Goal: Task Accomplishment & Management: Manage account settings

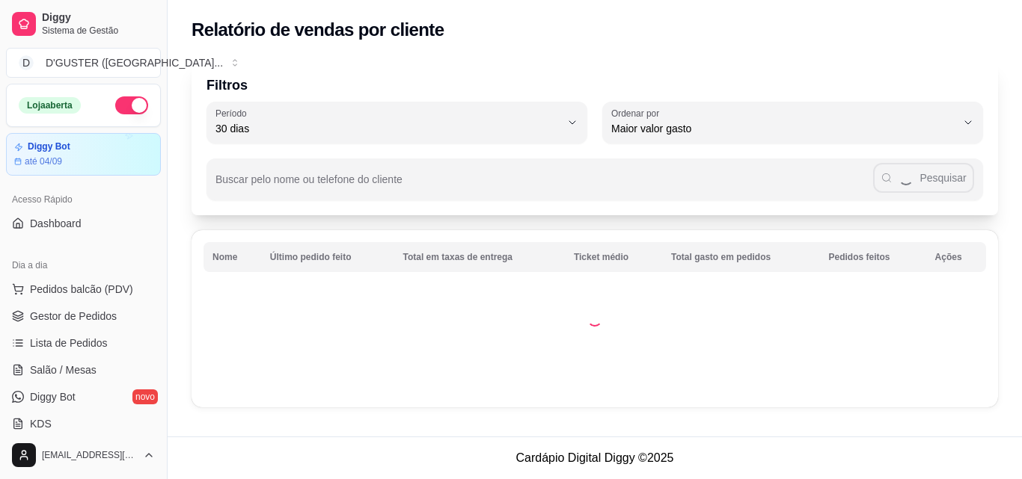
select select "30"
select select "HIGHEST_TOTAL_SPENT_WITH_ORDERS"
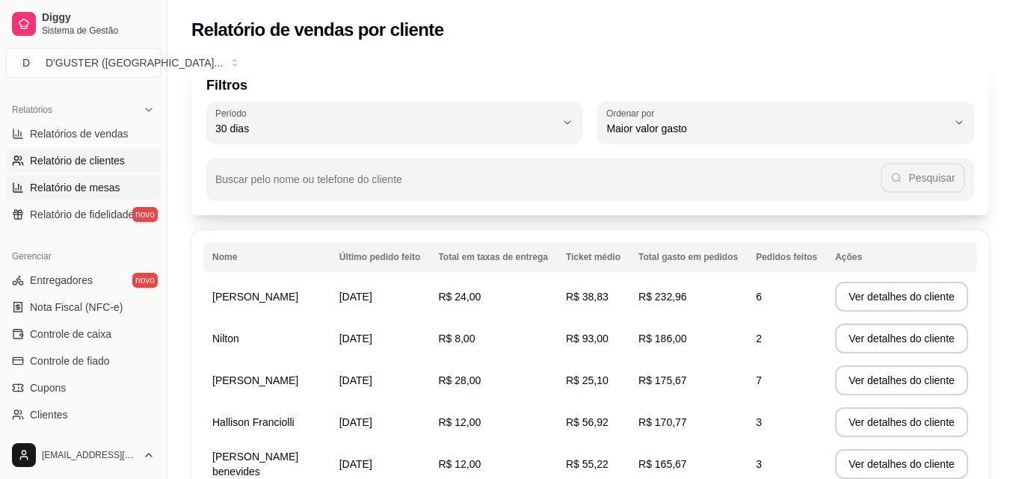
click at [67, 177] on link "Relatório de mesas" at bounding box center [83, 188] width 155 height 24
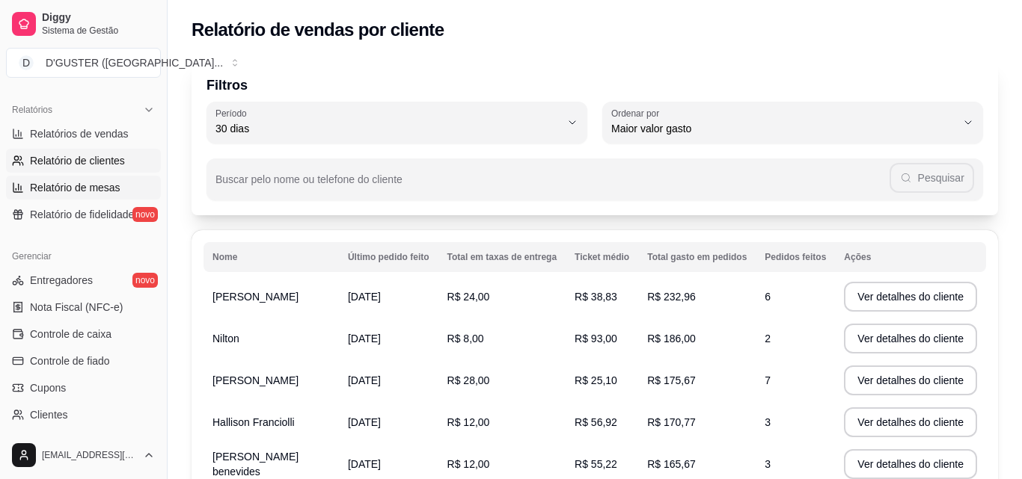
select select "TOTAL_OF_ORDERS"
select select "7"
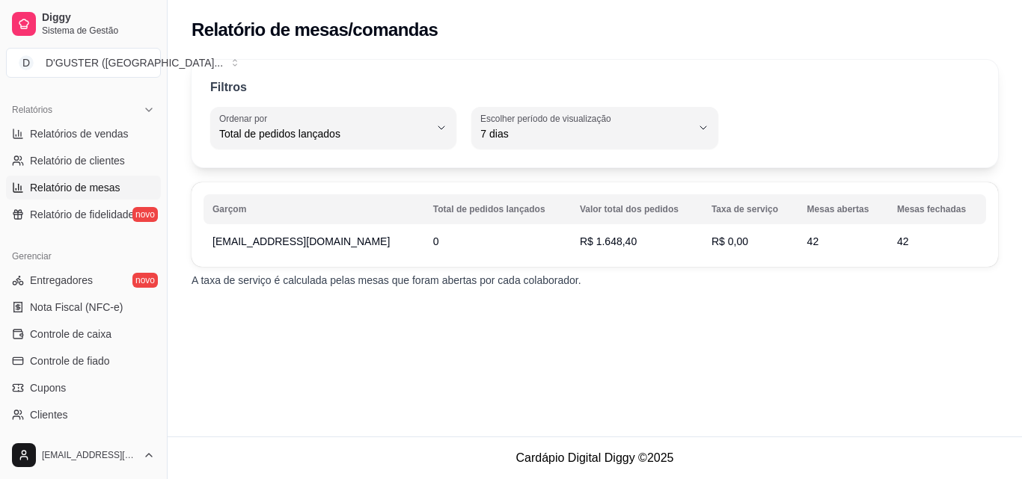
click at [6, 176] on link "Relatório de mesas" at bounding box center [83, 188] width 155 height 24
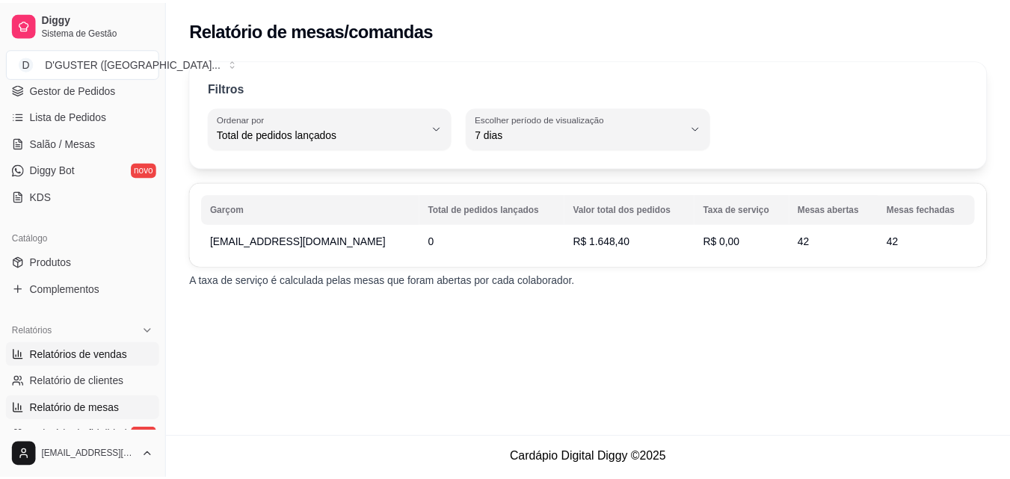
scroll to position [224, 0]
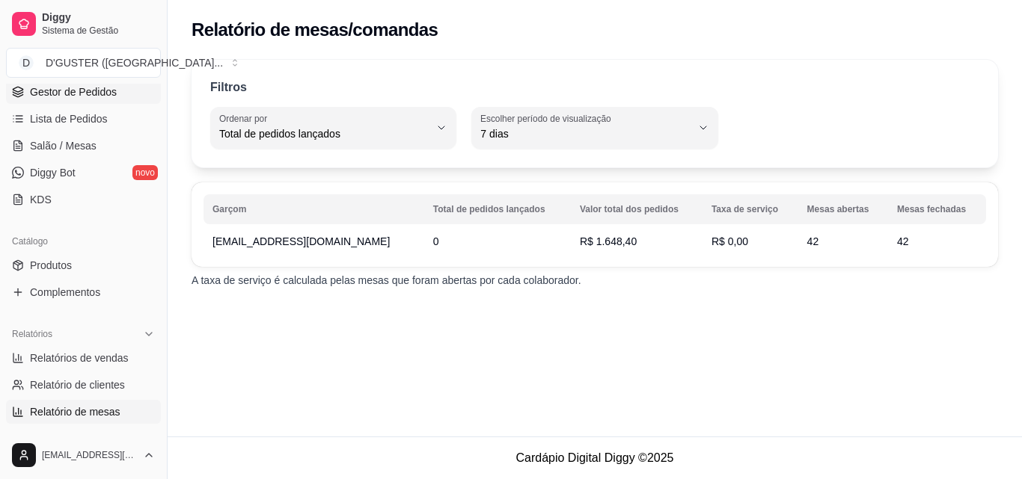
click at [94, 85] on span "Gestor de Pedidos" at bounding box center [73, 92] width 87 height 15
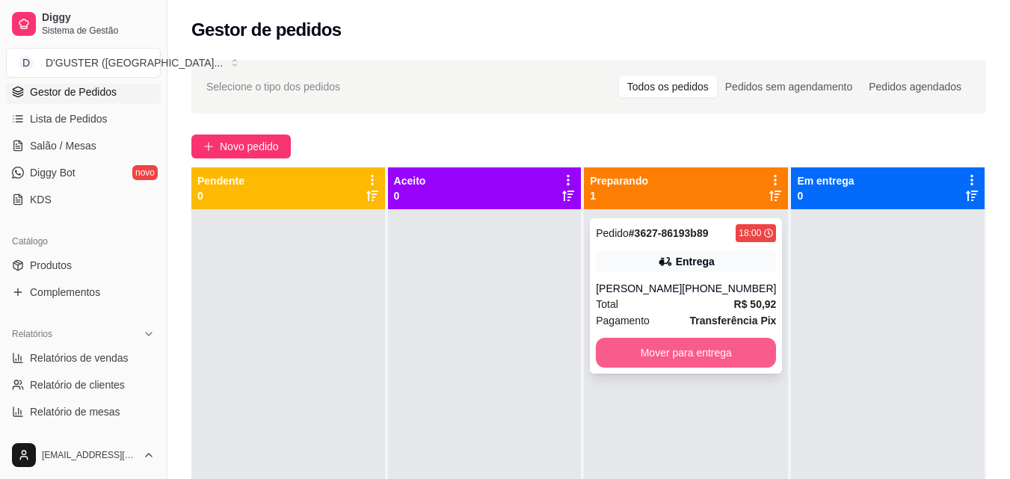
click at [698, 359] on button "Mover para entrega" at bounding box center [686, 353] width 180 height 30
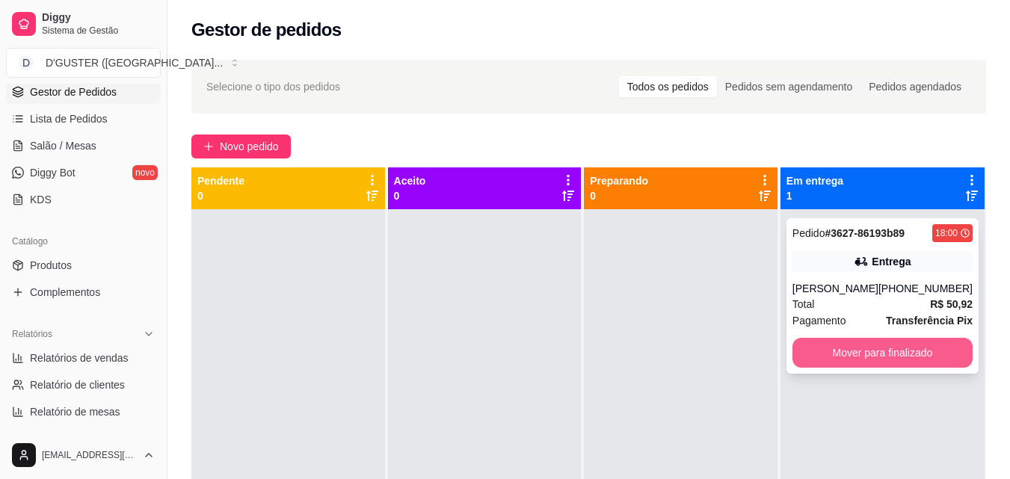
click at [840, 356] on button "Mover para finalizado" at bounding box center [883, 353] width 180 height 30
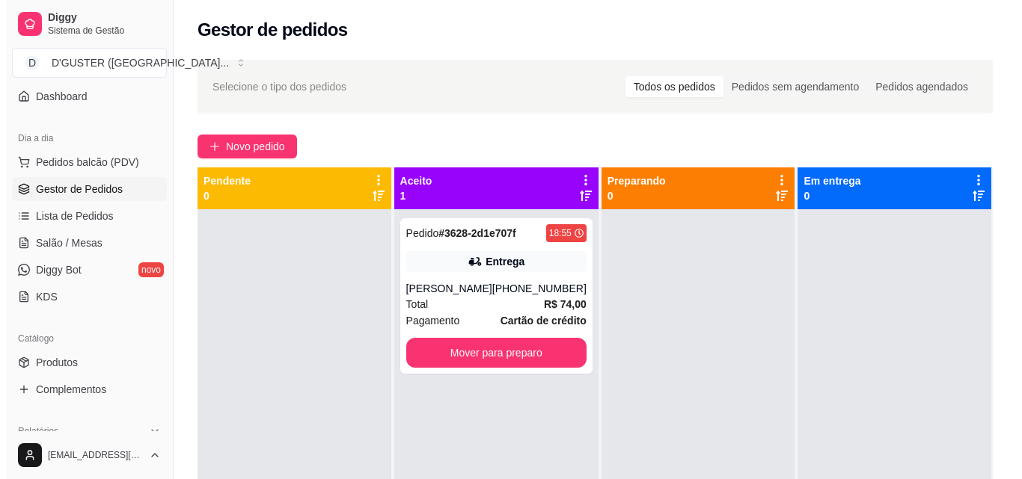
scroll to position [97, 0]
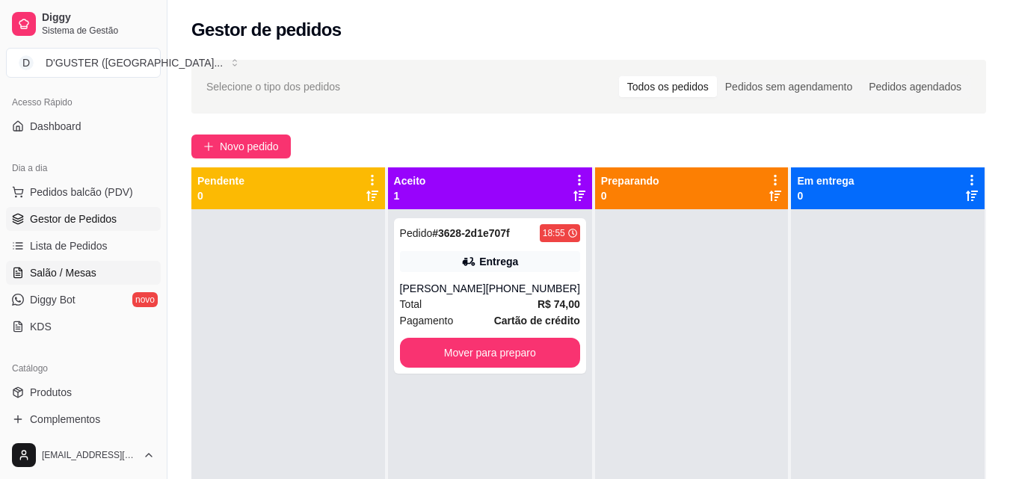
click at [46, 266] on span "Salão / Mesas" at bounding box center [63, 273] width 67 height 15
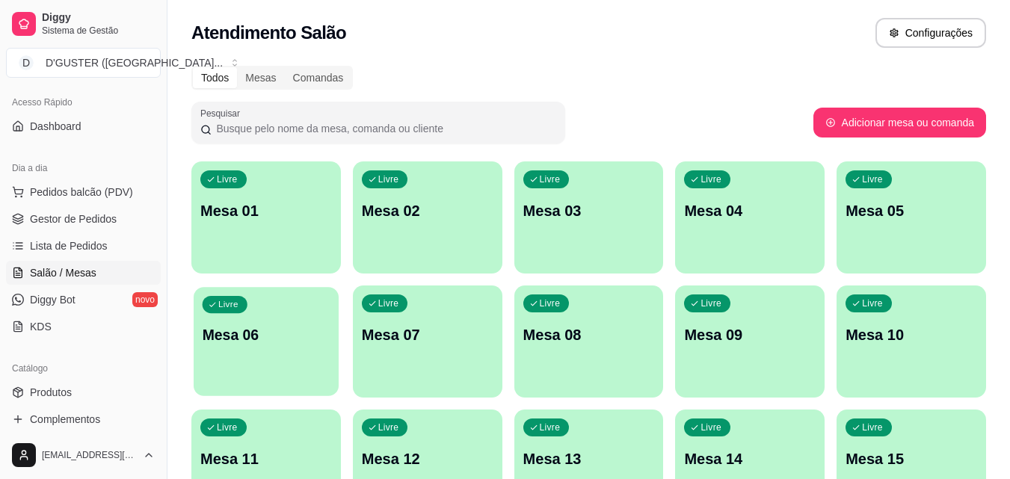
click at [276, 341] on p "Mesa 06" at bounding box center [267, 335] width 128 height 20
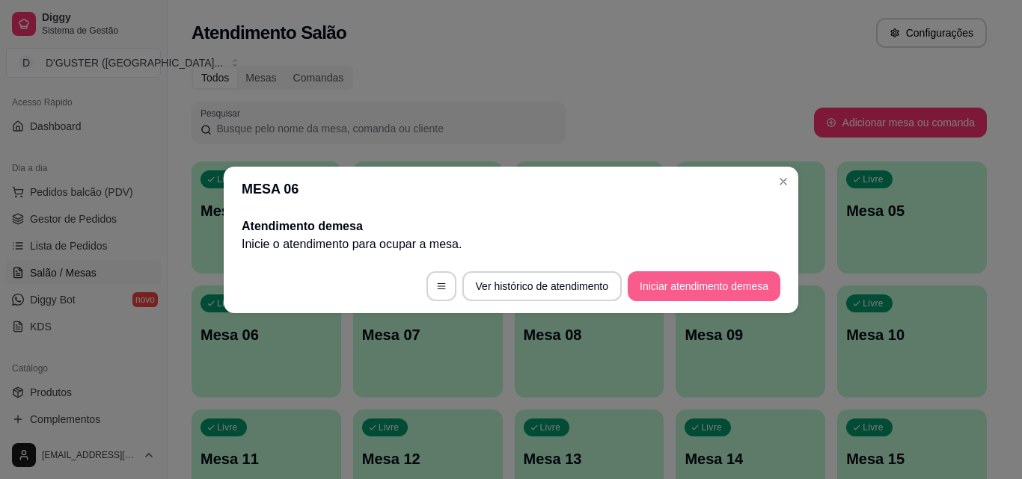
click at [676, 285] on button "Iniciar atendimento de mesa" at bounding box center [703, 286] width 153 height 30
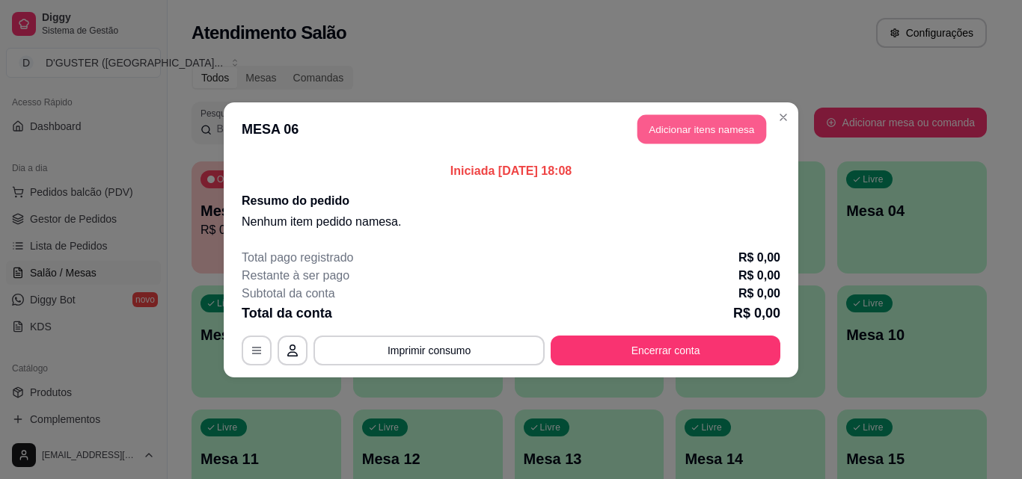
click at [681, 129] on button "Adicionar itens na mesa" at bounding box center [701, 128] width 129 height 29
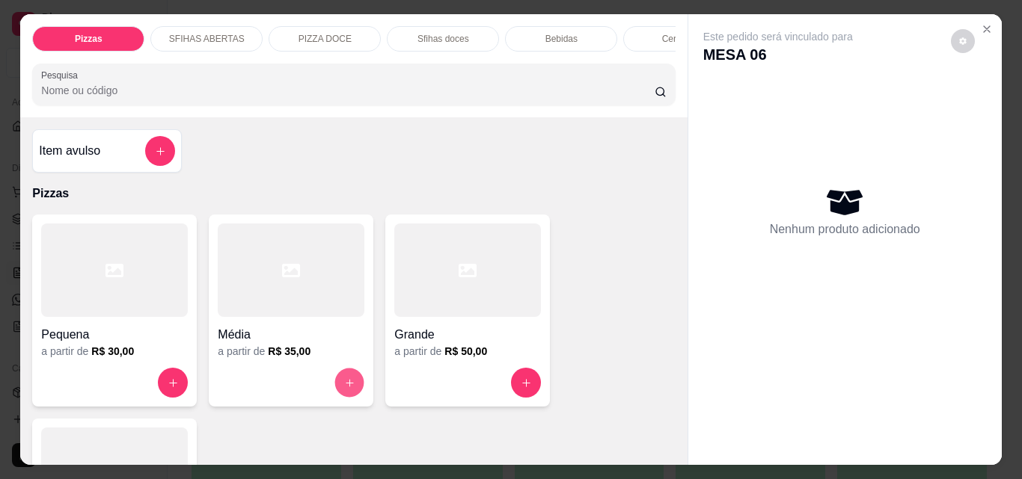
click at [347, 386] on icon "increase-product-quantity" at bounding box center [349, 383] width 11 height 11
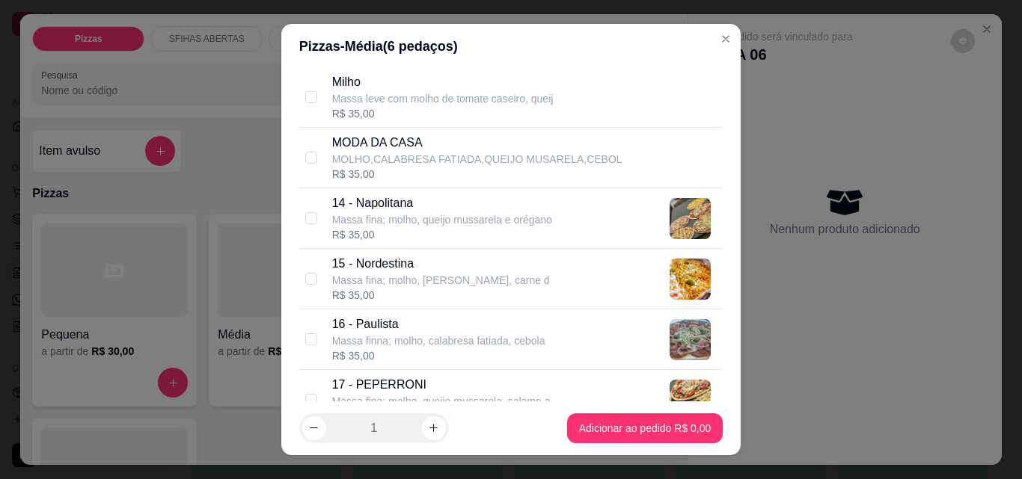
scroll to position [1047, 0]
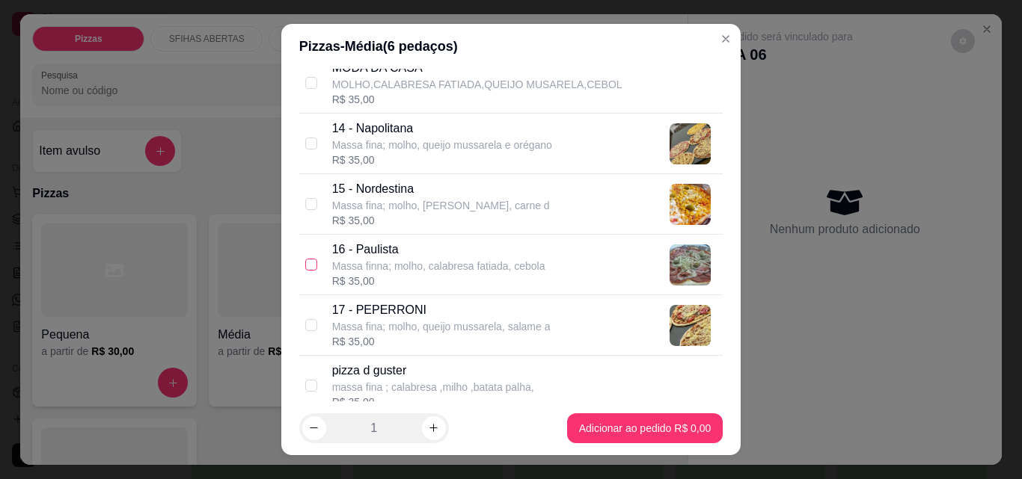
click at [308, 266] on input "checkbox" at bounding box center [311, 265] width 12 height 12
checkbox input "true"
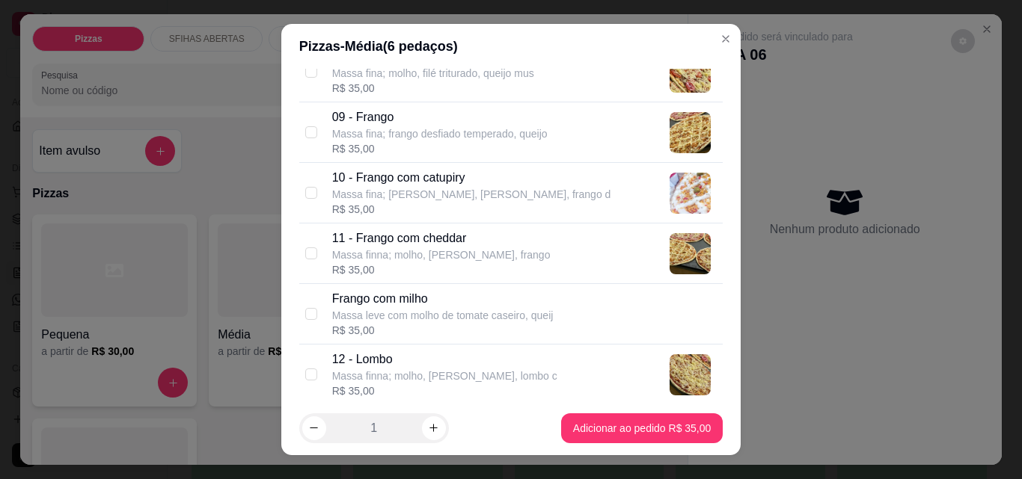
scroll to position [598, 0]
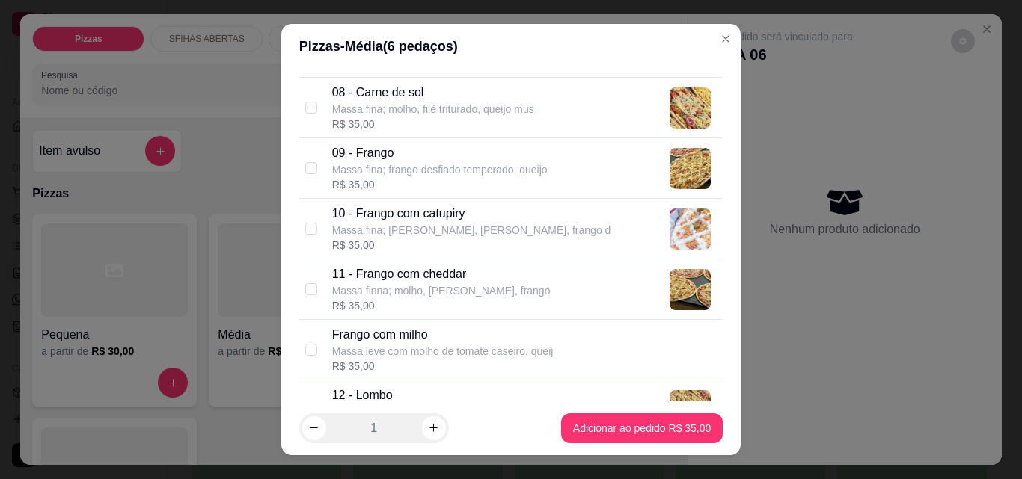
click at [319, 236] on div "10 - Frango com catupiry Massa fina; molho, [PERSON_NAME], frango d R$ 35,00" at bounding box center [511, 229] width 424 height 61
checkbox input "true"
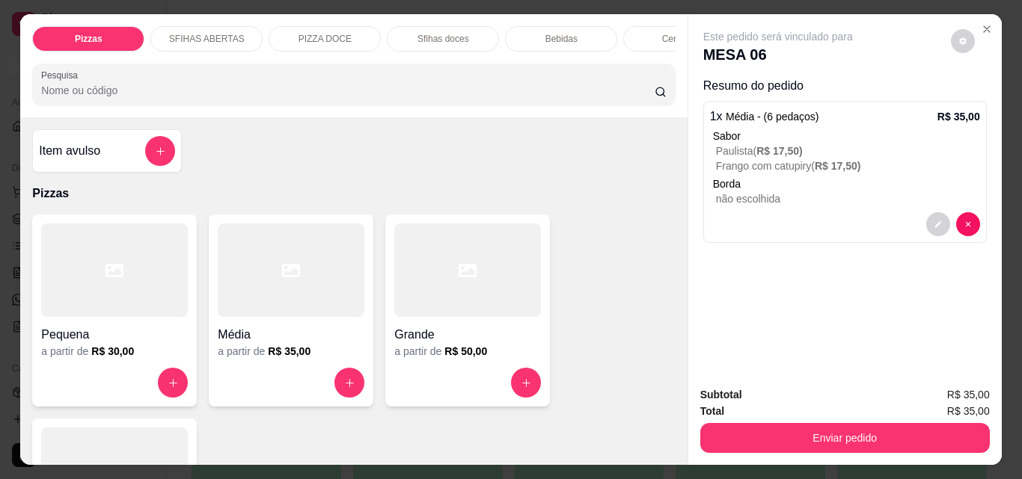
click at [552, 33] on p "Bebidas" at bounding box center [561, 39] width 32 height 12
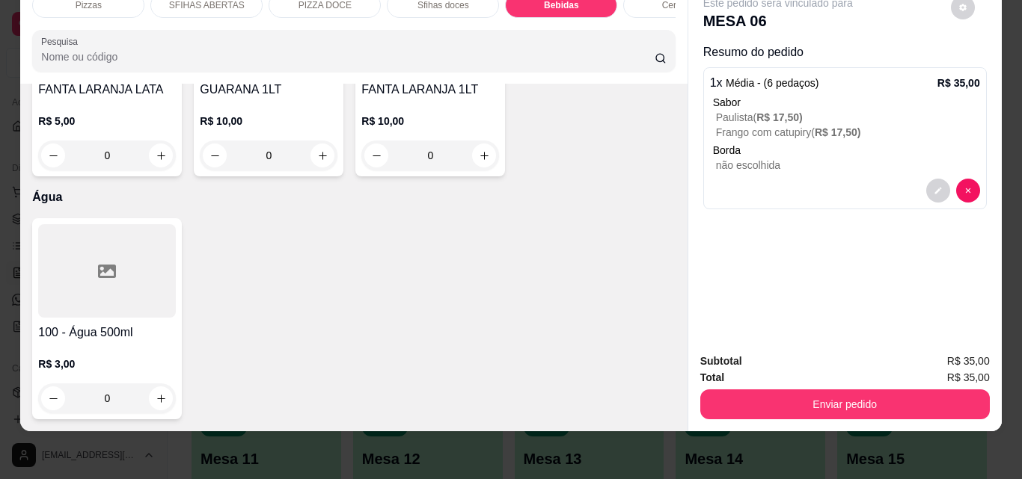
scroll to position [6206, 0]
click at [200, 129] on p "R$ 10,00" at bounding box center [269, 121] width 138 height 15
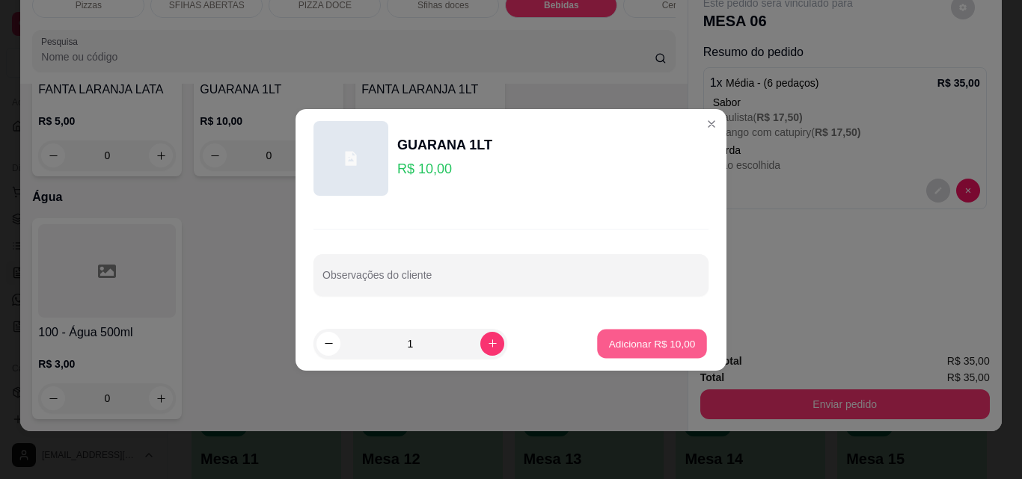
click at [654, 337] on p "Adicionar R$ 10,00" at bounding box center [652, 344] width 87 height 14
type input "1"
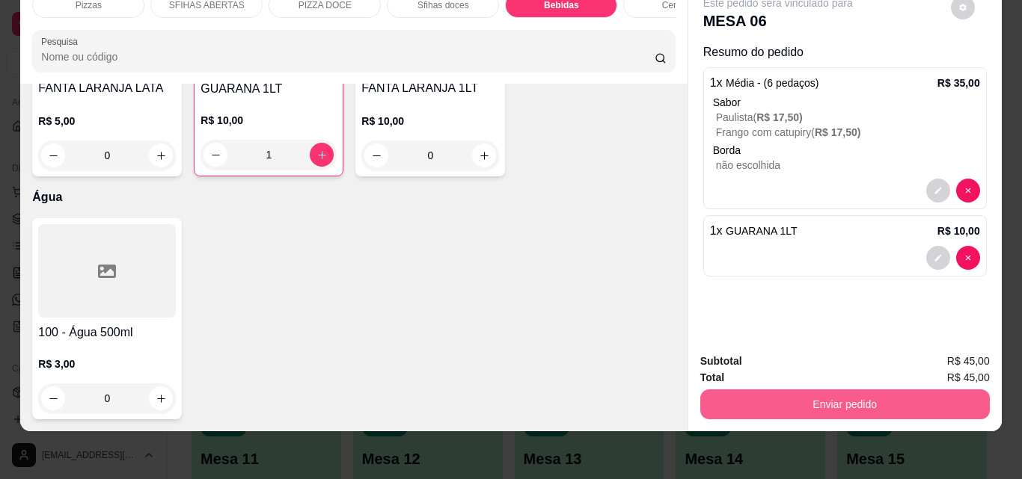
click at [726, 390] on button "Enviar pedido" at bounding box center [844, 405] width 289 height 30
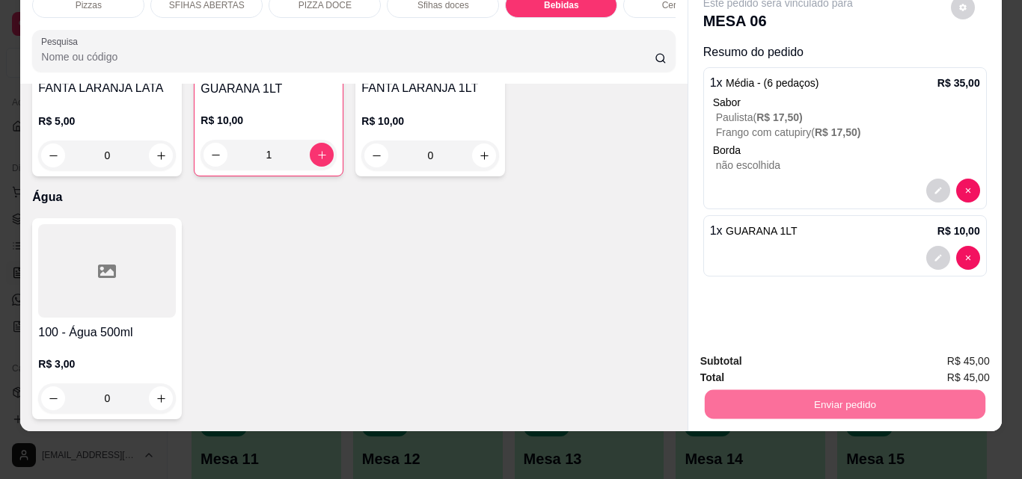
click at [771, 351] on button "Não registrar e enviar pedido" at bounding box center [795, 357] width 156 height 28
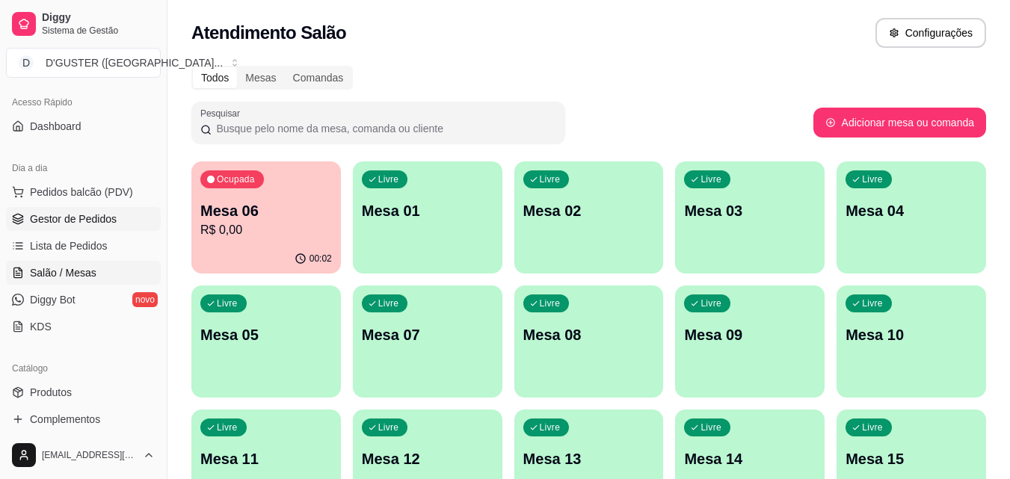
click at [90, 216] on span "Gestor de Pedidos" at bounding box center [73, 219] width 87 height 15
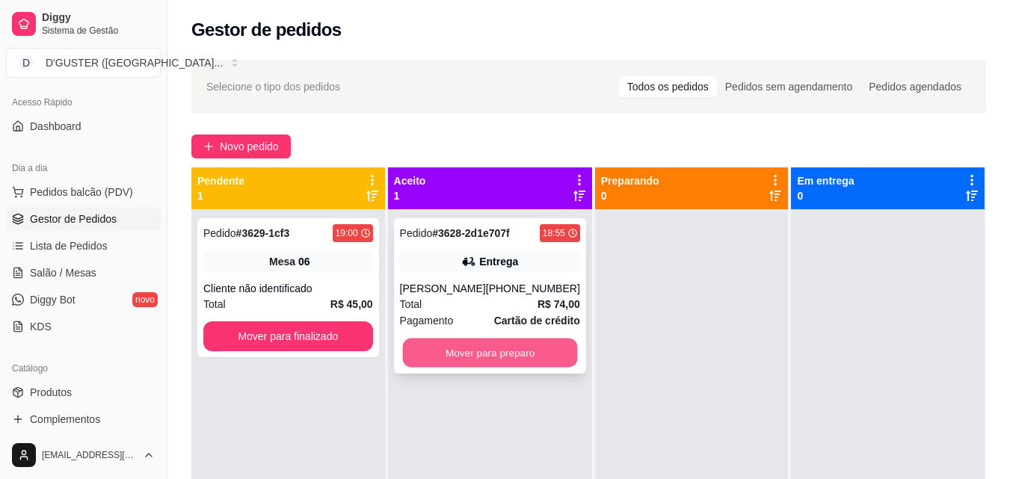
click at [452, 346] on button "Mover para preparo" at bounding box center [489, 353] width 175 height 29
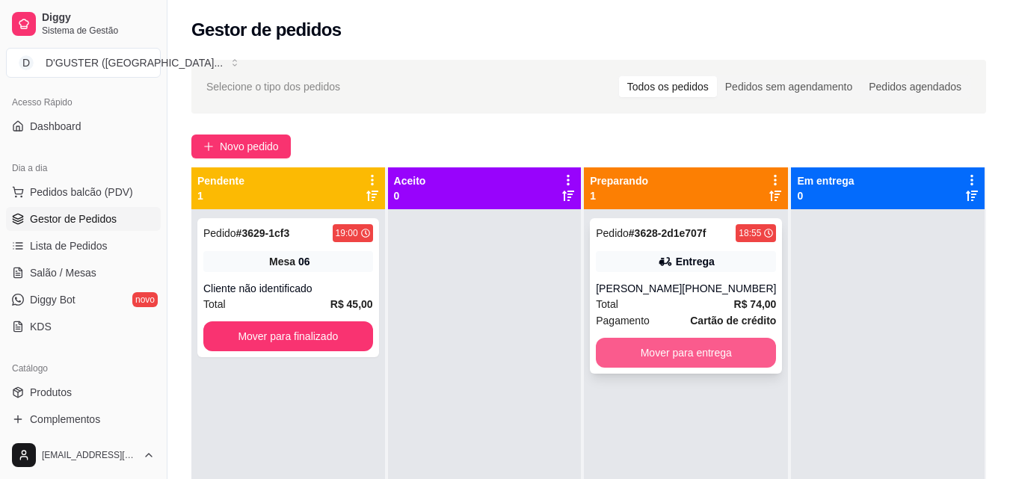
click at [626, 356] on button "Mover para entrega" at bounding box center [686, 353] width 180 height 30
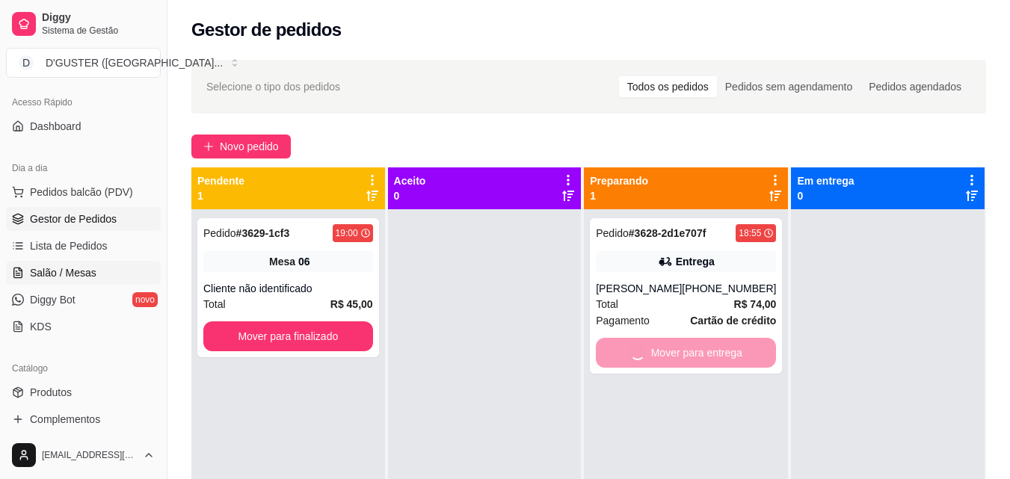
drag, startPoint x: 41, startPoint y: 260, endPoint x: 49, endPoint y: 263, distance: 7.8
click at [43, 261] on ul "Pedidos balcão (PDV) Gestor de Pedidos Lista de Pedidos Salão / Mesas Diggy Bot…" at bounding box center [83, 259] width 155 height 159
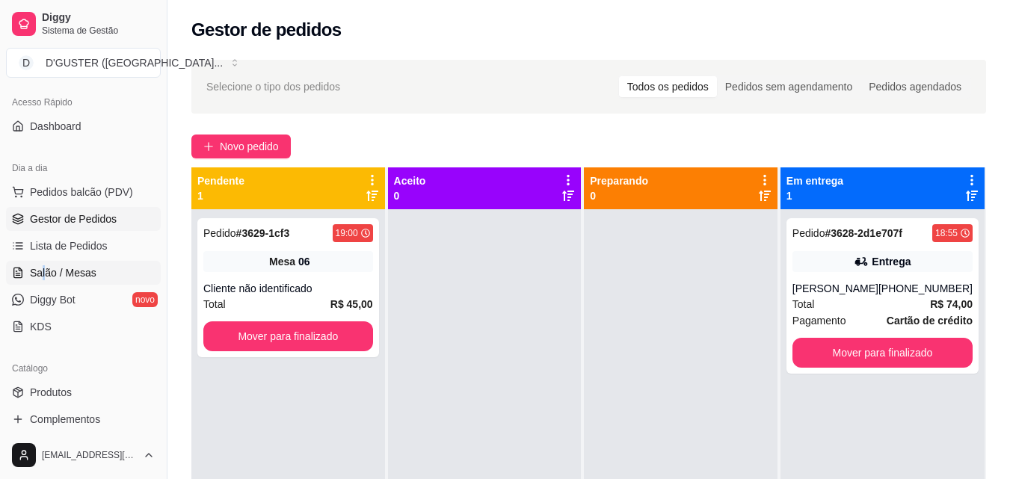
click at [45, 267] on span "Salão / Mesas" at bounding box center [63, 273] width 67 height 15
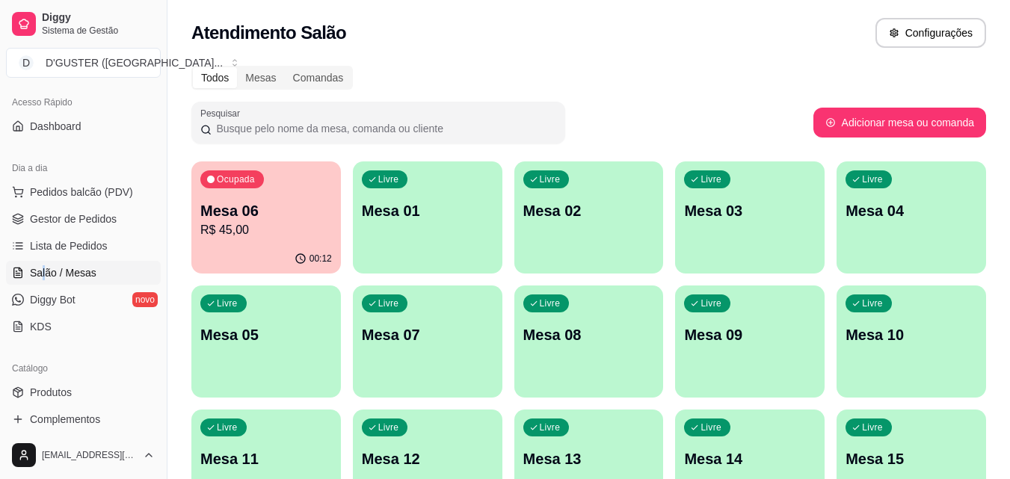
click at [249, 211] on p "Mesa 06" at bounding box center [266, 210] width 132 height 21
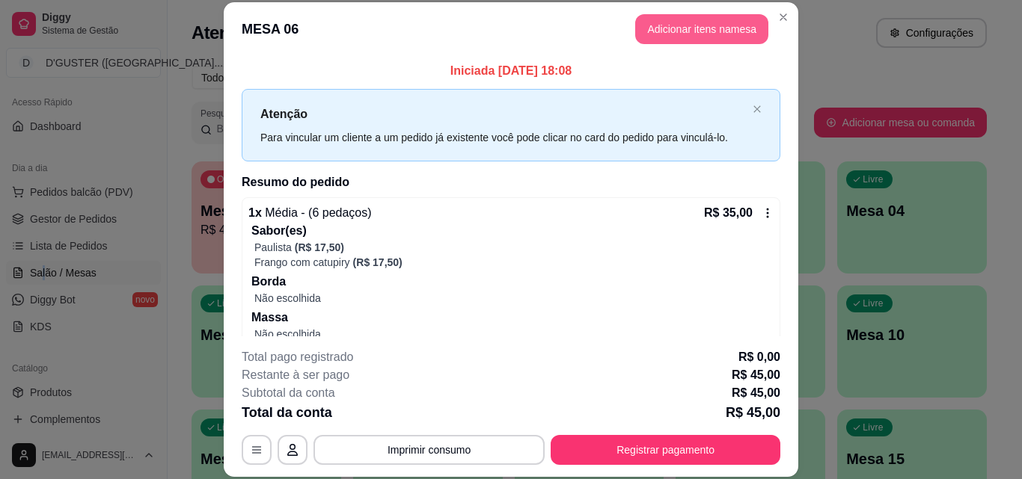
click at [656, 31] on button "Adicionar itens na mesa" at bounding box center [701, 29] width 133 height 30
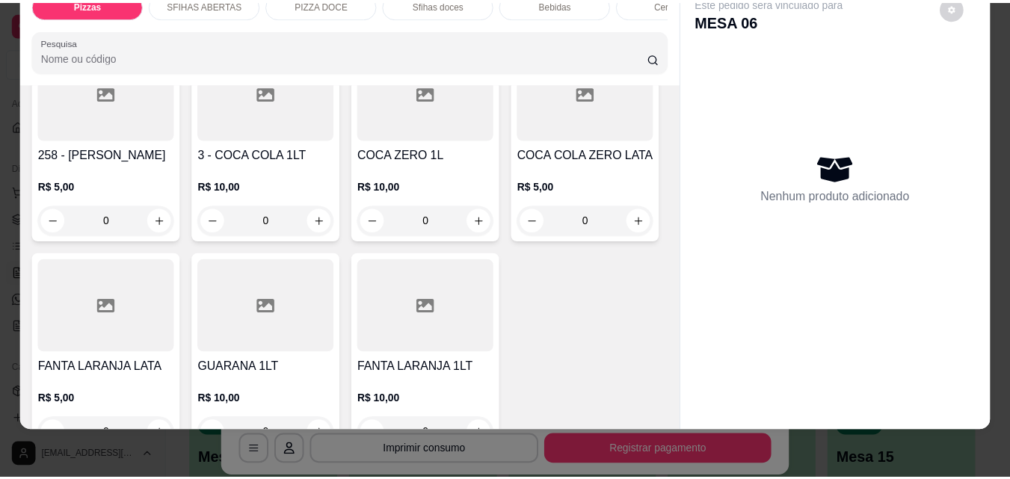
scroll to position [4712, 0]
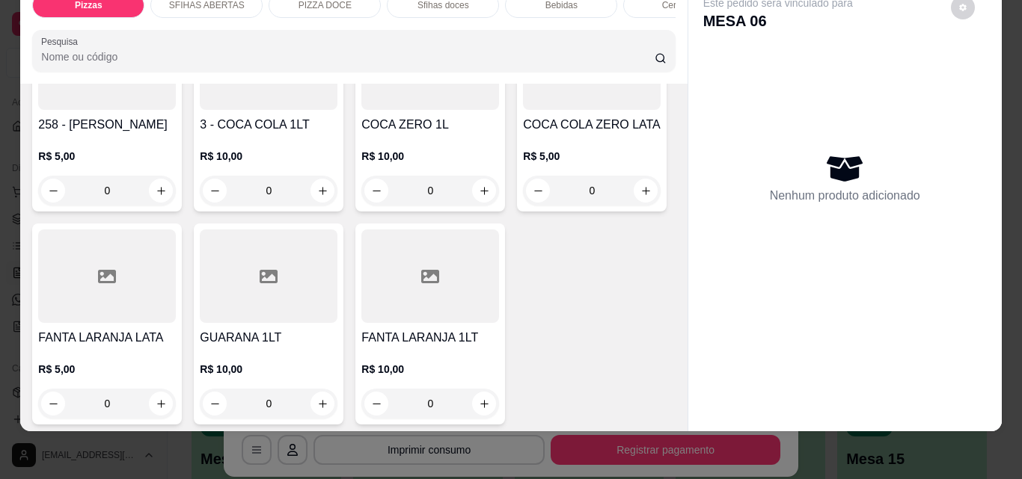
type input "1"
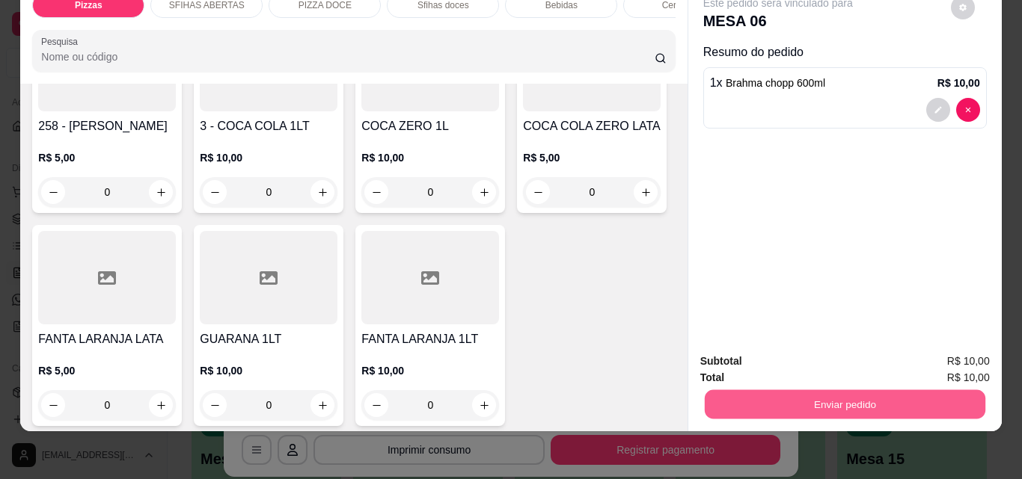
click at [826, 398] on button "Enviar pedido" at bounding box center [844, 404] width 280 height 29
click at [810, 355] on button "Não registrar e enviar pedido" at bounding box center [795, 357] width 156 height 28
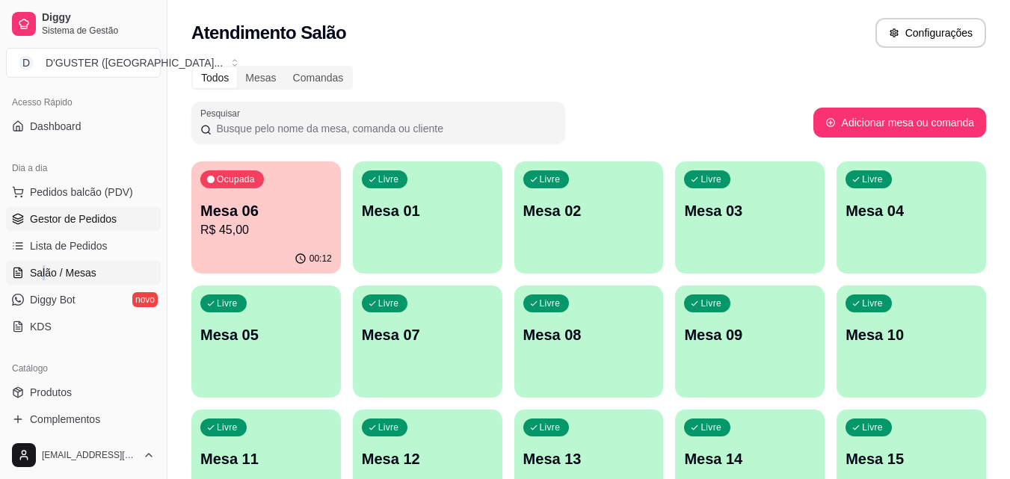
click at [73, 220] on span "Gestor de Pedidos" at bounding box center [73, 219] width 87 height 15
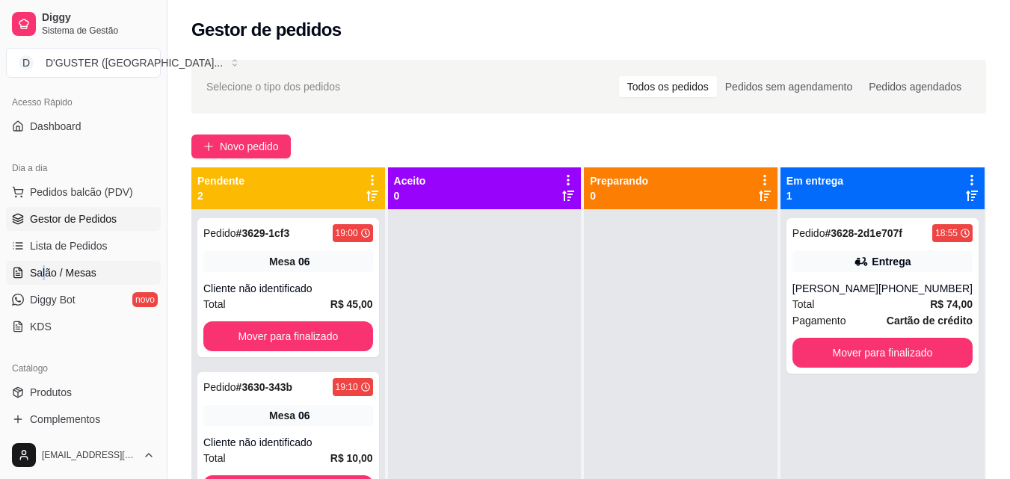
click at [62, 274] on span "Salão / Mesas" at bounding box center [63, 273] width 67 height 15
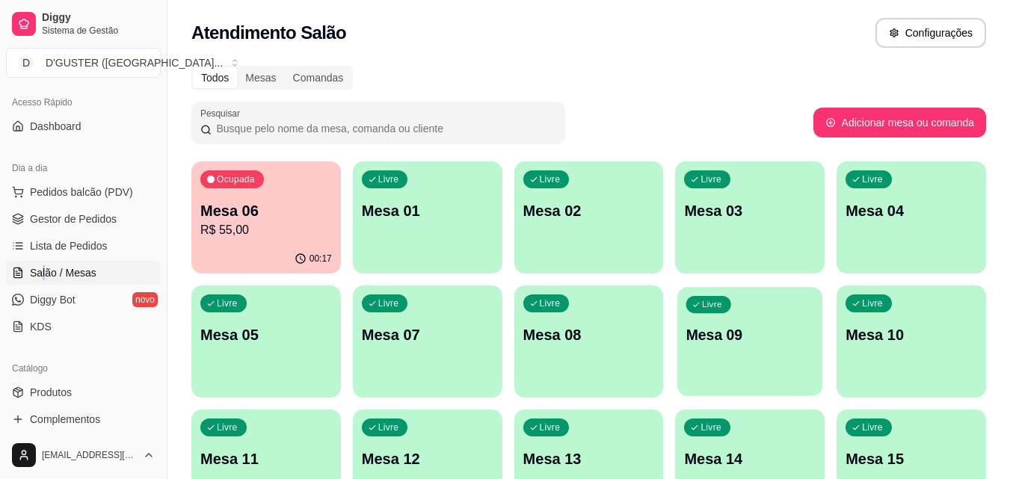
click at [728, 346] on div "Livre Mesa 09" at bounding box center [750, 332] width 145 height 91
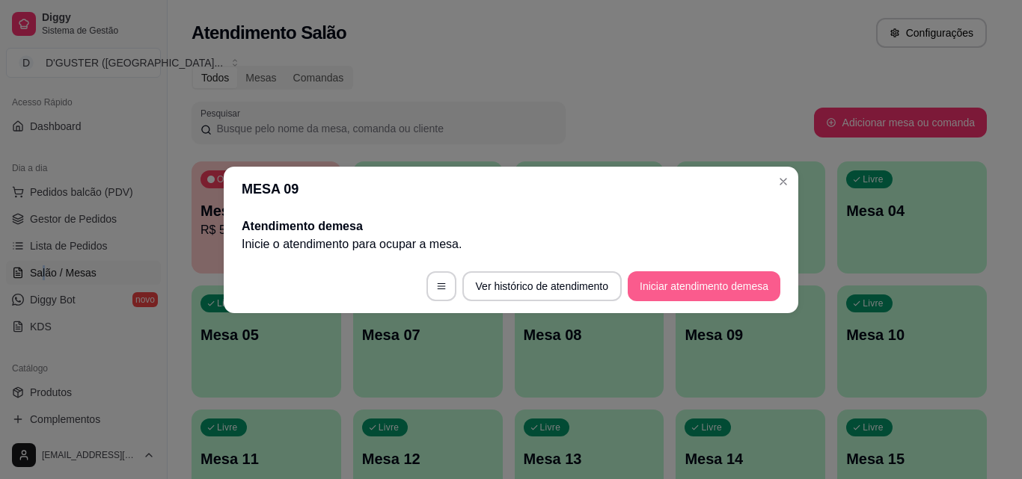
click at [660, 281] on button "Iniciar atendimento de mesa" at bounding box center [703, 286] width 153 height 30
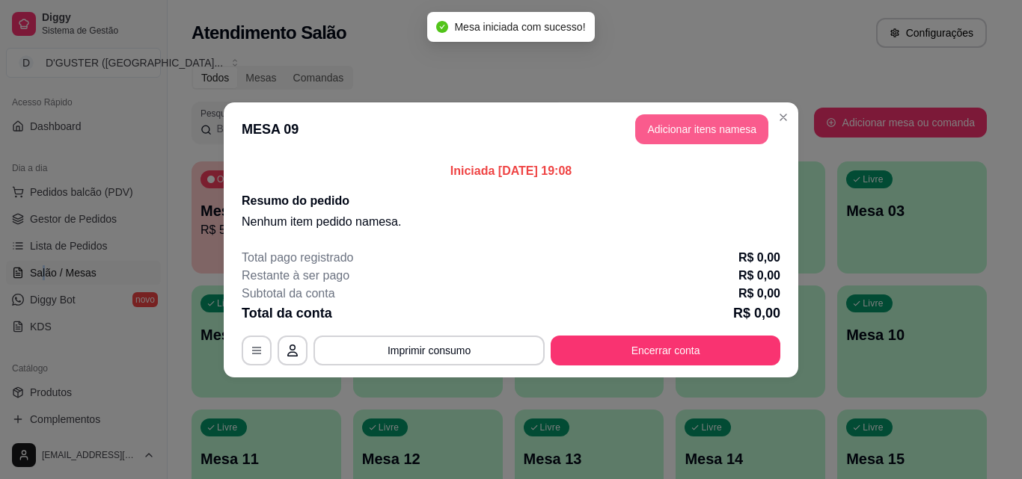
click at [680, 127] on button "Adicionar itens na mesa" at bounding box center [701, 129] width 133 height 30
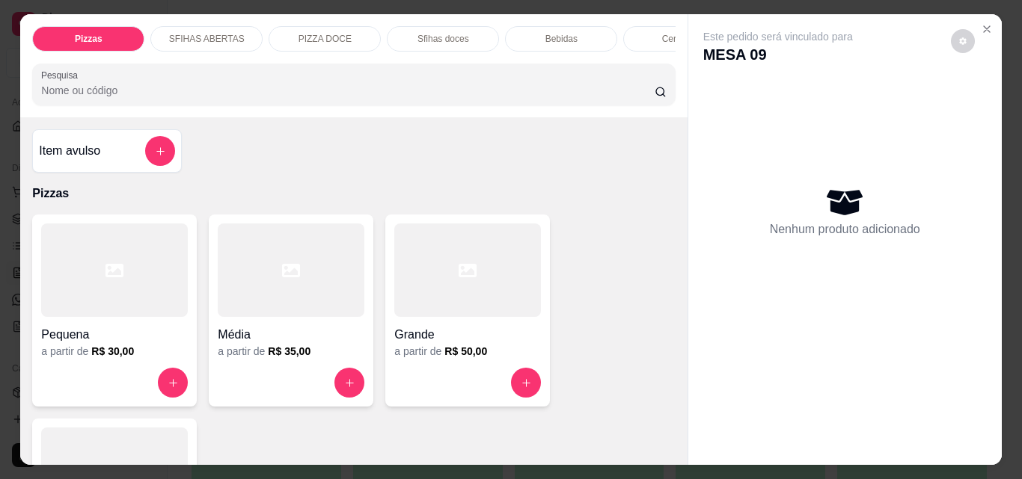
click at [559, 40] on div "Bebidas" at bounding box center [561, 38] width 112 height 25
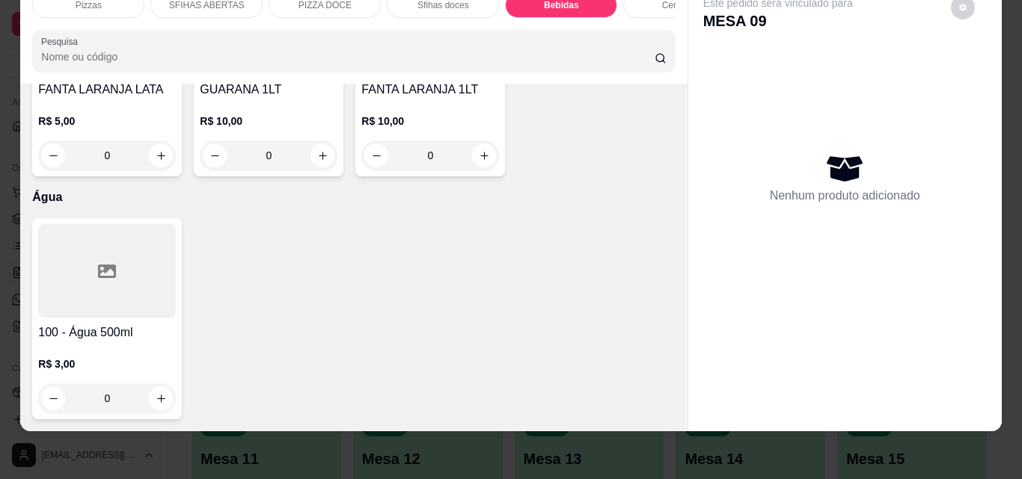
scroll to position [5159, 0]
type input "1"
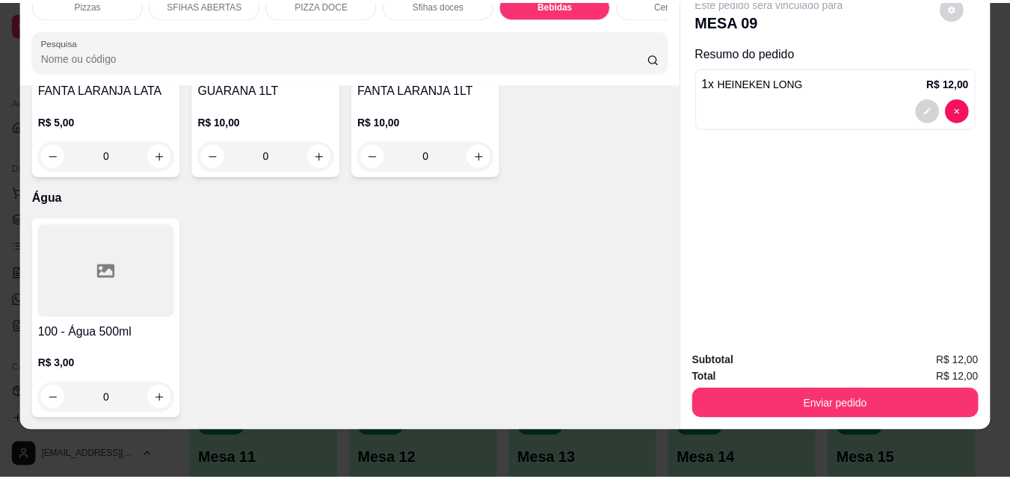
scroll to position [6428, 0]
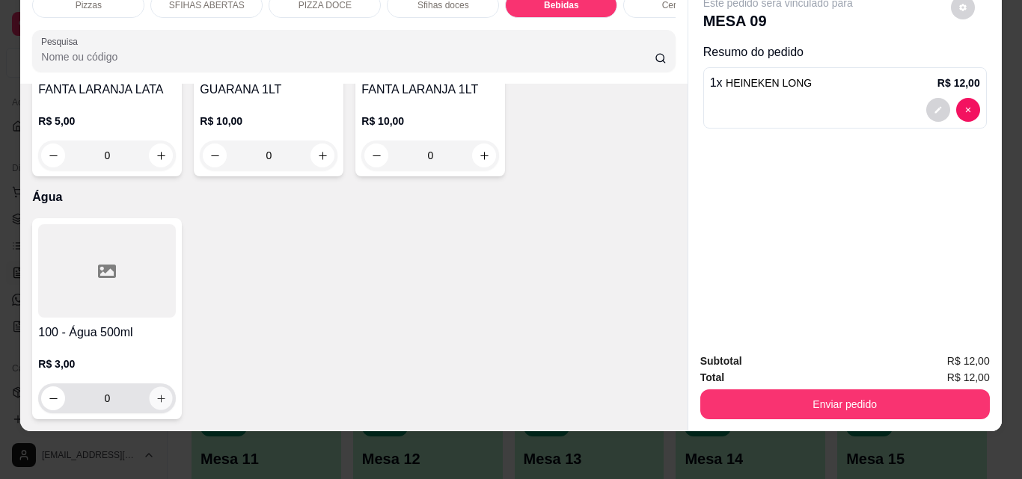
click at [163, 392] on button "increase-product-quantity" at bounding box center [161, 398] width 23 height 23
type input "1"
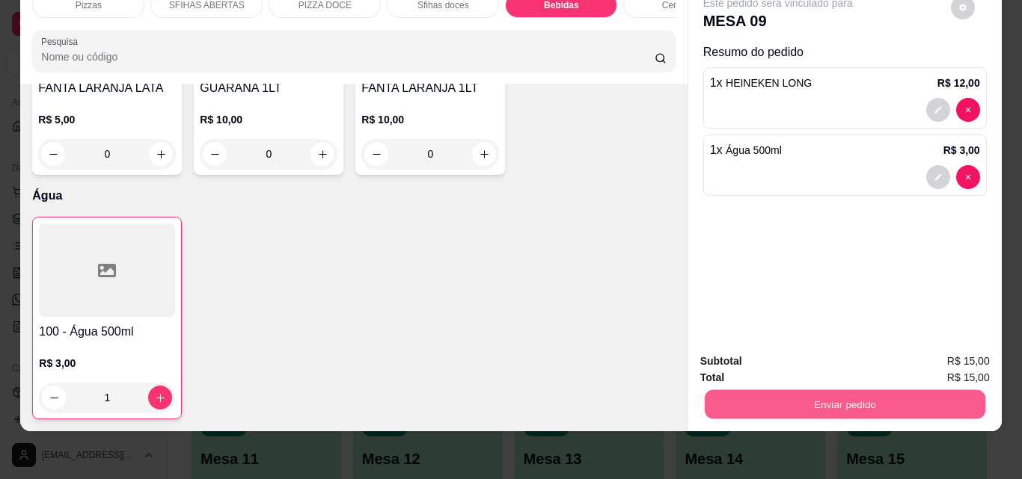
click at [733, 400] on button "Enviar pedido" at bounding box center [844, 404] width 280 height 29
click at [782, 350] on button "Não registrar e enviar pedido" at bounding box center [794, 357] width 151 height 28
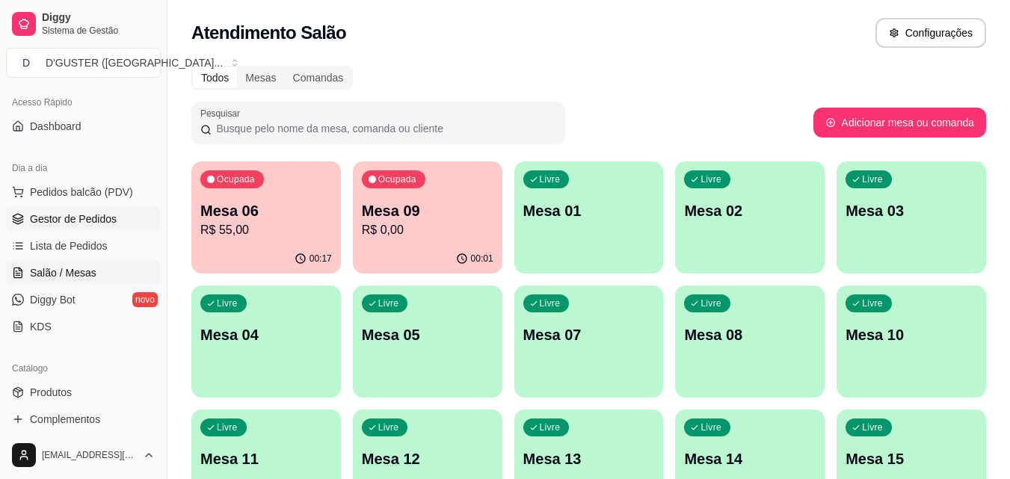
click at [79, 217] on span "Gestor de Pedidos" at bounding box center [73, 219] width 87 height 15
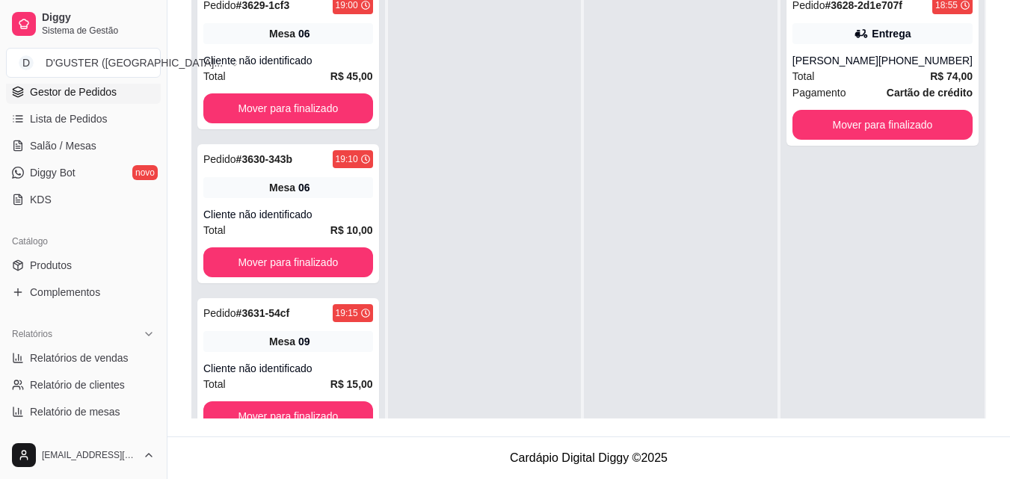
scroll to position [223, 0]
click at [54, 267] on span "Produtos" at bounding box center [51, 267] width 42 height 15
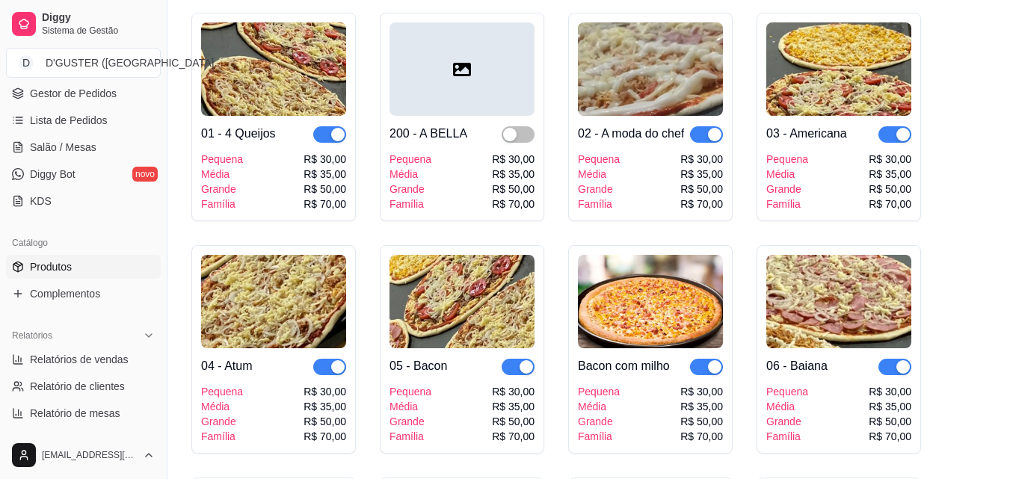
scroll to position [150, 0]
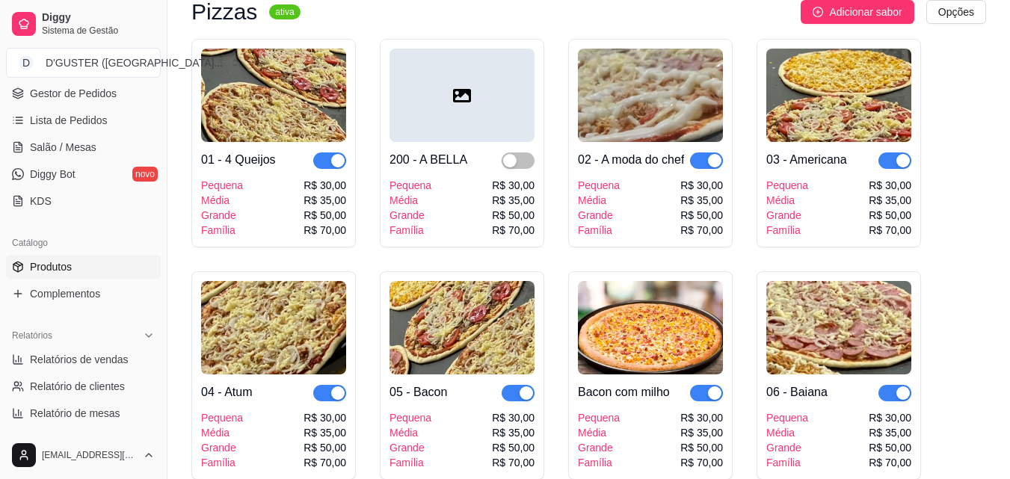
click at [697, 156] on span "button" at bounding box center [706, 161] width 33 height 16
click at [710, 161] on span "button" at bounding box center [706, 161] width 33 height 16
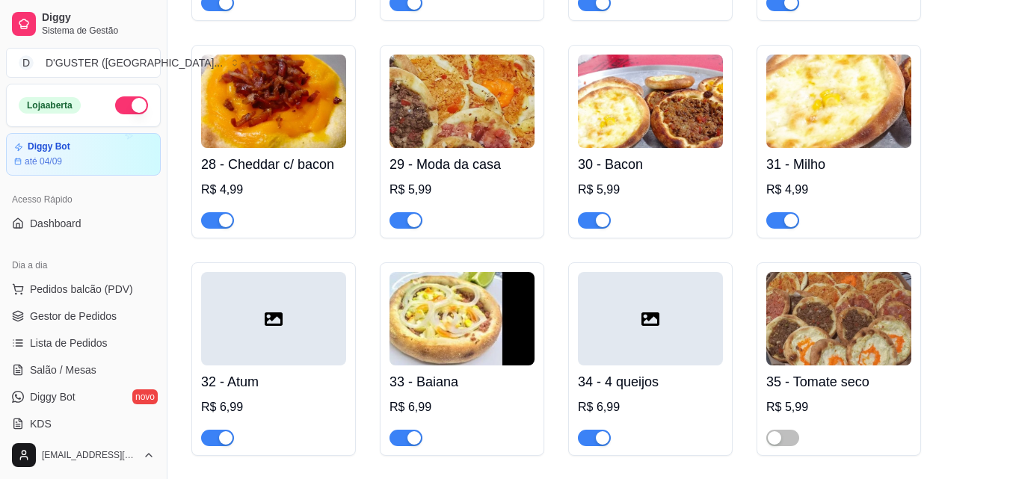
scroll to position [2319, 0]
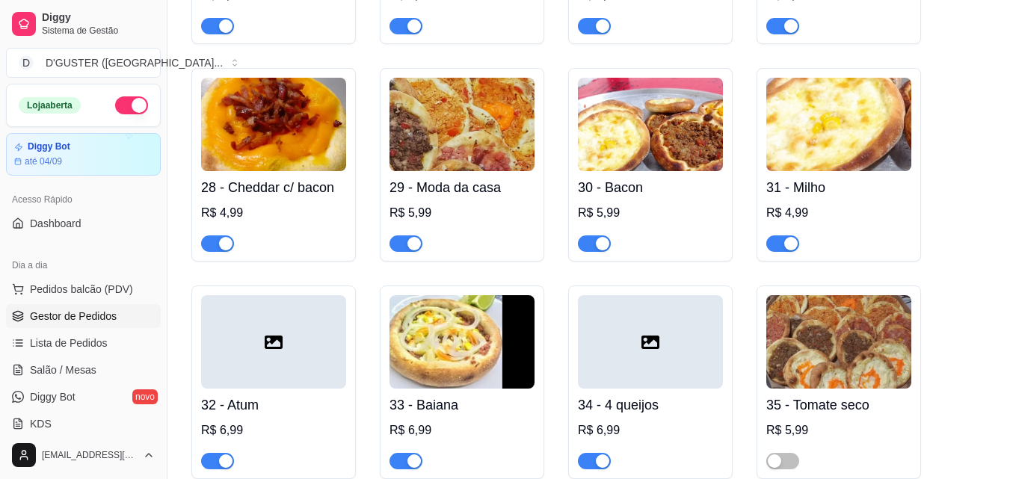
click at [95, 325] on link "Gestor de Pedidos" at bounding box center [83, 316] width 155 height 24
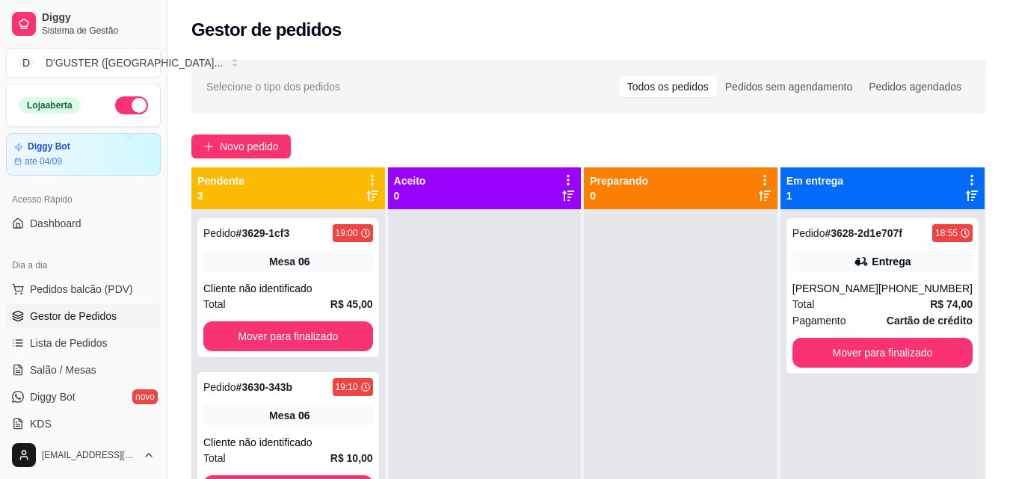
click at [116, 103] on button "button" at bounding box center [131, 105] width 33 height 18
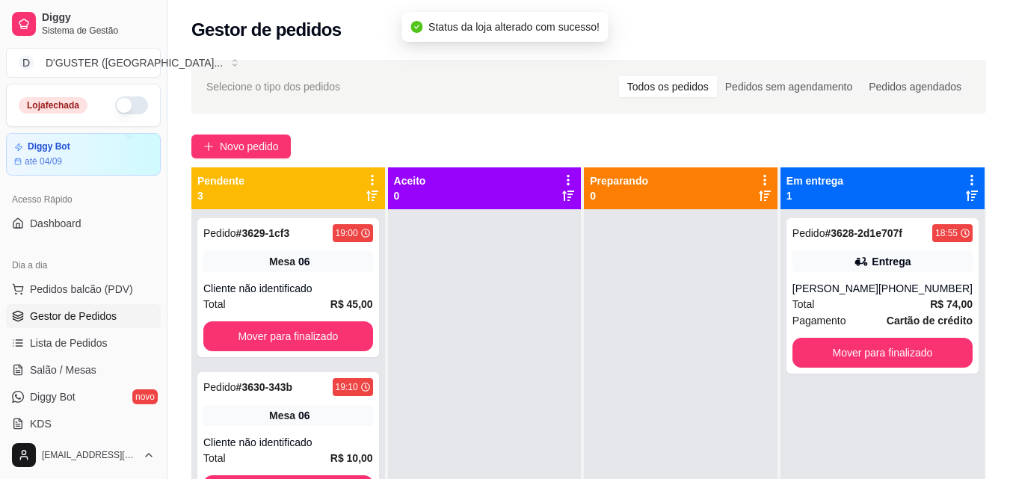
click at [134, 107] on button "button" at bounding box center [131, 105] width 33 height 18
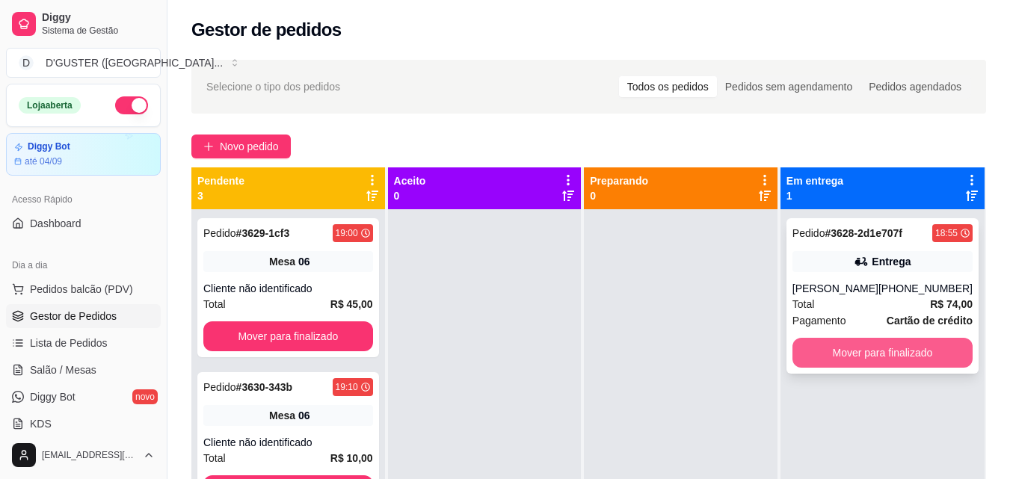
click at [838, 345] on button "Mover para finalizado" at bounding box center [883, 353] width 180 height 30
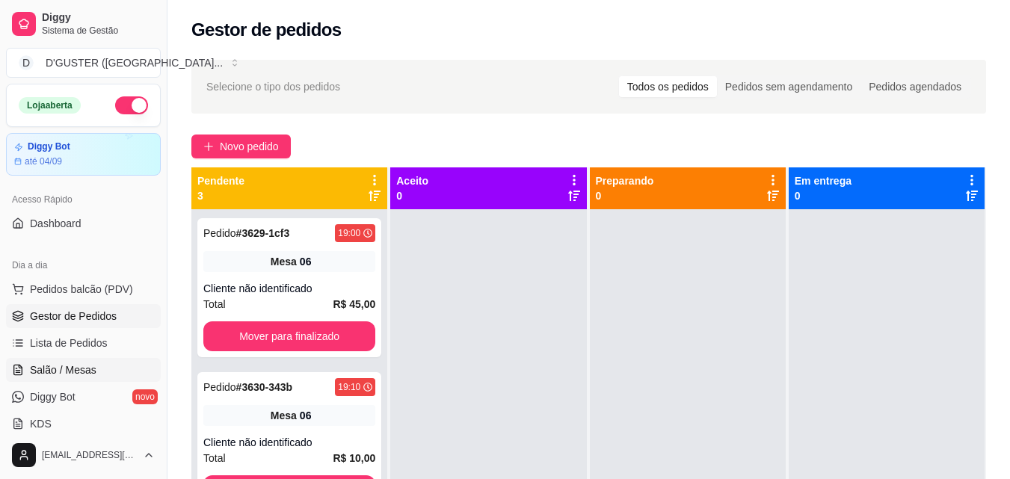
click at [79, 362] on link "Salão / Mesas" at bounding box center [83, 370] width 155 height 24
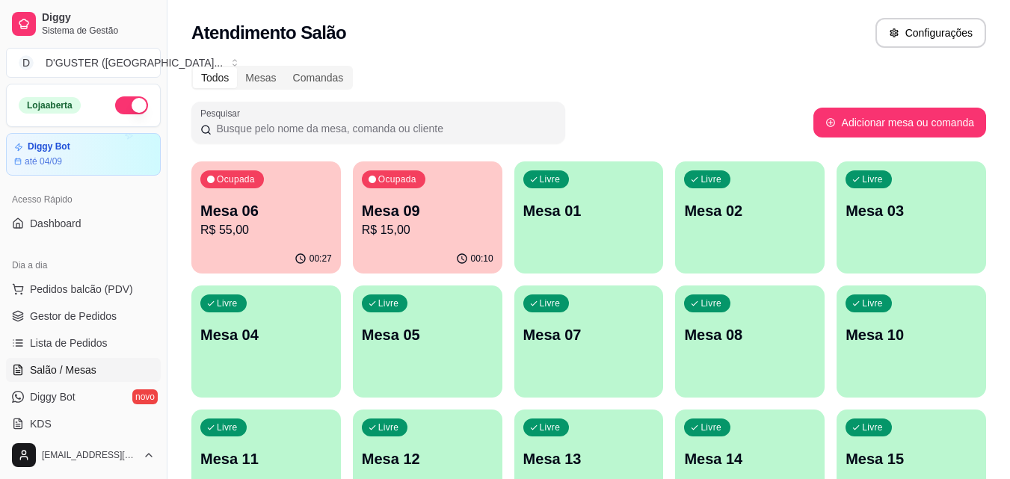
click at [265, 360] on div "Livre Mesa 04" at bounding box center [266, 333] width 150 height 94
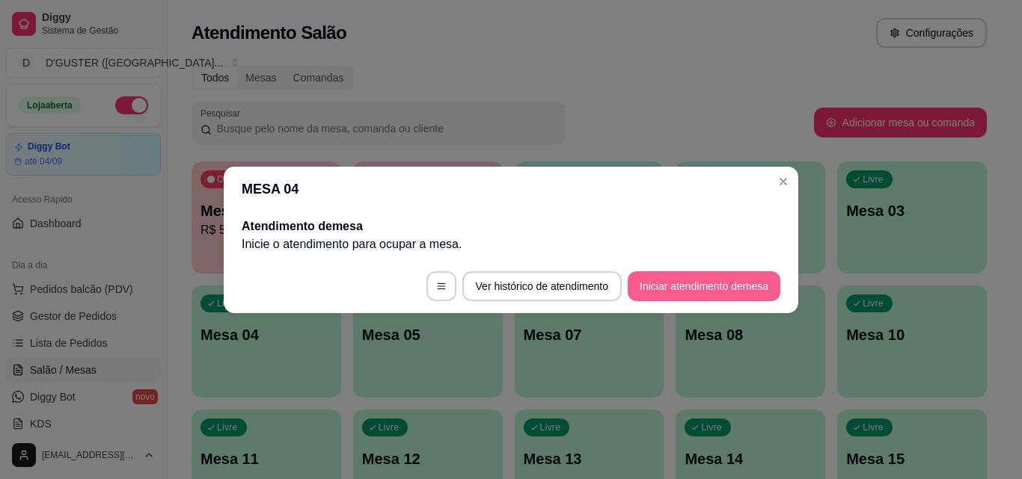
click at [693, 301] on button "Iniciar atendimento de mesa" at bounding box center [703, 286] width 153 height 30
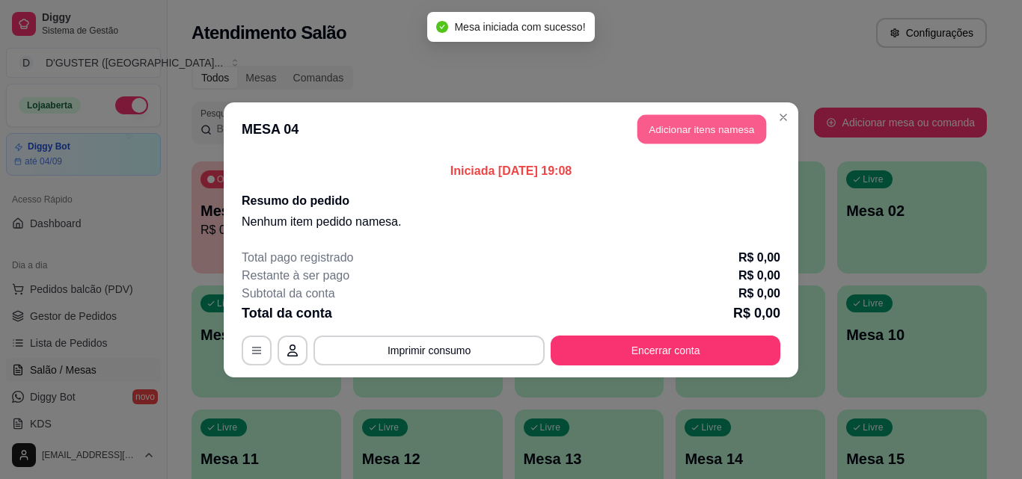
click at [684, 132] on button "Adicionar itens na mesa" at bounding box center [701, 128] width 129 height 29
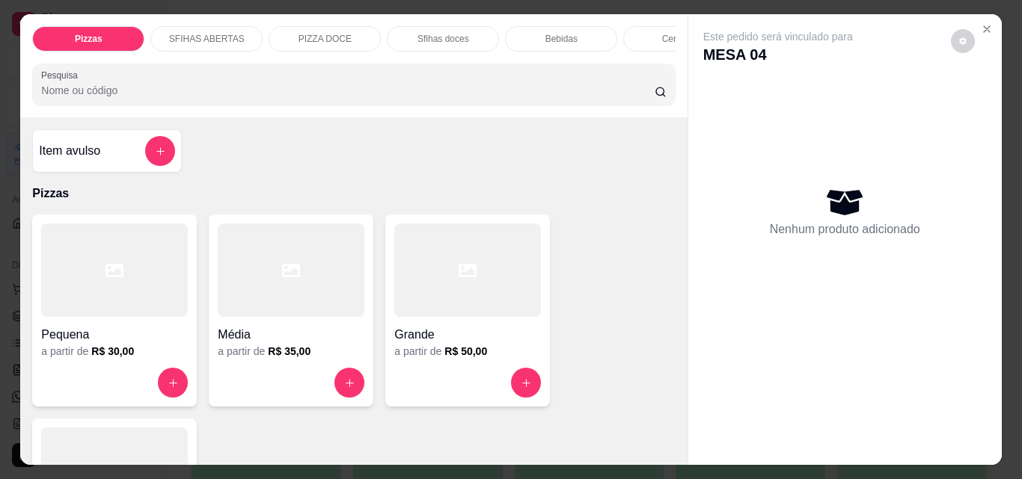
click at [509, 37] on div "Bebidas" at bounding box center [561, 38] width 112 height 25
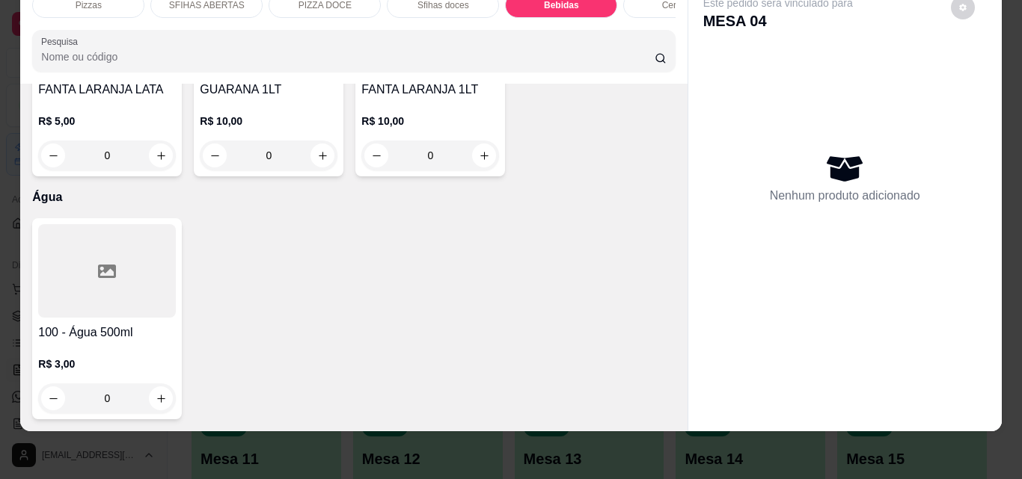
scroll to position [6428, 0]
click at [164, 390] on button "increase-product-quantity" at bounding box center [161, 399] width 24 height 24
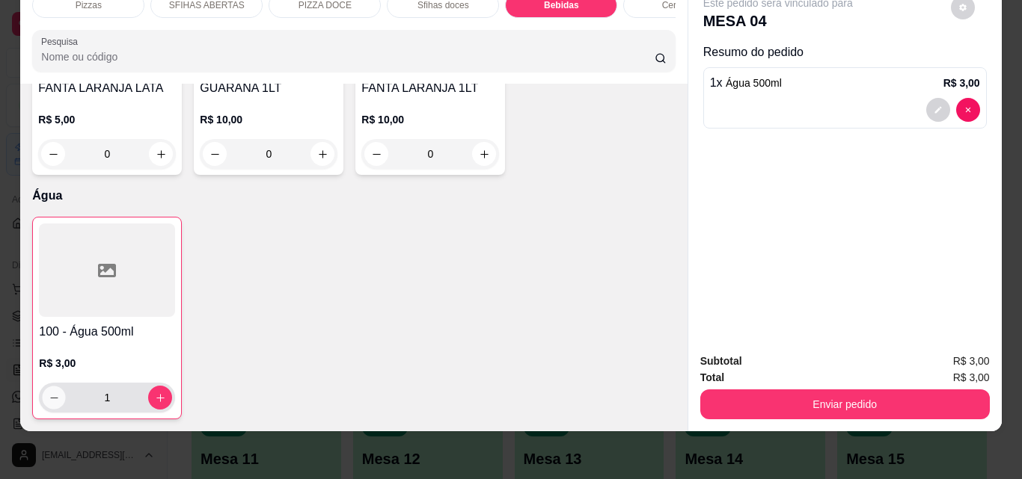
click at [49, 393] on icon "decrease-product-quantity" at bounding box center [54, 398] width 11 height 11
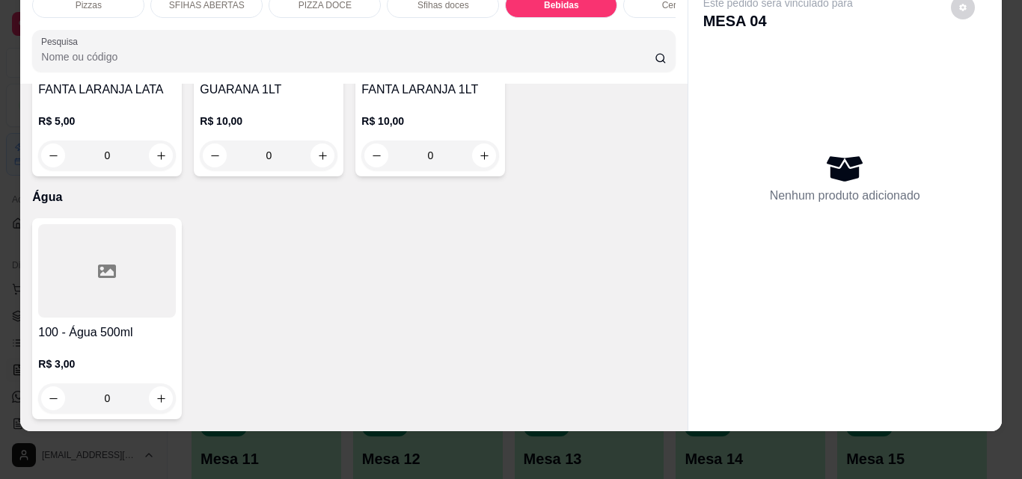
click at [108, 306] on div at bounding box center [107, 270] width 138 height 93
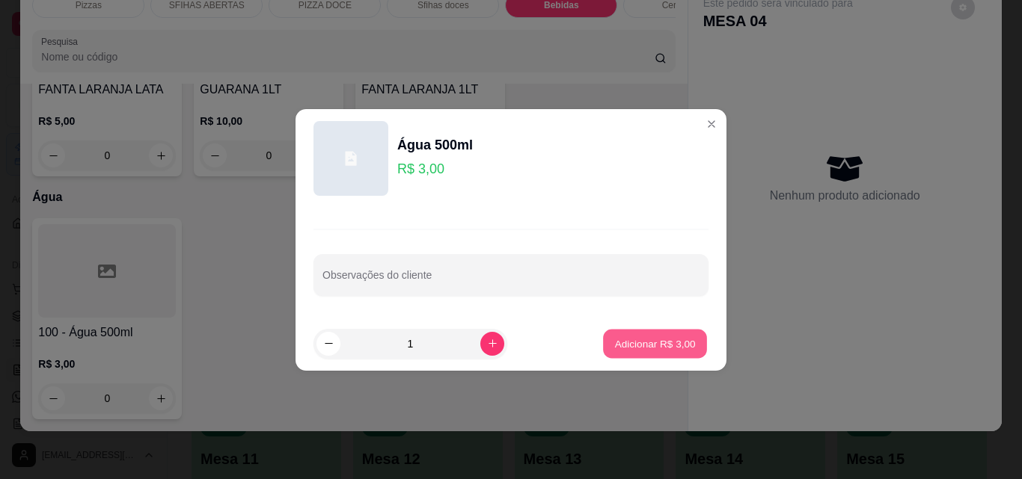
click at [603, 339] on button "Adicionar R$ 3,00" at bounding box center [655, 343] width 104 height 29
type input "1"
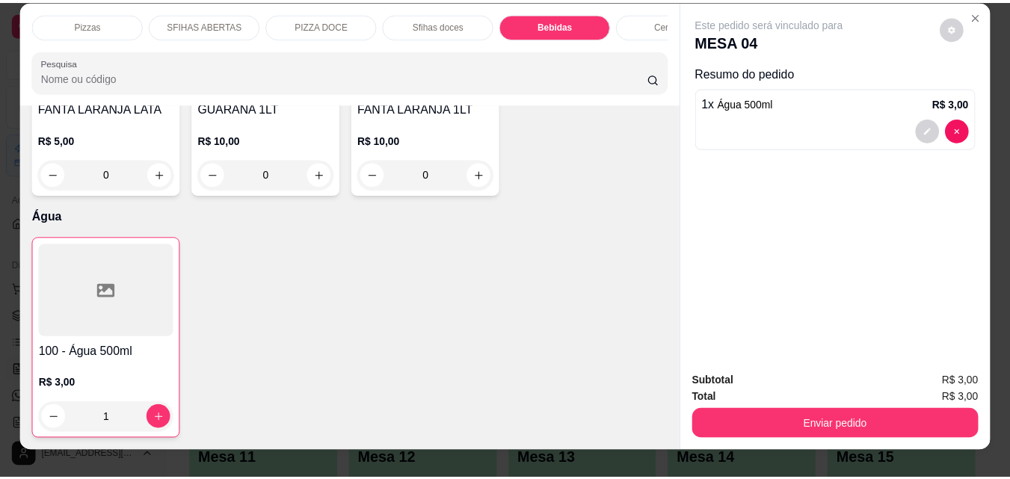
scroll to position [0, 0]
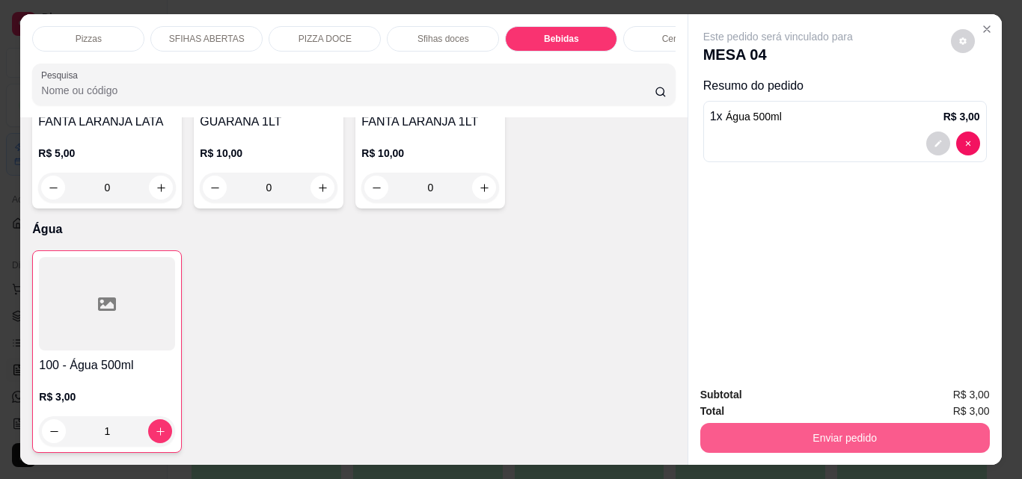
click at [749, 426] on button "Enviar pedido" at bounding box center [844, 438] width 289 height 30
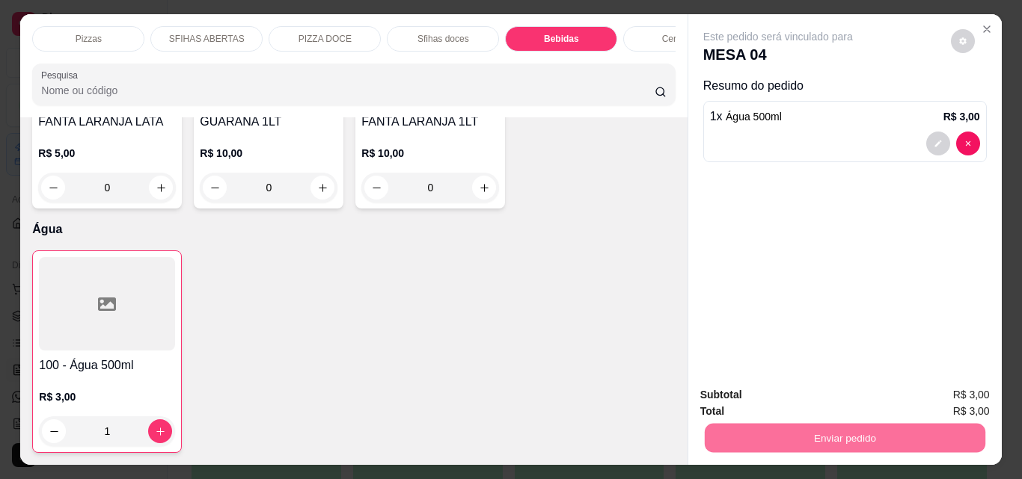
click at [761, 390] on button "Não registrar e enviar pedido" at bounding box center [795, 395] width 156 height 28
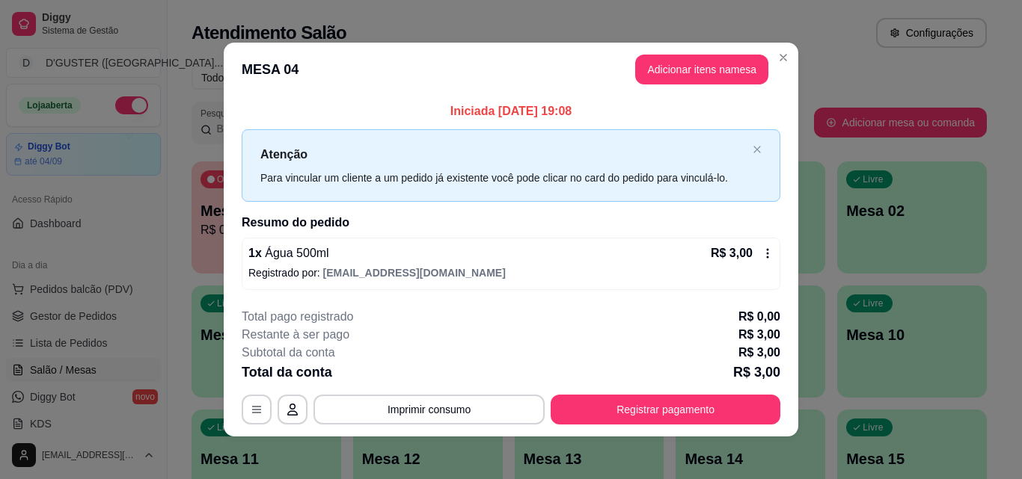
drag, startPoint x: 743, startPoint y: 301, endPoint x: 711, endPoint y: 377, distance: 81.8
click at [714, 372] on section "**********" at bounding box center [511, 240] width 574 height 394
click at [609, 297] on footer "**********" at bounding box center [511, 366] width 574 height 141
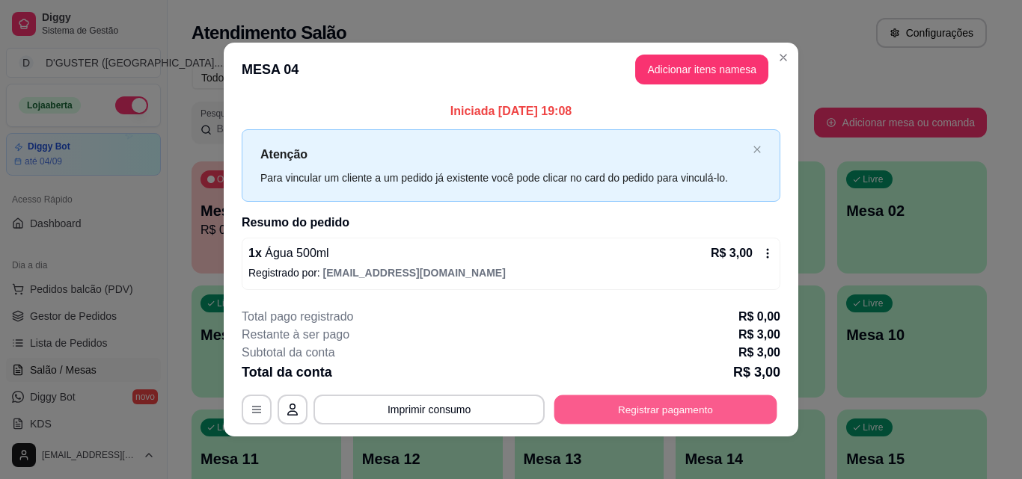
click at [630, 406] on button "Registrar pagamento" at bounding box center [665, 410] width 223 height 29
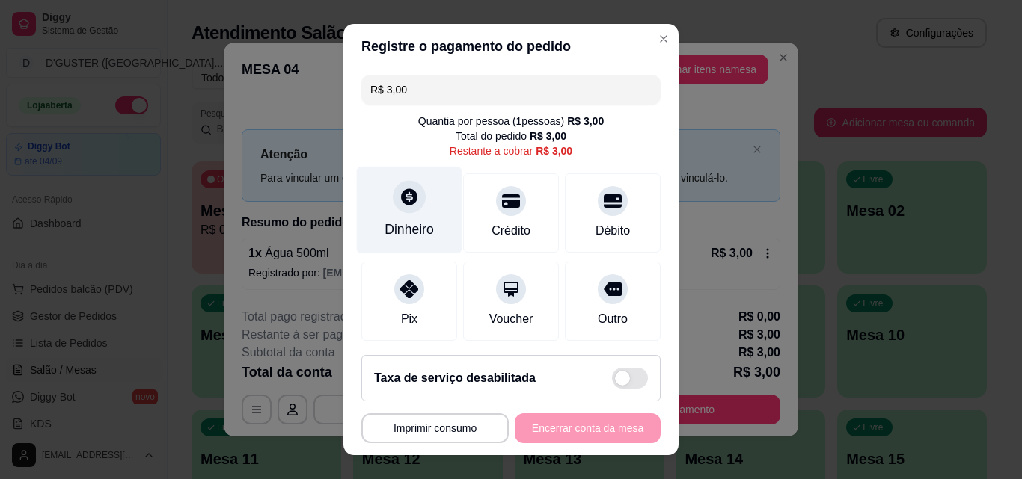
click at [400, 210] on div at bounding box center [409, 196] width 33 height 33
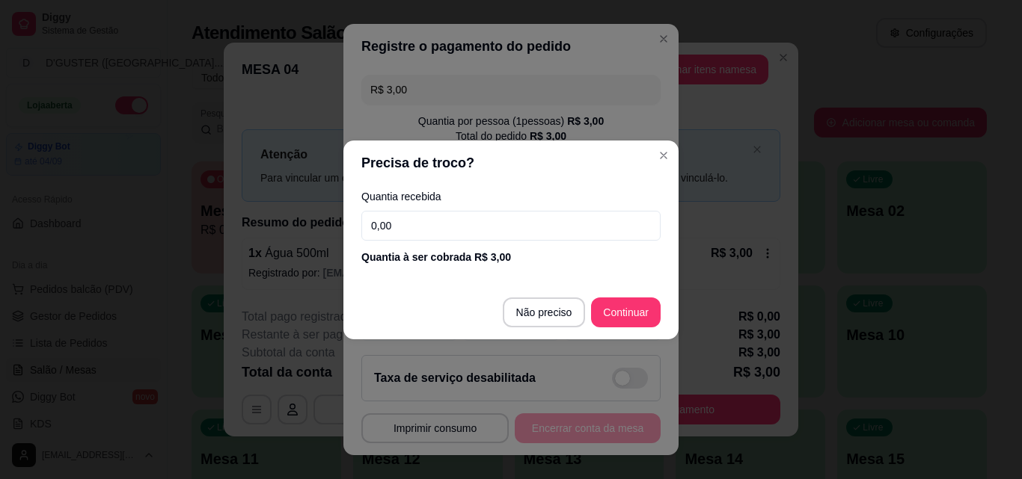
click at [504, 230] on input "0,00" at bounding box center [510, 226] width 299 height 30
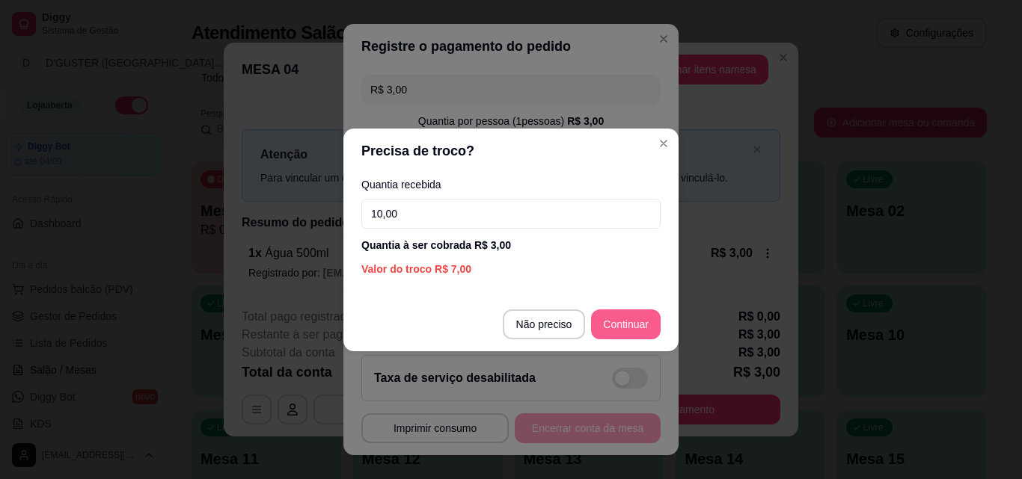
type input "10,00"
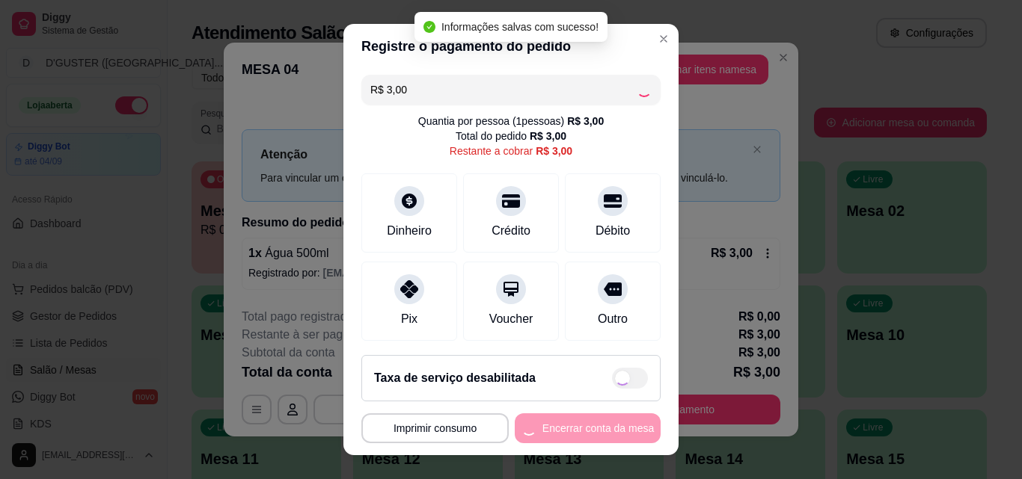
type input "R$ 0,00"
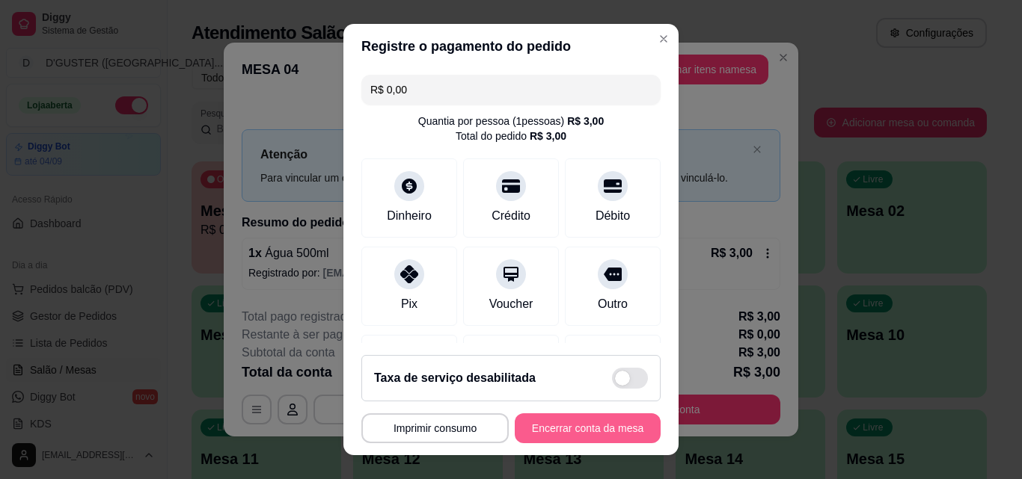
click at [570, 429] on button "Encerrar conta da mesa" at bounding box center [588, 429] width 146 height 30
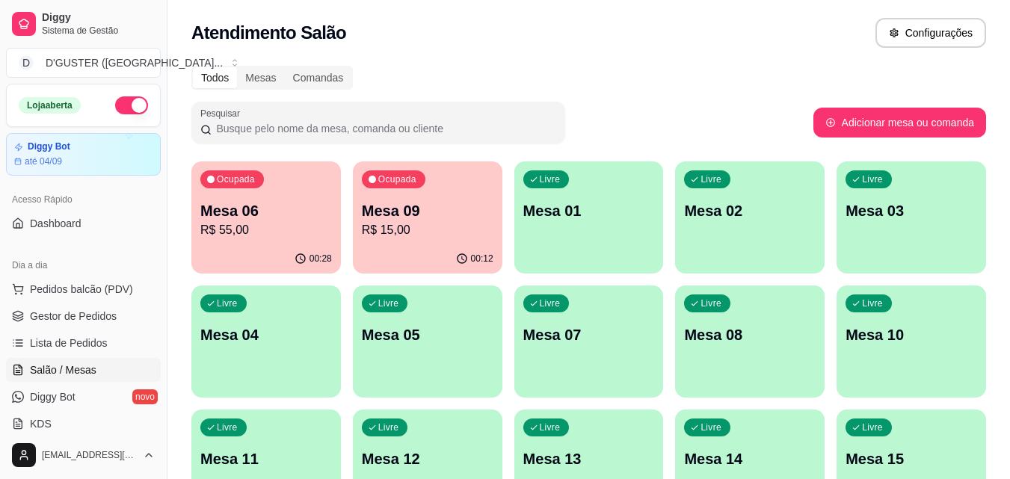
click at [260, 212] on p "Mesa 06" at bounding box center [266, 210] width 132 height 21
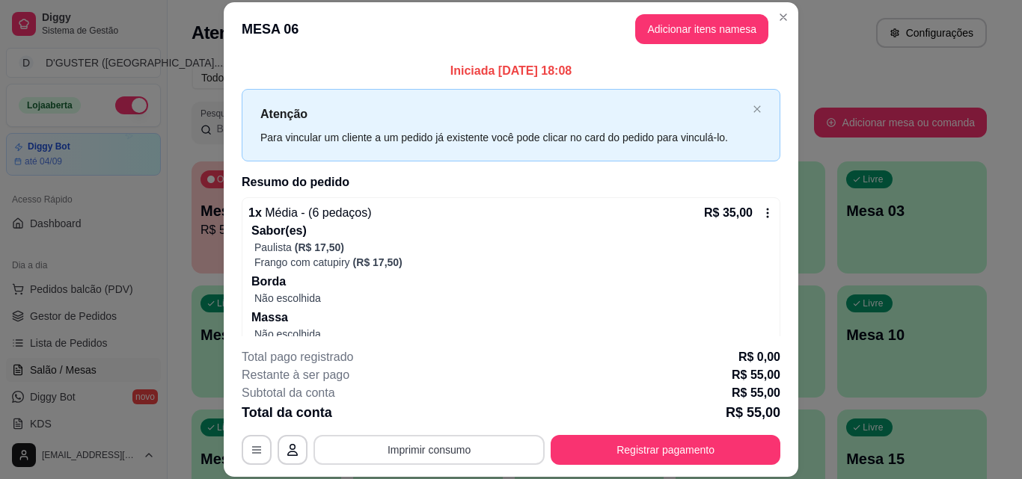
click at [444, 446] on button "Imprimir consumo" at bounding box center [428, 450] width 231 height 30
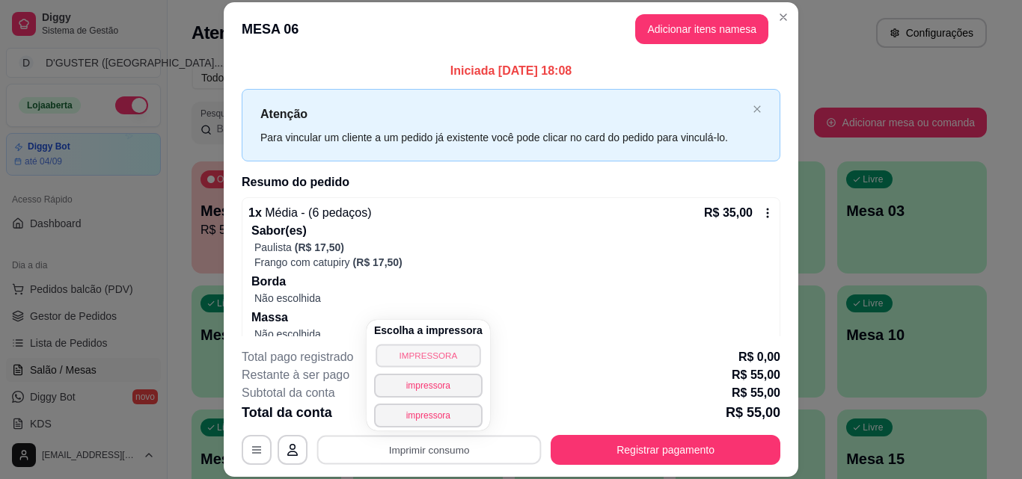
click at [430, 350] on button "IMPRESSORA" at bounding box center [427, 355] width 105 height 23
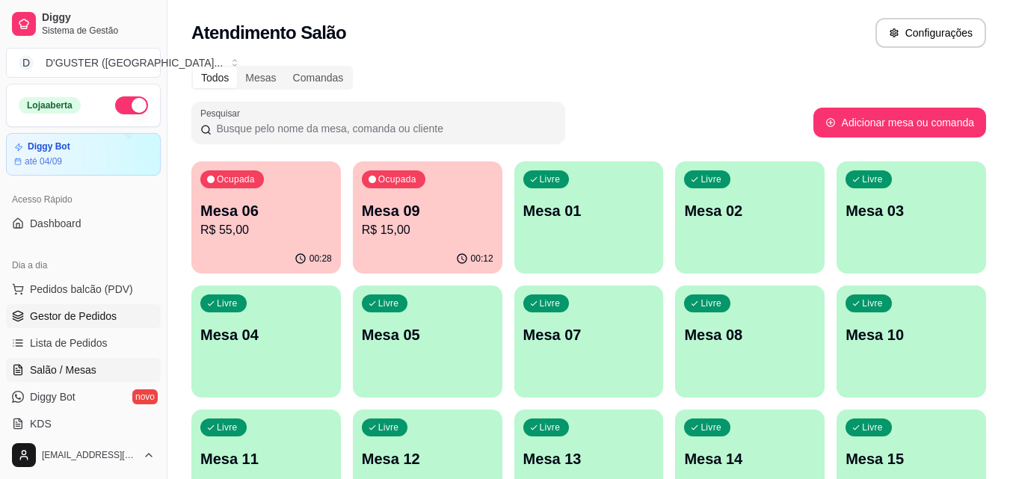
click at [70, 308] on link "Gestor de Pedidos" at bounding box center [83, 316] width 155 height 24
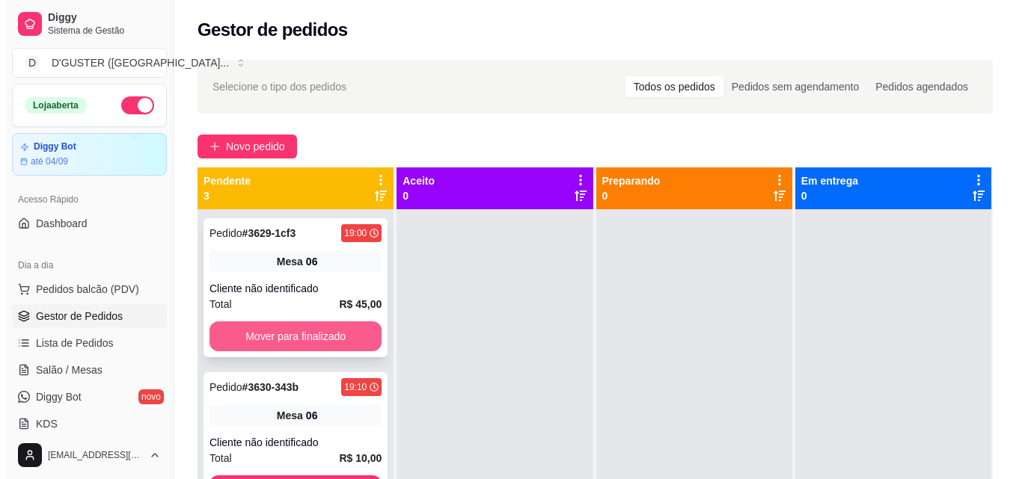
scroll to position [42, 0]
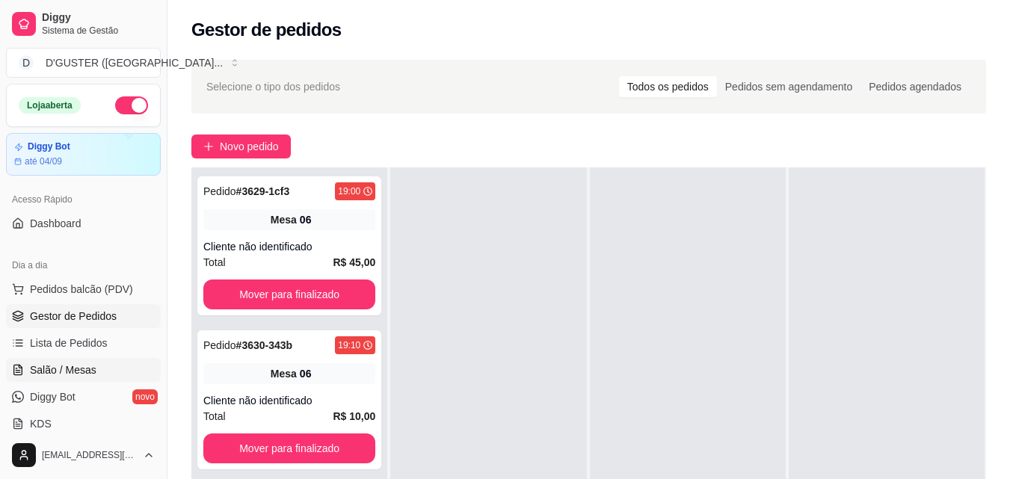
click at [50, 369] on span "Salão / Mesas" at bounding box center [63, 370] width 67 height 15
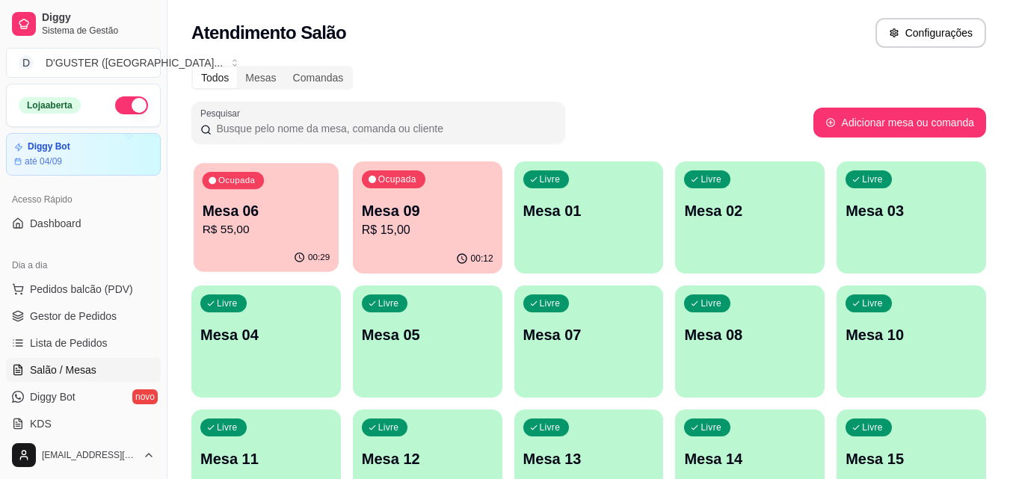
click at [287, 215] on p "Mesa 06" at bounding box center [267, 211] width 128 height 20
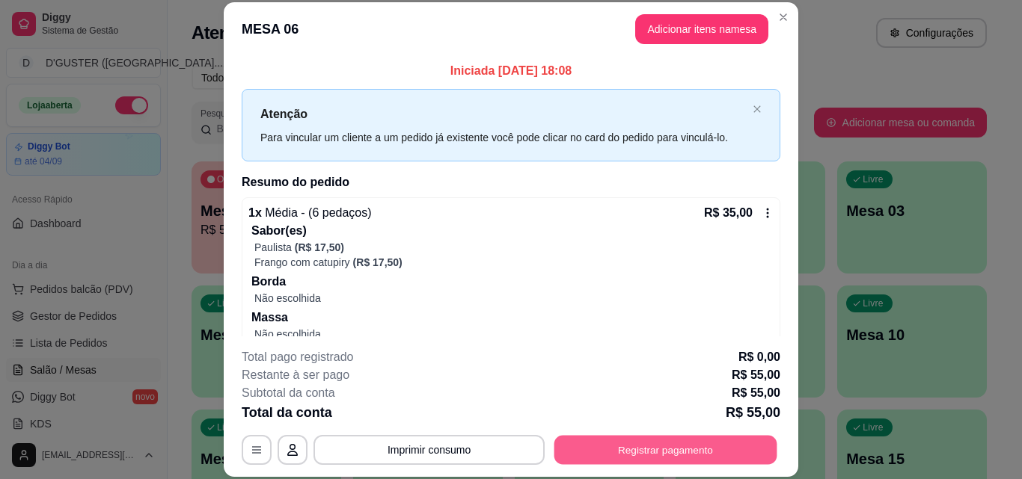
click at [610, 450] on button "Registrar pagamento" at bounding box center [665, 449] width 223 height 29
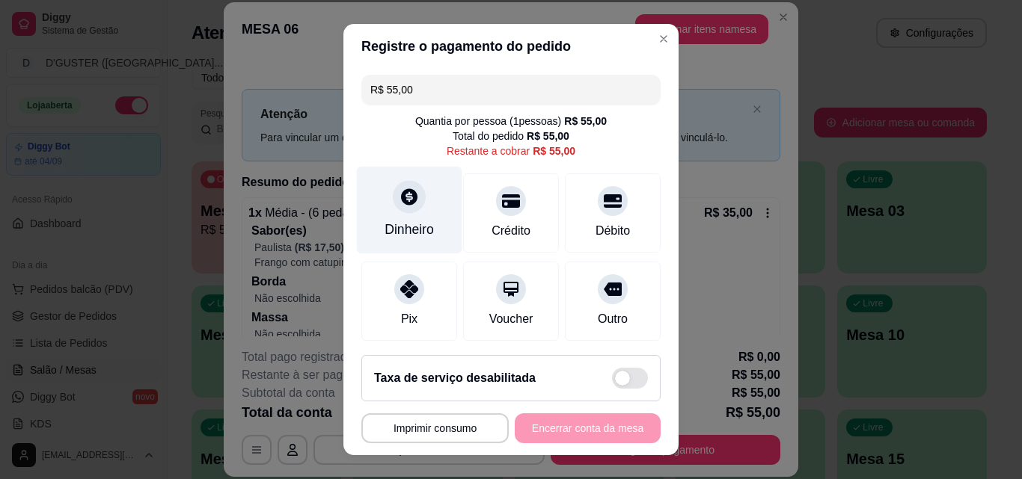
click at [397, 212] on div at bounding box center [409, 196] width 33 height 33
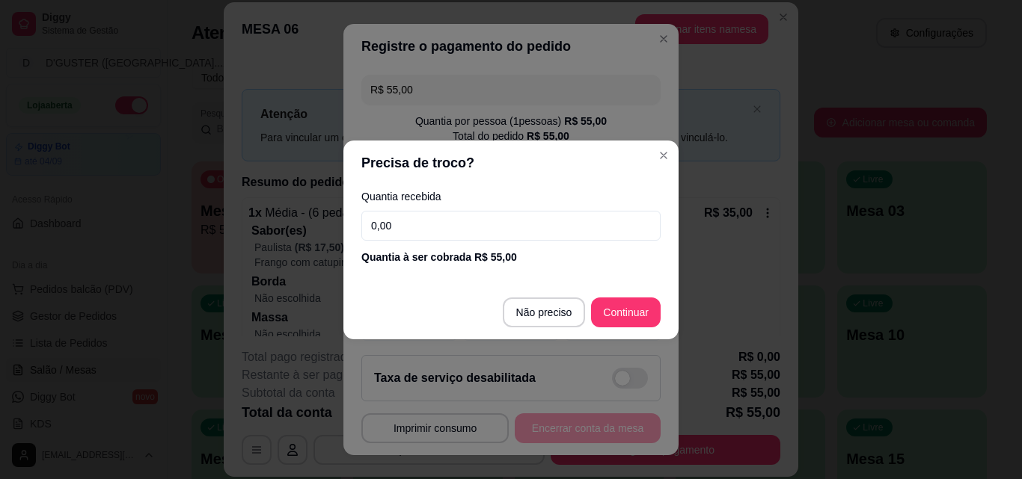
click at [429, 224] on input "0,00" at bounding box center [510, 226] width 299 height 30
type input "55,00"
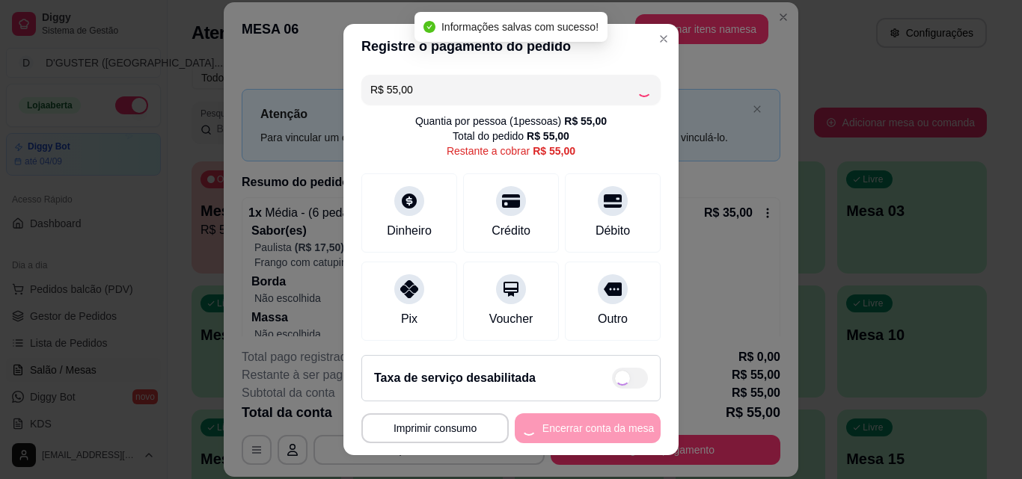
type input "R$ 0,00"
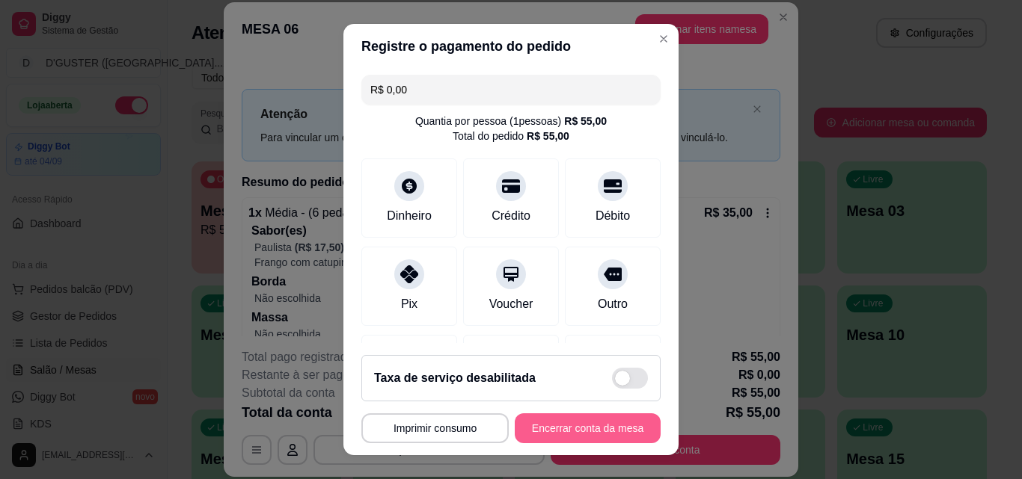
click at [521, 430] on button "Encerrar conta da mesa" at bounding box center [588, 429] width 146 height 30
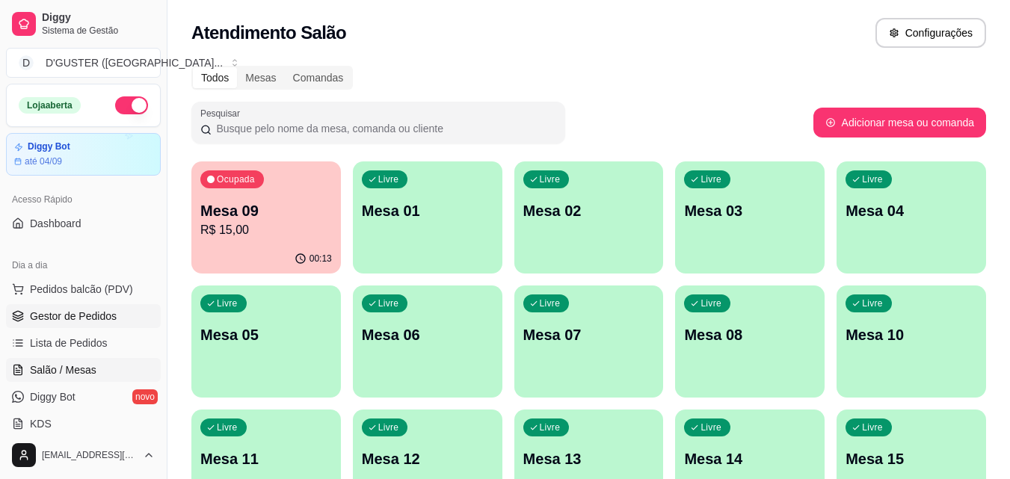
click at [72, 314] on span "Gestor de Pedidos" at bounding box center [73, 316] width 87 height 15
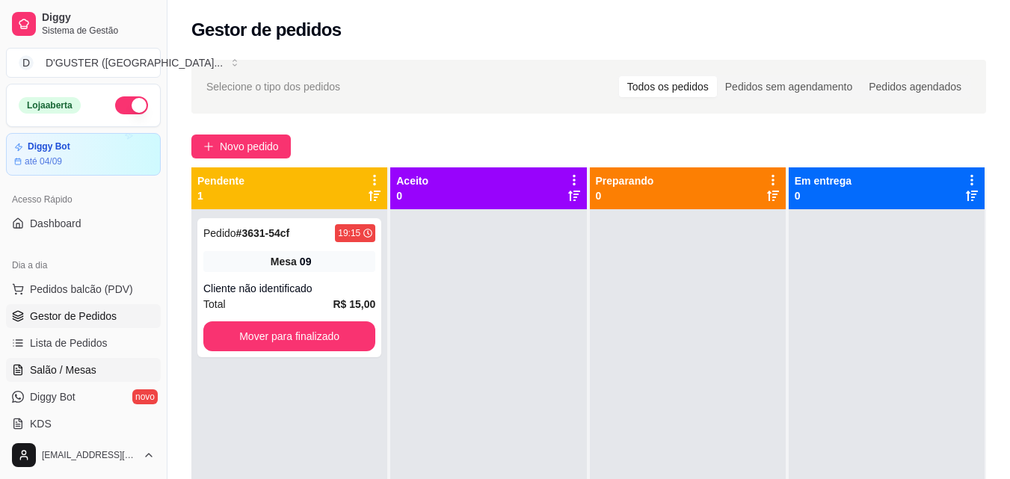
click at [76, 369] on span "Salão / Mesas" at bounding box center [63, 370] width 67 height 15
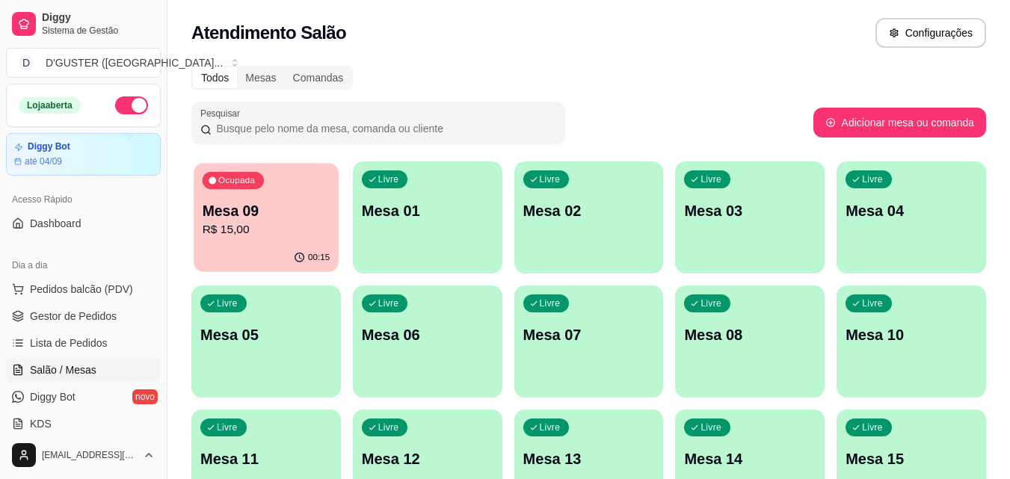
click at [248, 224] on p "R$ 15,00" at bounding box center [267, 229] width 128 height 17
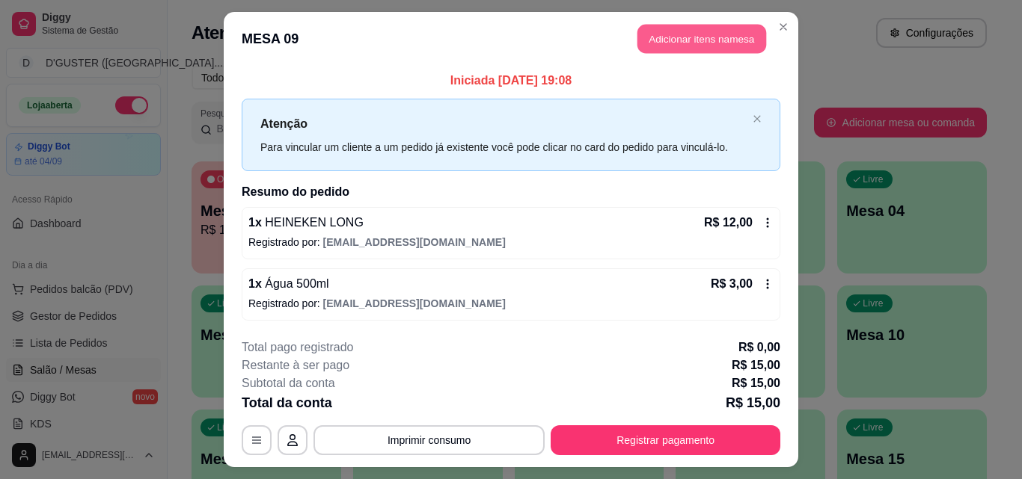
click at [696, 46] on button "Adicionar itens na mesa" at bounding box center [701, 39] width 129 height 29
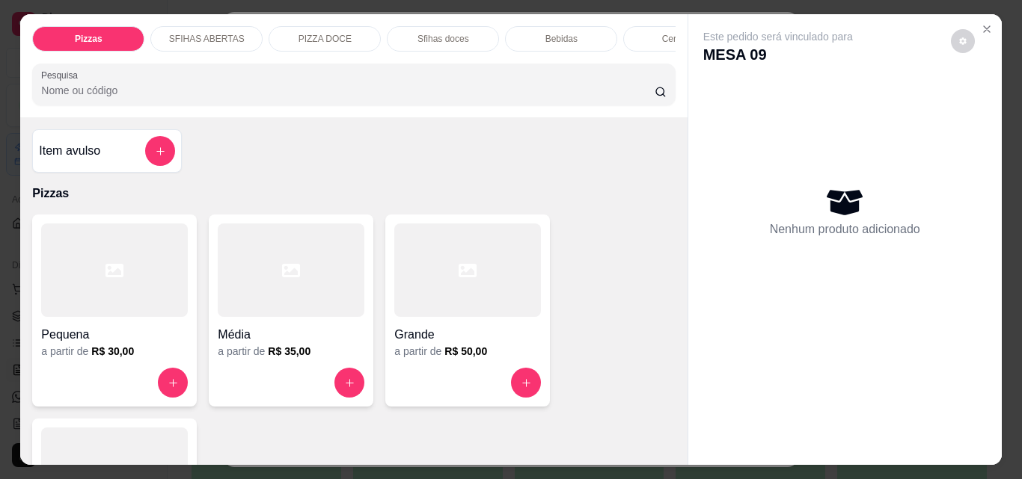
click at [562, 34] on p "Bebidas" at bounding box center [561, 39] width 32 height 12
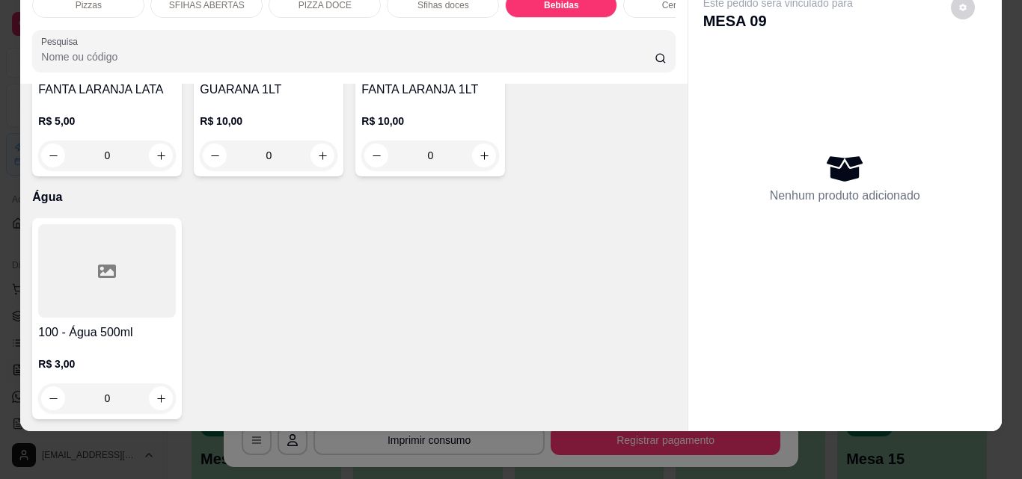
scroll to position [5159, 0]
type input "1"
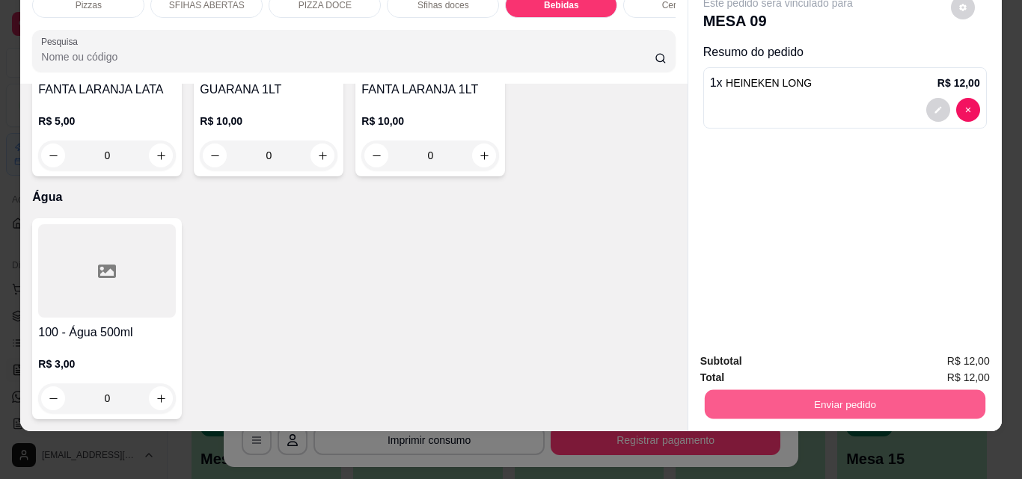
click at [879, 397] on button "Enviar pedido" at bounding box center [844, 404] width 280 height 29
click at [828, 360] on button "Não registrar e enviar pedido" at bounding box center [795, 357] width 156 height 28
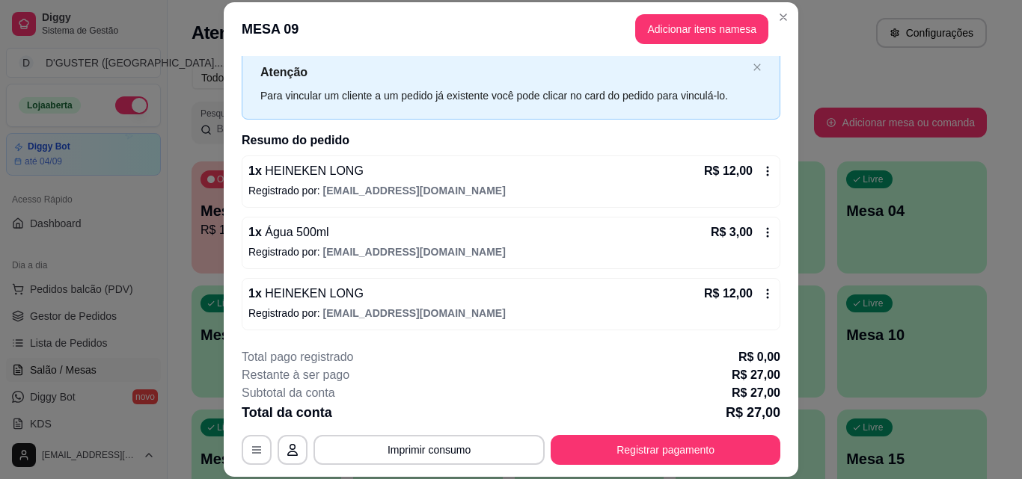
scroll to position [0, 0]
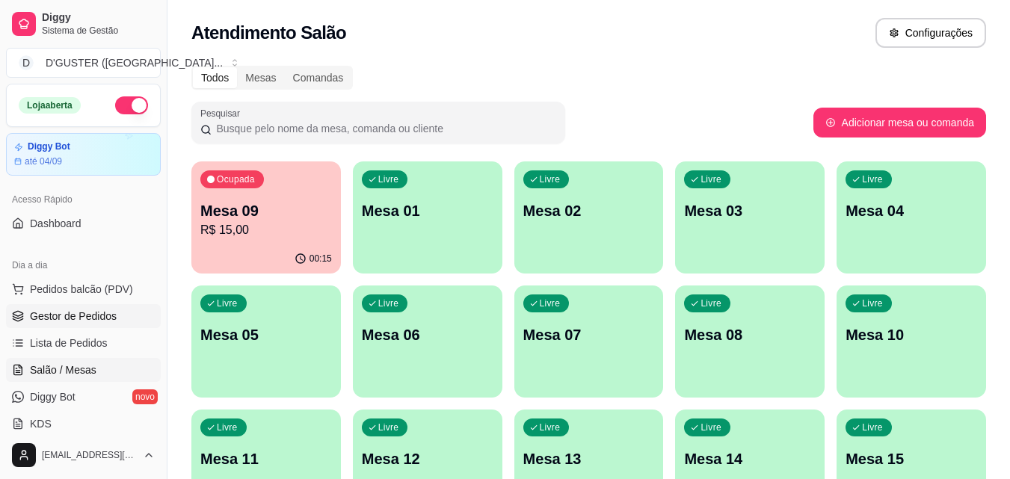
click at [57, 308] on link "Gestor de Pedidos" at bounding box center [83, 316] width 155 height 24
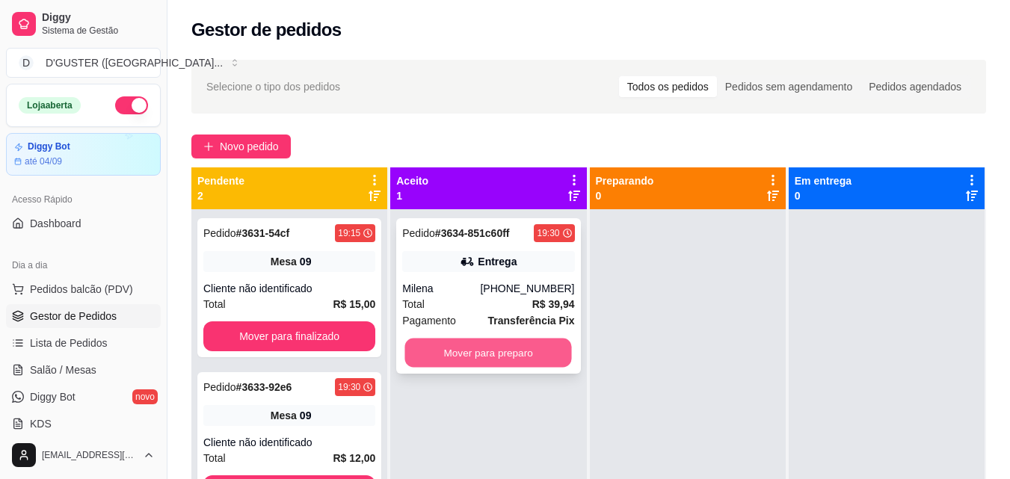
click at [494, 348] on button "Mover para preparo" at bounding box center [488, 353] width 167 height 29
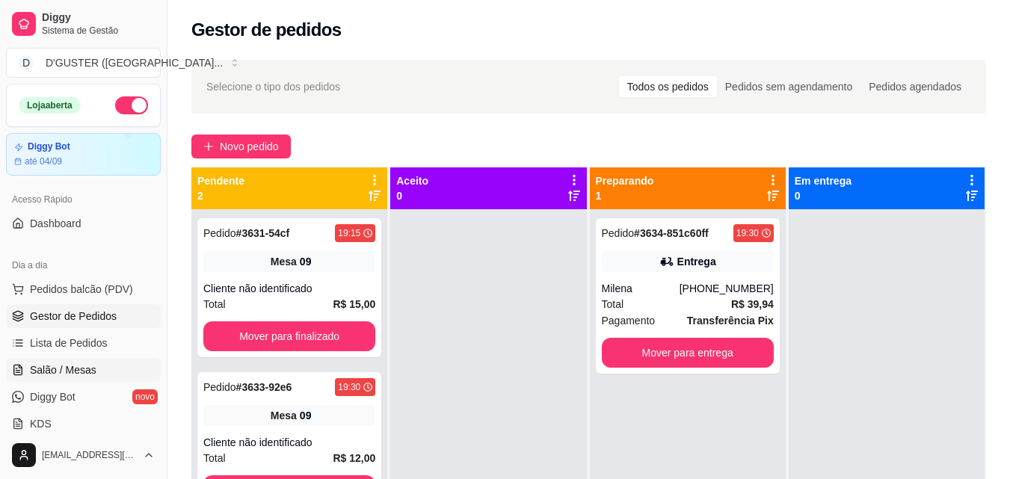
click at [60, 371] on span "Salão / Mesas" at bounding box center [63, 370] width 67 height 15
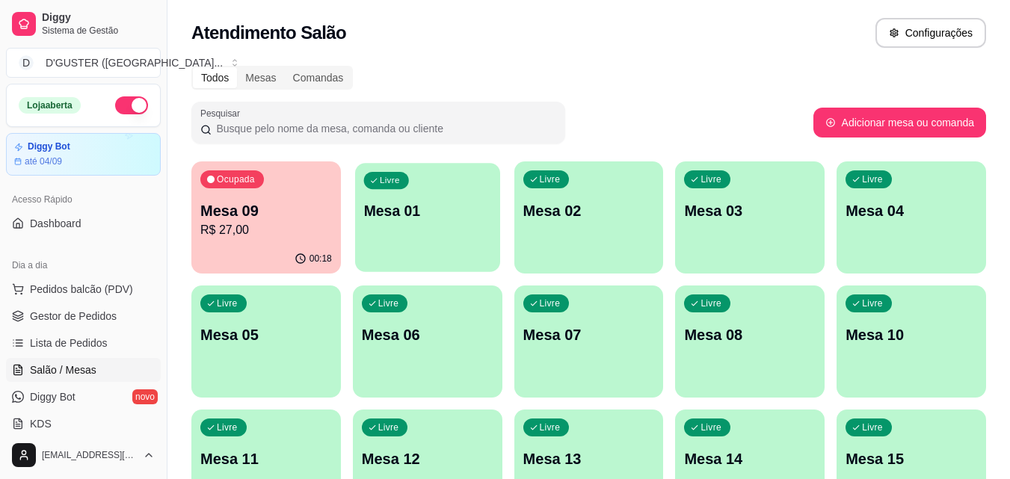
click at [427, 209] on p "Mesa 01" at bounding box center [427, 211] width 128 height 20
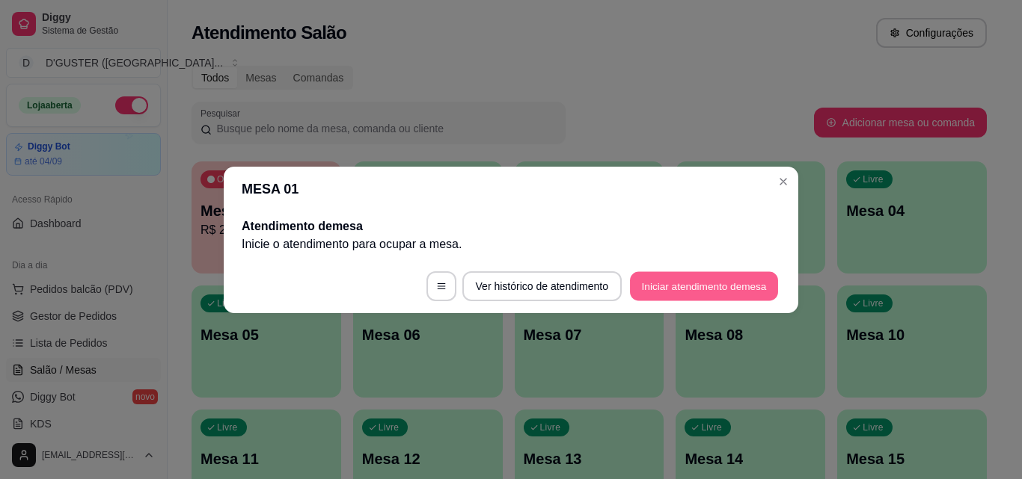
click at [714, 289] on button "Iniciar atendimento de mesa" at bounding box center [704, 285] width 148 height 29
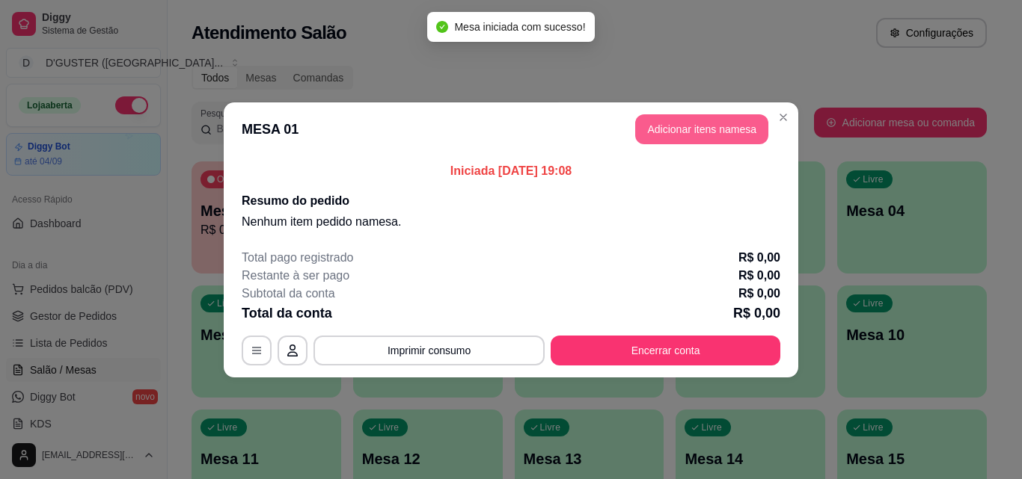
click at [672, 134] on button "Adicionar itens na mesa" at bounding box center [701, 129] width 133 height 30
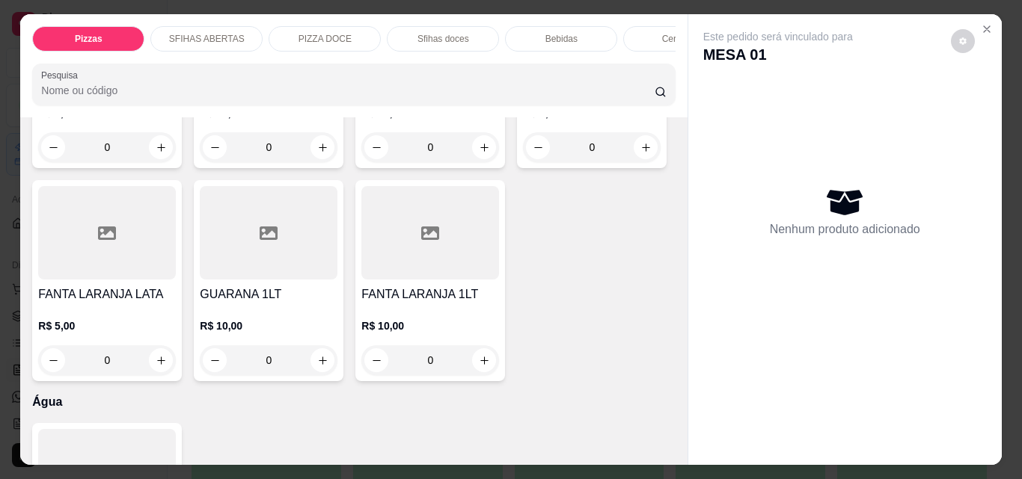
scroll to position [4787, 0]
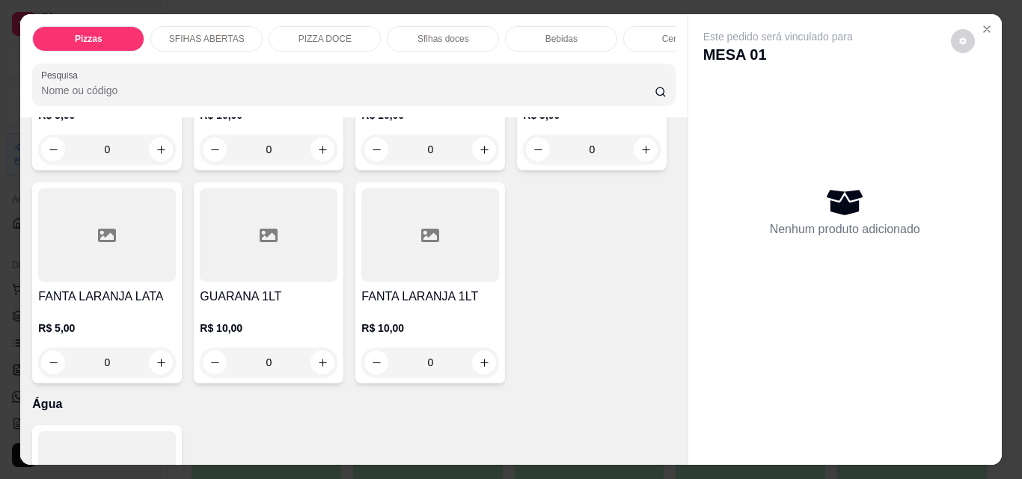
type input "1"
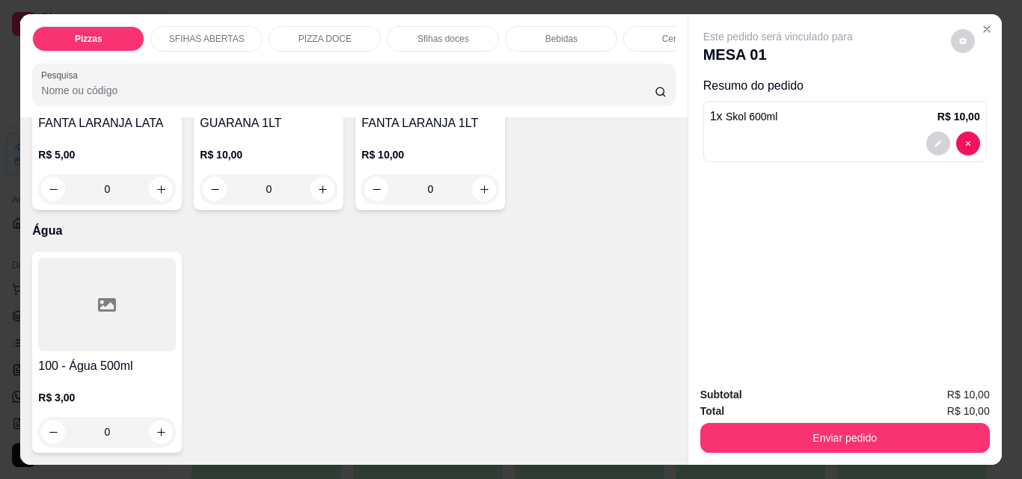
scroll to position [5161, 0]
type input "0"
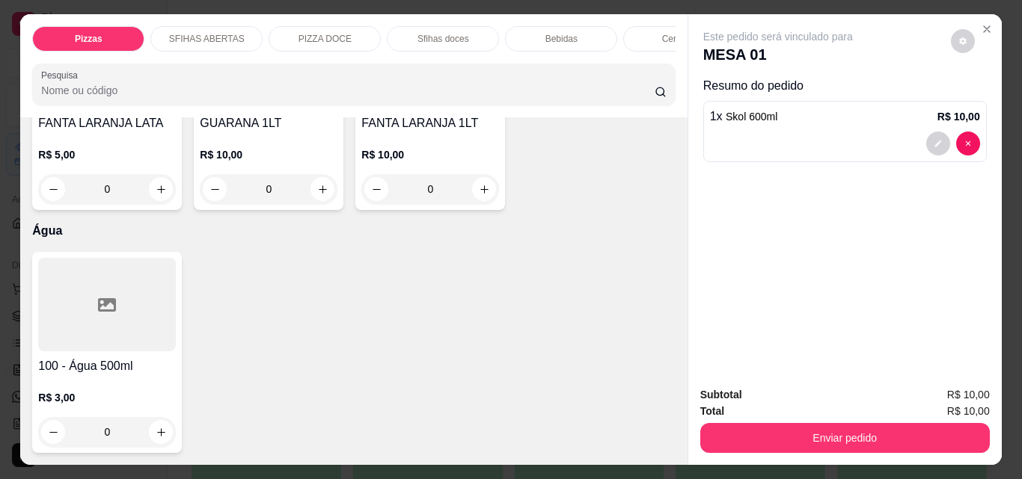
type input "1"
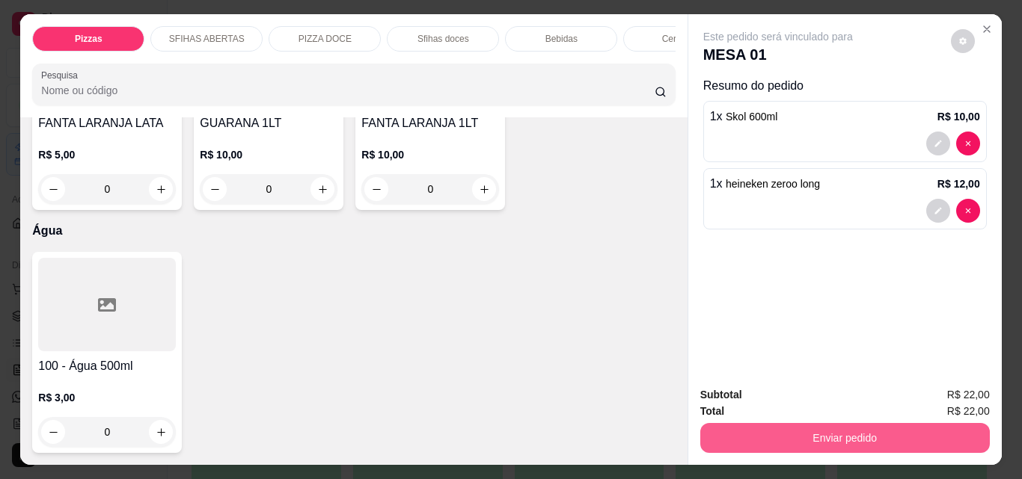
click at [767, 435] on button "Enviar pedido" at bounding box center [844, 438] width 289 height 30
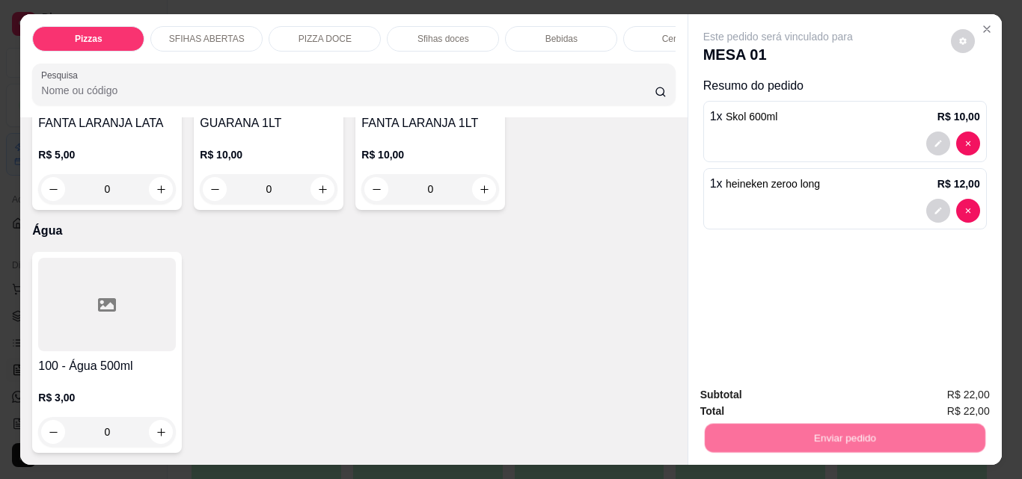
click at [746, 402] on button "Não registrar e enviar pedido" at bounding box center [795, 395] width 156 height 28
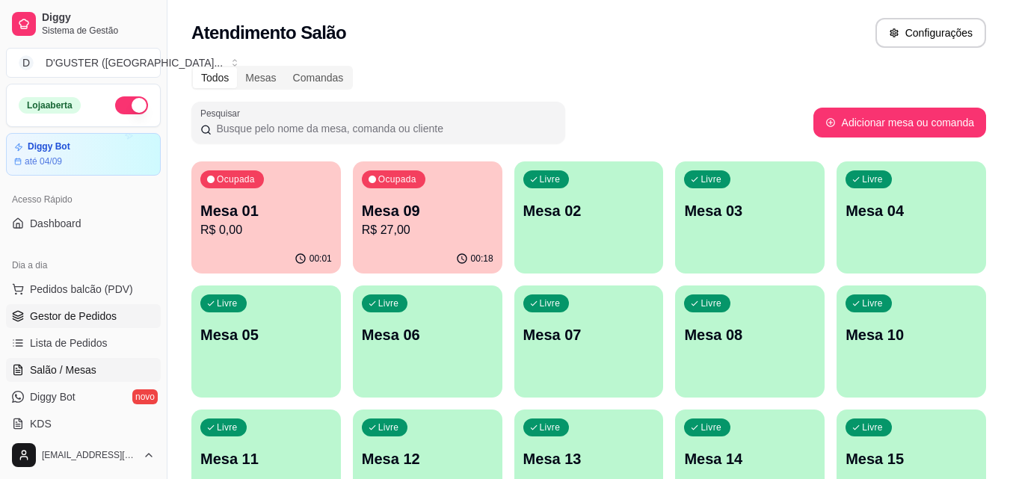
click at [88, 312] on span "Gestor de Pedidos" at bounding box center [73, 316] width 87 height 15
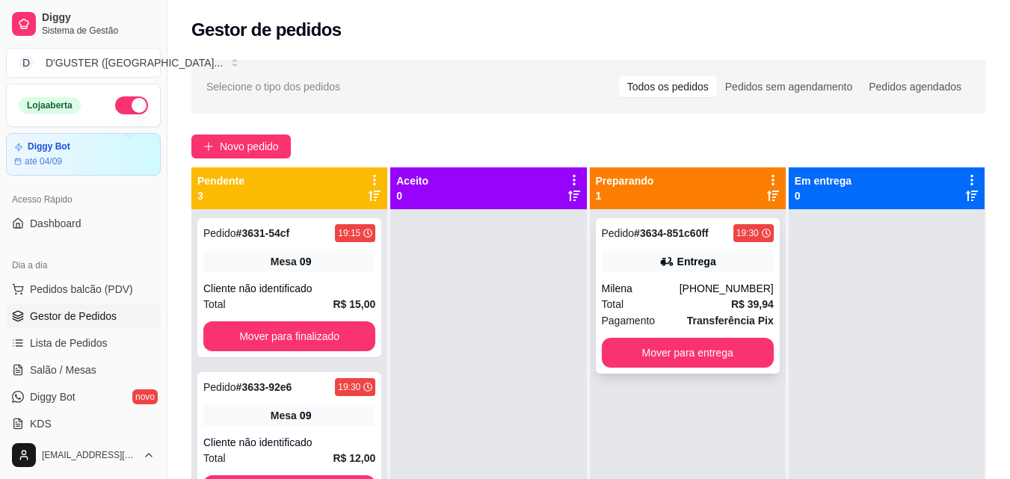
click at [672, 278] on div "Pedido # 3634-851c60ff 19:30 Entrega Milena [PHONE_NUMBER] Total R$ 39,94 Pagam…" at bounding box center [688, 296] width 184 height 156
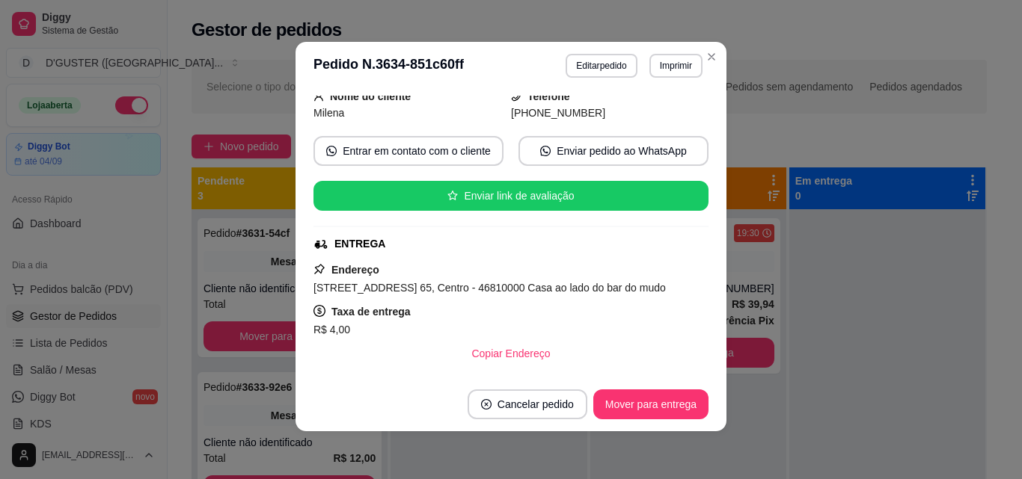
scroll to position [398, 0]
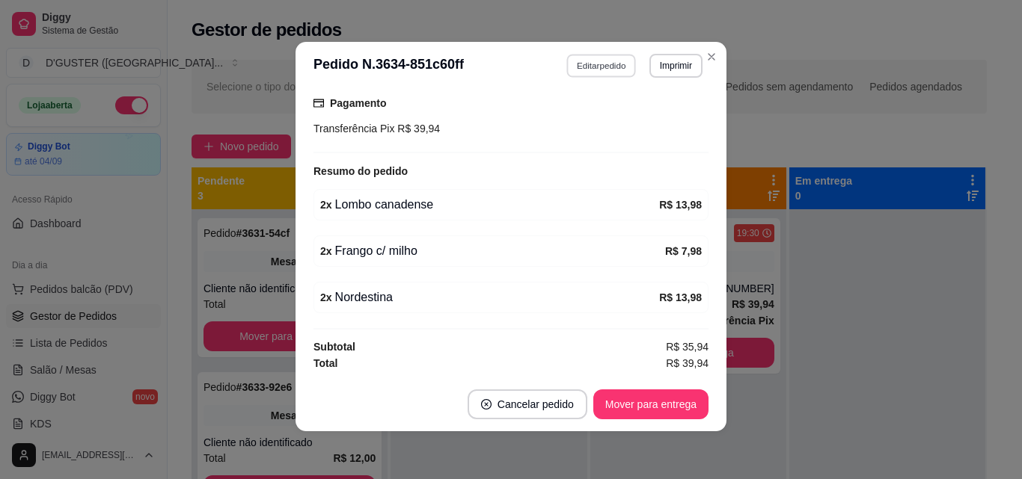
click at [615, 64] on button "Editar pedido" at bounding box center [602, 65] width 70 height 23
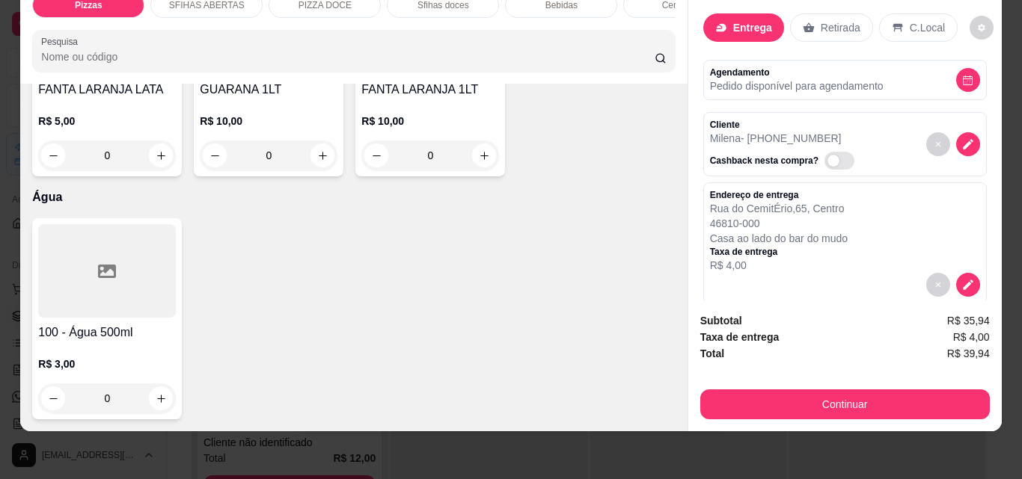
scroll to position [6133, 0]
type input "1"
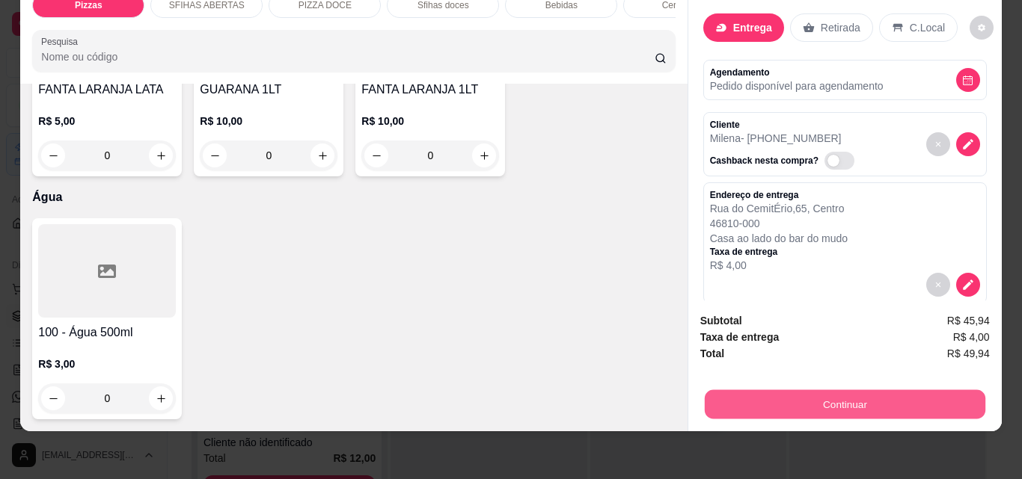
click at [930, 395] on button "Continuar" at bounding box center [844, 404] width 280 height 29
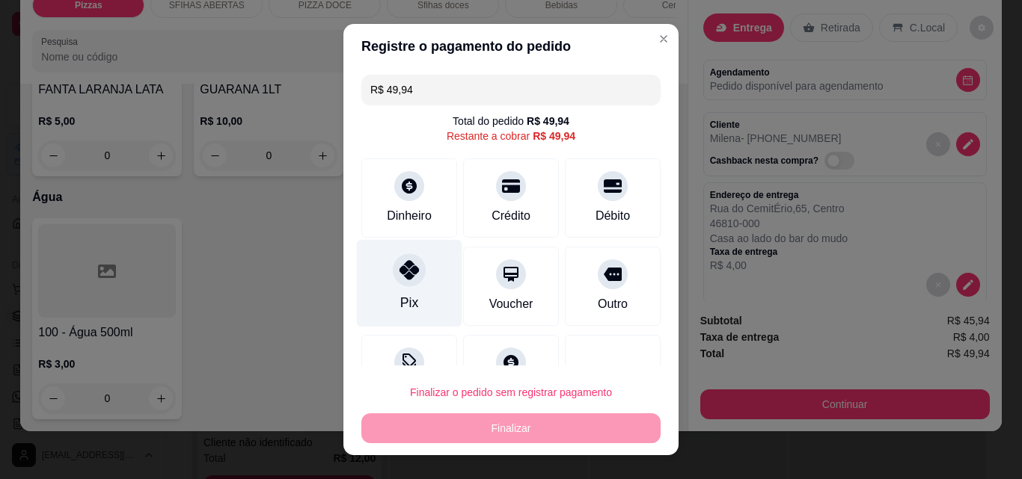
click at [399, 277] on icon at bounding box center [408, 269] width 19 height 19
type input "R$ 0,00"
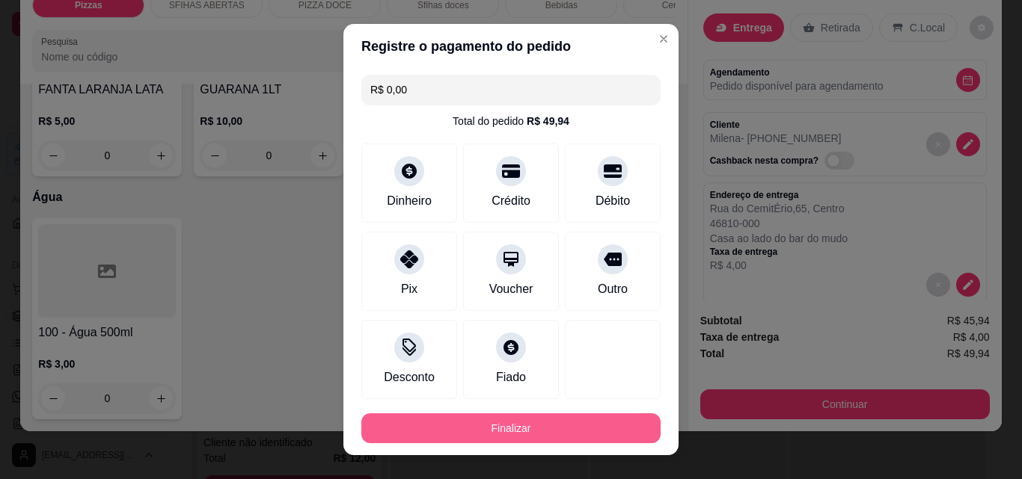
click at [591, 426] on button "Finalizar" at bounding box center [510, 429] width 299 height 30
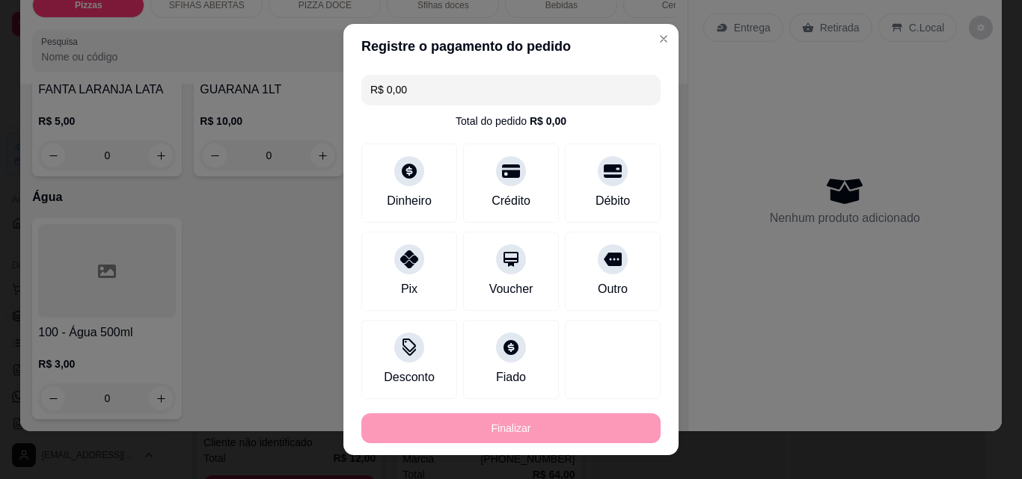
type input "0"
type input "-R$ 49,94"
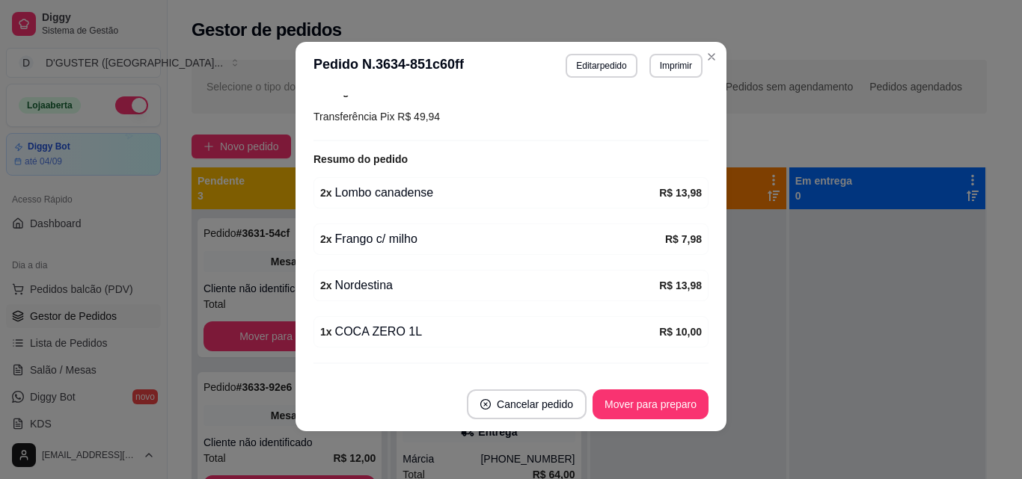
scroll to position [386, 0]
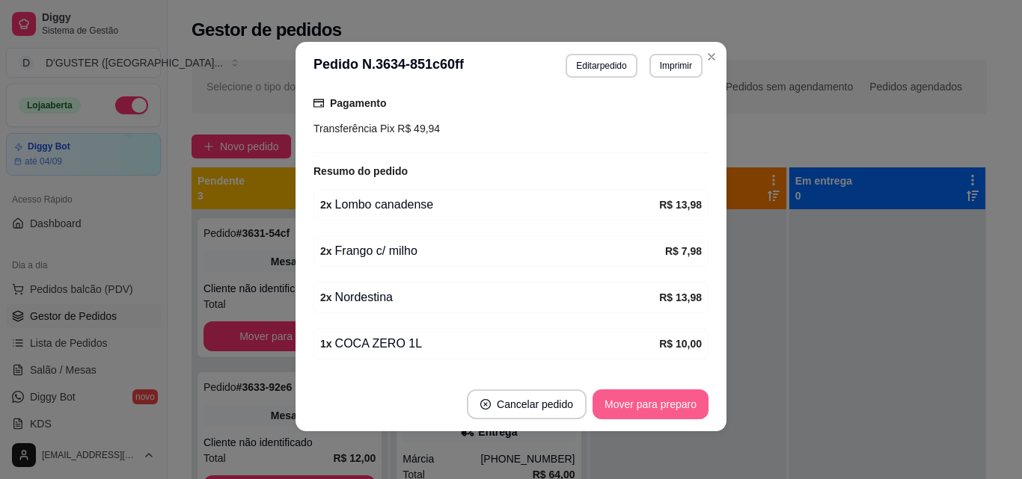
click at [645, 399] on button "Mover para preparo" at bounding box center [650, 405] width 116 height 30
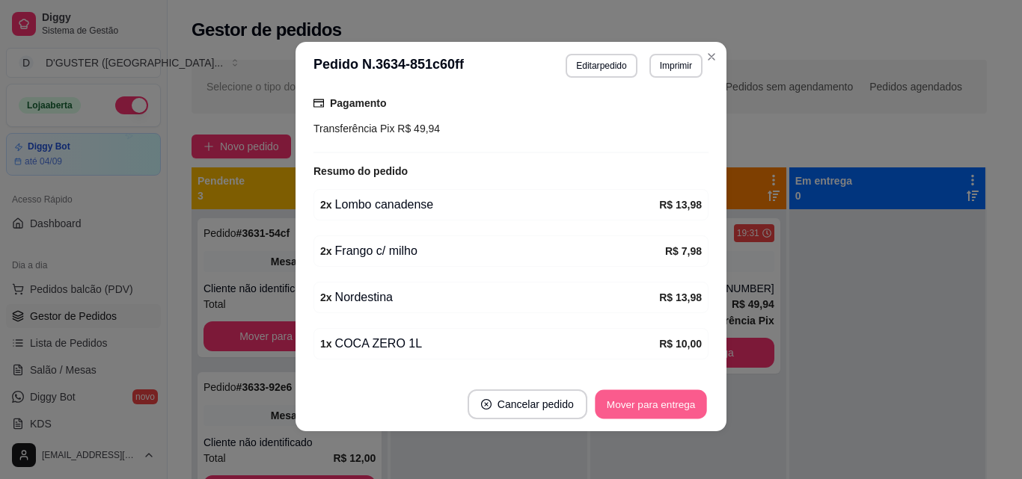
click at [667, 411] on button "Mover para entrega" at bounding box center [651, 404] width 112 height 29
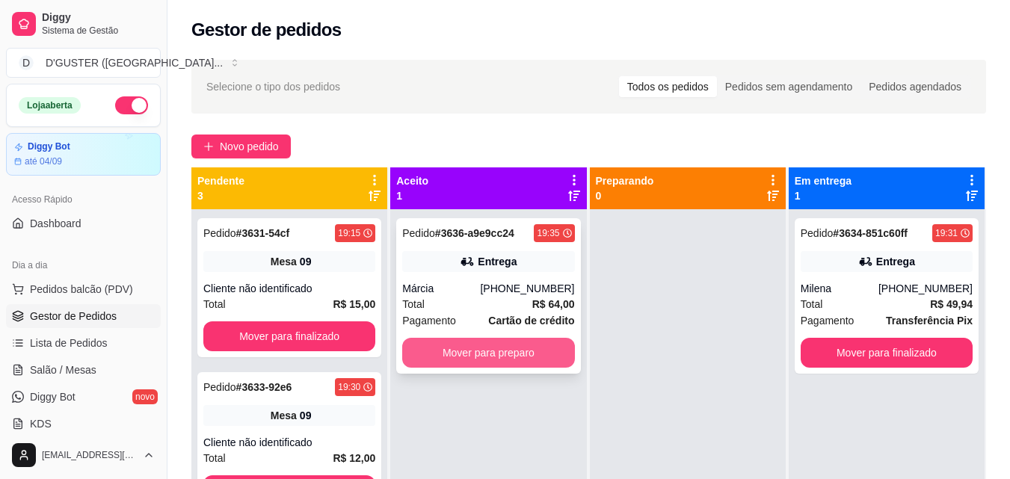
click at [462, 354] on button "Mover para preparo" at bounding box center [488, 353] width 172 height 30
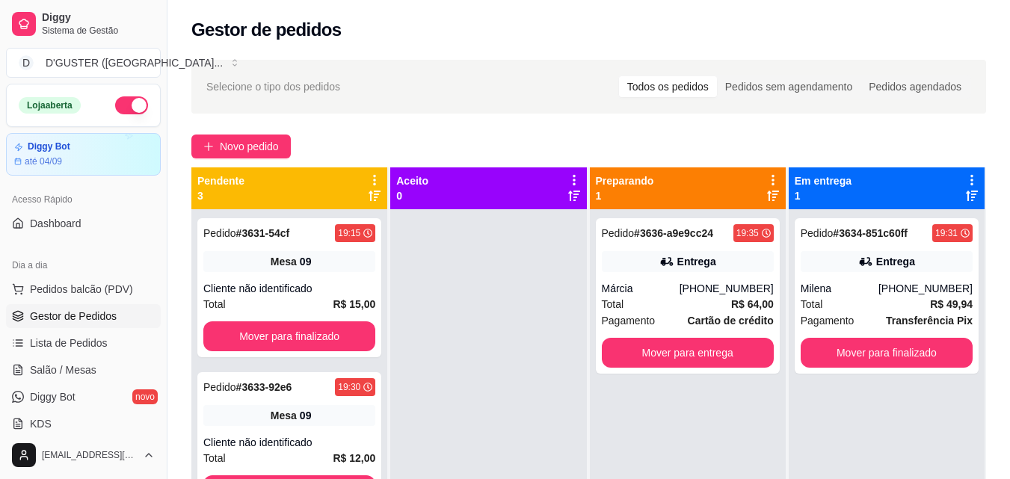
click at [90, 357] on ul "Pedidos balcão (PDV) Gestor de Pedidos Lista de Pedidos Salão / Mesas Diggy Bot…" at bounding box center [83, 356] width 155 height 159
click at [96, 365] on link "Salão / Mesas" at bounding box center [83, 370] width 155 height 24
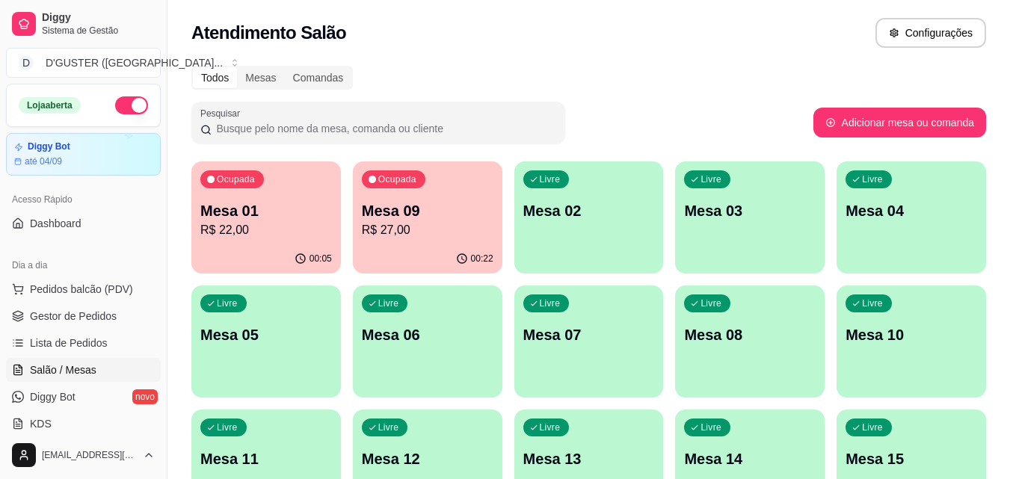
click at [295, 213] on p "Mesa 01" at bounding box center [266, 210] width 132 height 21
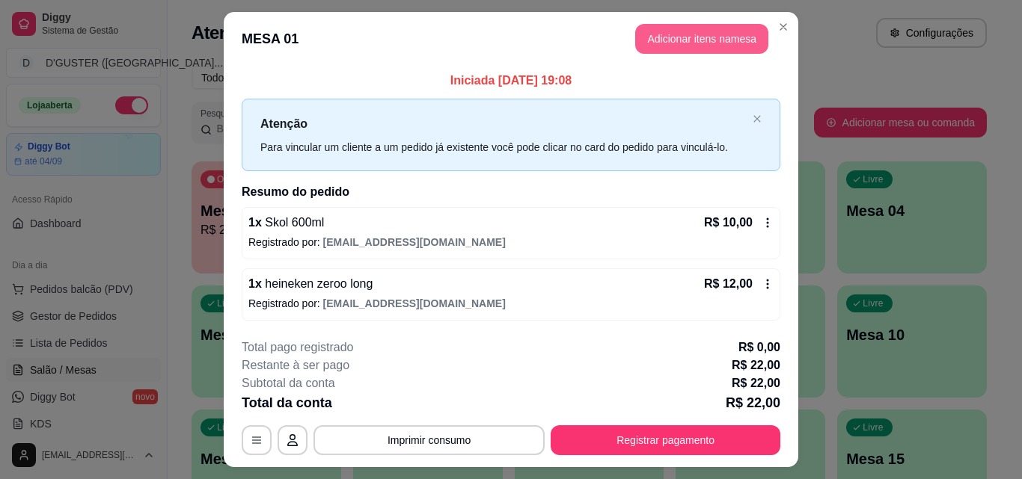
click at [705, 48] on button "Adicionar itens na mesa" at bounding box center [701, 39] width 133 height 30
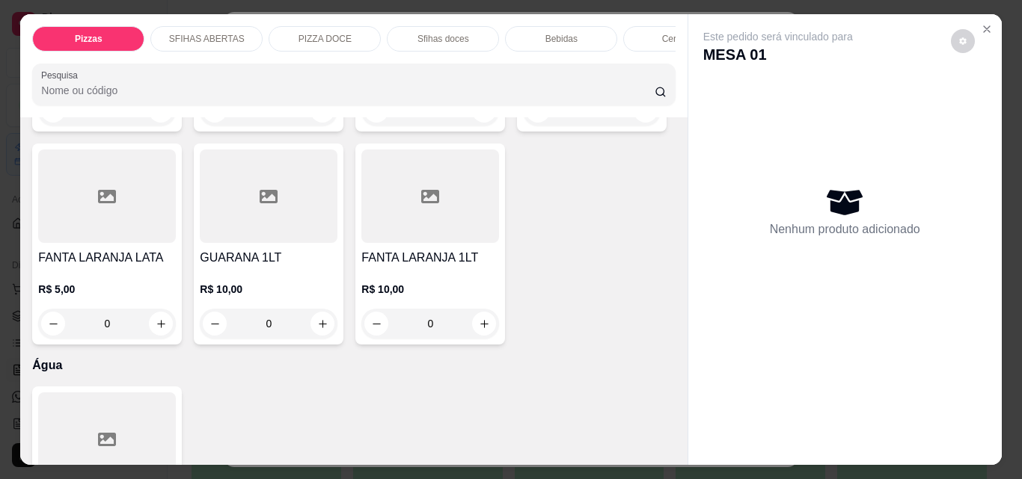
scroll to position [4787, 0]
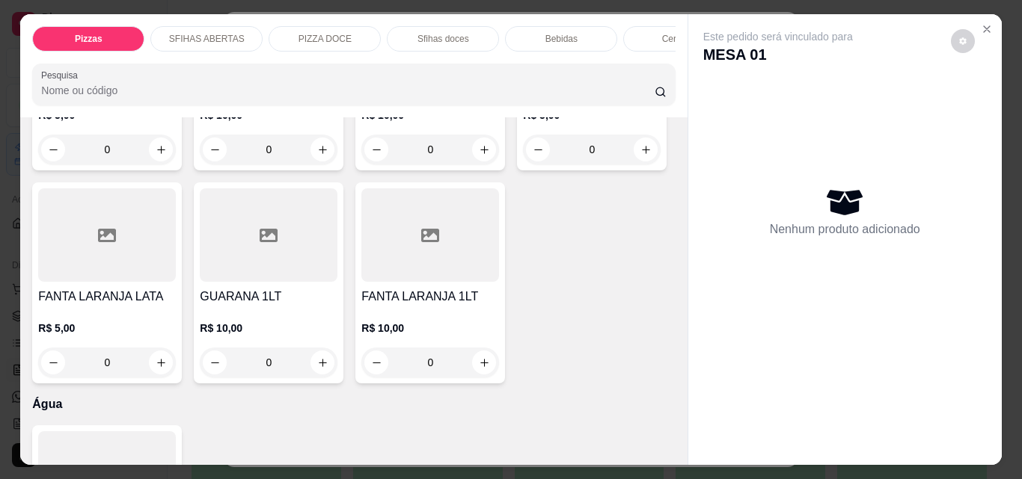
type input "1"
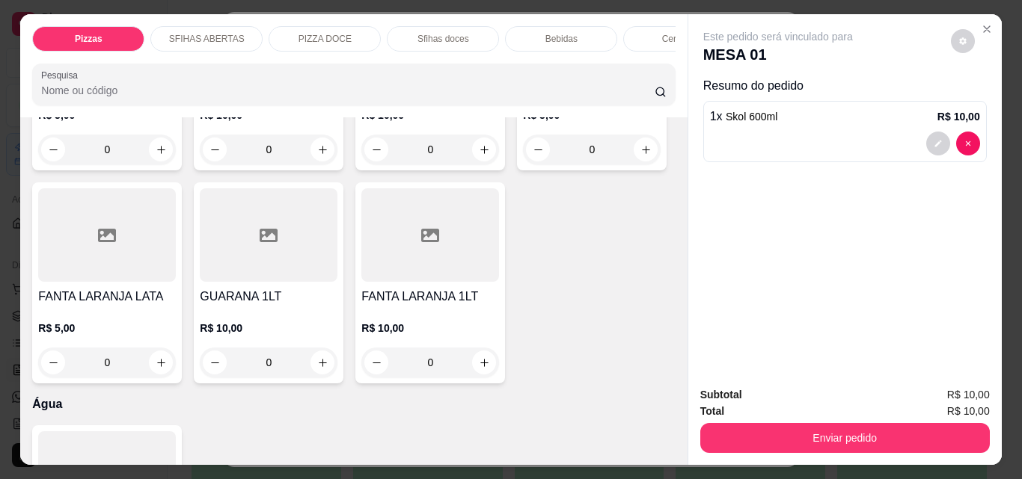
scroll to position [4787, 0]
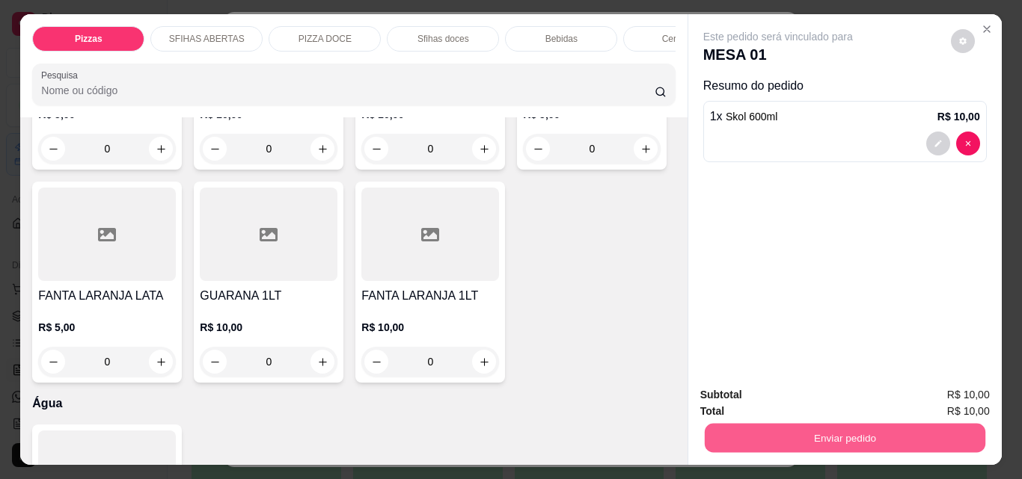
click at [892, 432] on button "Enviar pedido" at bounding box center [844, 437] width 280 height 29
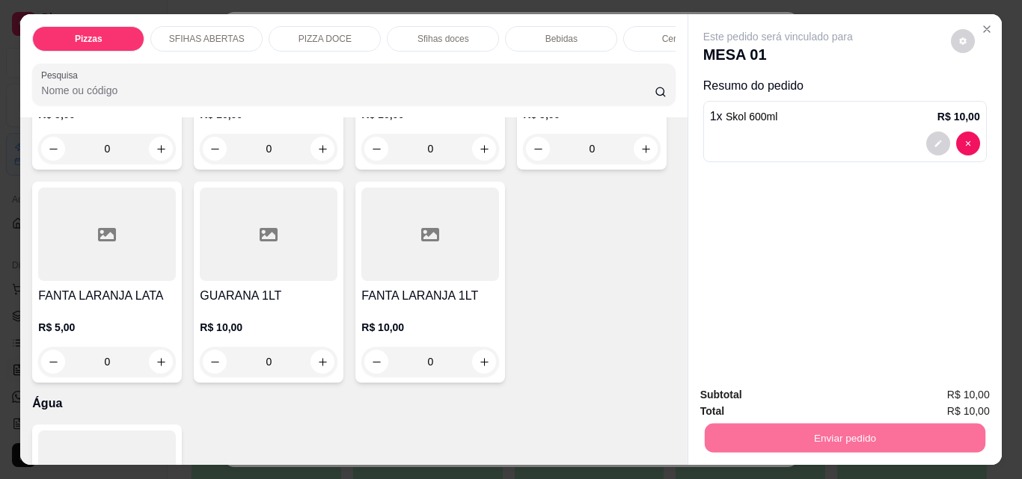
click at [815, 388] on button "Não registrar e enviar pedido" at bounding box center [795, 395] width 156 height 28
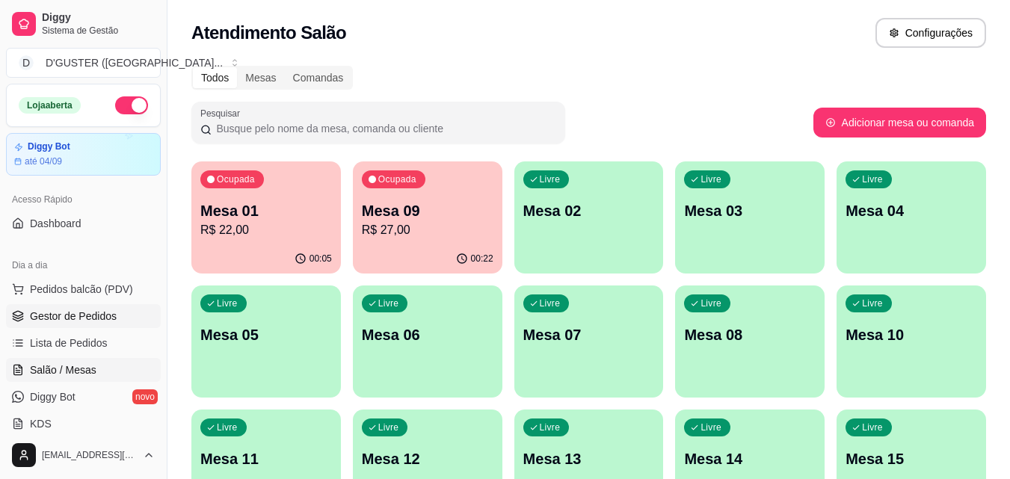
click at [64, 312] on span "Gestor de Pedidos" at bounding box center [73, 316] width 87 height 15
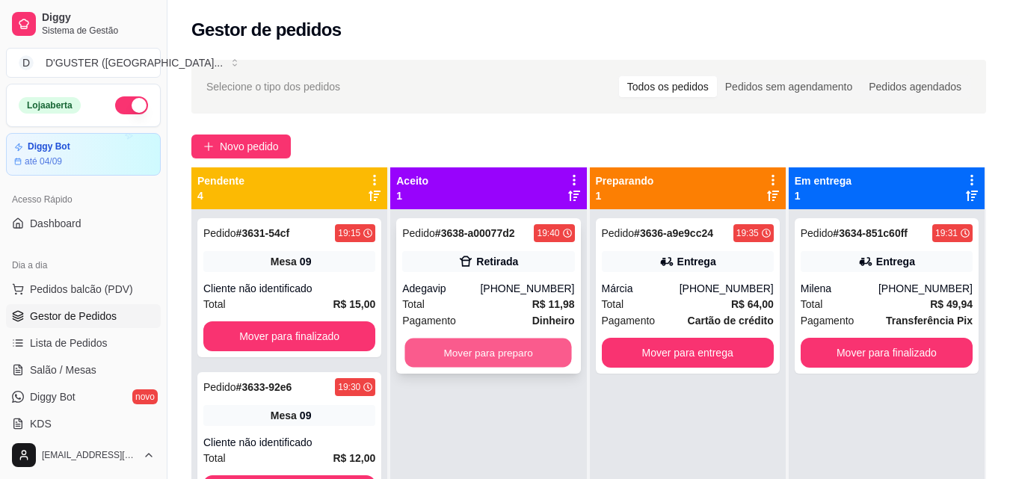
click at [464, 342] on button "Mover para preparo" at bounding box center [488, 353] width 167 height 29
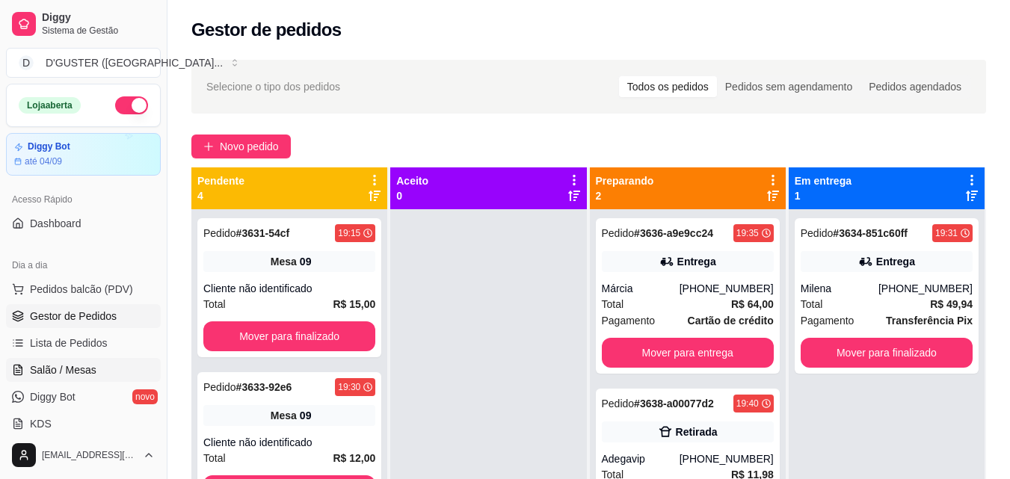
click at [67, 368] on span "Salão / Mesas" at bounding box center [63, 370] width 67 height 15
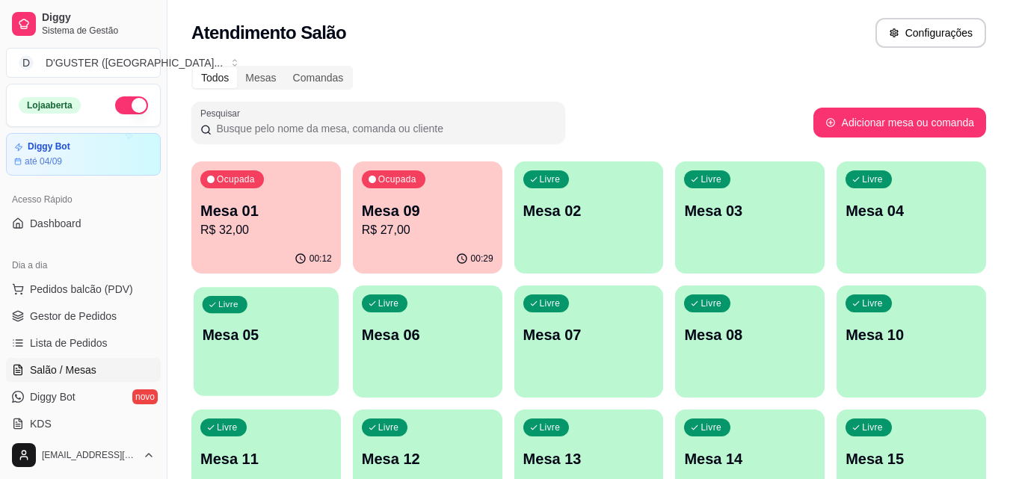
click at [268, 344] on p "Mesa 05" at bounding box center [267, 335] width 128 height 20
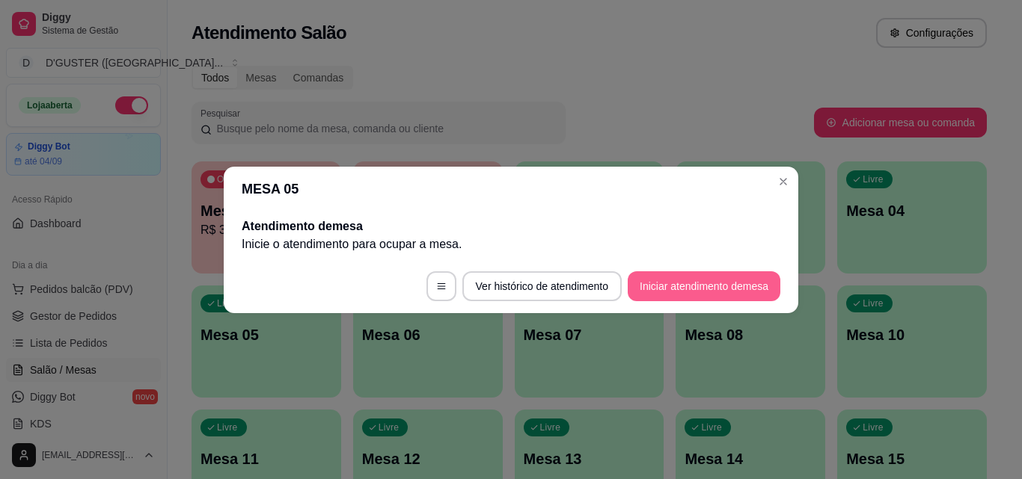
click at [664, 281] on button "Iniciar atendimento de mesa" at bounding box center [703, 286] width 153 height 30
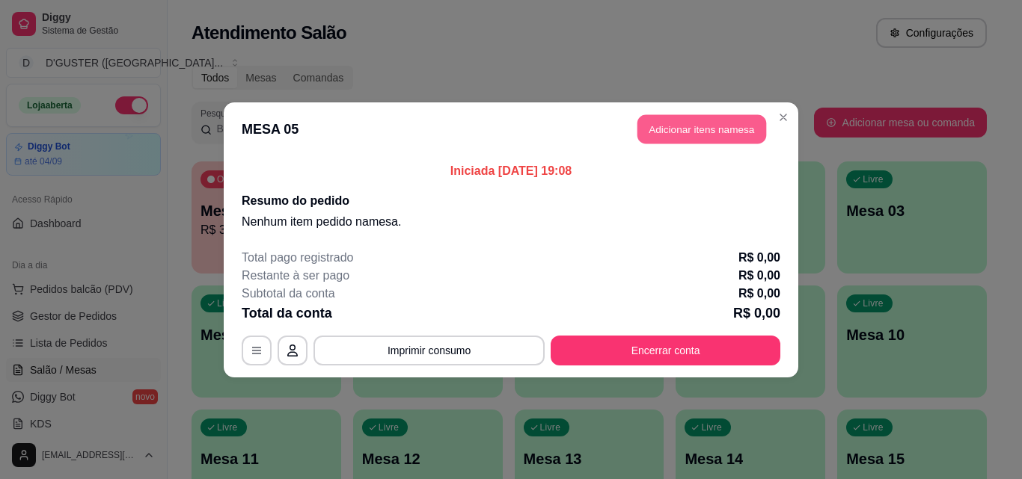
click at [696, 118] on button "Adicionar itens na mesa" at bounding box center [701, 128] width 129 height 29
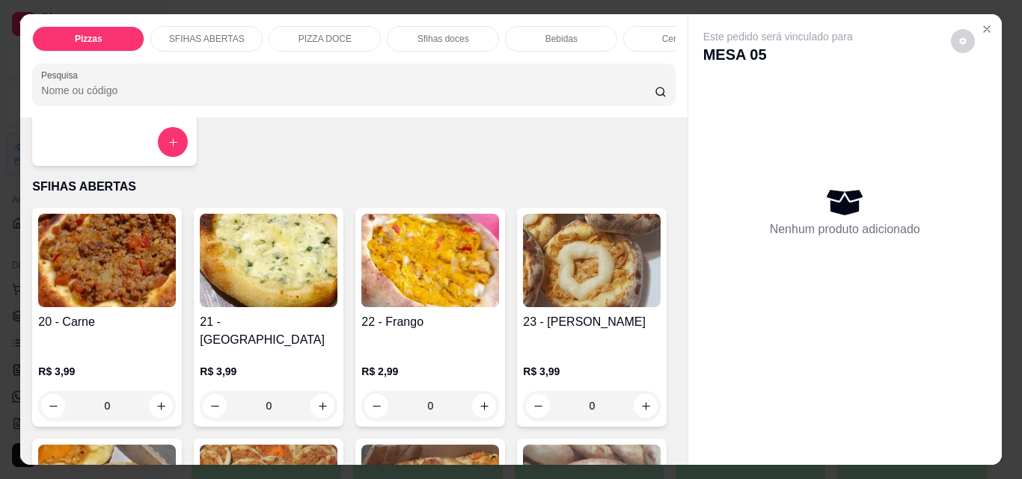
scroll to position [524, 0]
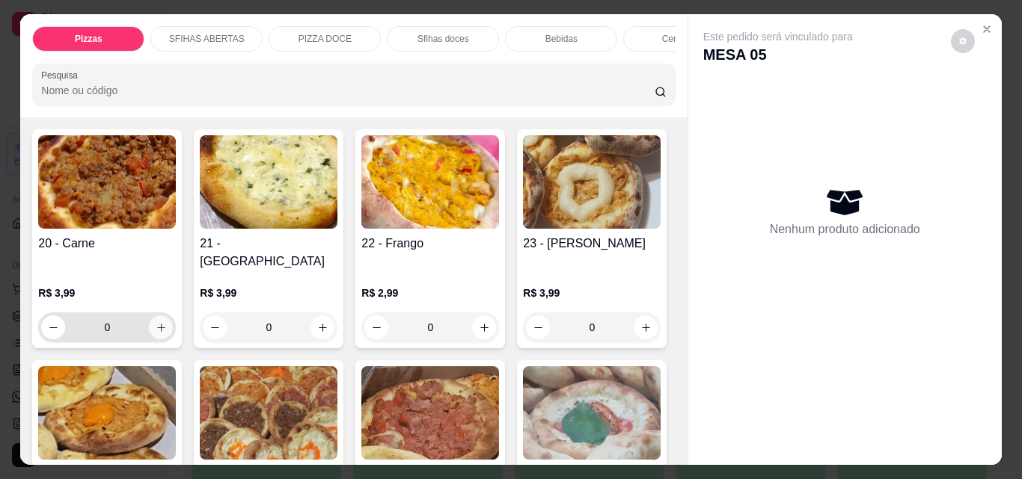
click at [156, 322] on icon "increase-product-quantity" at bounding box center [161, 327] width 11 height 11
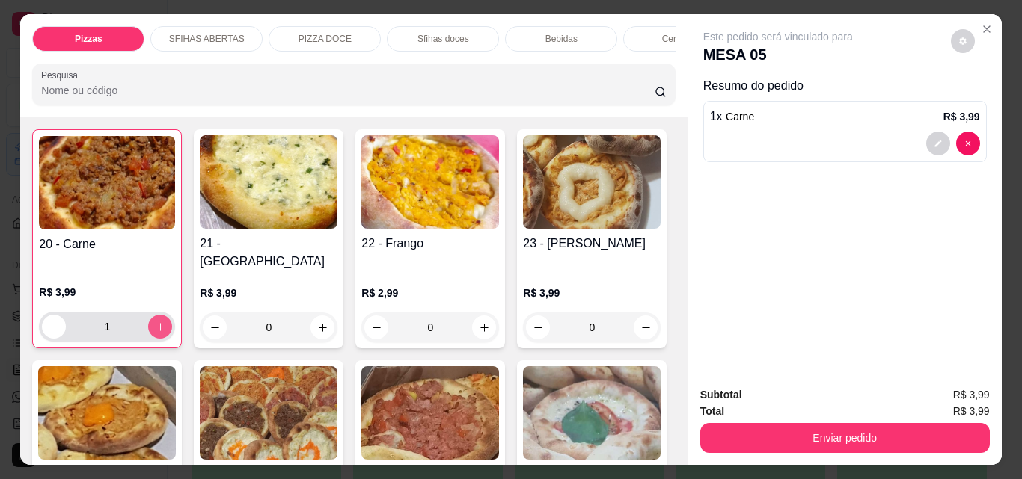
click at [156, 322] on icon "increase-product-quantity" at bounding box center [160, 327] width 11 height 11
type input "4"
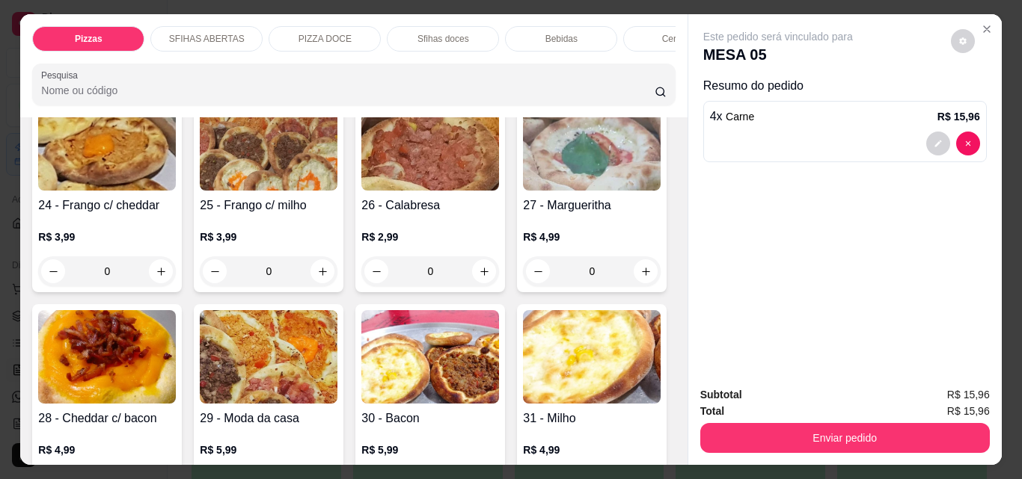
scroll to position [823, 0]
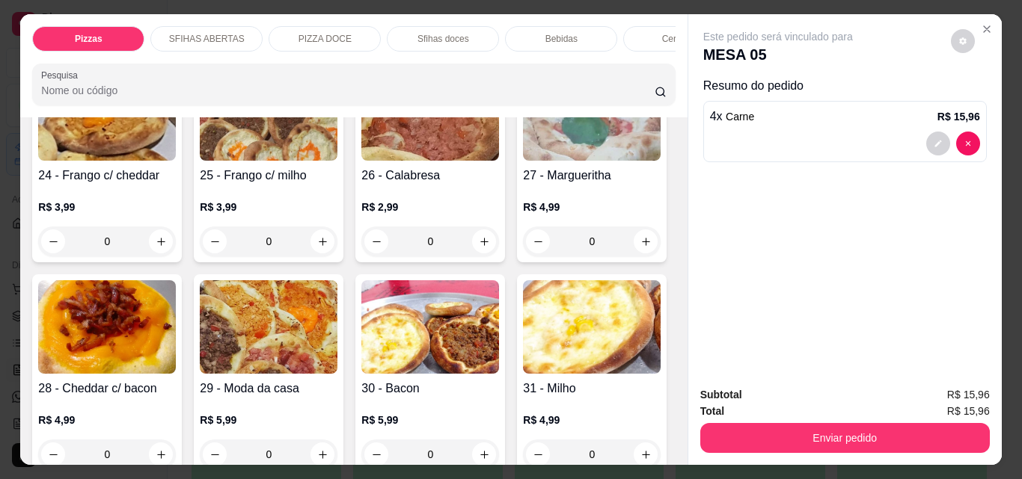
click at [634, 40] on button "increase-product-quantity" at bounding box center [645, 28] width 23 height 23
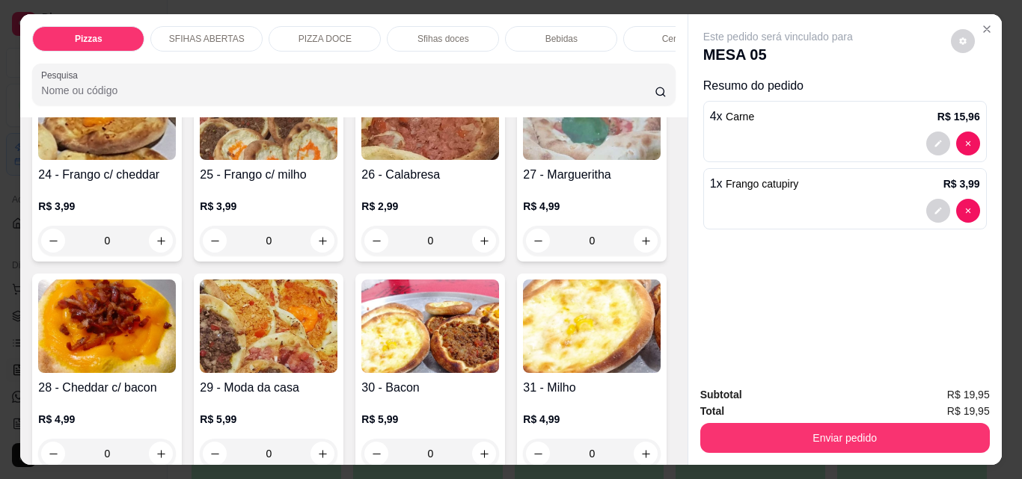
click at [633, 39] on button "increase-product-quantity" at bounding box center [644, 27] width 23 height 23
type input "2"
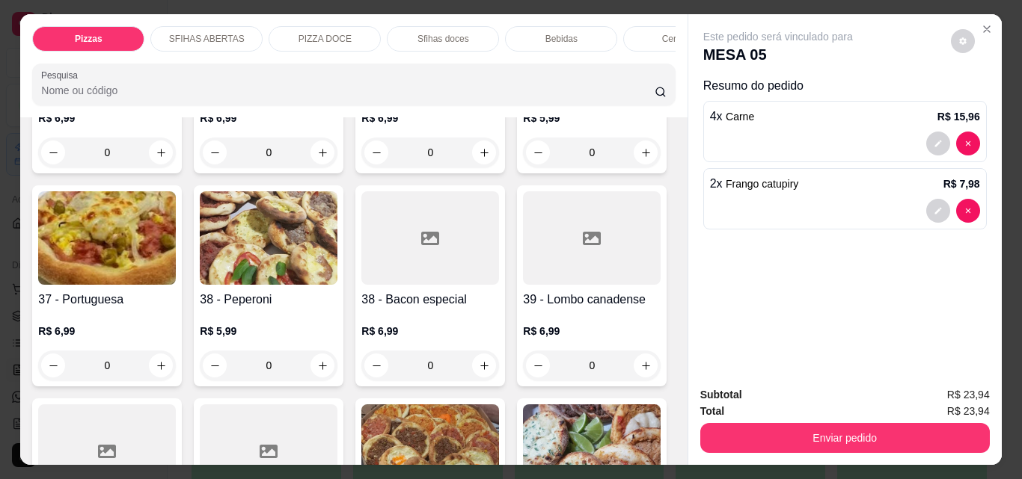
scroll to position [1347, 0]
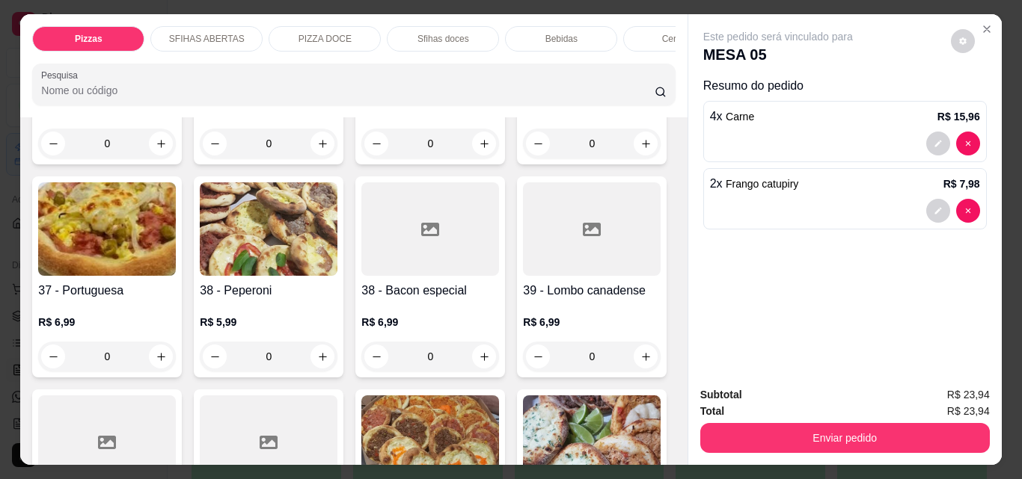
click at [533, 34] on div "Bebidas" at bounding box center [561, 38] width 112 height 25
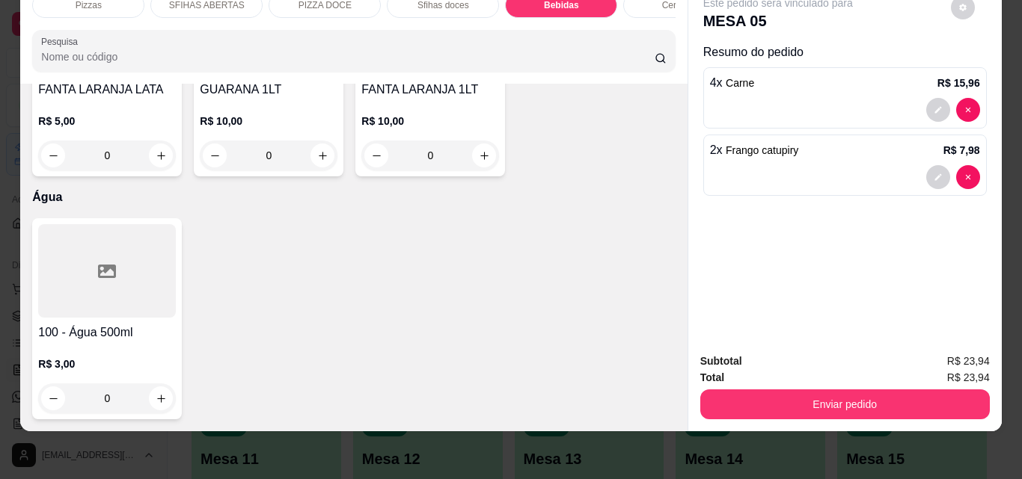
scroll to position [5910, 0]
type input "1"
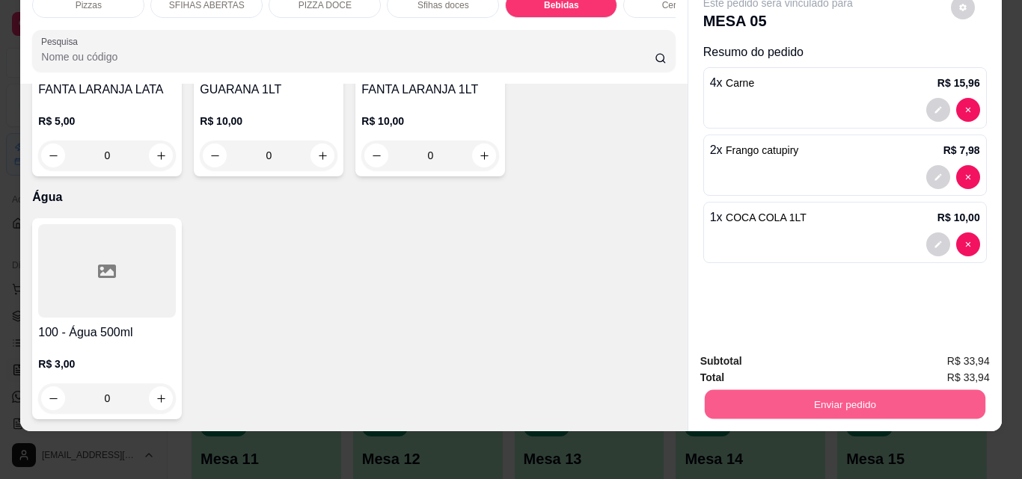
click at [780, 396] on button "Enviar pedido" at bounding box center [844, 404] width 280 height 29
click at [804, 364] on button "Não registrar e enviar pedido" at bounding box center [795, 357] width 156 height 28
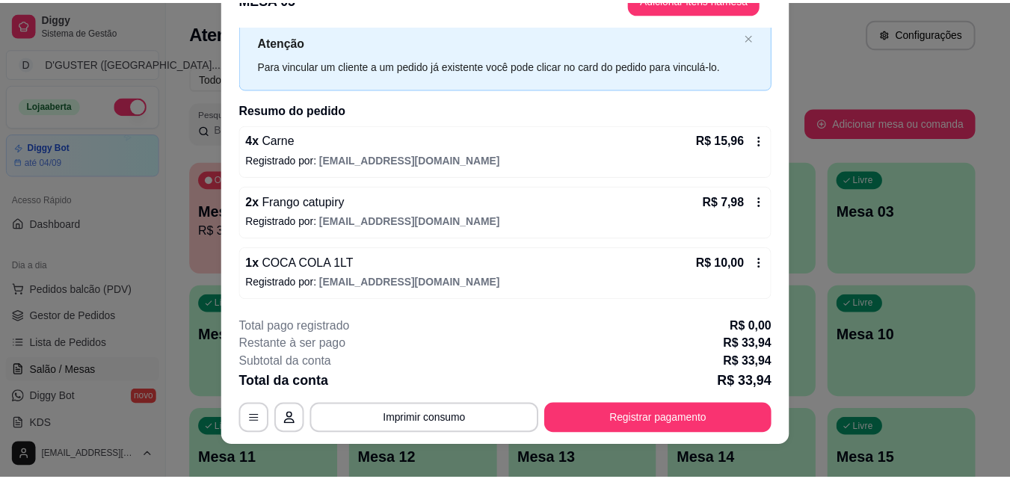
scroll to position [46, 0]
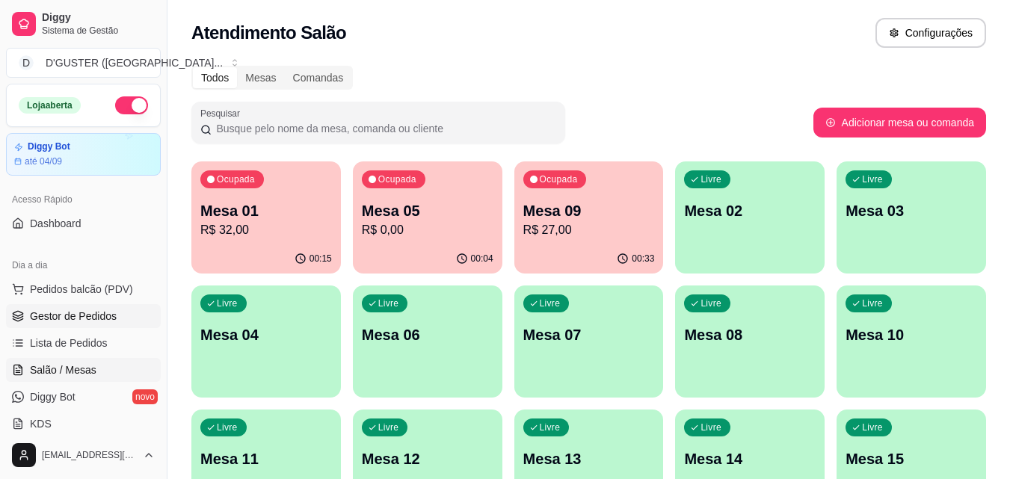
click at [85, 319] on span "Gestor de Pedidos" at bounding box center [73, 316] width 87 height 15
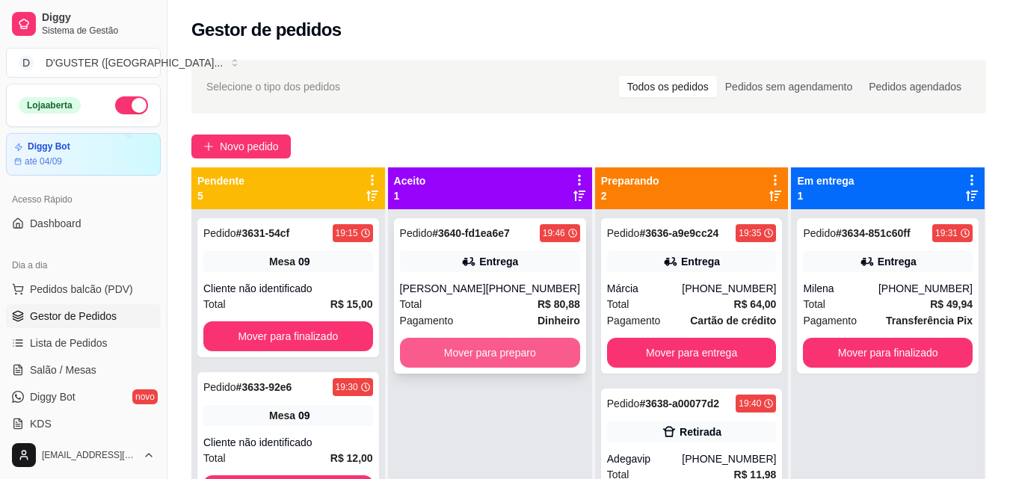
click at [473, 356] on button "Mover para preparo" at bounding box center [490, 353] width 180 height 30
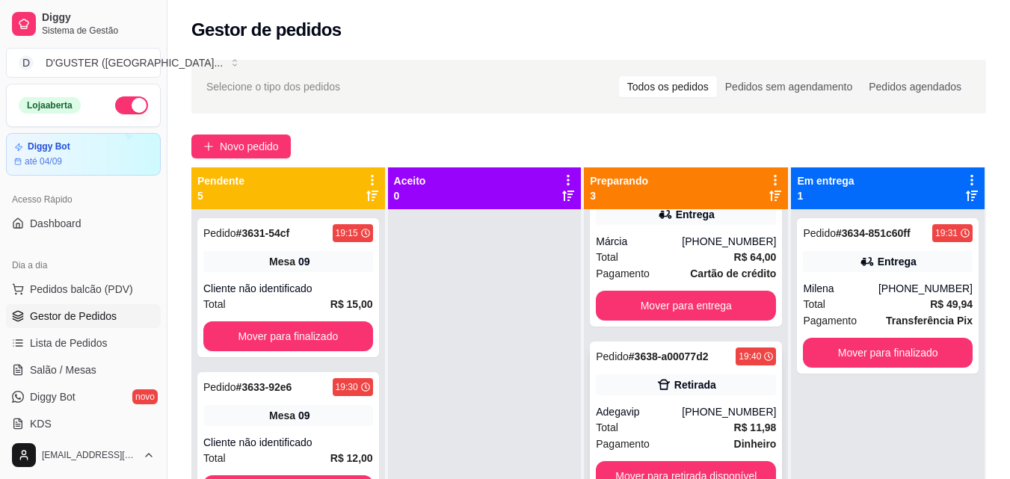
scroll to position [42, 0]
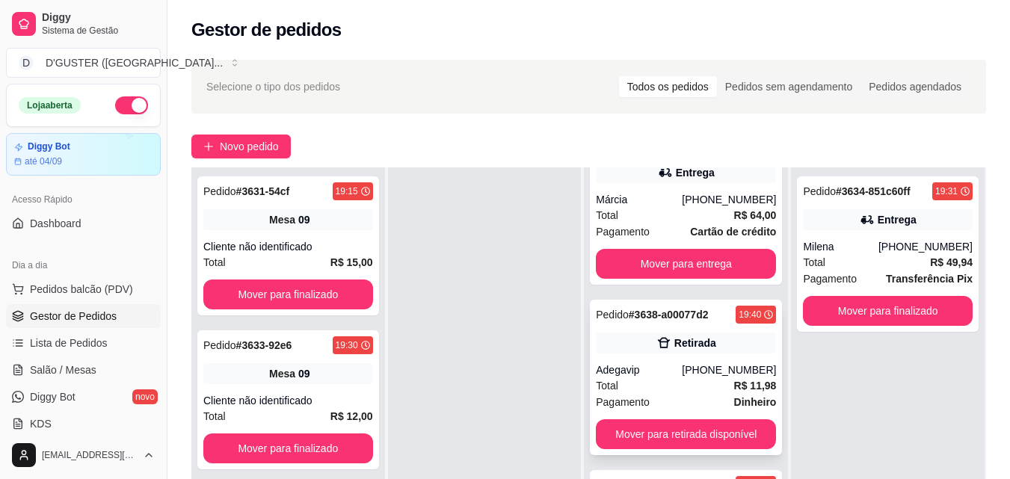
click at [658, 364] on div "Adegavip" at bounding box center [639, 370] width 86 height 15
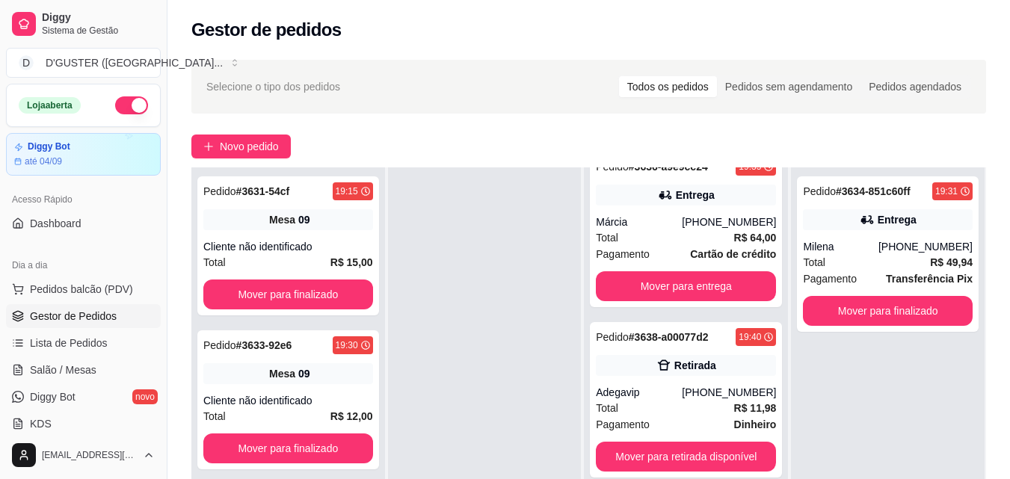
scroll to position [47, 0]
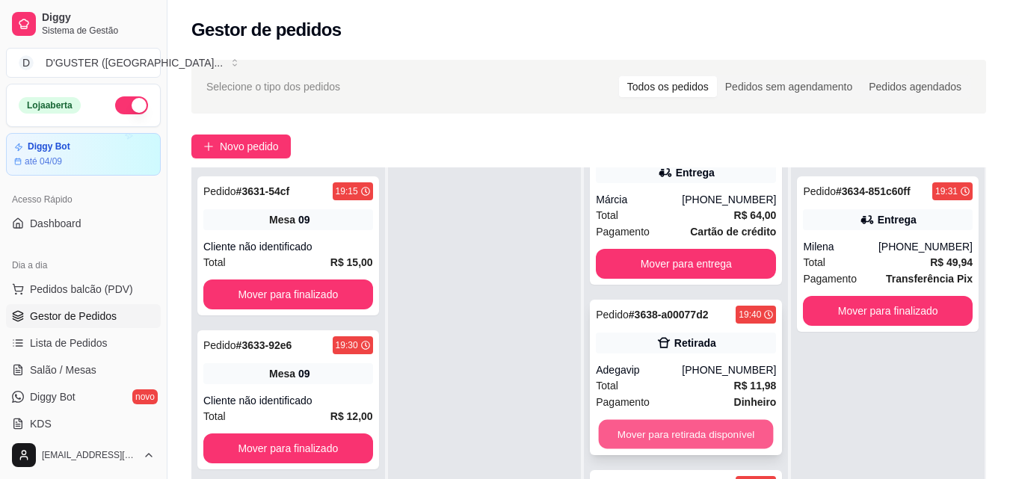
click at [682, 421] on button "Mover para retirada disponível" at bounding box center [686, 434] width 175 height 29
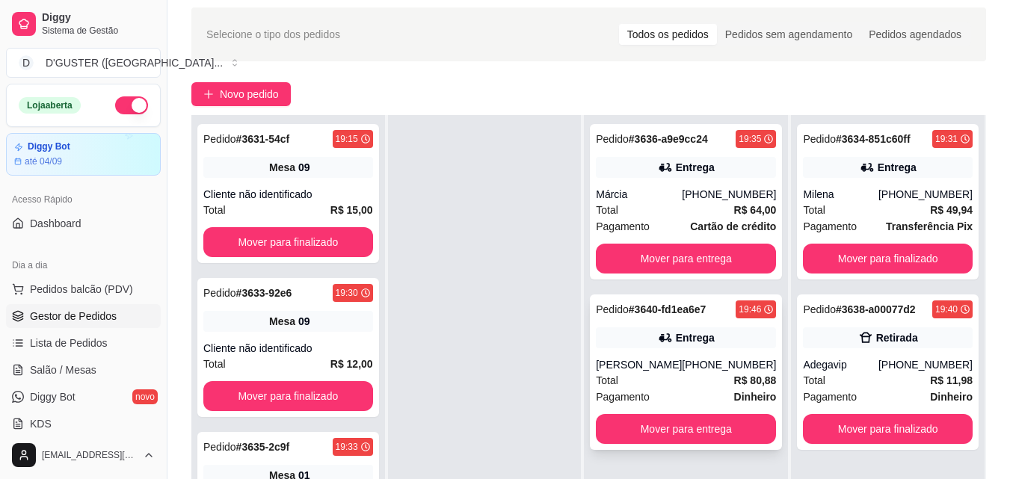
scroll to position [75, 0]
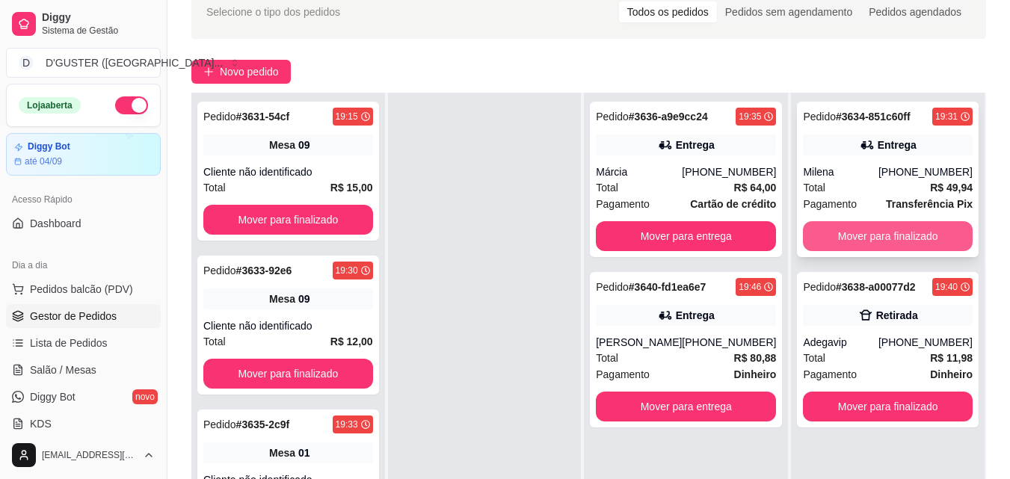
click at [861, 233] on button "Mover para finalizado" at bounding box center [888, 236] width 170 height 30
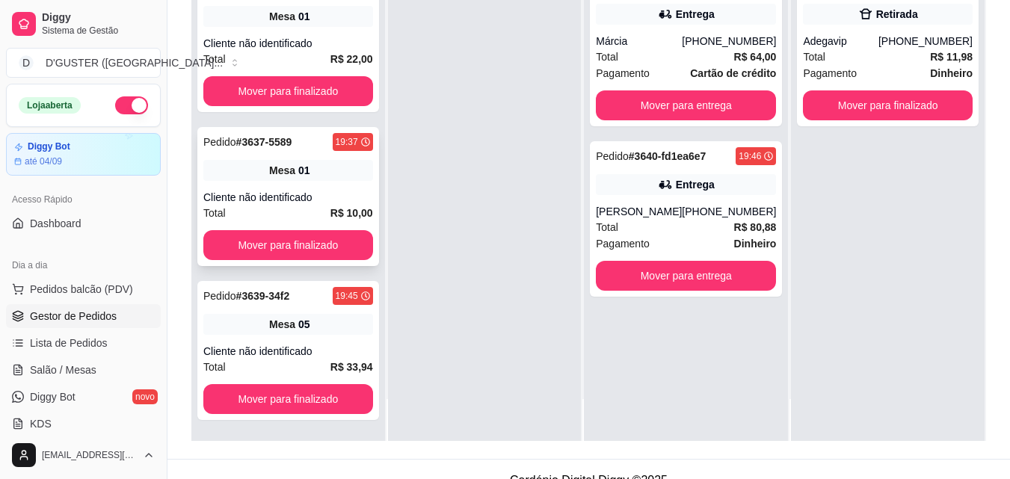
scroll to position [228, 0]
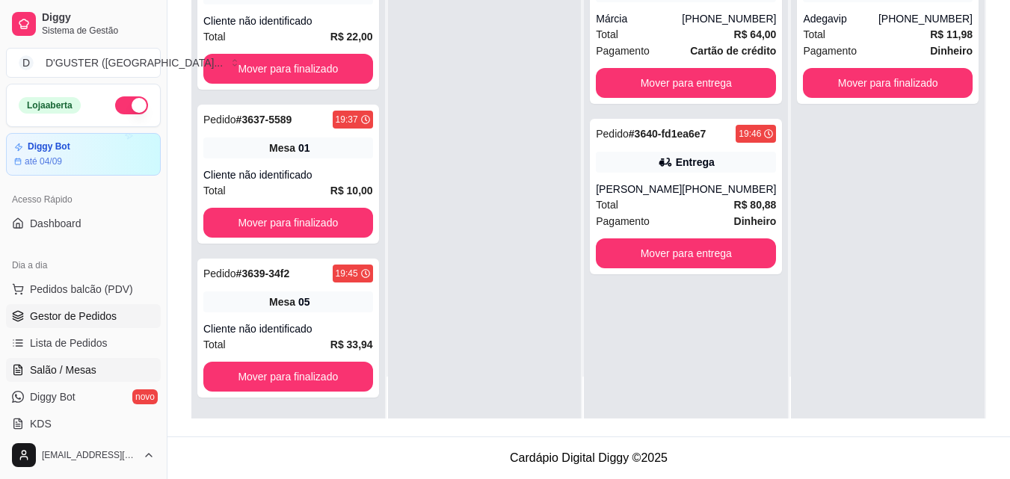
click at [64, 365] on span "Salão / Mesas" at bounding box center [63, 370] width 67 height 15
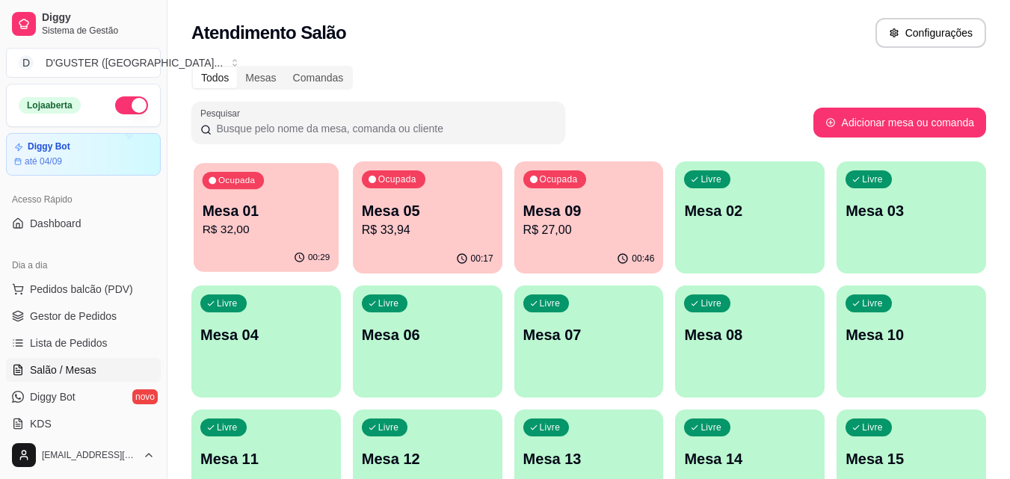
click at [257, 210] on p "Mesa 01" at bounding box center [267, 211] width 128 height 20
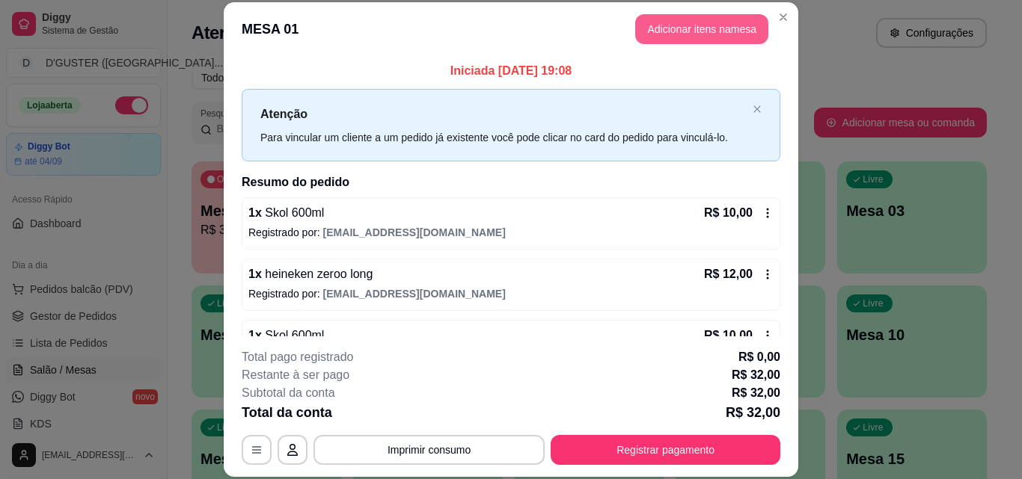
click at [693, 28] on button "Adicionar itens na mesa" at bounding box center [701, 29] width 133 height 30
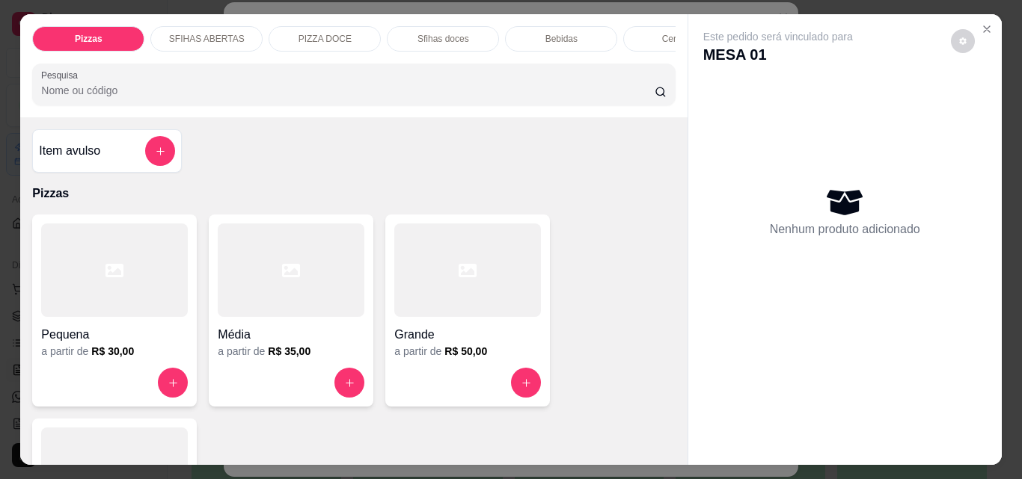
click at [529, 39] on div "Bebidas" at bounding box center [561, 38] width 112 height 25
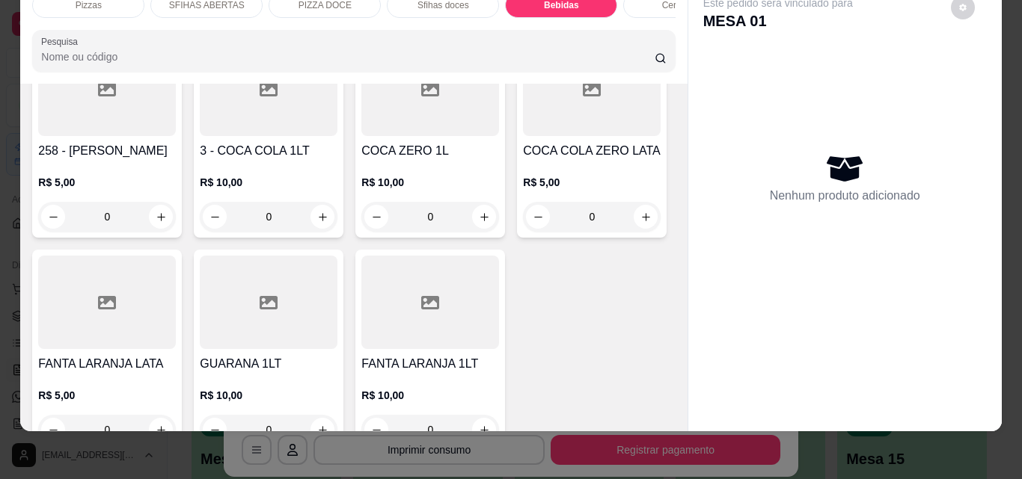
scroll to position [4710, 0]
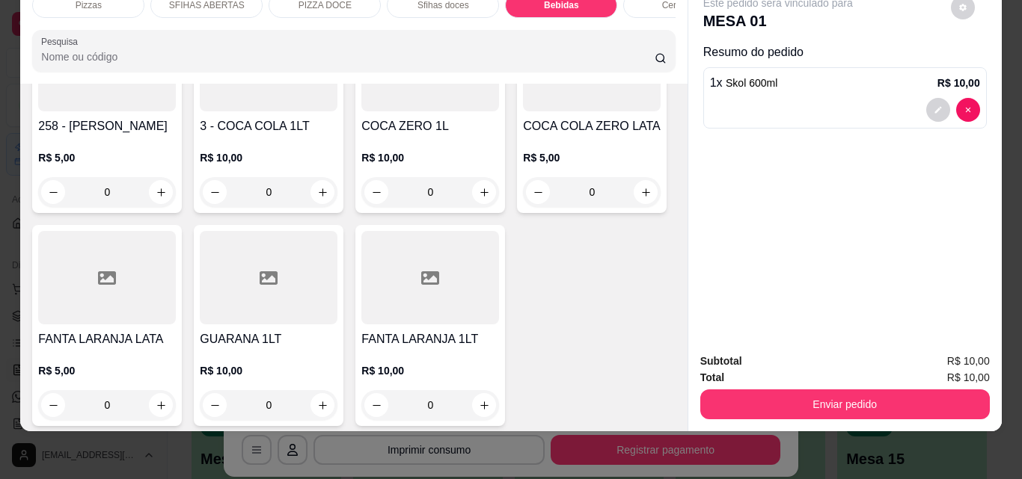
type input "2"
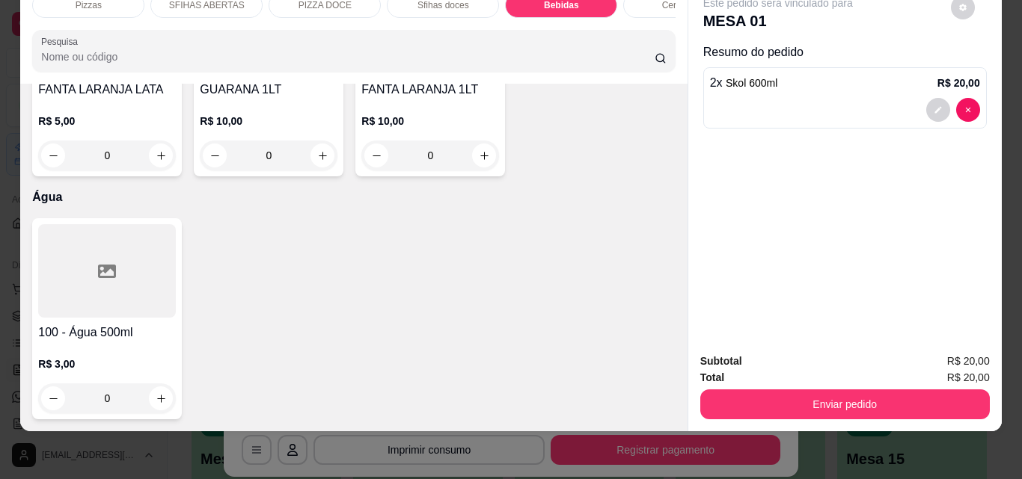
scroll to position [5683, 0]
type input "1"
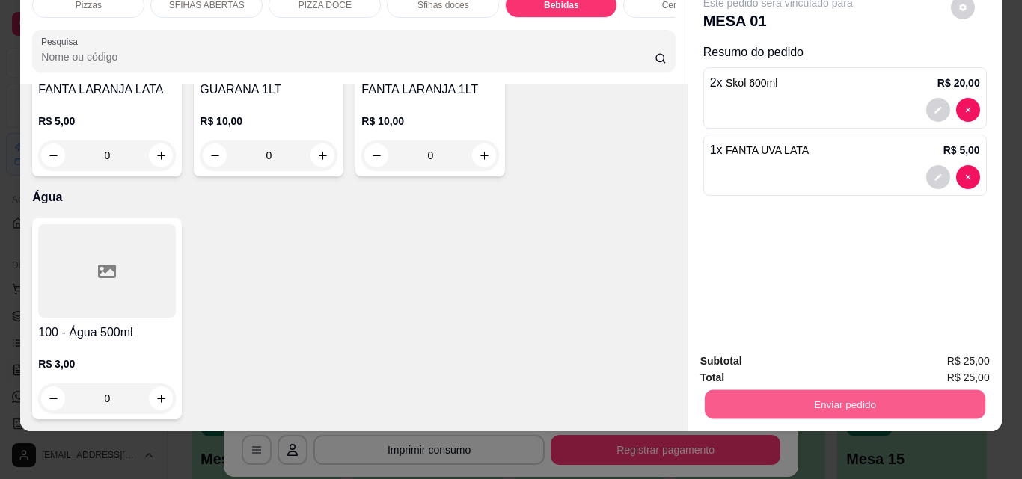
click at [802, 396] on button "Enviar pedido" at bounding box center [844, 404] width 280 height 29
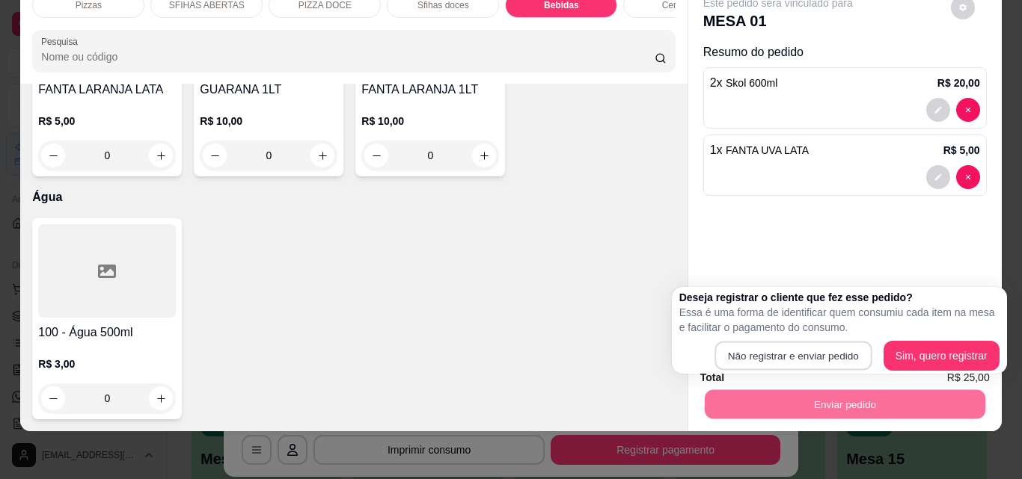
click at [743, 342] on button "Não registrar e enviar pedido" at bounding box center [792, 356] width 157 height 29
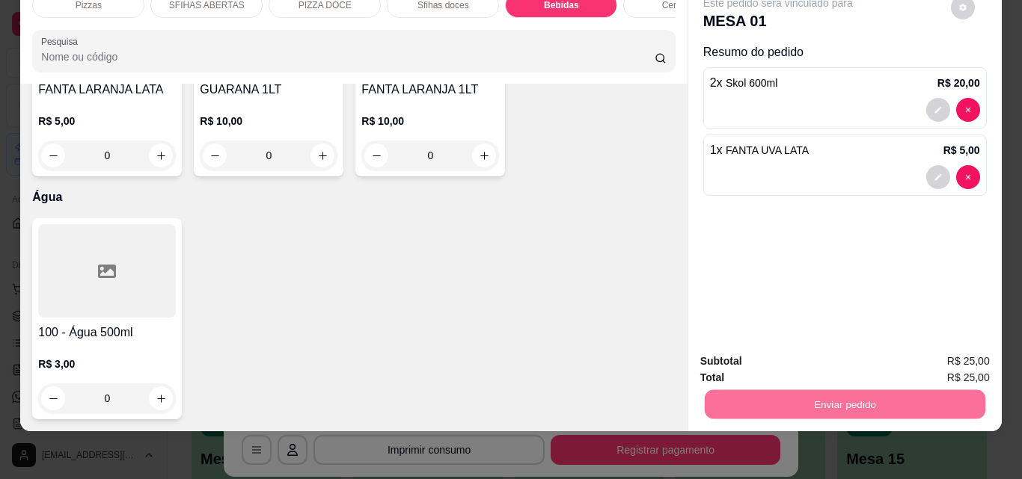
click at [797, 352] on button "Não registrar e enviar pedido" at bounding box center [794, 357] width 151 height 28
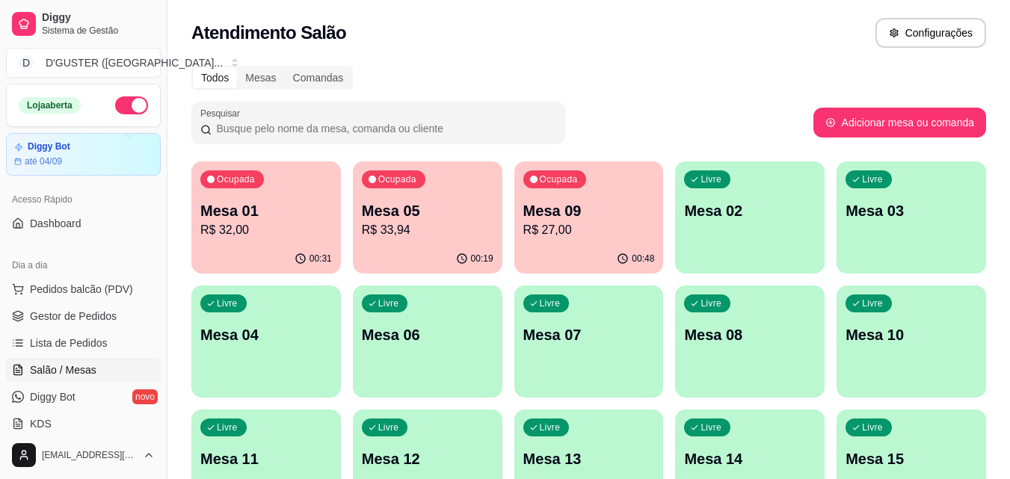
click at [53, 369] on span "Salão / Mesas" at bounding box center [63, 370] width 67 height 15
click at [254, 227] on p "R$ 32,00" at bounding box center [267, 229] width 128 height 17
click at [262, 363] on div "Livre Mesa 04" at bounding box center [266, 332] width 145 height 91
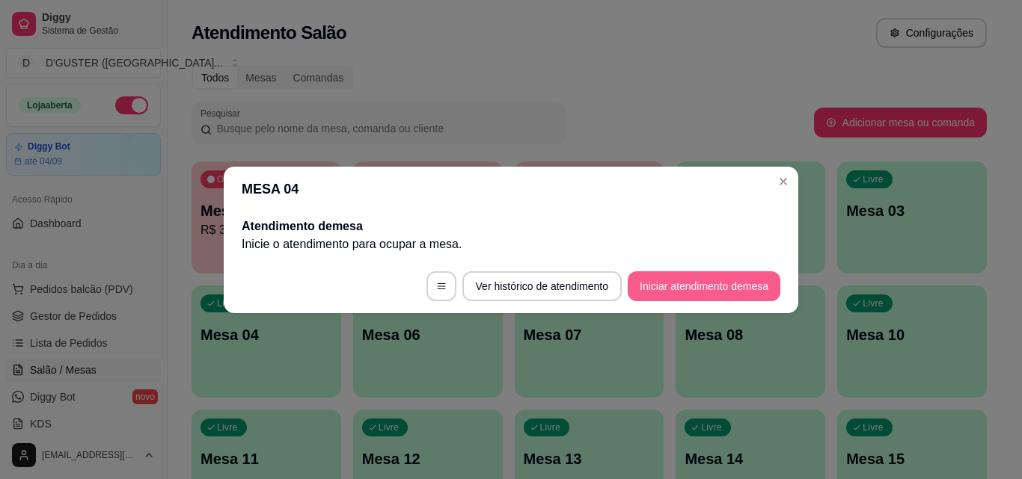
click at [652, 291] on button "Iniciar atendimento de mesa" at bounding box center [703, 286] width 153 height 30
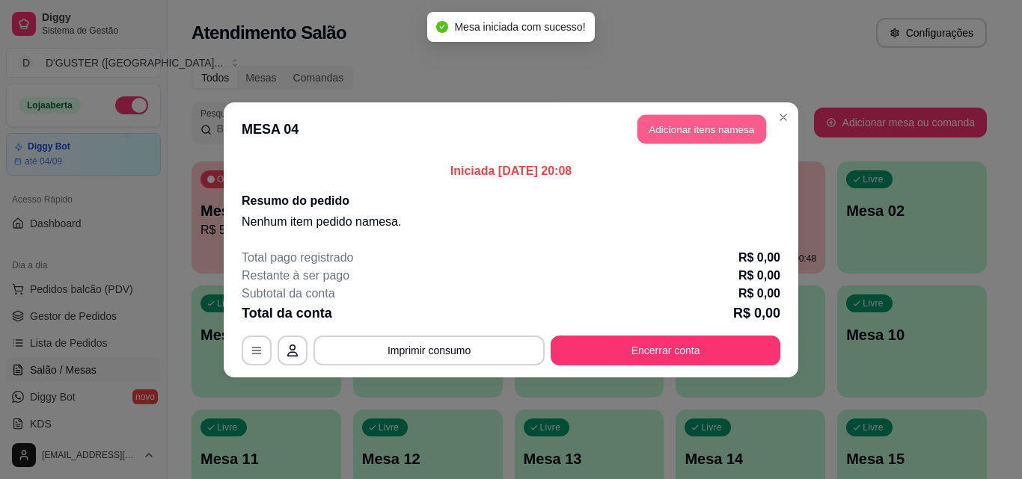
click at [665, 132] on button "Adicionar itens na mesa" at bounding box center [701, 128] width 129 height 29
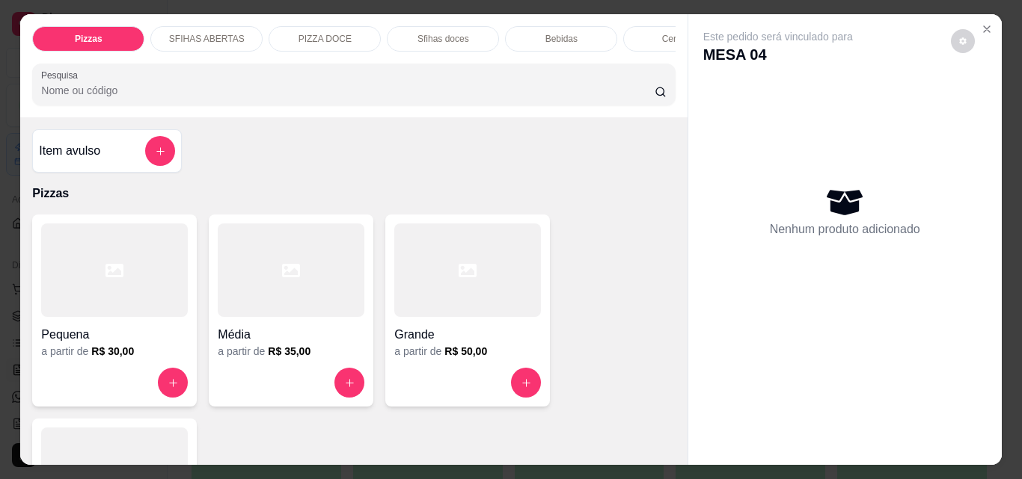
click at [313, 367] on div "Média a partir de R$ 35,00" at bounding box center [291, 311] width 165 height 192
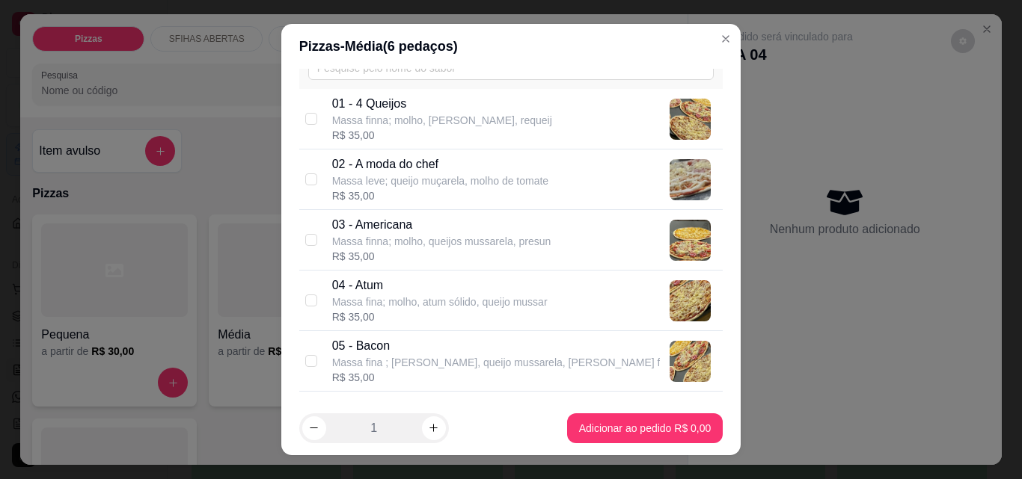
scroll to position [150, 0]
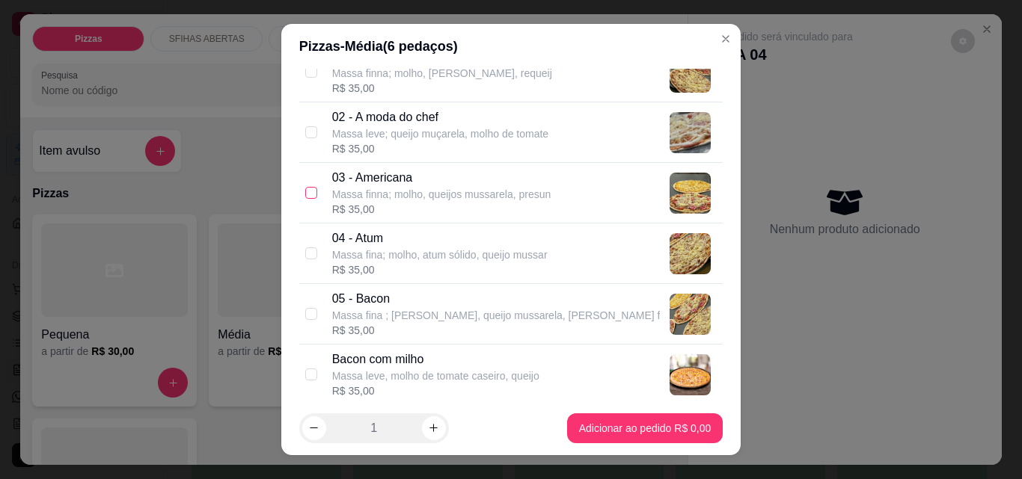
click at [309, 185] on label at bounding box center [311, 193] width 12 height 16
click at [309, 187] on input "checkbox" at bounding box center [311, 193] width 12 height 12
click at [363, 195] on p "Massa finna; molho, queijos mussarela, presun" at bounding box center [441, 194] width 219 height 15
checkbox input "true"
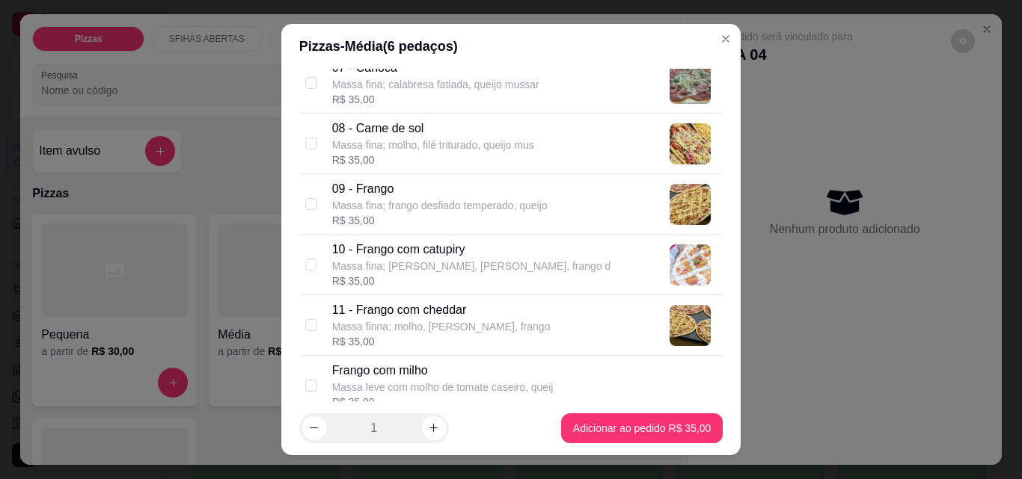
scroll to position [598, 0]
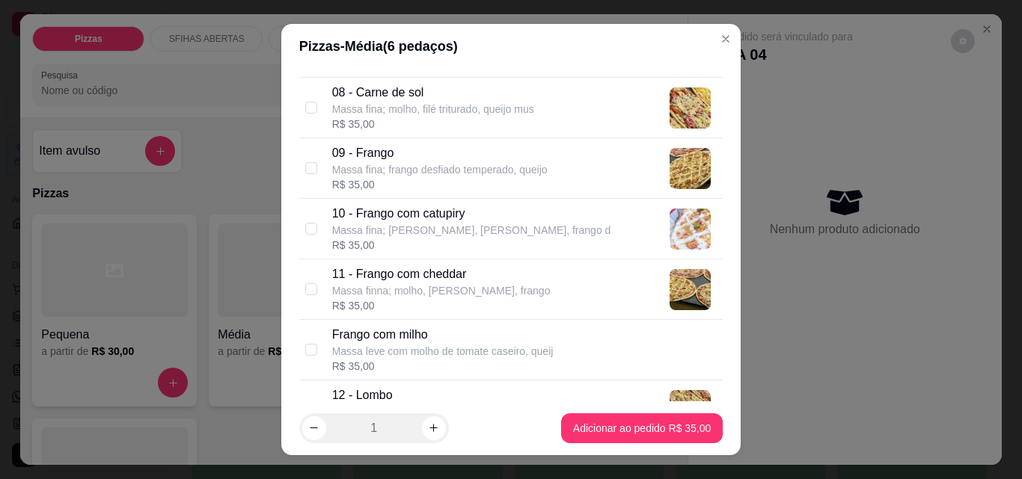
click at [356, 229] on p "Massa fina; [PERSON_NAME], [PERSON_NAME], frango d" at bounding box center [471, 230] width 279 height 15
click at [305, 224] on input "checkbox" at bounding box center [311, 229] width 12 height 12
checkbox input "false"
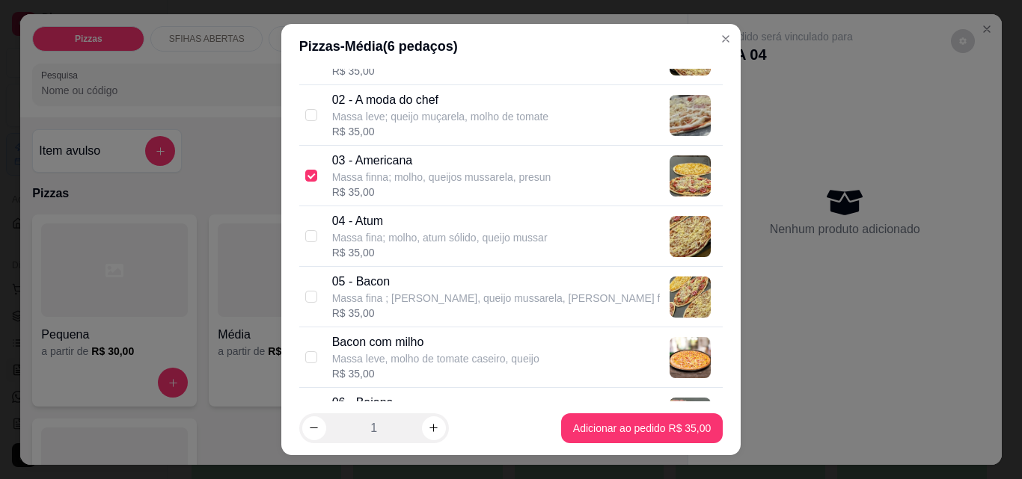
scroll to position [150, 0]
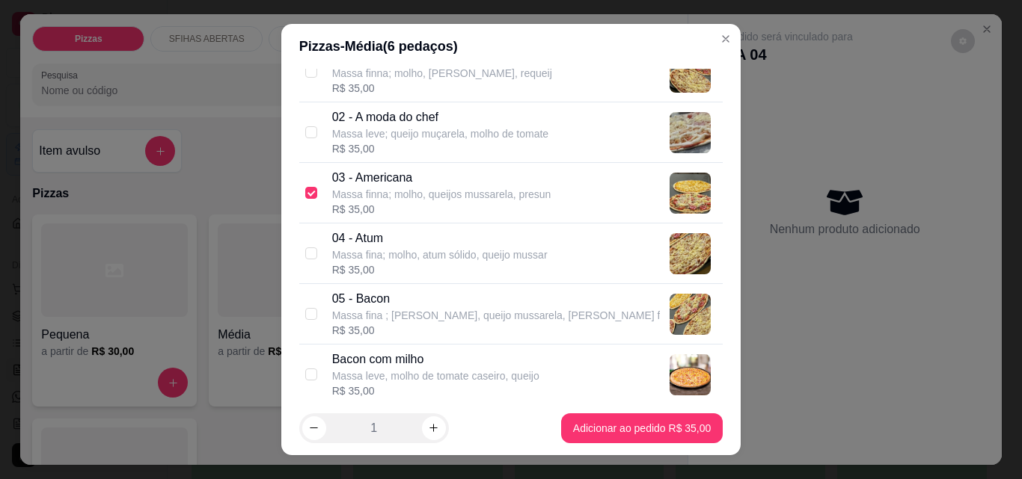
click at [301, 178] on div "03 - Americana Massa finna; molho, queijos mussarela, presun R$ 35,00" at bounding box center [511, 193] width 424 height 61
checkbox input "false"
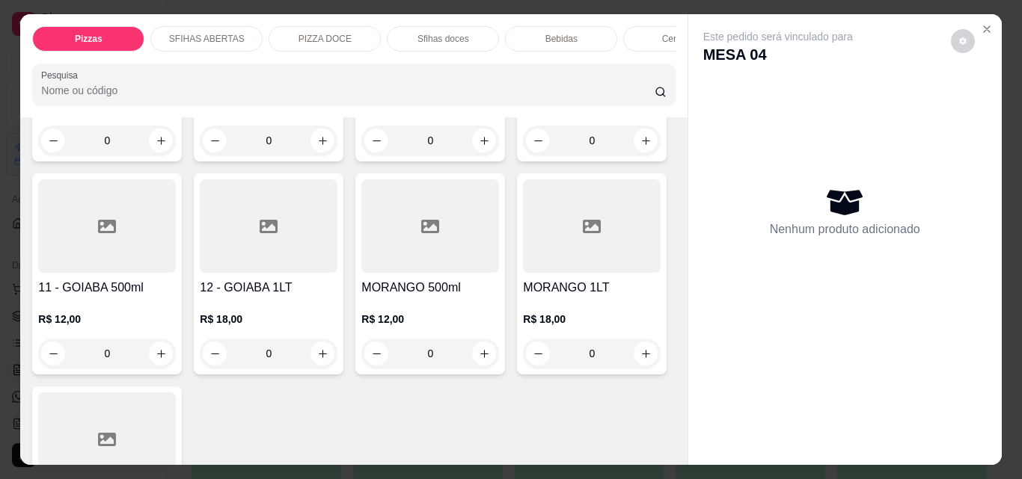
scroll to position [3216, 0]
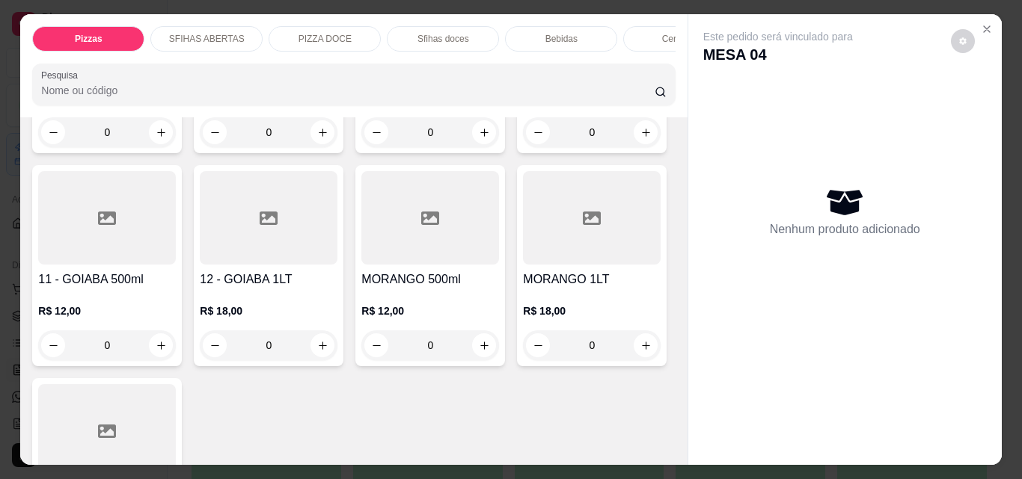
type input "1"
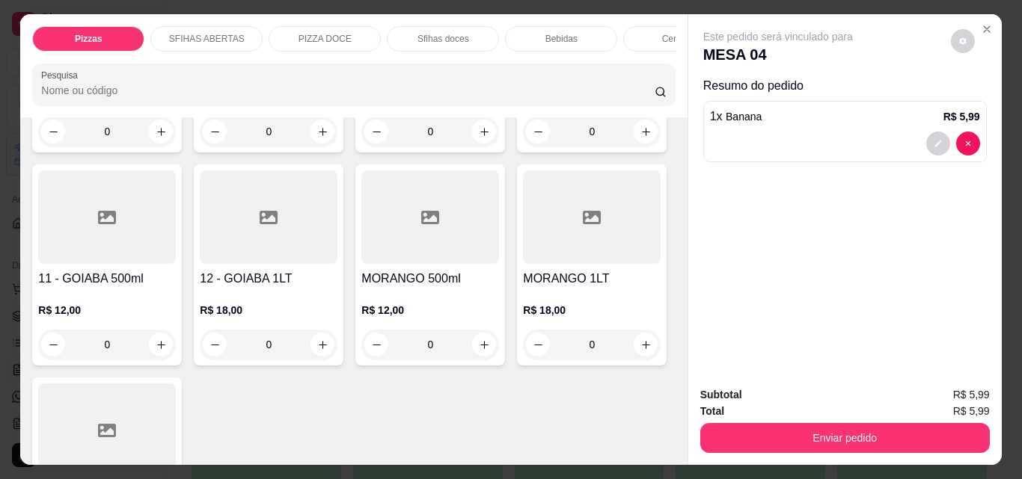
scroll to position [3292, 0]
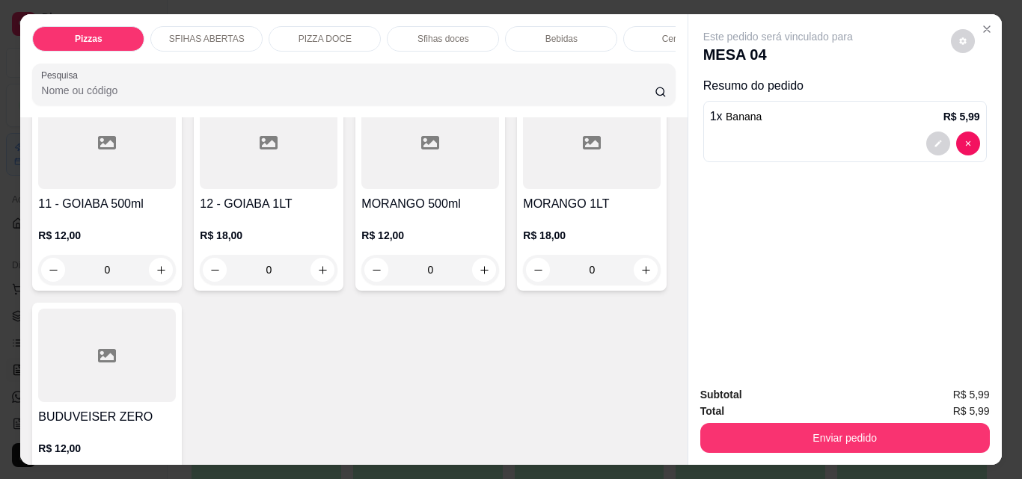
type input "1"
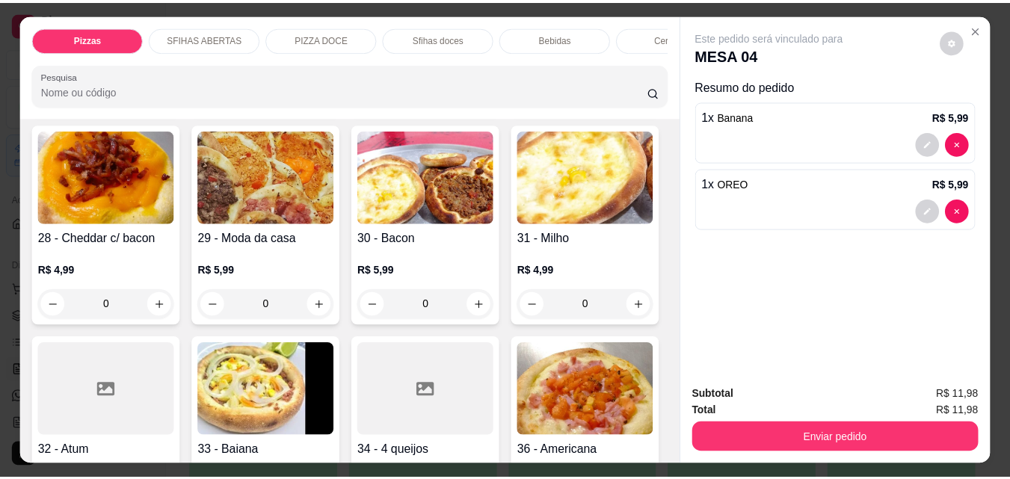
scroll to position [898, 0]
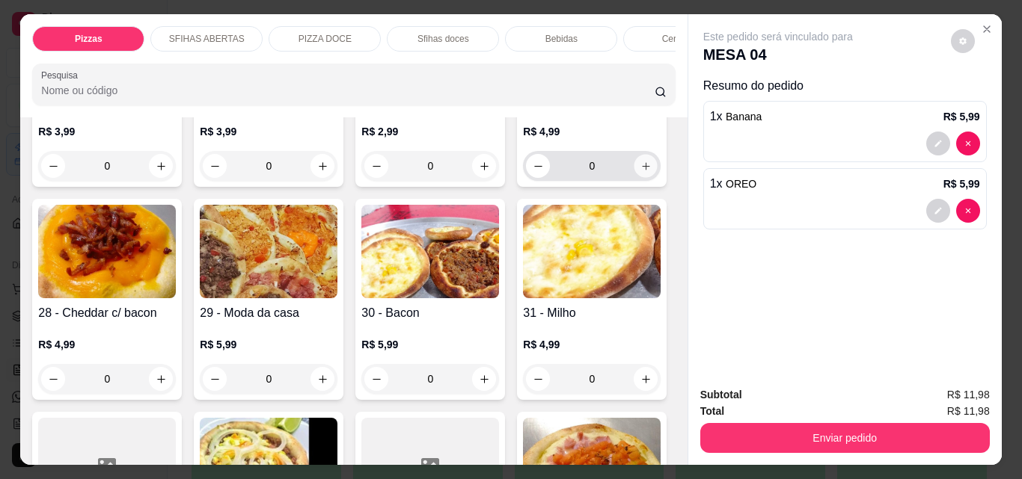
click at [634, 178] on button "increase-product-quantity" at bounding box center [645, 166] width 23 height 23
type input "1"
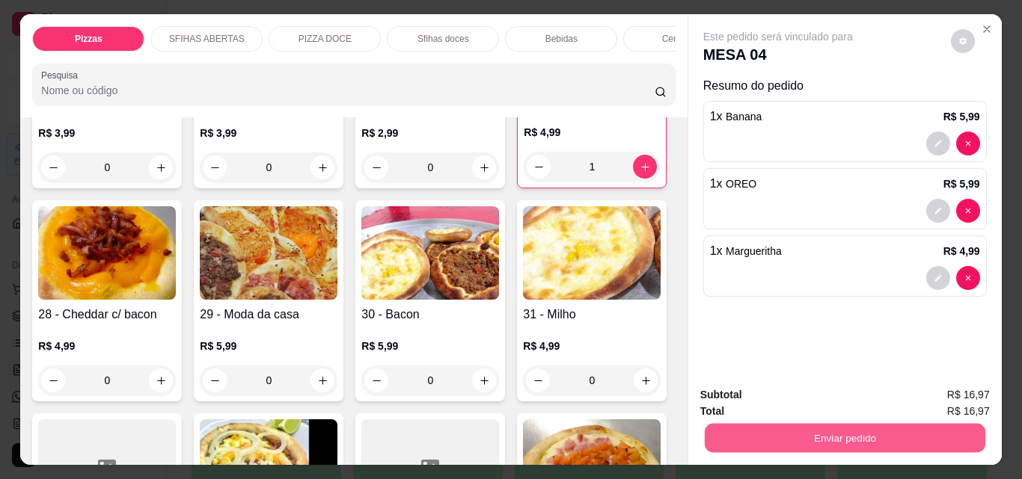
click at [755, 423] on button "Enviar pedido" at bounding box center [844, 437] width 280 height 29
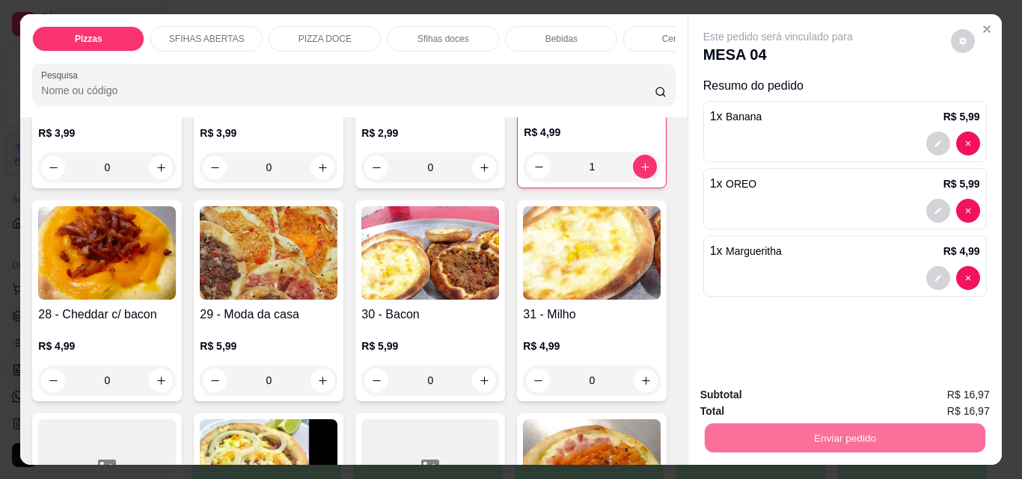
click at [777, 399] on button "Não registrar e enviar pedido" at bounding box center [795, 395] width 156 height 28
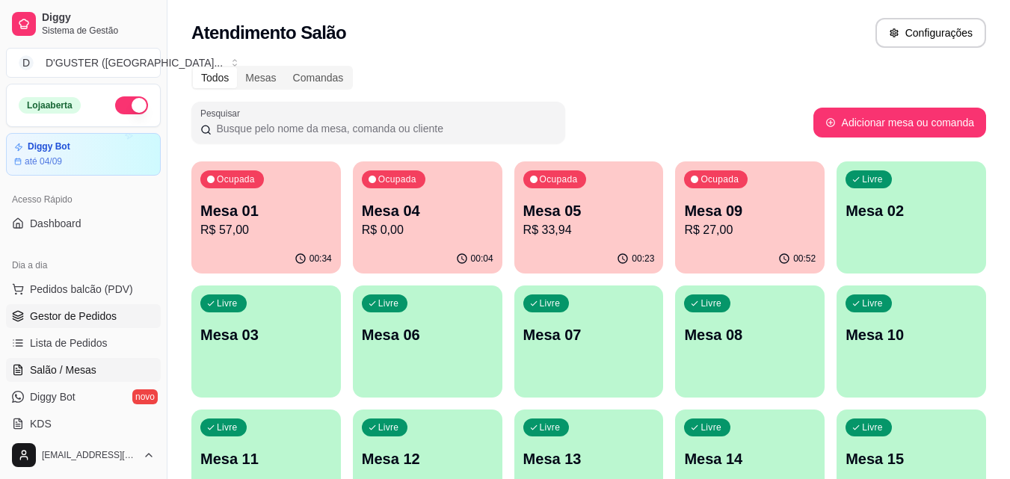
click at [59, 316] on span "Gestor de Pedidos" at bounding box center [73, 316] width 87 height 15
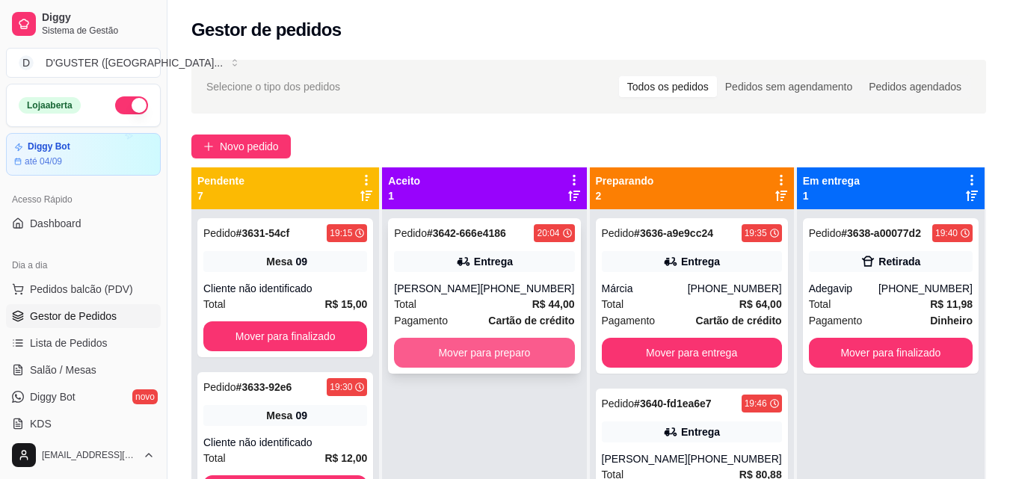
click at [447, 357] on button "Mover para preparo" at bounding box center [484, 353] width 180 height 30
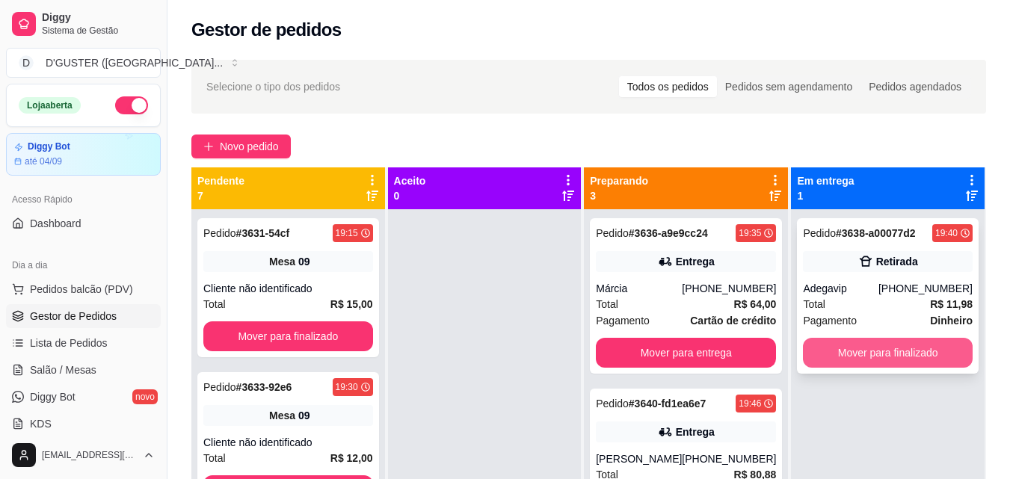
click at [875, 355] on button "Mover para finalizado" at bounding box center [888, 353] width 170 height 30
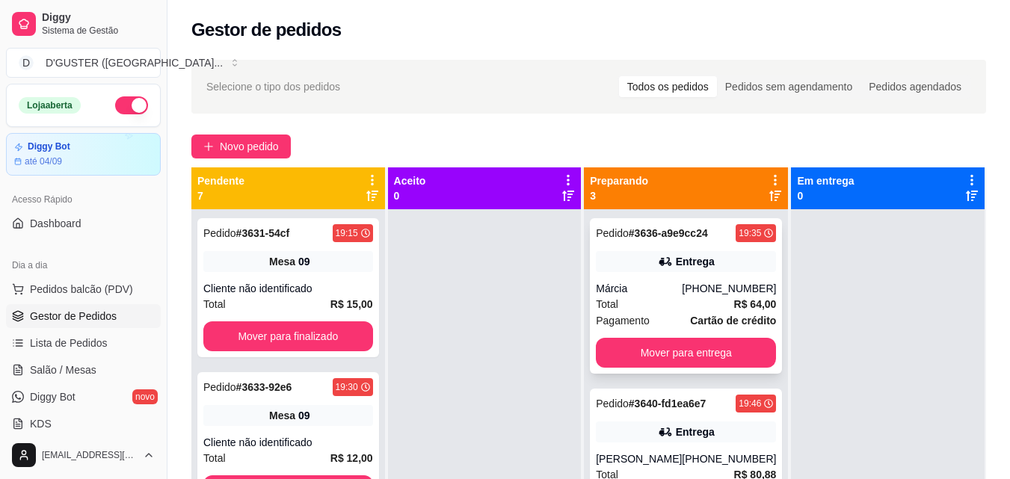
click at [673, 281] on div "Márcia" at bounding box center [639, 288] width 86 height 15
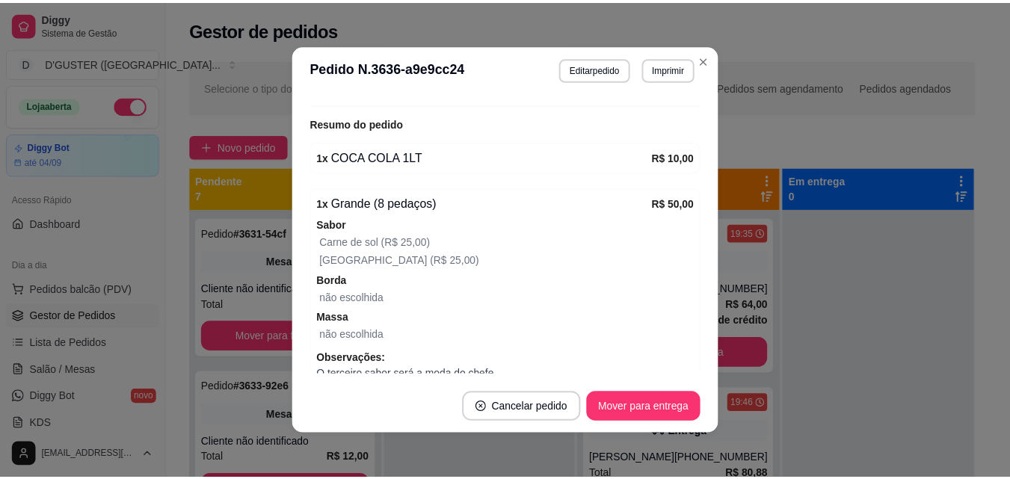
scroll to position [522, 0]
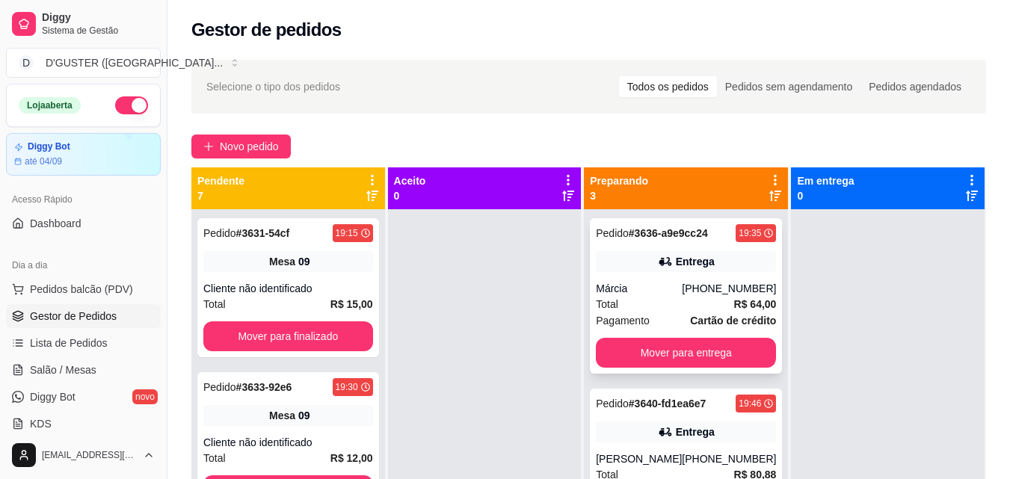
click at [681, 296] on div "Total R$ 64,00" at bounding box center [686, 304] width 180 height 16
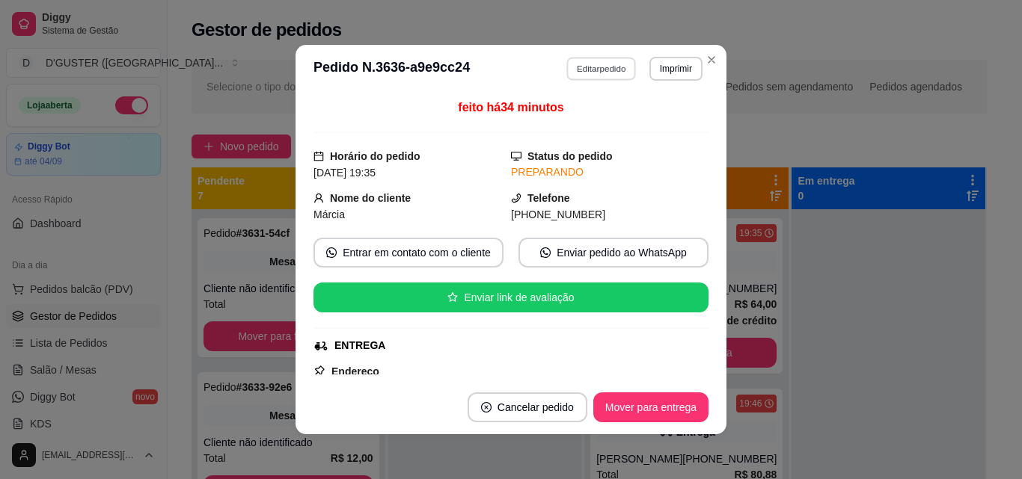
click at [573, 62] on button "Editar pedido" at bounding box center [602, 68] width 70 height 23
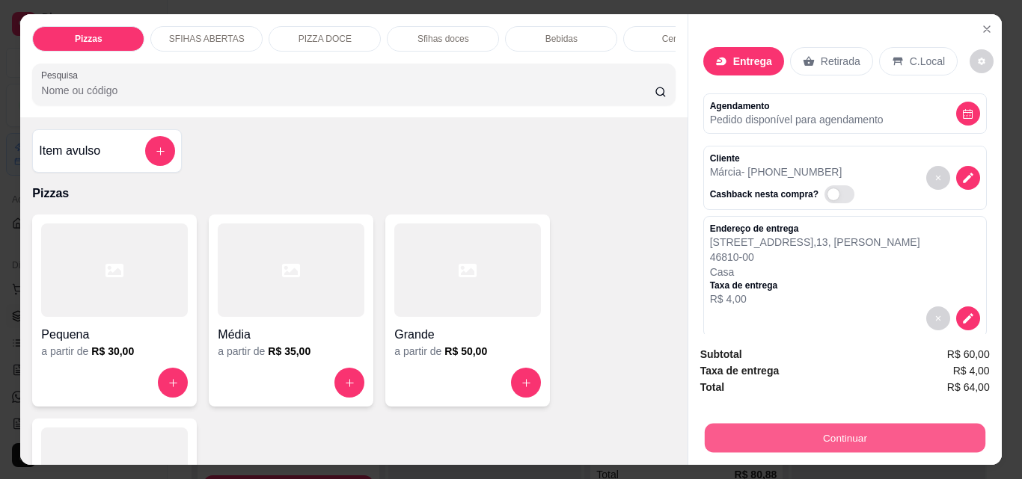
click at [773, 425] on button "Continuar" at bounding box center [844, 437] width 280 height 29
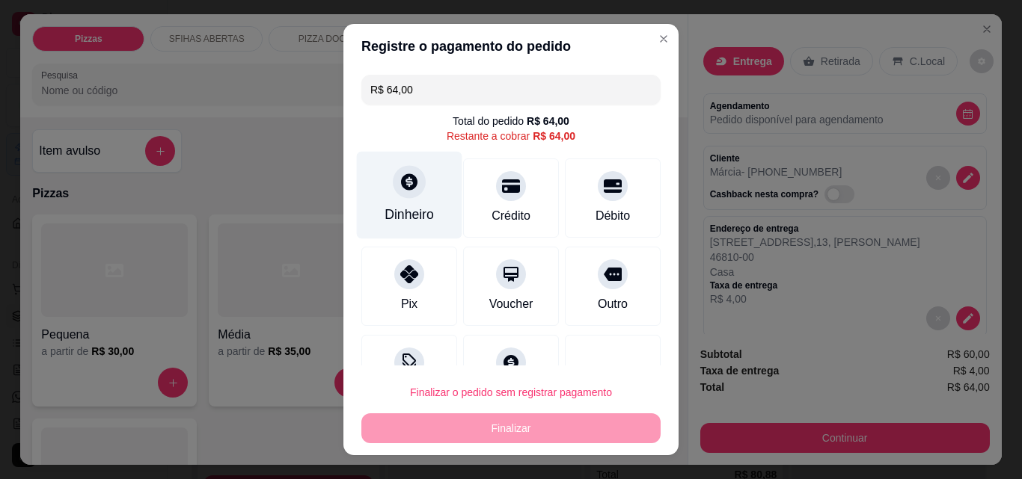
click at [402, 202] on div "Dinheiro" at bounding box center [409, 196] width 105 height 88
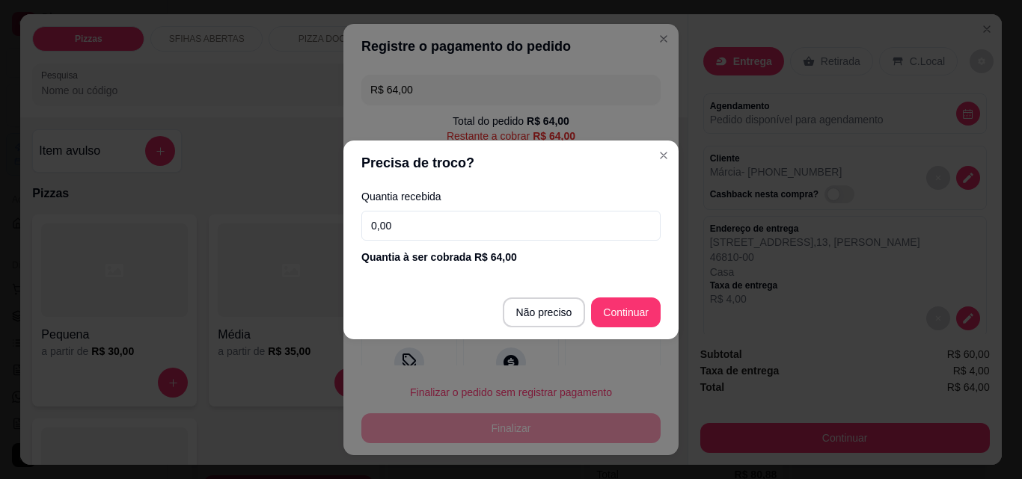
click at [450, 227] on input "0,00" at bounding box center [510, 226] width 299 height 30
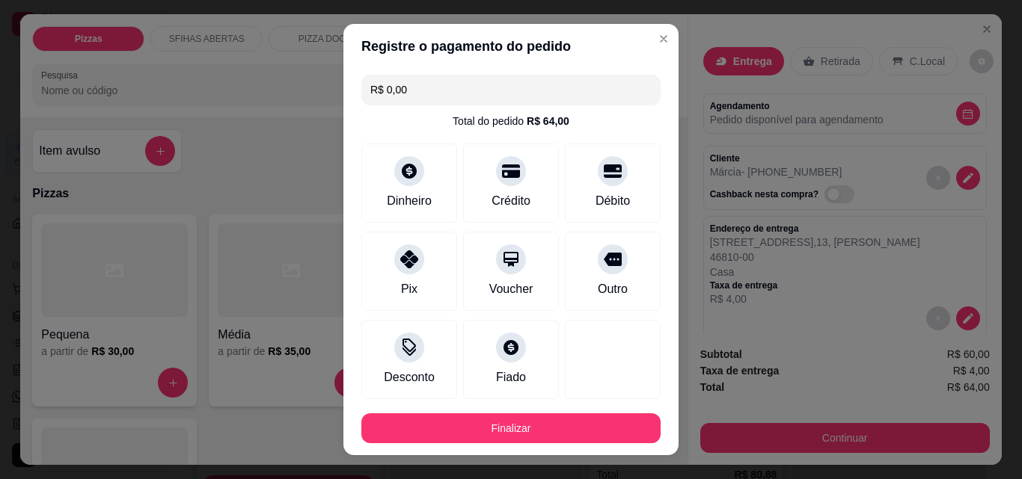
type input "R$ 0,00"
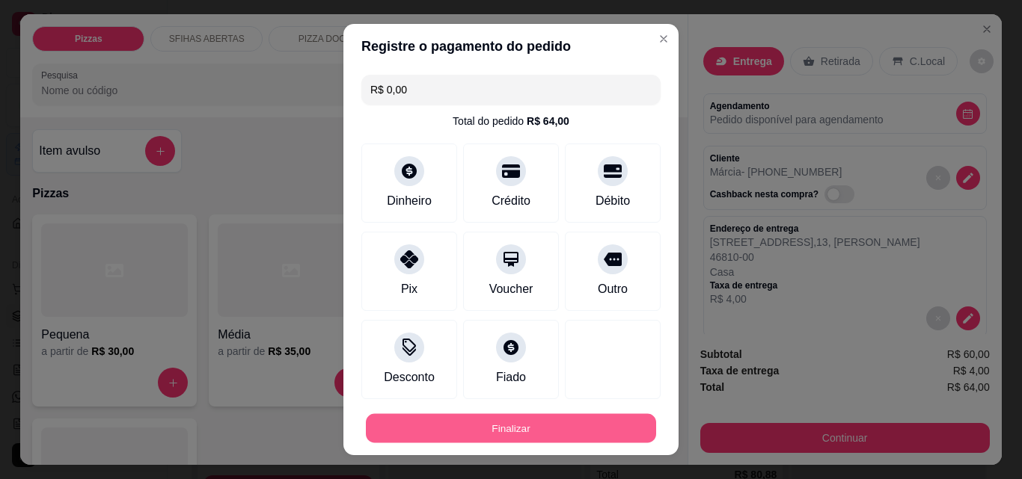
click at [562, 432] on button "Finalizar" at bounding box center [511, 428] width 290 height 29
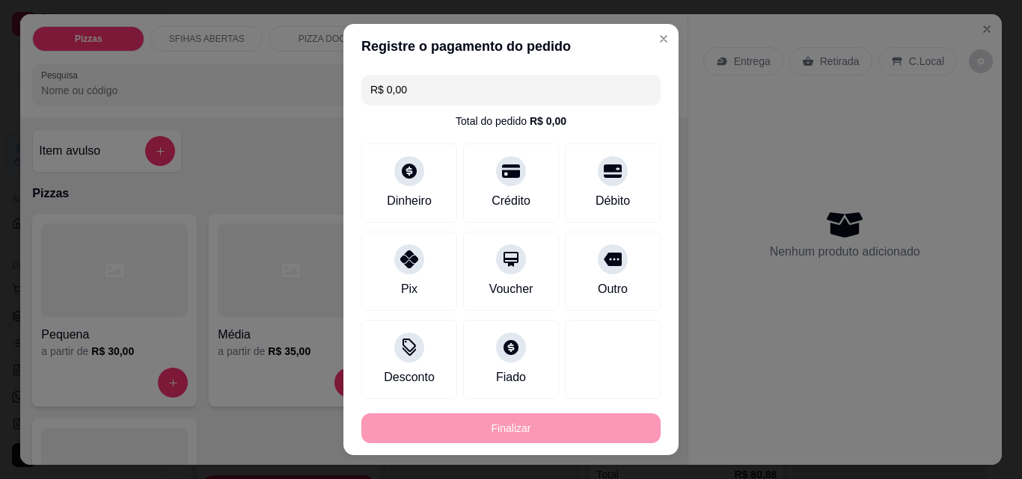
type input "0"
type input "-R$ 64,00"
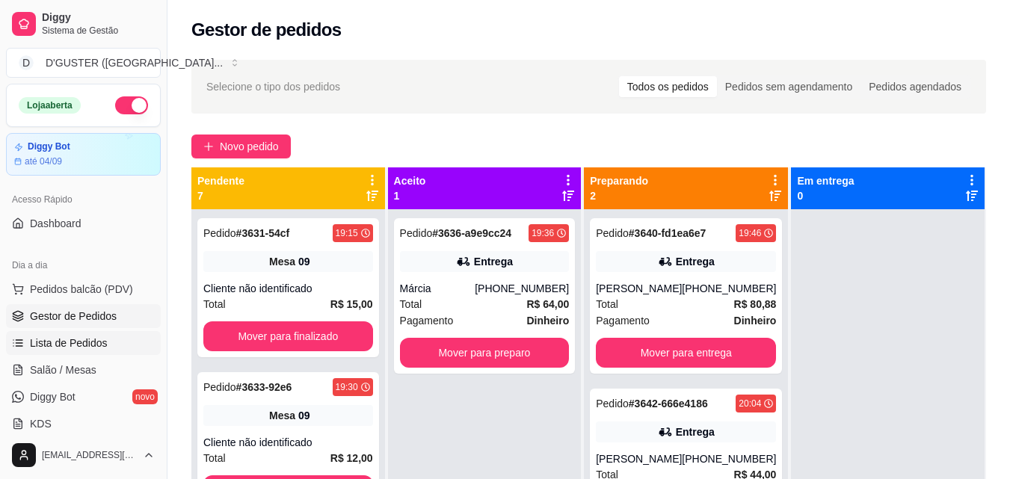
click at [48, 343] on span "Lista de Pedidos" at bounding box center [69, 343] width 78 height 15
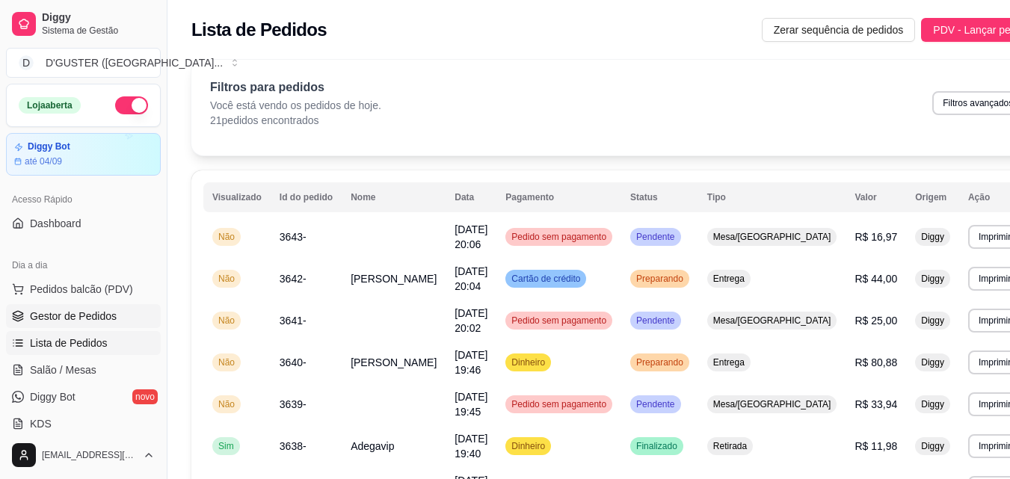
click at [87, 319] on span "Gestor de Pedidos" at bounding box center [73, 316] width 87 height 15
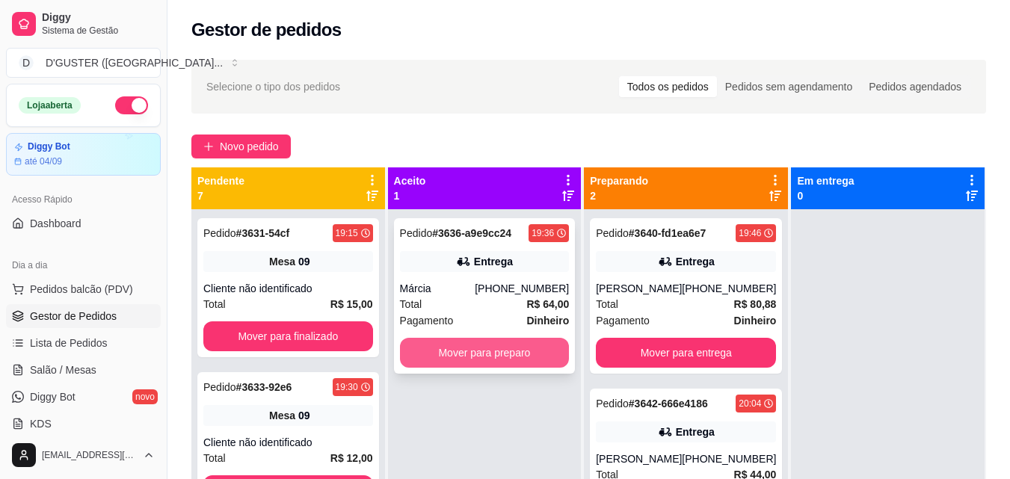
click at [448, 346] on button "Mover para preparo" at bounding box center [485, 353] width 170 height 30
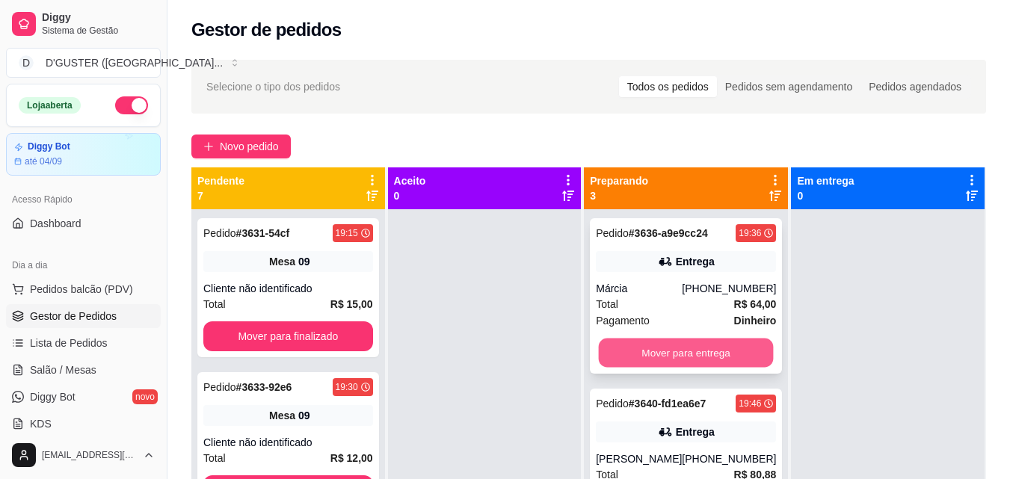
click at [636, 356] on button "Mover para entrega" at bounding box center [686, 353] width 175 height 29
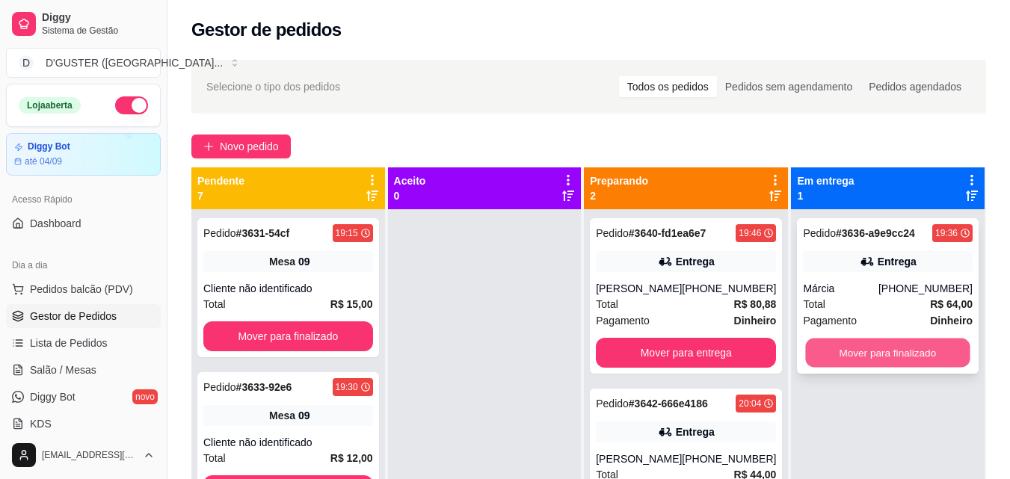
click at [826, 349] on button "Mover para finalizado" at bounding box center [888, 353] width 165 height 29
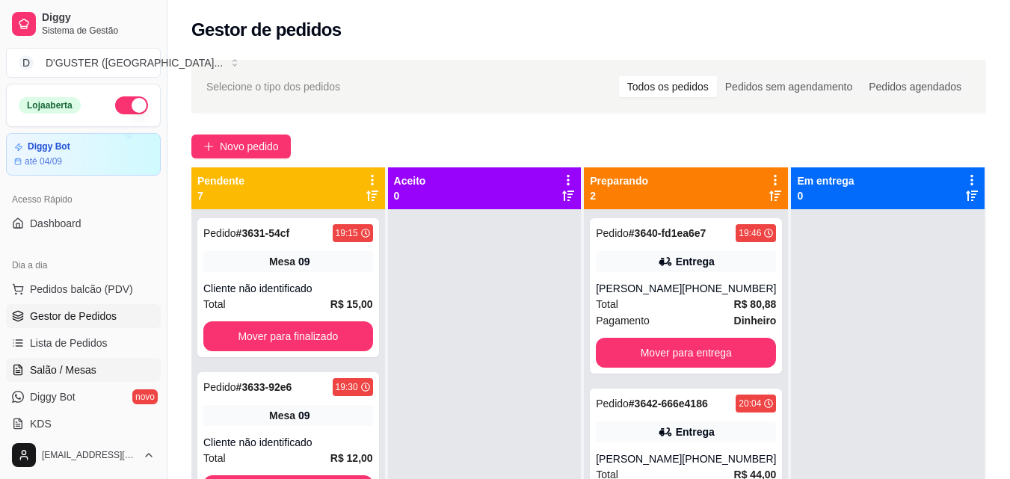
click at [64, 366] on span "Salão / Mesas" at bounding box center [63, 370] width 67 height 15
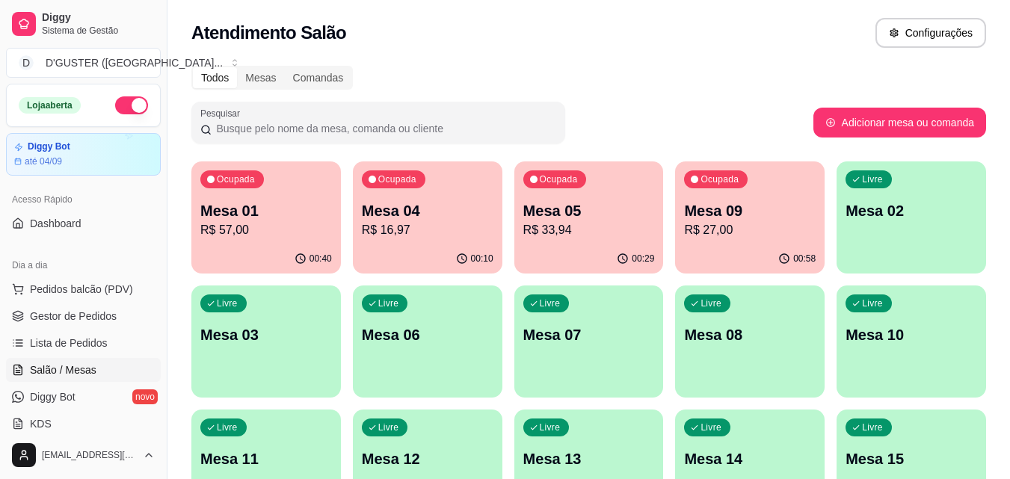
click at [758, 208] on p "Mesa 09" at bounding box center [750, 210] width 132 height 21
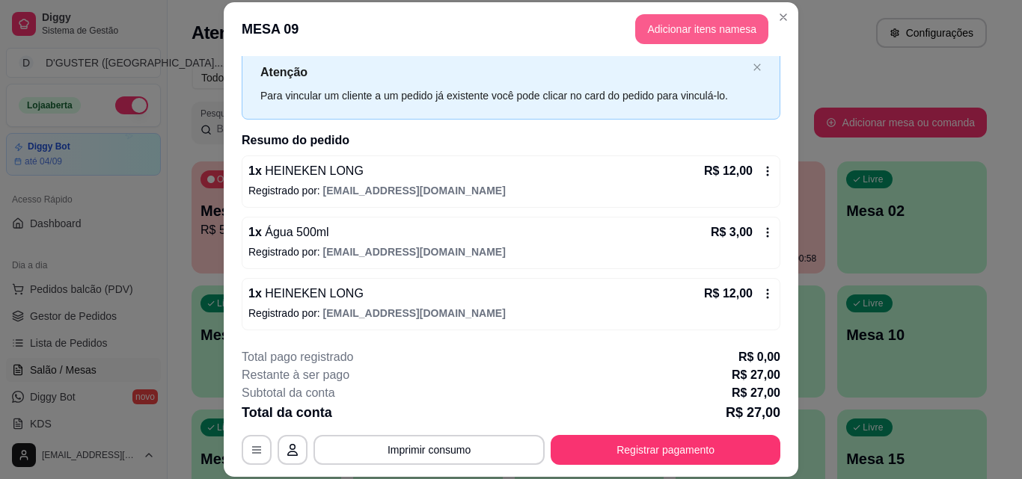
click at [706, 20] on button "Adicionar itens na mesa" at bounding box center [701, 29] width 133 height 30
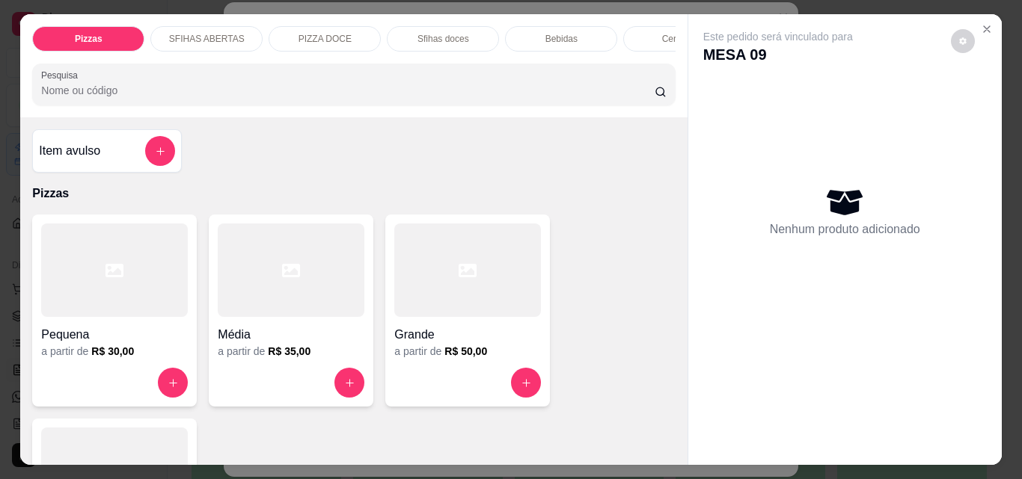
click at [553, 19] on div "Pizzas SFIHAS ABERTAS PIZZA DOCE Sfihas doces Bebidas Cervejas Refrigerantes Ág…" at bounding box center [353, 65] width 666 height 103
click at [550, 33] on p "Bebidas" at bounding box center [561, 39] width 32 height 12
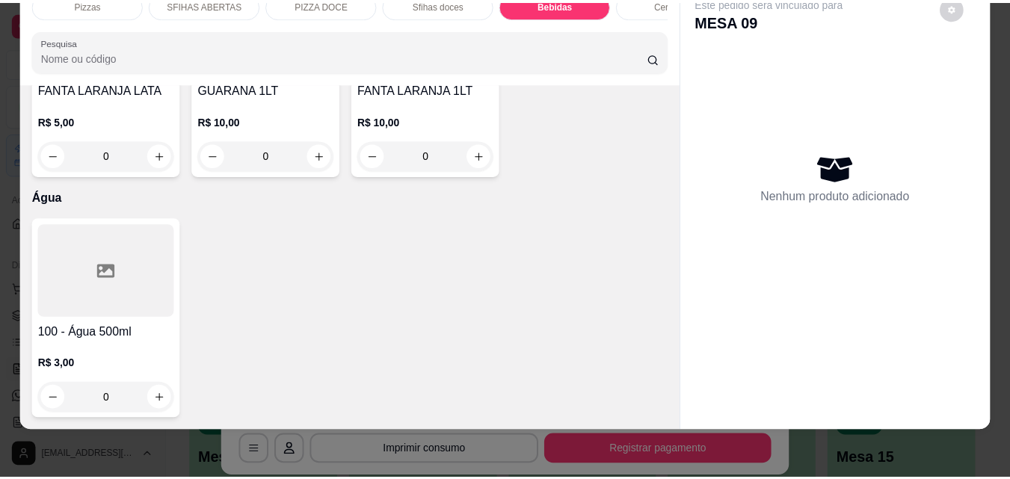
scroll to position [5159, 0]
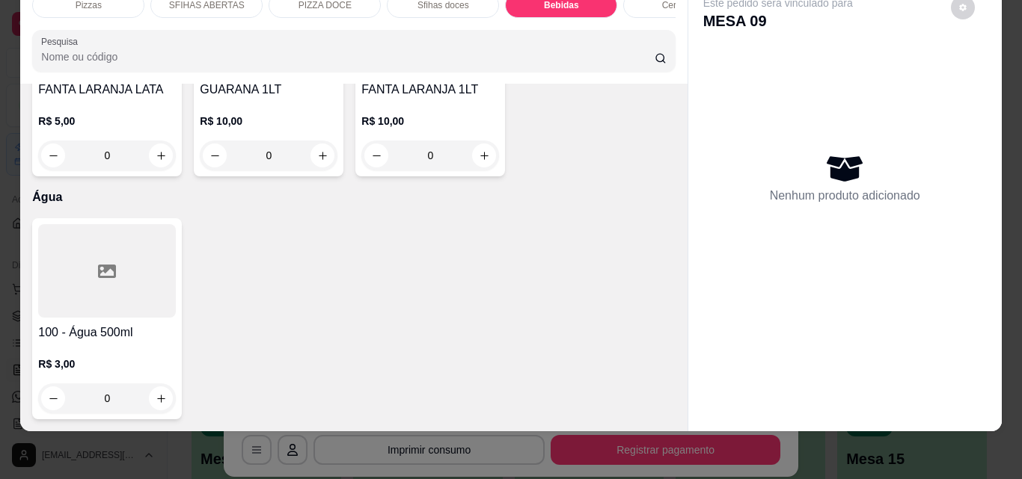
type input "1"
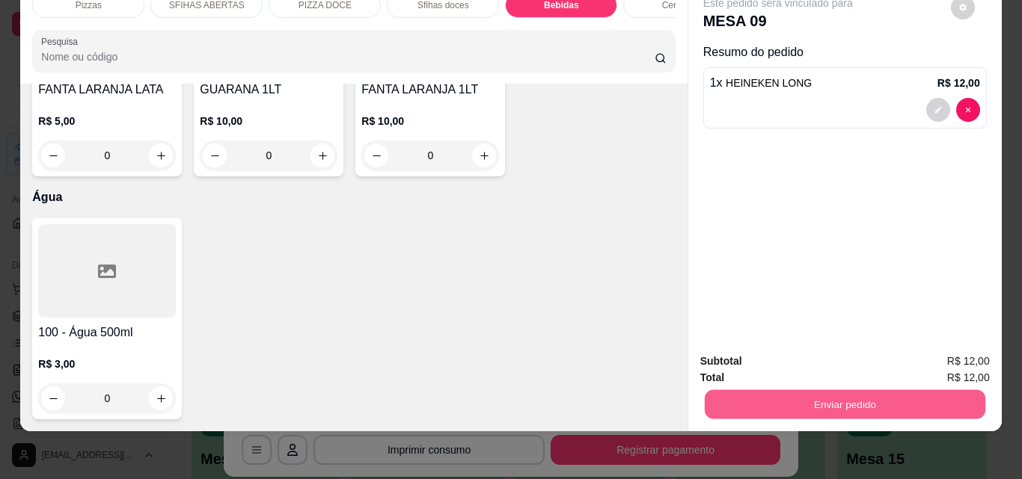
click at [753, 390] on button "Enviar pedido" at bounding box center [844, 404] width 280 height 29
click at [752, 355] on button "Não registrar e enviar pedido" at bounding box center [794, 357] width 151 height 28
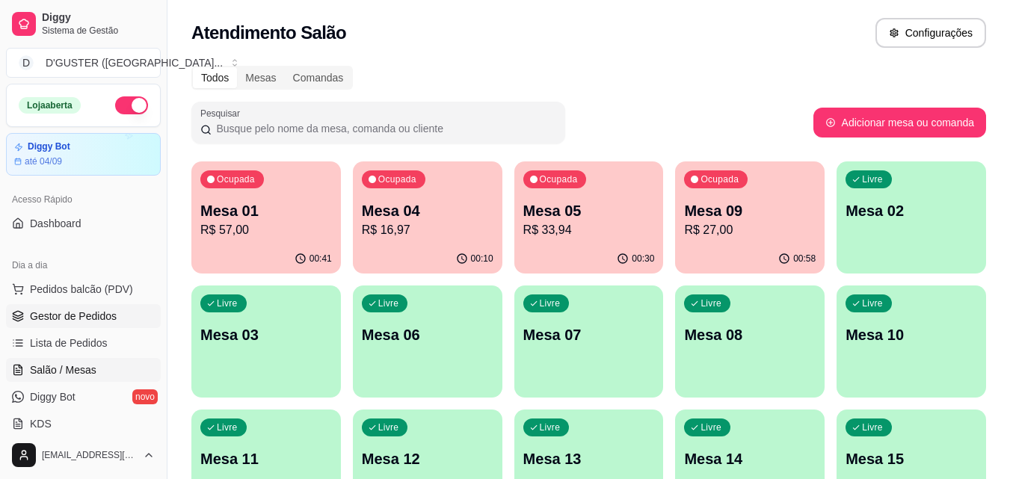
click at [70, 316] on span "Gestor de Pedidos" at bounding box center [73, 316] width 87 height 15
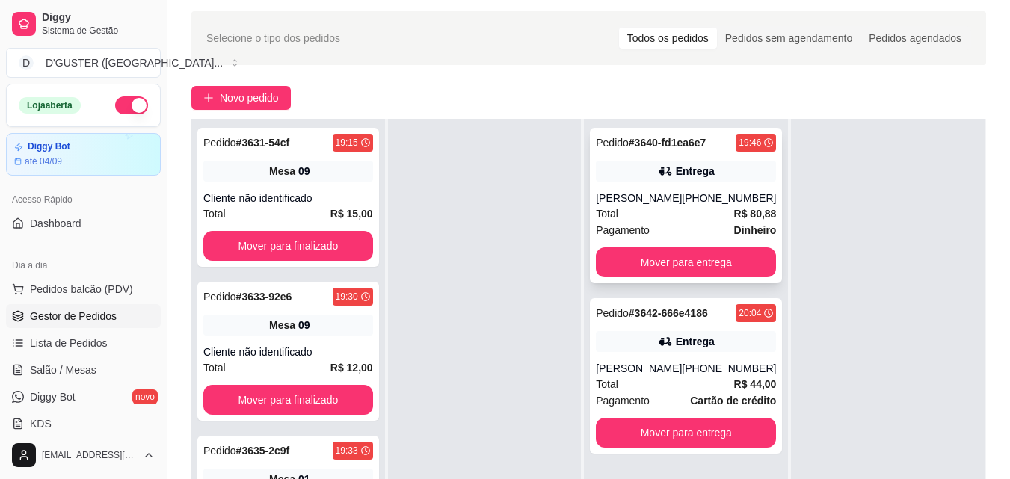
scroll to position [4, 0]
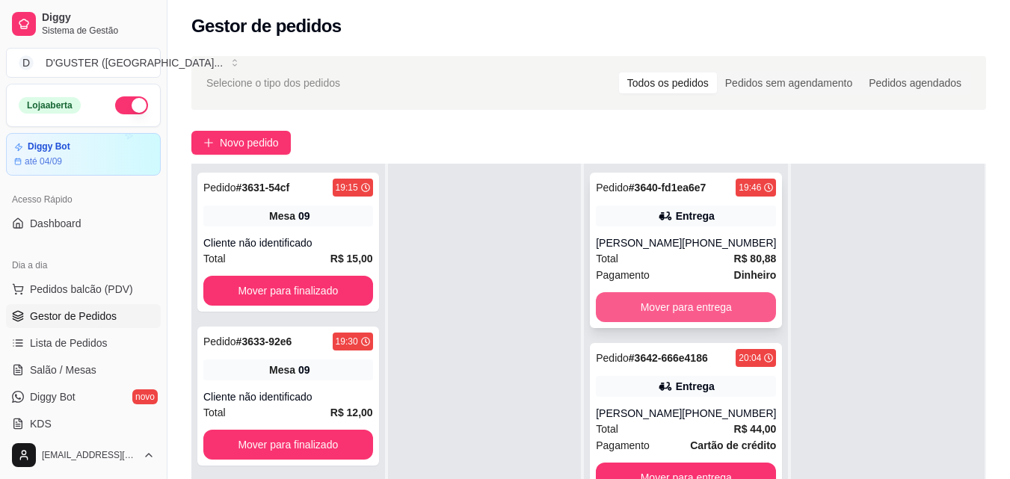
click at [672, 313] on button "Mover para entrega" at bounding box center [686, 307] width 180 height 30
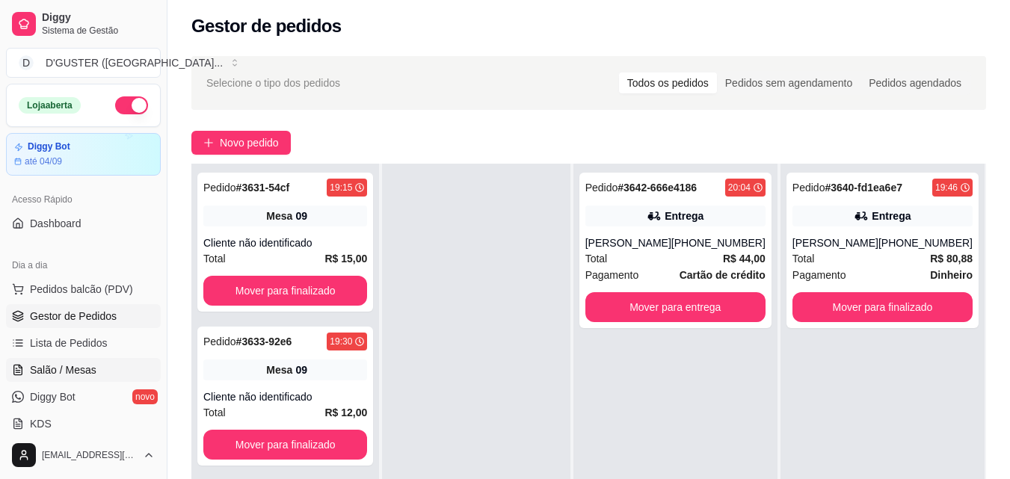
click at [63, 370] on span "Salão / Mesas" at bounding box center [63, 370] width 67 height 15
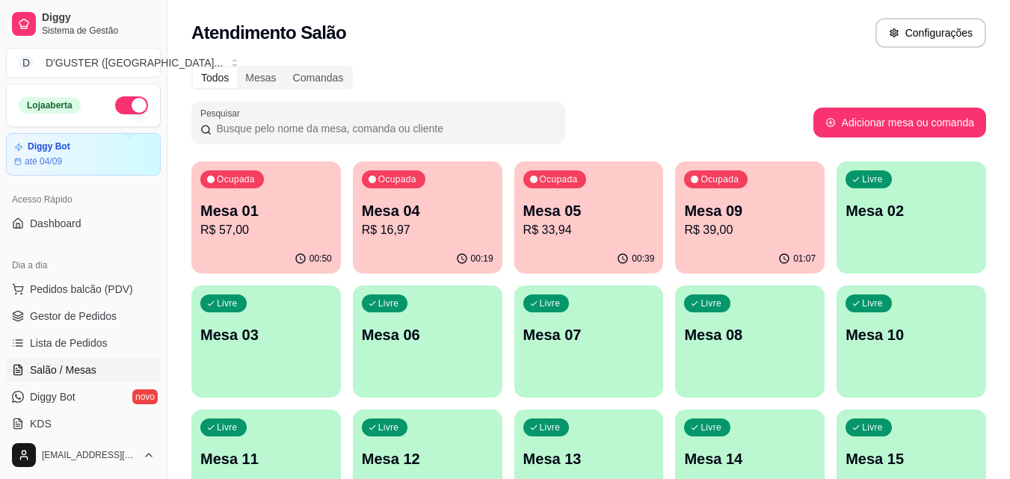
click at [413, 236] on p "R$ 16,97" at bounding box center [428, 230] width 132 height 18
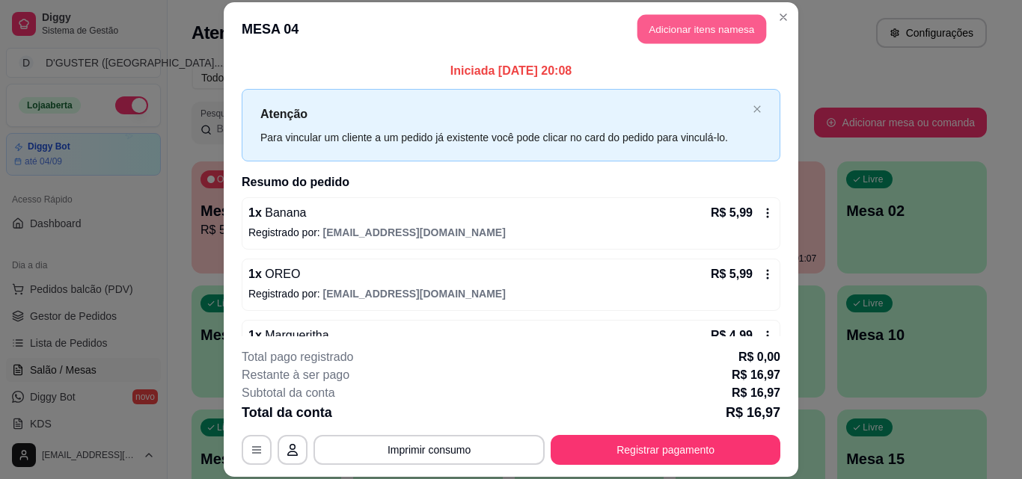
click at [731, 26] on button "Adicionar itens na mesa" at bounding box center [701, 29] width 129 height 29
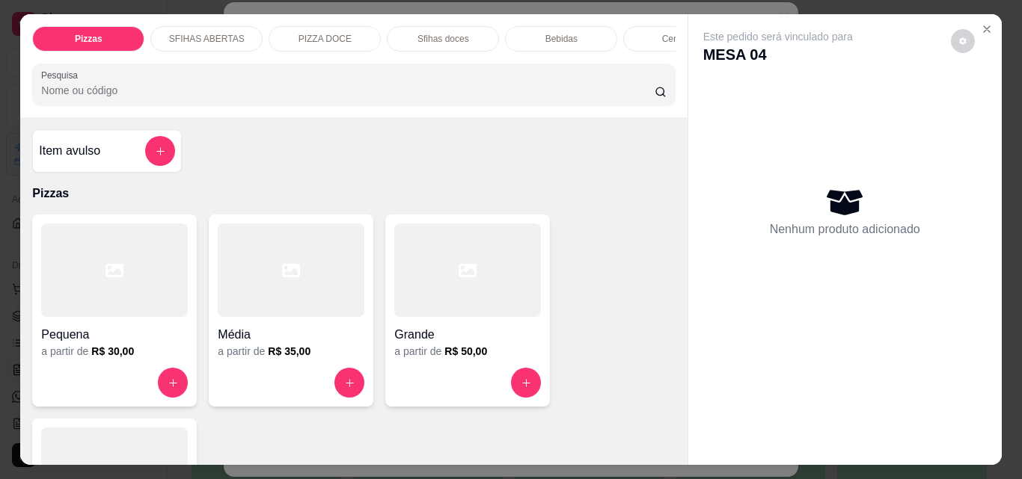
click at [268, 353] on h6 "R$ 35,00" at bounding box center [289, 351] width 43 height 15
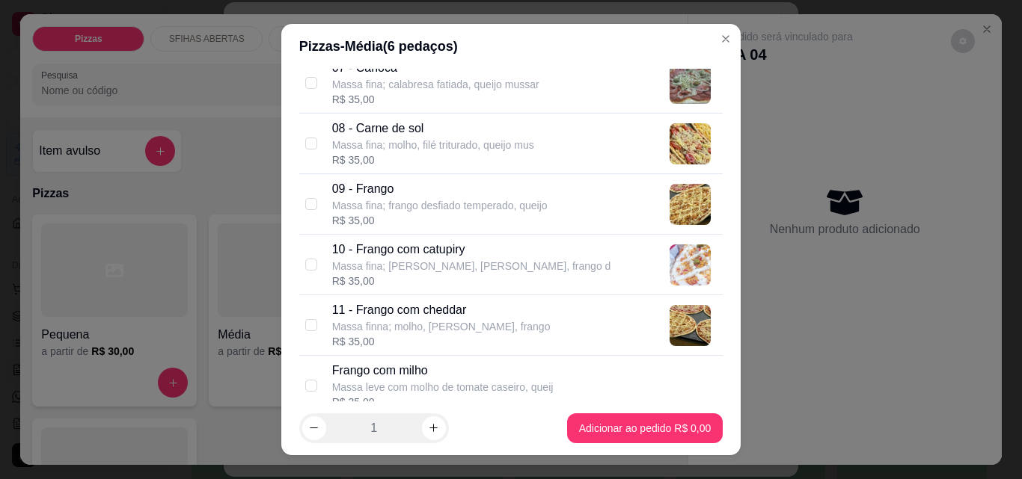
scroll to position [598, 0]
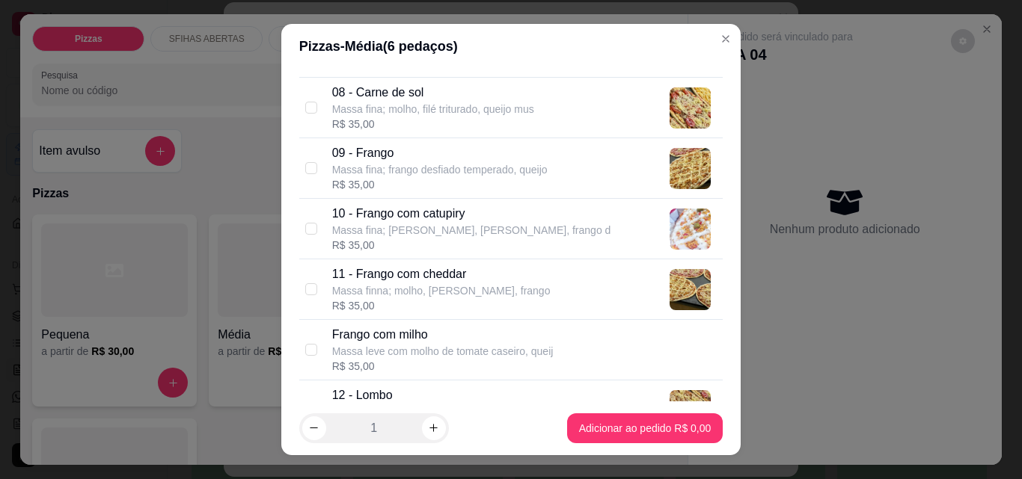
click at [339, 233] on p "Massa fina; [PERSON_NAME], [PERSON_NAME], frango d" at bounding box center [471, 230] width 279 height 15
checkbox input "true"
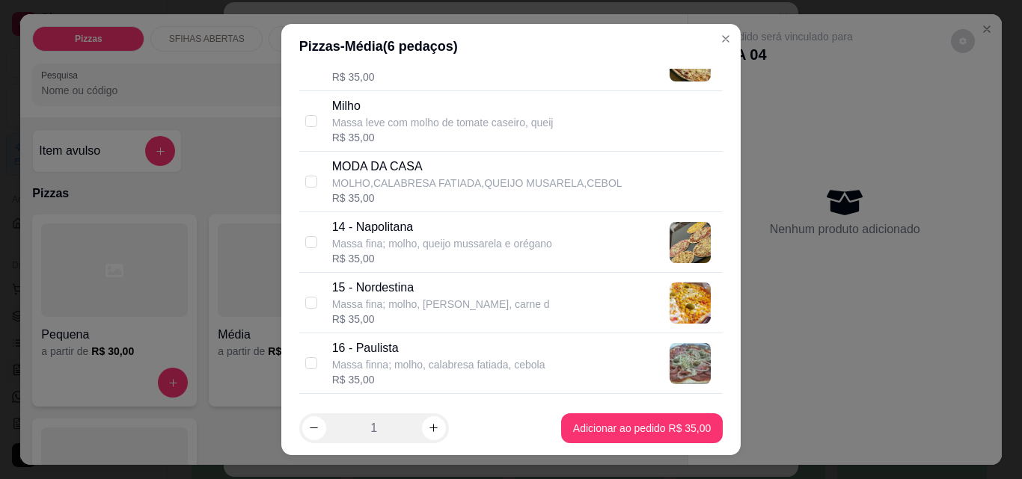
scroll to position [972, 0]
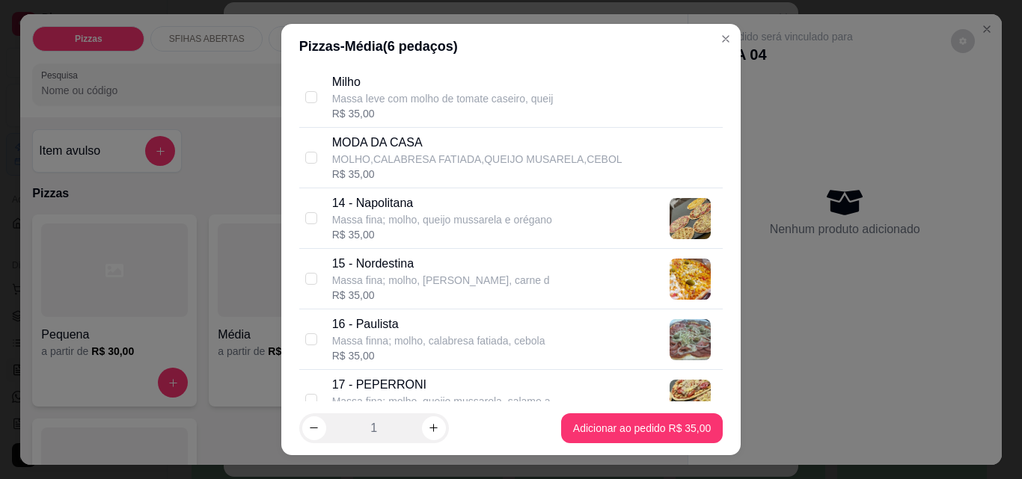
click at [397, 271] on p "15 - Nordestina" at bounding box center [441, 264] width 218 height 18
checkbox input "true"
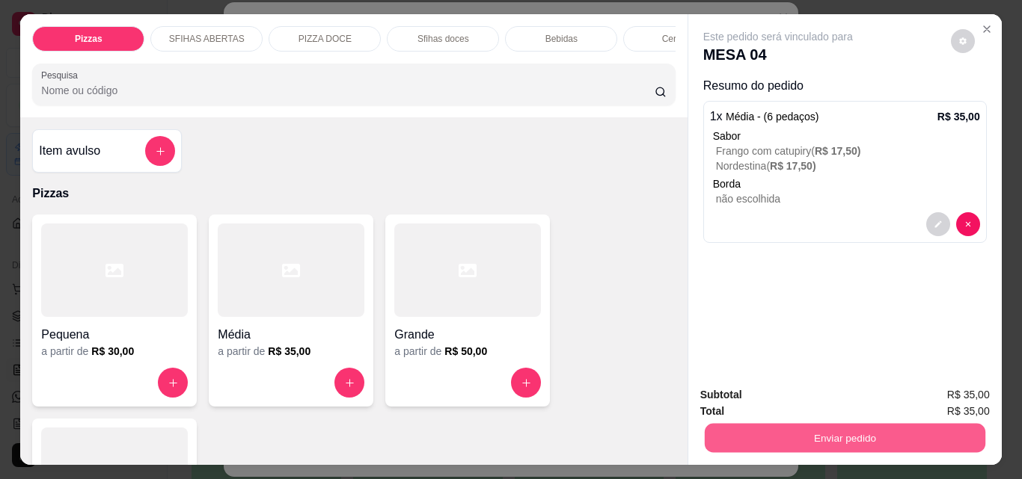
click at [748, 429] on button "Enviar pedido" at bounding box center [844, 437] width 280 height 29
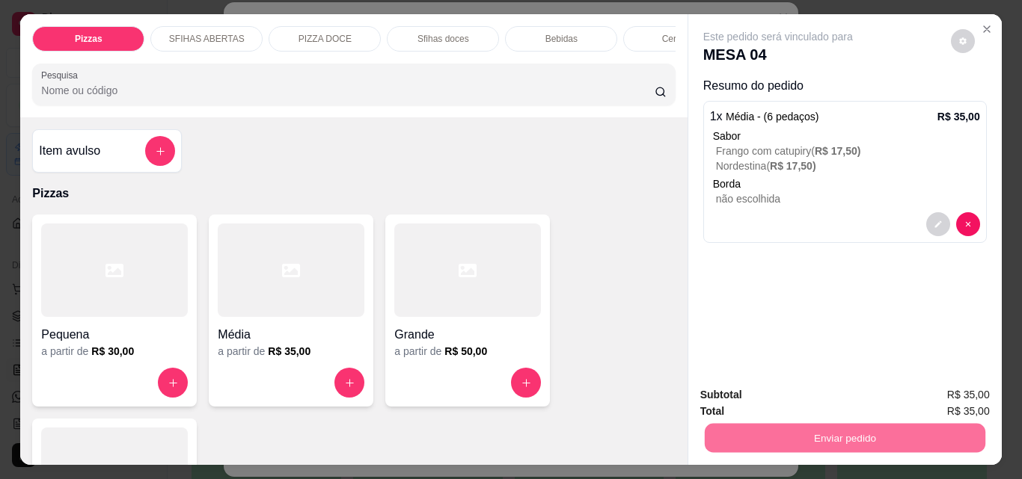
click at [735, 396] on button "Não registrar e enviar pedido" at bounding box center [794, 395] width 151 height 28
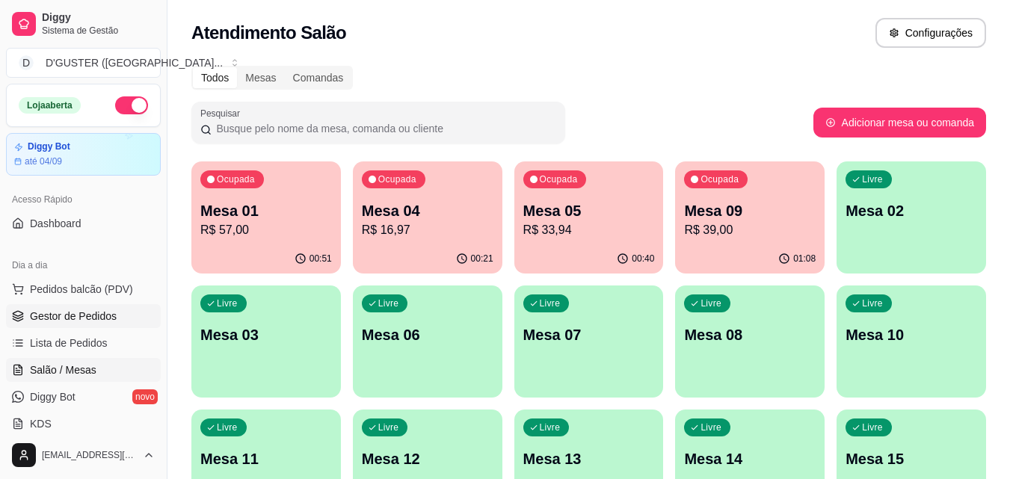
click at [92, 313] on span "Gestor de Pedidos" at bounding box center [73, 316] width 87 height 15
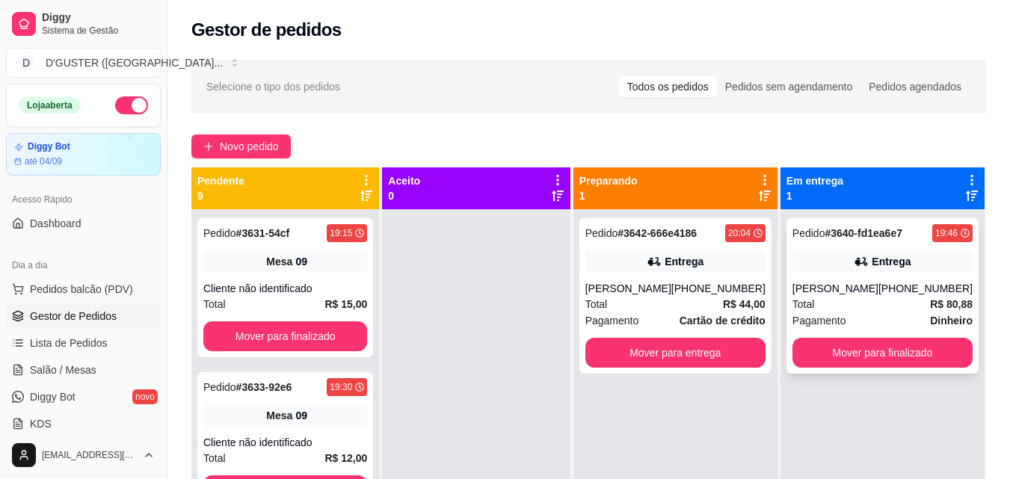
click at [913, 292] on div "[PHONE_NUMBER]" at bounding box center [926, 288] width 94 height 15
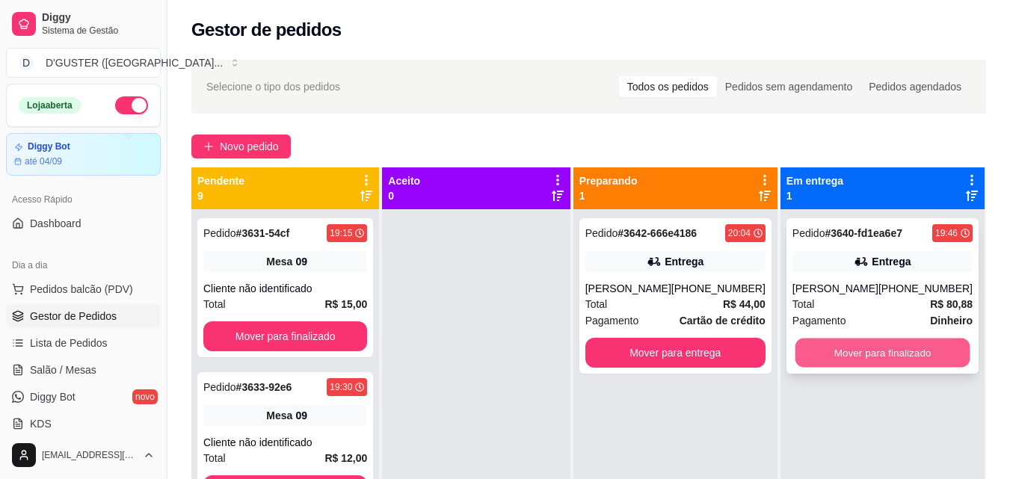
click at [873, 350] on button "Mover para finalizado" at bounding box center [882, 353] width 175 height 29
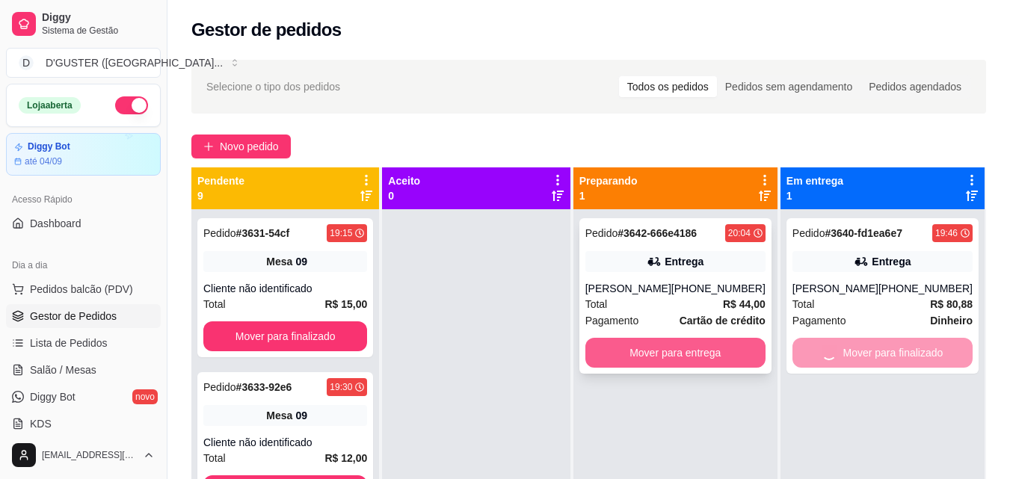
click at [722, 349] on button "Mover para entrega" at bounding box center [676, 353] width 180 height 30
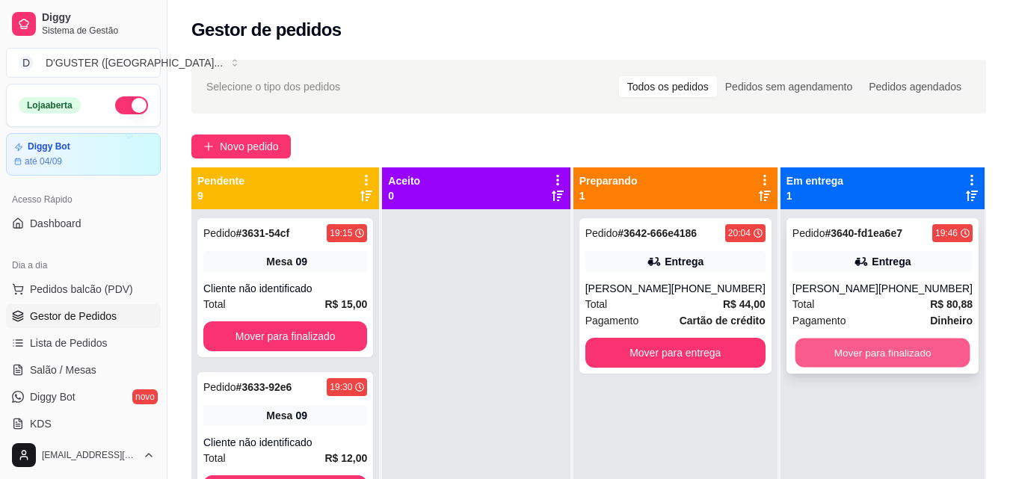
click at [883, 344] on button "Mover para finalizado" at bounding box center [882, 353] width 175 height 29
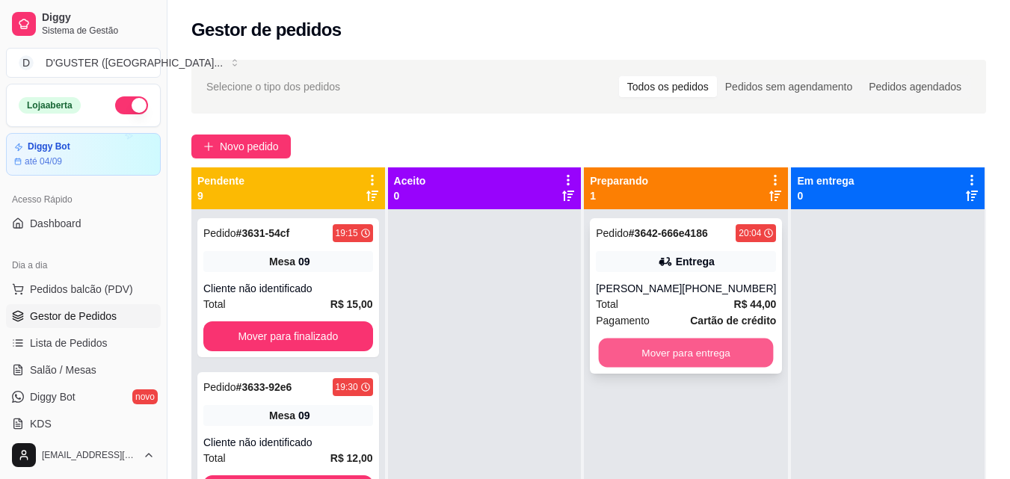
click at [725, 355] on button "Mover para entrega" at bounding box center [686, 353] width 175 height 29
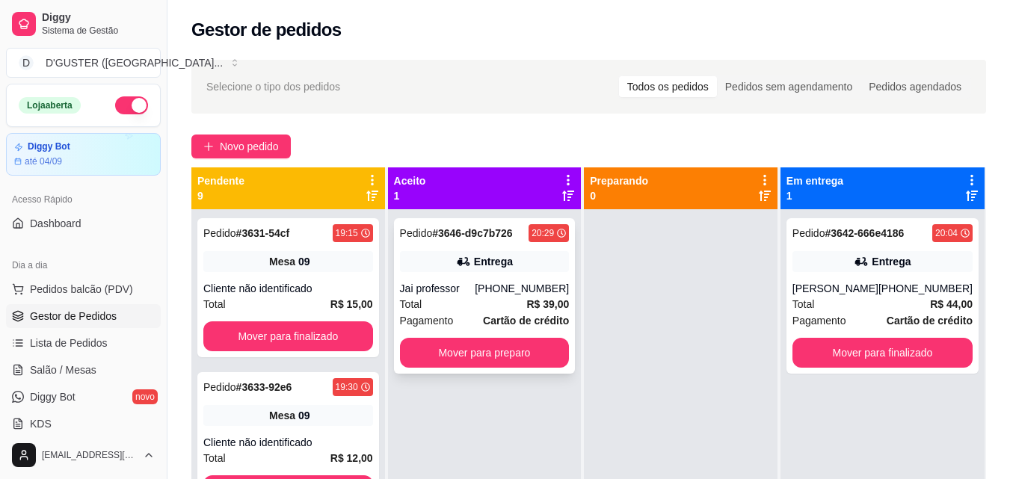
click at [505, 369] on div "Pedido # 3646-d9c7b726 20:29 Entrega Jai professor [PHONE_NUMBER] Total R$ 39,0…" at bounding box center [485, 296] width 182 height 156
click at [505, 352] on button "Mover para preparo" at bounding box center [485, 353] width 170 height 30
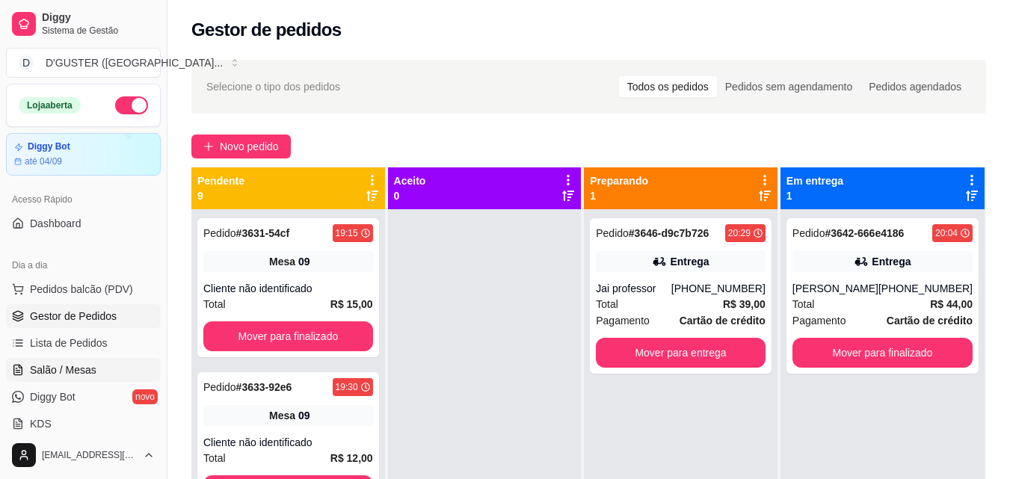
click at [70, 370] on span "Salão / Mesas" at bounding box center [63, 370] width 67 height 15
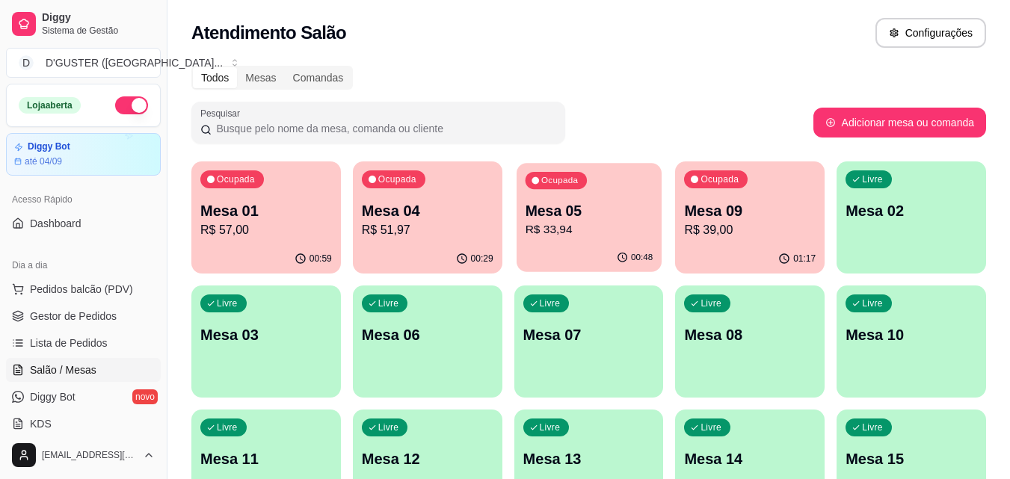
click at [589, 241] on div "Ocupada Mesa 05 R$ 33,94" at bounding box center [589, 203] width 145 height 81
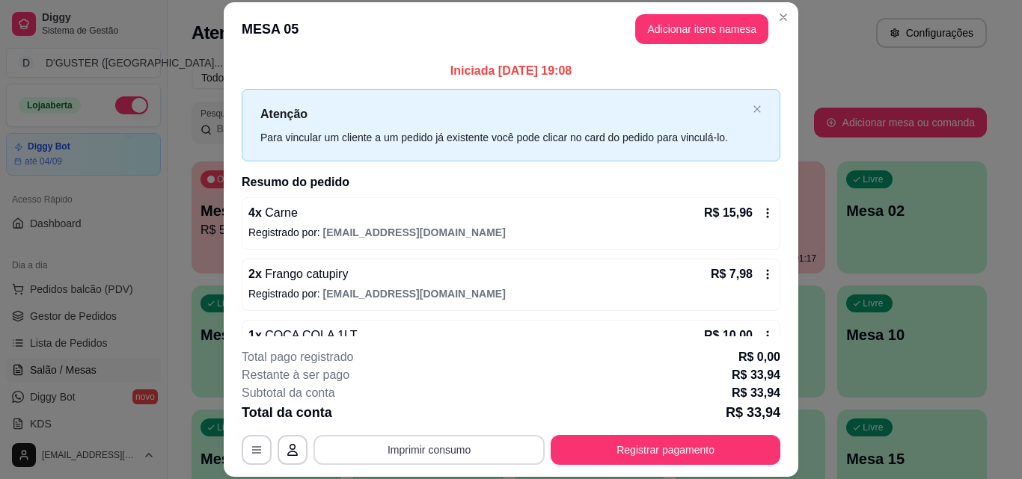
click at [458, 447] on button "Imprimir consumo" at bounding box center [428, 450] width 231 height 30
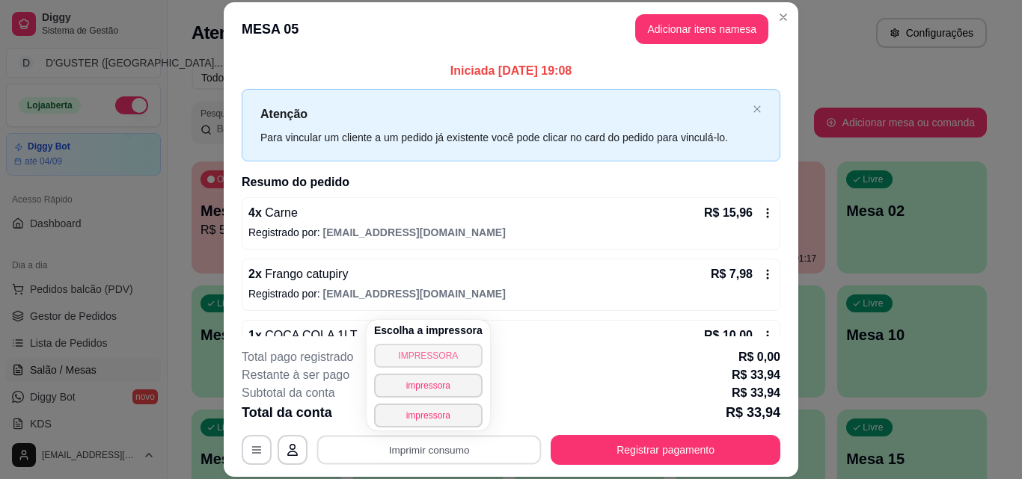
click at [426, 354] on button "IMPRESSORA" at bounding box center [428, 356] width 108 height 24
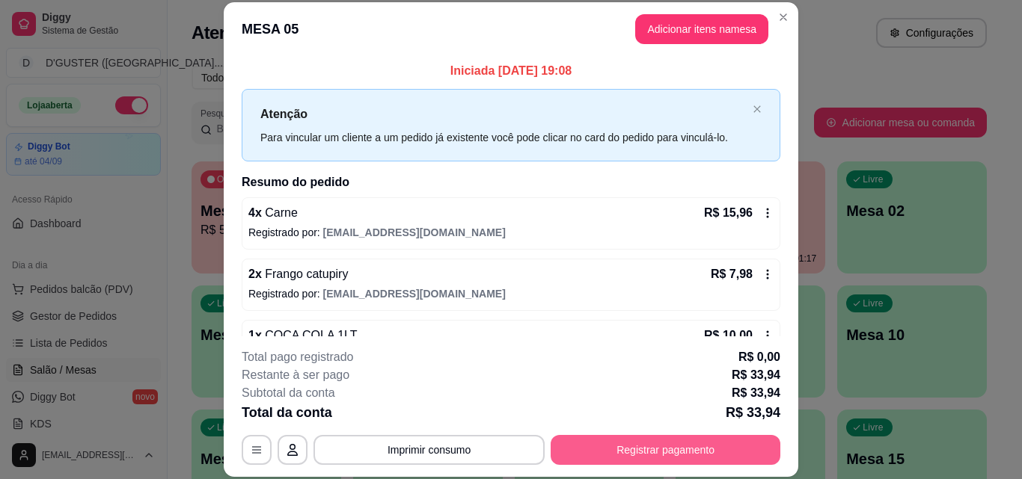
click at [593, 452] on button "Registrar pagamento" at bounding box center [665, 450] width 230 height 30
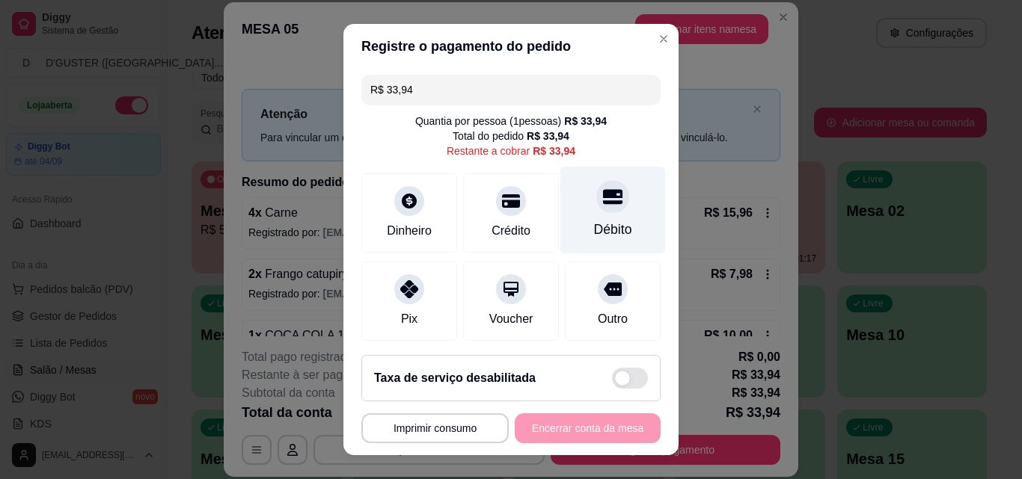
click at [604, 221] on div "Débito" at bounding box center [613, 229] width 38 height 19
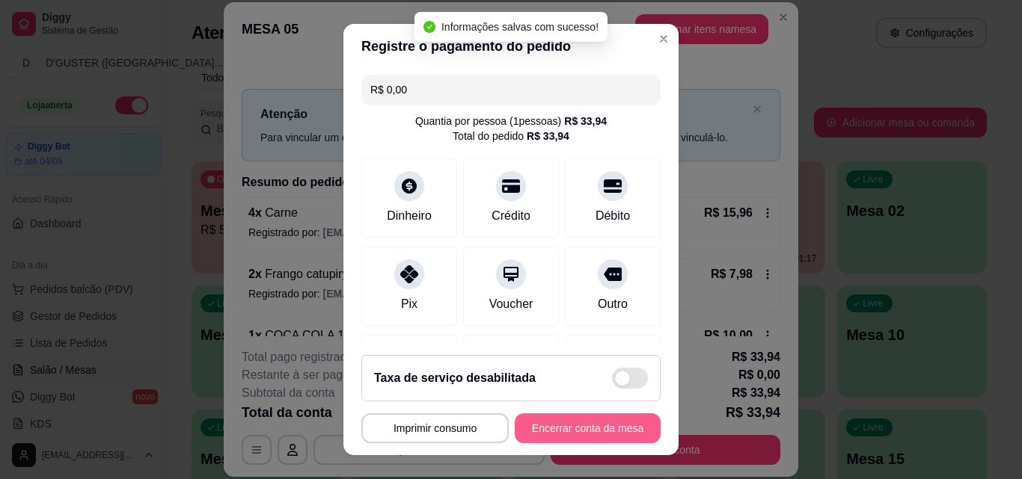
type input "R$ 0,00"
click at [607, 429] on button "Encerrar conta da mesa" at bounding box center [587, 428] width 141 height 29
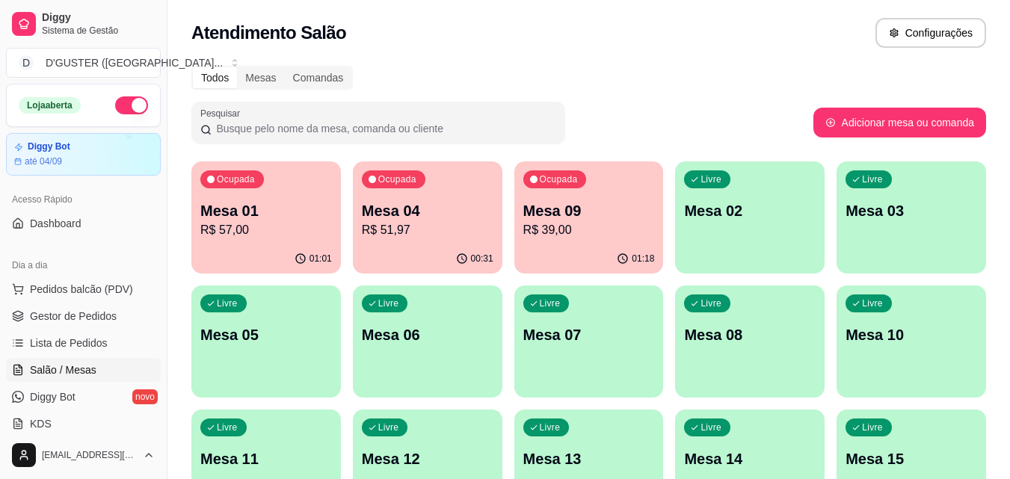
click at [274, 226] on p "R$ 57,00" at bounding box center [266, 230] width 132 height 18
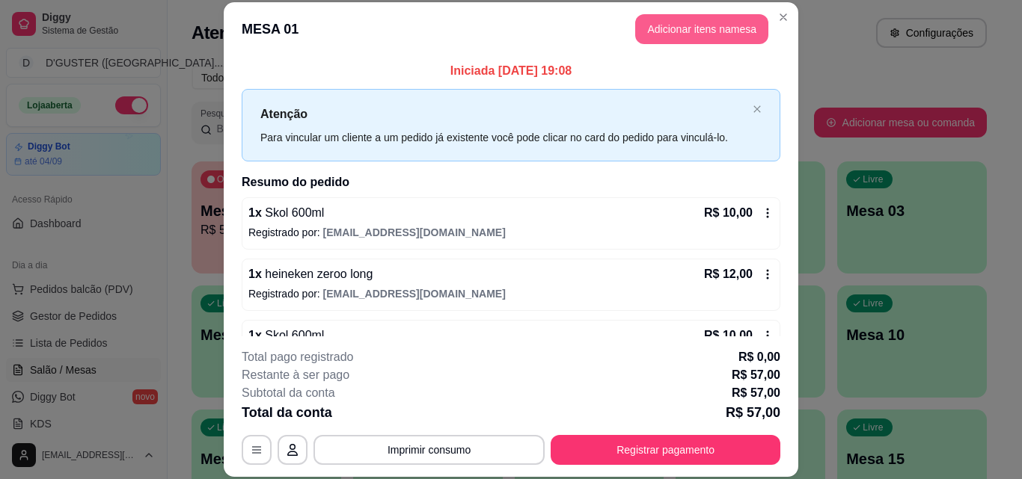
click at [653, 22] on button "Adicionar itens na mesa" at bounding box center [701, 29] width 133 height 30
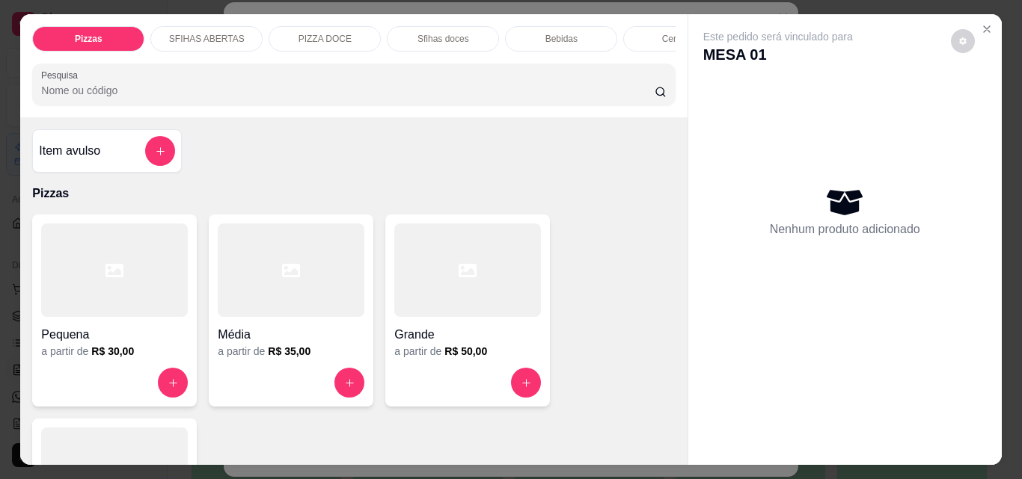
click at [534, 31] on div "Bebidas" at bounding box center [561, 38] width 112 height 25
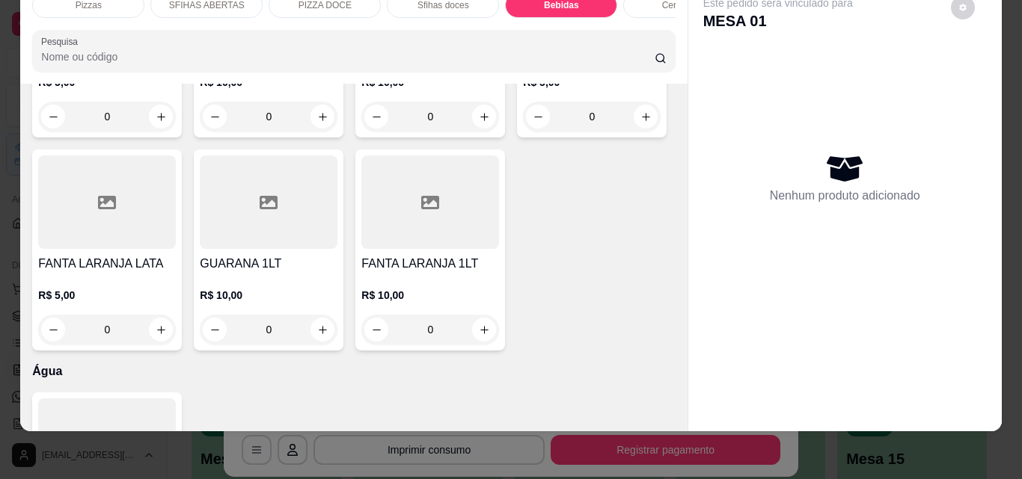
scroll to position [4785, 0]
type input "1"
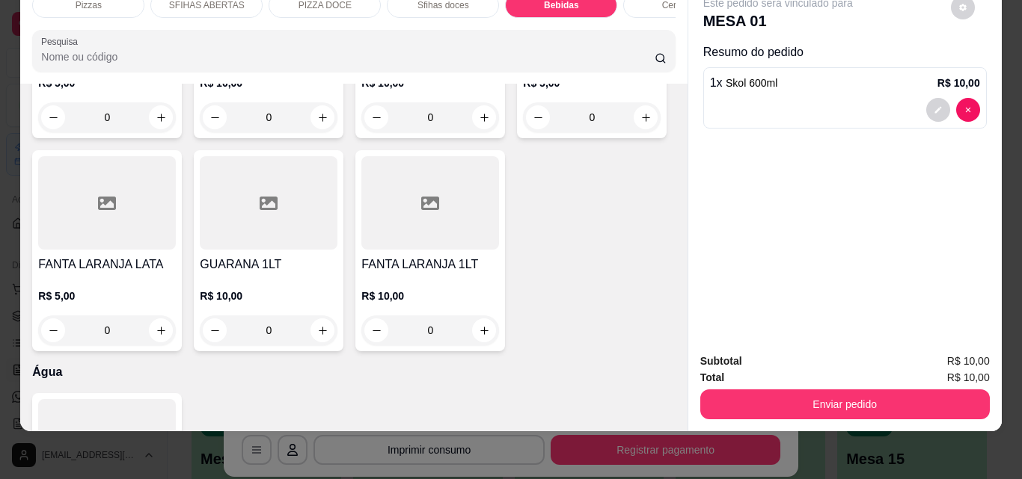
scroll to position [4786, 0]
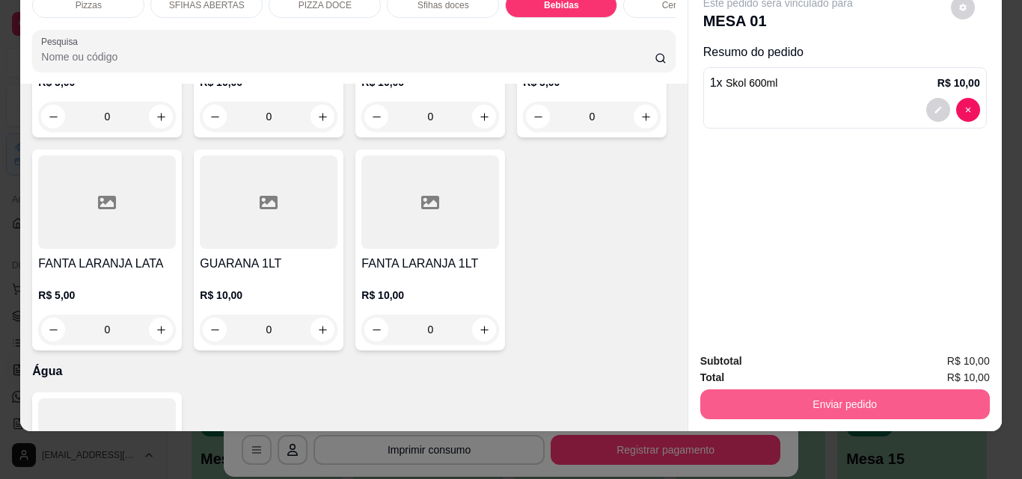
click at [833, 390] on button "Enviar pedido" at bounding box center [844, 405] width 289 height 30
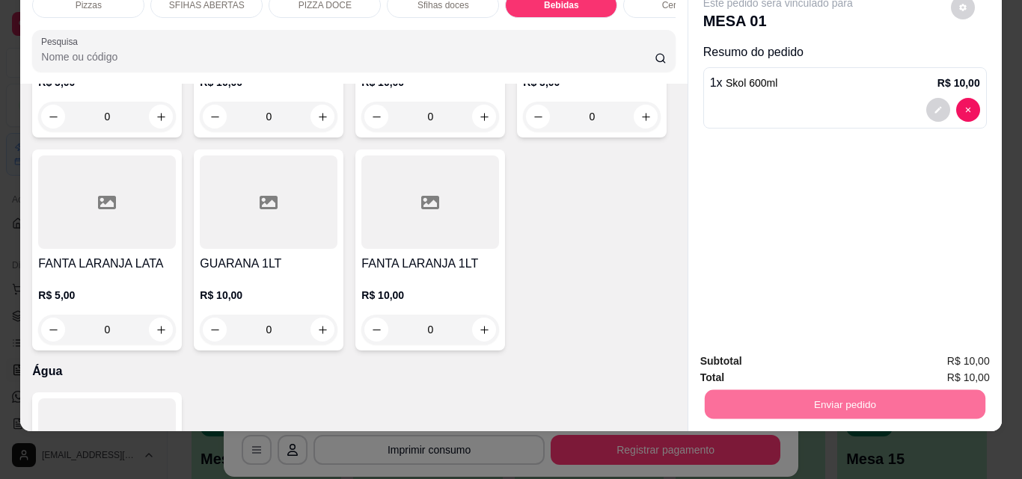
click at [767, 355] on button "Não registrar e enviar pedido" at bounding box center [795, 357] width 156 height 28
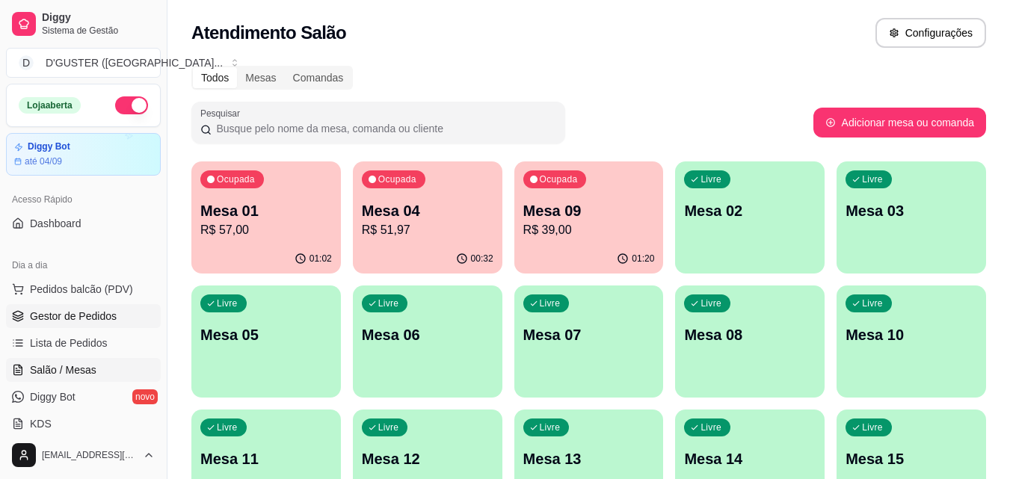
click at [72, 316] on span "Gestor de Pedidos" at bounding box center [73, 316] width 87 height 15
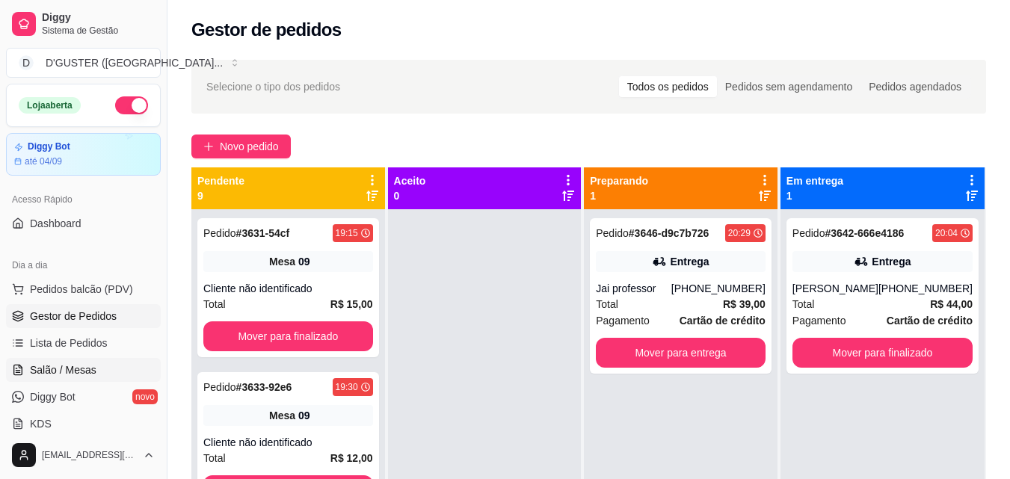
click at [60, 369] on span "Salão / Mesas" at bounding box center [63, 370] width 67 height 15
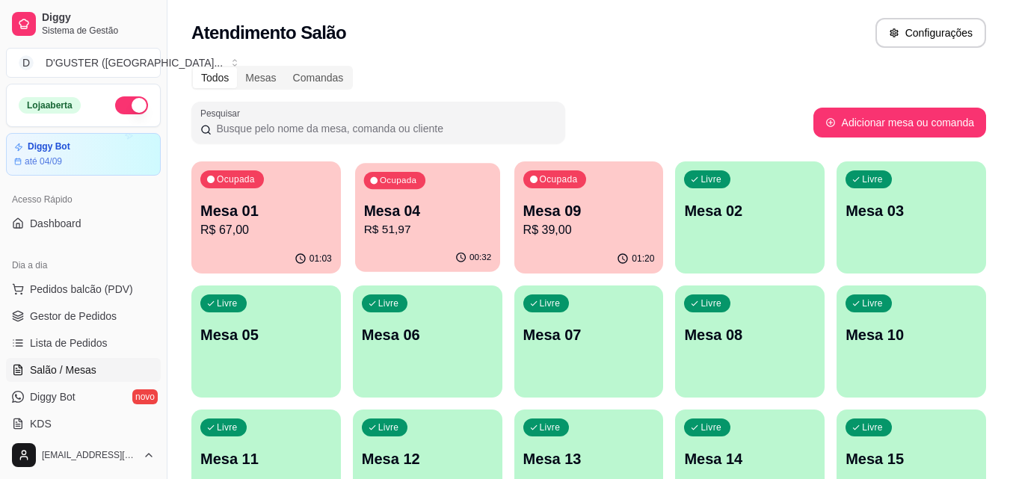
click at [386, 230] on p "R$ 51,97" at bounding box center [427, 229] width 128 height 17
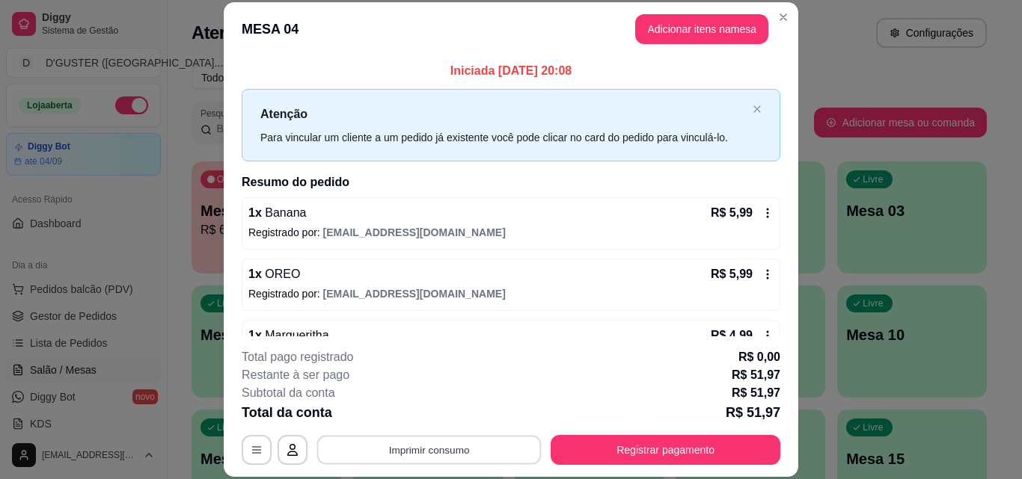
click at [414, 448] on button "Imprimir consumo" at bounding box center [429, 449] width 224 height 29
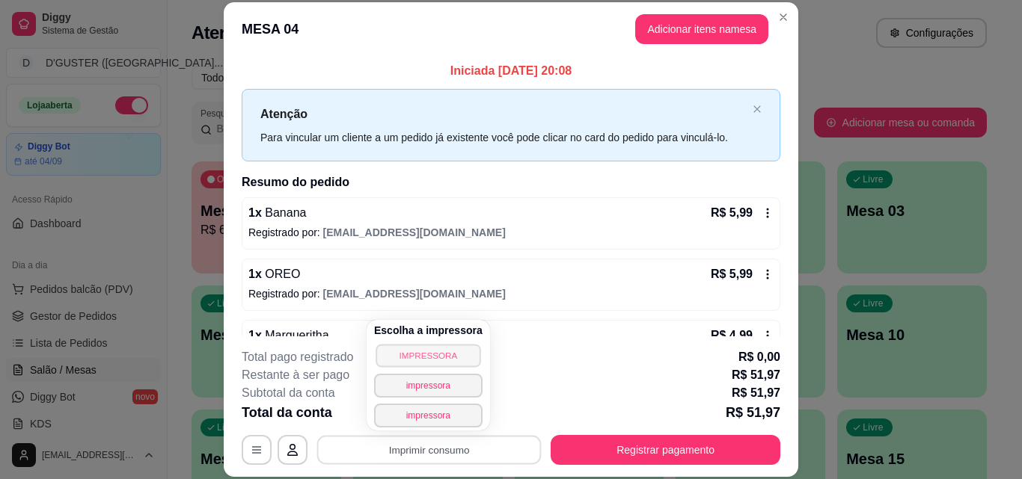
click at [427, 357] on button "IMPRESSORA" at bounding box center [427, 355] width 105 height 23
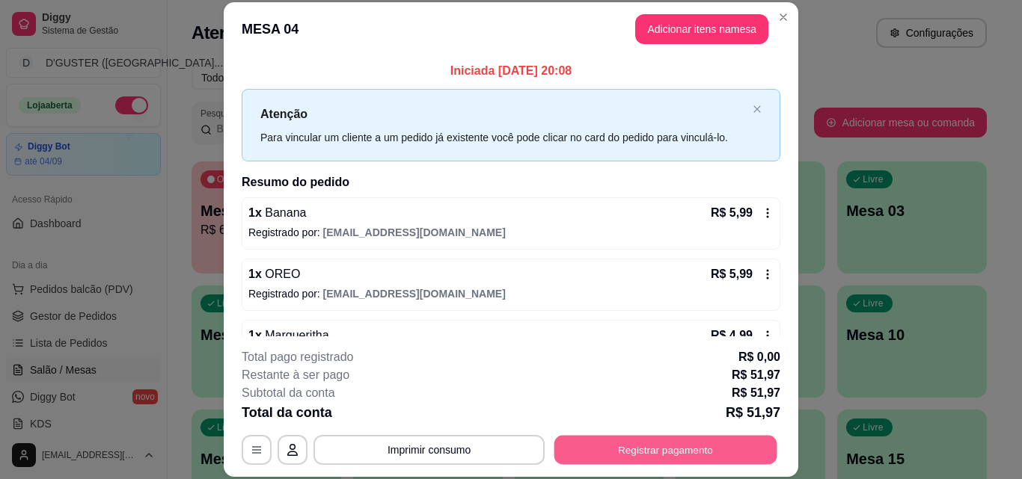
click at [617, 448] on button "Registrar pagamento" at bounding box center [665, 449] width 223 height 29
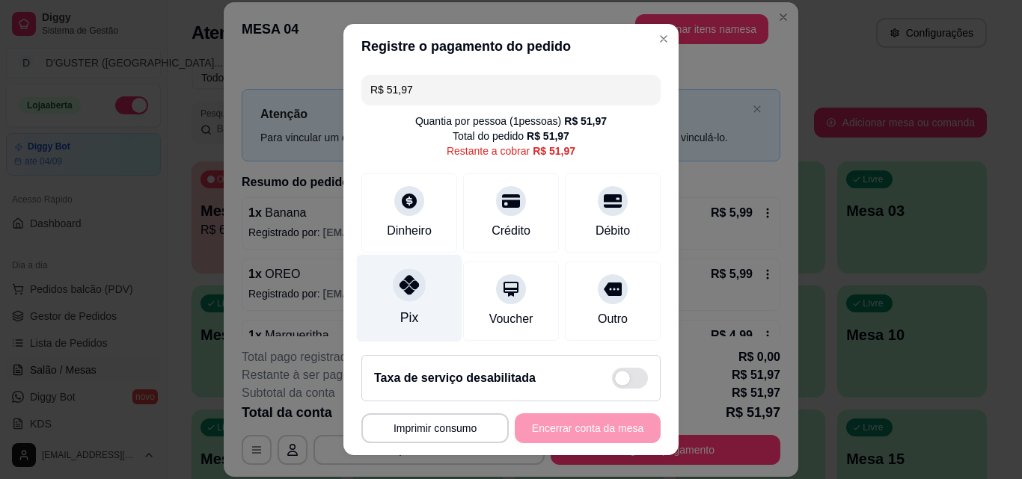
click at [402, 295] on icon at bounding box center [408, 284] width 19 height 19
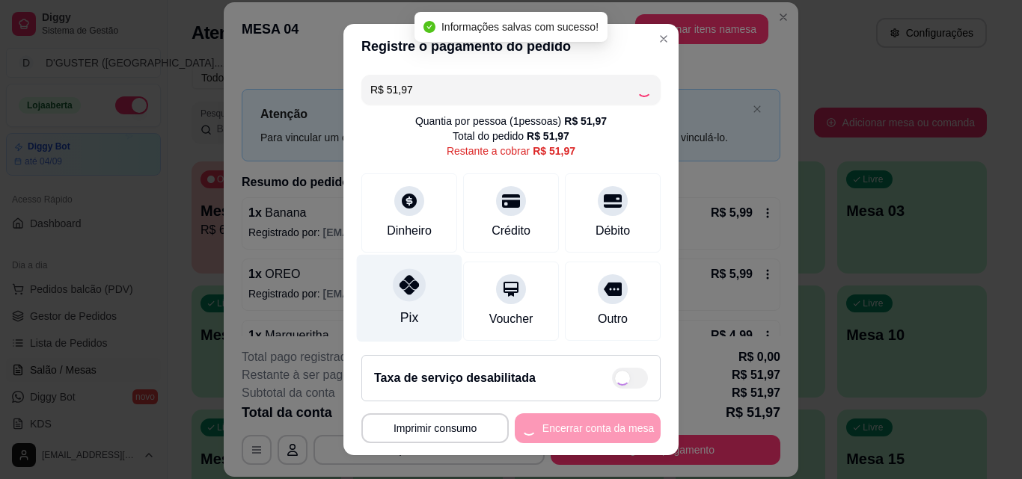
type input "R$ 0,00"
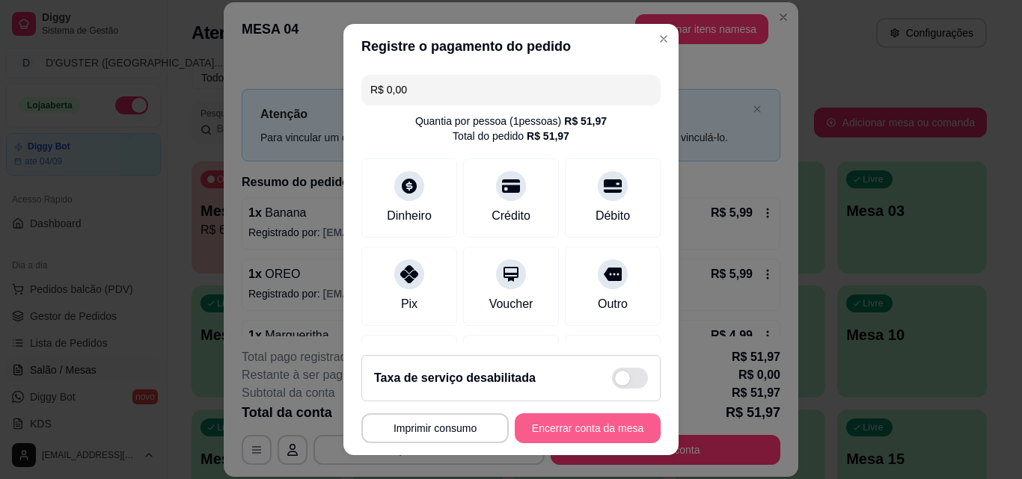
click at [547, 425] on button "Encerrar conta da mesa" at bounding box center [588, 429] width 146 height 30
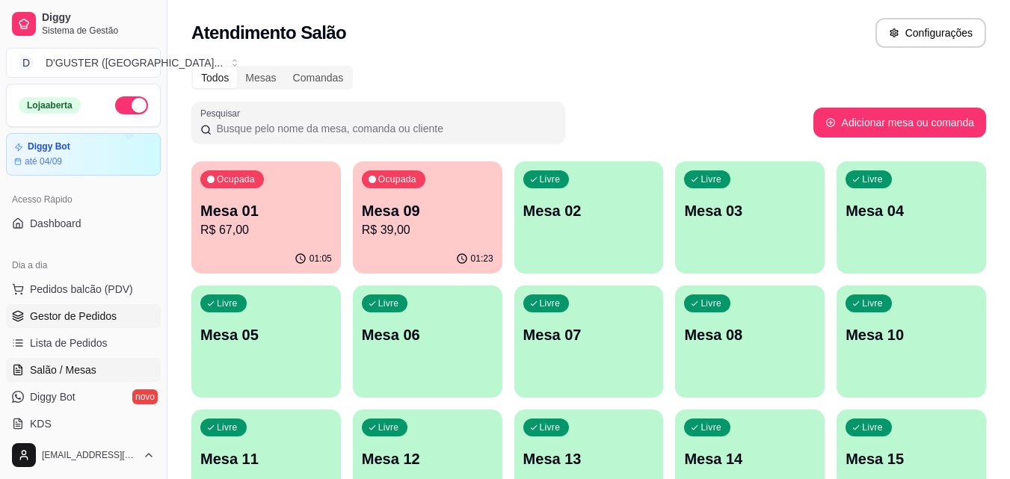
click at [82, 318] on span "Gestor de Pedidos" at bounding box center [73, 316] width 87 height 15
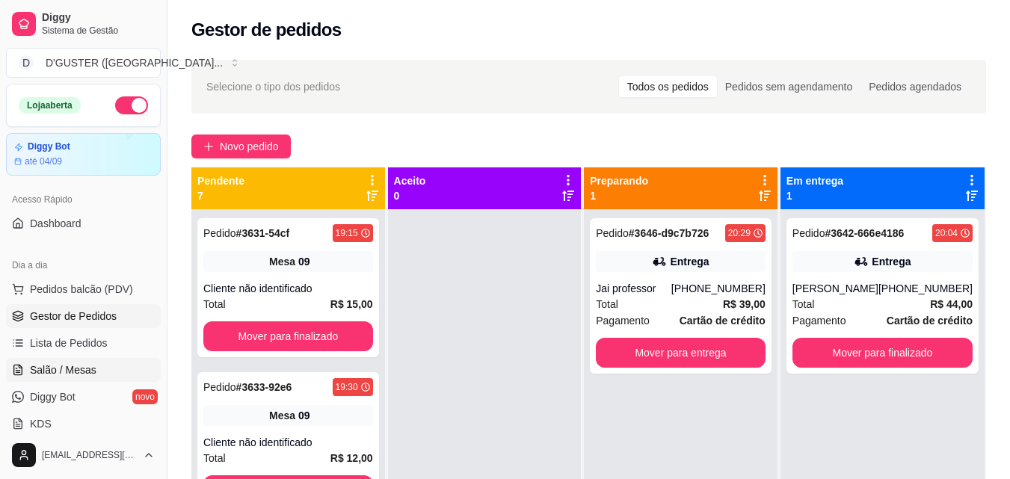
click at [49, 362] on link "Salão / Mesas" at bounding box center [83, 370] width 155 height 24
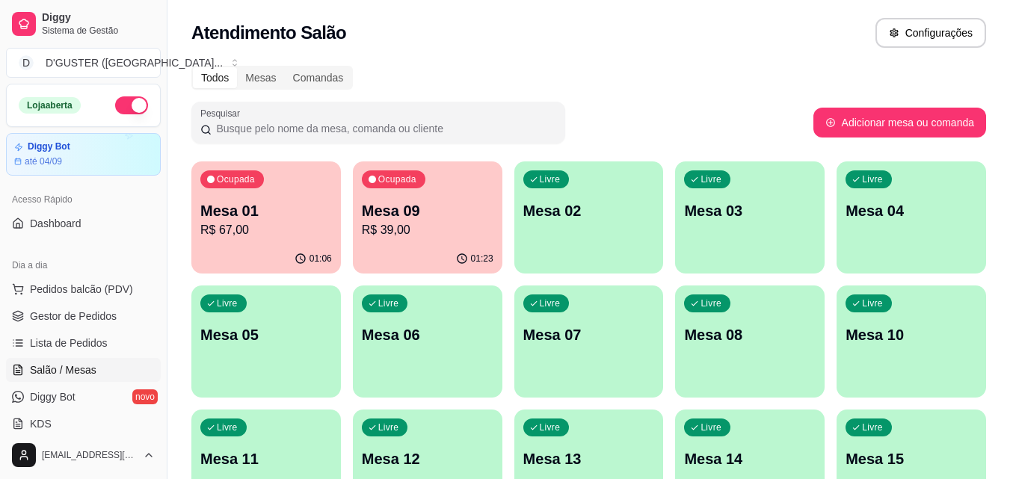
click at [287, 221] on p "R$ 67,00" at bounding box center [266, 230] width 132 height 18
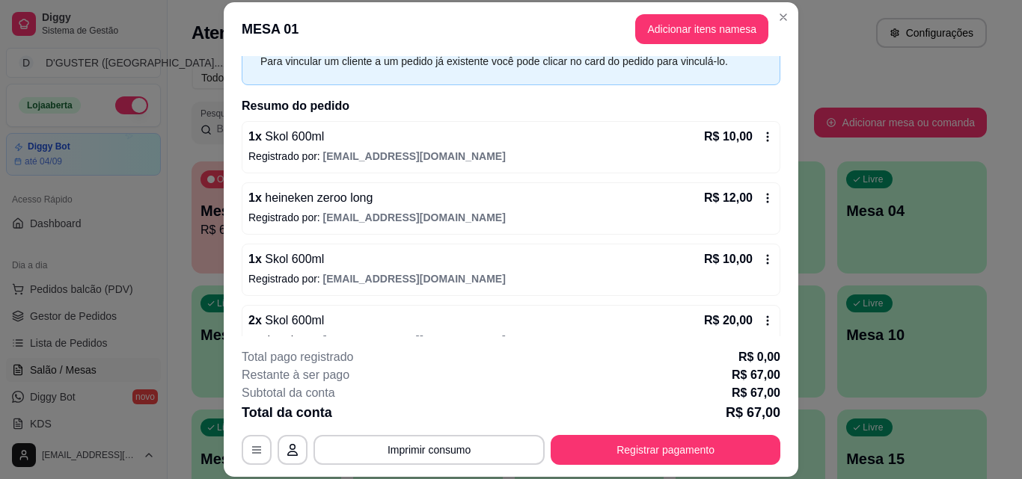
scroll to position [1, 0]
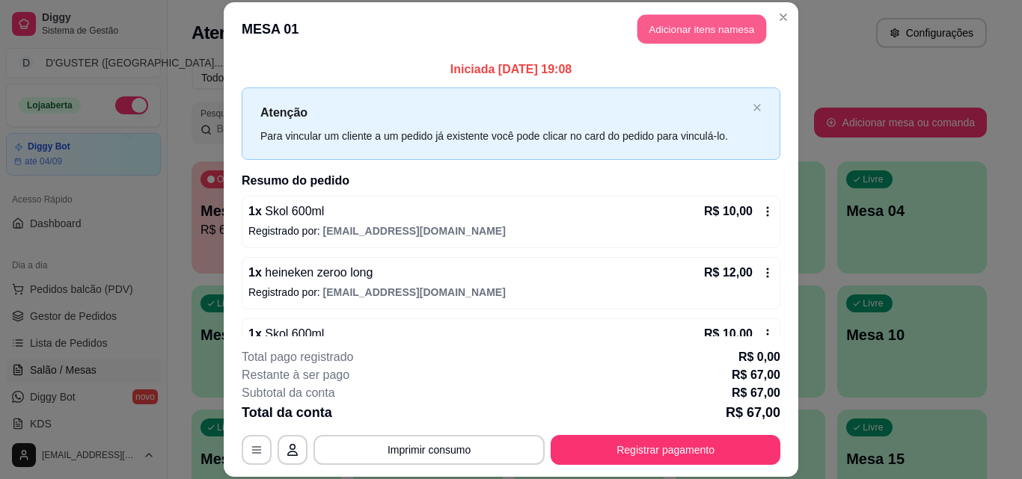
click at [699, 27] on button "Adicionar itens na mesa" at bounding box center [701, 29] width 129 height 29
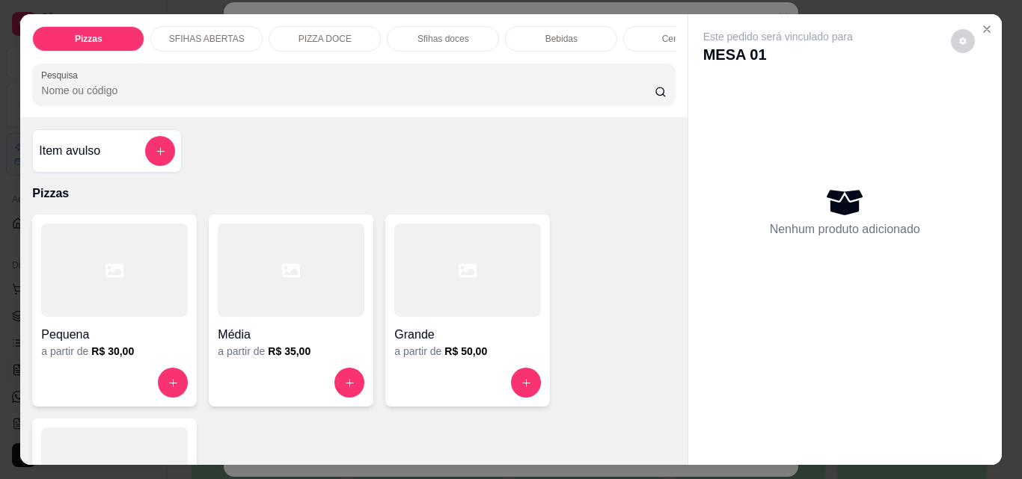
click at [533, 26] on div "Bebidas" at bounding box center [561, 38] width 112 height 25
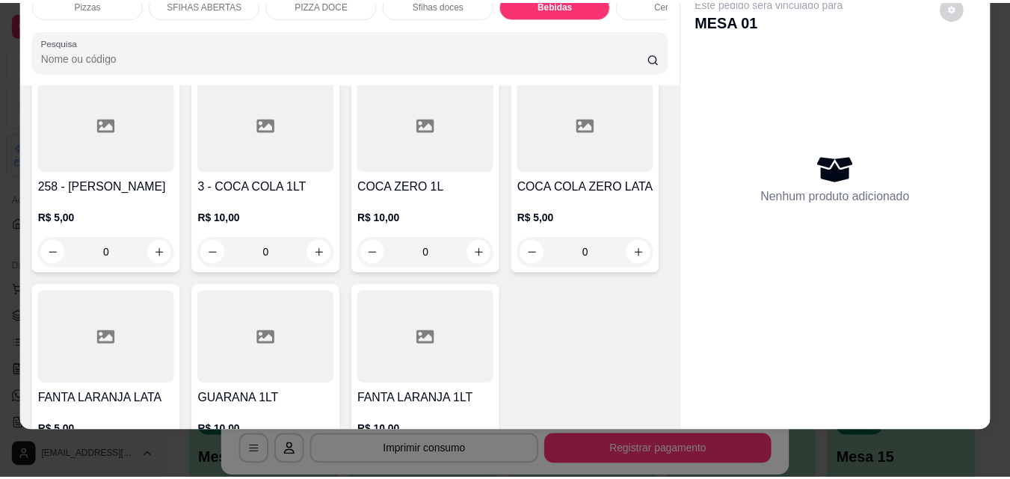
scroll to position [4636, 0]
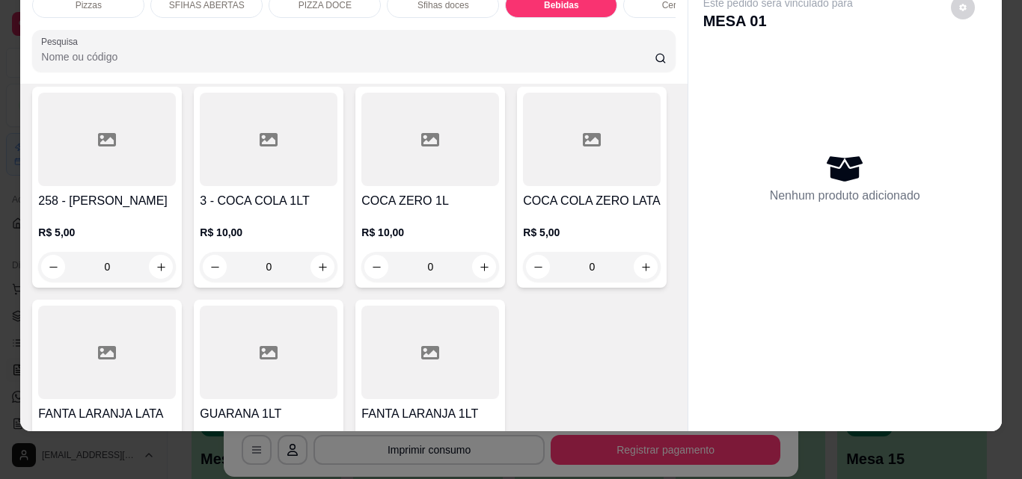
type input "1"
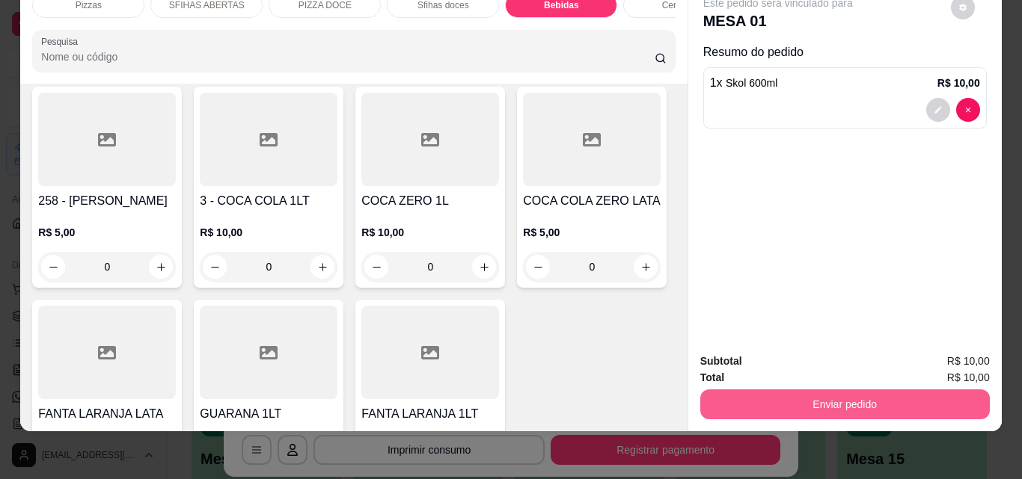
click at [826, 392] on button "Enviar pedido" at bounding box center [844, 405] width 289 height 30
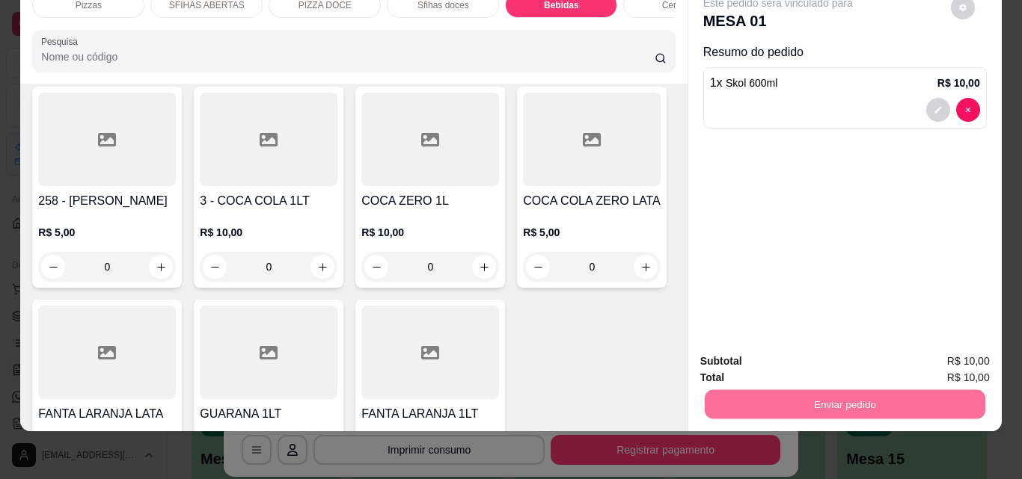
click at [804, 350] on button "Não registrar e enviar pedido" at bounding box center [794, 357] width 151 height 28
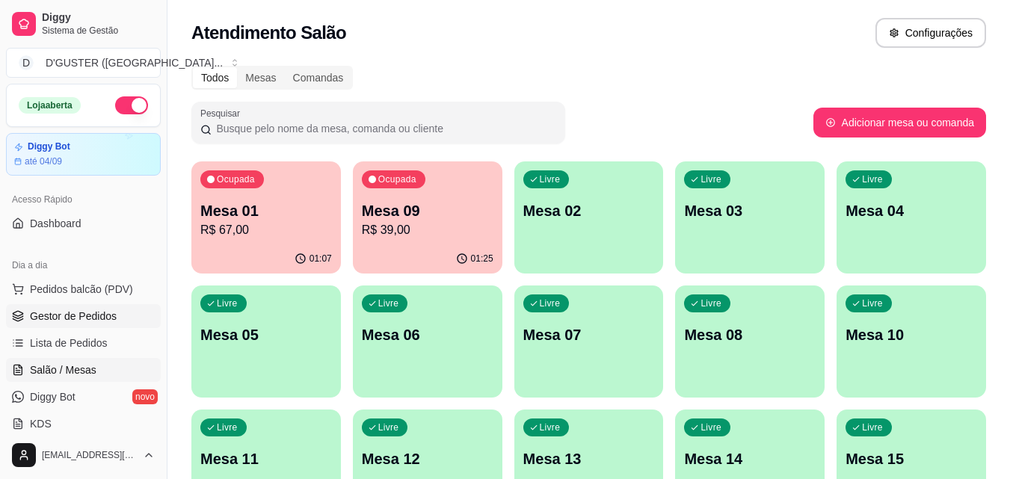
click at [96, 311] on span "Gestor de Pedidos" at bounding box center [73, 316] width 87 height 15
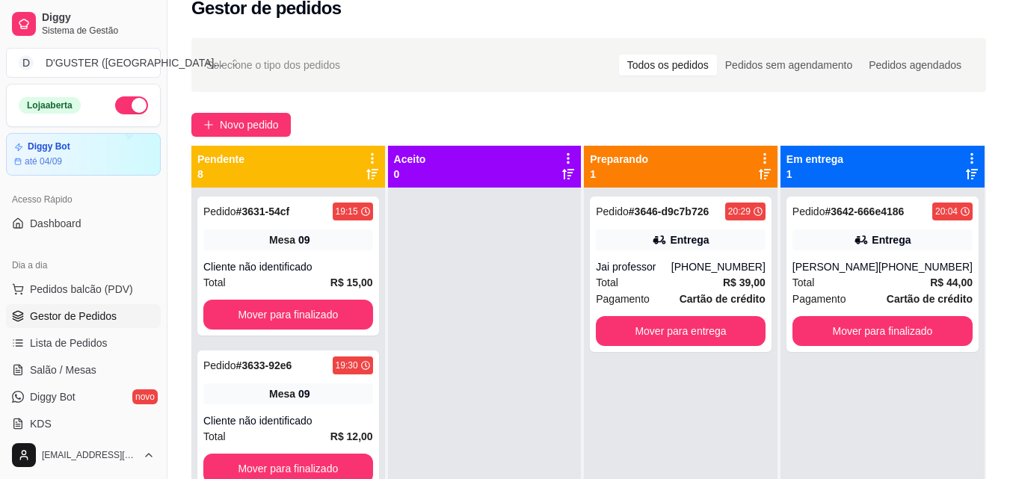
scroll to position [4, 0]
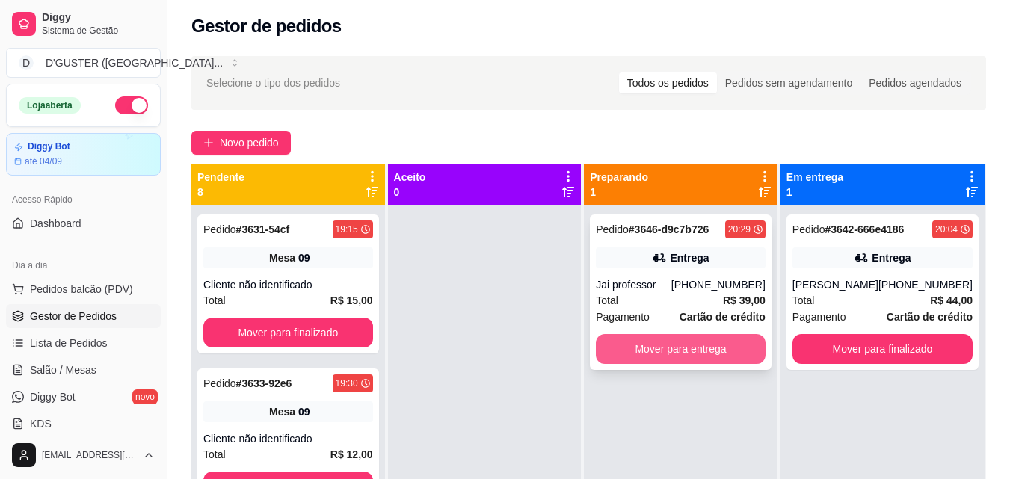
click at [662, 340] on button "Mover para entrega" at bounding box center [681, 349] width 170 height 30
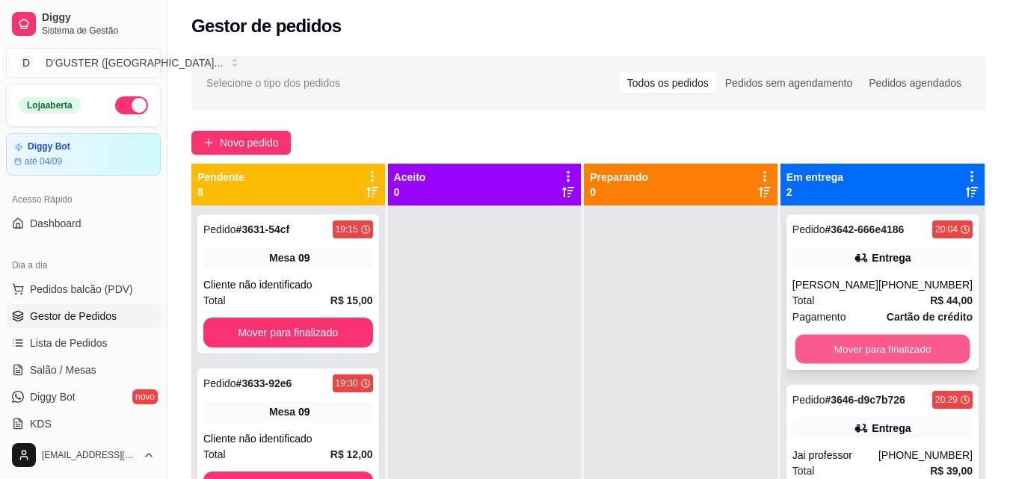
click at [889, 339] on button "Mover para finalizado" at bounding box center [882, 349] width 175 height 29
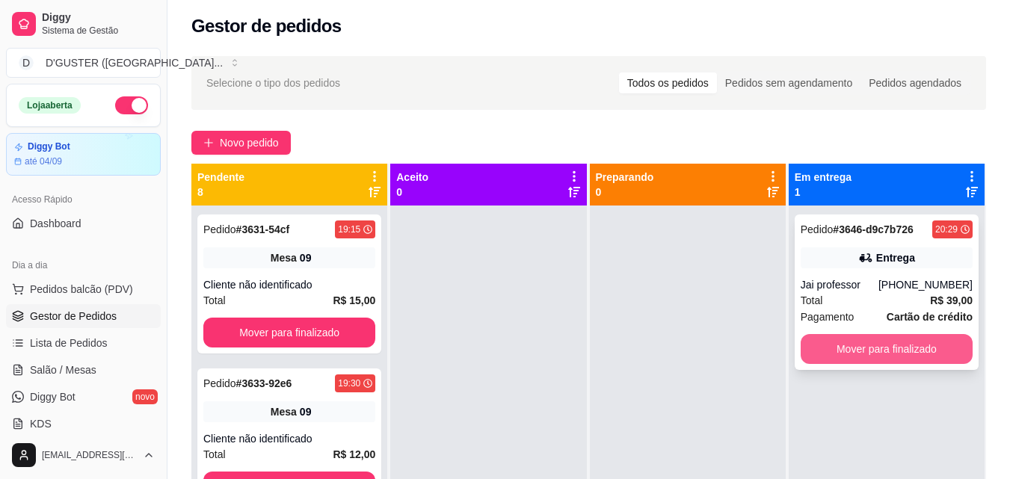
click at [894, 350] on button "Mover para finalizado" at bounding box center [887, 349] width 172 height 30
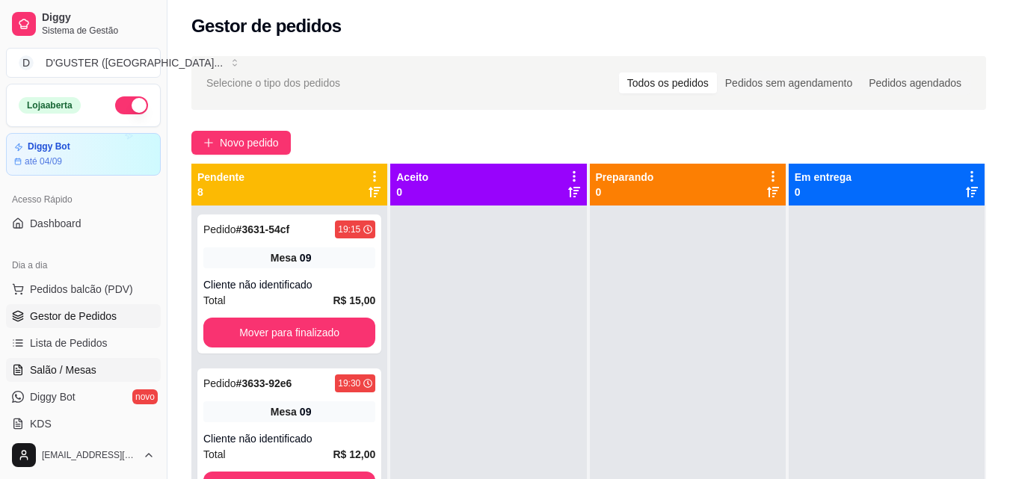
click at [93, 372] on span "Salão / Mesas" at bounding box center [63, 370] width 67 height 15
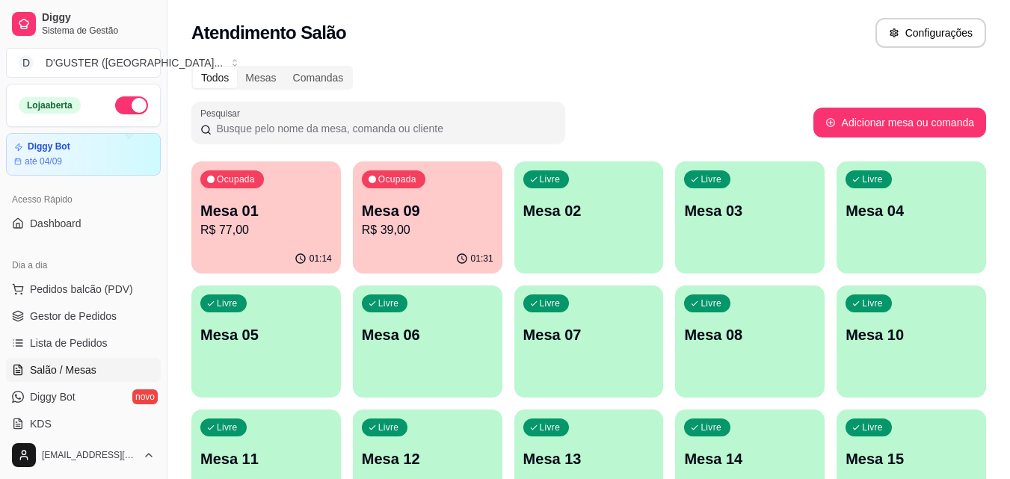
click at [460, 206] on p "Mesa 09" at bounding box center [428, 210] width 132 height 21
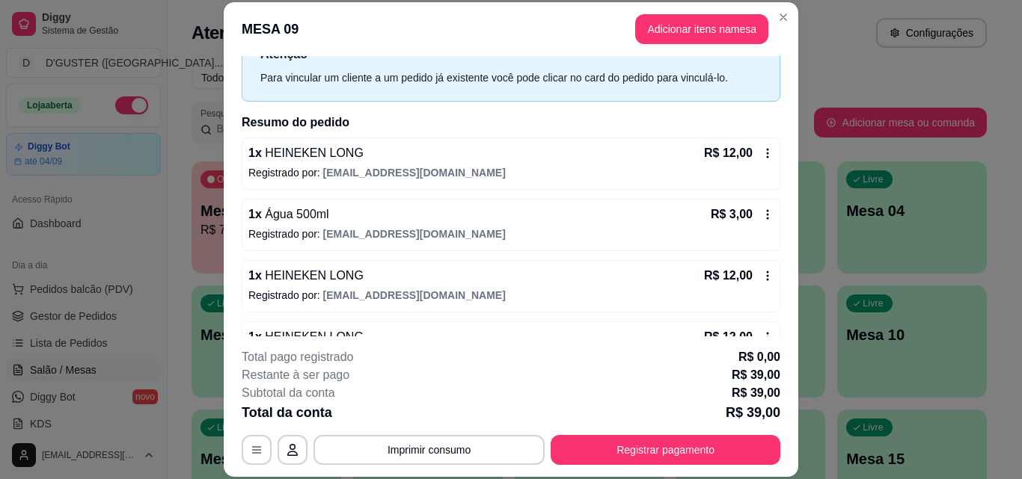
scroll to position [103, 0]
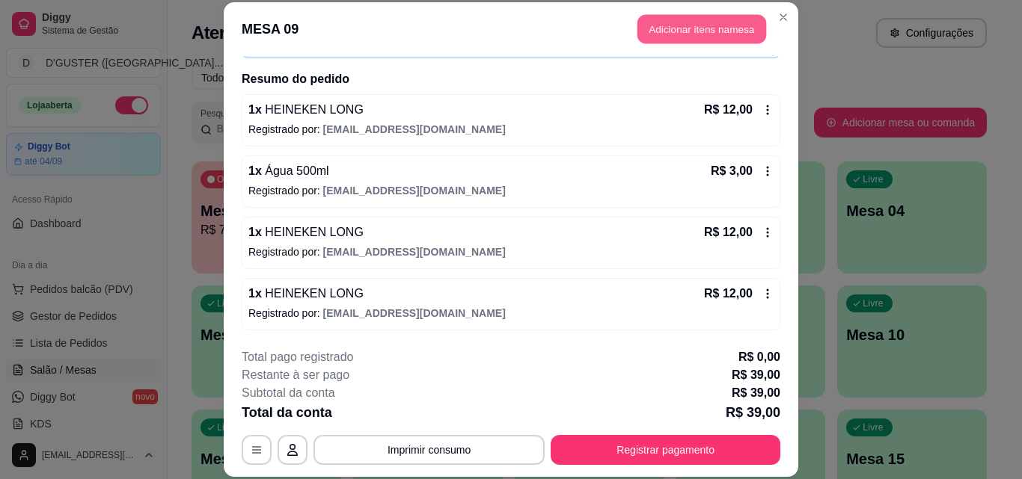
click at [696, 19] on button "Adicionar itens na mesa" at bounding box center [701, 29] width 129 height 29
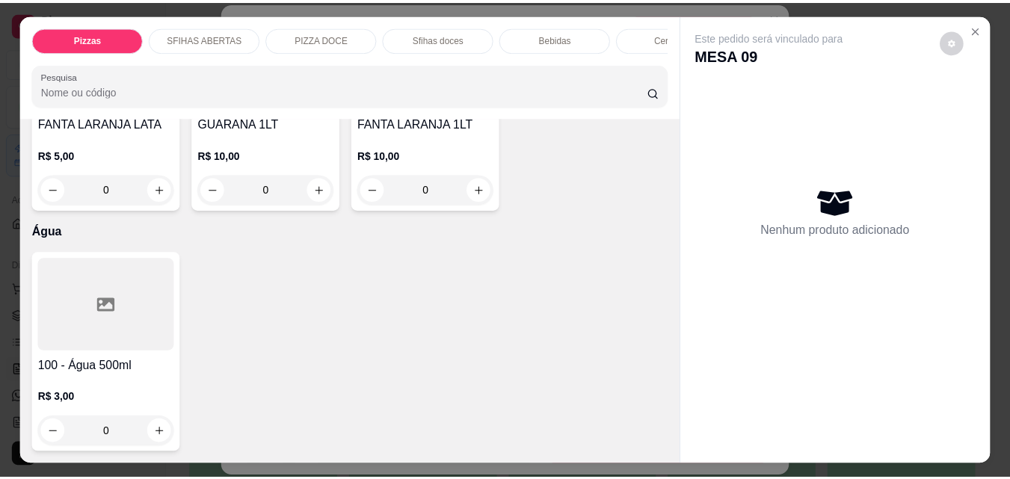
scroll to position [5086, 0]
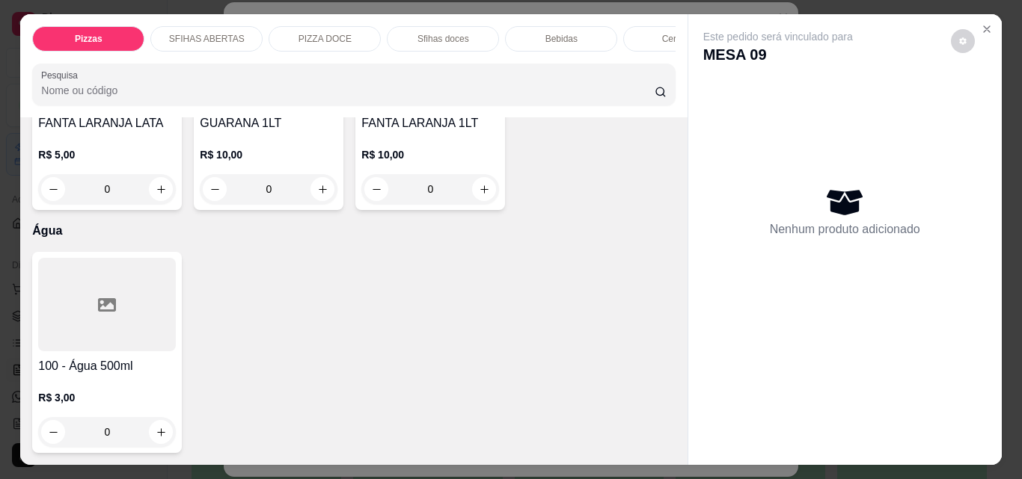
type input "1"
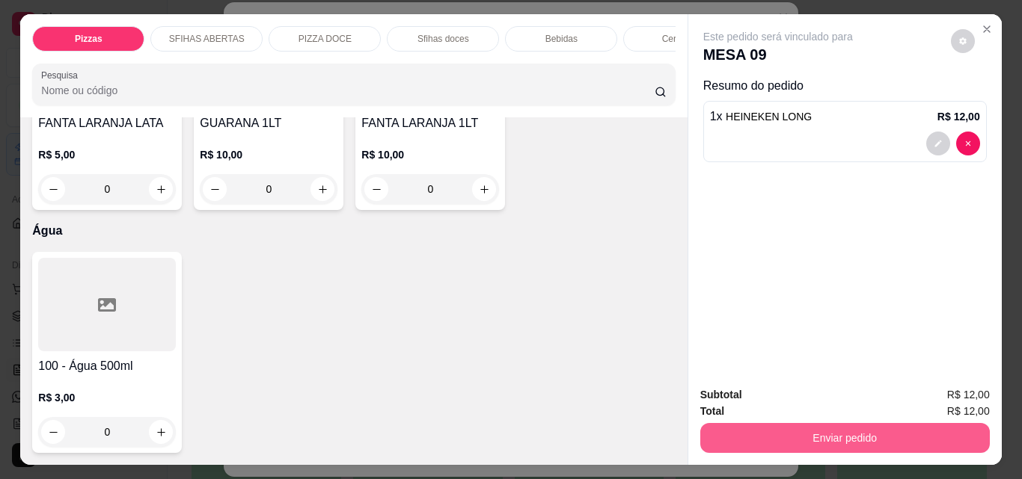
click at [791, 439] on button "Enviar pedido" at bounding box center [844, 438] width 289 height 30
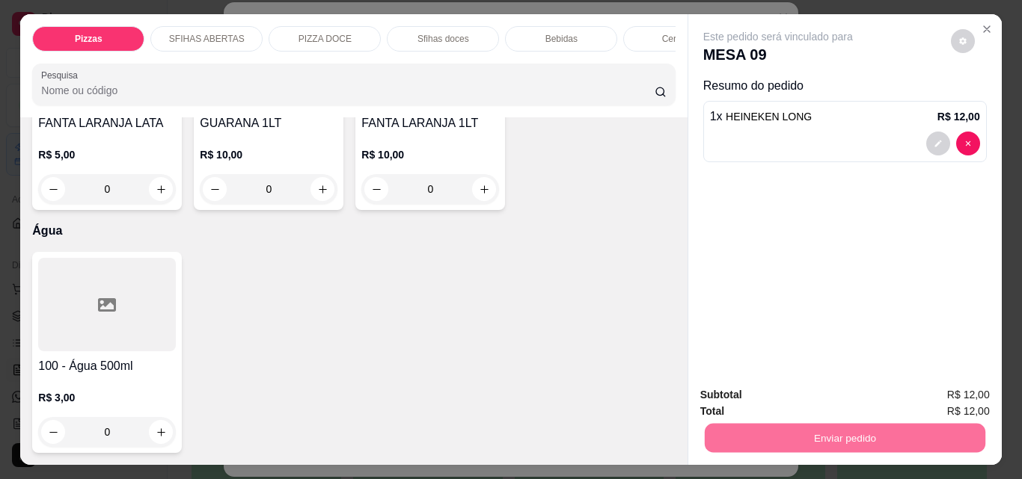
click at [765, 403] on button "Não registrar e enviar pedido" at bounding box center [795, 395] width 156 height 28
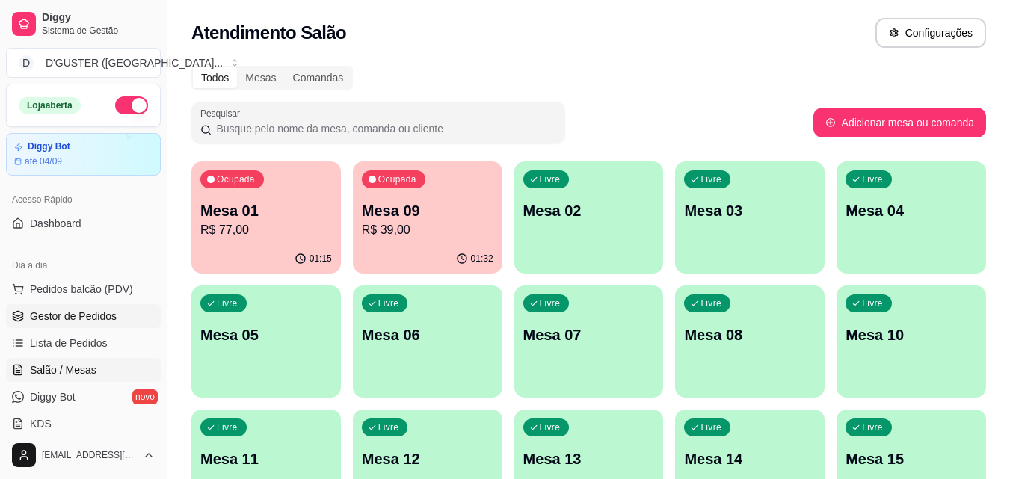
click at [91, 312] on span "Gestor de Pedidos" at bounding box center [73, 316] width 87 height 15
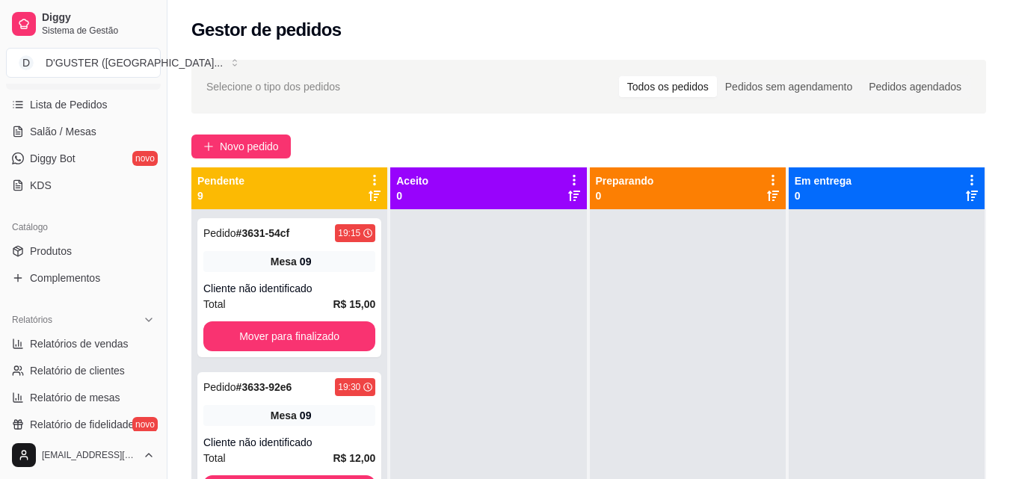
scroll to position [299, 0]
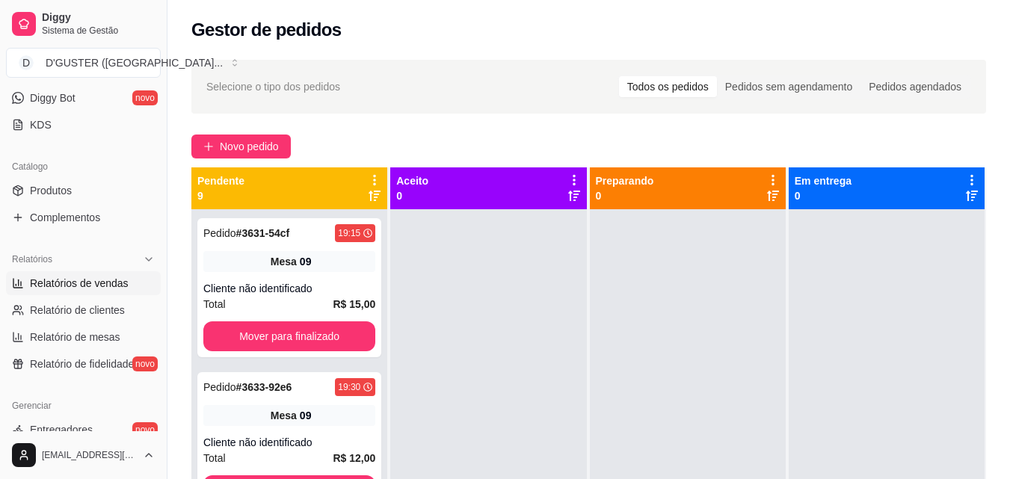
click at [108, 292] on link "Relatórios de vendas" at bounding box center [83, 283] width 155 height 24
select select "ALL"
select select "0"
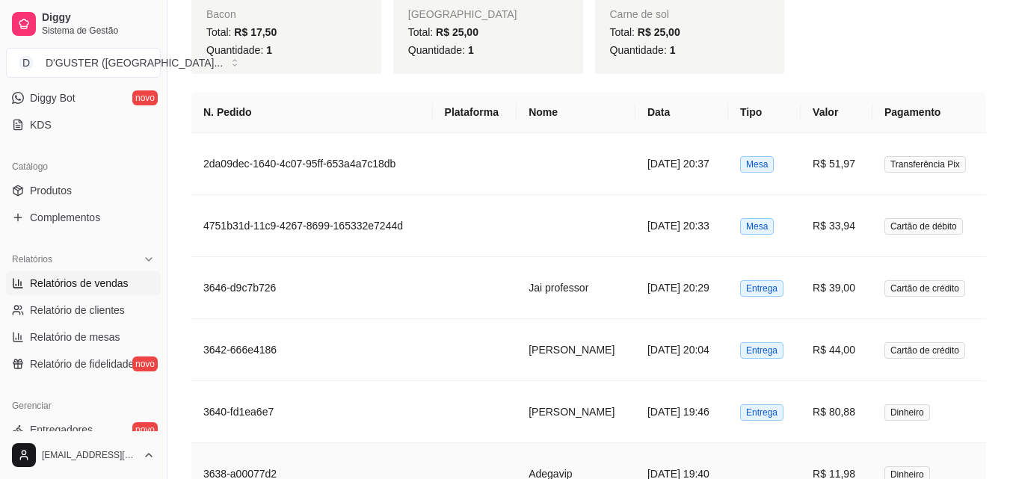
scroll to position [1346, 0]
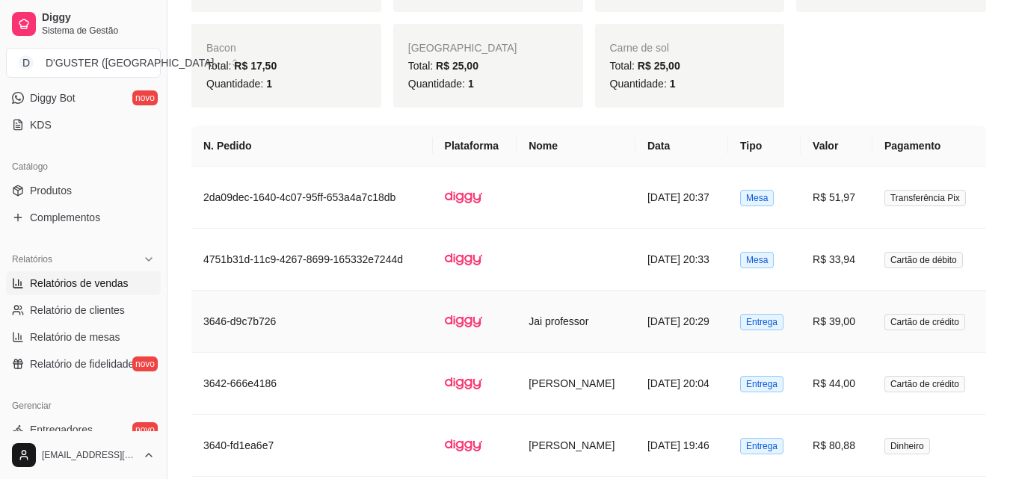
click at [589, 315] on td "Jai professor" at bounding box center [576, 322] width 119 height 62
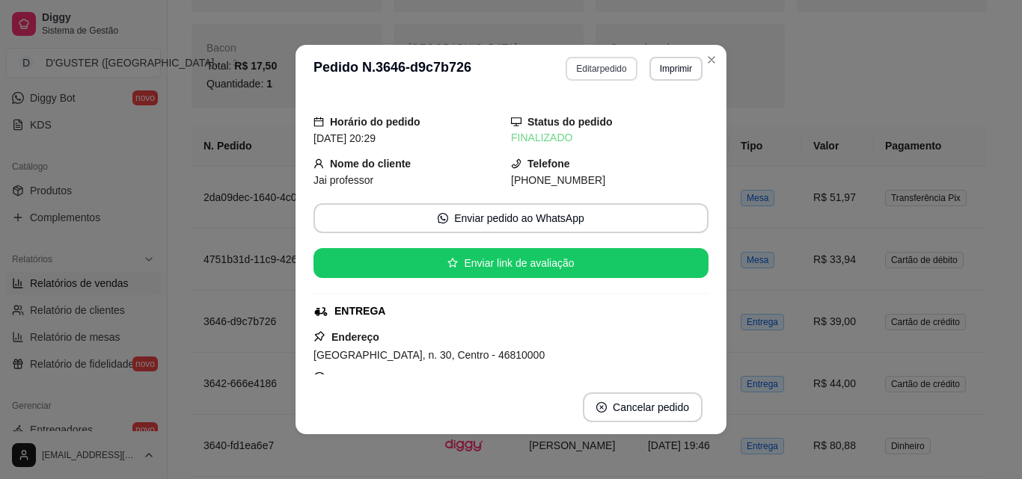
click at [597, 63] on button "Editar pedido" at bounding box center [600, 69] width 71 height 24
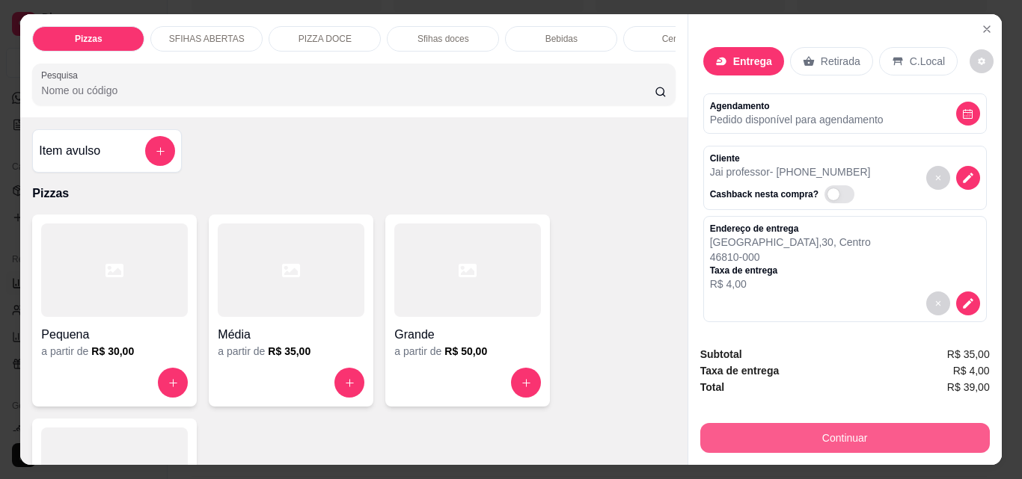
click at [846, 438] on button "Continuar" at bounding box center [844, 438] width 289 height 30
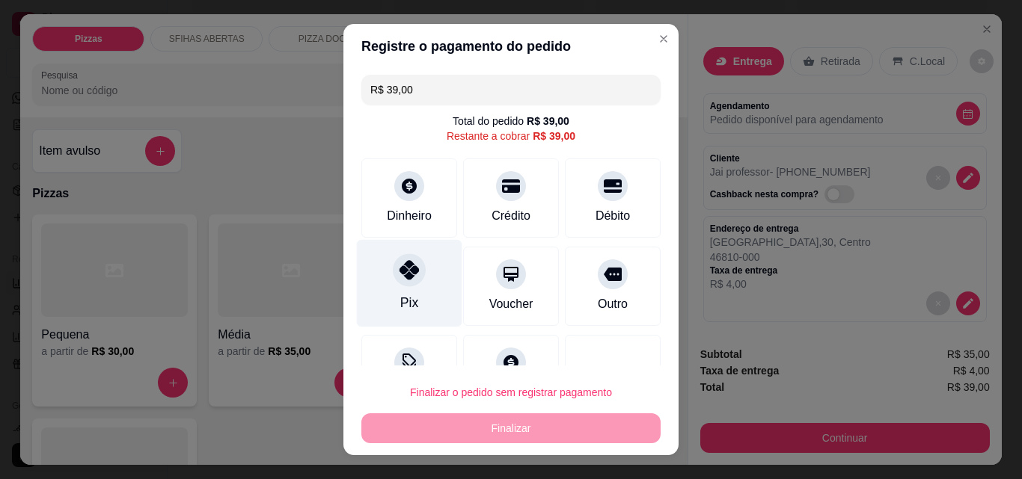
drag, startPoint x: 399, startPoint y: 295, endPoint x: 408, endPoint y: 295, distance: 9.0
click at [400, 295] on div "Pix" at bounding box center [409, 302] width 18 height 19
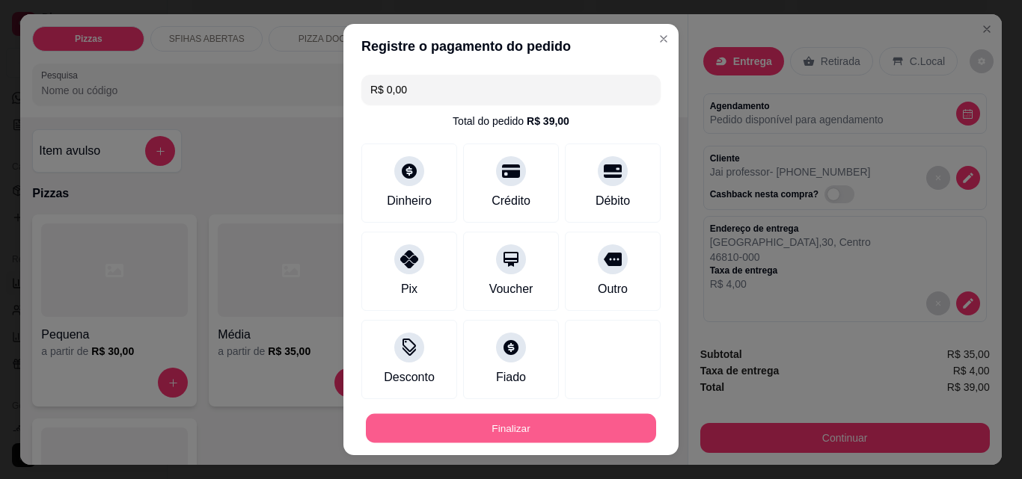
click at [527, 423] on button "Finalizar" at bounding box center [511, 428] width 290 height 29
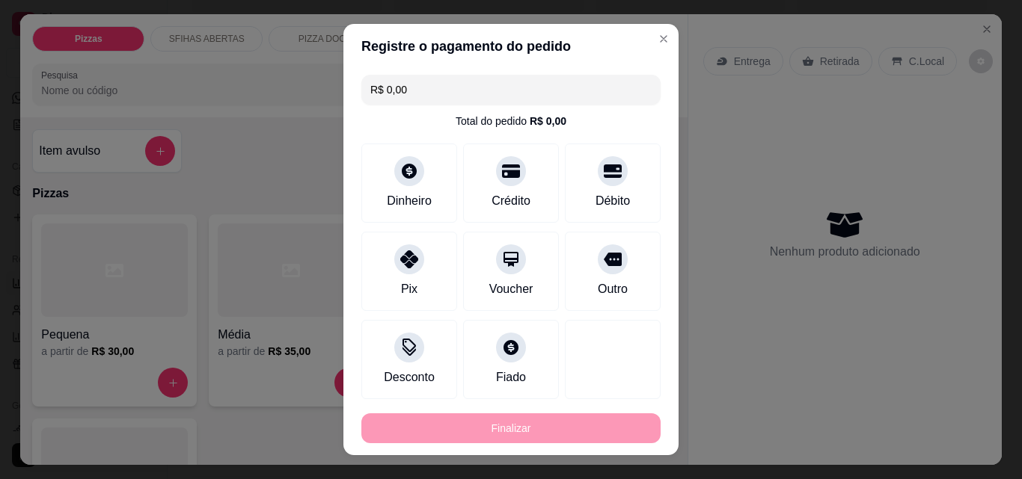
type input "-R$ 39,00"
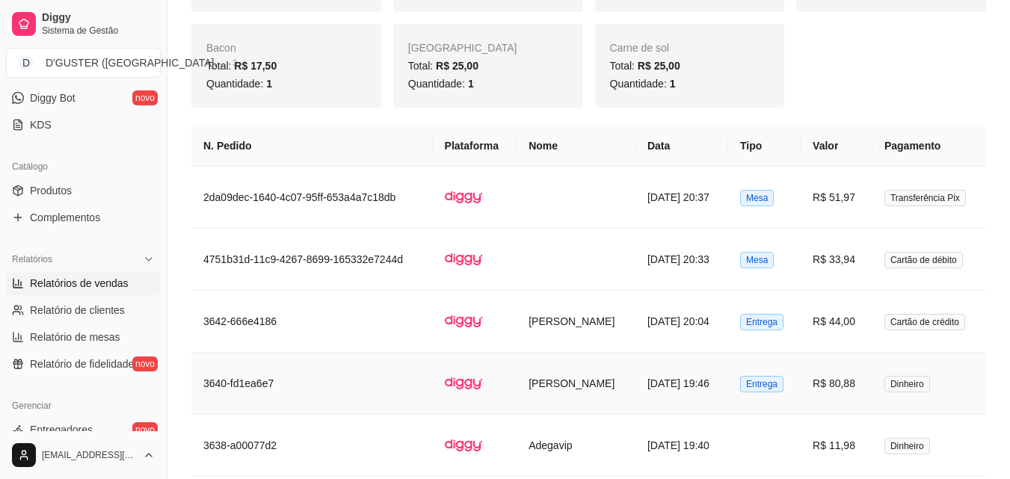
click at [659, 402] on td "[DATE] 19:46" at bounding box center [682, 384] width 93 height 62
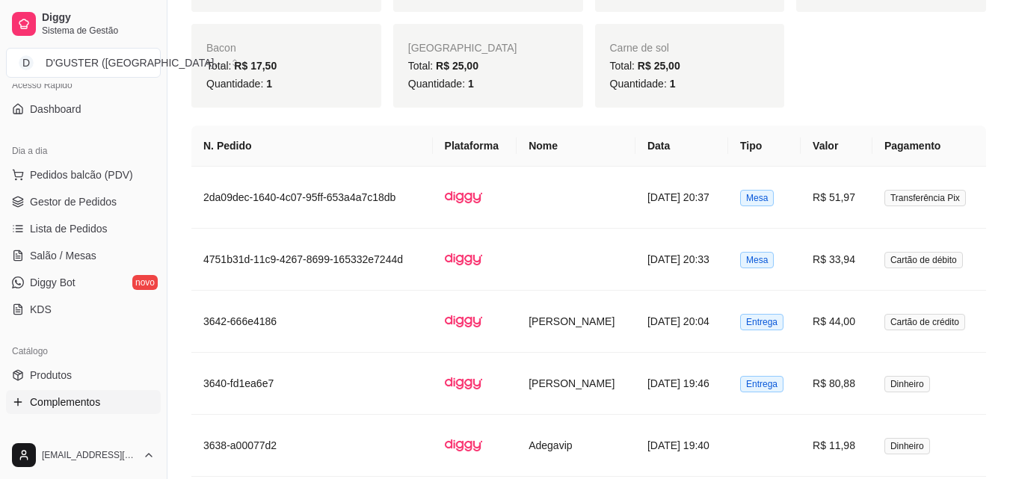
scroll to position [75, 0]
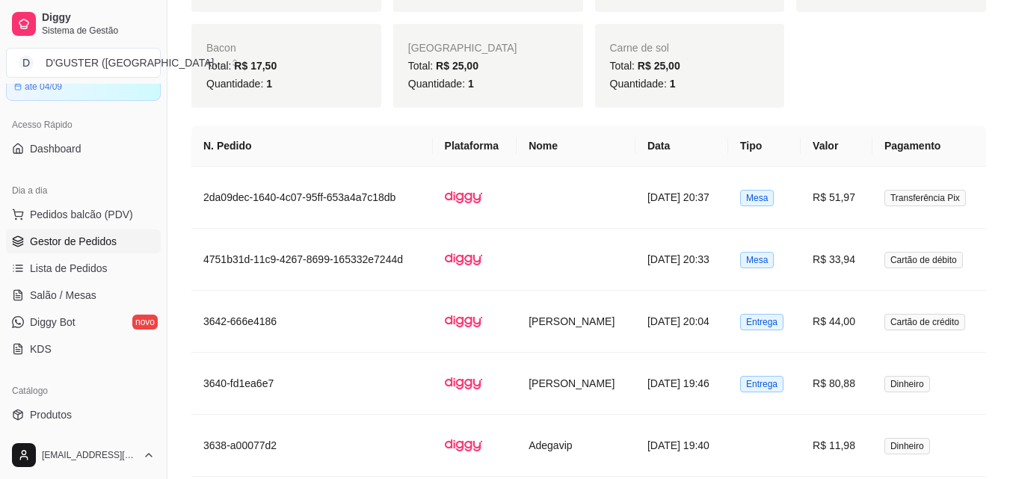
click at [96, 248] on span "Gestor de Pedidos" at bounding box center [73, 241] width 87 height 15
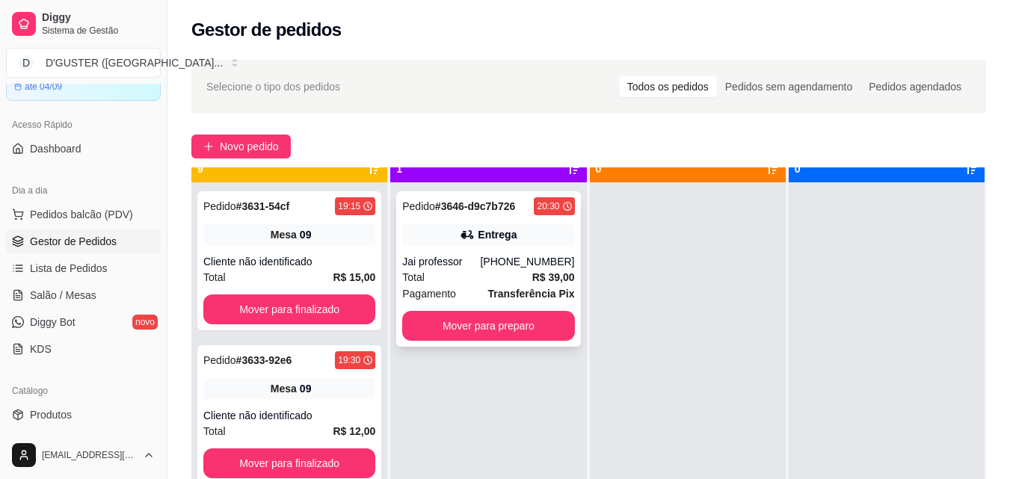
scroll to position [42, 0]
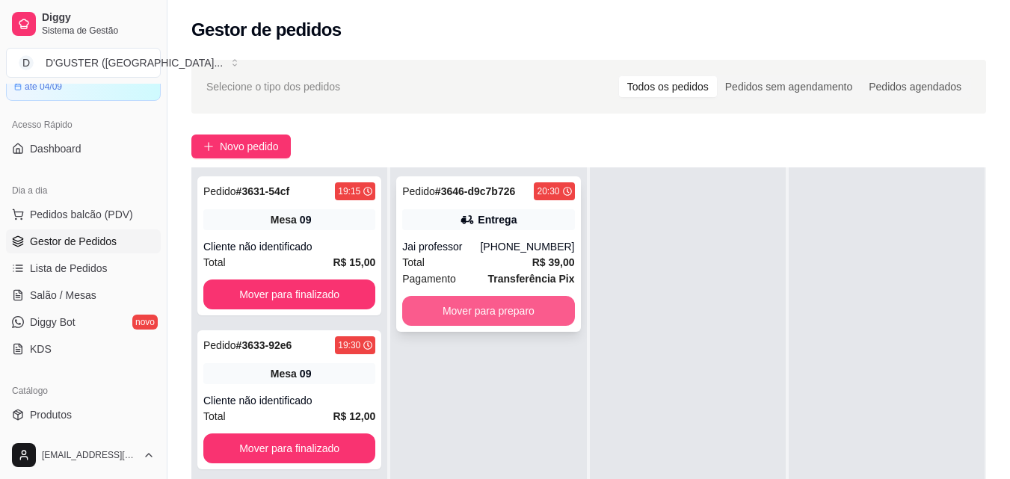
click at [528, 304] on button "Mover para preparo" at bounding box center [488, 311] width 172 height 30
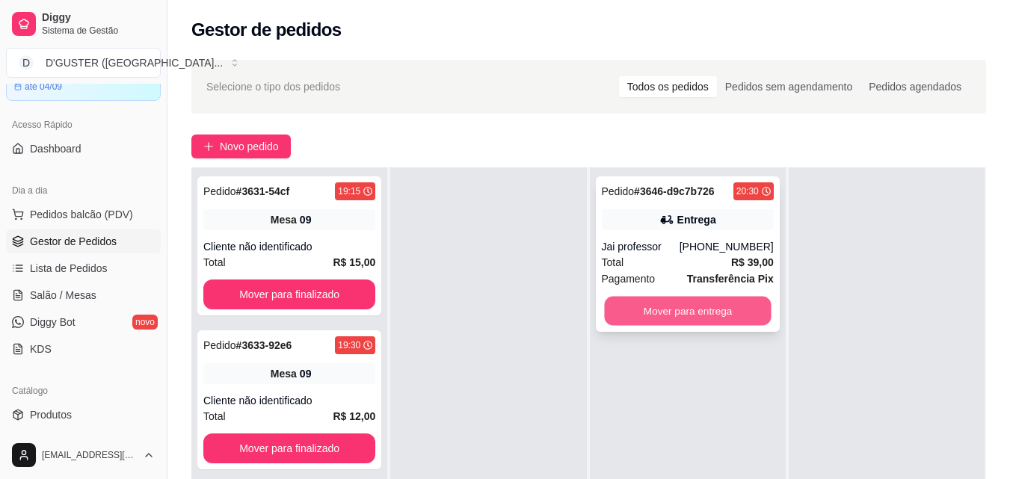
click at [651, 307] on button "Mover para entrega" at bounding box center [687, 311] width 167 height 29
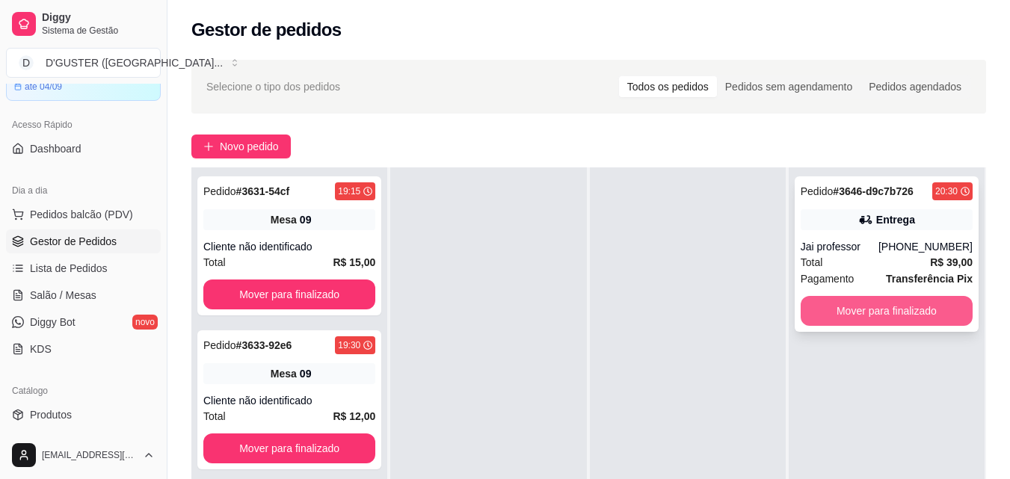
click at [865, 307] on button "Mover para finalizado" at bounding box center [887, 311] width 172 height 30
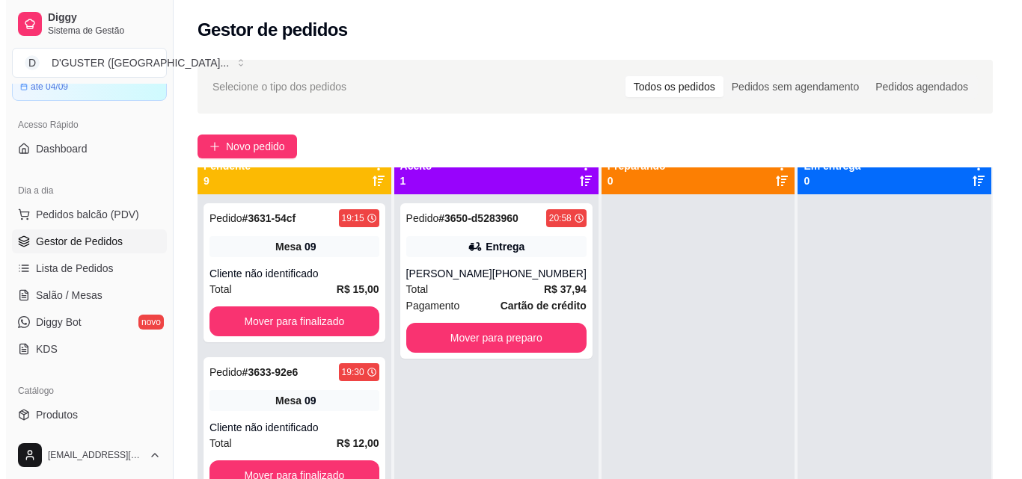
scroll to position [0, 0]
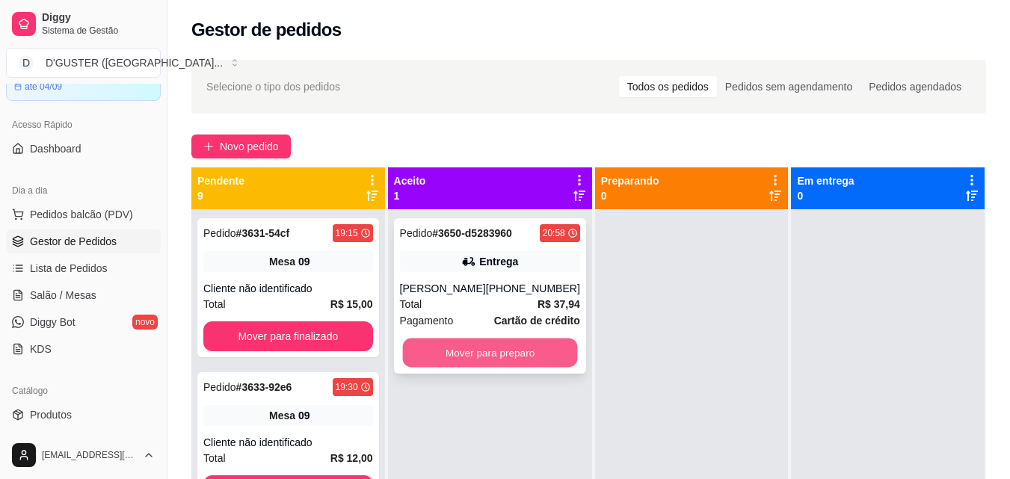
click at [477, 356] on button "Mover para preparo" at bounding box center [489, 353] width 175 height 29
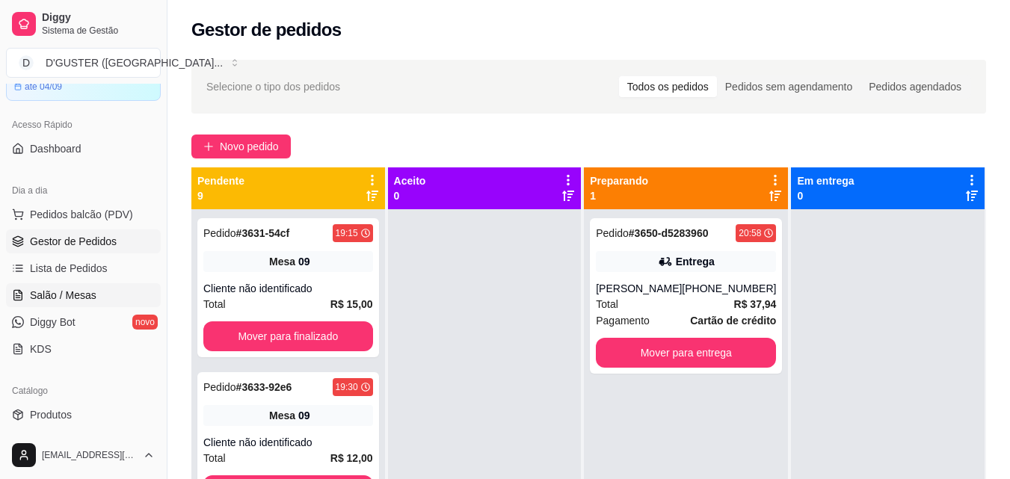
click at [97, 292] on link "Salão / Mesas" at bounding box center [83, 295] width 155 height 24
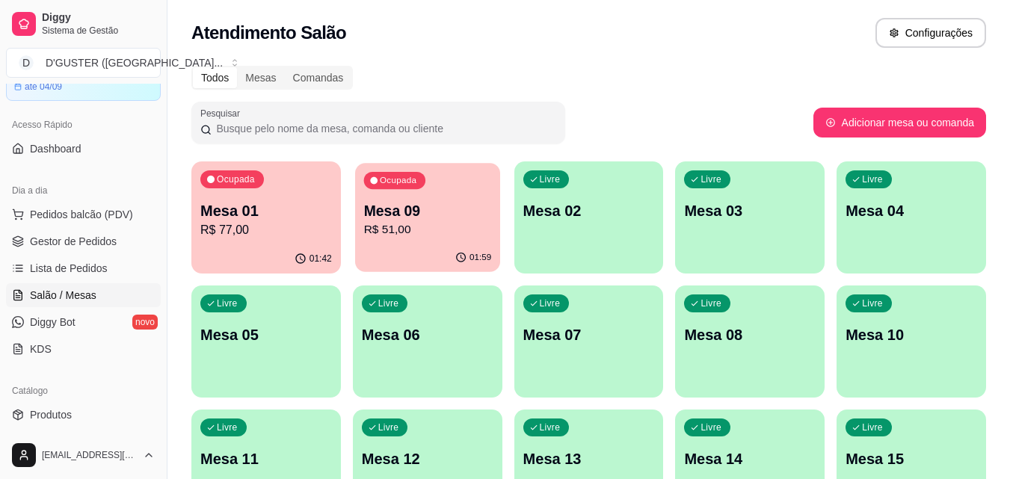
click at [434, 236] on p "R$ 51,00" at bounding box center [427, 229] width 128 height 17
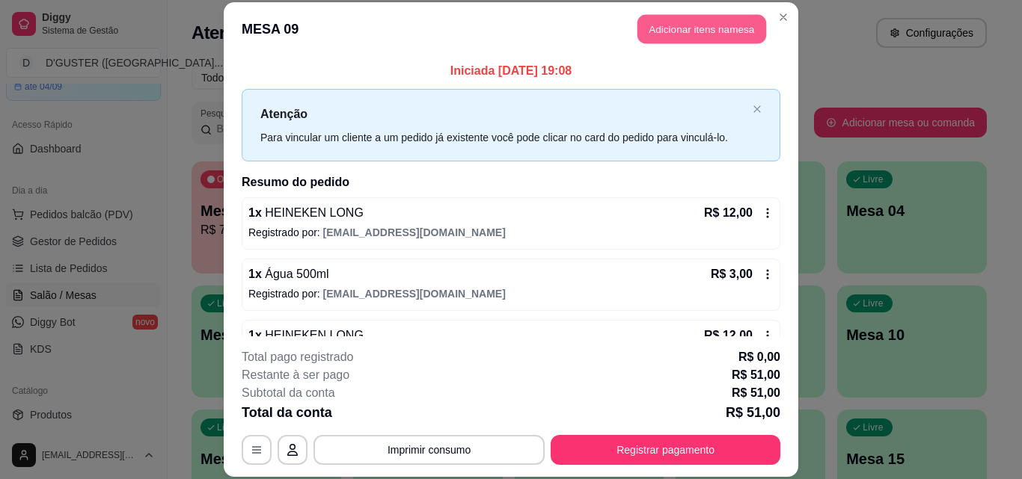
click at [639, 28] on button "Adicionar itens na mesa" at bounding box center [701, 29] width 129 height 29
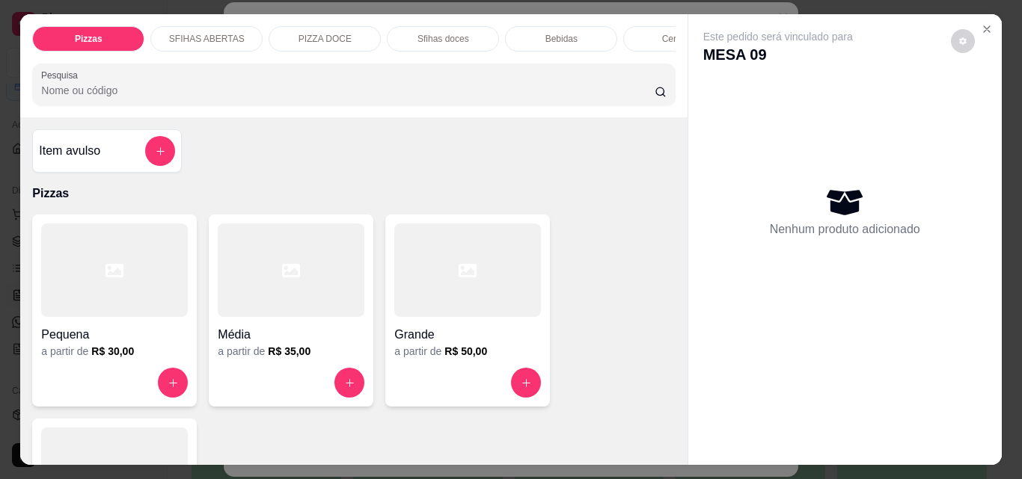
click at [529, 34] on div "Bebidas" at bounding box center [561, 38] width 112 height 25
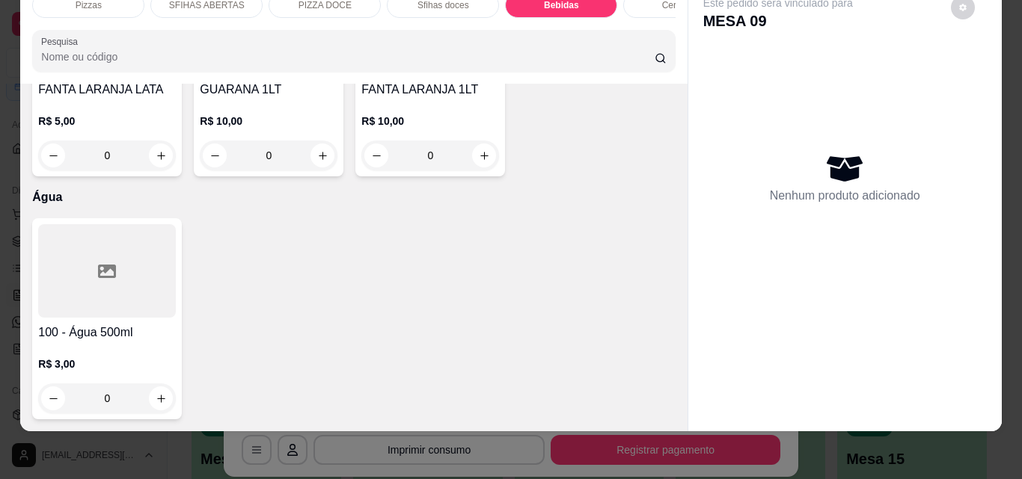
scroll to position [5159, 0]
type input "1"
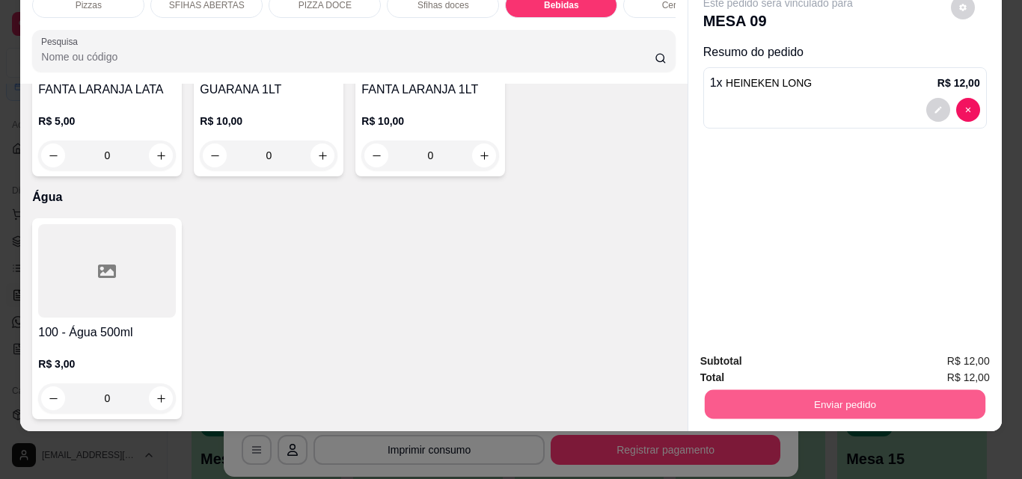
click at [817, 390] on button "Enviar pedido" at bounding box center [844, 404] width 280 height 29
click at [795, 349] on button "Não registrar e enviar pedido" at bounding box center [794, 357] width 151 height 28
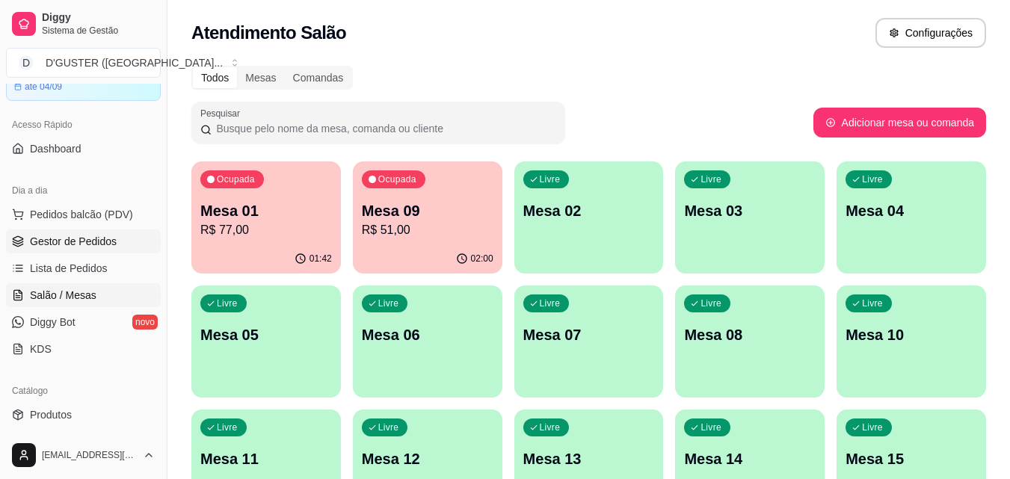
click at [83, 243] on span "Gestor de Pedidos" at bounding box center [73, 241] width 87 height 15
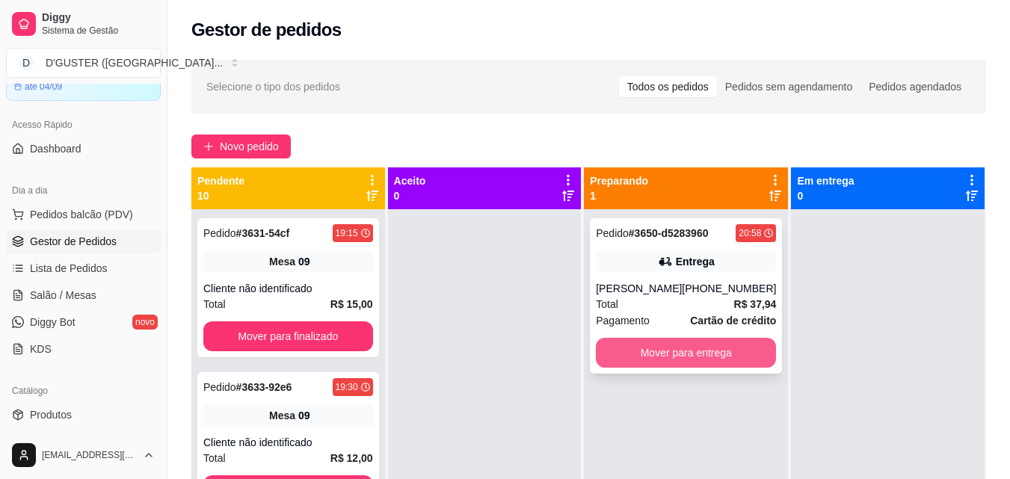
click at [706, 348] on button "Mover para entrega" at bounding box center [686, 353] width 180 height 30
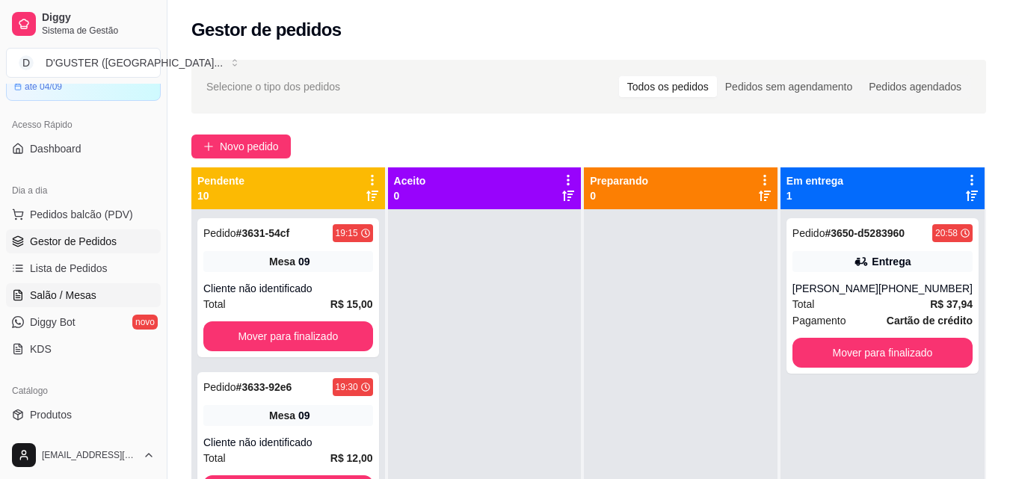
click at [60, 292] on span "Salão / Mesas" at bounding box center [63, 295] width 67 height 15
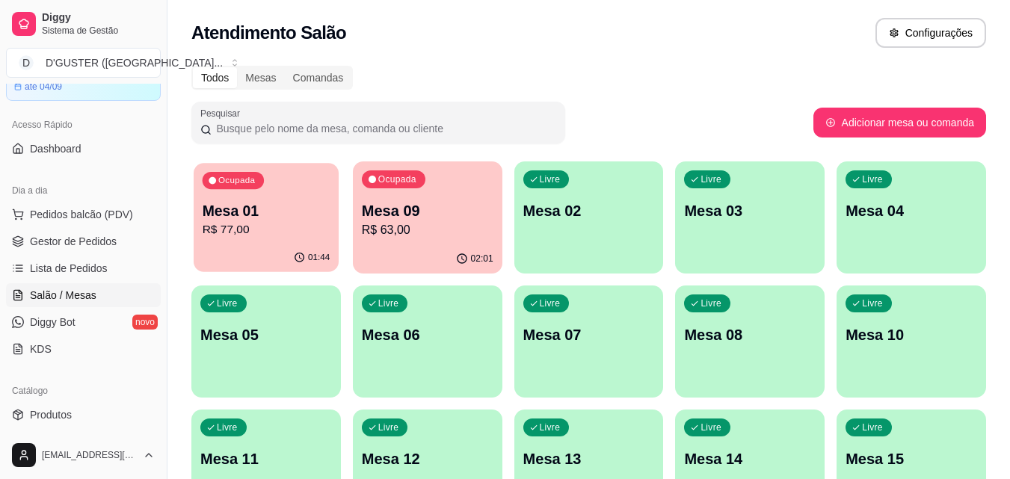
click at [266, 215] on p "Mesa 01" at bounding box center [267, 211] width 128 height 20
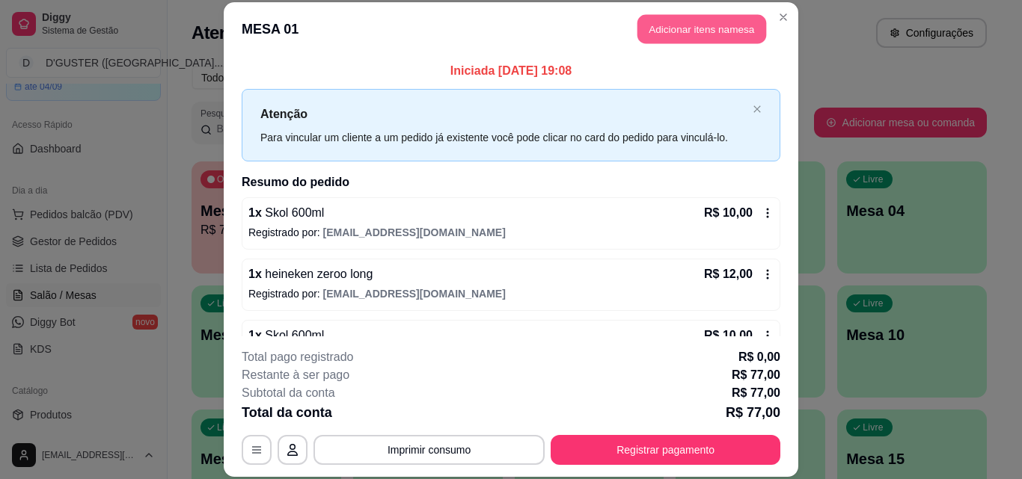
click at [678, 28] on button "Adicionar itens na mesa" at bounding box center [701, 29] width 129 height 29
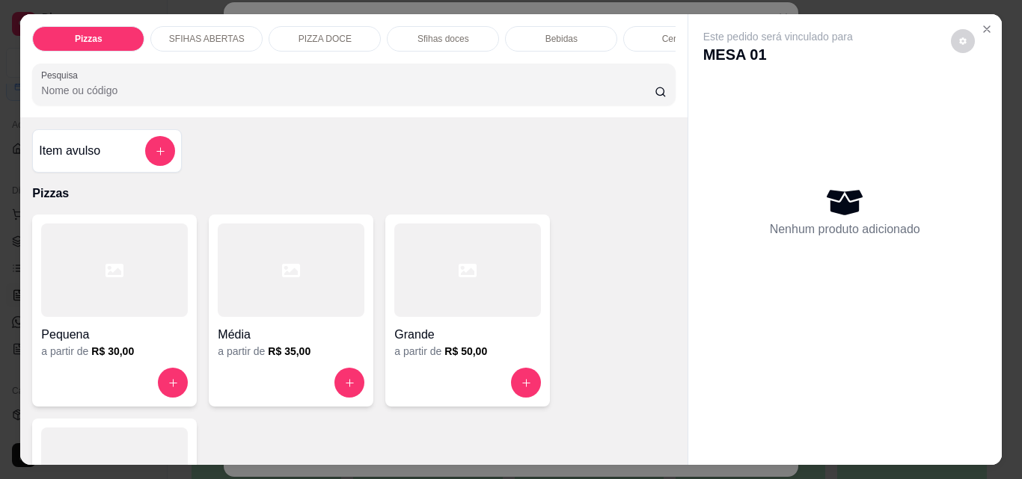
click at [557, 39] on p "Bebidas" at bounding box center [561, 39] width 32 height 12
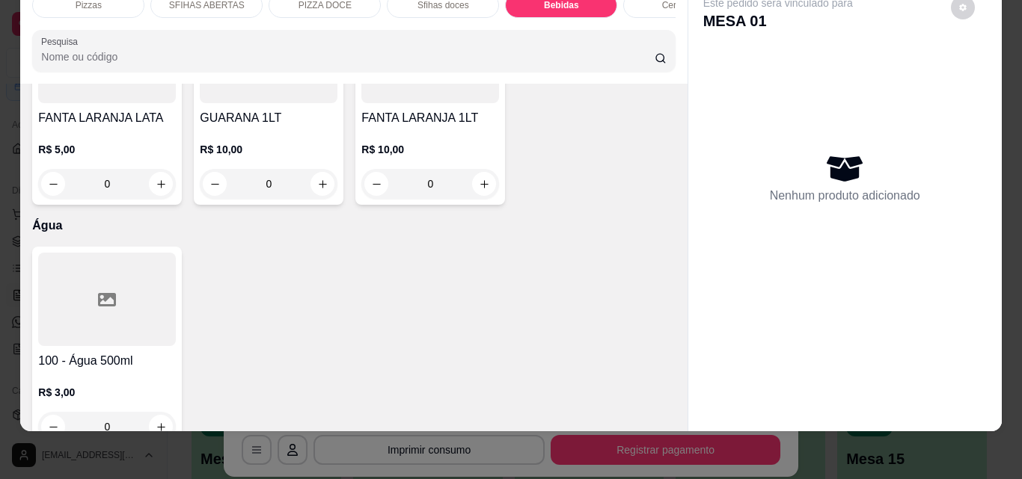
scroll to position [4935, 0]
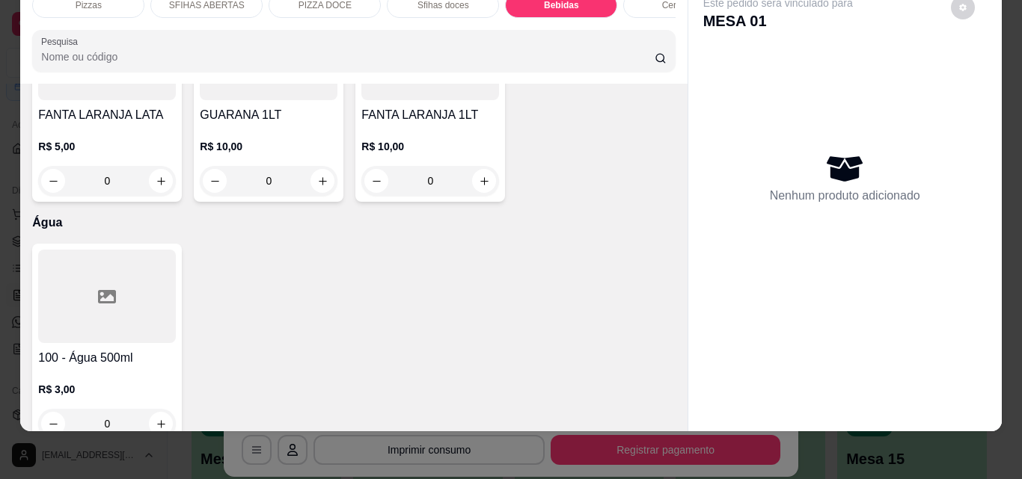
type input "1"
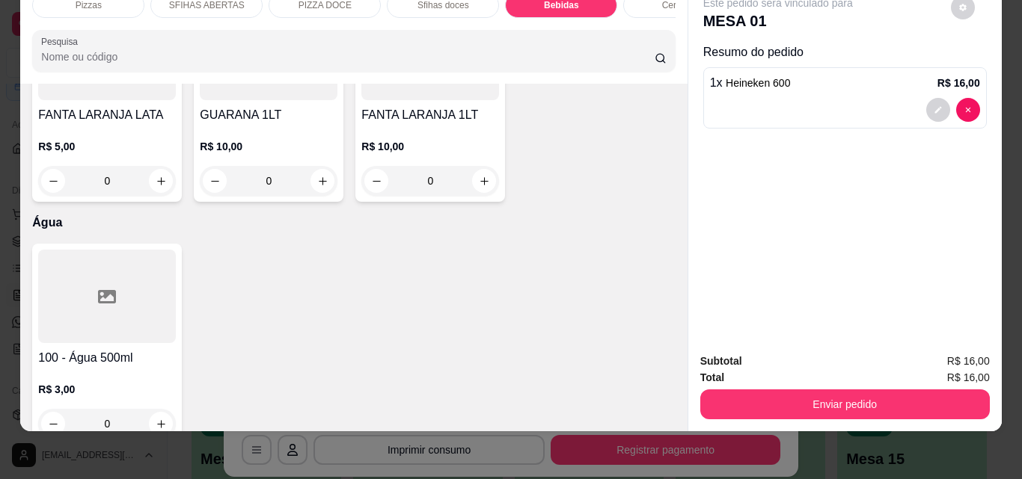
click at [716, 386] on div "Enviar pedido" at bounding box center [844, 403] width 289 height 34
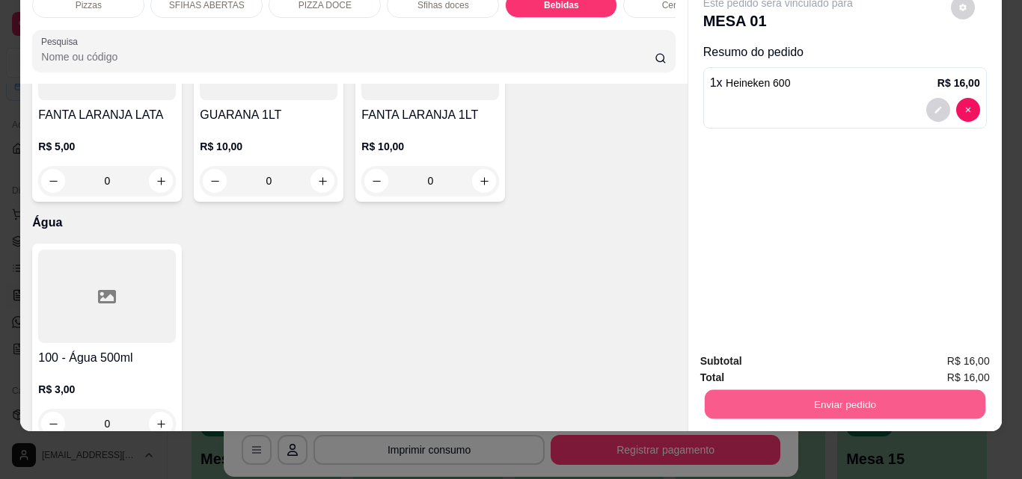
click at [731, 390] on button "Enviar pedido" at bounding box center [844, 404] width 280 height 29
click at [746, 349] on button "Não registrar e enviar pedido" at bounding box center [794, 357] width 151 height 28
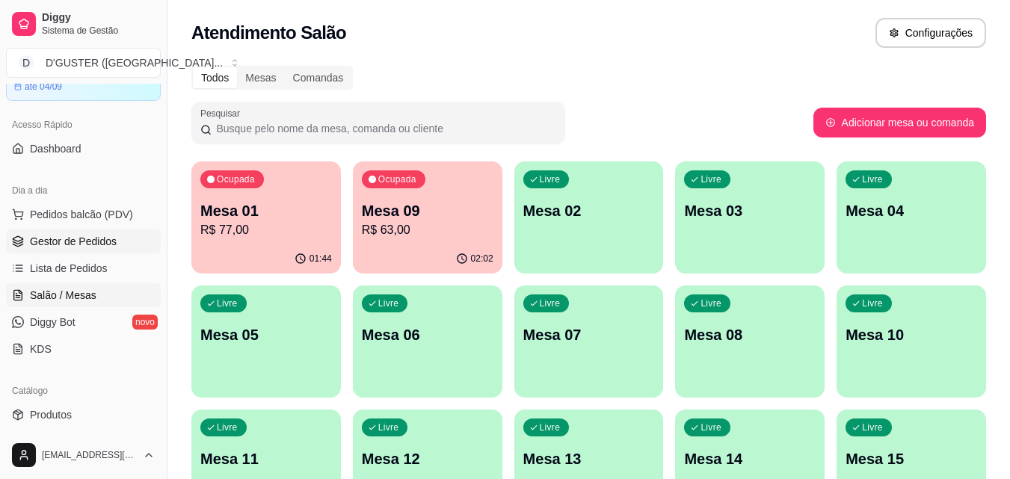
click at [35, 234] on span "Gestor de Pedidos" at bounding box center [73, 241] width 87 height 15
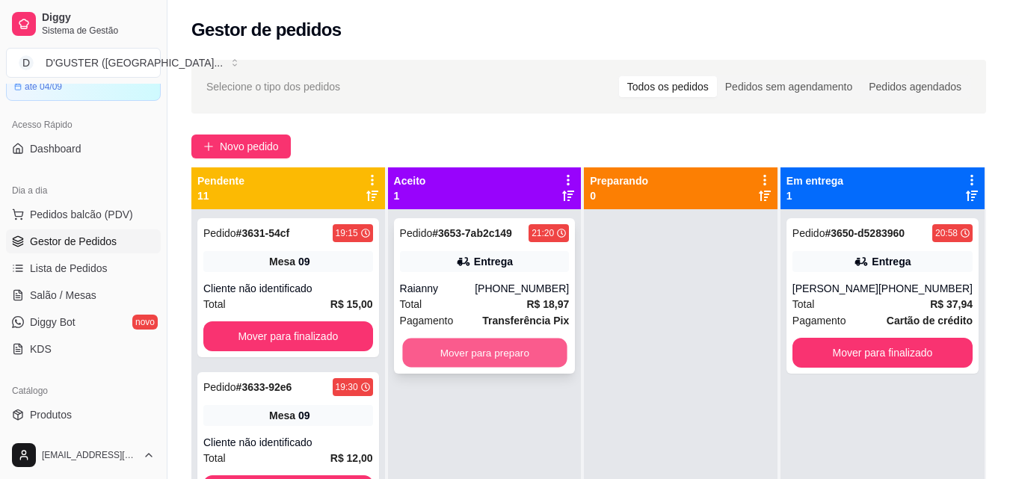
click at [435, 344] on button "Mover para preparo" at bounding box center [484, 353] width 165 height 29
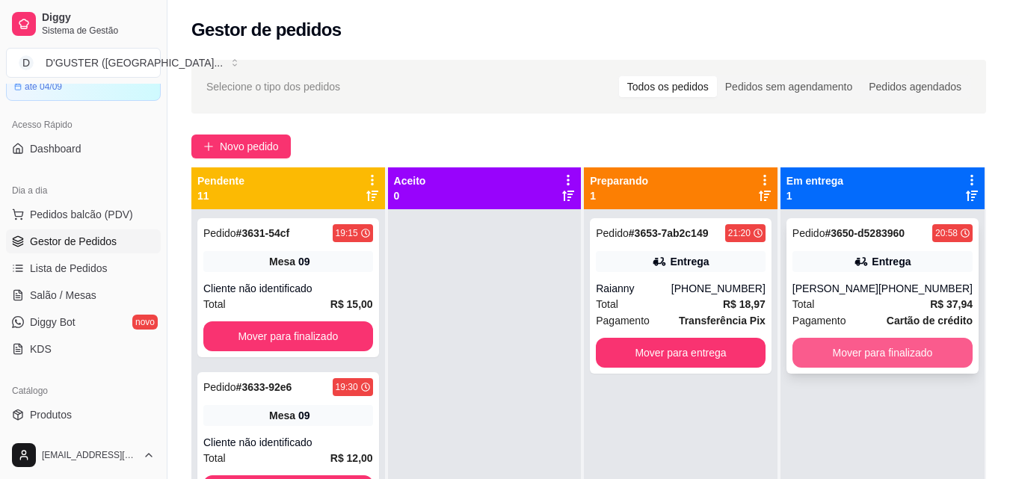
click at [868, 353] on button "Mover para finalizado" at bounding box center [883, 353] width 180 height 30
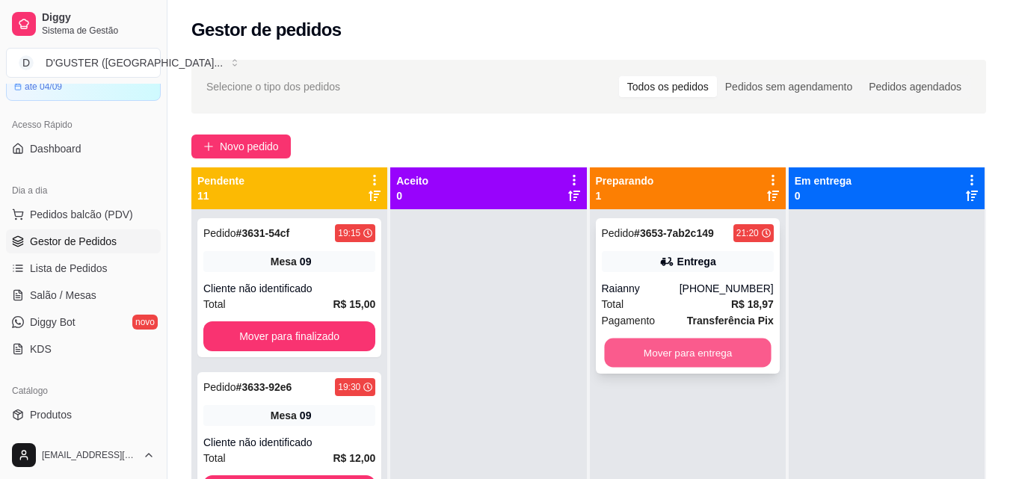
click at [640, 352] on button "Mover para entrega" at bounding box center [687, 353] width 167 height 29
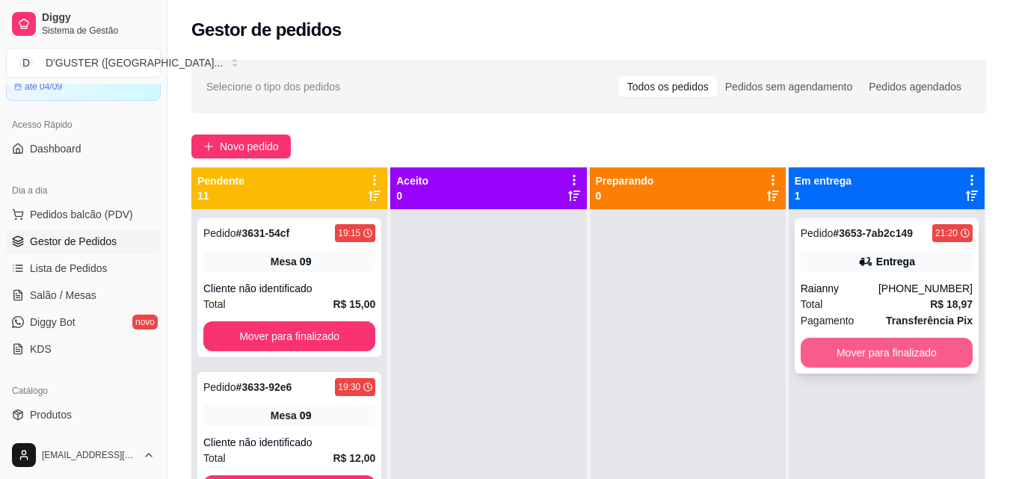
click at [918, 353] on button "Mover para finalizado" at bounding box center [887, 353] width 172 height 30
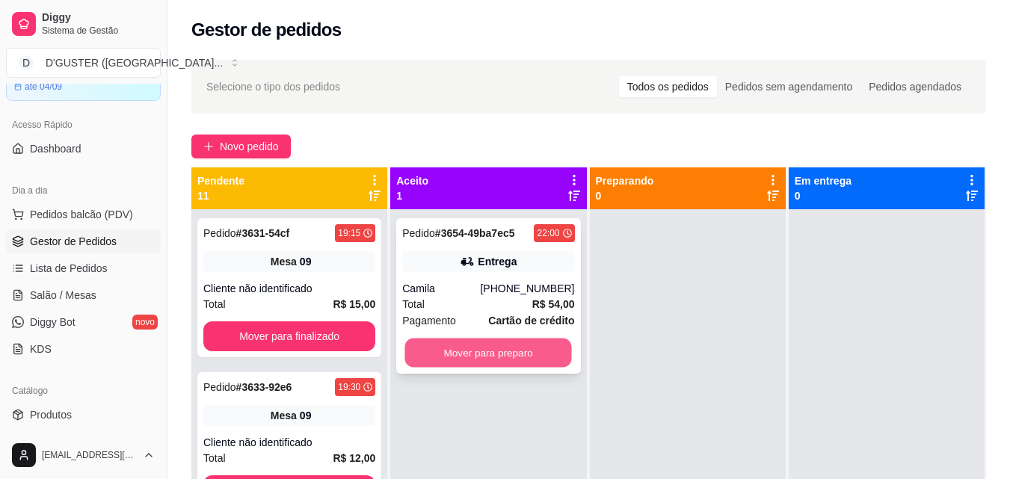
click at [444, 352] on button "Mover para preparo" at bounding box center [488, 353] width 167 height 29
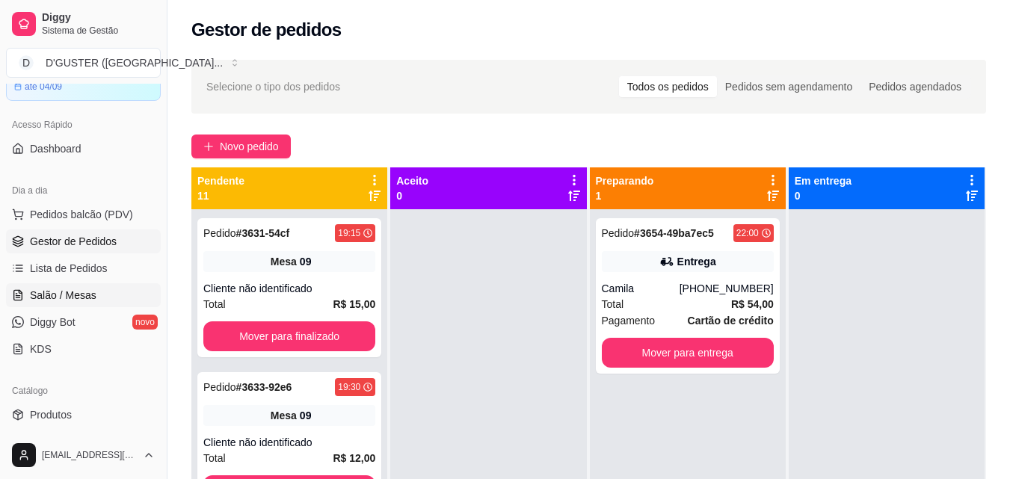
click at [70, 292] on span "Salão / Mesas" at bounding box center [63, 295] width 67 height 15
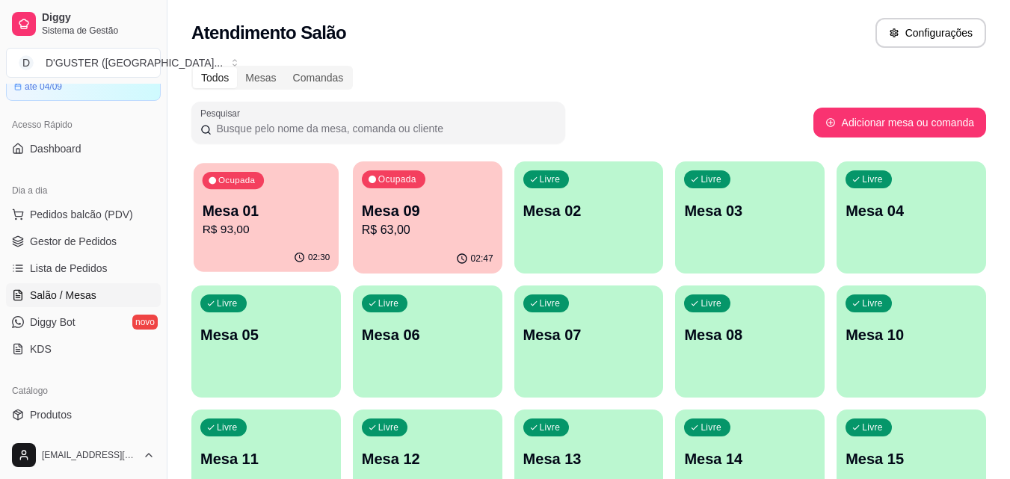
click at [257, 231] on p "R$ 93,00" at bounding box center [267, 229] width 128 height 17
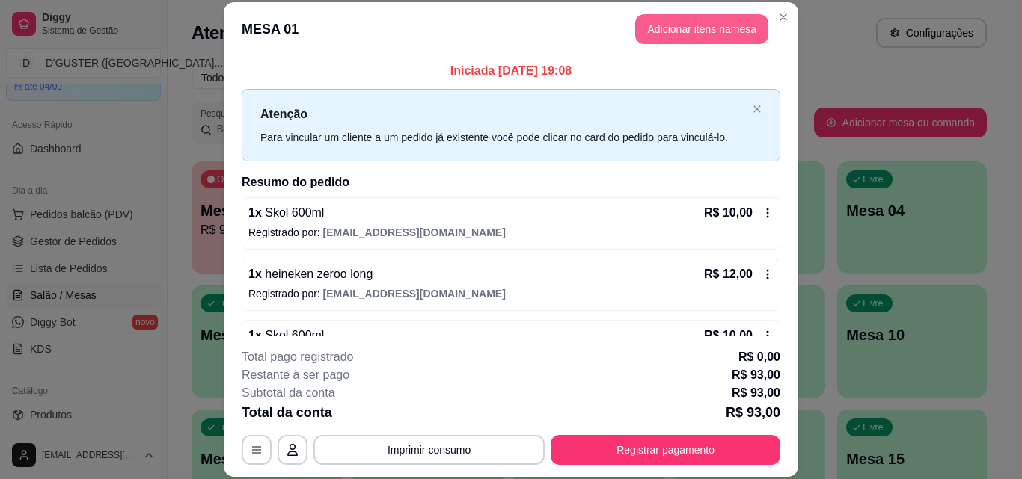
click at [653, 25] on button "Adicionar itens na mesa" at bounding box center [701, 29] width 133 height 30
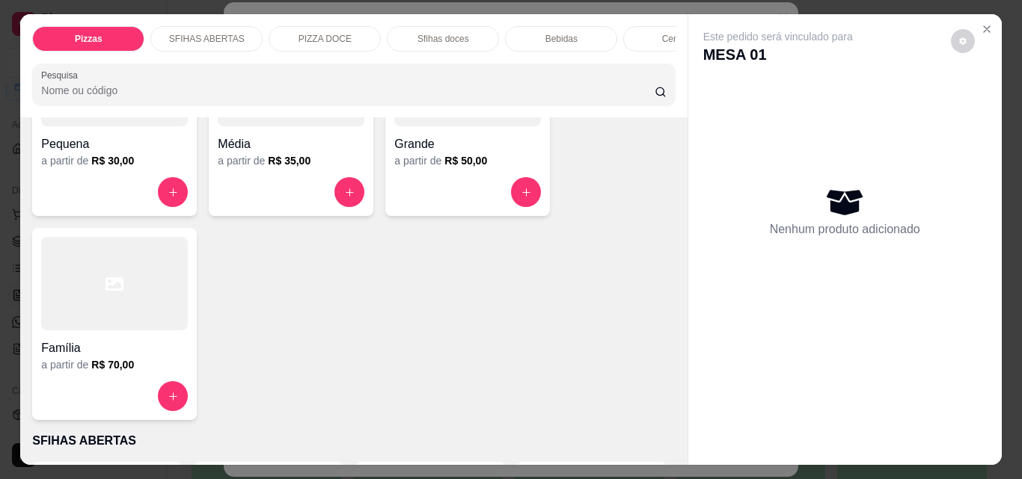
scroll to position [224, 0]
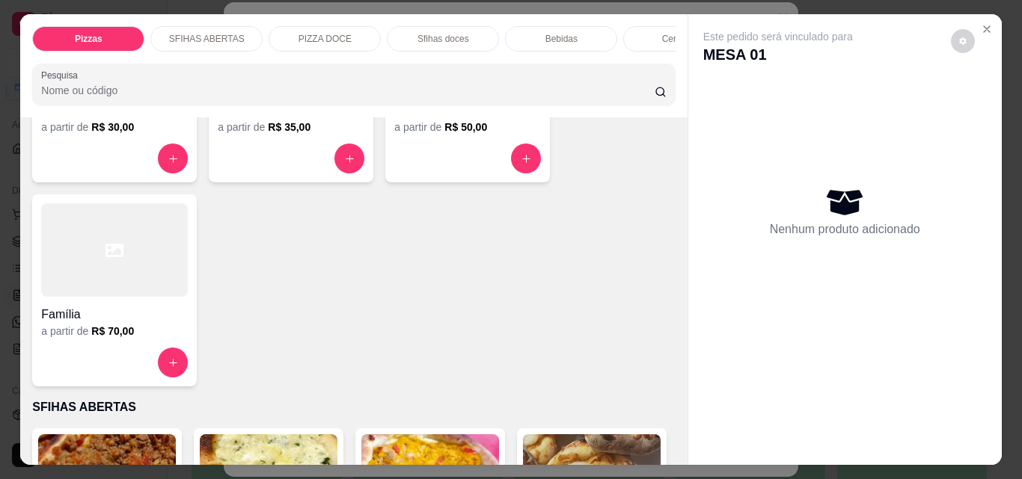
click at [98, 307] on div "Família" at bounding box center [114, 310] width 147 height 27
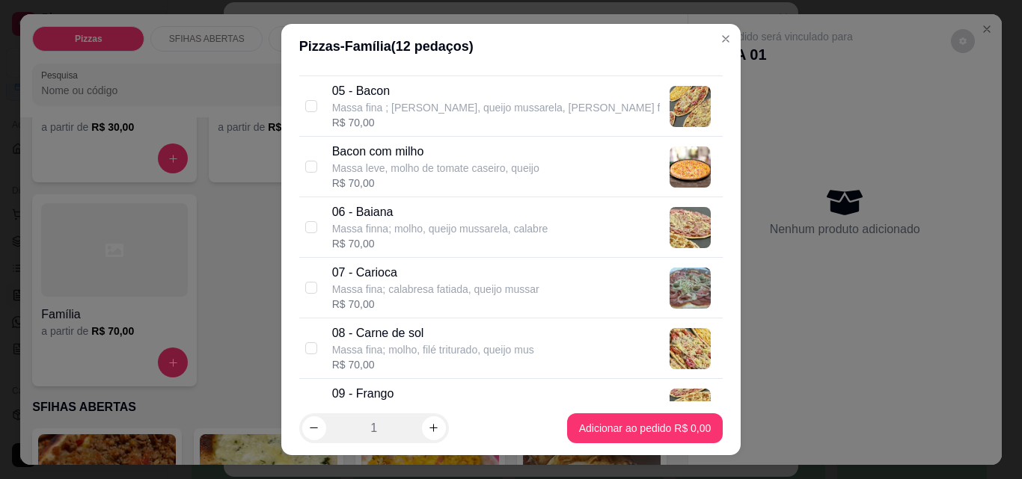
scroll to position [374, 0]
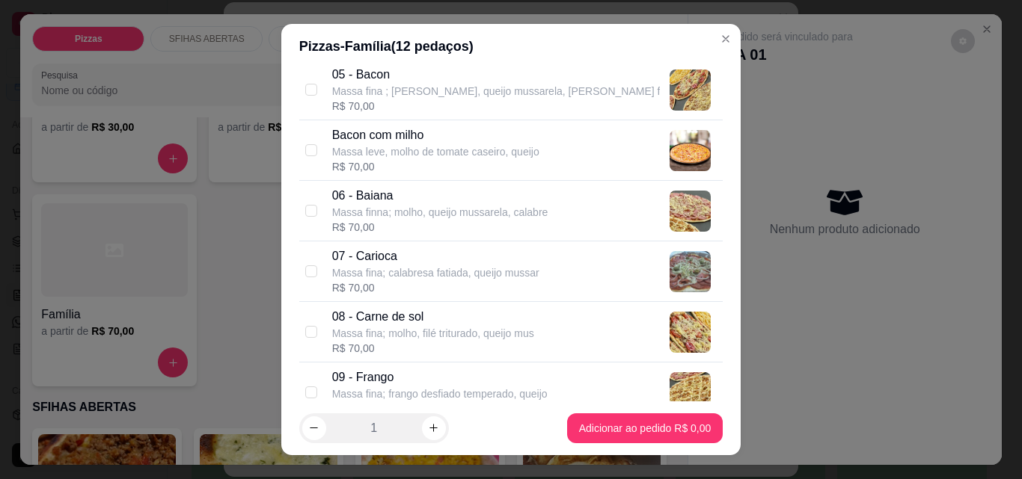
click at [357, 326] on p "Massa fina; molho, filé triturado, queijo mus" at bounding box center [433, 333] width 202 height 15
checkbox input "true"
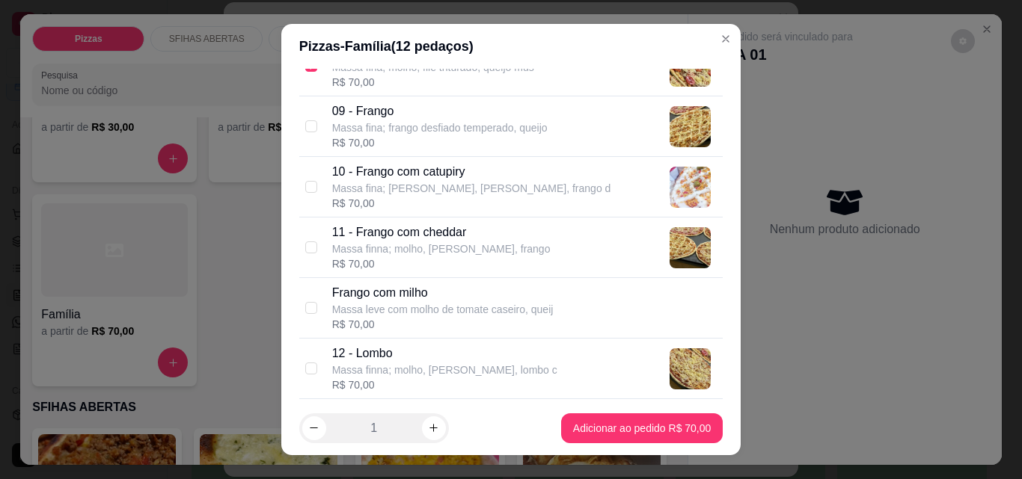
scroll to position [673, 0]
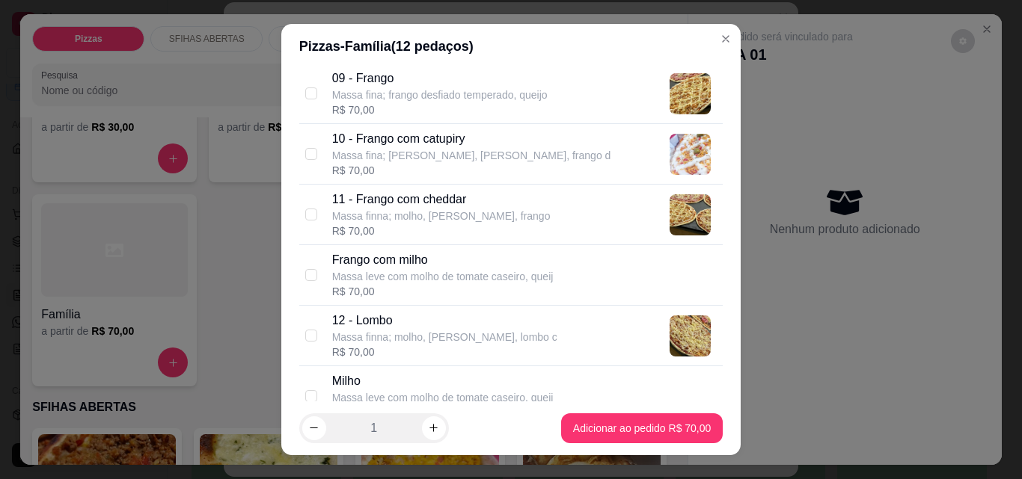
click at [381, 321] on p "12 - Lombo" at bounding box center [444, 321] width 225 height 18
checkbox input "true"
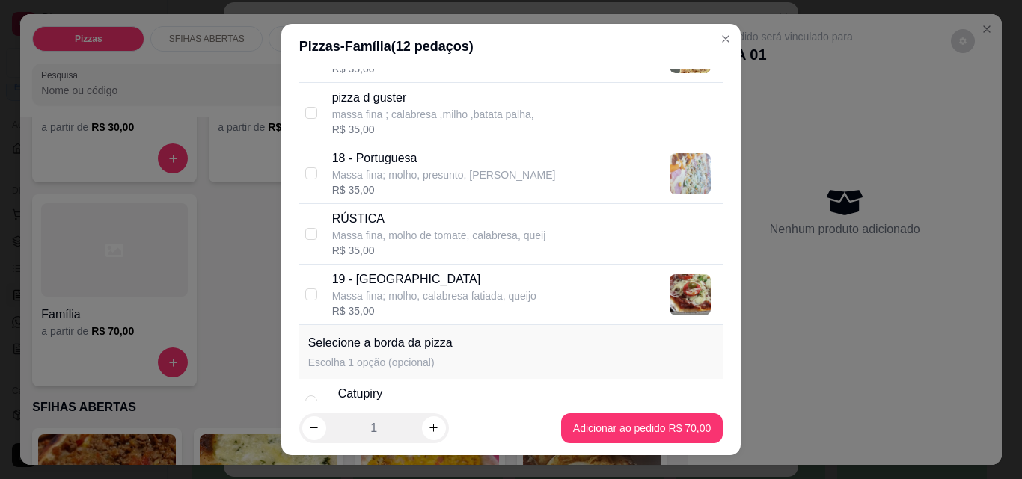
scroll to position [1346, 0]
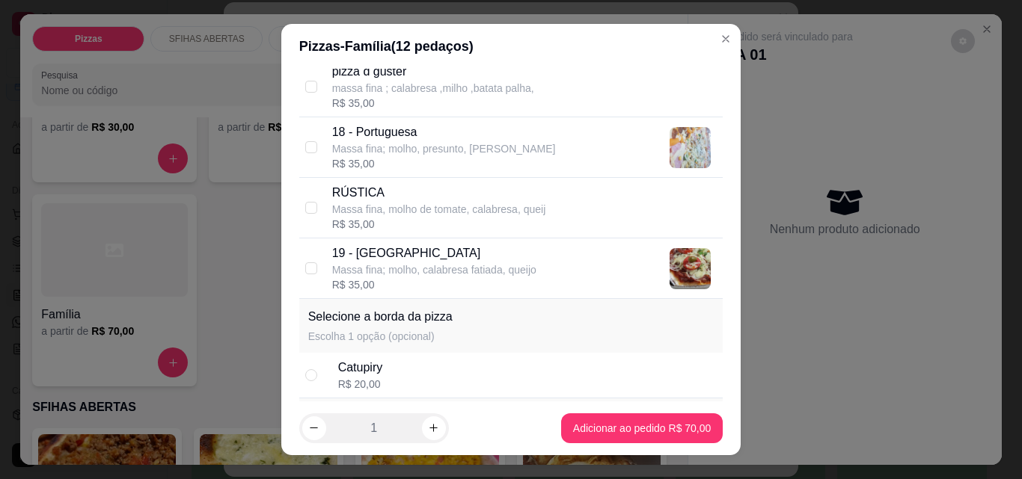
click at [332, 249] on p "19 - [GEOGRAPHIC_DATA]" at bounding box center [434, 254] width 204 height 18
checkbox input "true"
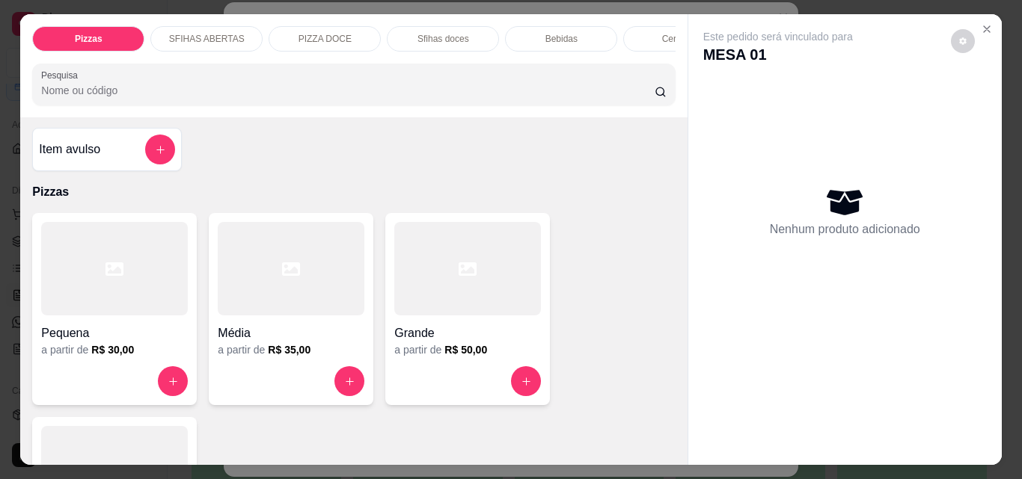
scroll to position [0, 0]
click at [153, 148] on button "add-separate-item" at bounding box center [160, 151] width 29 height 29
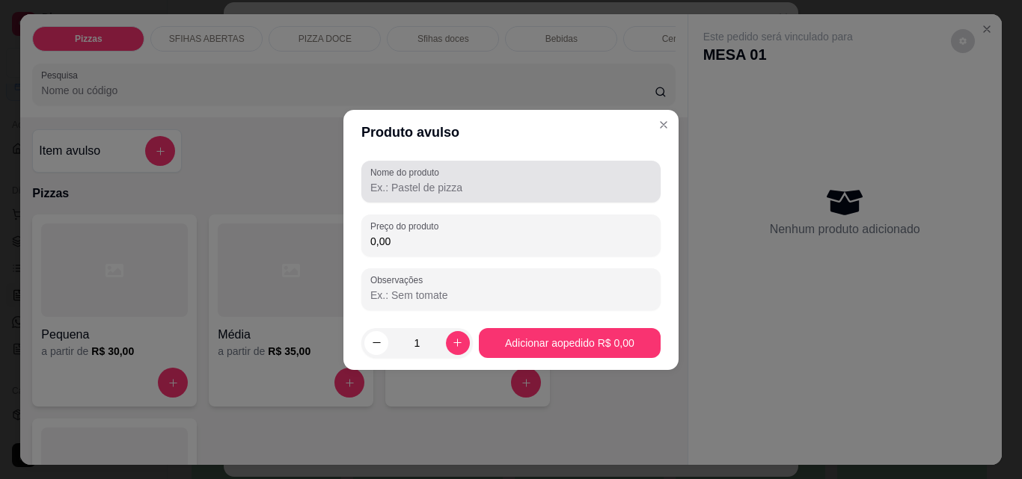
click at [568, 188] on input "Nome do produto" at bounding box center [510, 187] width 281 height 15
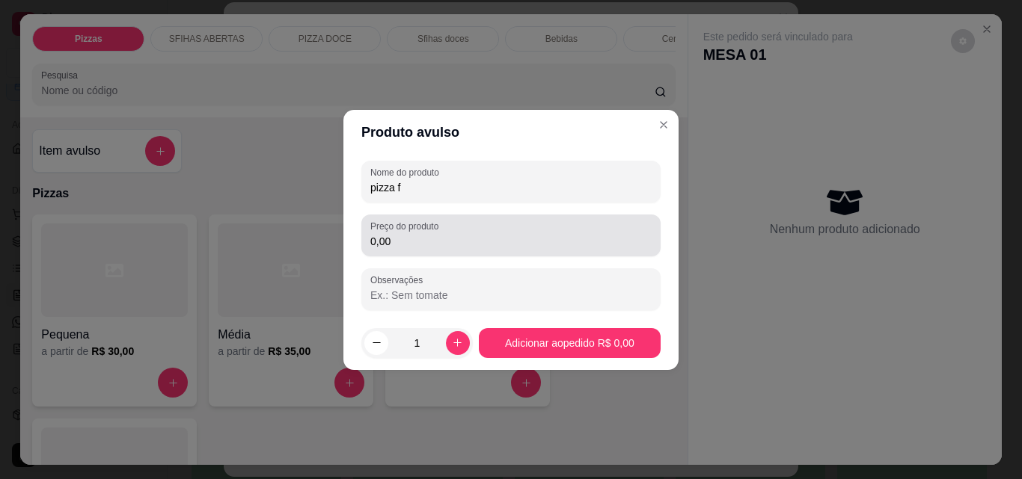
type input "pizza f"
click at [527, 232] on div "0,00" at bounding box center [510, 236] width 281 height 30
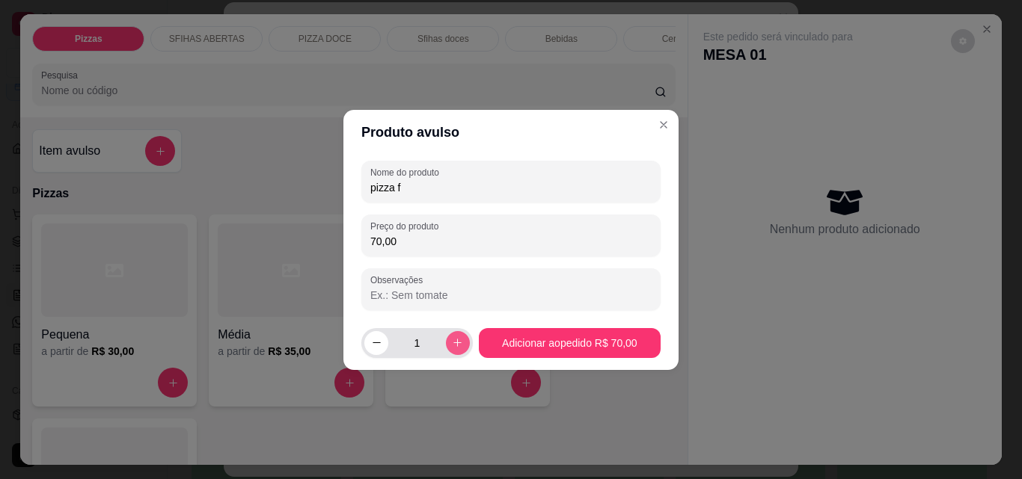
type input "70,00"
click at [458, 343] on icon "increase-product-quantity" at bounding box center [457, 342] width 11 height 11
click at [454, 341] on icon "increase-product-quantity" at bounding box center [457, 342] width 11 height 11
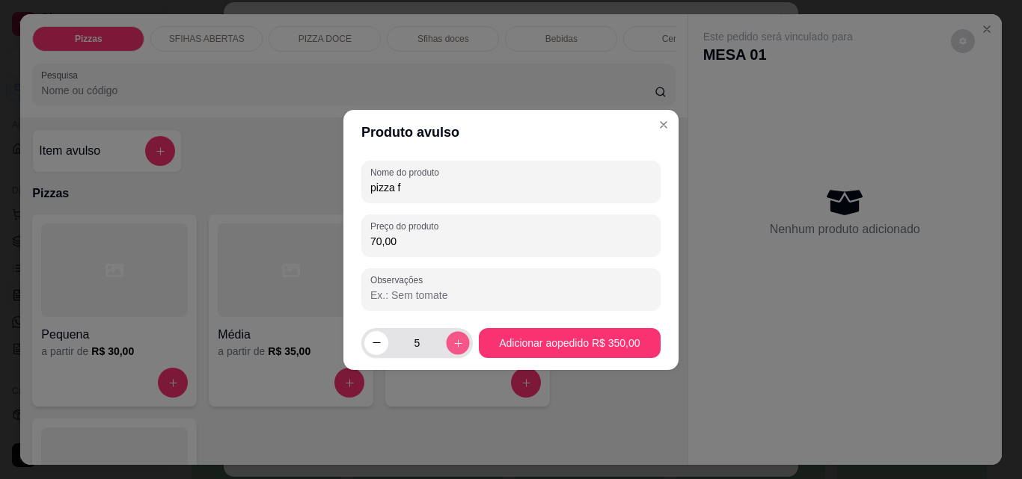
click at [454, 341] on icon "increase-product-quantity" at bounding box center [457, 342] width 11 height 11
click at [364, 341] on button "decrease-product-quantity" at bounding box center [375, 342] width 23 height 23
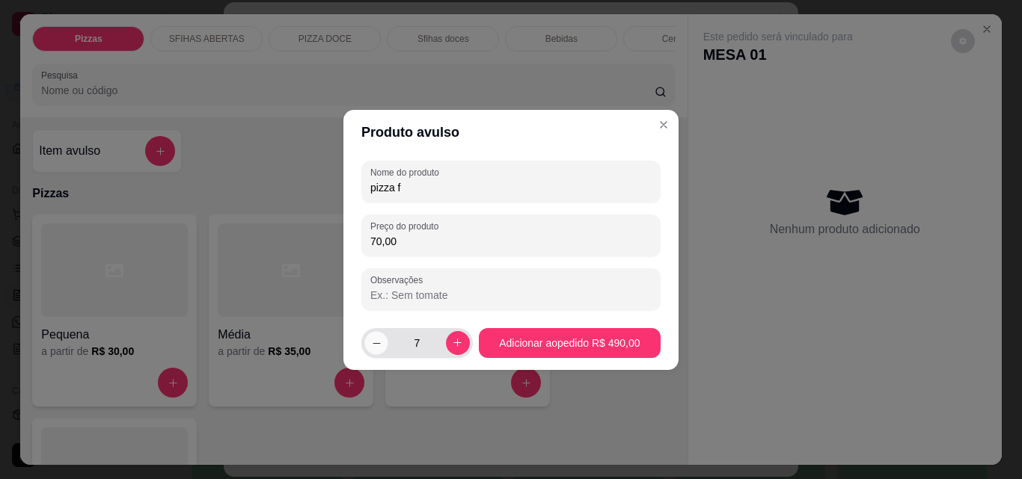
type input "6"
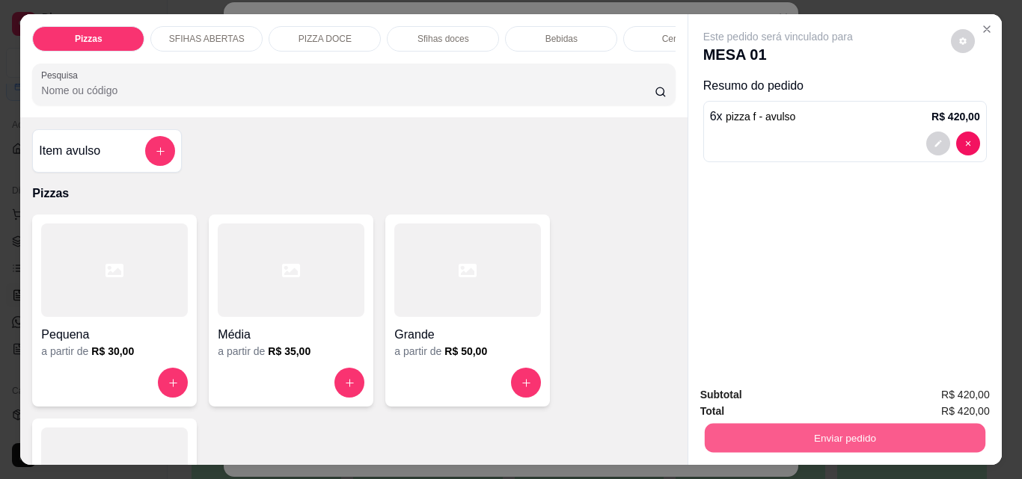
click at [728, 428] on button "Enviar pedido" at bounding box center [844, 437] width 280 height 29
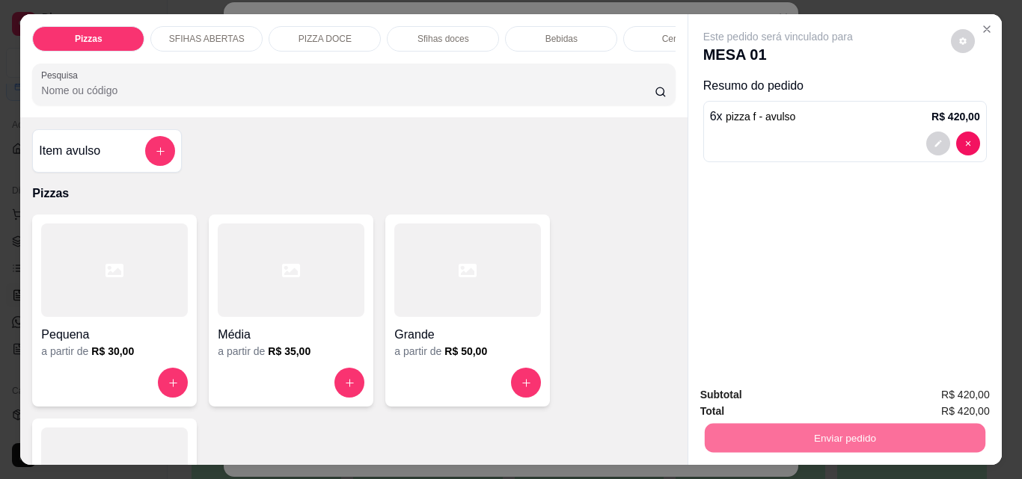
click at [729, 396] on button "Não registrar e enviar pedido" at bounding box center [795, 395] width 156 height 28
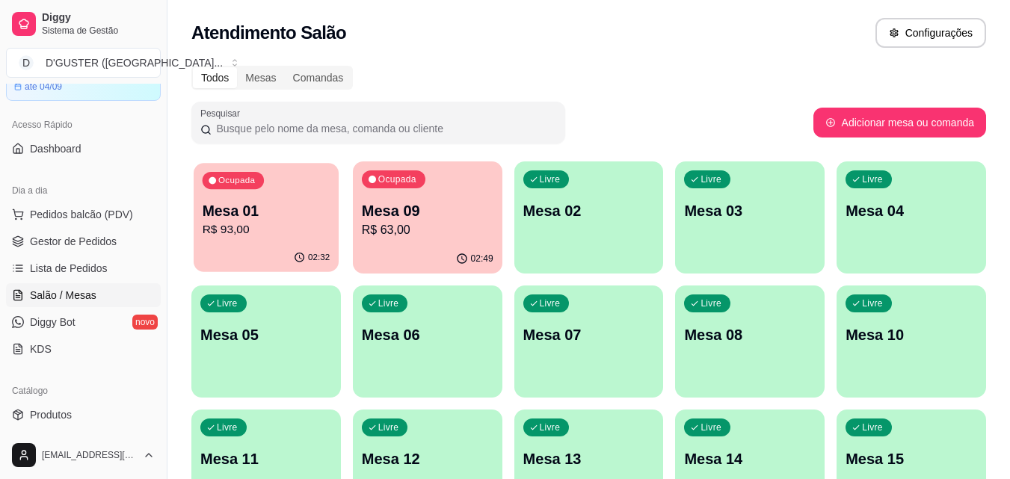
click at [269, 218] on p "Mesa 01" at bounding box center [267, 211] width 128 height 20
click at [78, 236] on span "Gestor de Pedidos" at bounding box center [73, 241] width 87 height 15
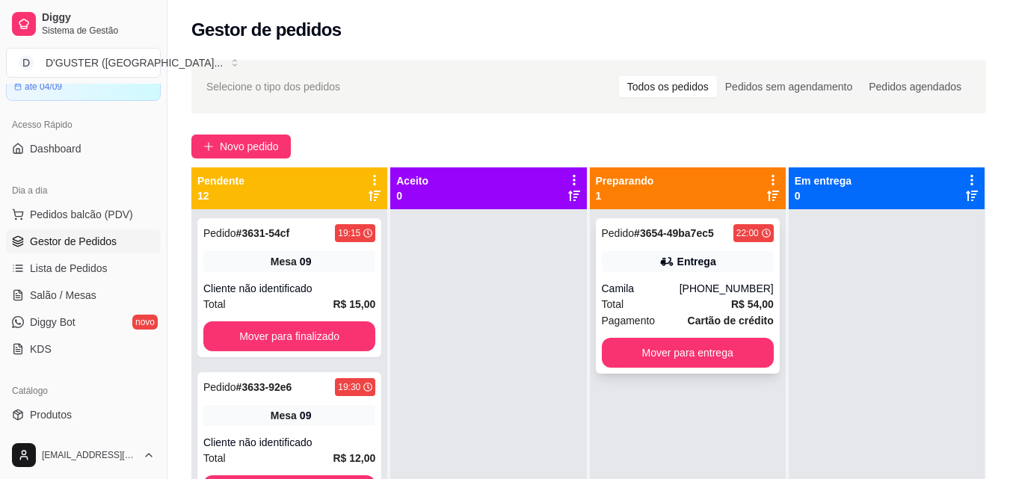
click at [625, 280] on div "Pedido # 3654-49ba7ec5 22:00 Entrega Camila [PHONE_NUMBER] Total R$ 54,00 Pagam…" at bounding box center [688, 296] width 184 height 156
click at [76, 296] on span "Salão / Mesas" at bounding box center [63, 295] width 67 height 15
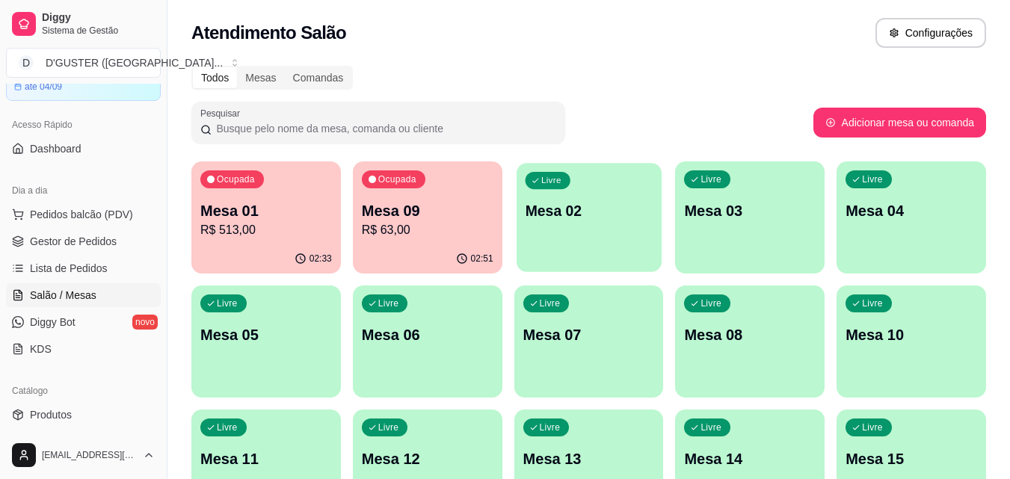
click at [584, 213] on p "Mesa 02" at bounding box center [589, 211] width 128 height 20
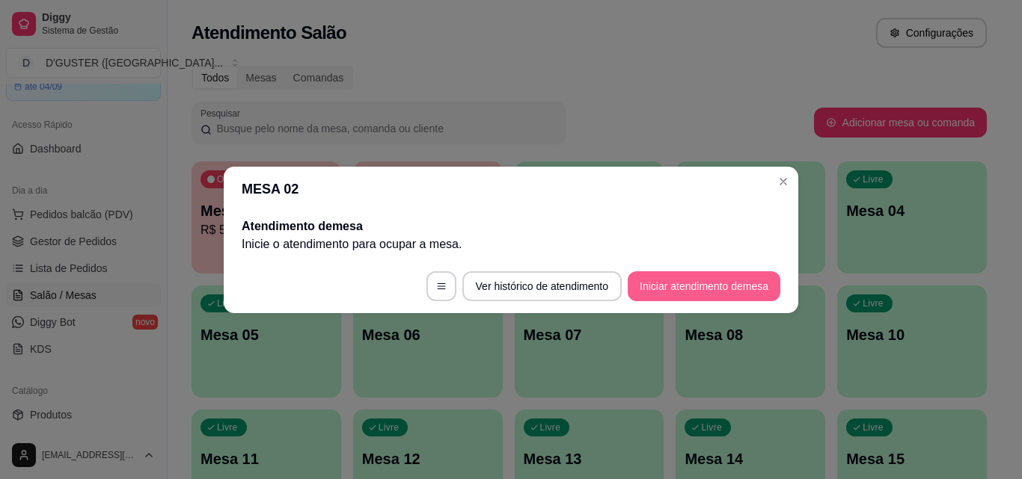
click at [716, 280] on button "Iniciar atendimento de mesa" at bounding box center [703, 286] width 153 height 30
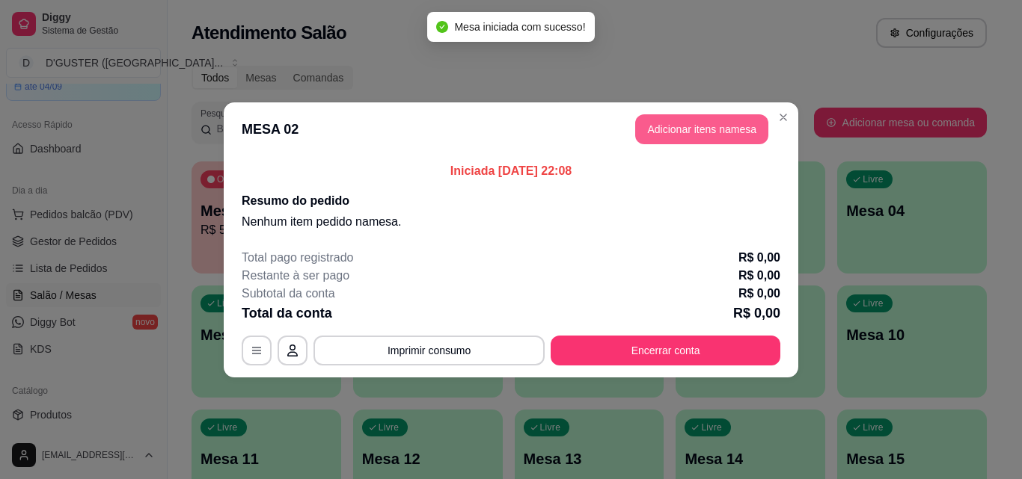
click at [722, 120] on button "Adicionar itens na mesa" at bounding box center [701, 129] width 133 height 30
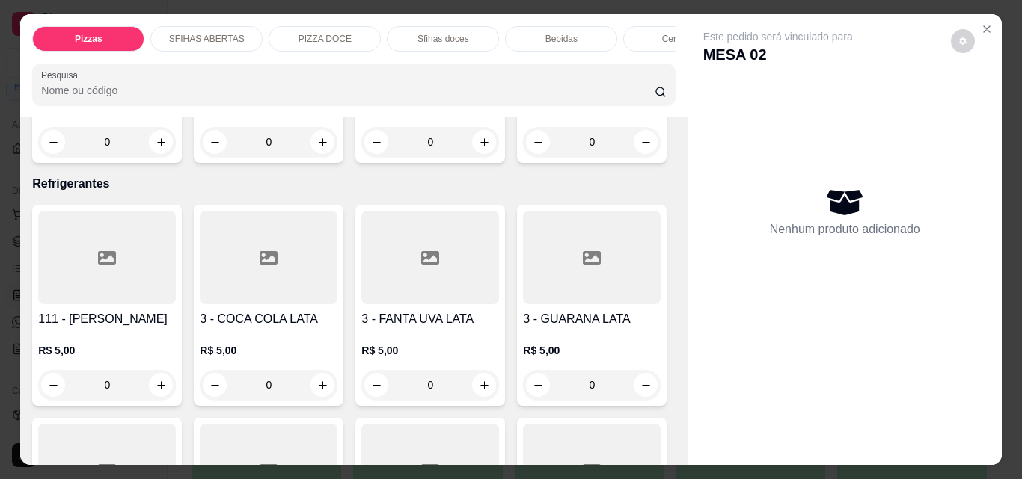
scroll to position [4712, 0]
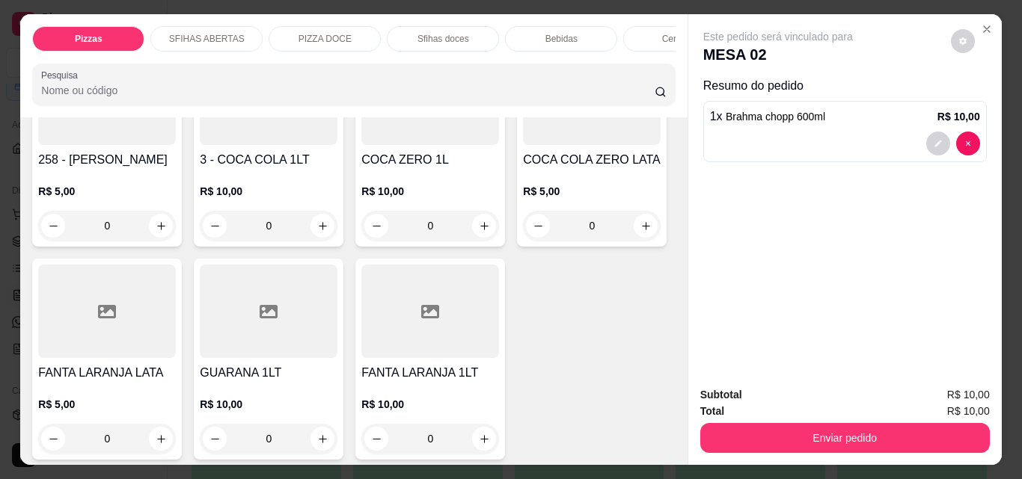
type input "1"
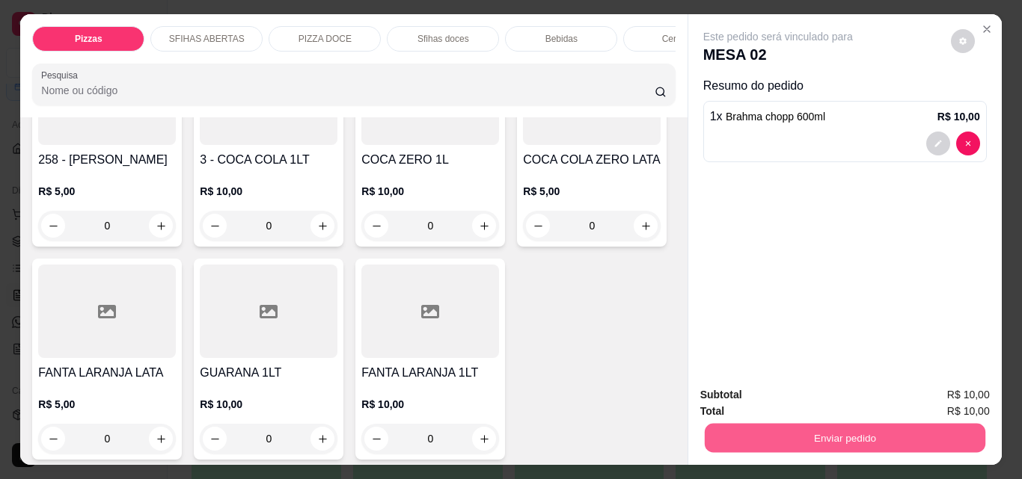
click at [767, 434] on button "Enviar pedido" at bounding box center [844, 437] width 280 height 29
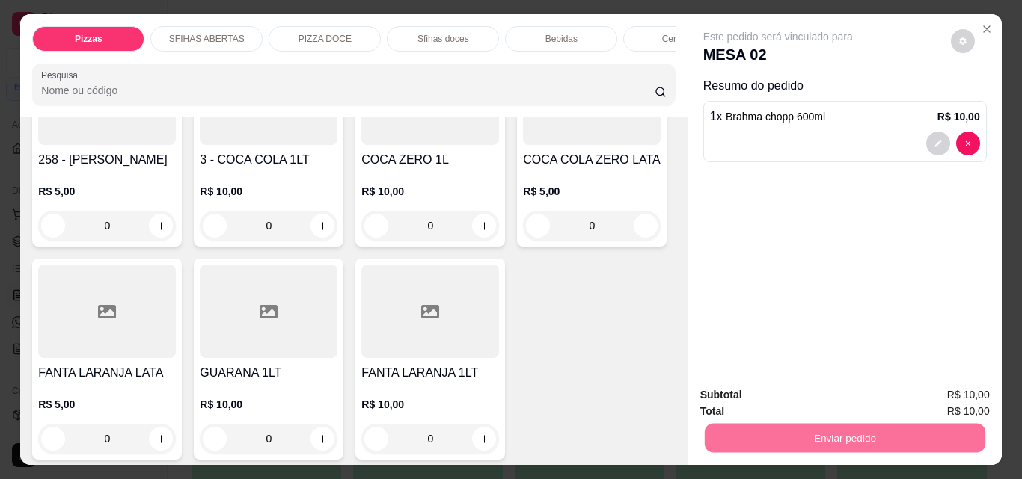
click at [764, 387] on button "Não registrar e enviar pedido" at bounding box center [795, 395] width 156 height 28
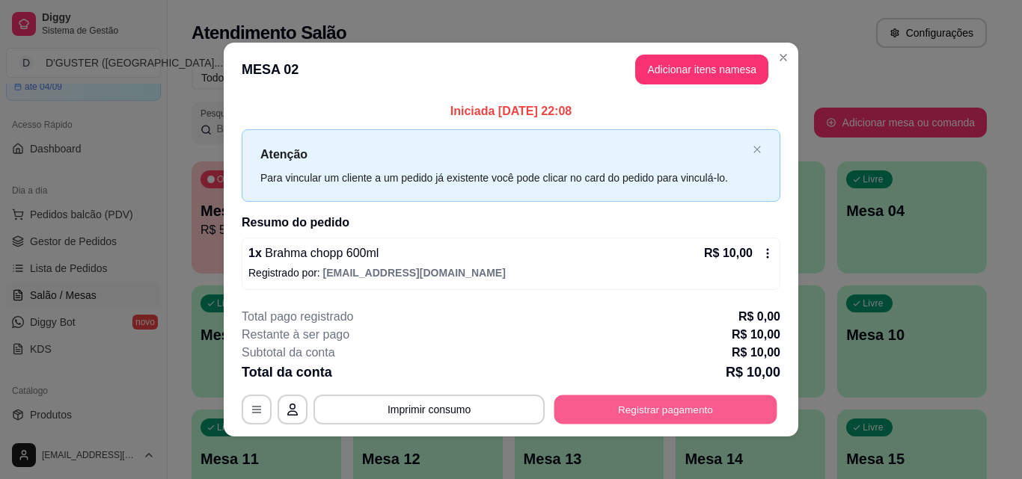
click at [684, 411] on button "Registrar pagamento" at bounding box center [665, 410] width 223 height 29
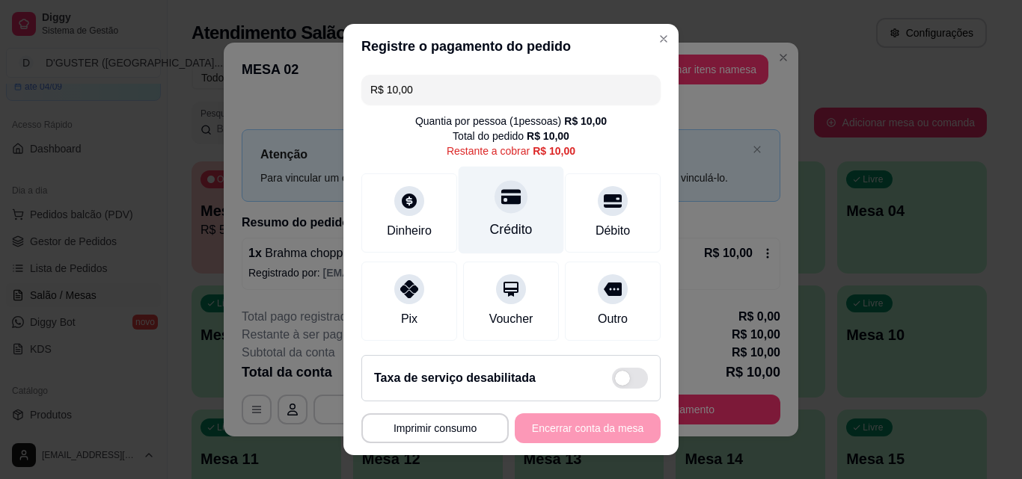
click at [521, 213] on div "Crédito" at bounding box center [510, 211] width 105 height 88
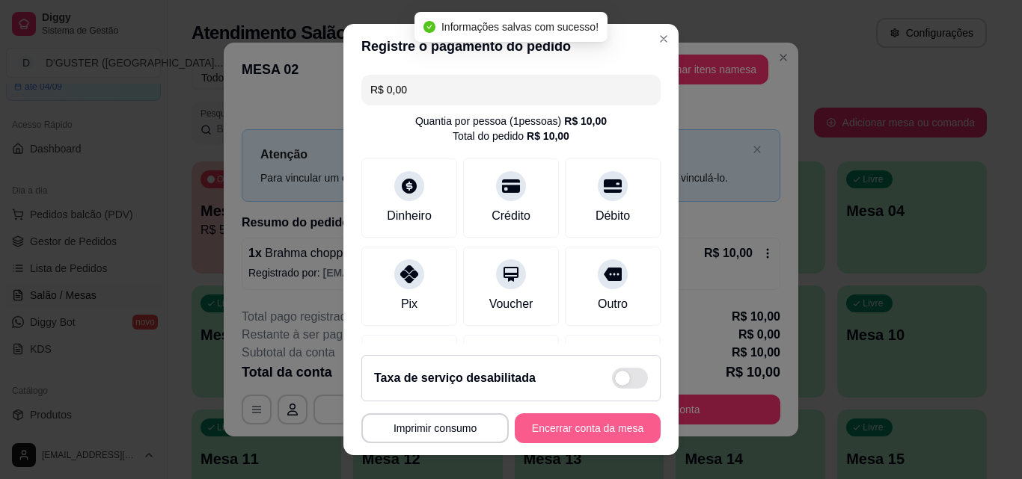
type input "R$ 0,00"
click at [601, 426] on button "Encerrar conta da mesa" at bounding box center [588, 429] width 146 height 30
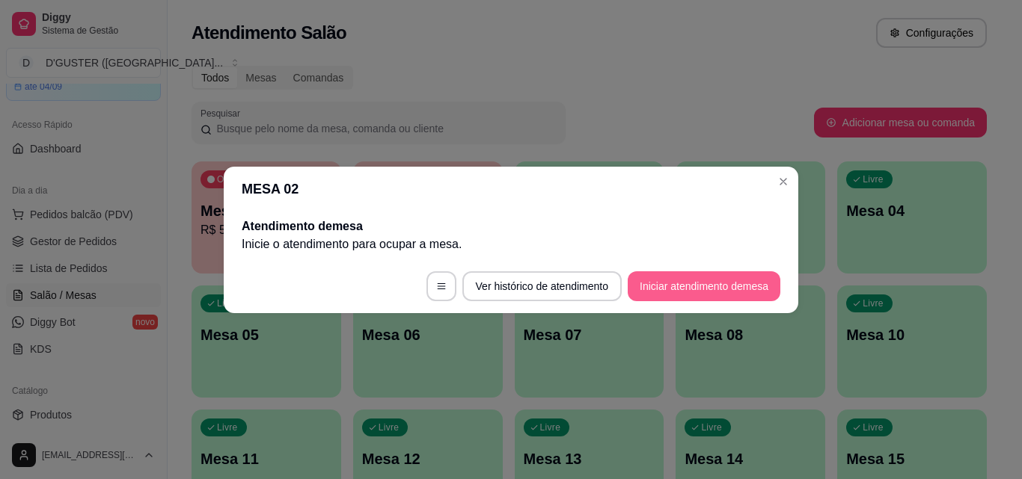
click at [705, 282] on button "Iniciar atendimento de mesa" at bounding box center [703, 286] width 153 height 30
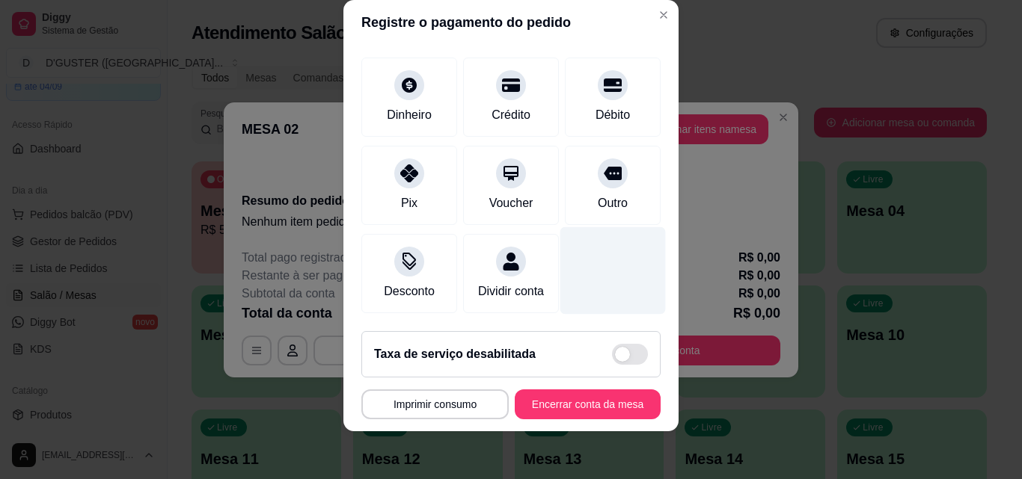
scroll to position [0, 0]
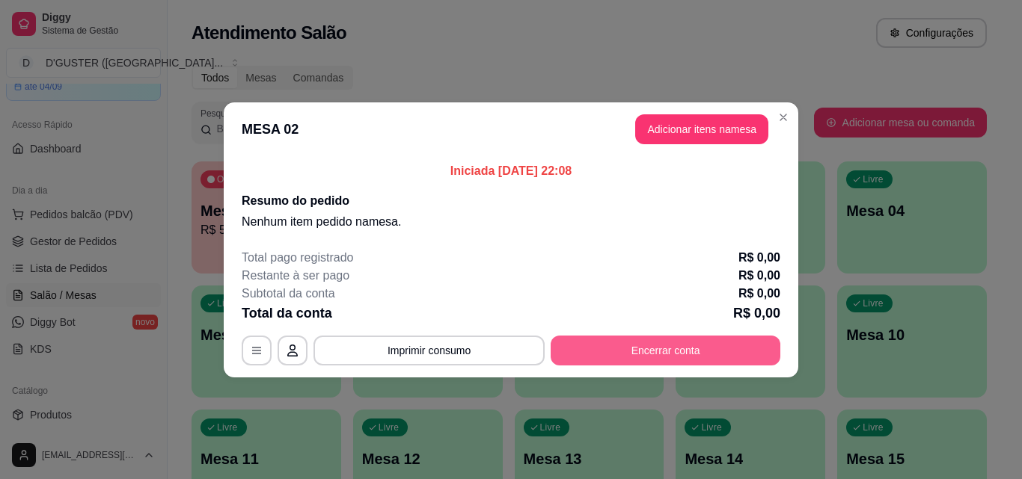
click at [705, 340] on button "Encerrar conta" at bounding box center [665, 351] width 230 height 30
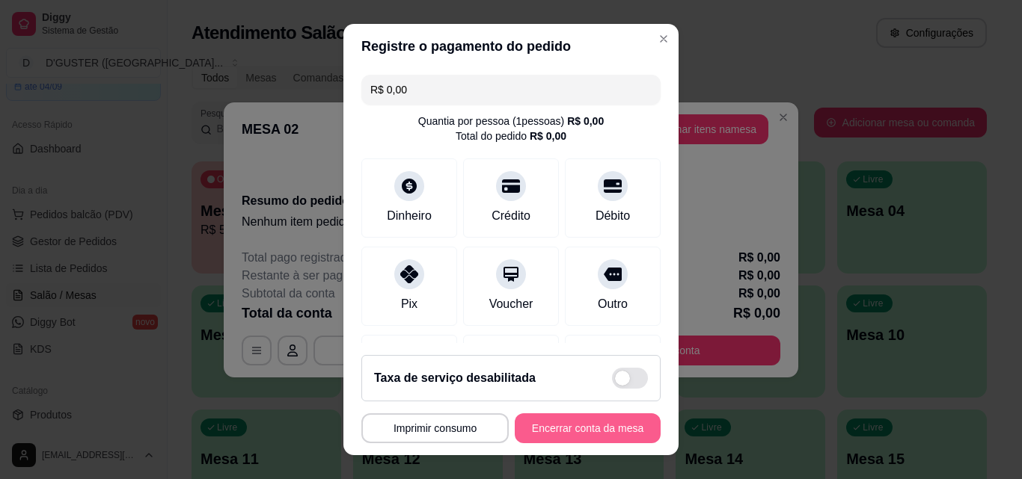
click at [592, 428] on button "Encerrar conta da mesa" at bounding box center [588, 429] width 146 height 30
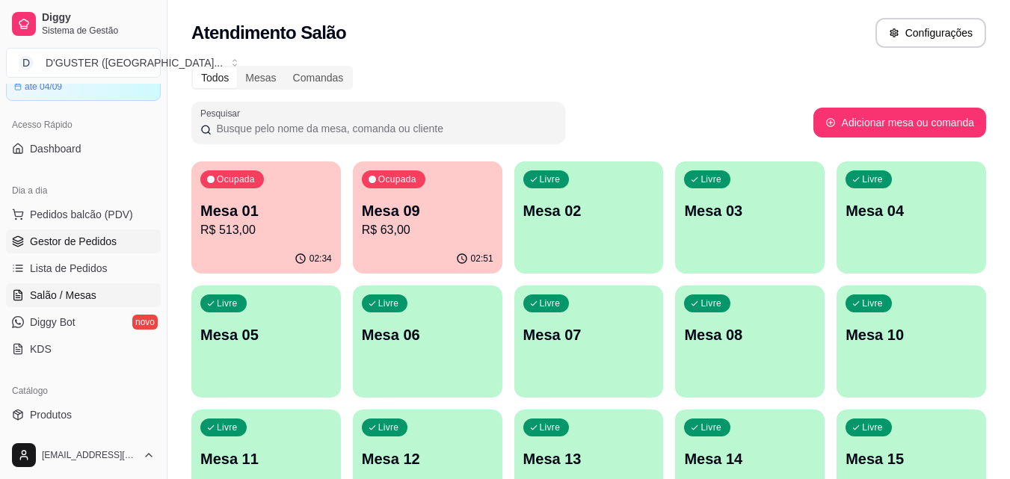
click at [56, 244] on span "Gestor de Pedidos" at bounding box center [73, 241] width 87 height 15
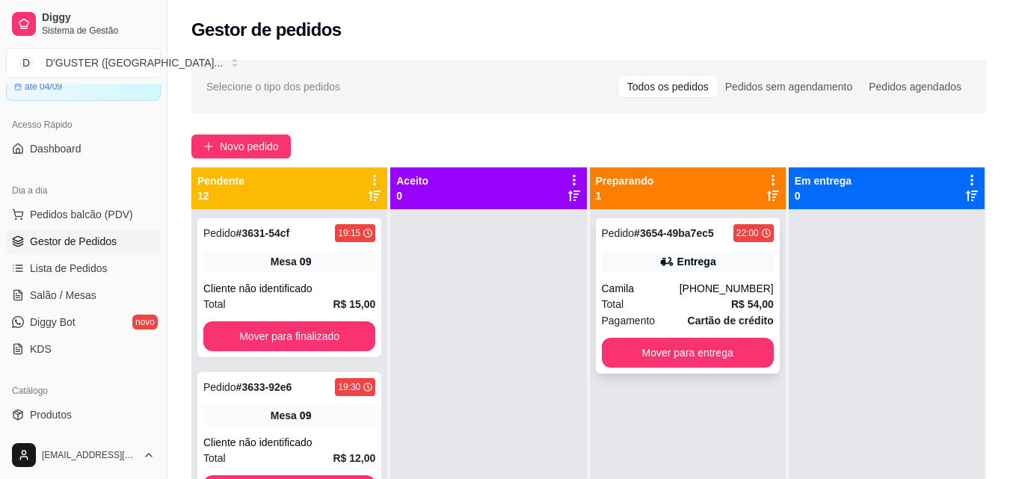
click at [687, 296] on div "Total R$ 54,00" at bounding box center [688, 304] width 172 height 16
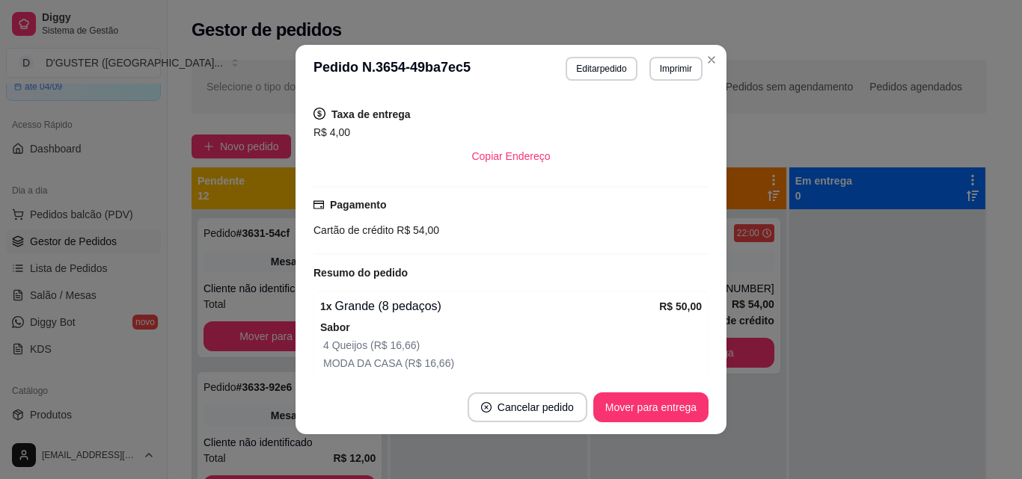
scroll to position [374, 0]
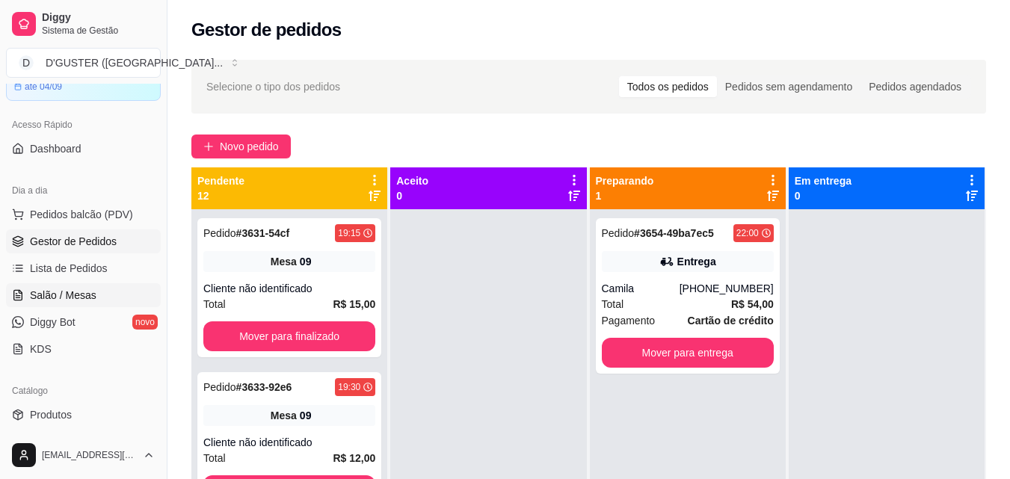
click at [78, 289] on span "Salão / Mesas" at bounding box center [63, 295] width 67 height 15
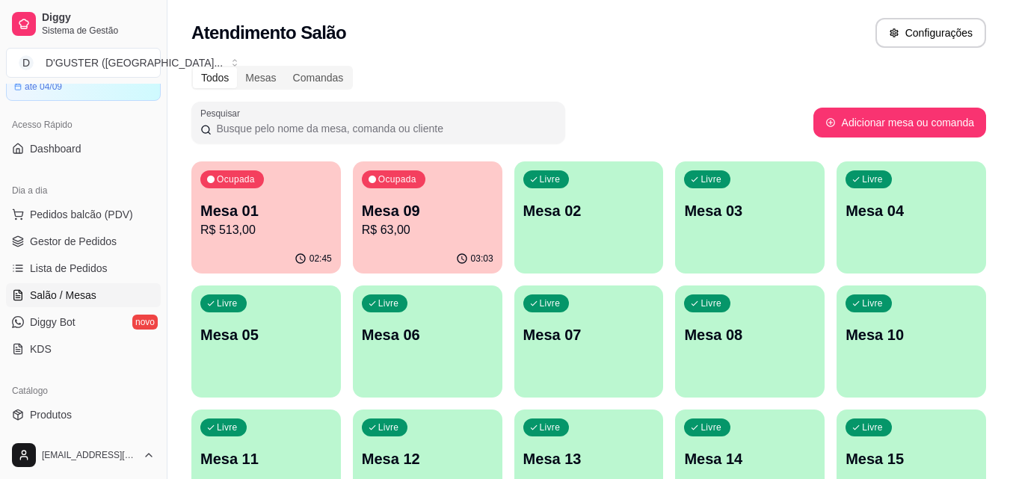
click at [273, 233] on p "R$ 513,00" at bounding box center [266, 230] width 132 height 18
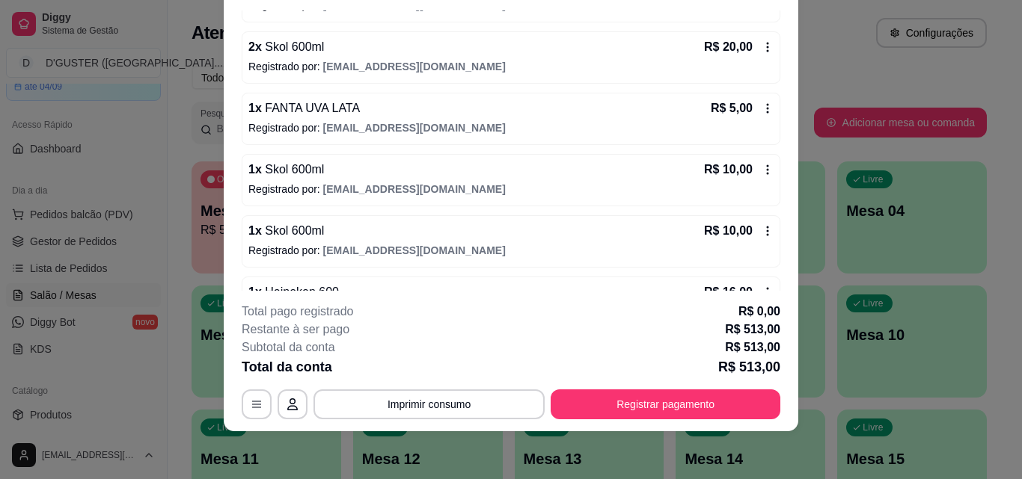
scroll to position [374, 0]
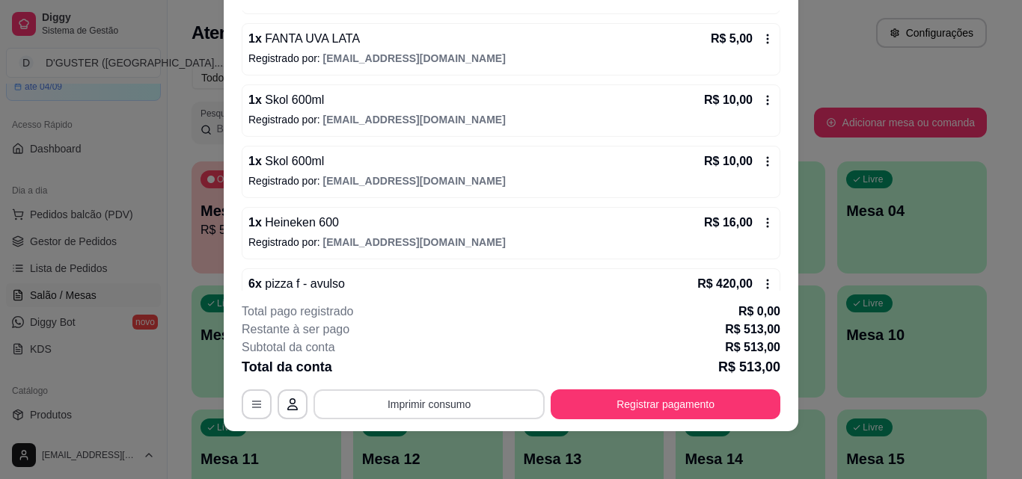
click at [438, 394] on button "Imprimir consumo" at bounding box center [428, 405] width 231 height 30
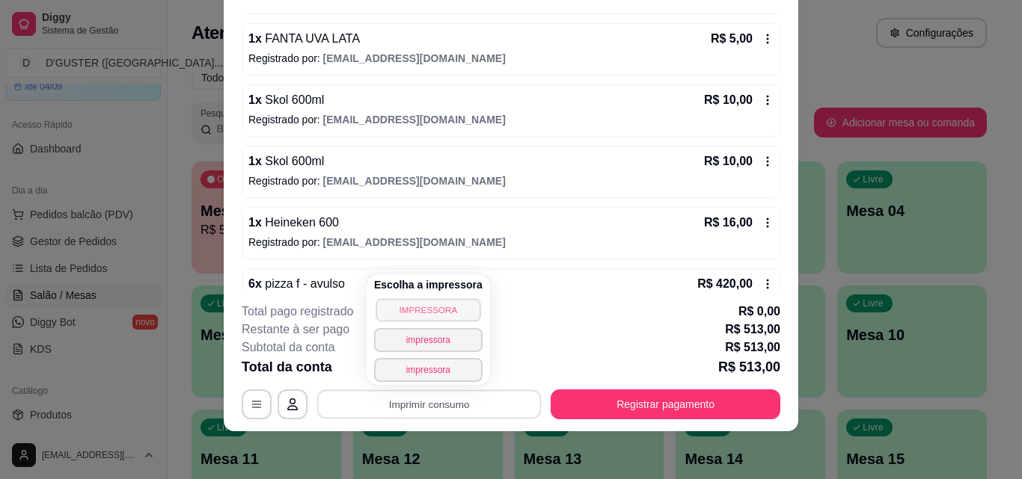
click at [438, 307] on button "IMPRESSORA" at bounding box center [427, 309] width 105 height 23
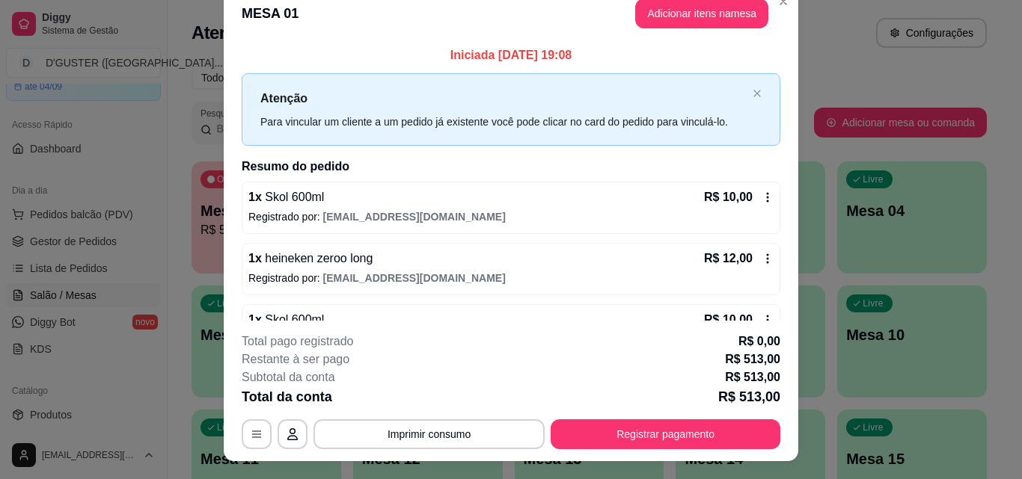
scroll to position [0, 0]
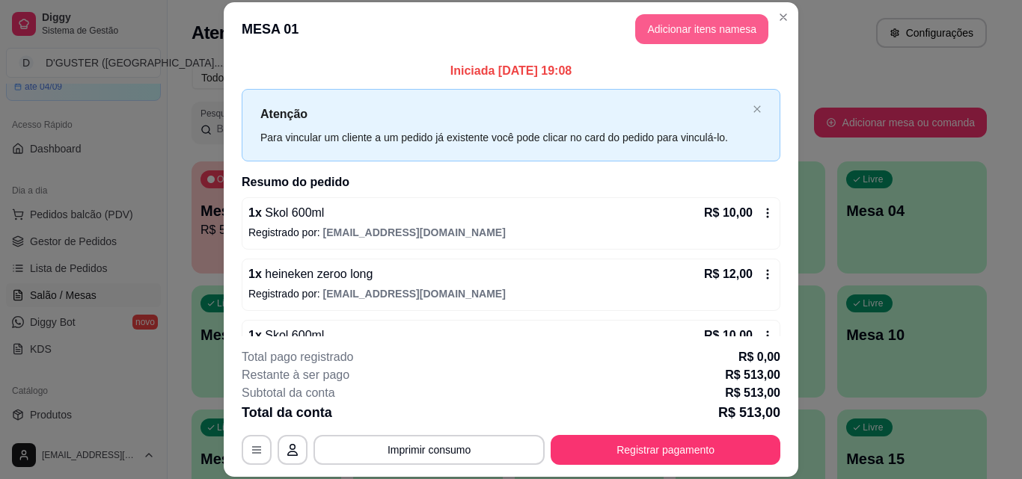
click at [705, 40] on button "Adicionar itens na mesa" at bounding box center [701, 29] width 133 height 30
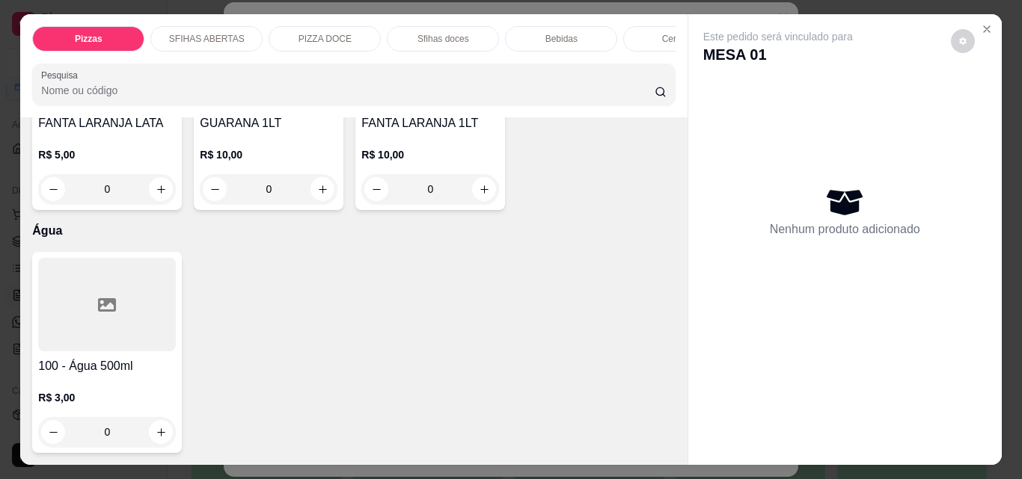
scroll to position [6428, 0]
click at [156, 429] on icon "increase-product-quantity" at bounding box center [161, 432] width 11 height 11
type input "1"
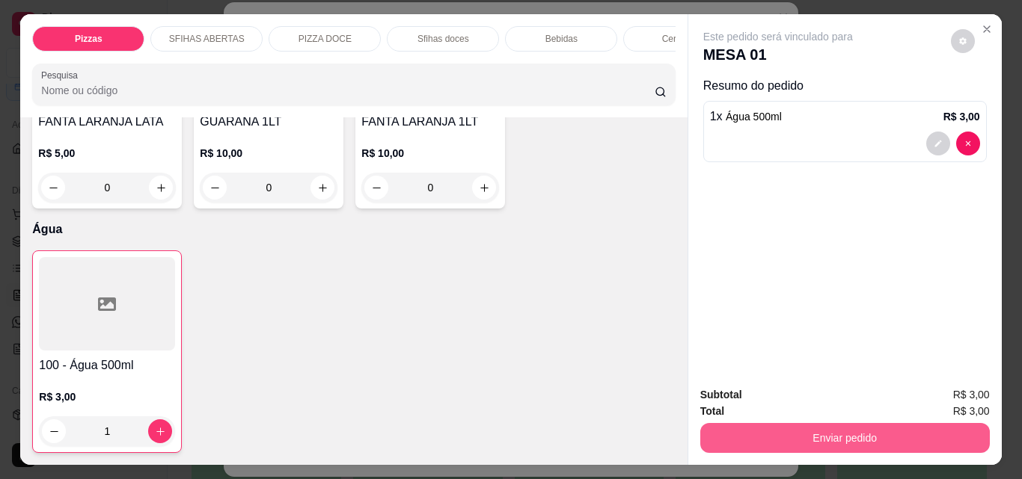
click at [821, 423] on button "Enviar pedido" at bounding box center [844, 438] width 289 height 30
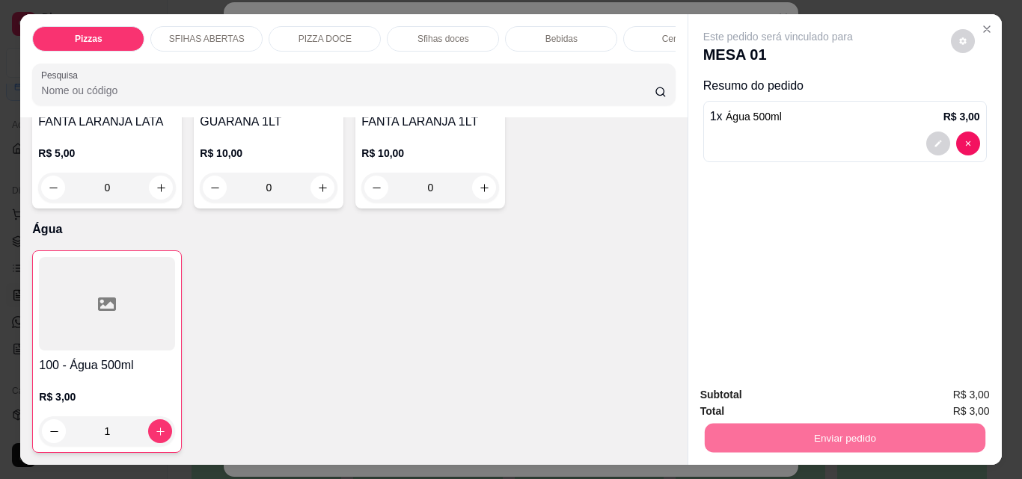
click at [807, 388] on button "Não registrar e enviar pedido" at bounding box center [795, 395] width 156 height 28
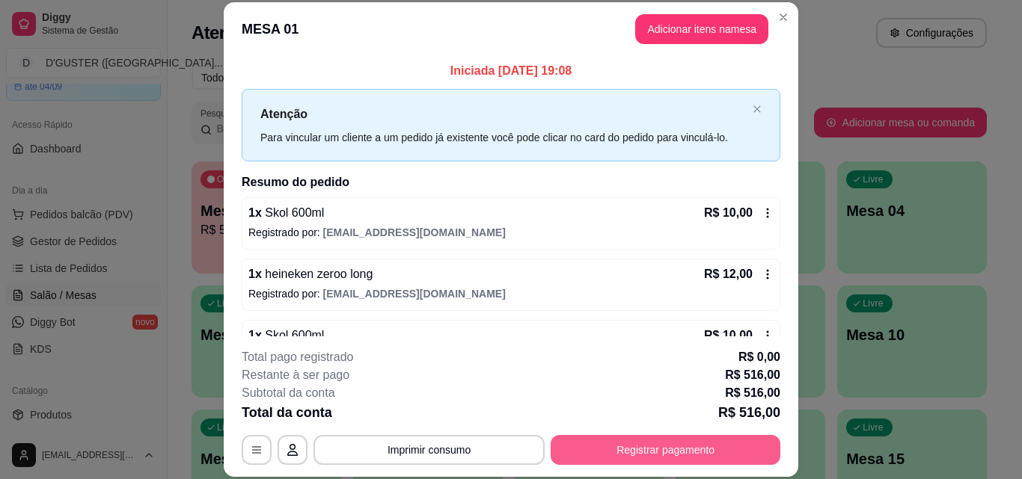
click at [639, 442] on button "Registrar pagamento" at bounding box center [665, 450] width 230 height 30
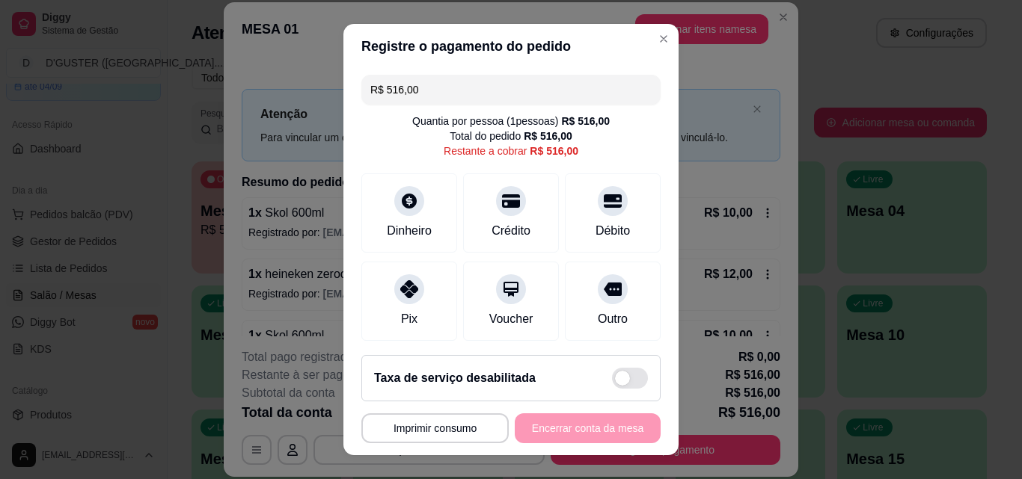
click at [452, 70] on div "R$ 516,00 Quantia por pessoa ( 1 pessoas) R$ 516,00 Total do pedido R$ 516,00 R…" at bounding box center [510, 206] width 335 height 274
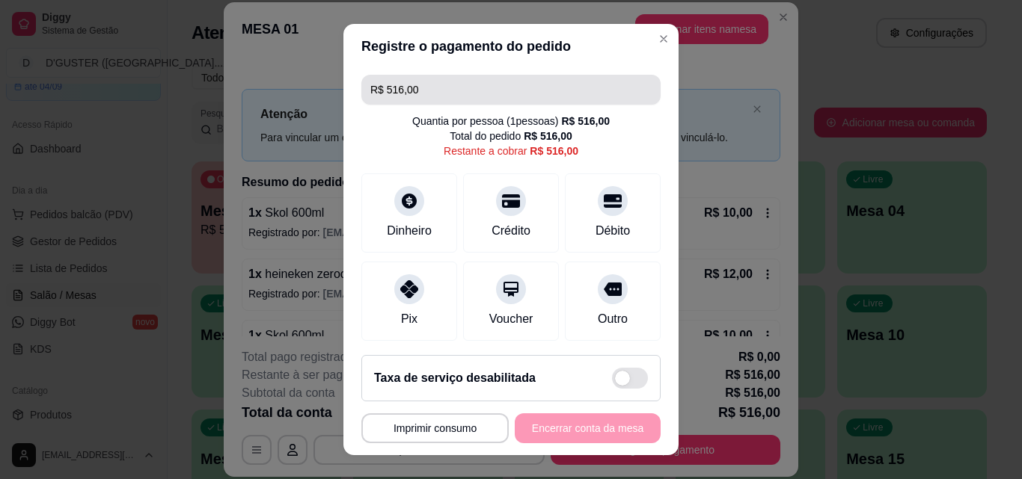
click at [476, 90] on input "R$ 516,00" at bounding box center [510, 90] width 281 height 30
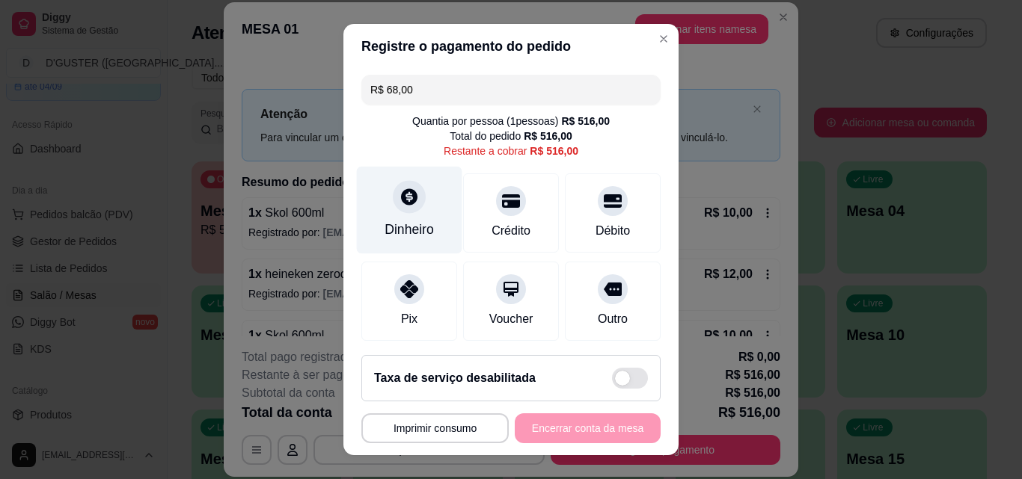
type input "R$ 68,00"
click at [406, 194] on icon at bounding box center [409, 196] width 16 height 16
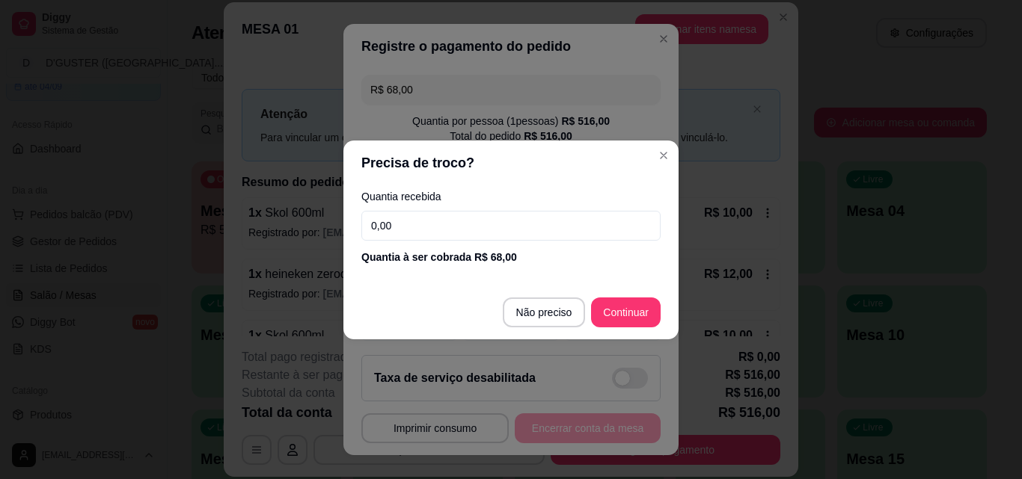
click at [435, 215] on input "0,00" at bounding box center [510, 226] width 299 height 30
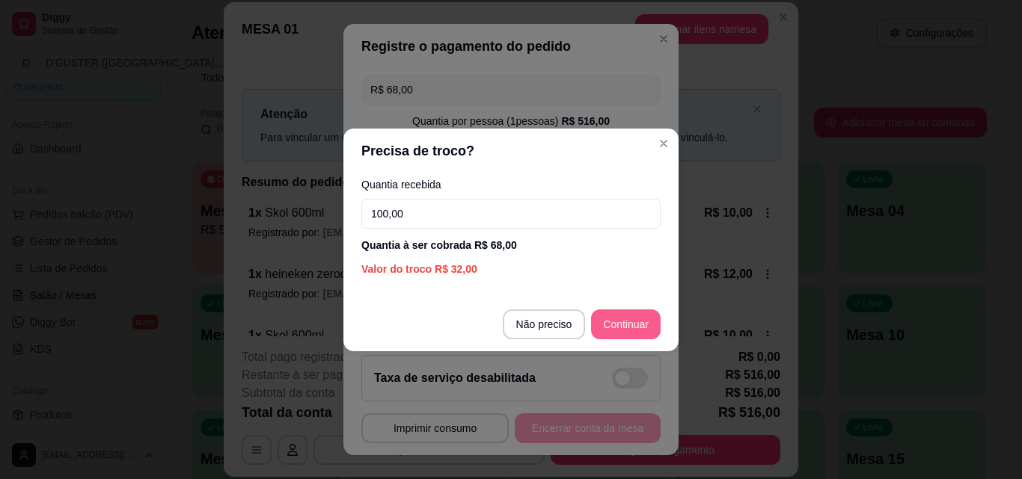
type input "100,00"
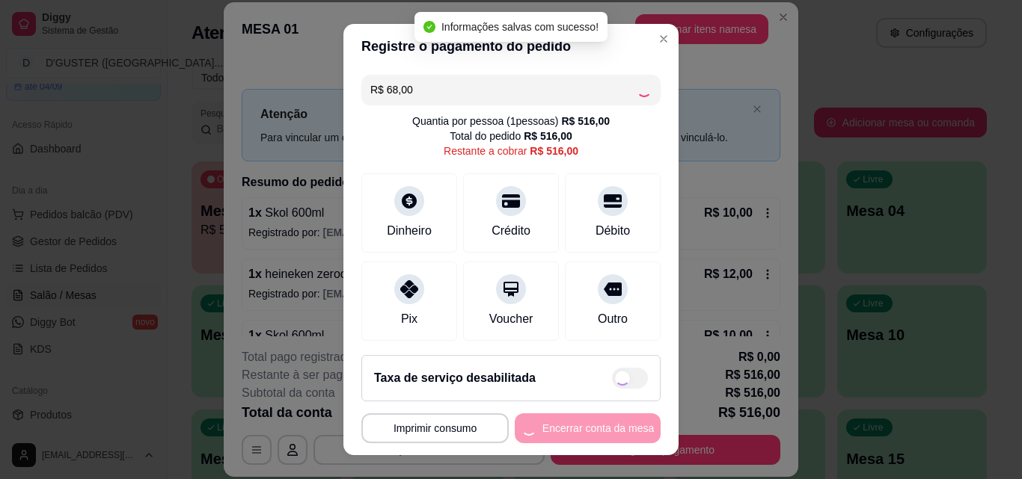
type input "R$ 448,00"
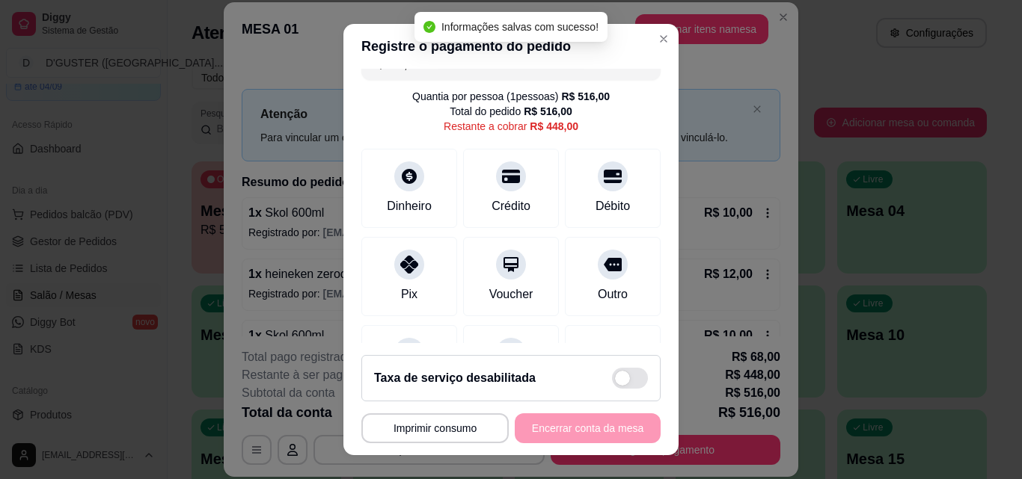
scroll to position [0, 0]
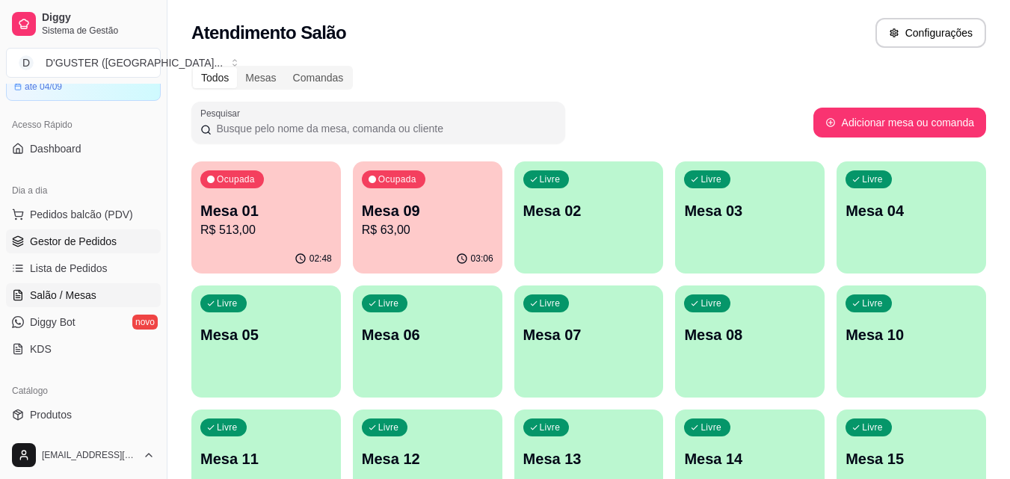
click at [76, 247] on span "Gestor de Pedidos" at bounding box center [73, 241] width 87 height 15
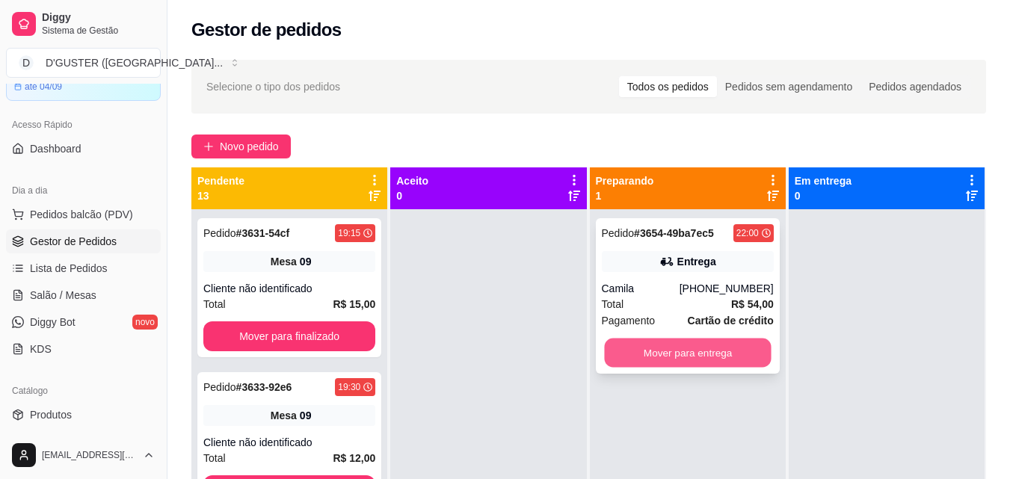
click at [625, 360] on button "Mover para entrega" at bounding box center [687, 353] width 167 height 29
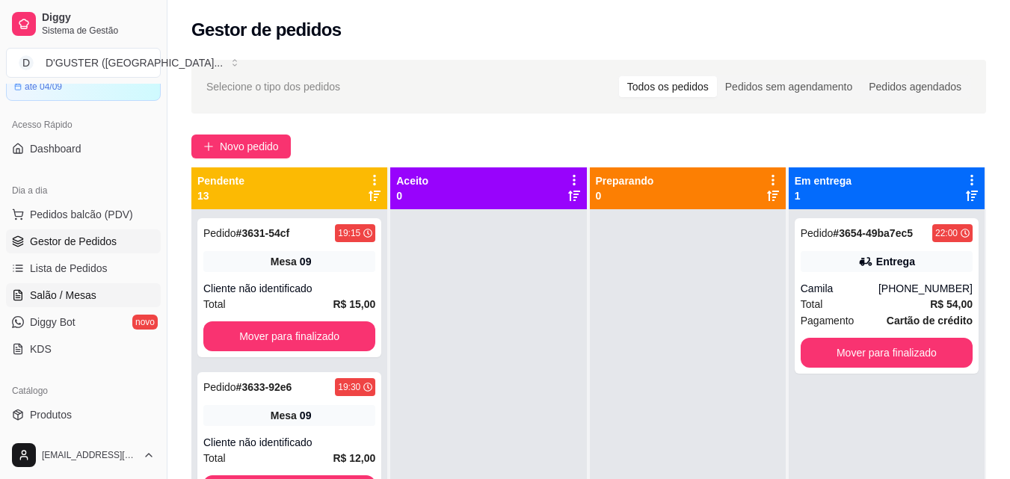
click at [75, 292] on span "Salão / Mesas" at bounding box center [63, 295] width 67 height 15
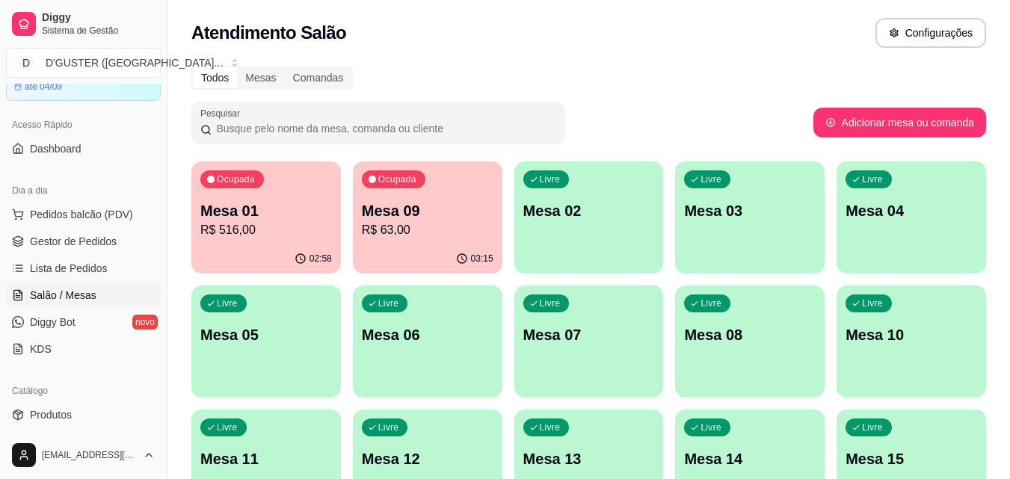
click at [247, 221] on div "Mesa 01 R$ 516,00" at bounding box center [266, 219] width 132 height 39
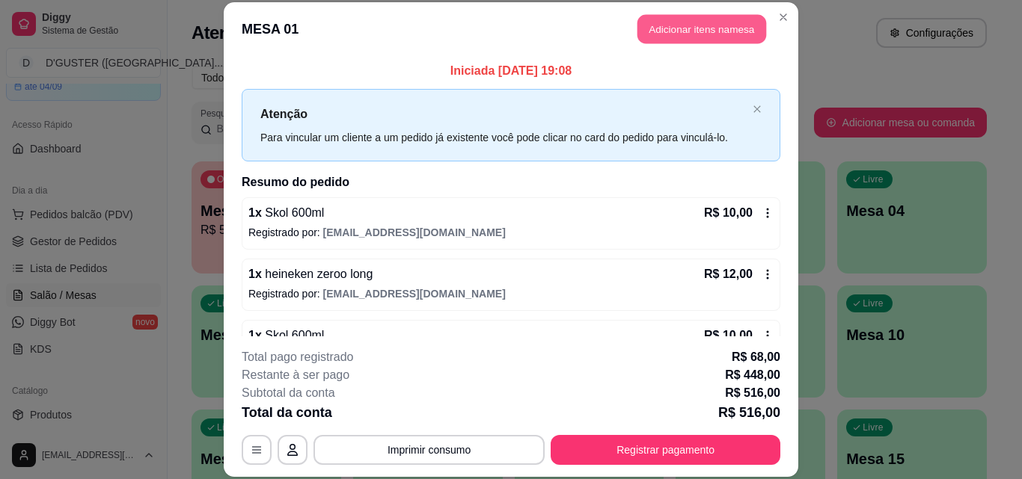
click at [663, 28] on button "Adicionar itens na mesa" at bounding box center [701, 29] width 129 height 29
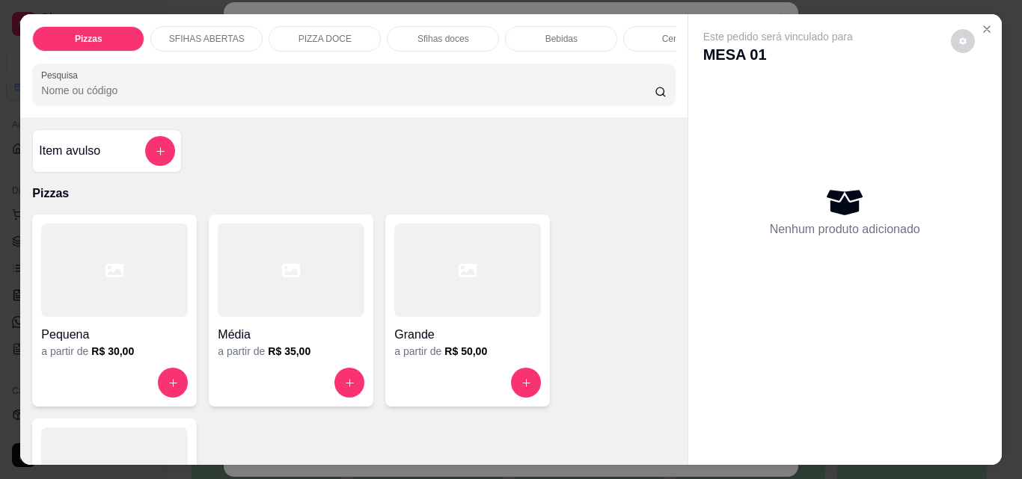
click at [545, 37] on p "Bebidas" at bounding box center [561, 39] width 32 height 12
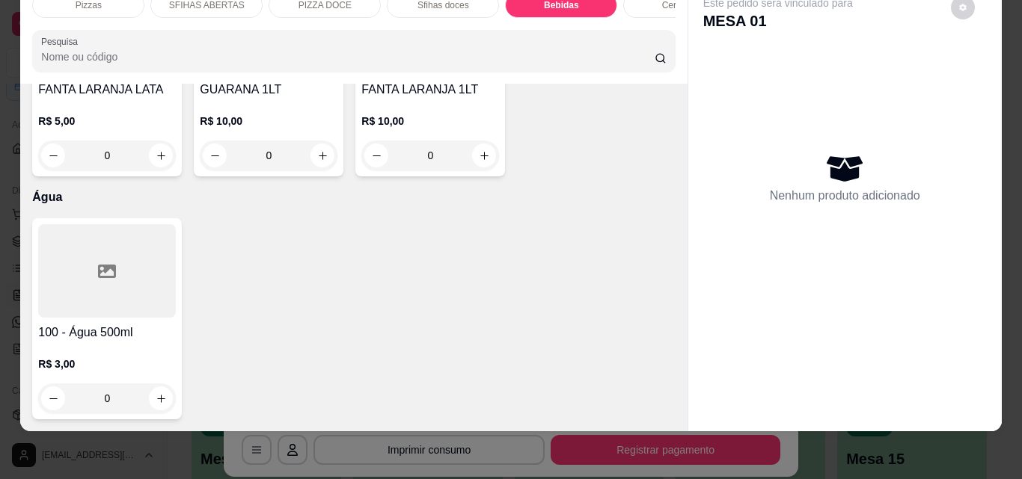
scroll to position [5683, 0]
type input "1"
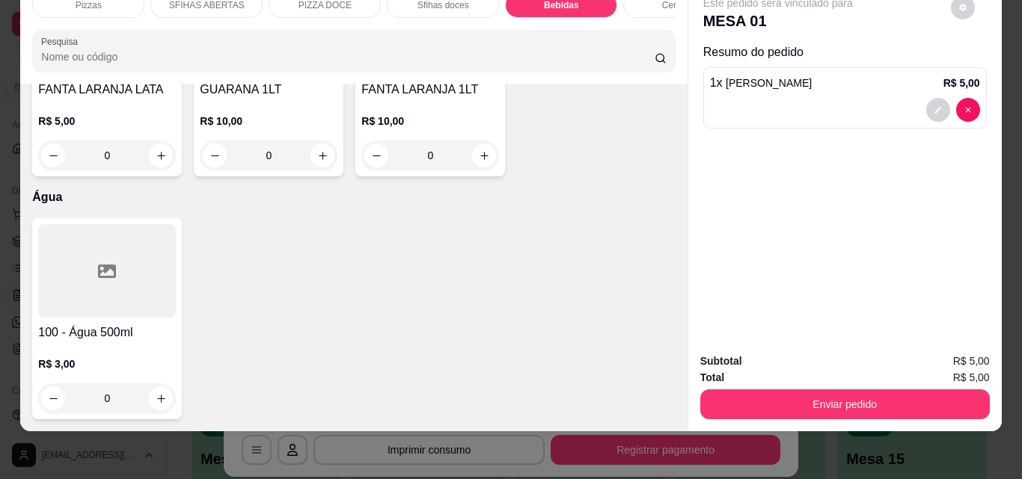
scroll to position [5683, 0]
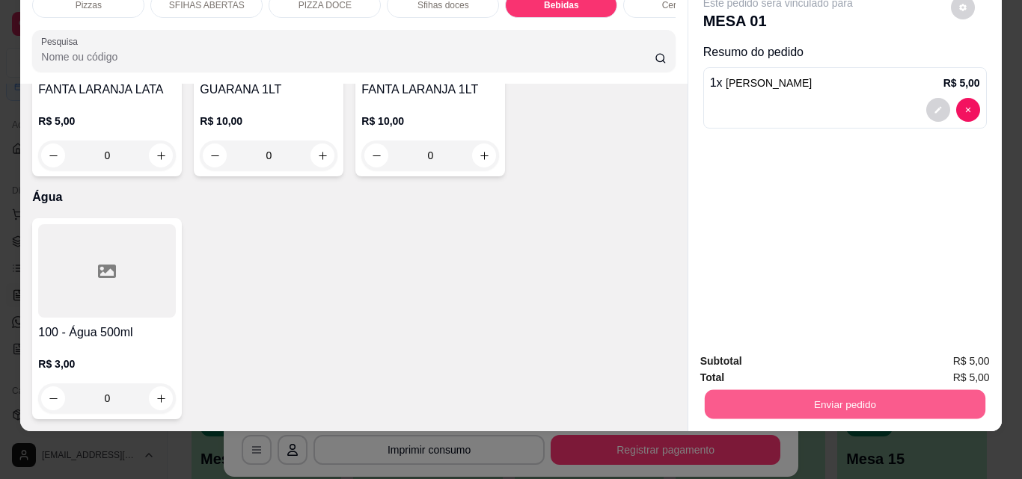
click at [742, 390] on button "Enviar pedido" at bounding box center [844, 404] width 280 height 29
click at [779, 350] on button "Não registrar e enviar pedido" at bounding box center [795, 357] width 156 height 28
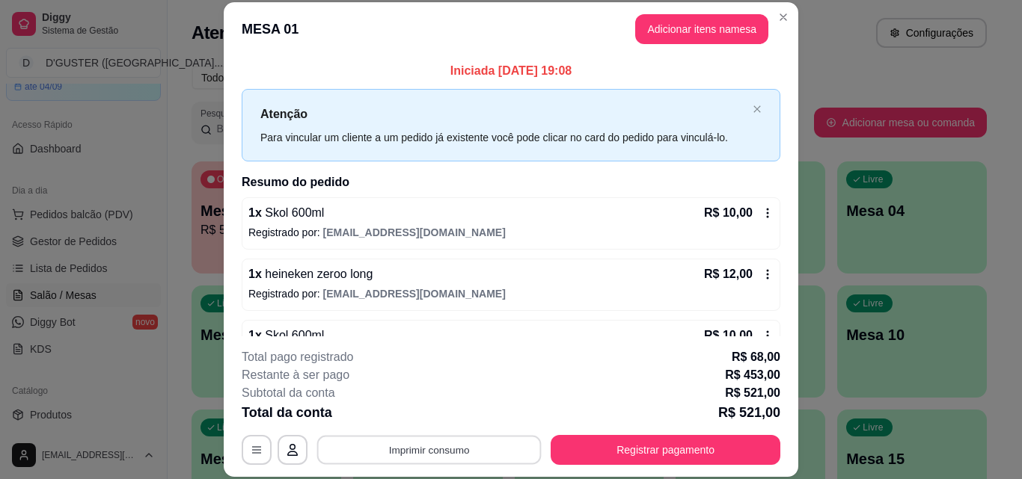
click at [397, 447] on button "Imprimir consumo" at bounding box center [429, 449] width 224 height 29
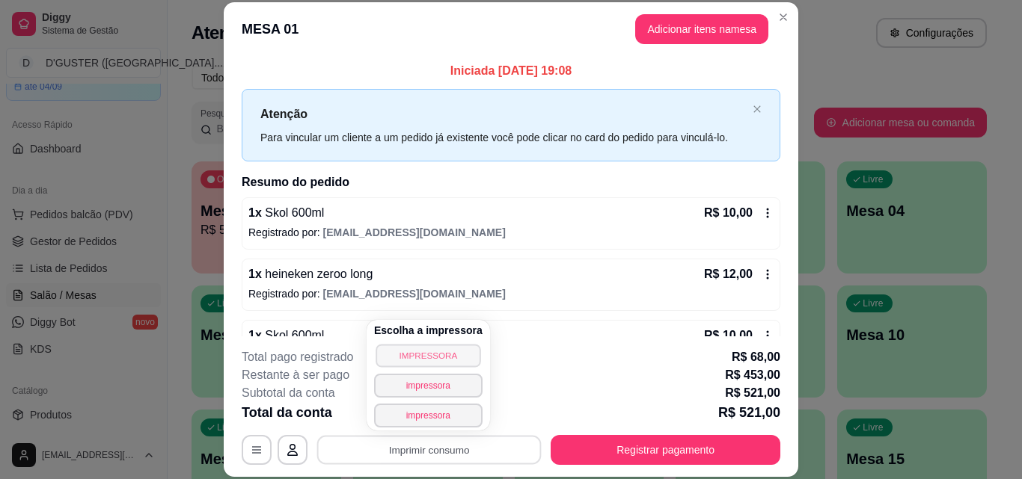
click at [410, 358] on button "IMPRESSORA" at bounding box center [427, 355] width 105 height 23
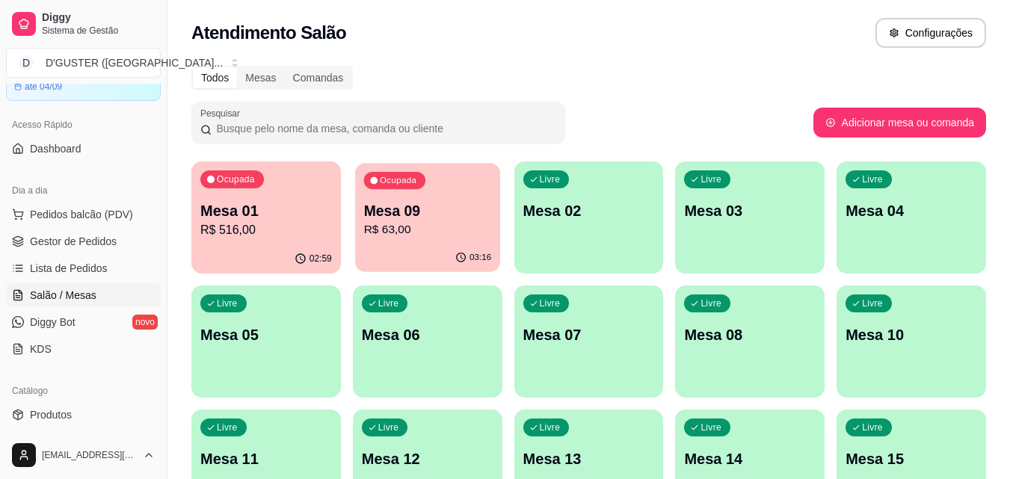
click at [419, 230] on p "R$ 63,00" at bounding box center [427, 229] width 128 height 17
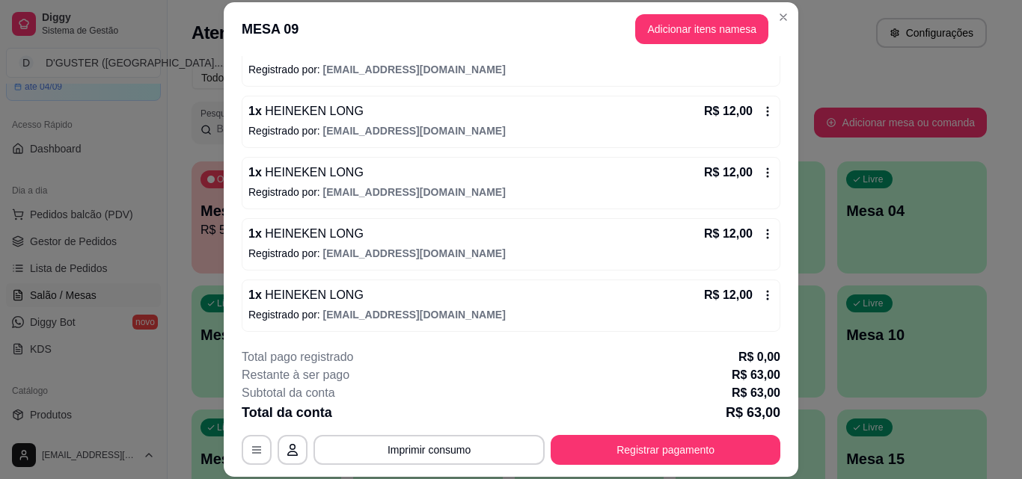
scroll to position [226, 0]
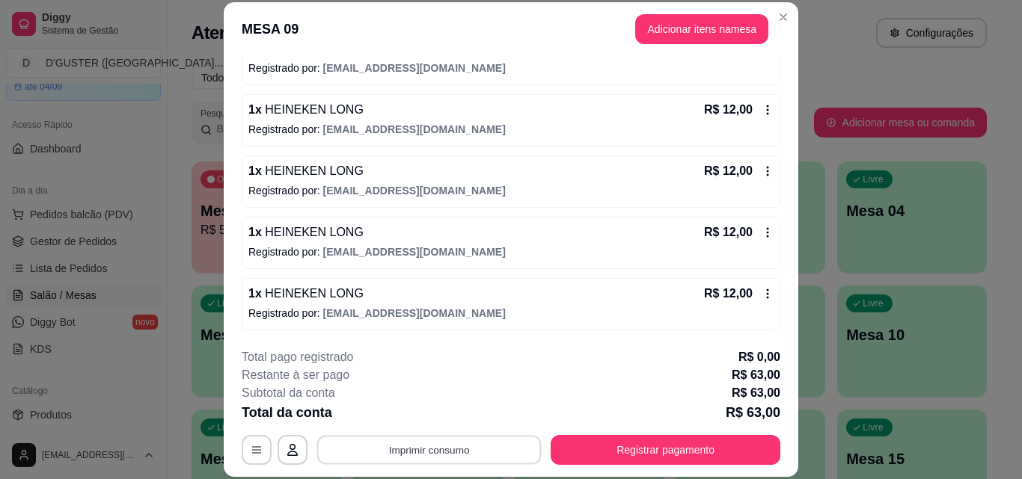
click at [361, 453] on button "Imprimir consumo" at bounding box center [429, 449] width 224 height 29
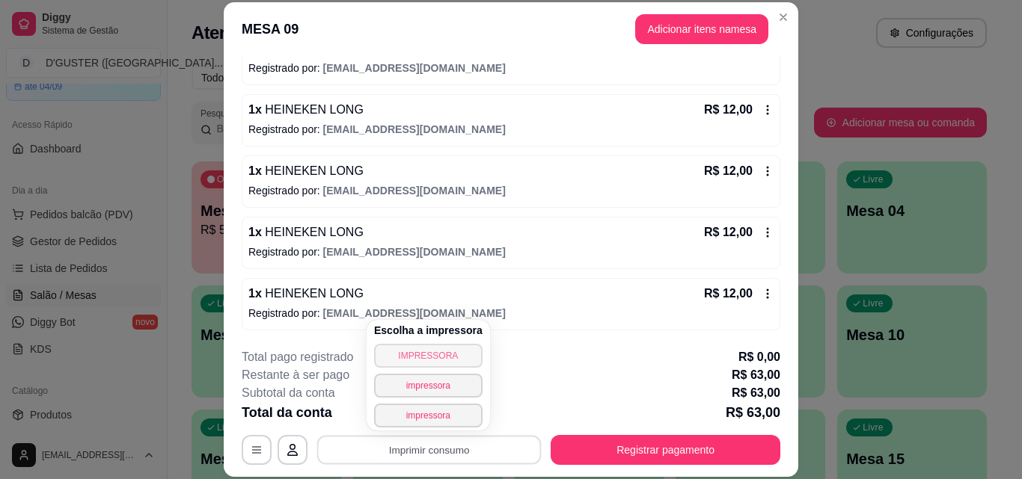
click at [411, 360] on button "IMPRESSORA" at bounding box center [428, 356] width 108 height 24
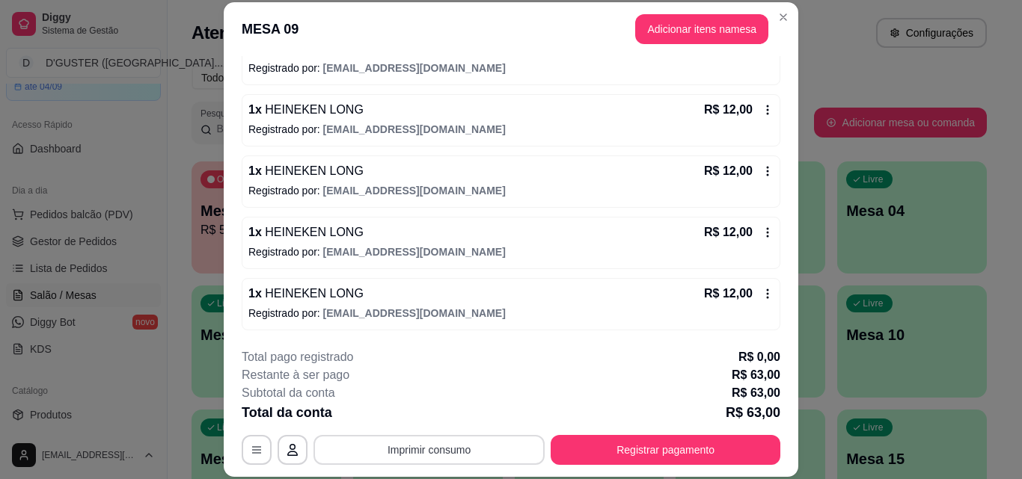
click at [470, 452] on button "Imprimir consumo" at bounding box center [428, 450] width 231 height 30
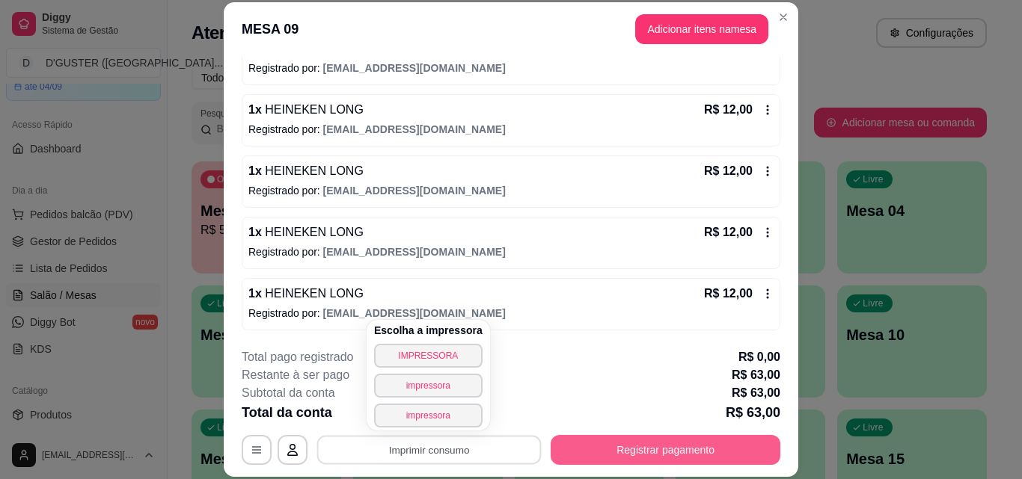
click at [601, 447] on button "Registrar pagamento" at bounding box center [665, 450] width 230 height 30
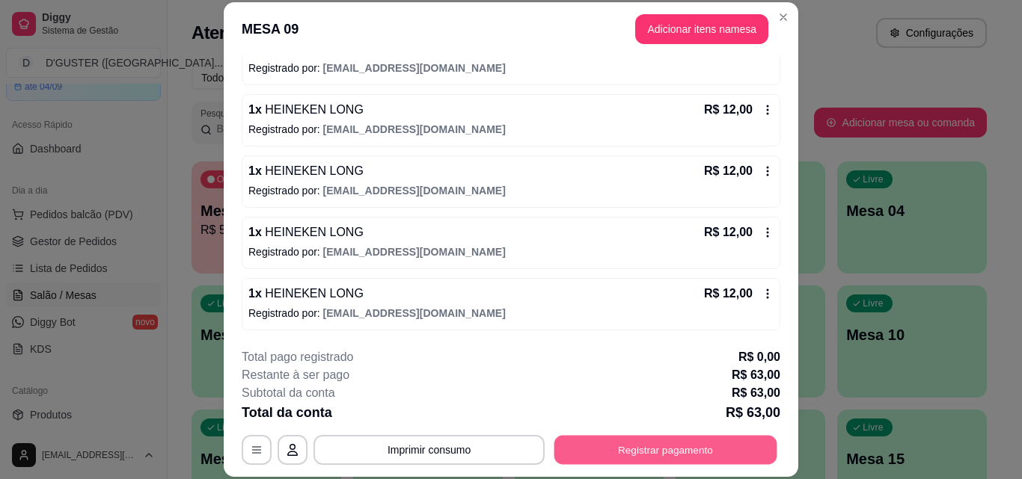
click at [604, 444] on button "Registrar pagamento" at bounding box center [665, 449] width 223 height 29
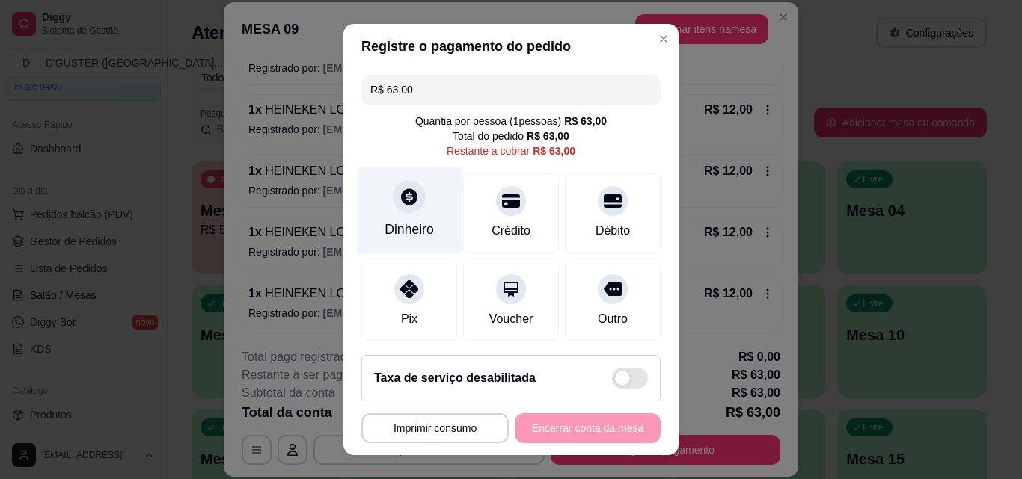
click at [396, 213] on div "Dinheiro" at bounding box center [409, 211] width 105 height 88
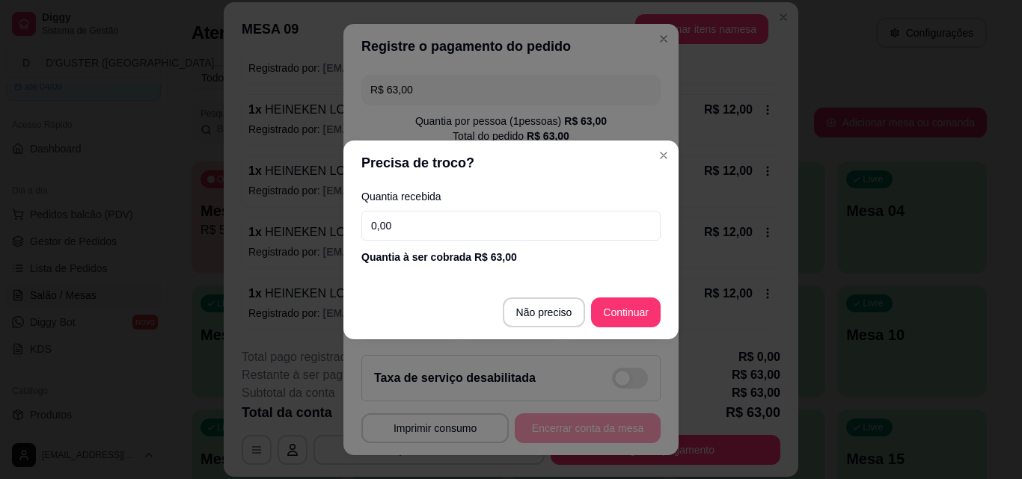
click at [488, 233] on input "0,00" at bounding box center [510, 226] width 299 height 30
type input "63,00"
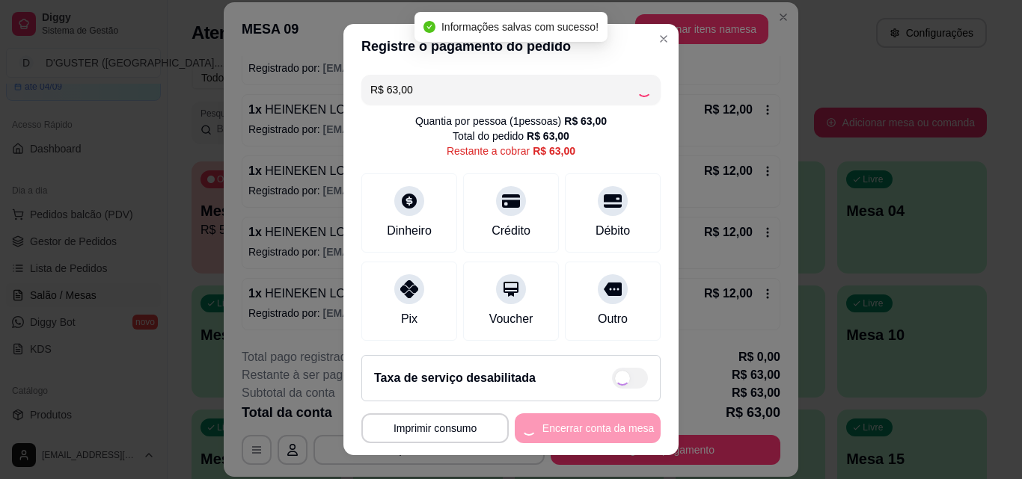
type input "R$ 0,00"
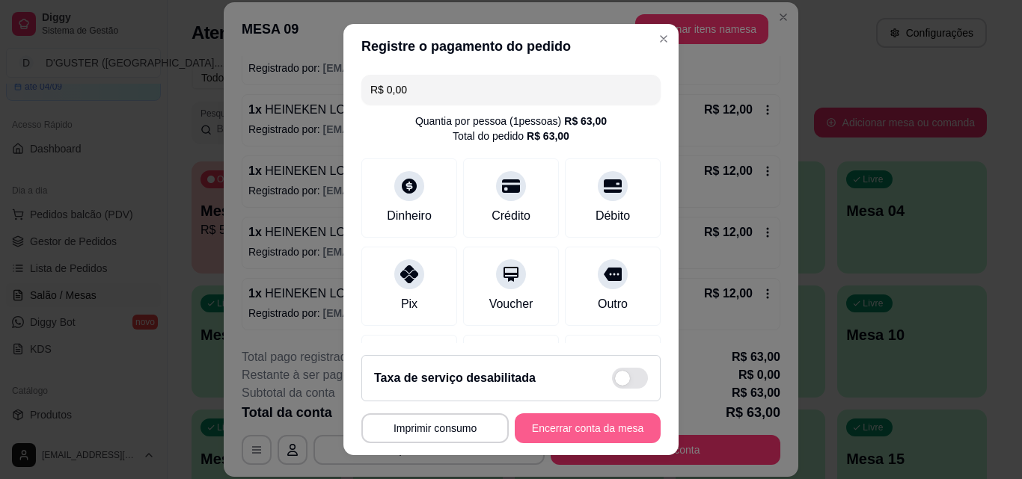
click at [560, 421] on button "Encerrar conta da mesa" at bounding box center [588, 429] width 146 height 30
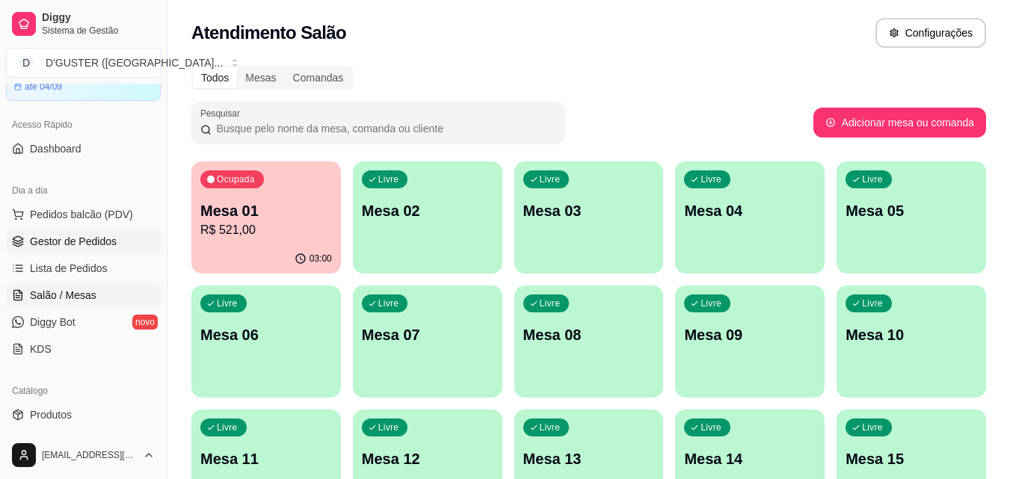
click at [95, 242] on span "Gestor de Pedidos" at bounding box center [73, 241] width 87 height 15
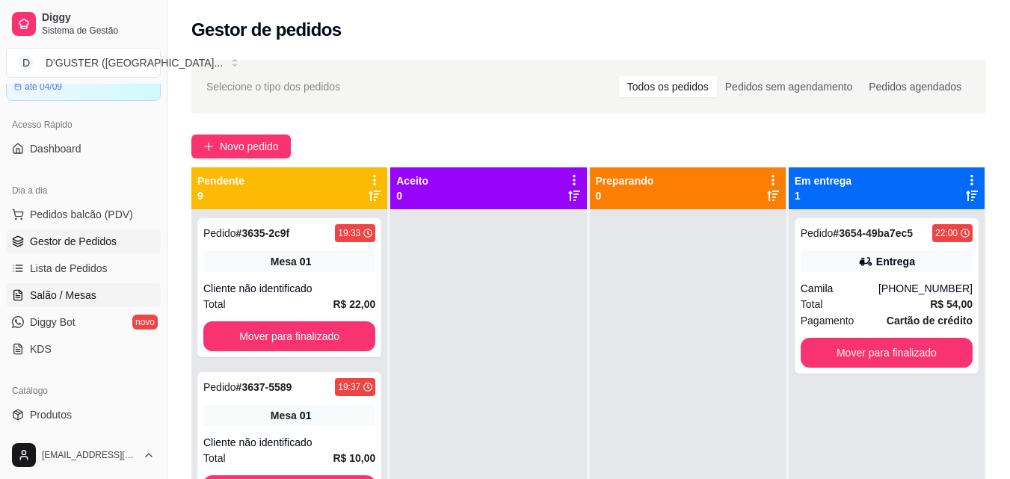
click at [84, 297] on span "Salão / Mesas" at bounding box center [63, 295] width 67 height 15
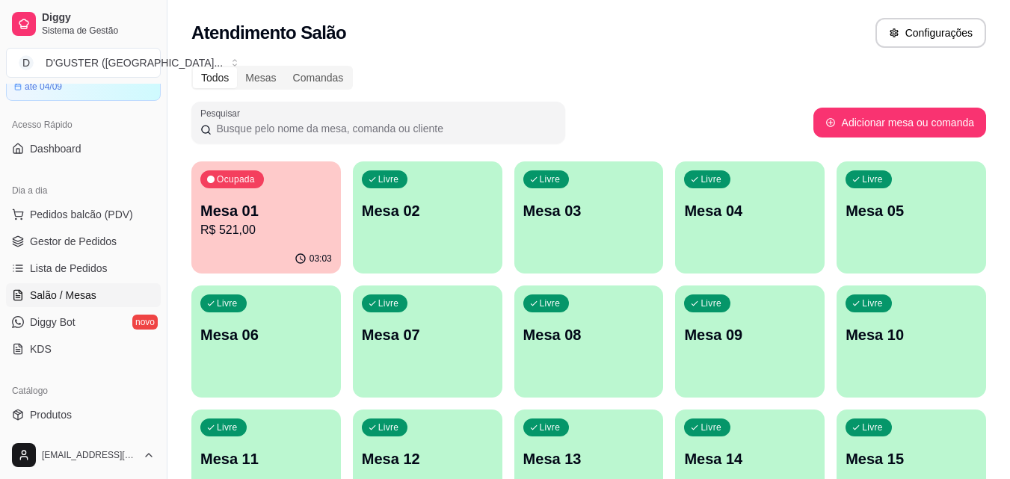
click at [297, 225] on p "R$ 521,00" at bounding box center [266, 230] width 132 height 18
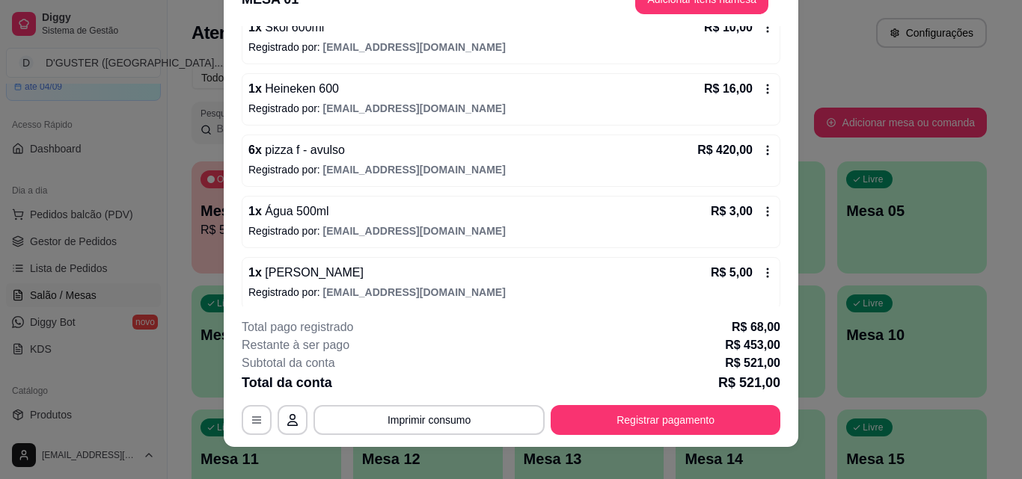
scroll to position [46, 0]
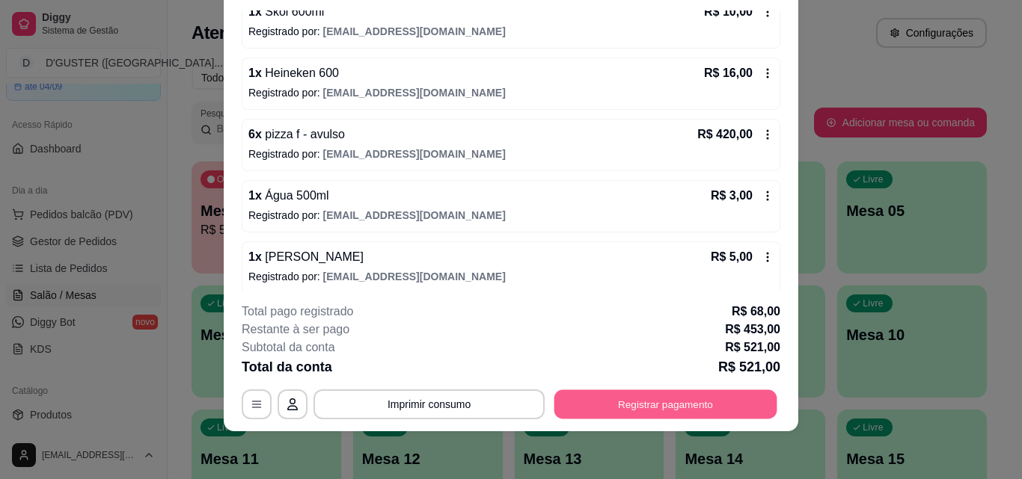
click at [663, 407] on button "Registrar pagamento" at bounding box center [665, 404] width 223 height 29
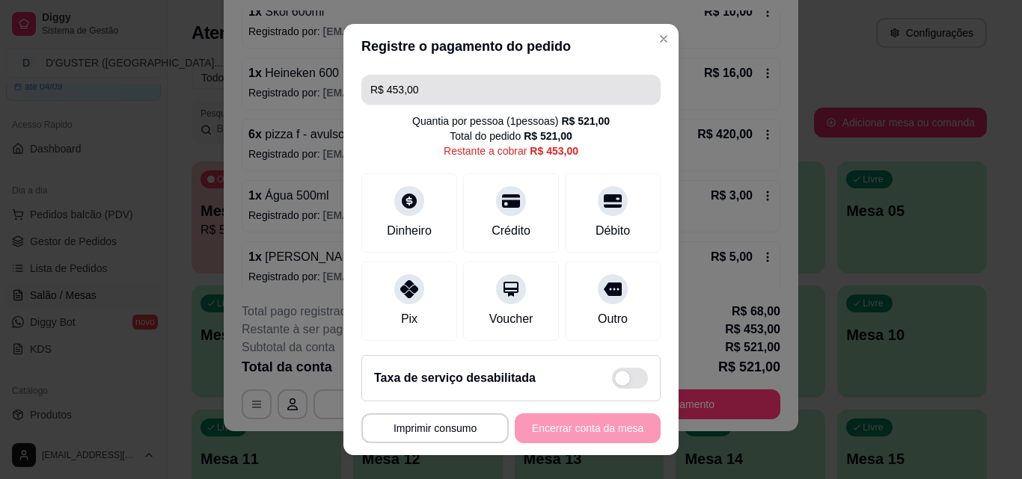
click at [454, 91] on input "R$ 453,00" at bounding box center [510, 90] width 281 height 30
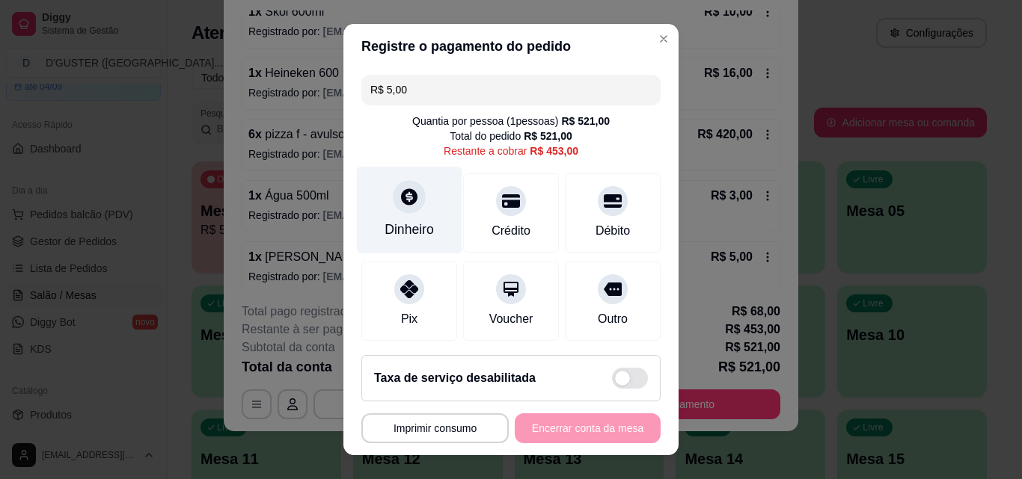
click at [401, 203] on icon at bounding box center [409, 196] width 16 height 16
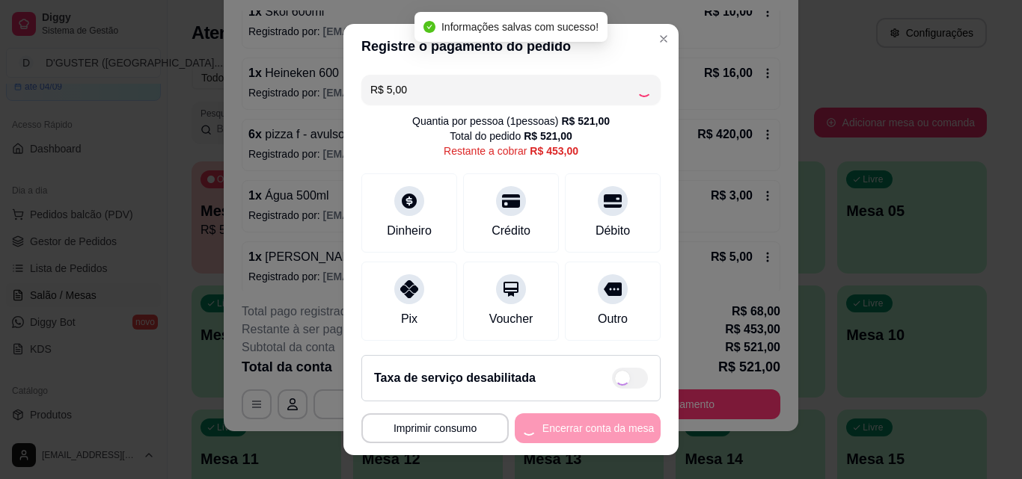
type input "R$ 448,00"
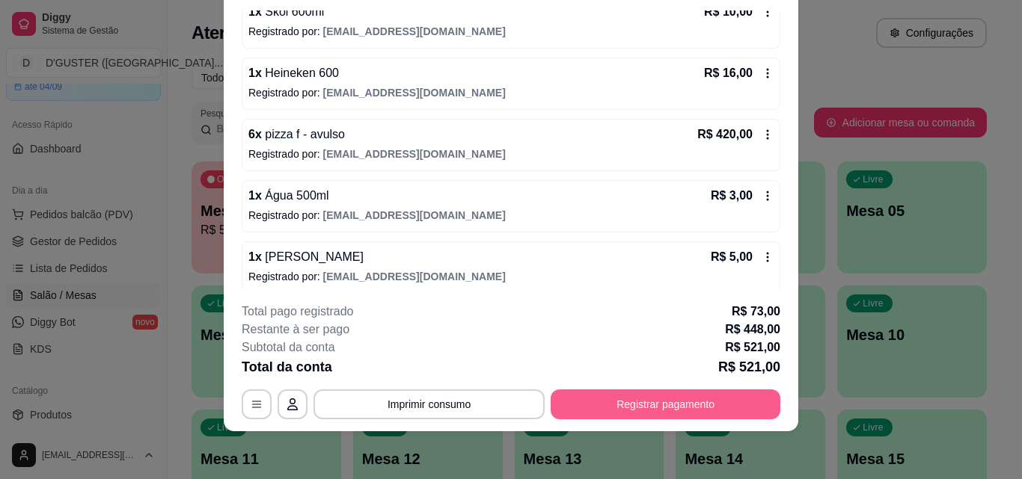
click at [676, 408] on button "Registrar pagamento" at bounding box center [665, 405] width 230 height 30
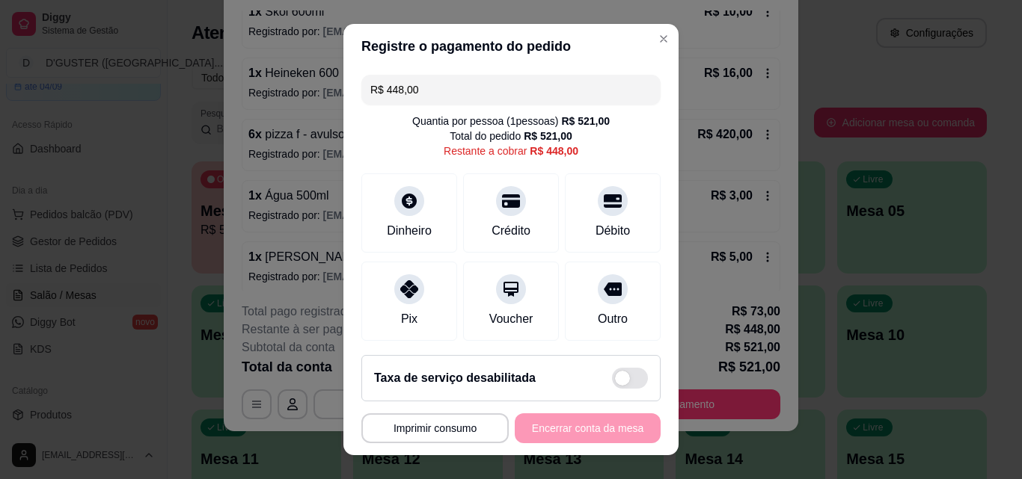
click at [451, 93] on input "R$ 448,00" at bounding box center [510, 90] width 281 height 30
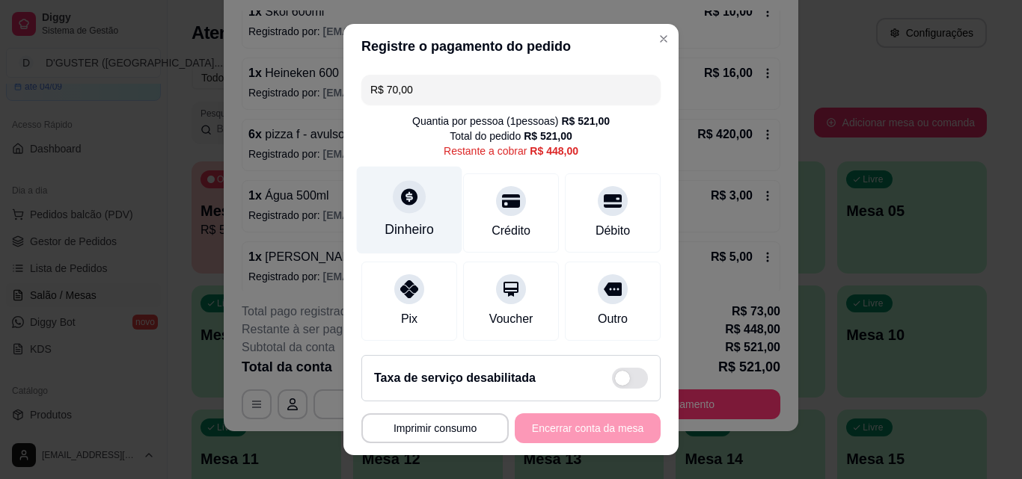
type input "R$ 70,00"
click at [409, 216] on div "Dinheiro" at bounding box center [409, 211] width 105 height 88
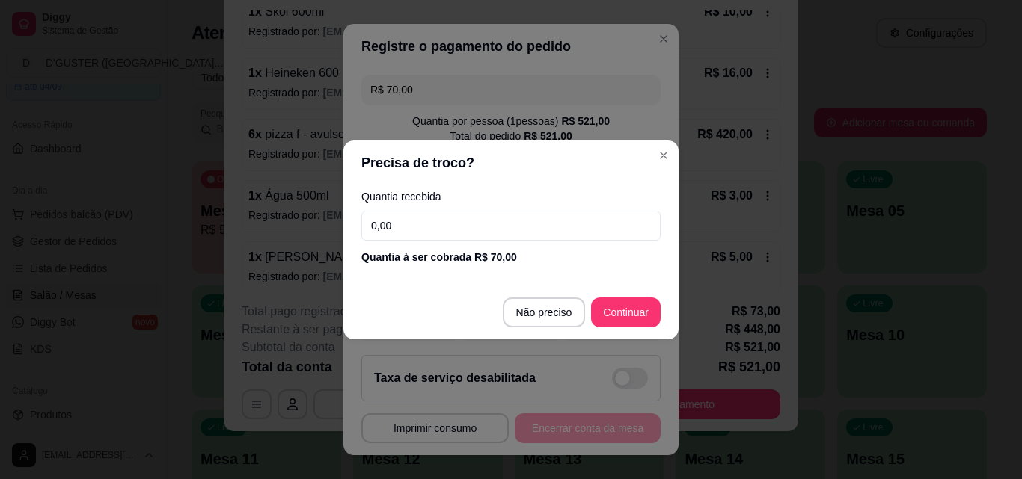
click at [490, 236] on input "0,00" at bounding box center [510, 226] width 299 height 30
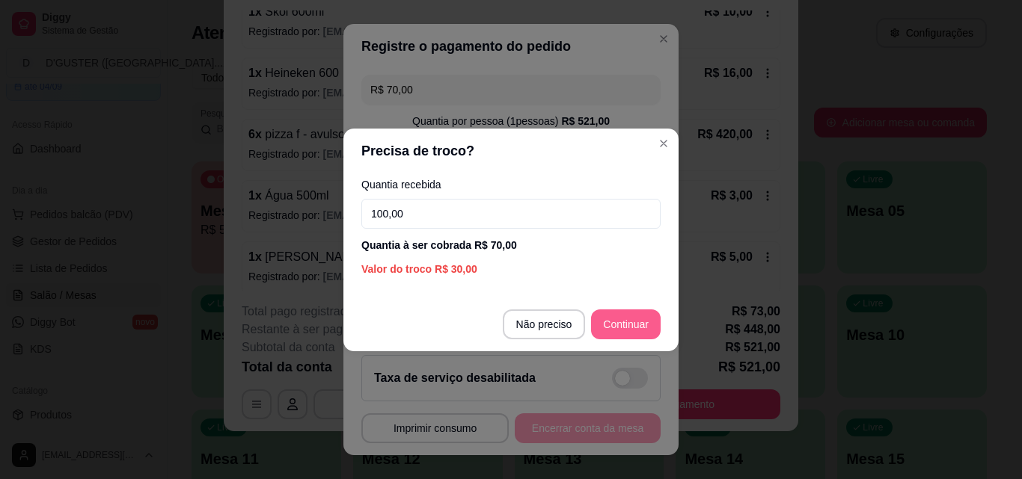
type input "100,00"
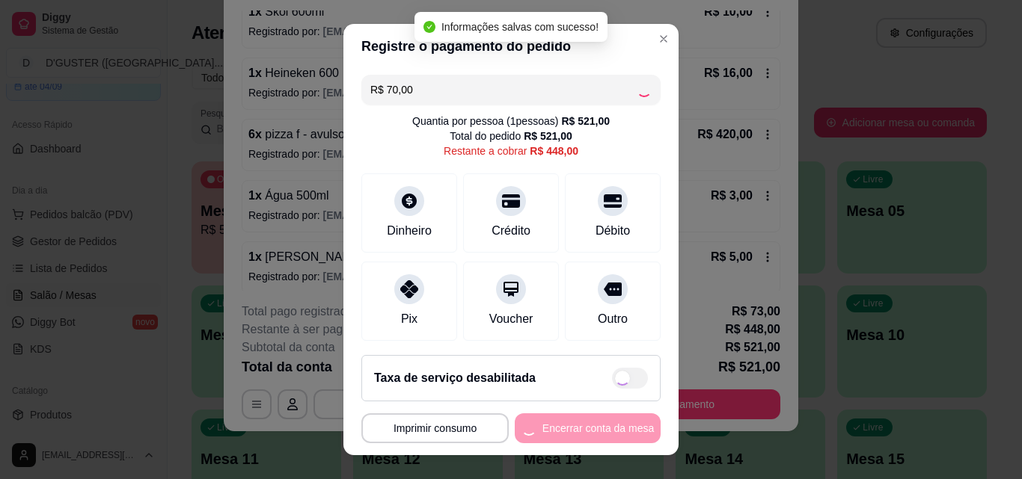
type input "R$ 378,00"
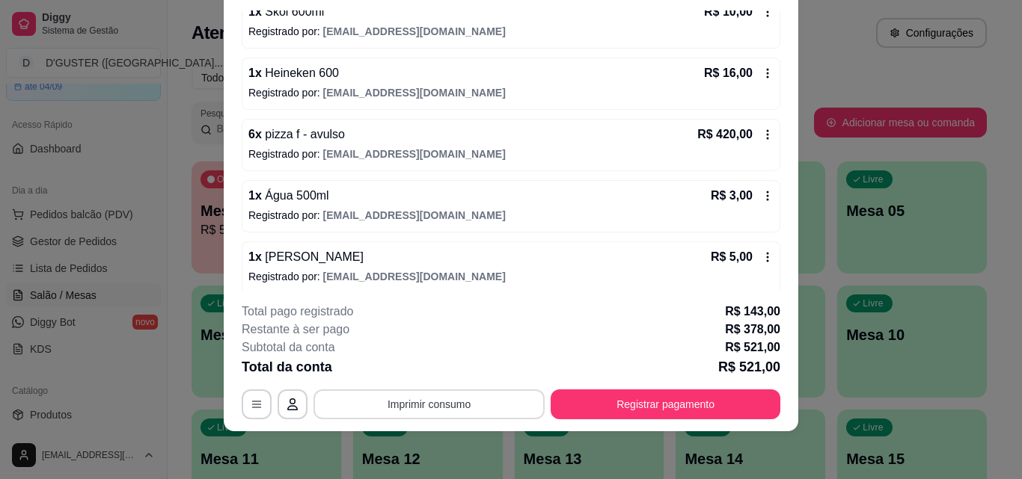
click at [427, 405] on button "Imprimir consumo" at bounding box center [428, 405] width 231 height 30
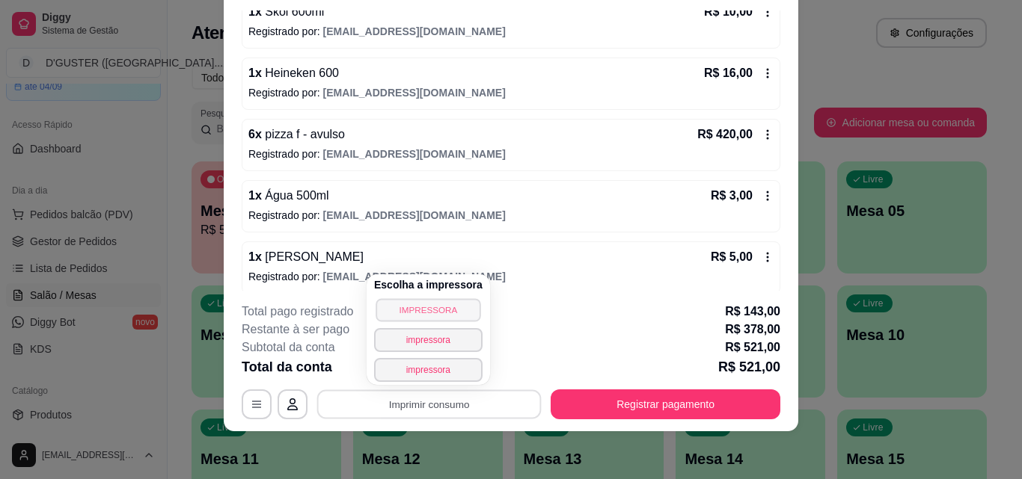
click at [434, 313] on button "IMPRESSORA" at bounding box center [427, 309] width 105 height 23
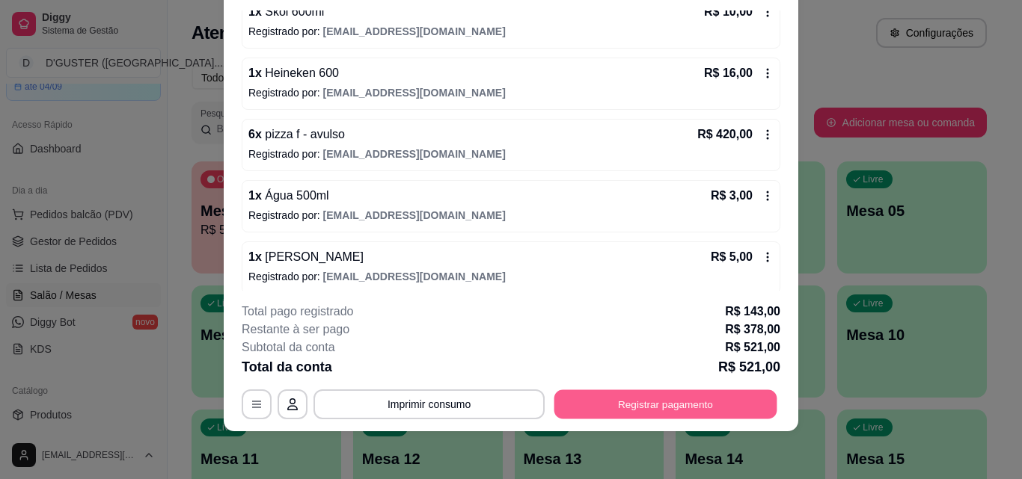
click at [634, 404] on button "Registrar pagamento" at bounding box center [665, 404] width 223 height 29
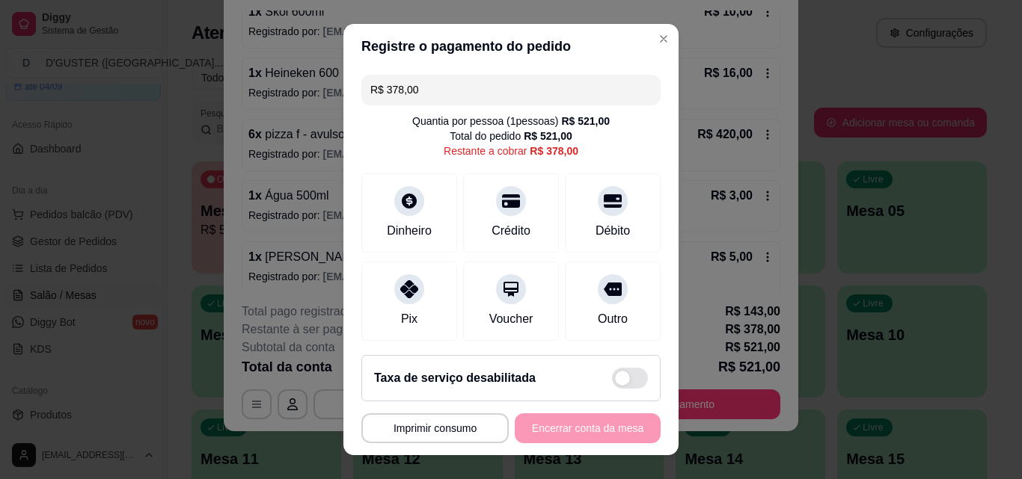
click at [456, 83] on input "R$ 378,00" at bounding box center [510, 90] width 281 height 30
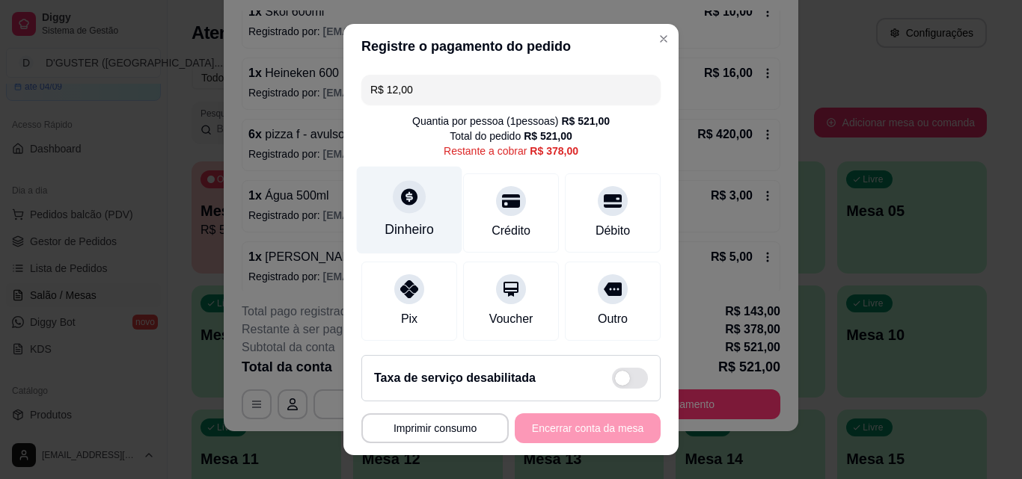
click at [398, 212] on div at bounding box center [409, 196] width 33 height 33
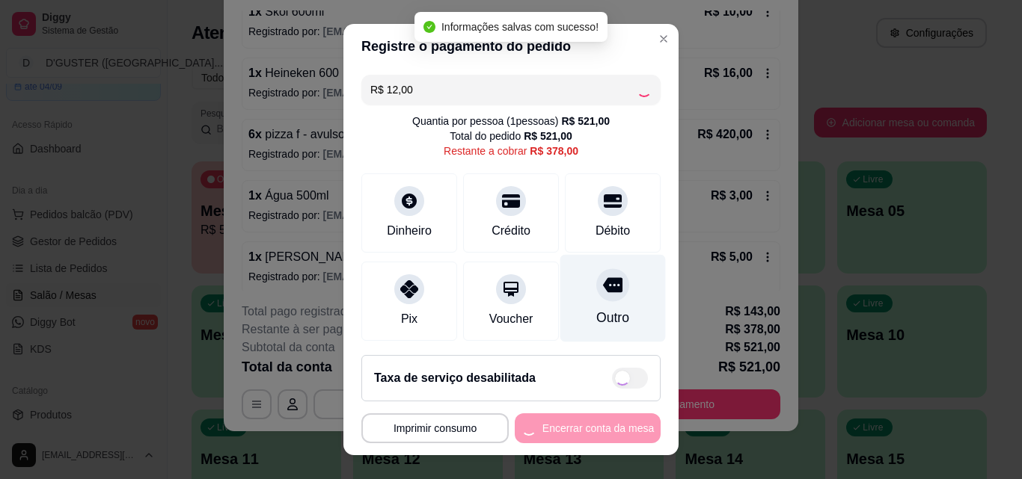
type input "R$ 366,00"
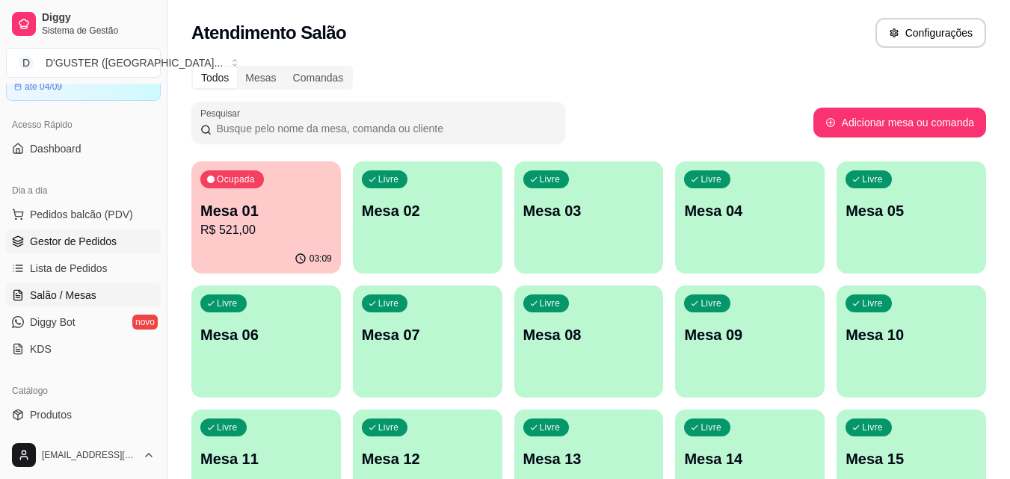
click at [93, 245] on span "Gestor de Pedidos" at bounding box center [73, 241] width 87 height 15
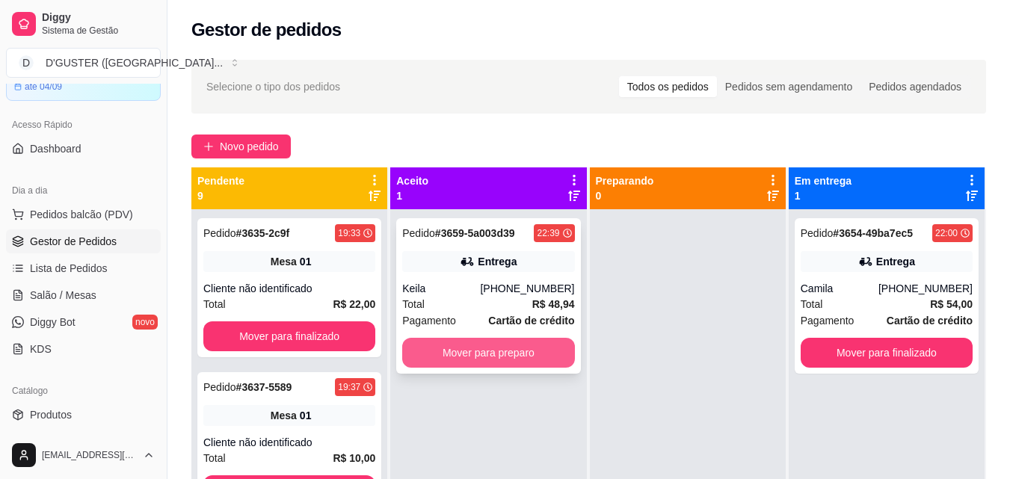
click at [480, 359] on button "Mover para preparo" at bounding box center [488, 353] width 172 height 30
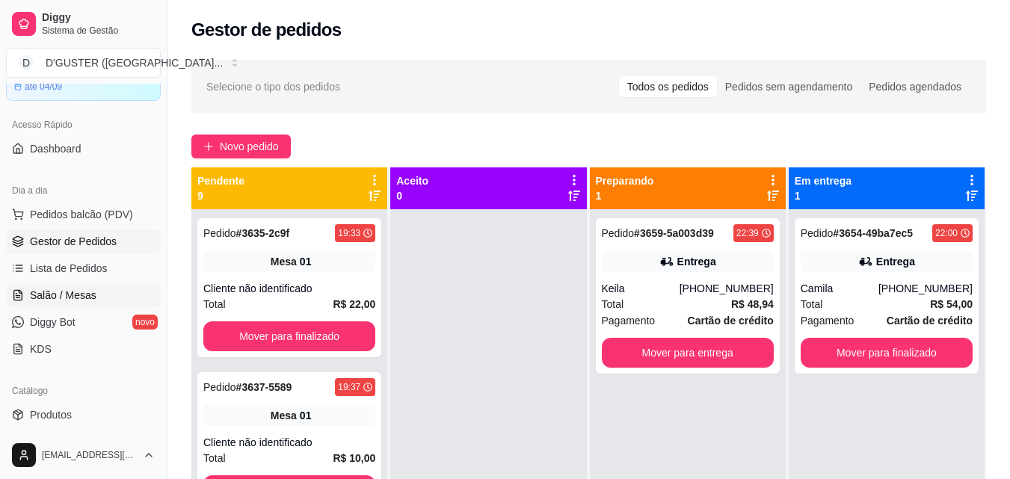
click at [83, 293] on span "Salão / Mesas" at bounding box center [63, 295] width 67 height 15
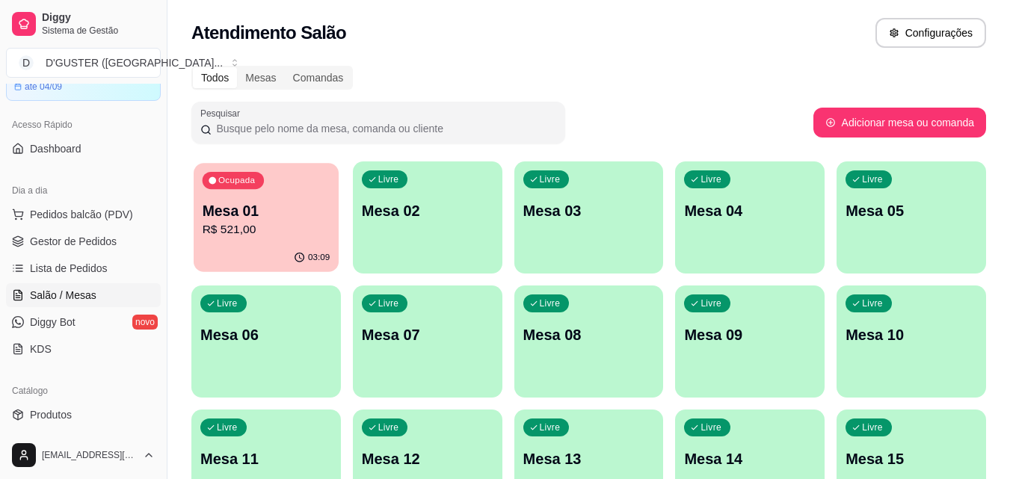
click at [239, 216] on p "Mesa 01" at bounding box center [267, 211] width 128 height 20
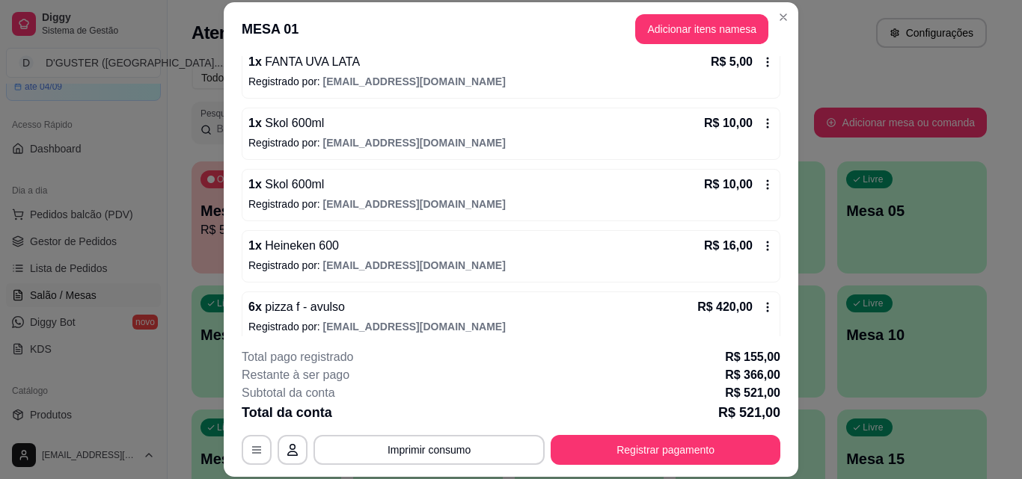
scroll to position [449, 0]
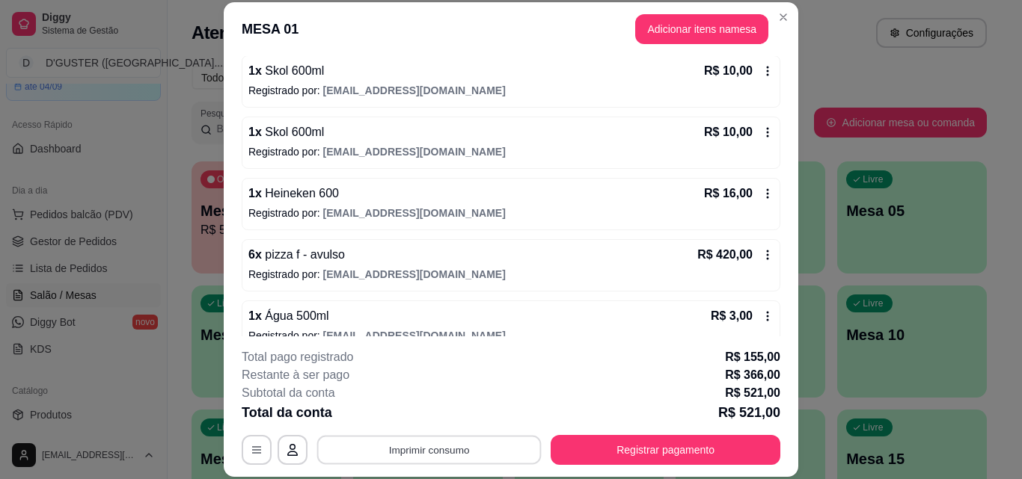
click at [429, 445] on button "Imprimir consumo" at bounding box center [429, 449] width 224 height 29
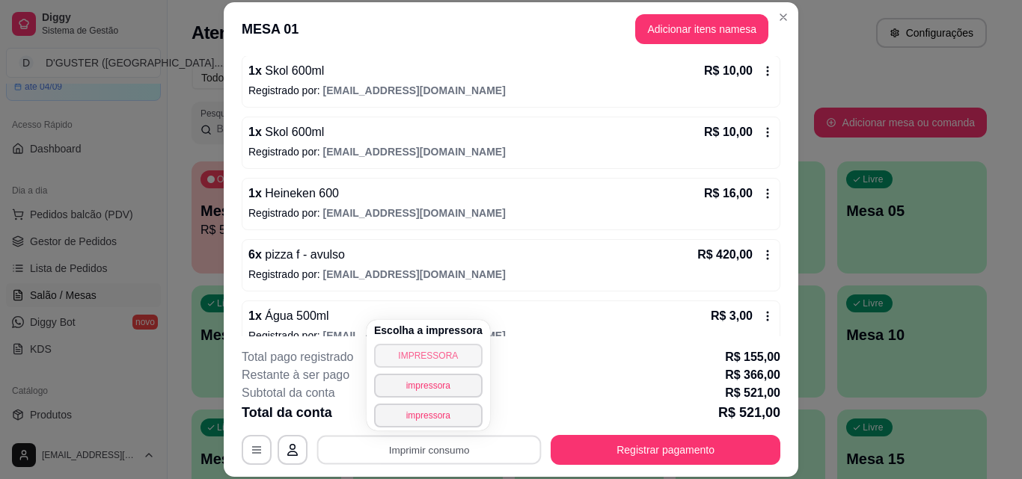
click at [443, 349] on button "IMPRESSORA" at bounding box center [428, 356] width 108 height 24
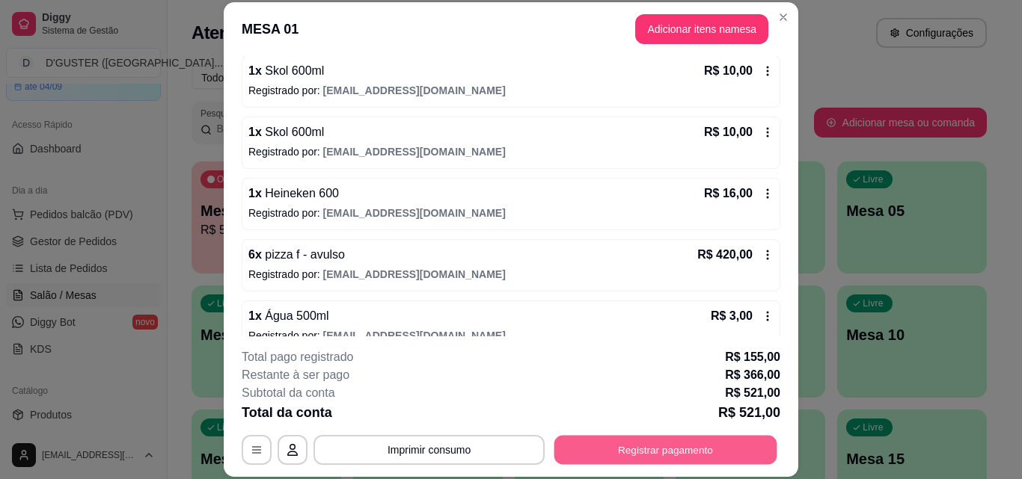
click at [674, 447] on button "Registrar pagamento" at bounding box center [665, 449] width 223 height 29
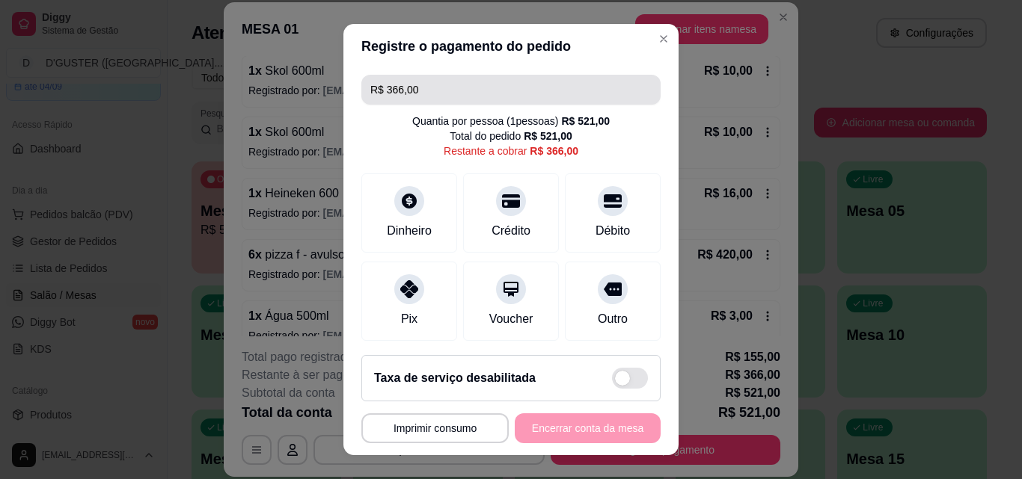
click at [457, 85] on input "R$ 366,00" at bounding box center [510, 90] width 281 height 30
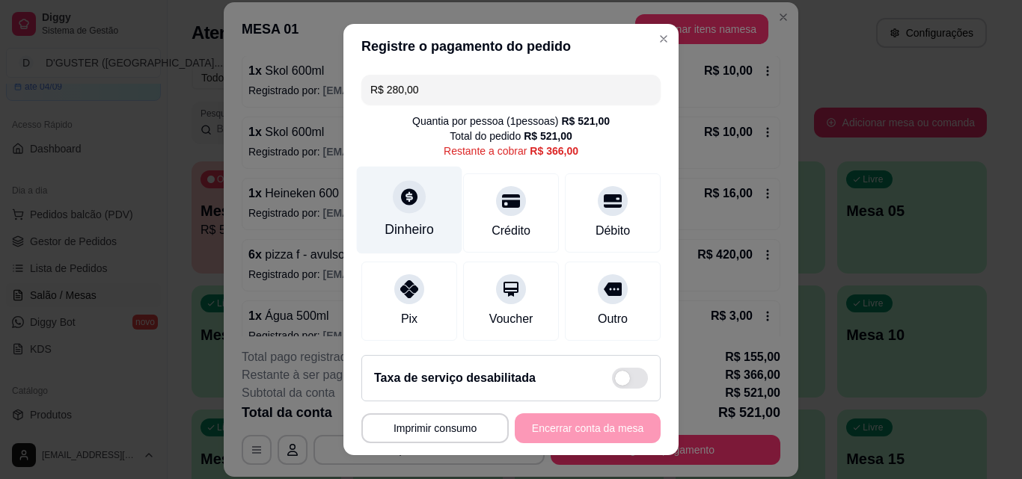
click at [393, 211] on div at bounding box center [409, 196] width 33 height 33
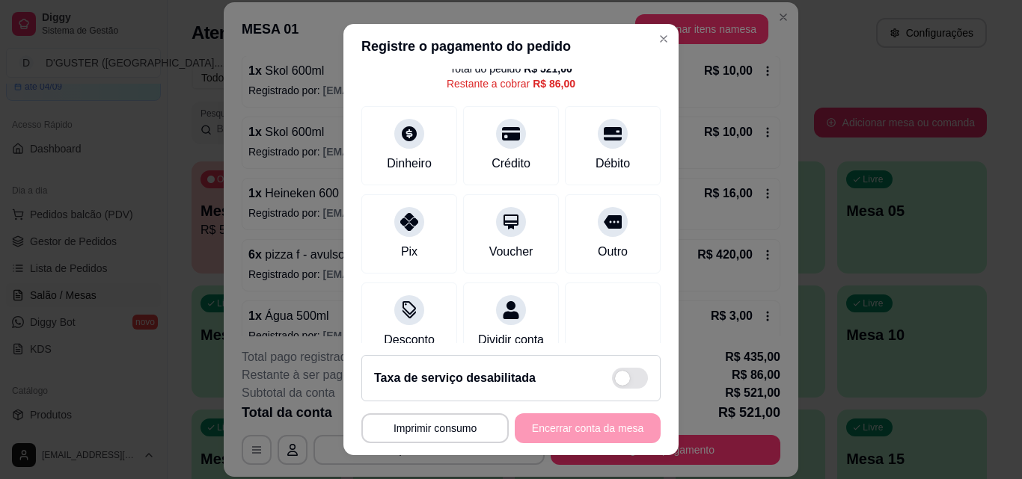
scroll to position [0, 0]
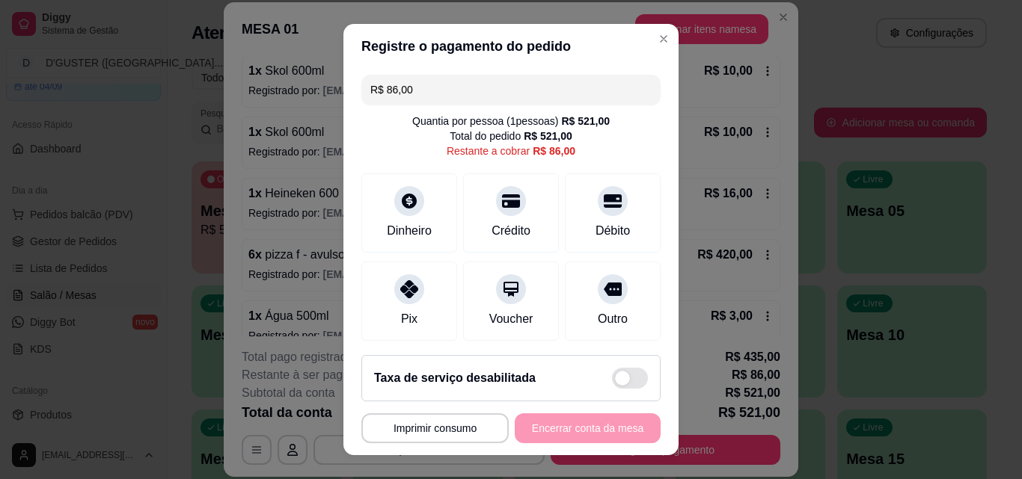
click at [476, 95] on input "R$ 86,00" at bounding box center [510, 90] width 281 height 30
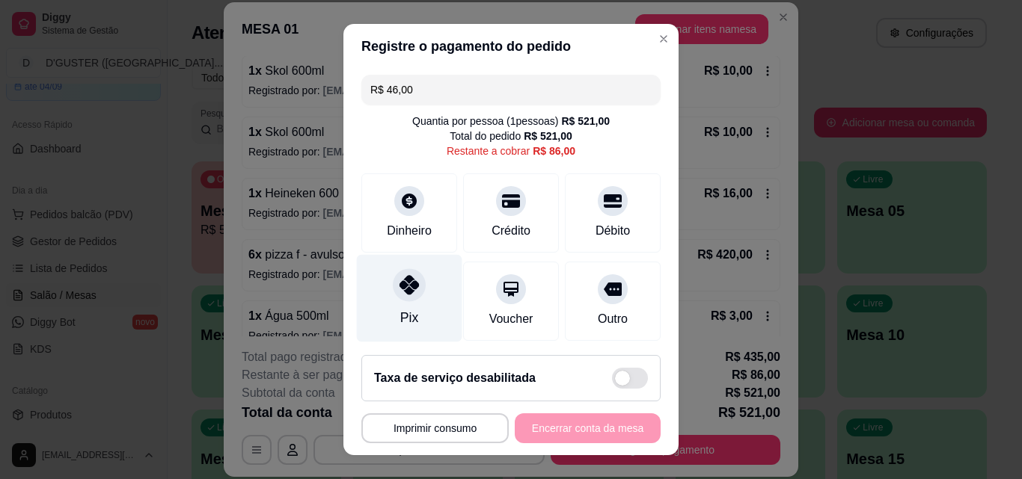
click at [411, 307] on div "Pix" at bounding box center [409, 299] width 105 height 88
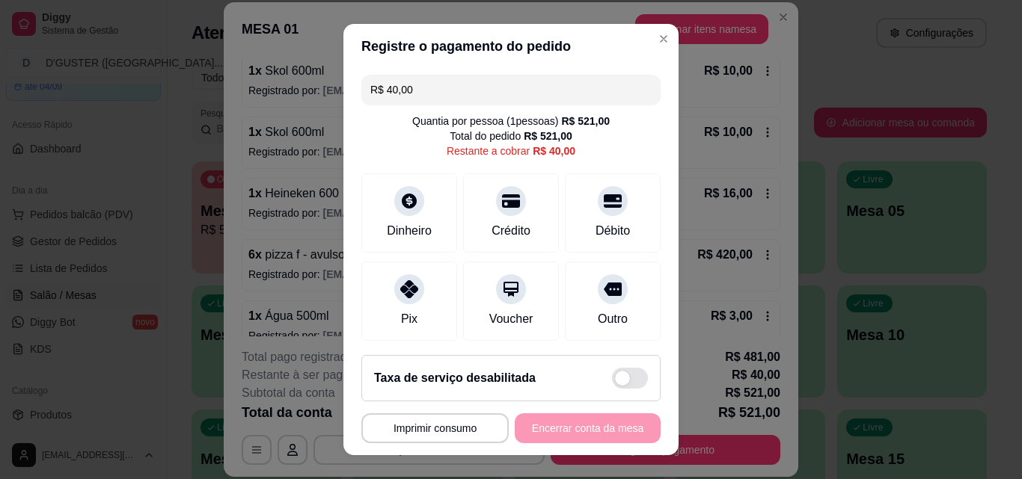
click at [428, 85] on input "R$ 40,00" at bounding box center [510, 90] width 281 height 30
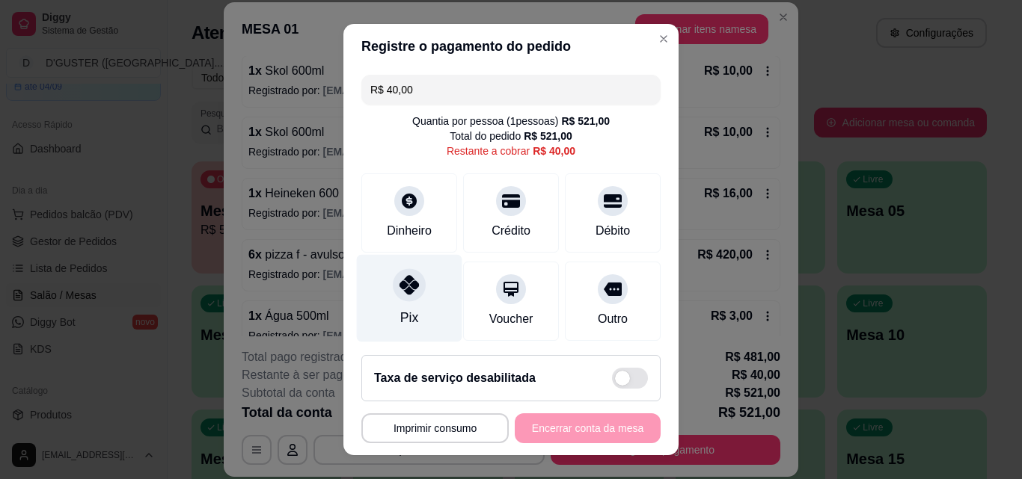
click at [406, 300] on div at bounding box center [409, 284] width 33 height 33
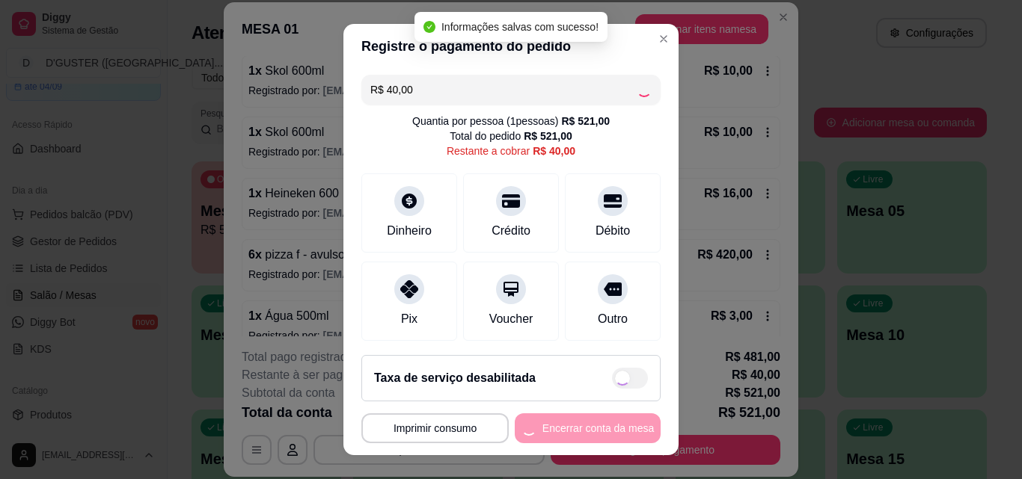
type input "R$ 0,00"
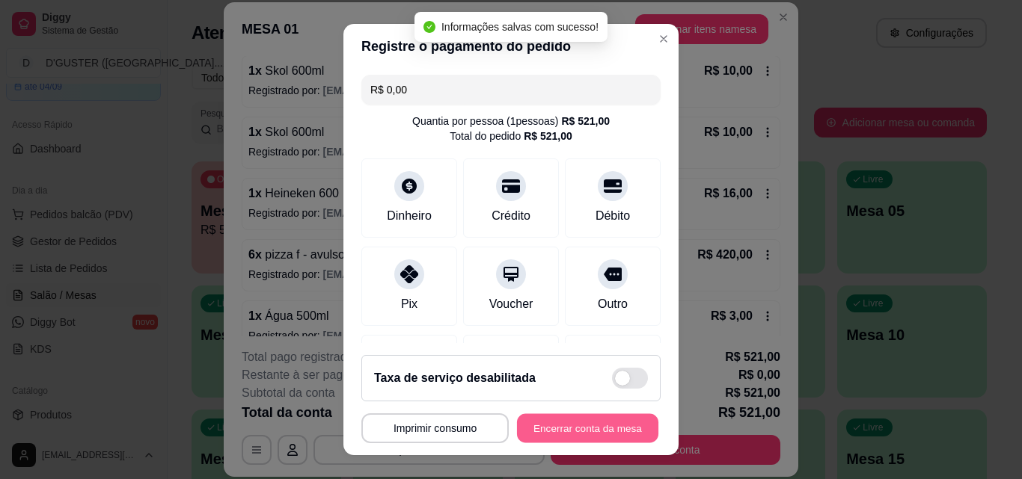
click at [610, 422] on button "Encerrar conta da mesa" at bounding box center [587, 428] width 141 height 29
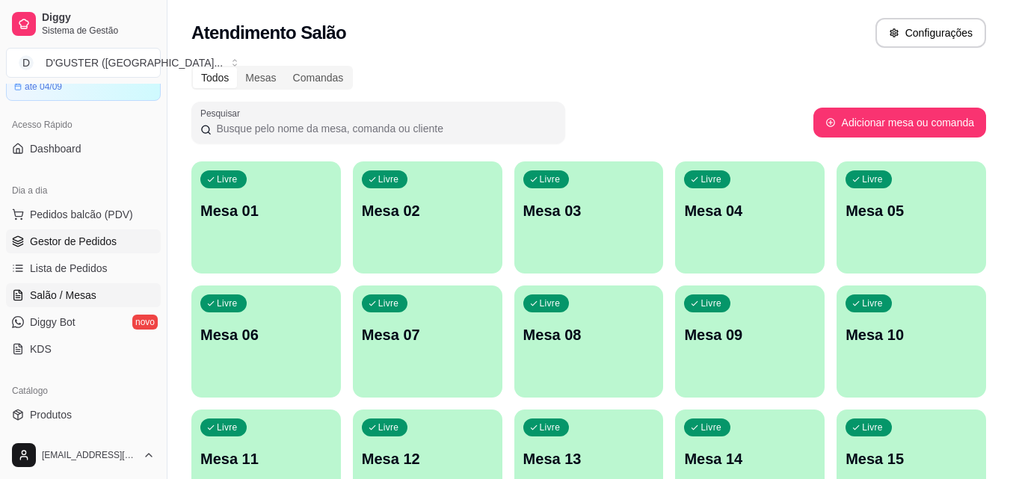
click at [73, 231] on link "Gestor de Pedidos" at bounding box center [83, 242] width 155 height 24
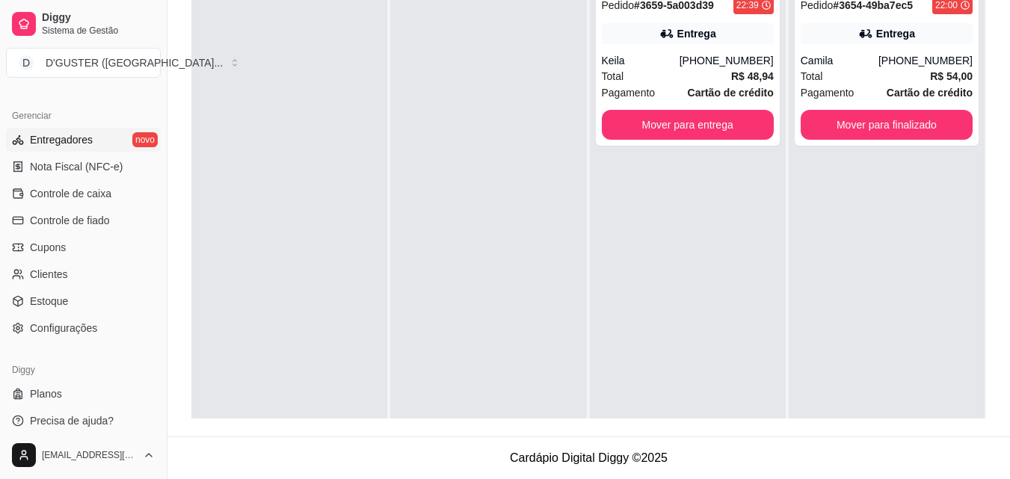
scroll to position [597, 0]
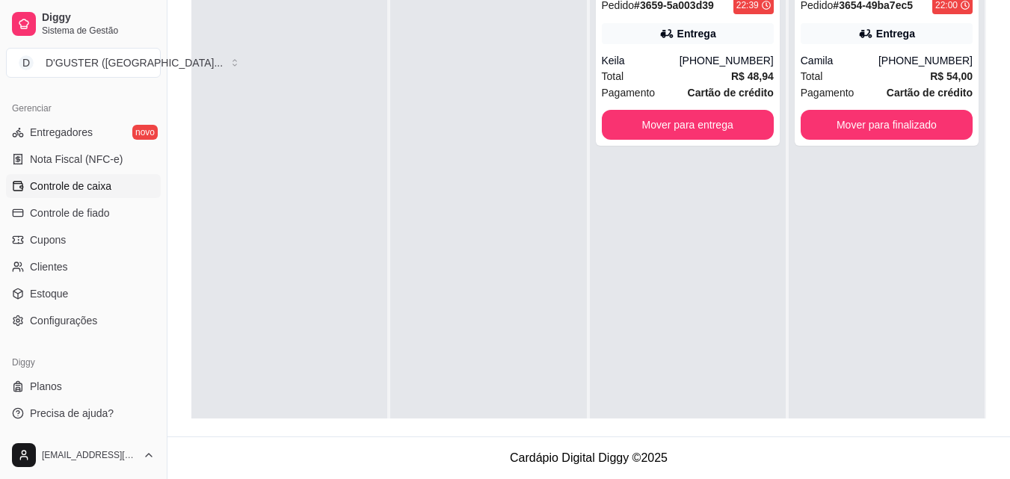
click at [73, 192] on span "Controle de caixa" at bounding box center [71, 186] width 82 height 15
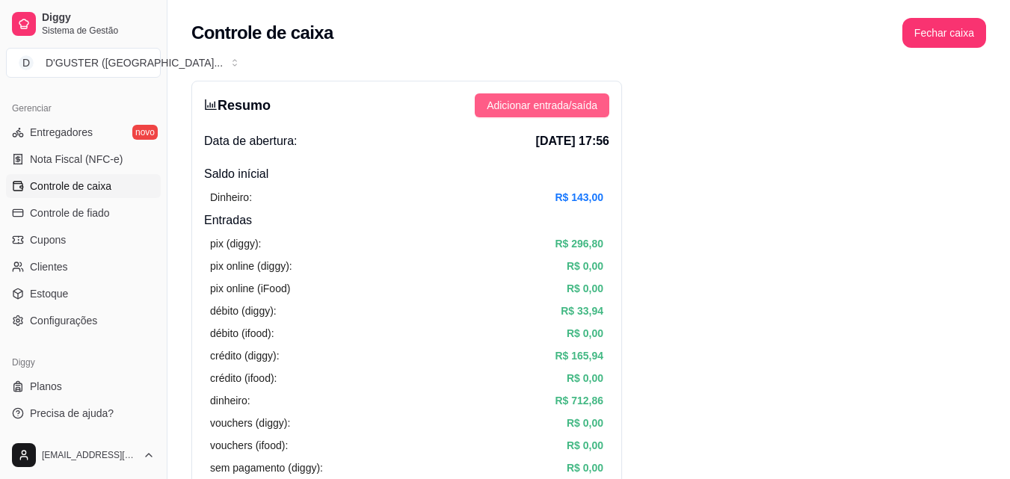
click at [533, 109] on span "Adicionar entrada/saída" at bounding box center [542, 105] width 111 height 16
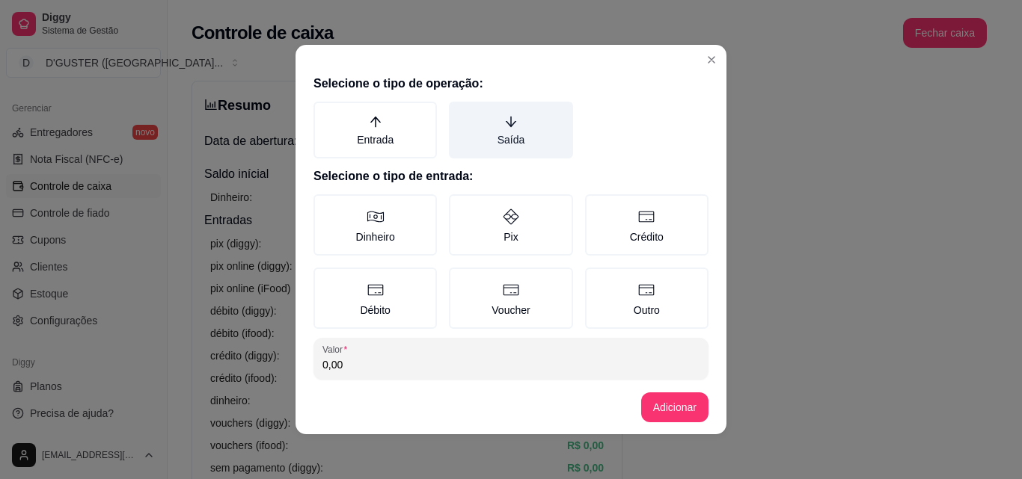
click at [489, 134] on label "Saída" at bounding box center [510, 130] width 123 height 57
click at [460, 113] on button "Saída" at bounding box center [454, 107] width 12 height 12
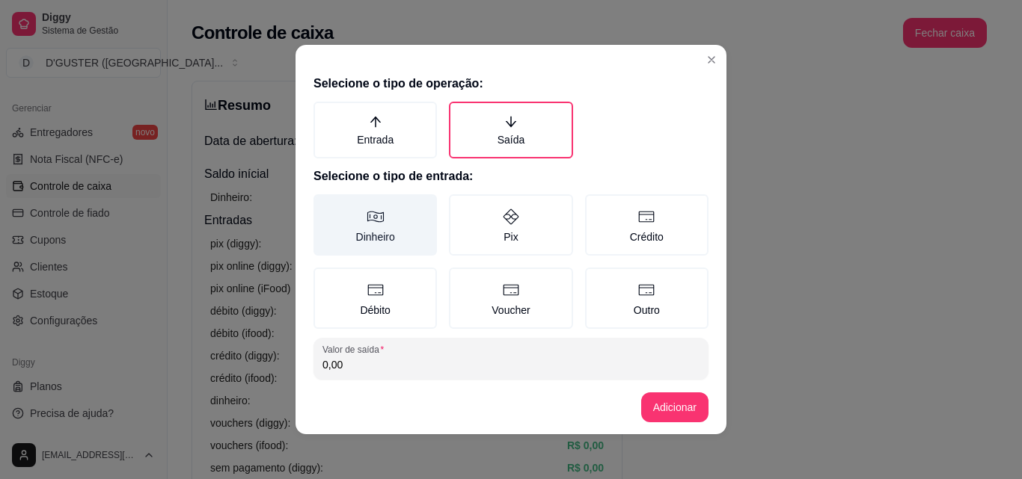
click at [355, 221] on label "Dinheiro" at bounding box center [374, 224] width 123 height 61
click at [325, 206] on button "Dinheiro" at bounding box center [319, 200] width 12 height 12
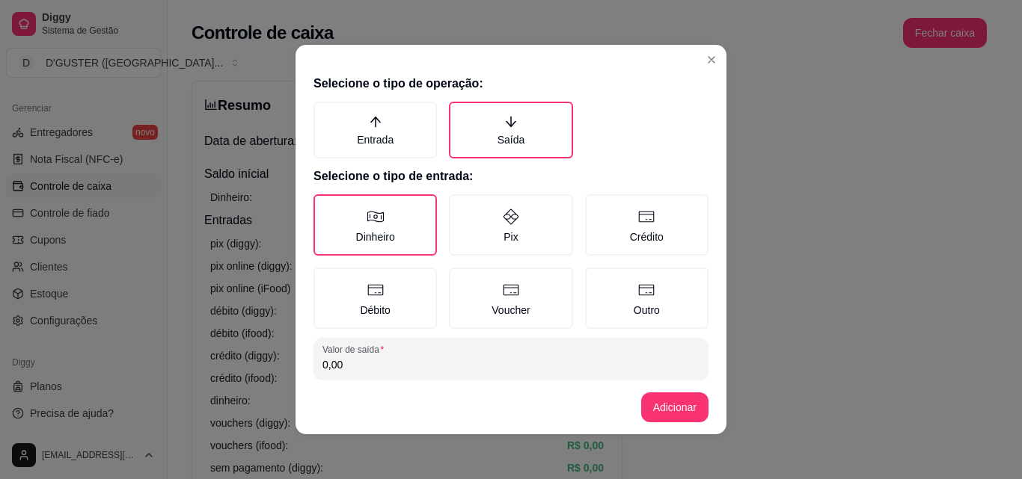
click at [384, 362] on input "0,00" at bounding box center [510, 364] width 377 height 15
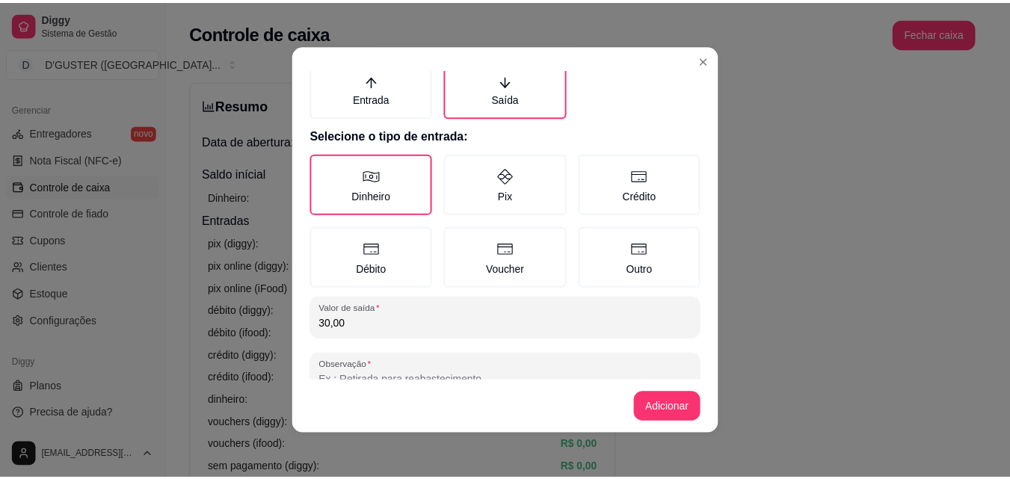
scroll to position [80, 0]
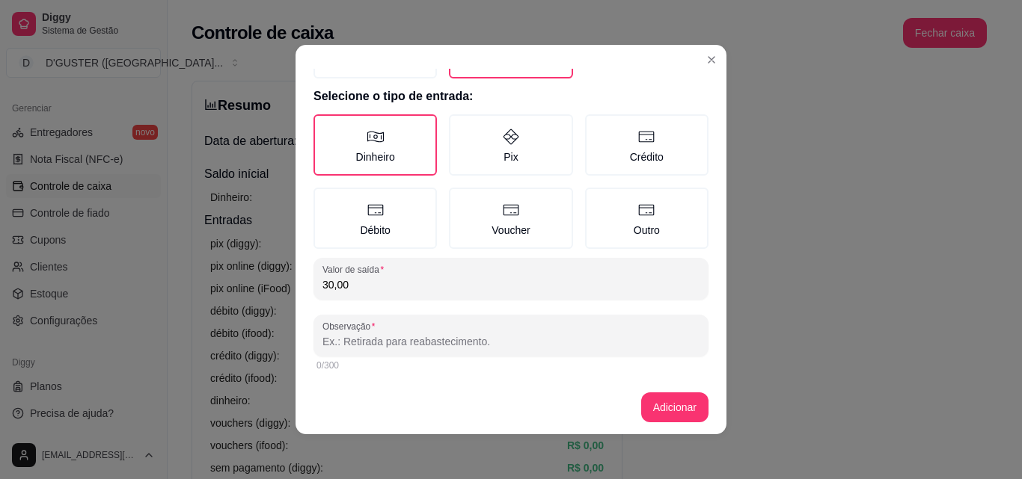
type input "30,00"
click at [469, 314] on div "Selecione o tipo de operação: Entrada Saída Selecione o tipo de entrada: Dinhei…" at bounding box center [510, 225] width 431 height 312
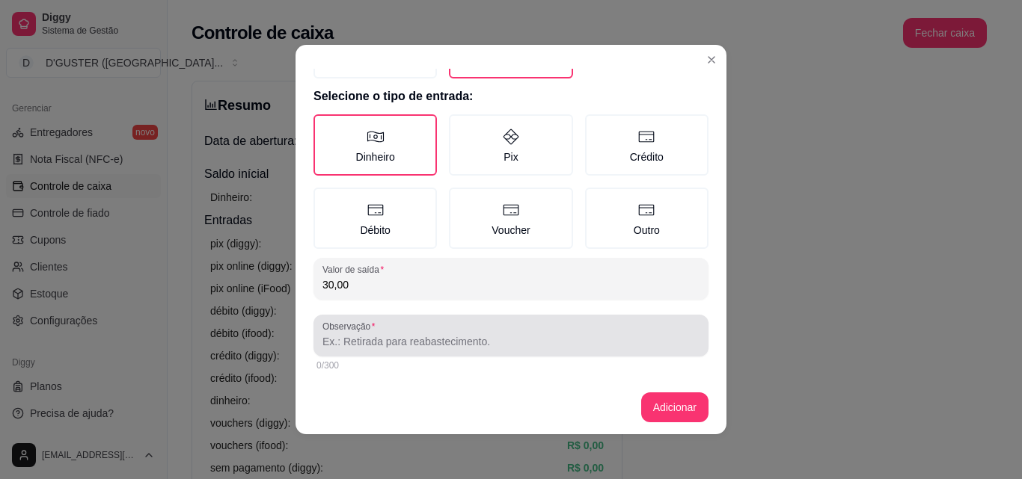
click at [470, 323] on div at bounding box center [510, 336] width 377 height 30
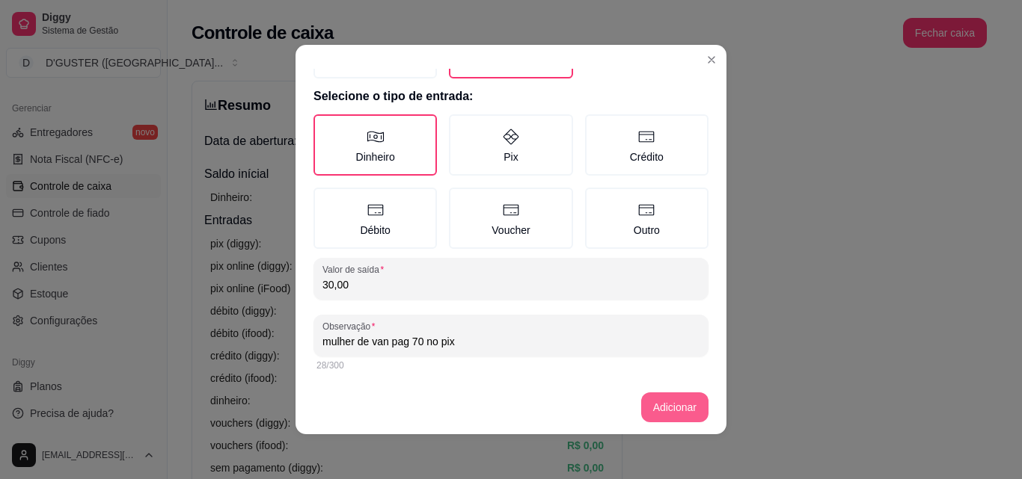
type input "mulher de van pag 70 no pix"
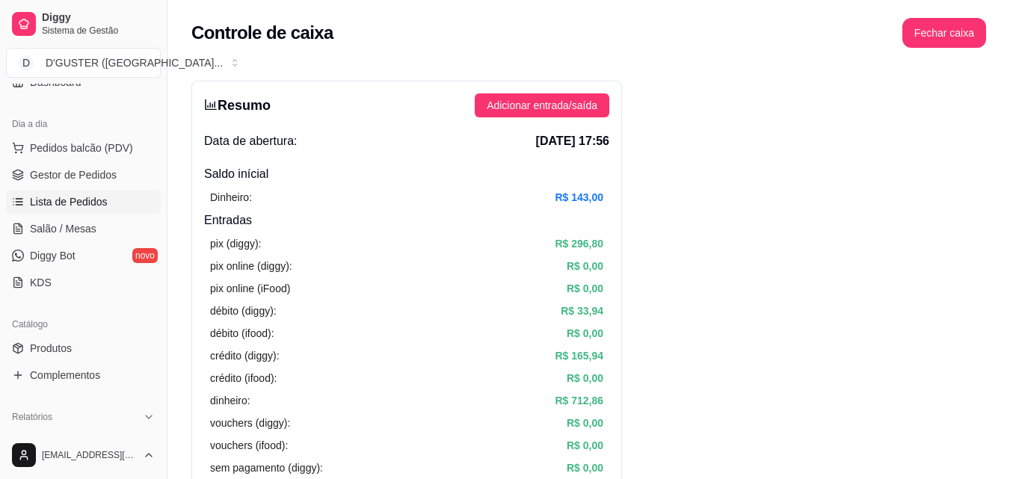
scroll to position [0, 0]
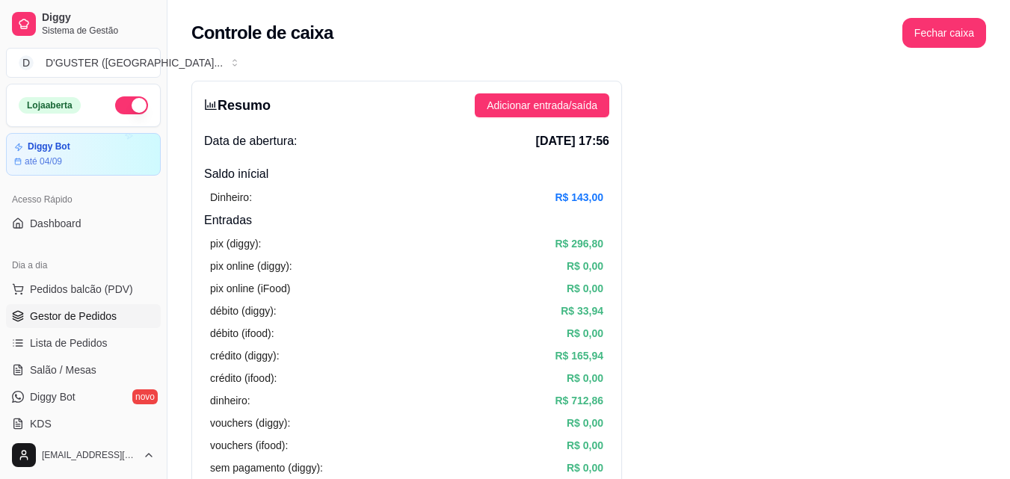
click at [102, 320] on span "Gestor de Pedidos" at bounding box center [73, 316] width 87 height 15
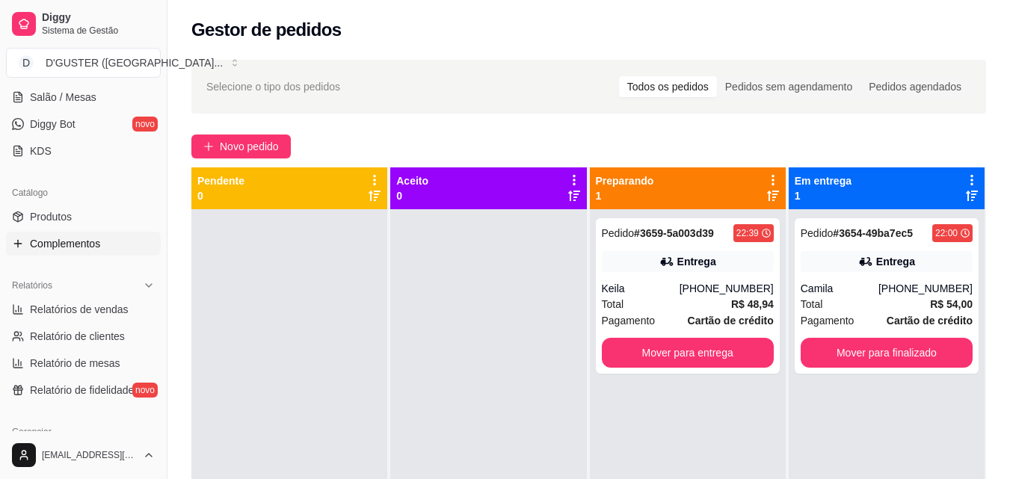
scroll to position [299, 0]
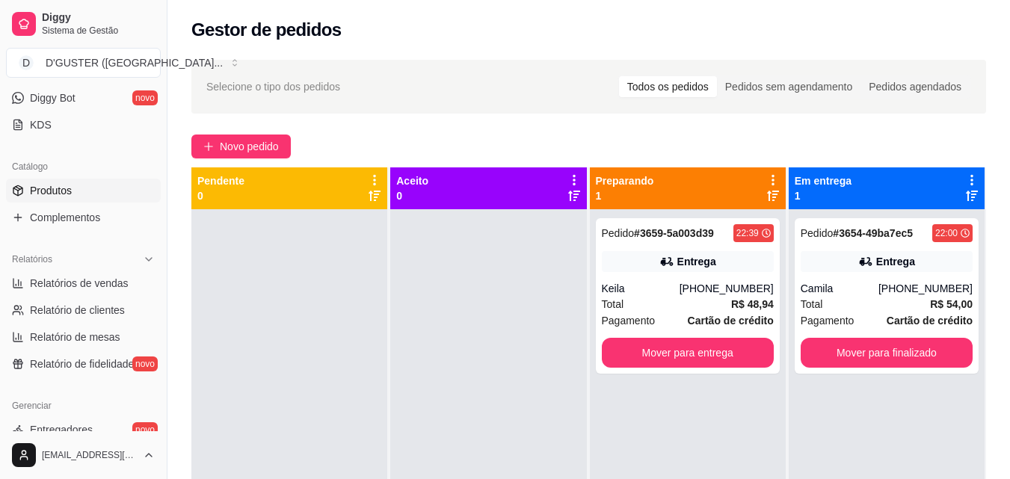
click at [84, 191] on link "Produtos" at bounding box center [83, 191] width 155 height 24
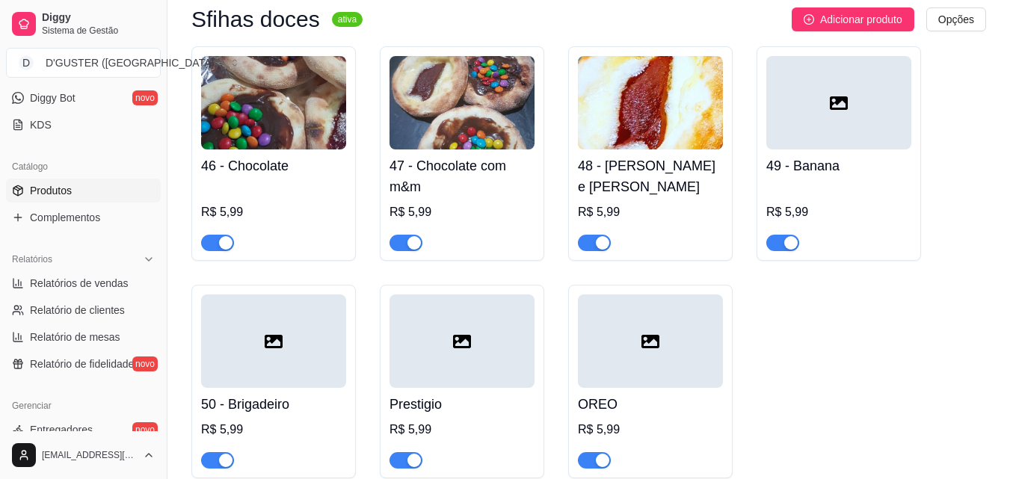
scroll to position [4263, 0]
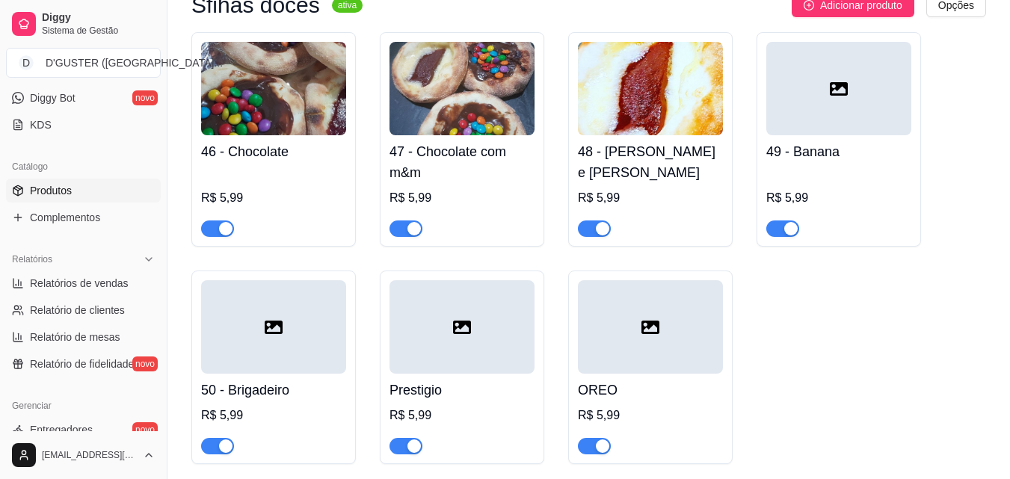
click at [212, 221] on span "button" at bounding box center [217, 229] width 33 height 16
click at [390, 221] on span "button" at bounding box center [406, 229] width 33 height 16
click at [209, 438] on span "button" at bounding box center [217, 446] width 33 height 16
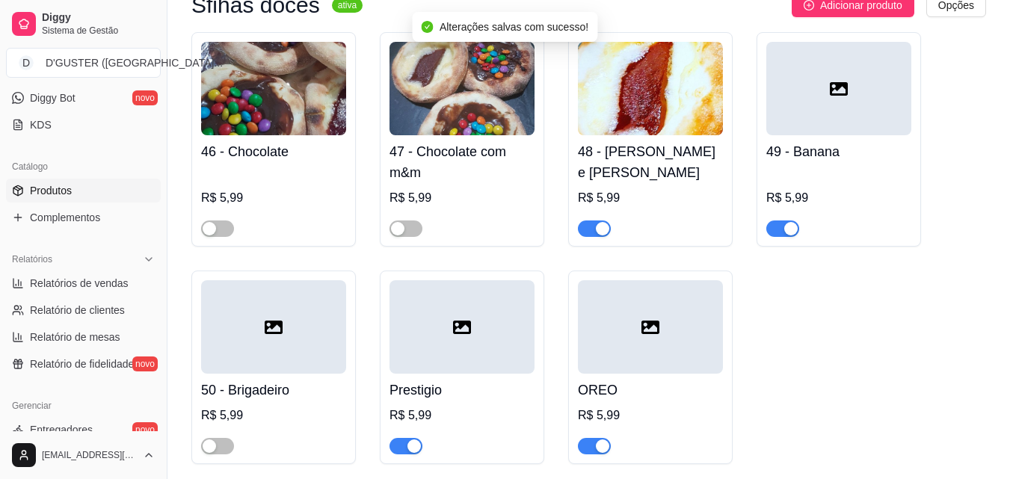
click at [400, 438] on span "button" at bounding box center [406, 446] width 33 height 16
click at [589, 438] on span "button" at bounding box center [594, 446] width 33 height 16
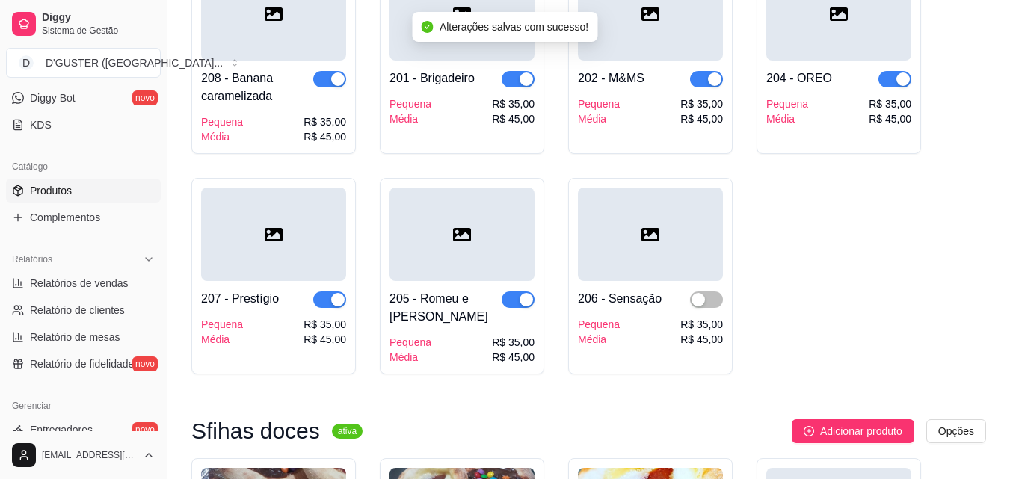
scroll to position [3814, 0]
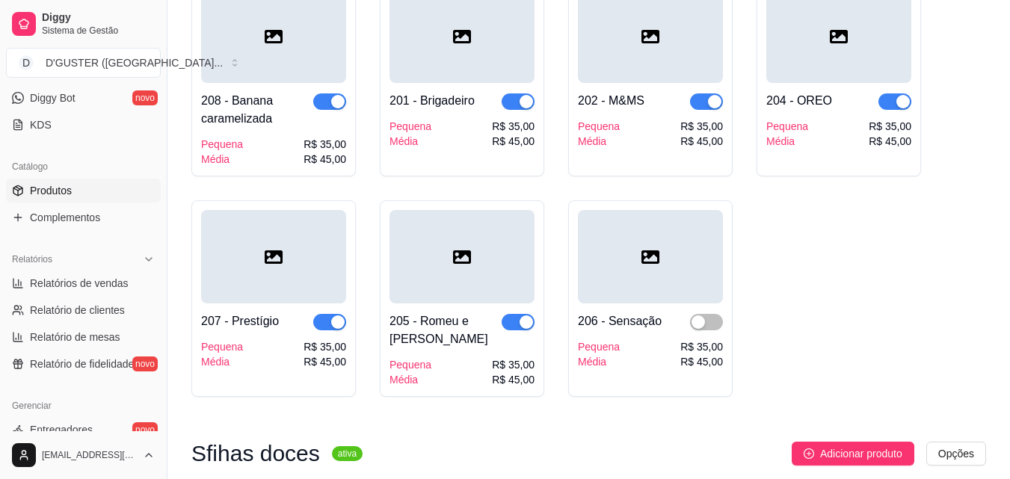
click at [320, 314] on span "button" at bounding box center [329, 322] width 33 height 16
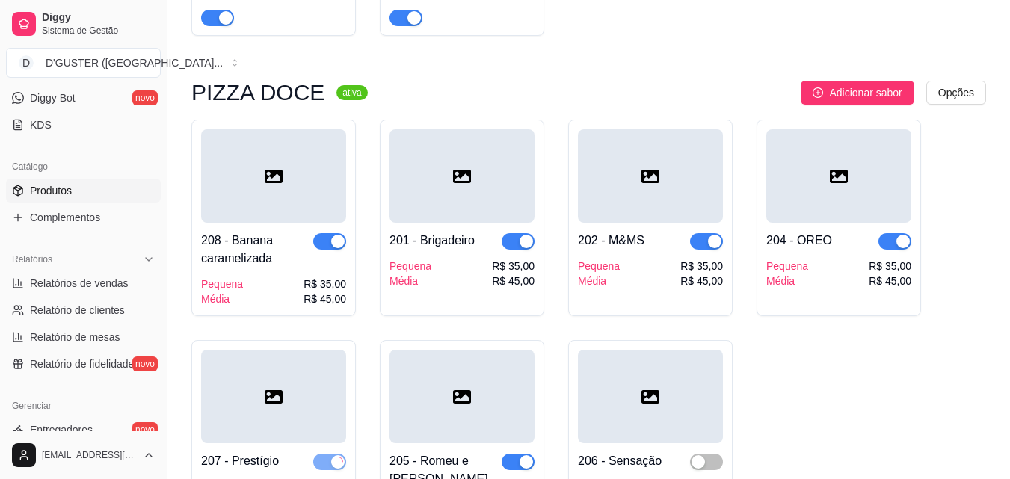
scroll to position [3665, 0]
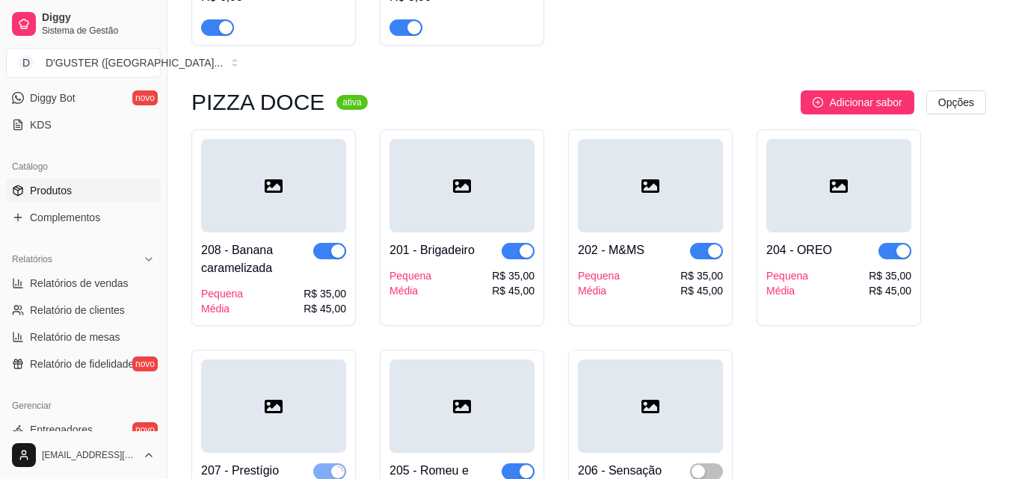
click at [313, 243] on span "button" at bounding box center [329, 251] width 33 height 16
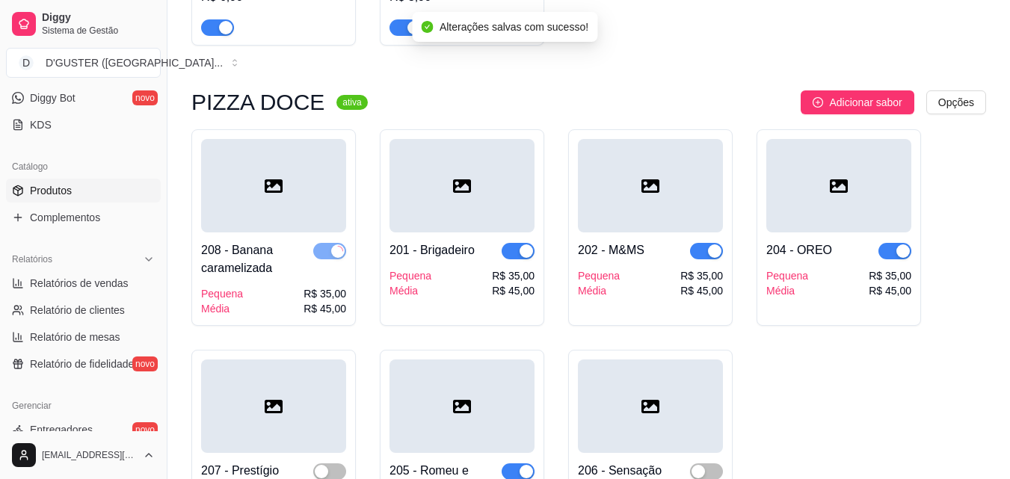
click at [511, 243] on span "button" at bounding box center [518, 251] width 33 height 16
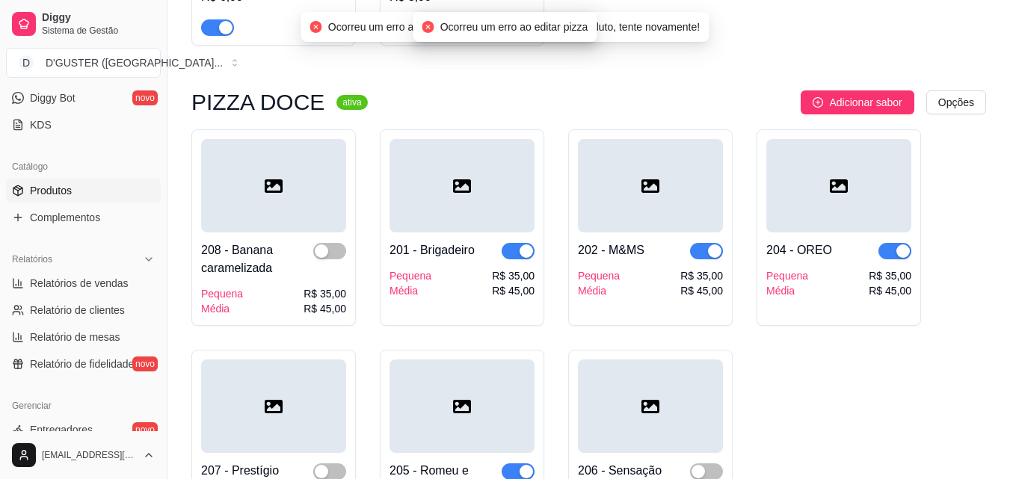
click at [687, 242] on div "202 - M&MS" at bounding box center [650, 251] width 145 height 18
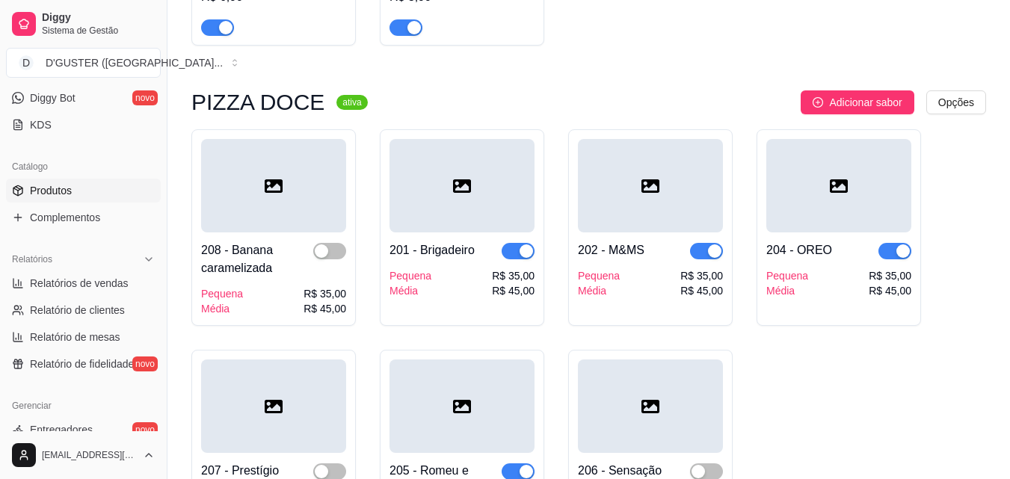
click at [978, 315] on div "208 - Banana caramelizada Pequena Média R$ 35,00 R$ 45,00 201 - Brigadeiro Pequ…" at bounding box center [588, 337] width 795 height 417
click at [695, 243] on span "button" at bounding box center [706, 251] width 33 height 16
click at [892, 243] on span "button" at bounding box center [895, 251] width 33 height 16
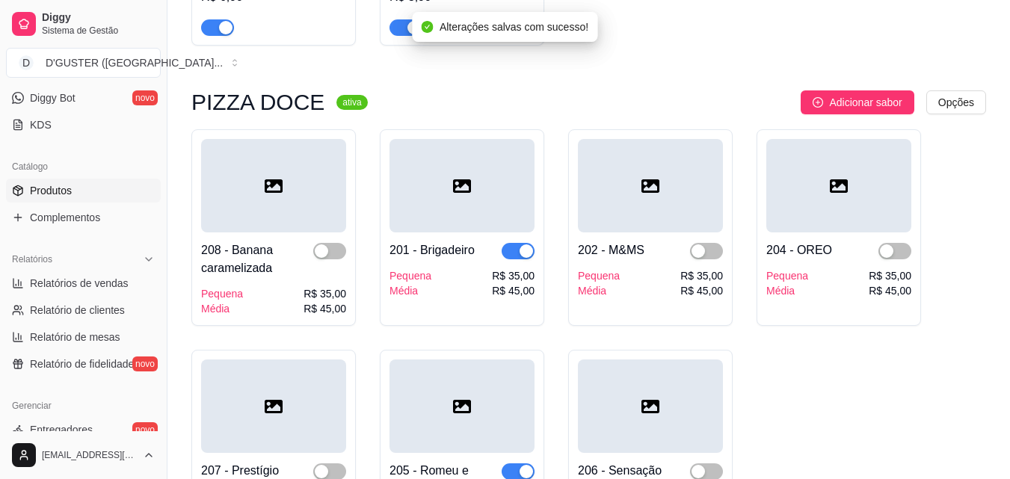
click at [512, 243] on span "button" at bounding box center [518, 251] width 33 height 16
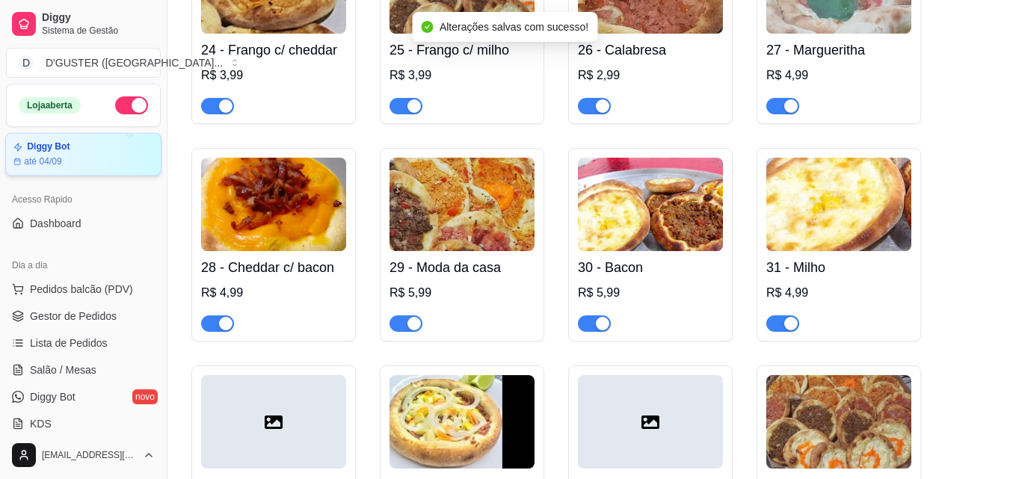
scroll to position [1720, 0]
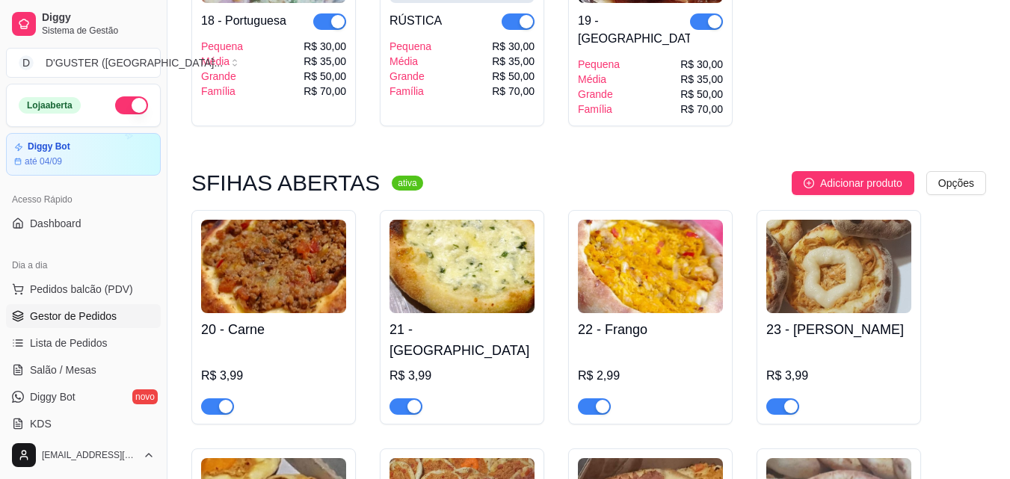
click at [94, 313] on span "Gestor de Pedidos" at bounding box center [73, 316] width 87 height 15
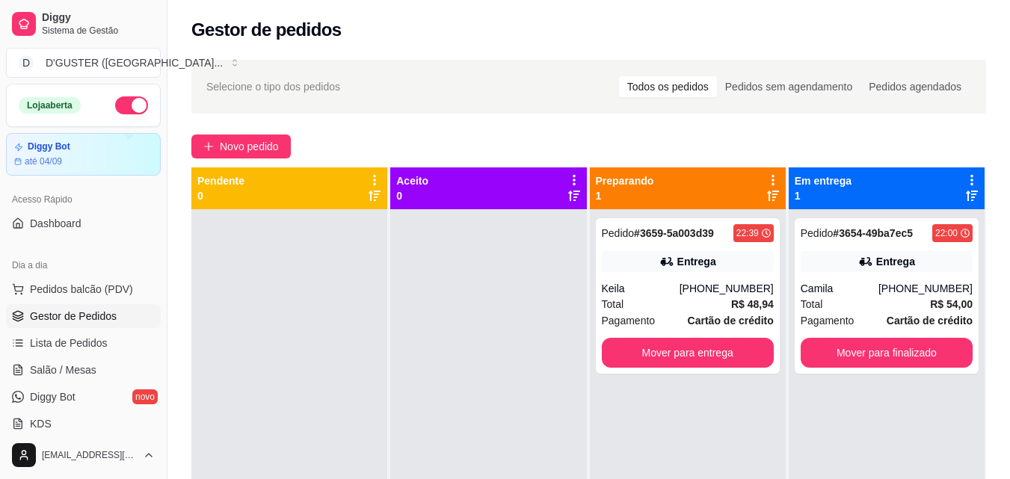
click at [37, 360] on link "Salão / Mesas" at bounding box center [83, 370] width 155 height 24
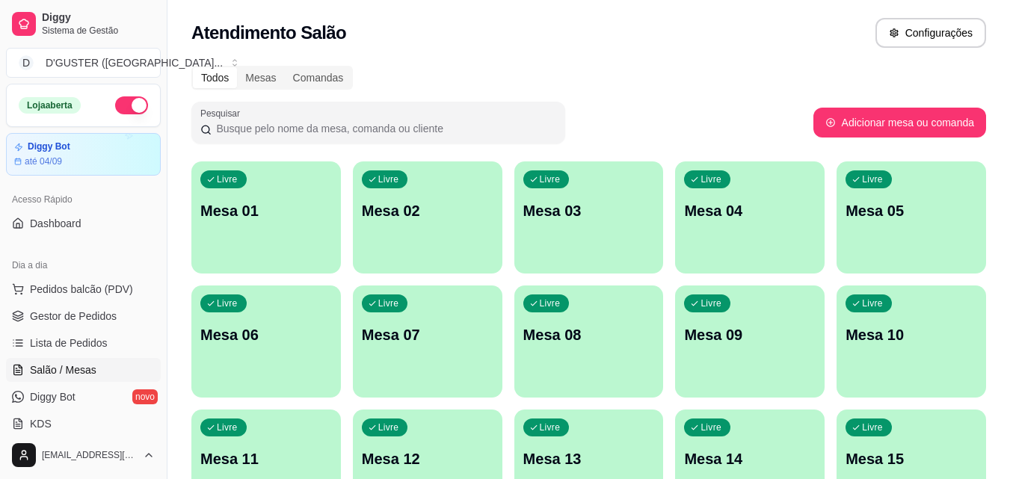
click at [250, 200] on p "Mesa 01" at bounding box center [266, 210] width 132 height 21
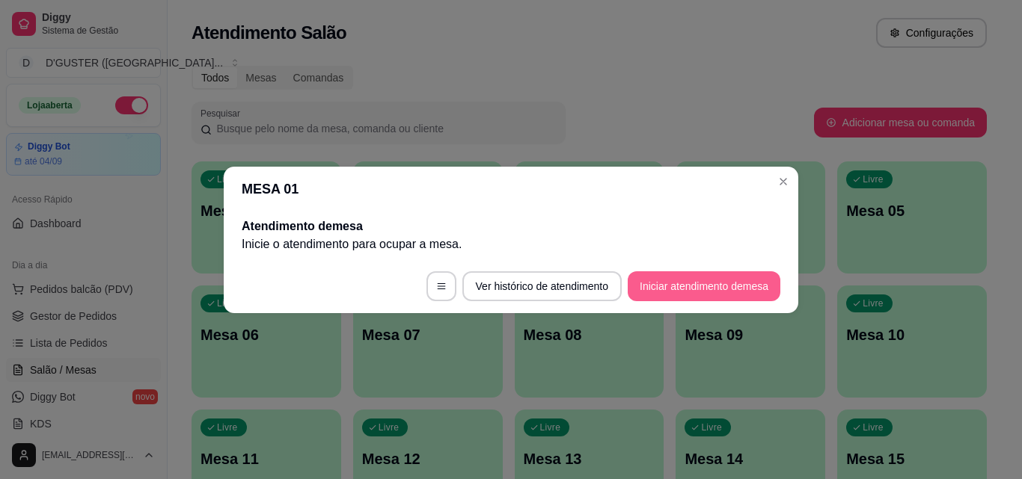
click at [693, 283] on button "Iniciar atendimento de mesa" at bounding box center [703, 286] width 153 height 30
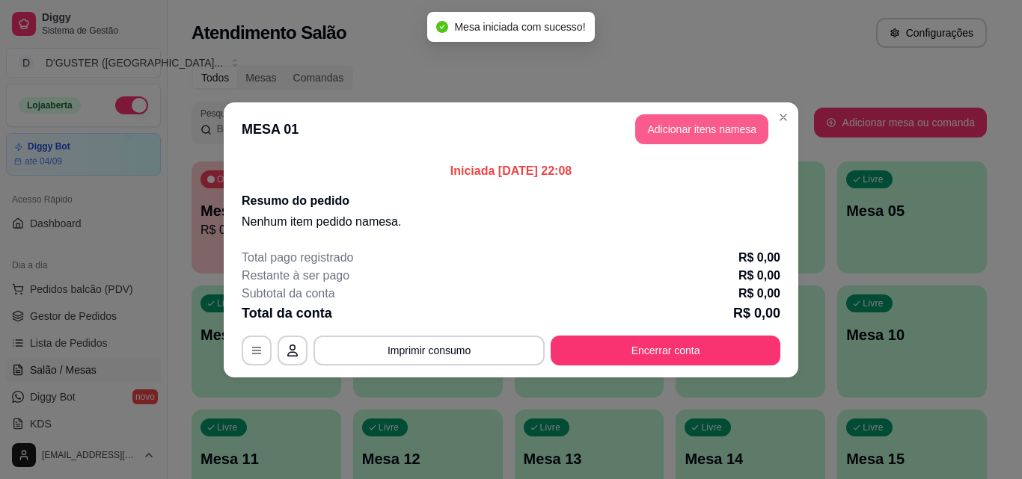
click at [696, 135] on button "Adicionar itens na mesa" at bounding box center [701, 129] width 133 height 30
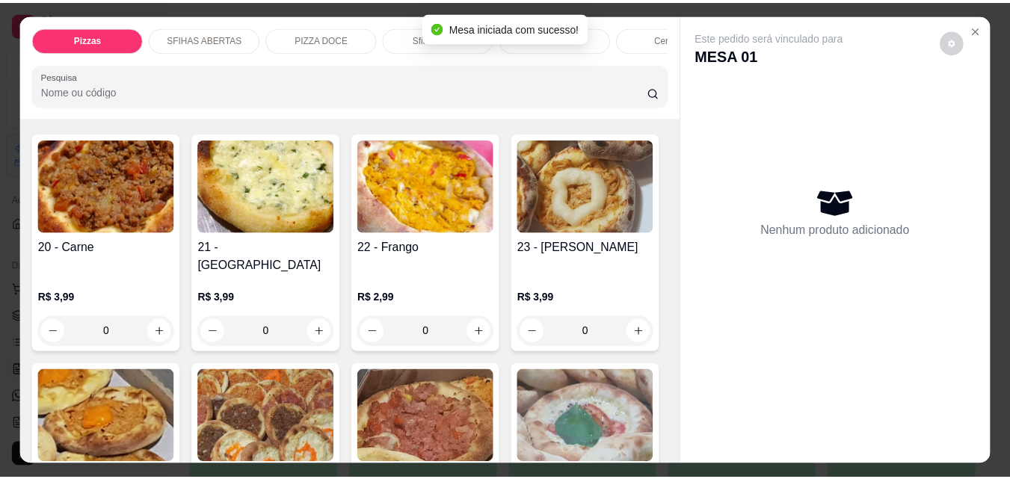
scroll to position [524, 0]
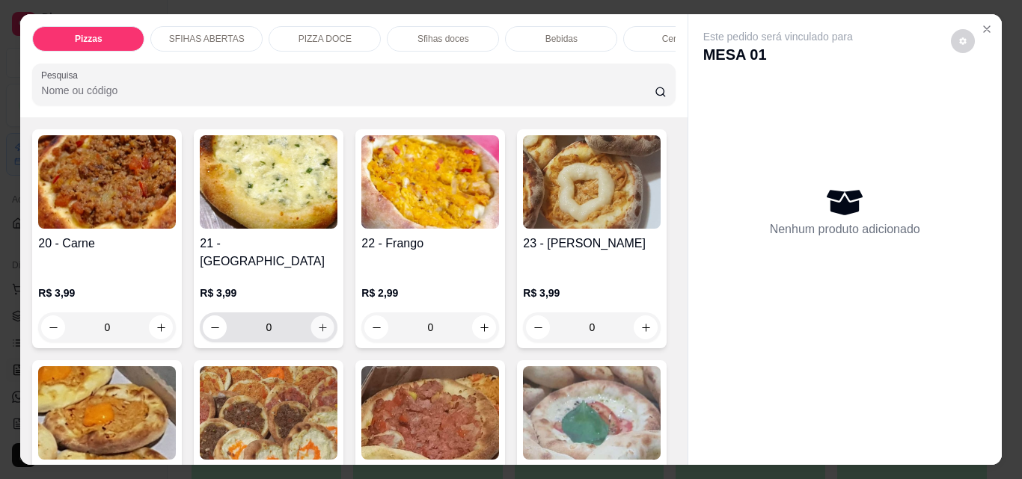
click at [319, 324] on icon "increase-product-quantity" at bounding box center [322, 327] width 7 height 7
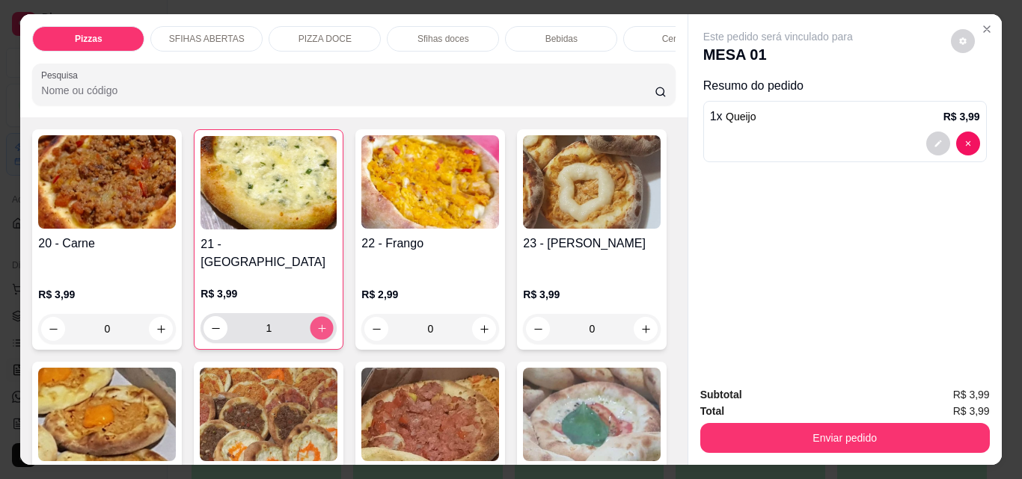
click at [318, 325] on icon "increase-product-quantity" at bounding box center [321, 328] width 7 height 7
type input "2"
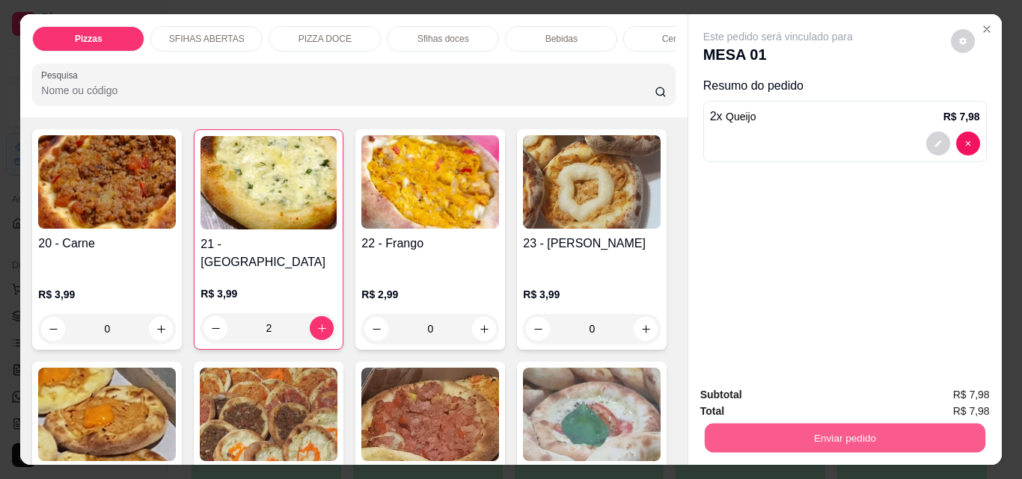
click at [934, 432] on button "Enviar pedido" at bounding box center [844, 437] width 280 height 29
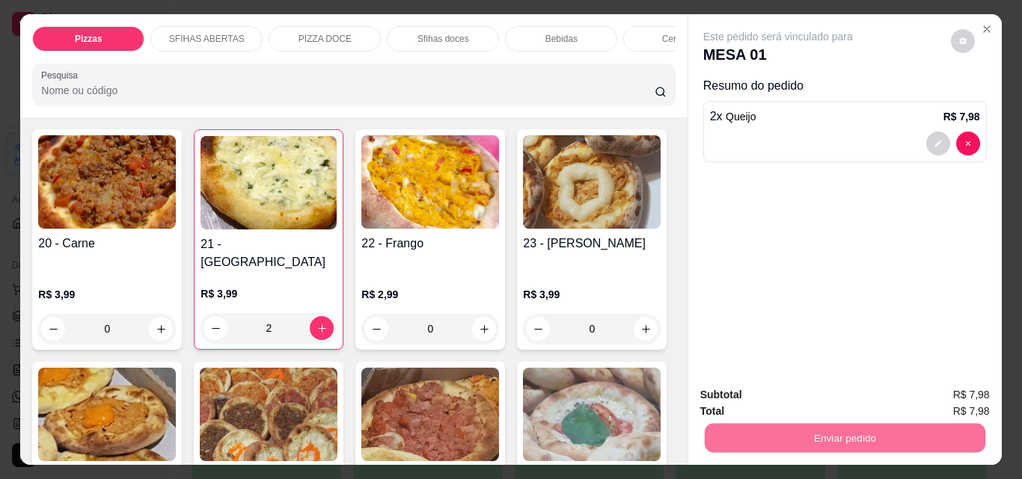
click at [817, 405] on button "Não registrar e enviar pedido" at bounding box center [795, 395] width 156 height 28
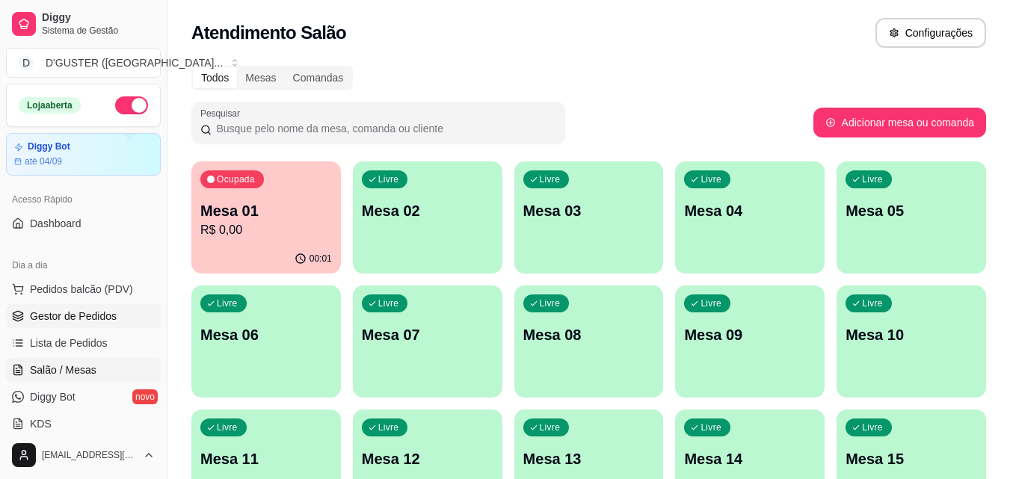
click at [95, 316] on span "Gestor de Pedidos" at bounding box center [73, 316] width 87 height 15
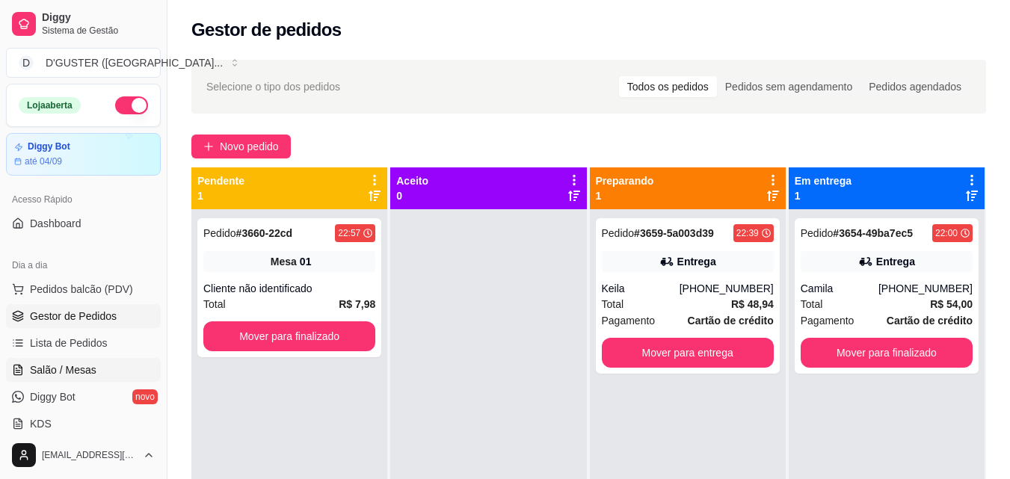
drag, startPoint x: 23, startPoint y: 377, endPoint x: 131, endPoint y: 375, distance: 107.7
click at [25, 376] on link "Salão / Mesas" at bounding box center [83, 370] width 155 height 24
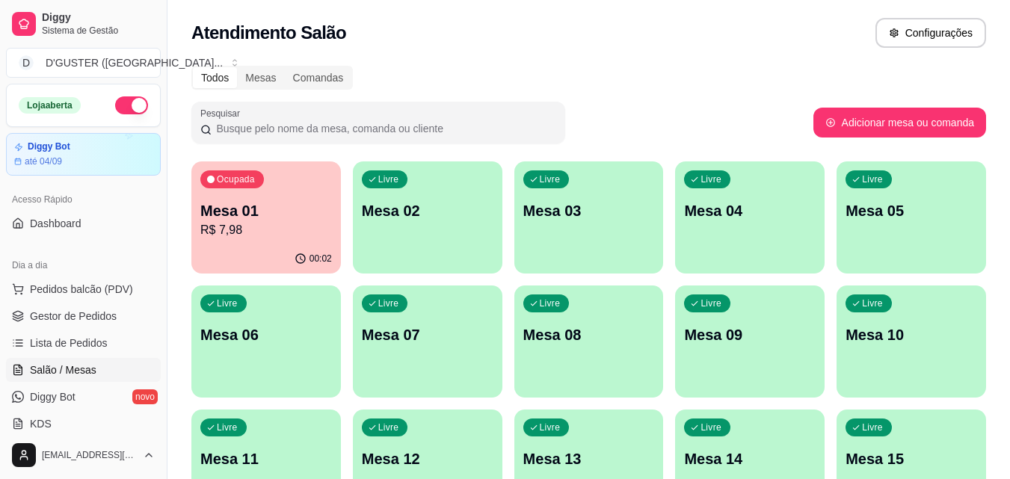
click at [249, 224] on p "R$ 7,98" at bounding box center [266, 230] width 132 height 18
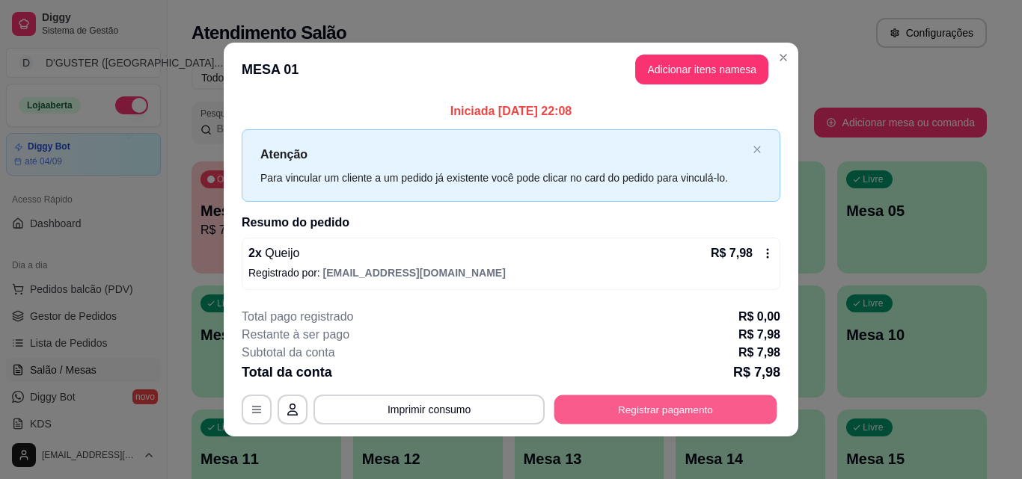
click at [721, 416] on button "Registrar pagamento" at bounding box center [665, 410] width 223 height 29
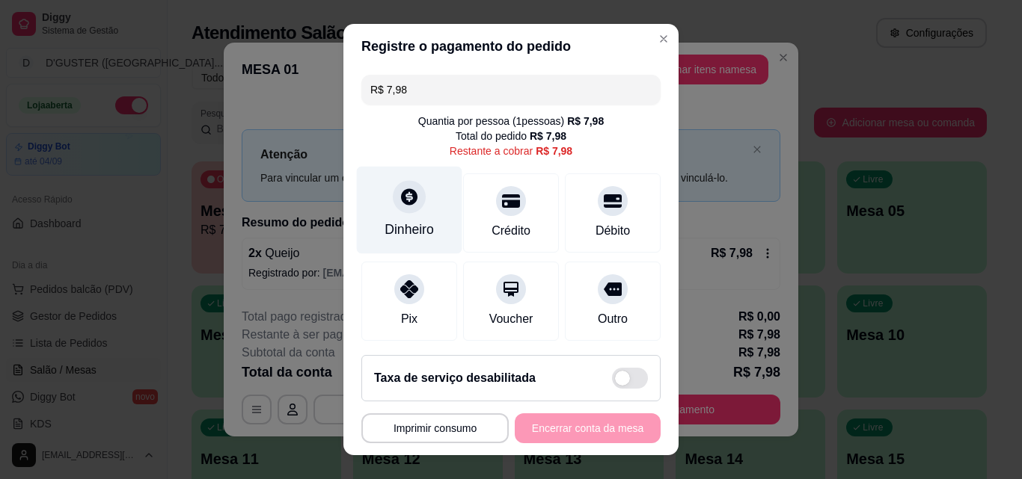
click at [400, 224] on div "Dinheiro" at bounding box center [408, 229] width 49 height 19
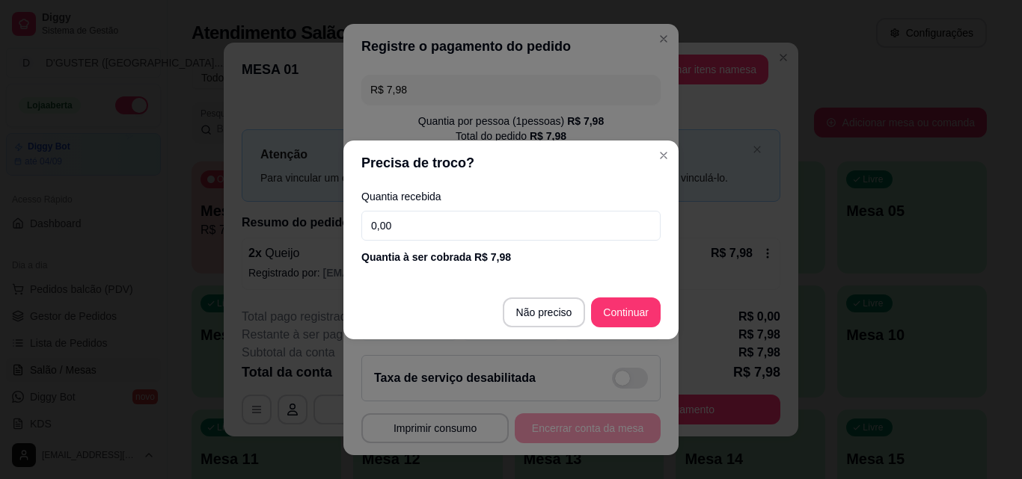
click at [473, 233] on input "0,00" at bounding box center [510, 226] width 299 height 30
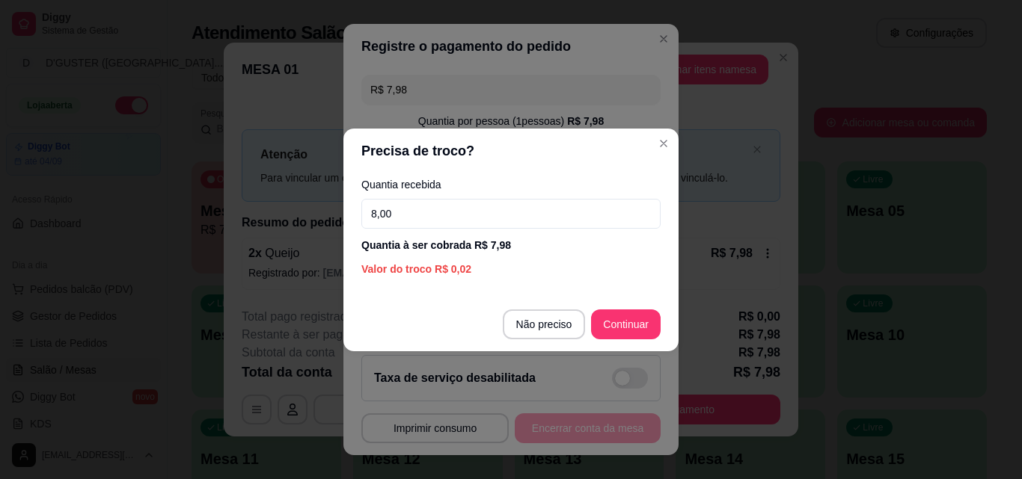
type input "8,00"
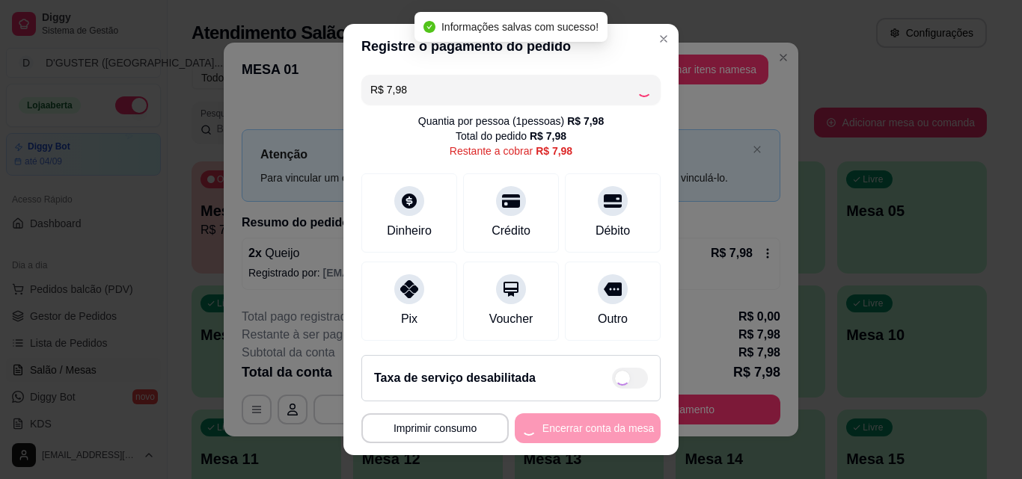
type input "R$ 0,00"
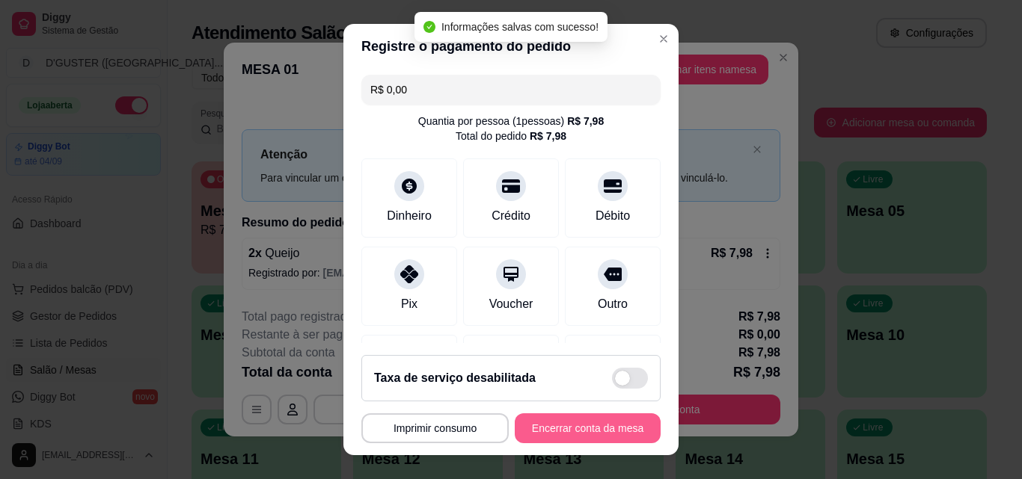
click at [593, 426] on button "Encerrar conta da mesa" at bounding box center [588, 429] width 146 height 30
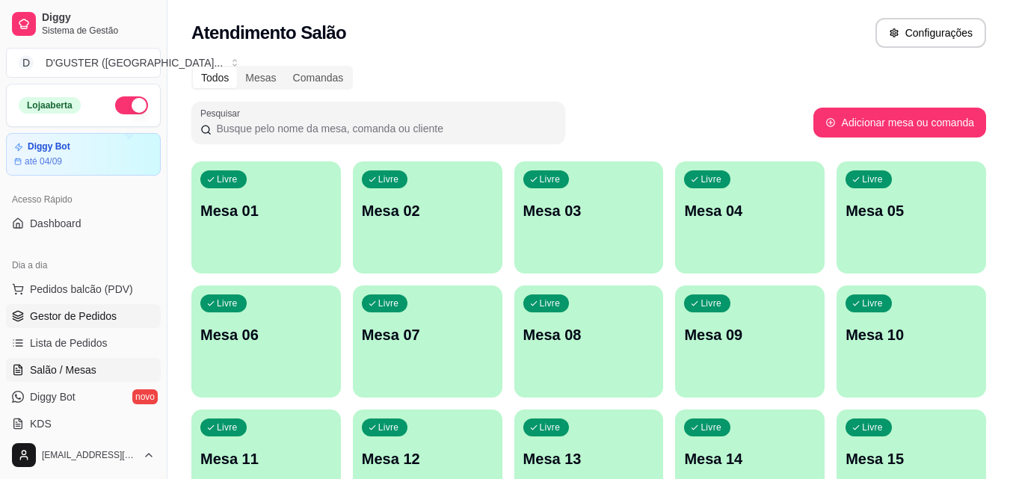
click at [101, 316] on span "Gestor de Pedidos" at bounding box center [73, 316] width 87 height 15
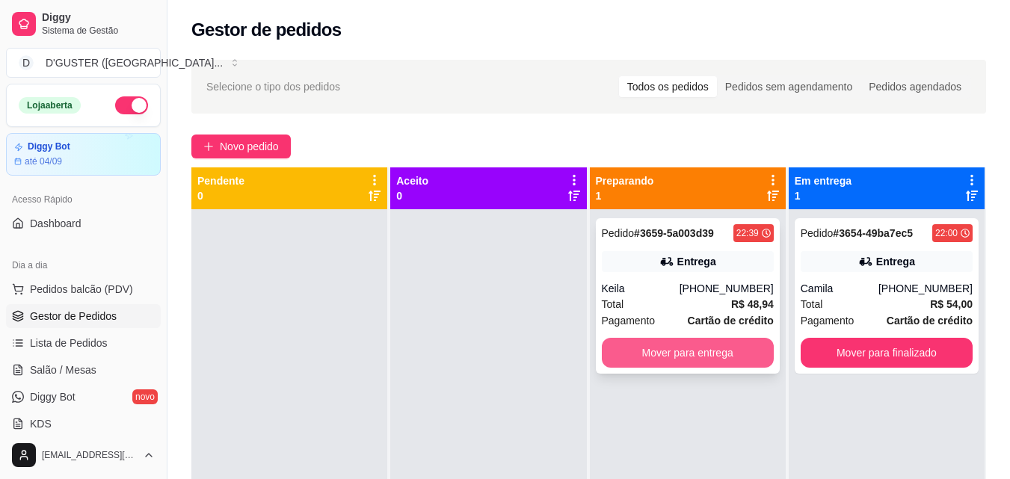
click at [663, 347] on button "Mover para entrega" at bounding box center [688, 353] width 172 height 30
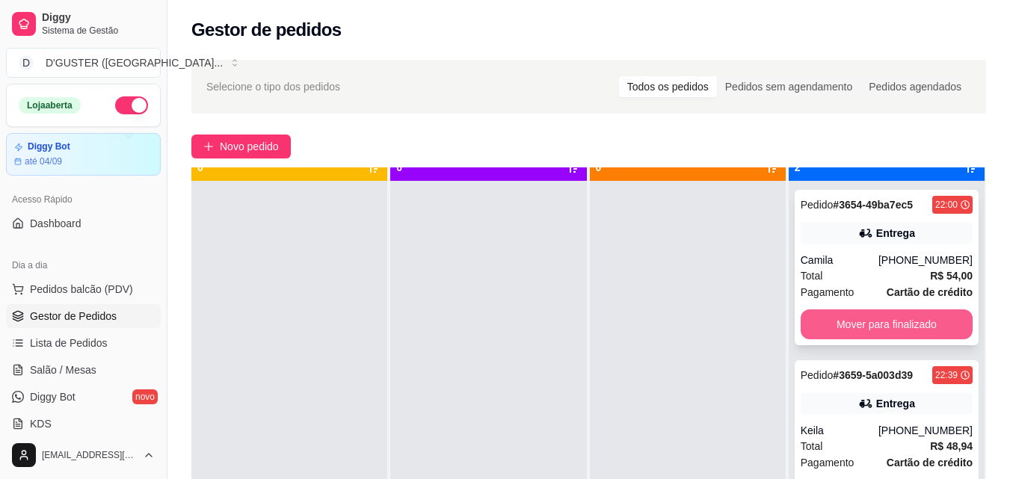
scroll to position [42, 0]
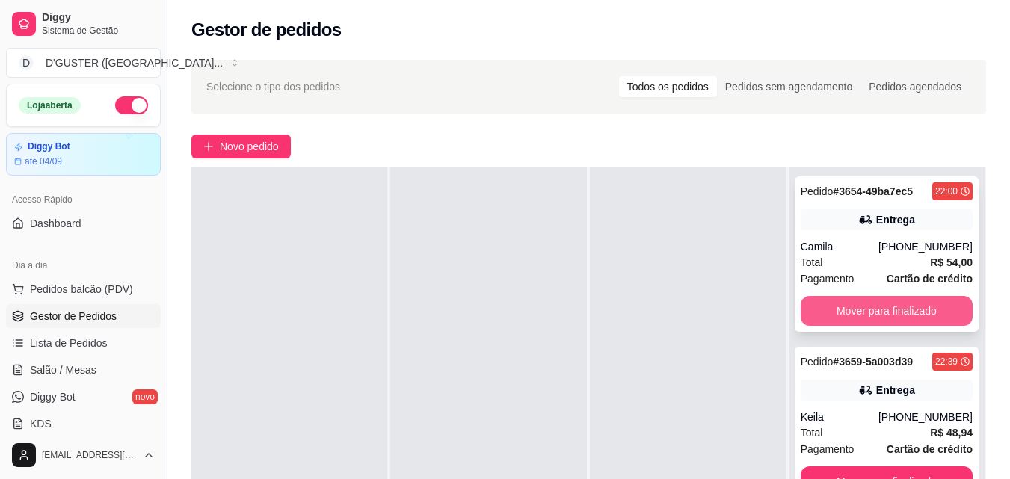
click at [910, 312] on button "Mover para finalizado" at bounding box center [887, 311] width 172 height 30
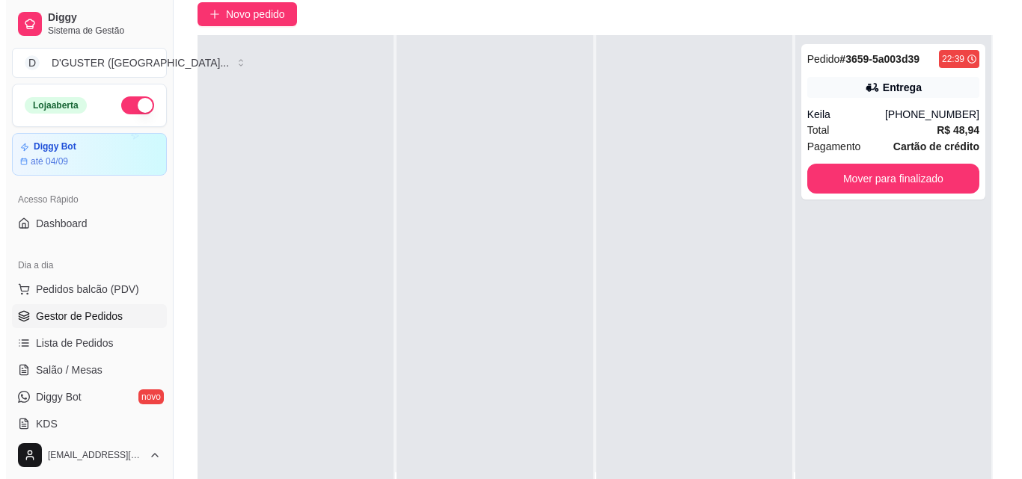
scroll to position [150, 0]
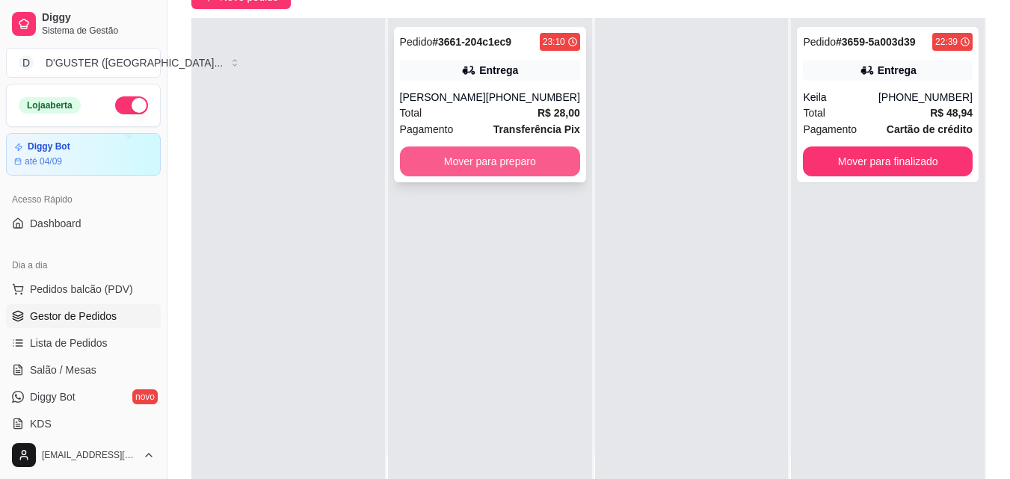
click at [476, 162] on button "Mover para preparo" at bounding box center [490, 162] width 180 height 30
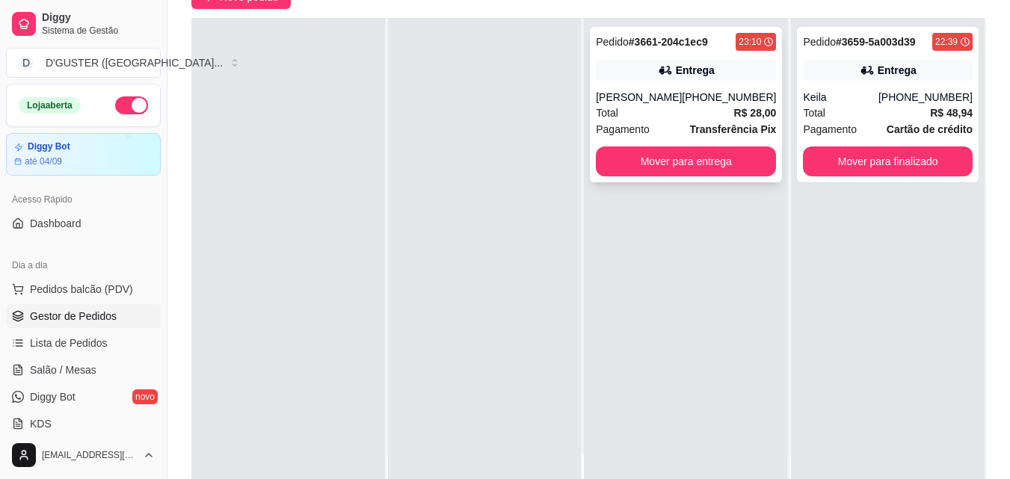
click at [699, 112] on div "Total R$ 28,00" at bounding box center [686, 113] width 180 height 16
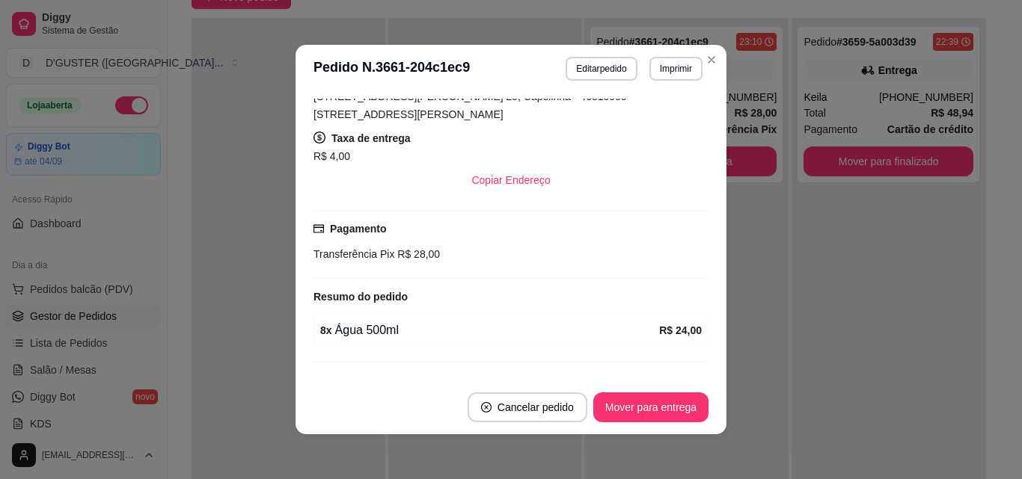
scroll to position [299, 0]
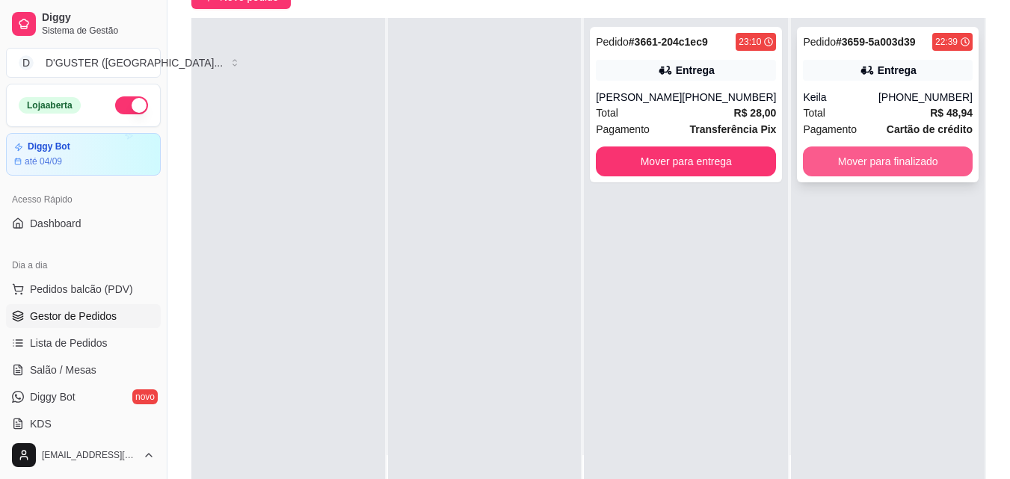
click at [879, 161] on button "Mover para finalizado" at bounding box center [888, 162] width 170 height 30
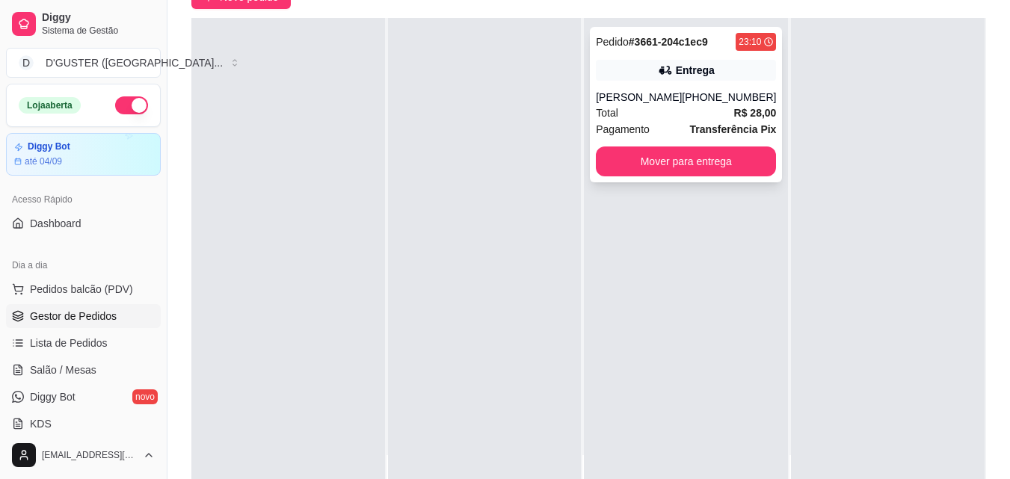
click at [715, 92] on div "Pedido # 3661-204c1ec9 23:10 Entrega [PERSON_NAME] [PHONE_NUMBER] Total R$ 28,0…" at bounding box center [686, 105] width 192 height 156
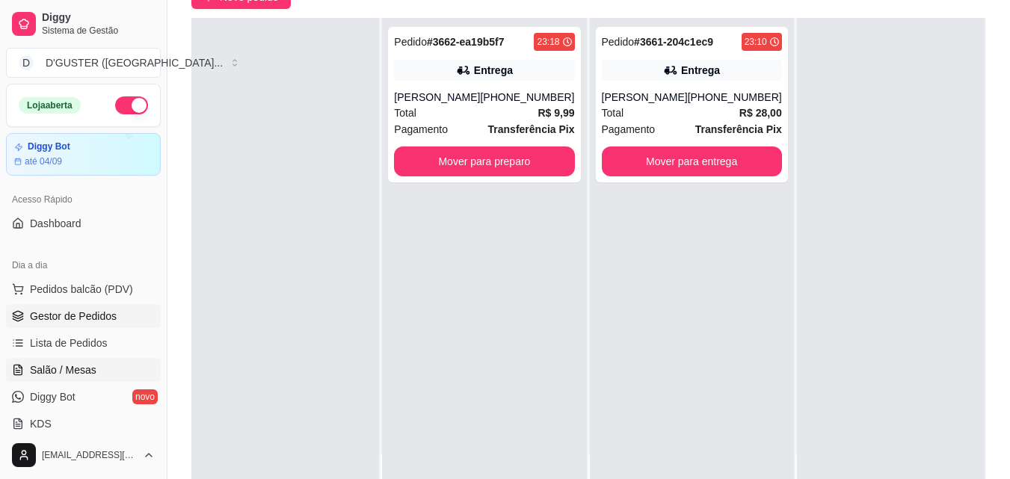
click at [85, 370] on span "Salão / Mesas" at bounding box center [63, 370] width 67 height 15
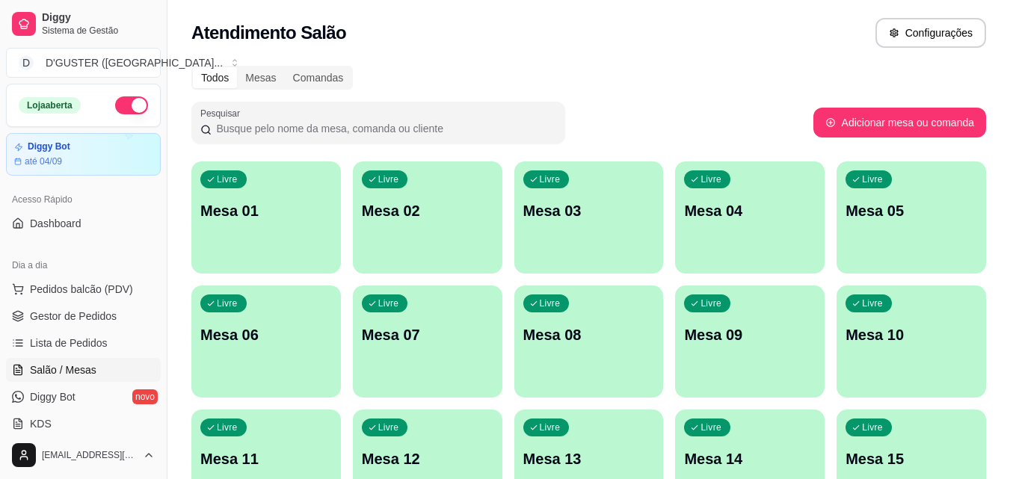
click at [894, 200] on p "Mesa 05" at bounding box center [912, 210] width 132 height 21
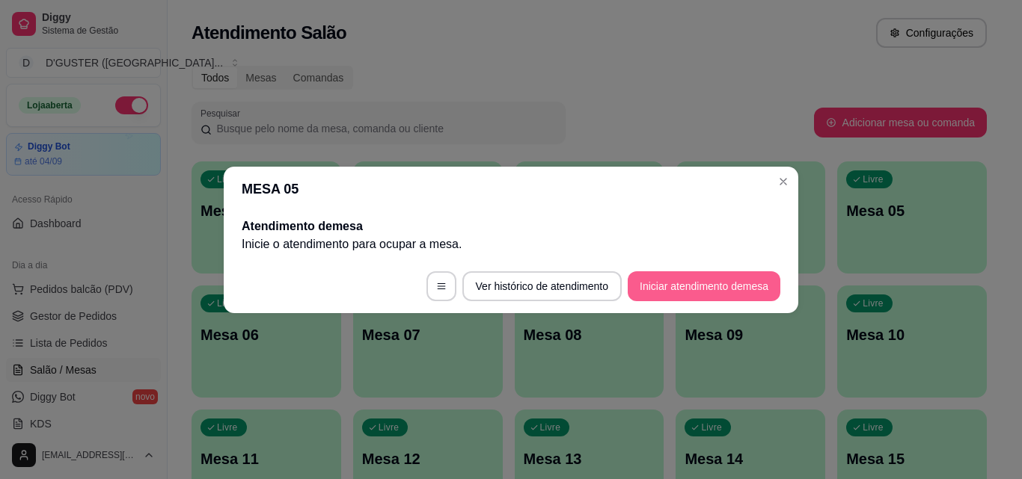
click at [714, 295] on button "Iniciar atendimento de mesa" at bounding box center [703, 286] width 153 height 30
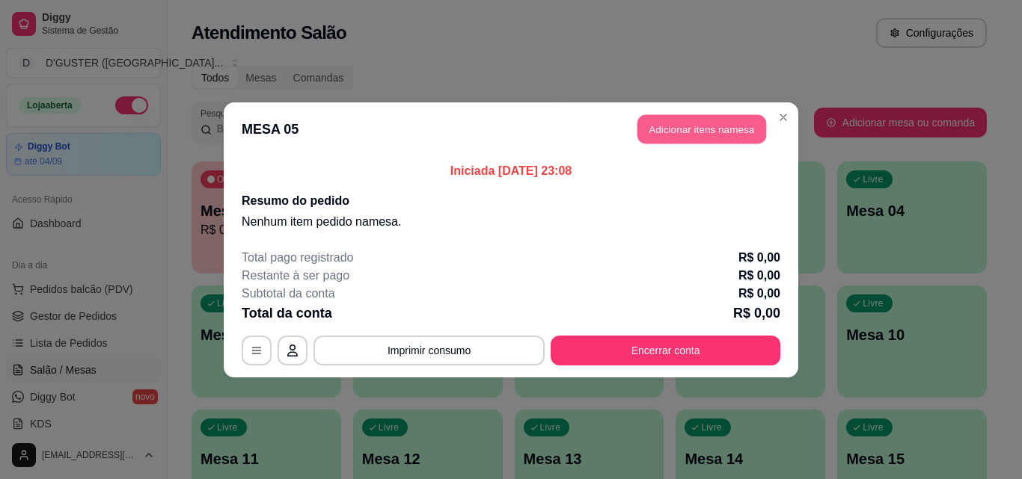
click at [692, 132] on button "Adicionar itens na mesa" at bounding box center [701, 128] width 129 height 29
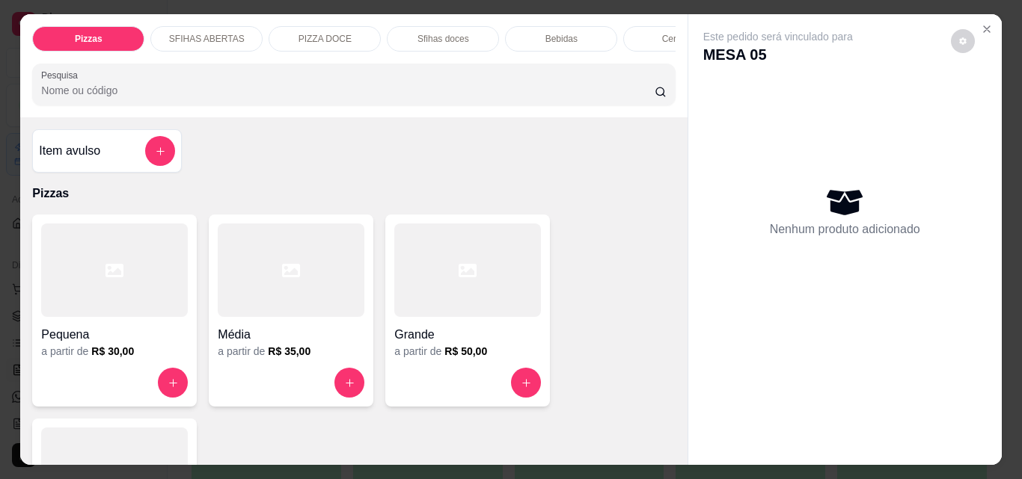
click at [317, 337] on h4 "Média" at bounding box center [291, 335] width 147 height 18
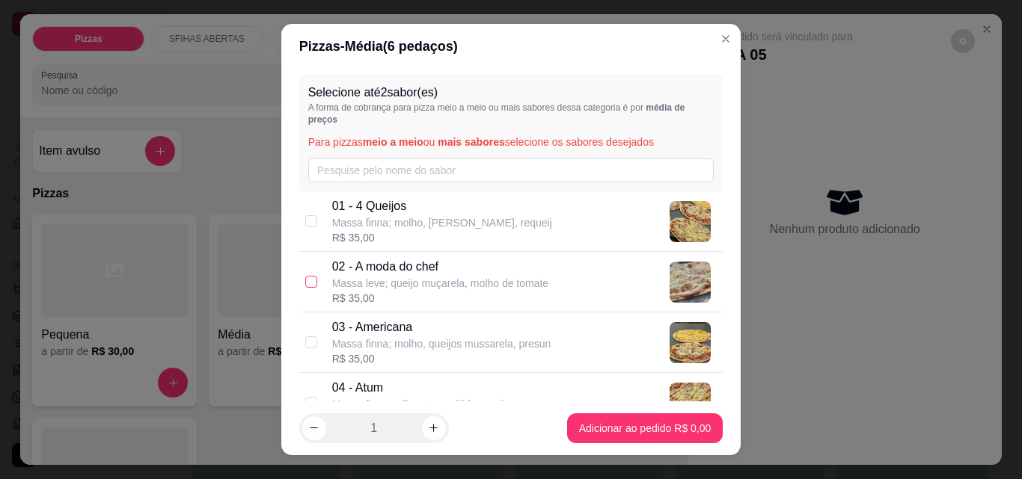
click at [305, 282] on input "checkbox" at bounding box center [311, 282] width 12 height 12
checkbox input "true"
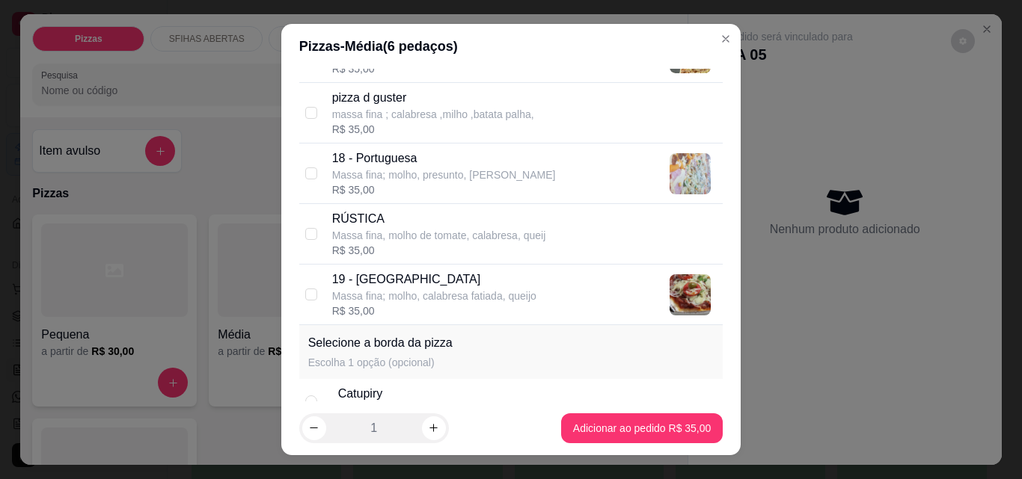
scroll to position [1346, 0]
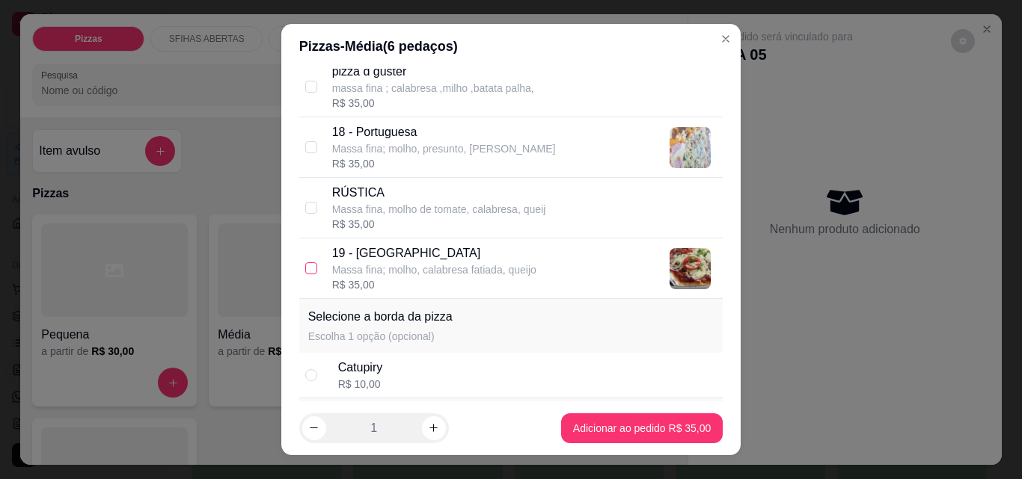
click at [310, 269] on input "checkbox" at bounding box center [311, 269] width 12 height 12
checkbox input "true"
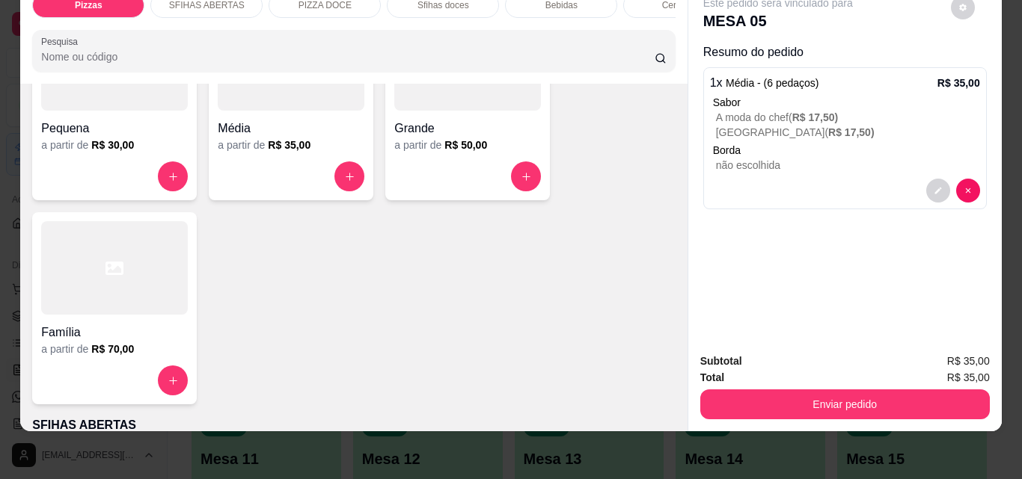
scroll to position [224, 0]
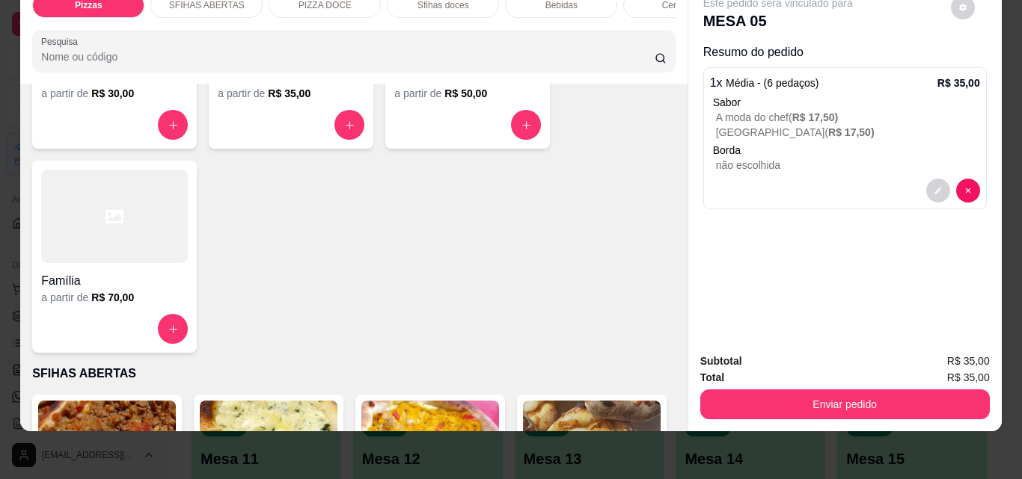
click at [91, 301] on h6 "R$ 70,00" at bounding box center [112, 297] width 43 height 15
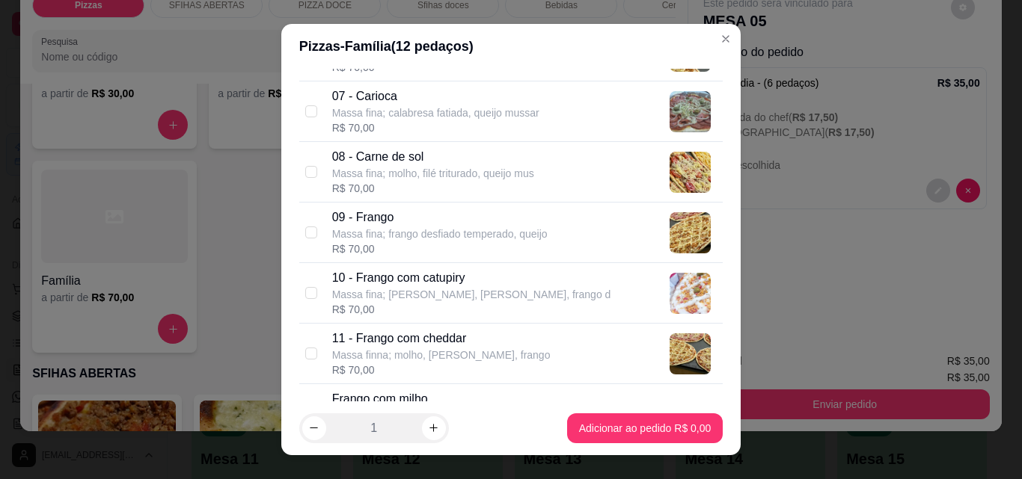
scroll to position [598, 0]
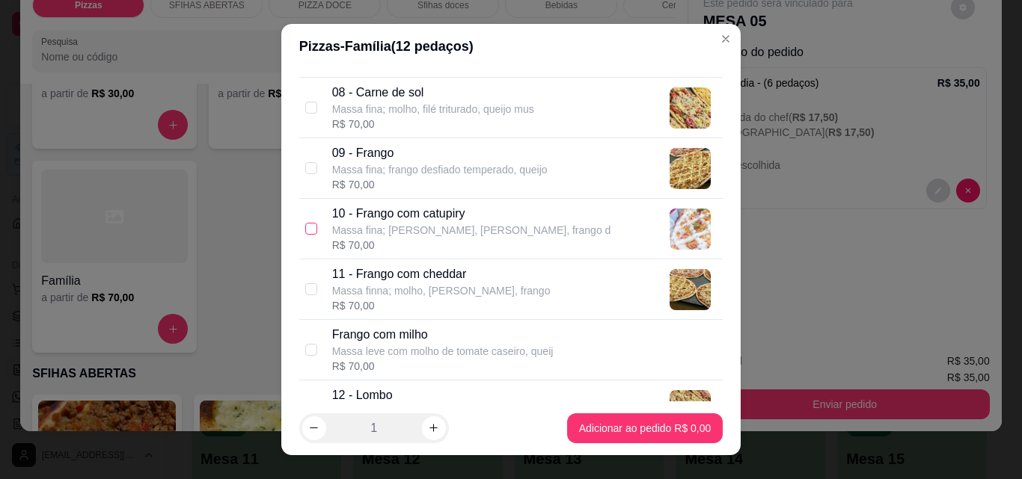
click at [310, 228] on input "checkbox" at bounding box center [311, 229] width 12 height 12
checkbox input "true"
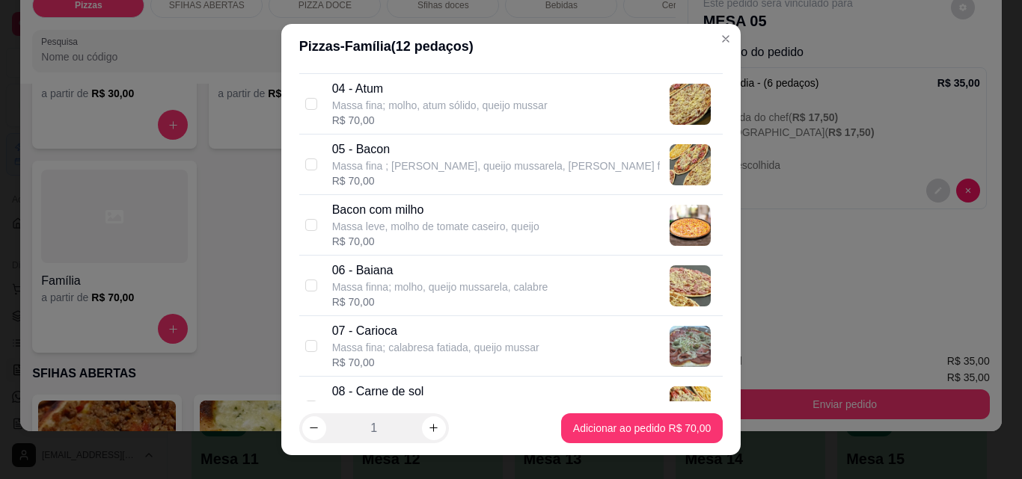
scroll to position [0, 0]
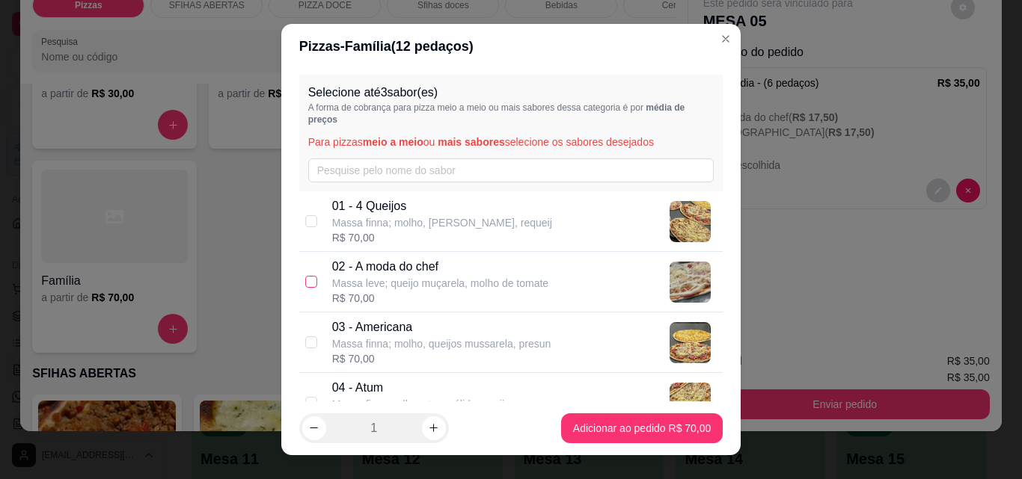
click at [305, 283] on input "checkbox" at bounding box center [311, 282] width 12 height 12
checkbox input "true"
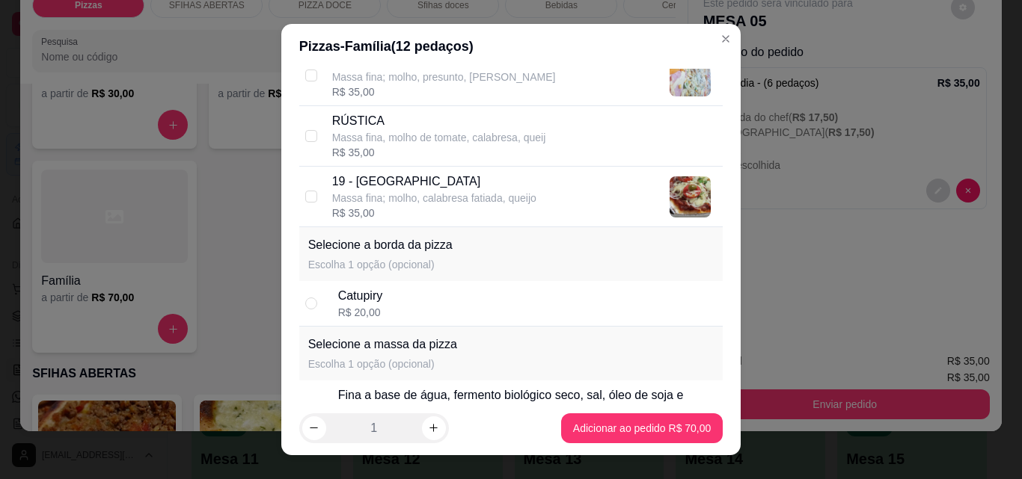
scroll to position [1421, 0]
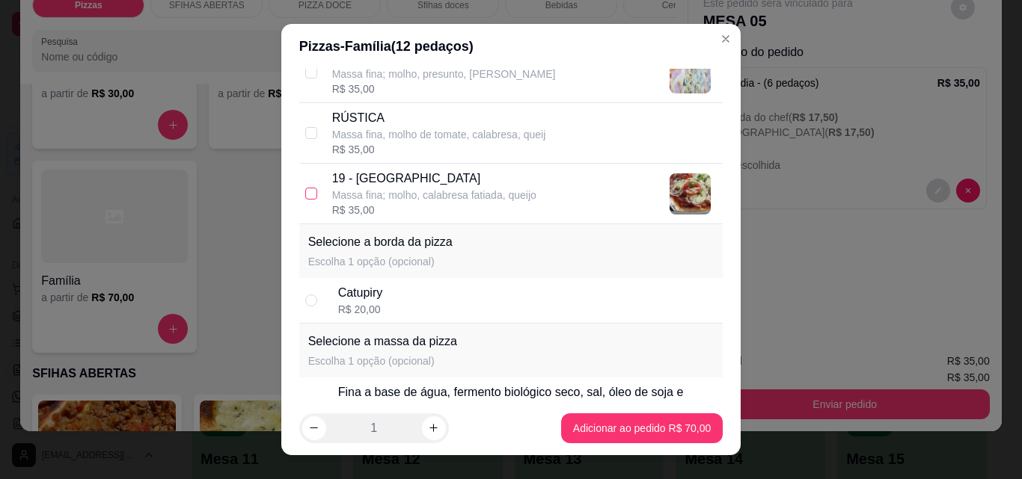
click at [305, 196] on input "checkbox" at bounding box center [311, 194] width 12 height 12
checkbox input "true"
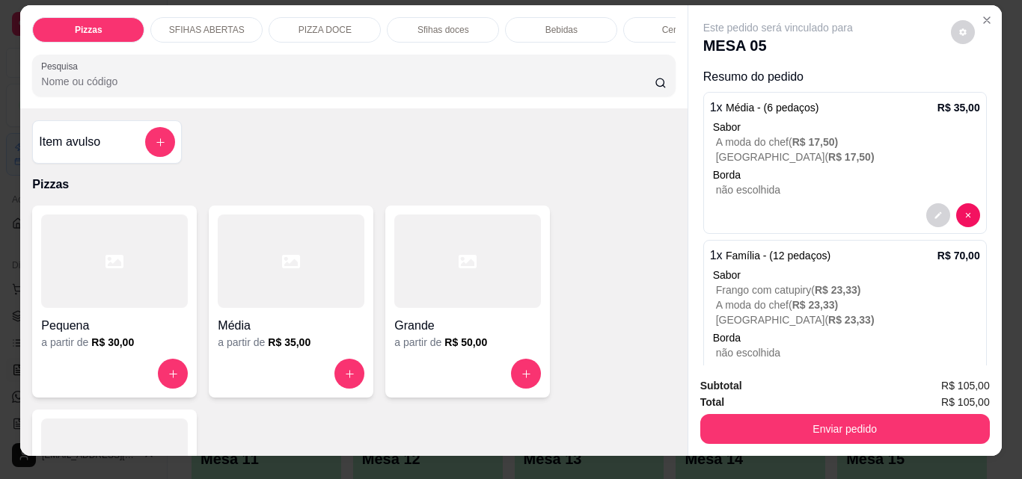
scroll to position [0, 0]
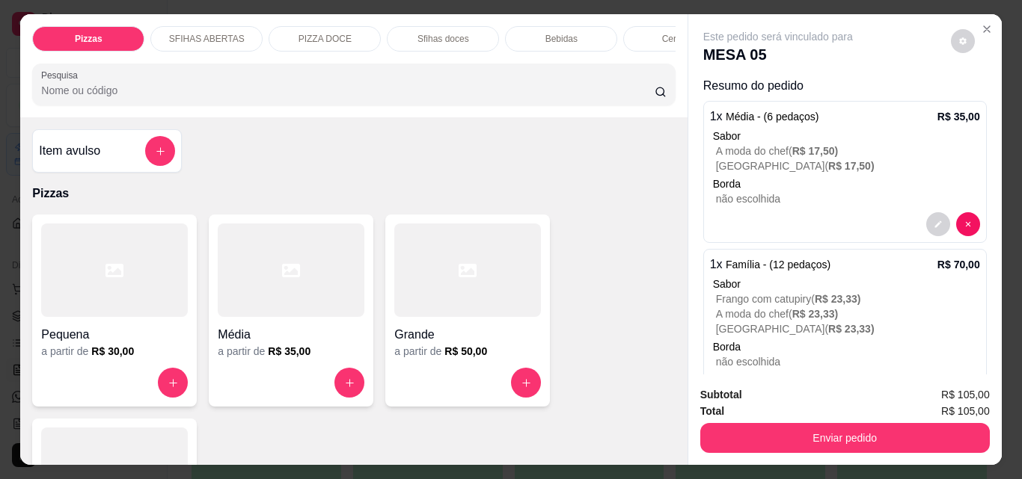
click at [105, 155] on div "Item avulso" at bounding box center [107, 151] width 136 height 30
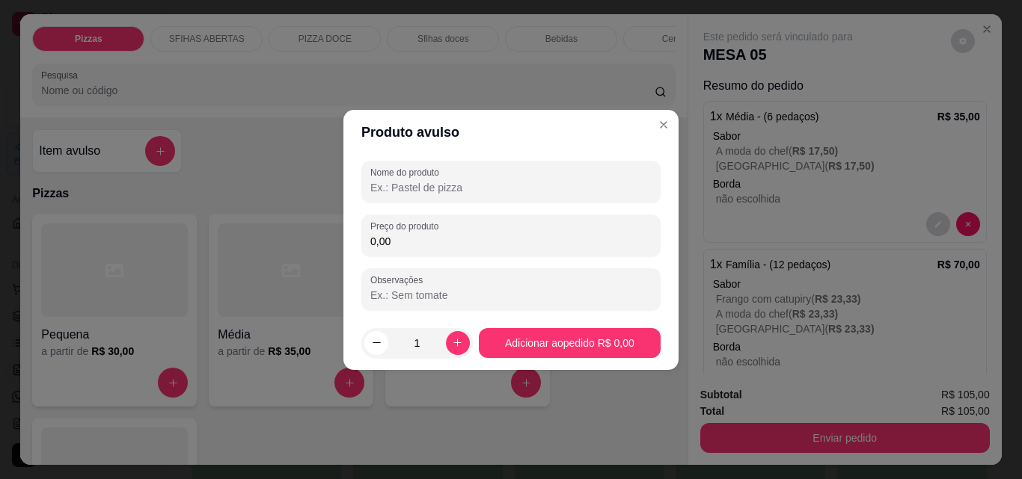
click at [435, 182] on input "Nome do produto" at bounding box center [510, 187] width 281 height 15
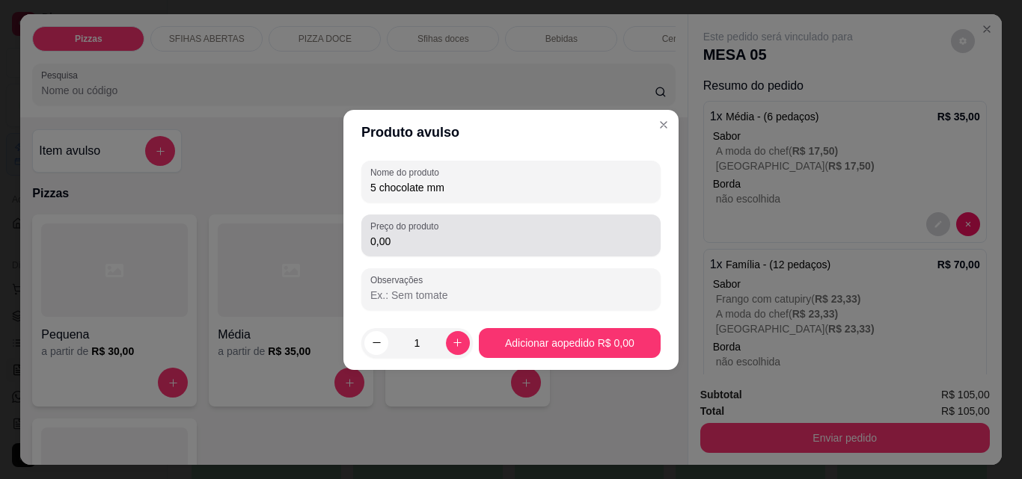
type input "5 chocolate mm"
click at [446, 252] on div "Preço do produto 0,00" at bounding box center [510, 236] width 299 height 42
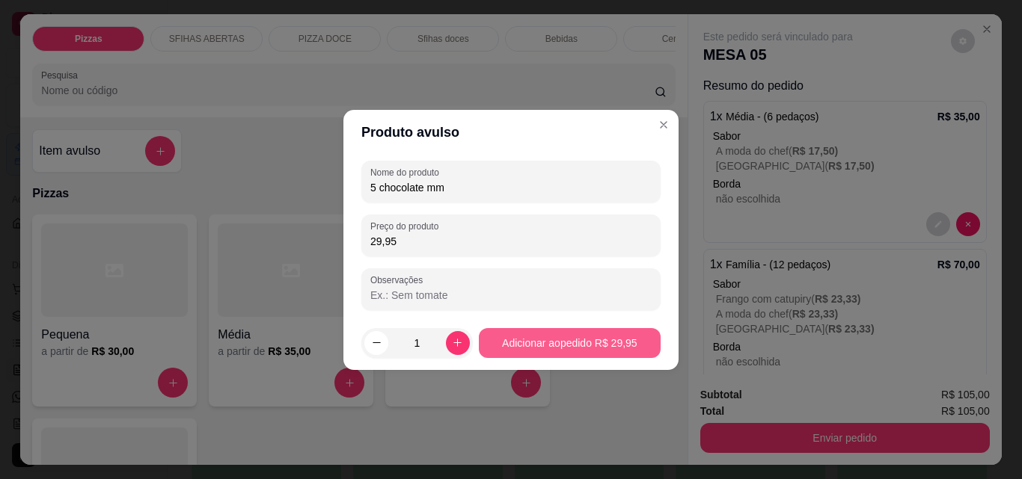
type input "29,95"
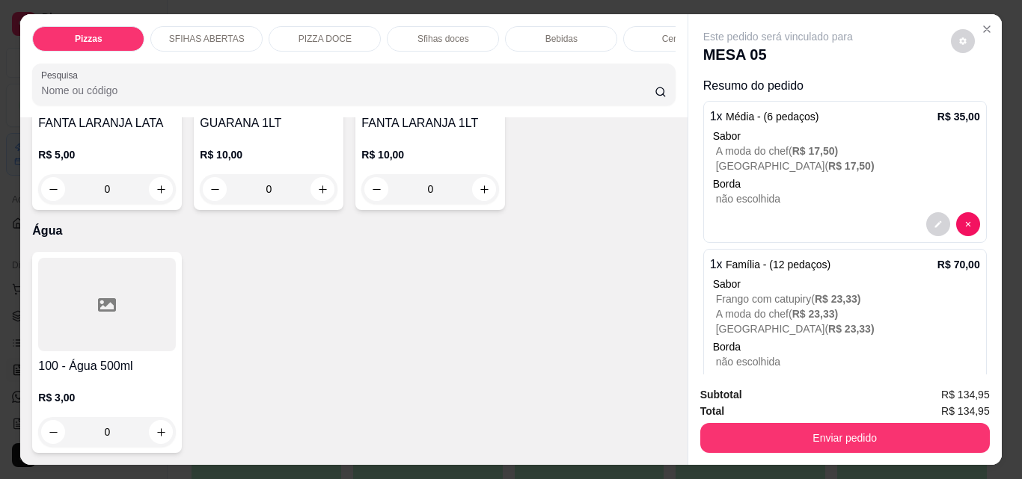
scroll to position [5609, 0]
type input "1"
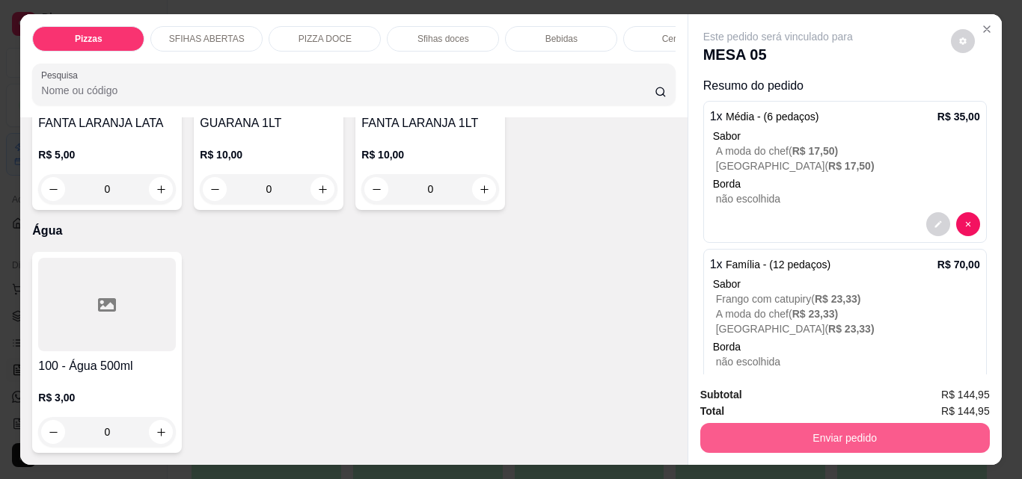
click at [877, 436] on button "Enviar pedido" at bounding box center [844, 438] width 289 height 30
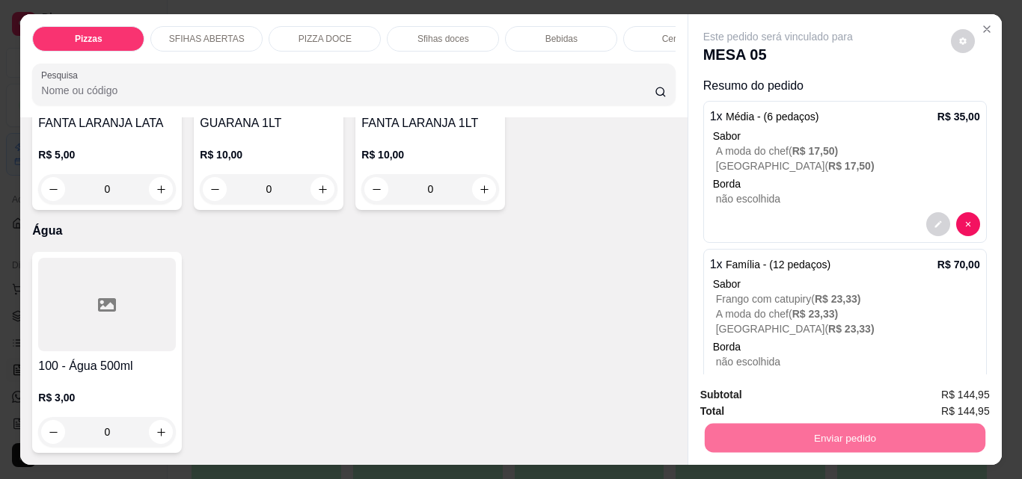
click at [816, 394] on button "Não registrar e enviar pedido" at bounding box center [795, 395] width 156 height 28
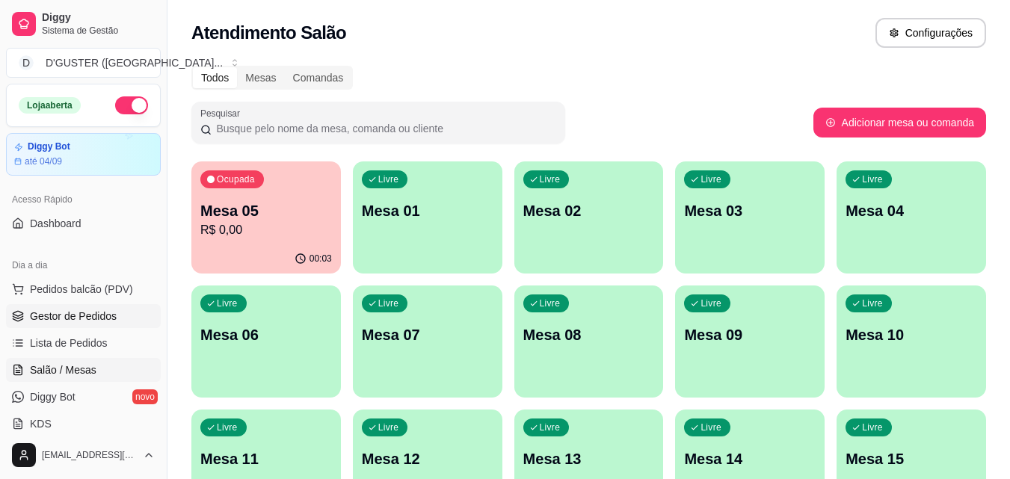
click at [88, 313] on span "Gestor de Pedidos" at bounding box center [73, 316] width 87 height 15
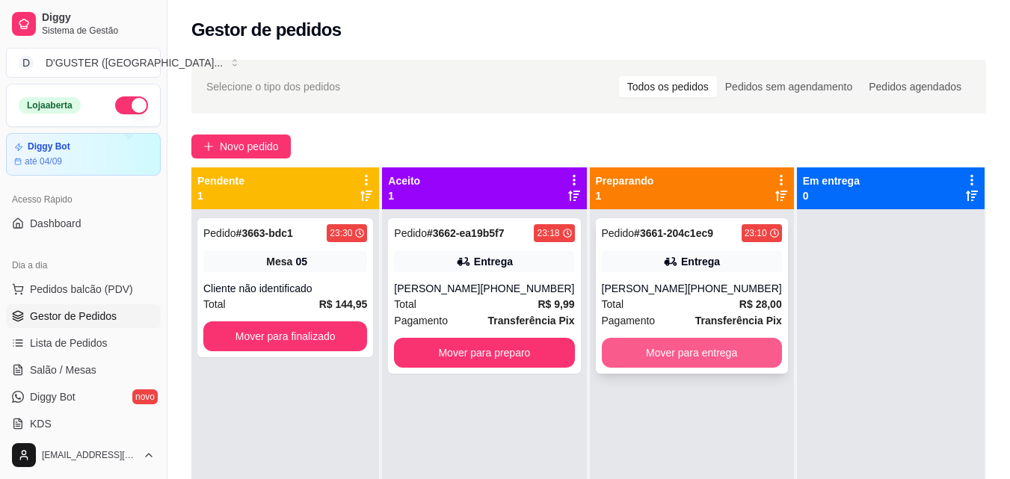
click at [675, 360] on button "Mover para entrega" at bounding box center [692, 353] width 180 height 30
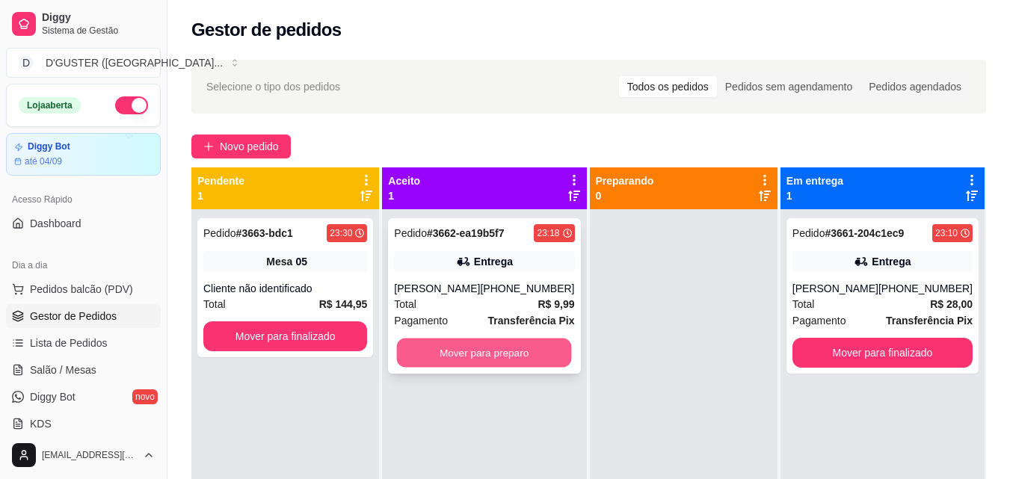
click at [467, 339] on button "Mover para preparo" at bounding box center [484, 353] width 175 height 29
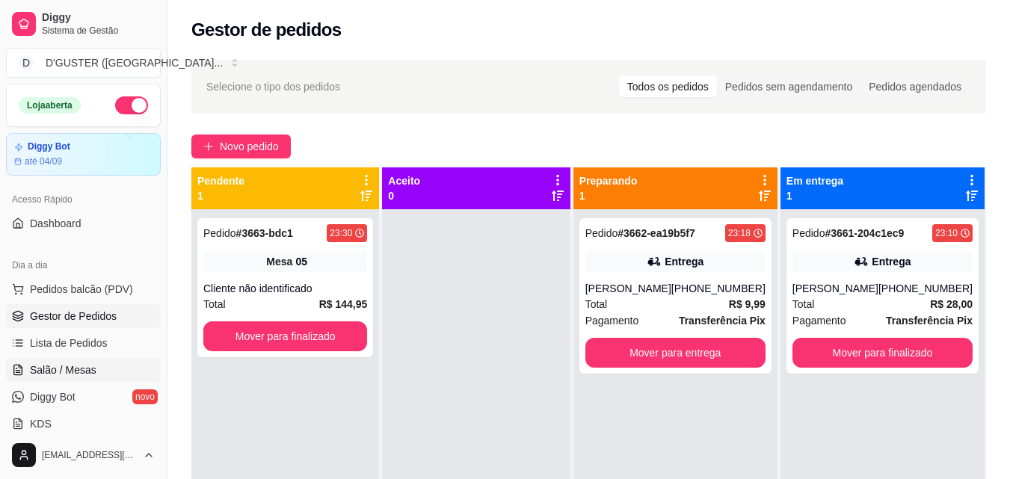
click at [77, 364] on span "Salão / Mesas" at bounding box center [63, 370] width 67 height 15
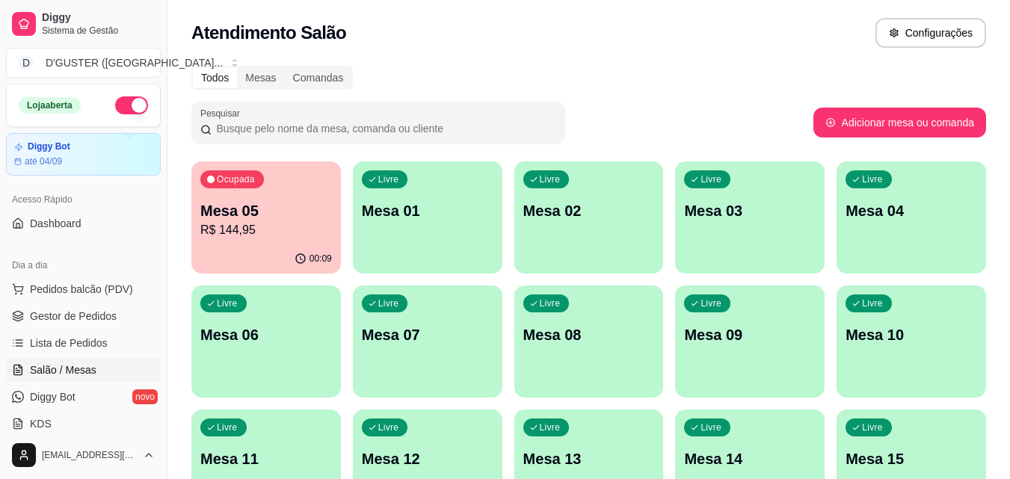
click at [269, 200] on div "Ocupada Mesa 05 R$ 144,95" at bounding box center [266, 203] width 150 height 83
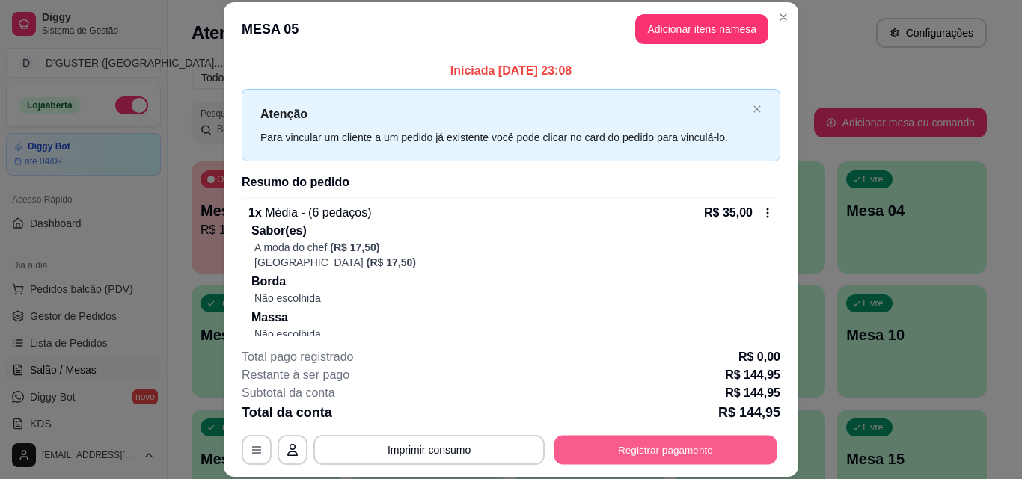
click at [702, 455] on button "Registrar pagamento" at bounding box center [665, 449] width 223 height 29
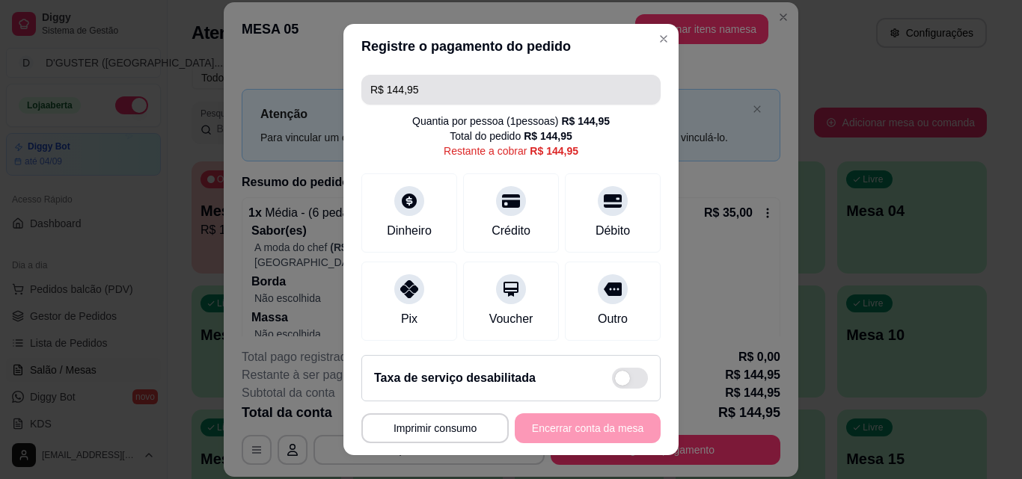
click at [496, 88] on input "R$ 144,95" at bounding box center [510, 90] width 281 height 30
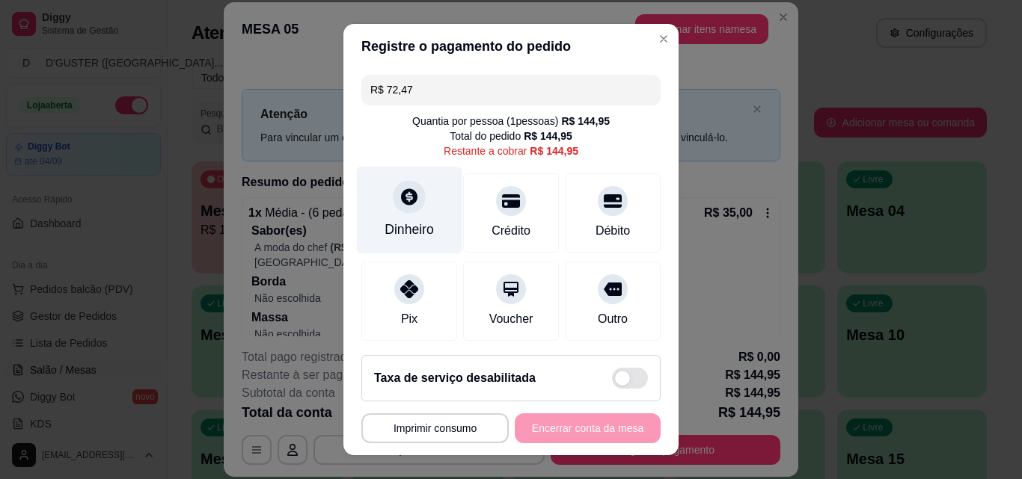
type input "R$ 72,47"
click at [405, 211] on div at bounding box center [409, 196] width 33 height 33
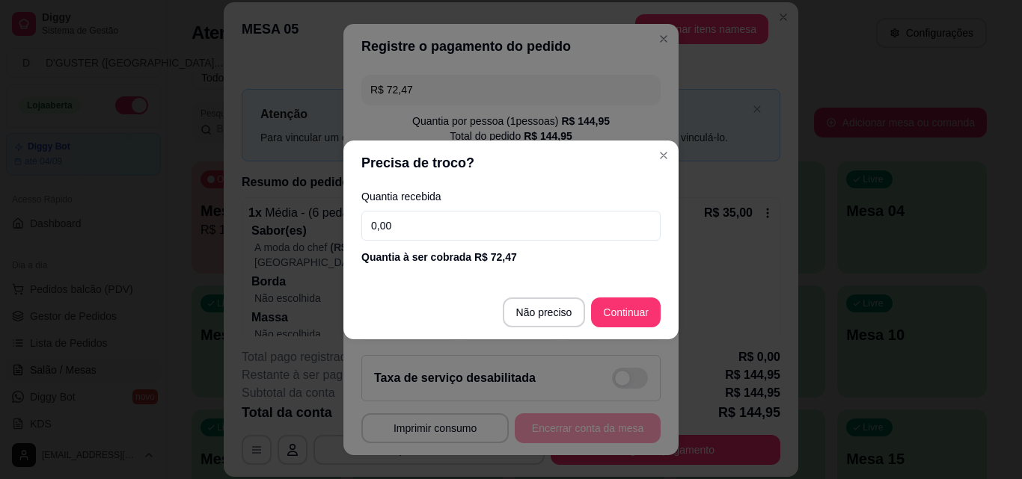
click at [443, 226] on input "0,00" at bounding box center [510, 226] width 299 height 30
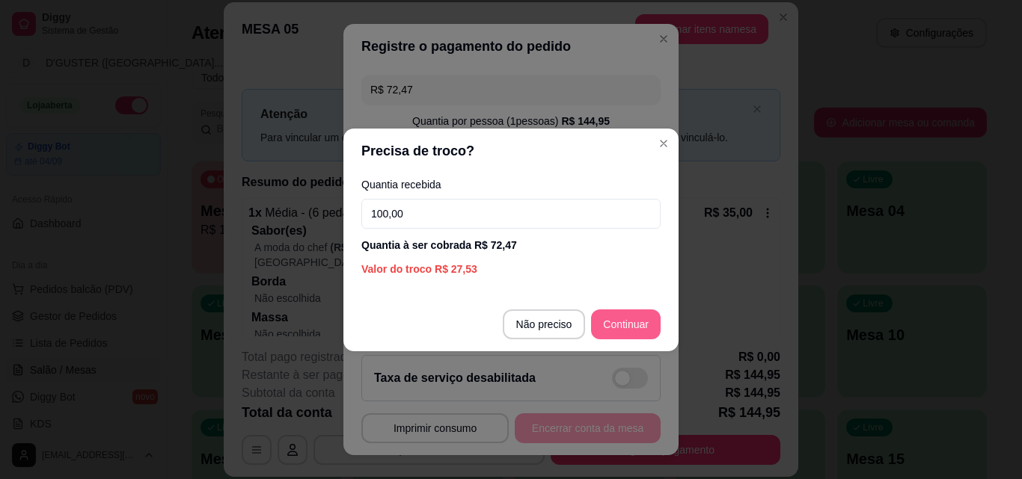
type input "100,00"
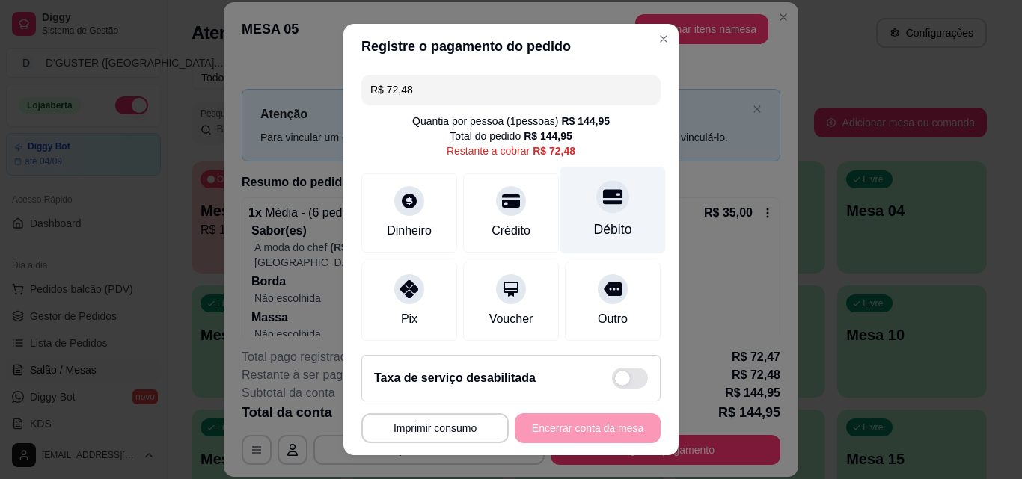
click at [598, 225] on div "Débito" at bounding box center [613, 229] width 38 height 19
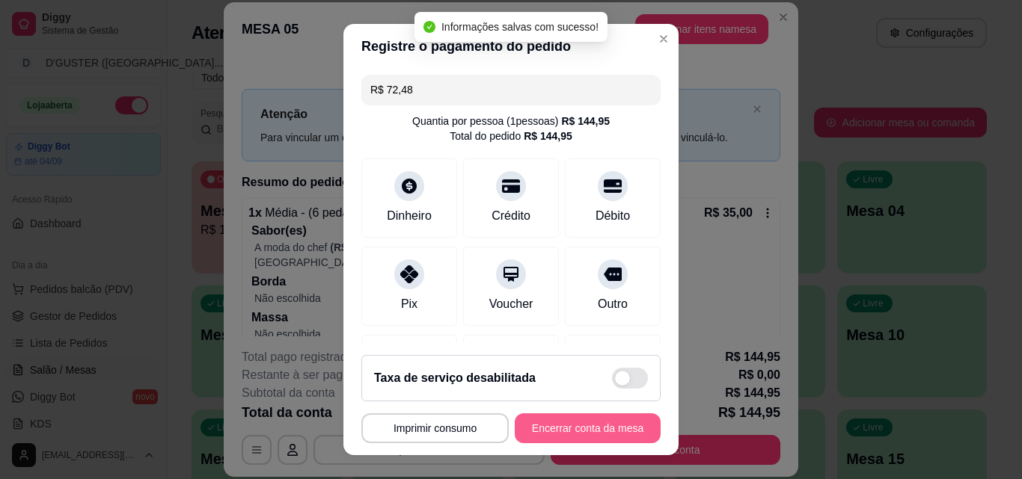
type input "R$ 0,00"
click at [586, 427] on button "Encerrar conta da mesa" at bounding box center [587, 428] width 141 height 29
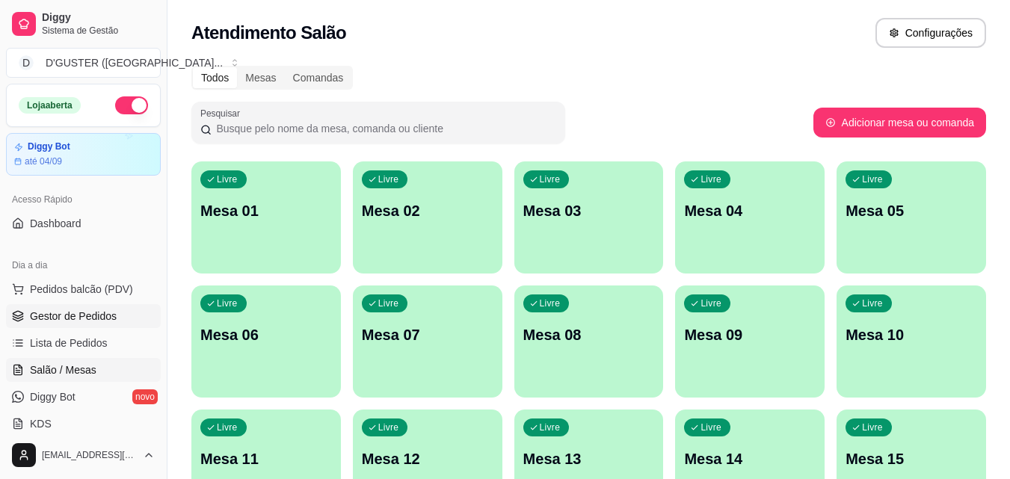
click at [78, 315] on span "Gestor de Pedidos" at bounding box center [73, 316] width 87 height 15
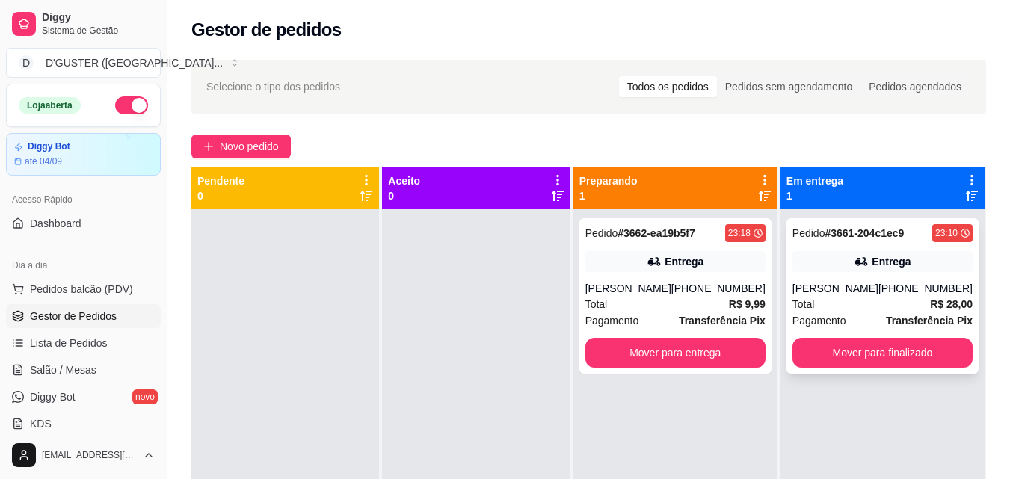
click at [865, 277] on div "Pedido # 3661-204c1ec9 23:10 Entrega [PERSON_NAME] [PHONE_NUMBER] Total R$ 28,0…" at bounding box center [883, 296] width 192 height 156
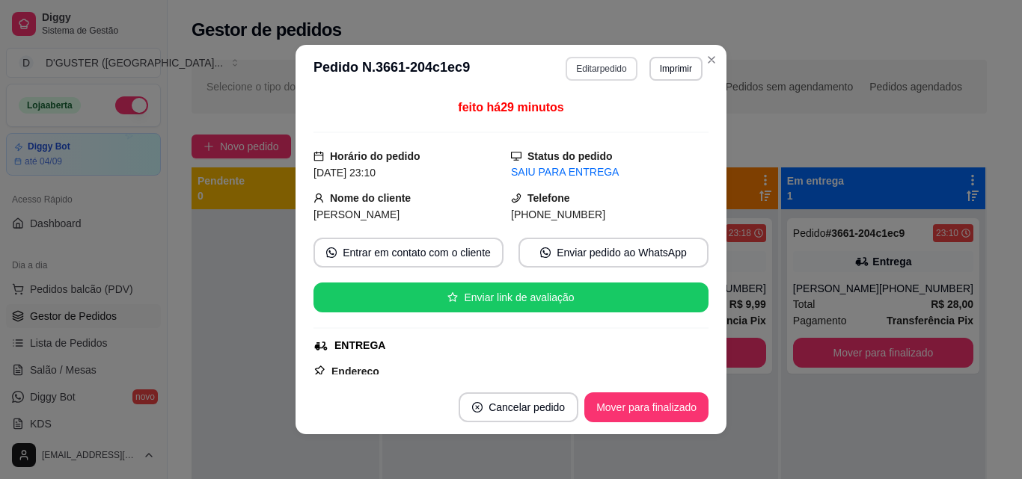
click at [595, 69] on button "Editar pedido" at bounding box center [600, 69] width 71 height 24
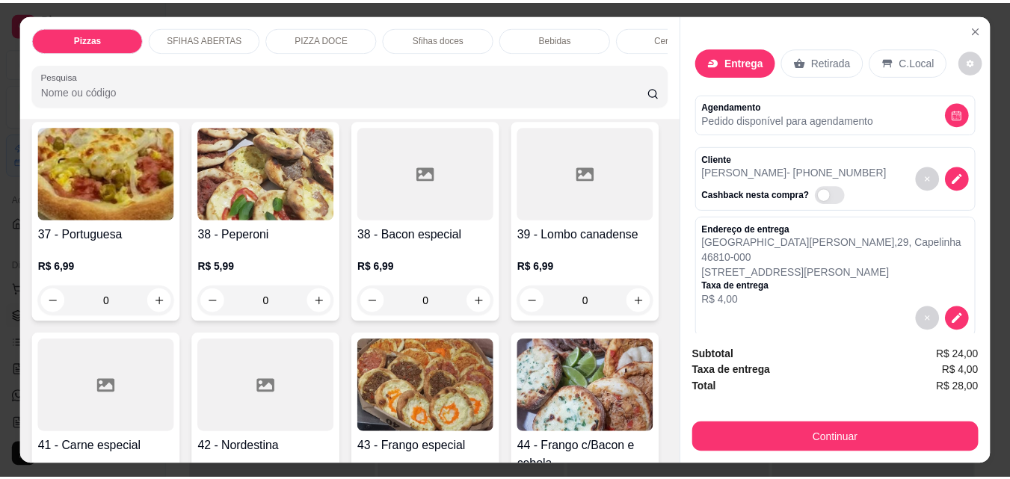
scroll to position [1571, 0]
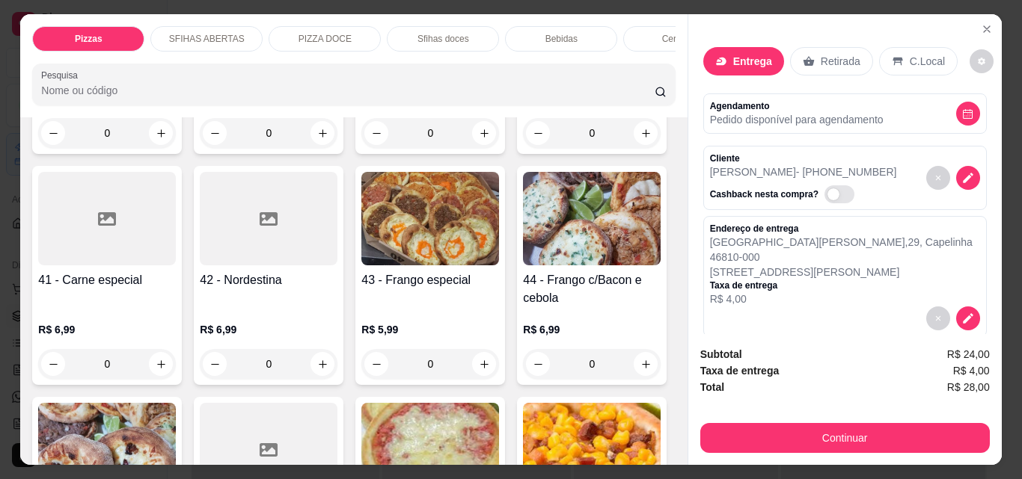
type input "1"
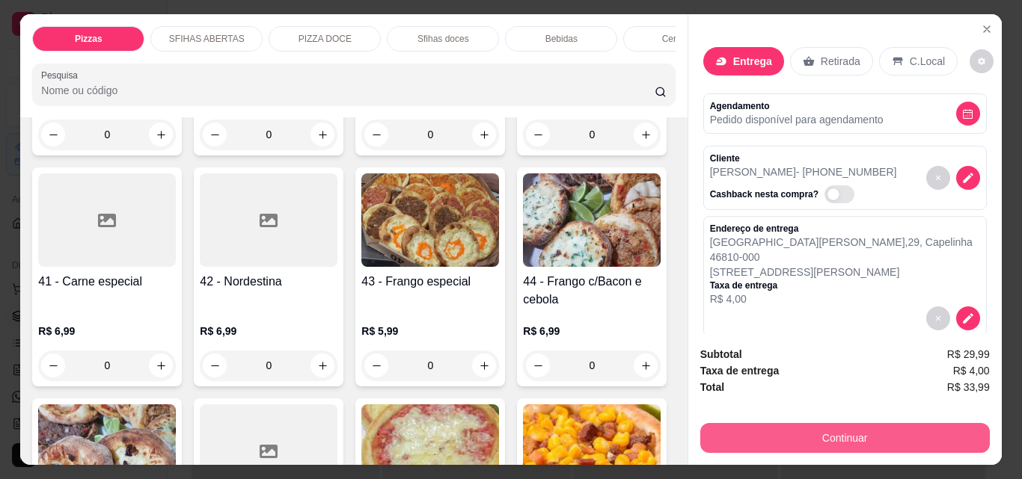
click at [843, 433] on button "Continuar" at bounding box center [844, 438] width 289 height 30
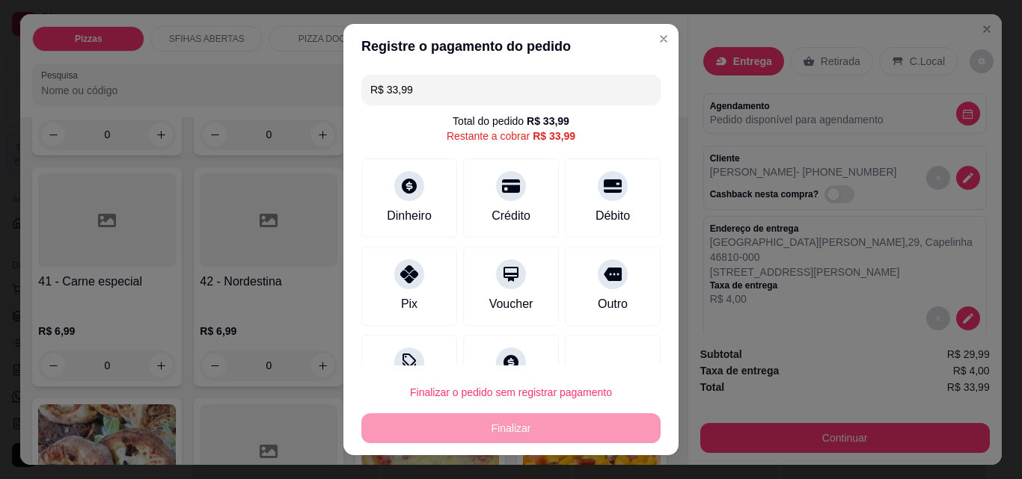
click at [497, 75] on input "R$ 33,99" at bounding box center [510, 90] width 281 height 30
click at [390, 287] on div "Pix" at bounding box center [409, 284] width 105 height 88
type input "R$ 5,99"
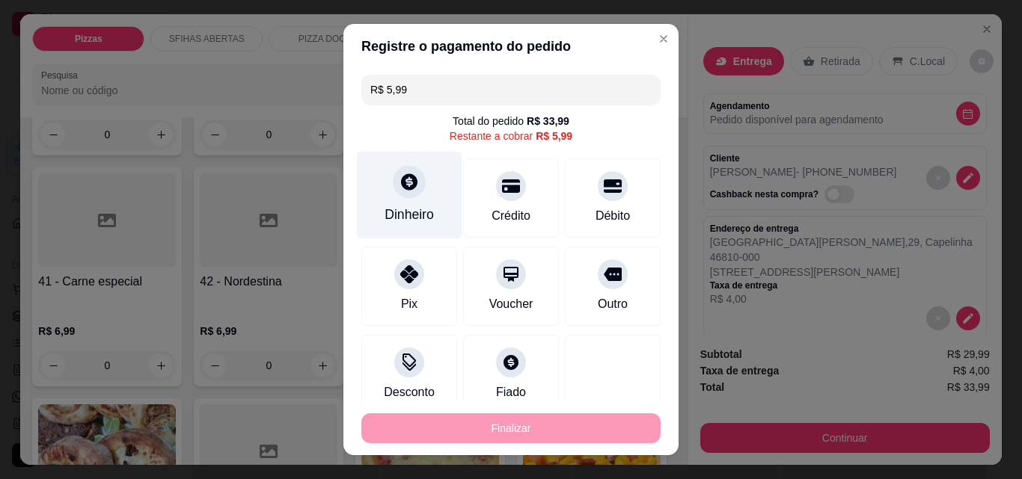
click at [400, 213] on div "Dinheiro" at bounding box center [408, 214] width 49 height 19
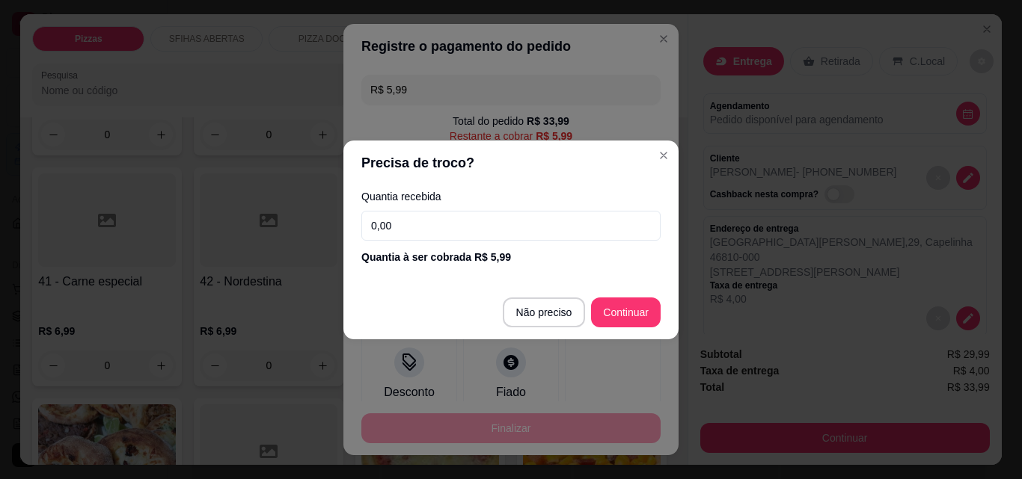
click at [494, 209] on div "Quantia recebida 0,00 Quantia à ser cobrada R$ 5,99" at bounding box center [510, 227] width 335 height 85
click at [501, 232] on input "0,00" at bounding box center [510, 226] width 299 height 30
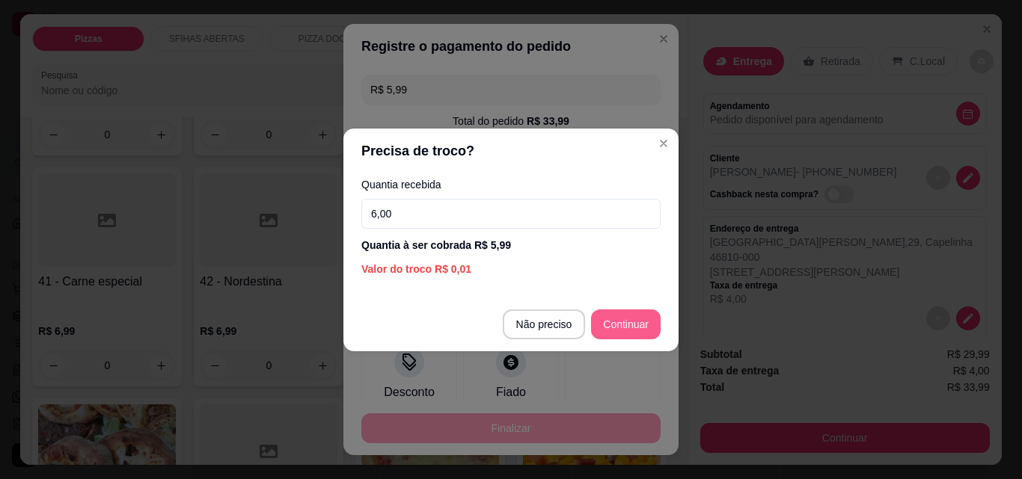
type input "6,00"
type input "R$ 0,00"
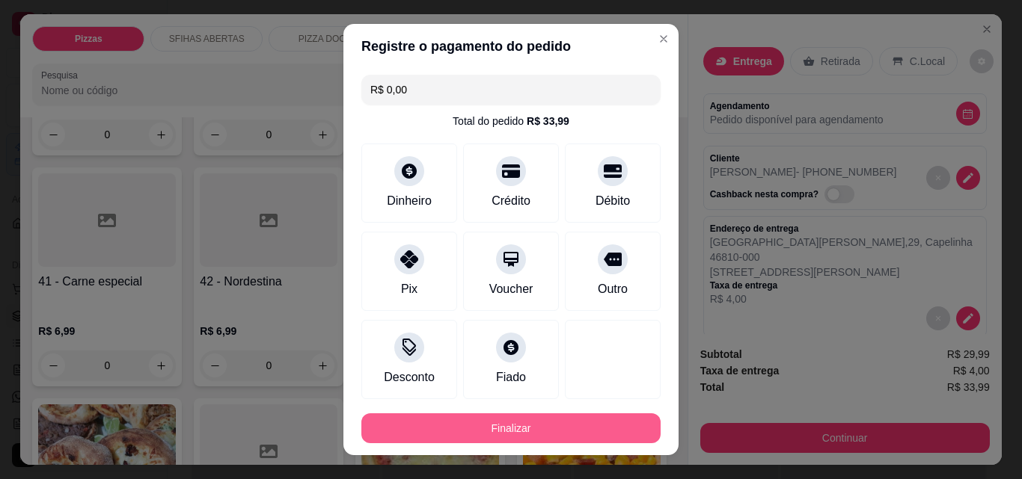
click at [594, 432] on button "Finalizar" at bounding box center [510, 429] width 299 height 30
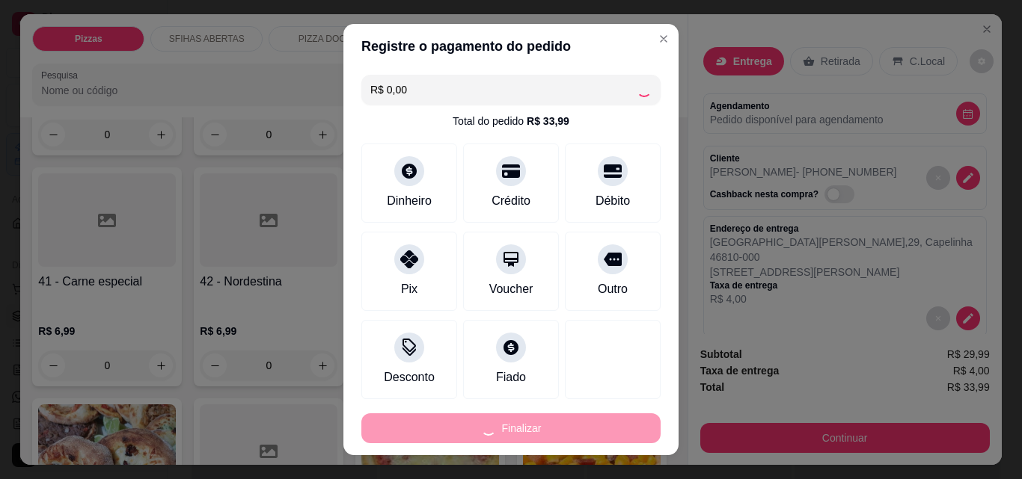
type input "0"
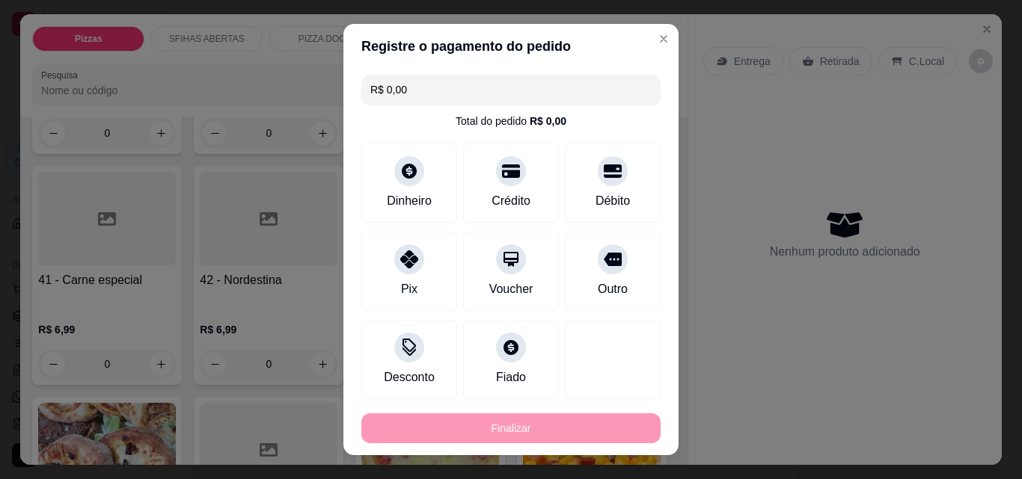
type input "-R$ 33,99"
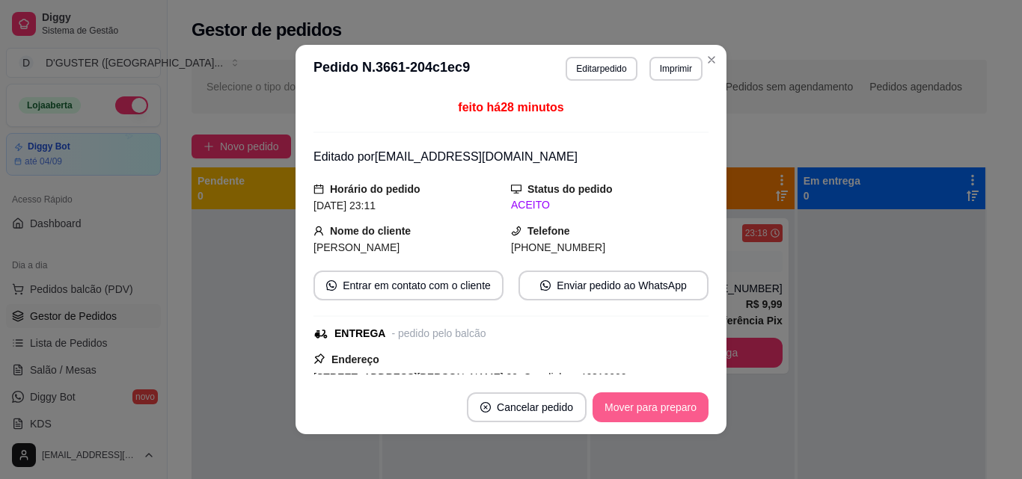
click at [639, 399] on button "Mover para preparo" at bounding box center [650, 408] width 116 height 30
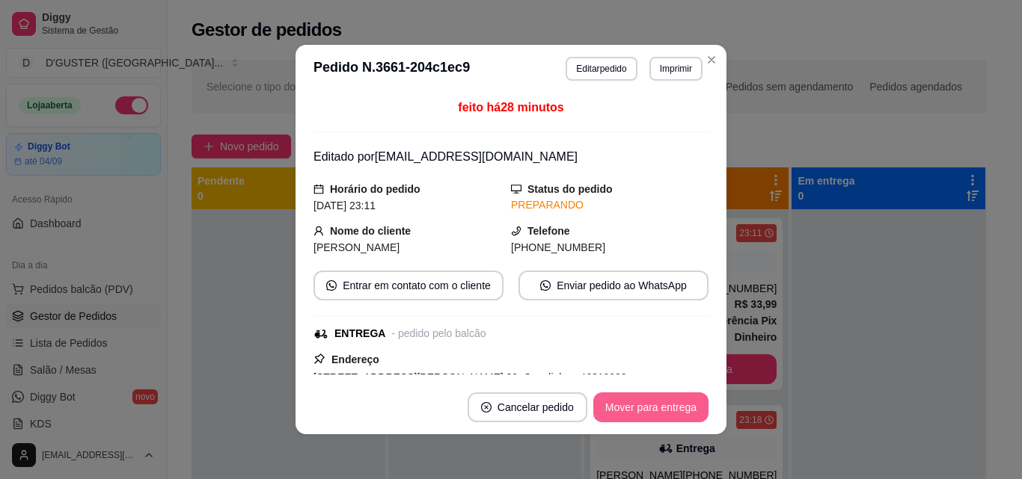
click at [644, 399] on button "Mover para entrega" at bounding box center [650, 408] width 115 height 30
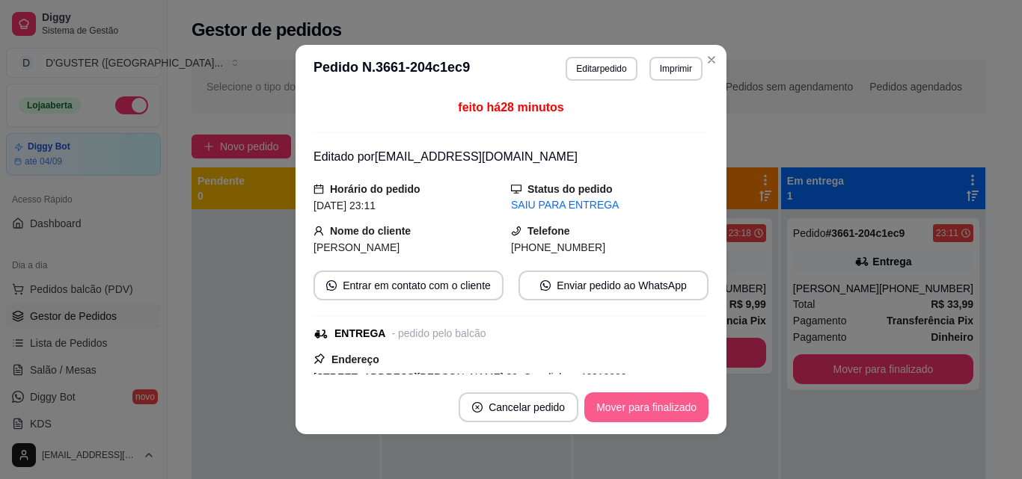
click at [653, 399] on button "Mover para finalizado" at bounding box center [646, 408] width 124 height 30
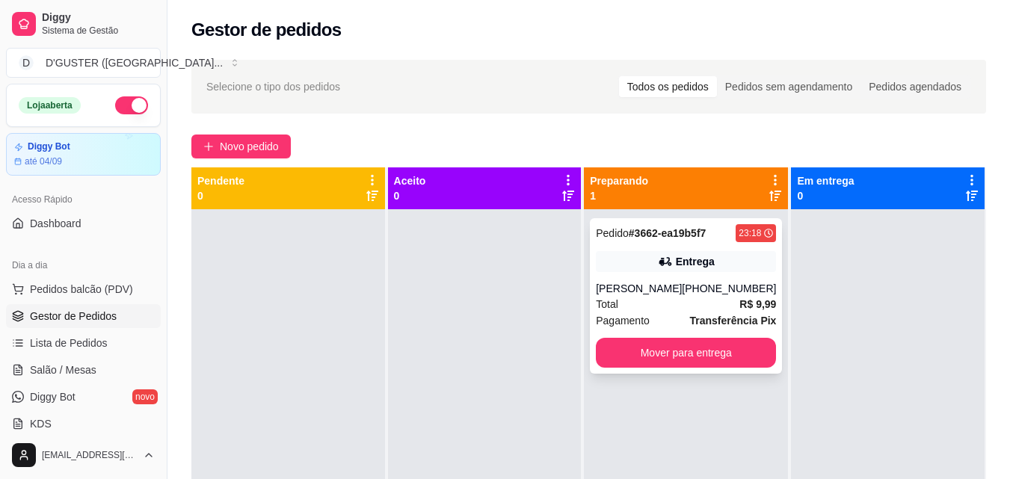
click at [676, 260] on div "Entrega" at bounding box center [695, 261] width 39 height 15
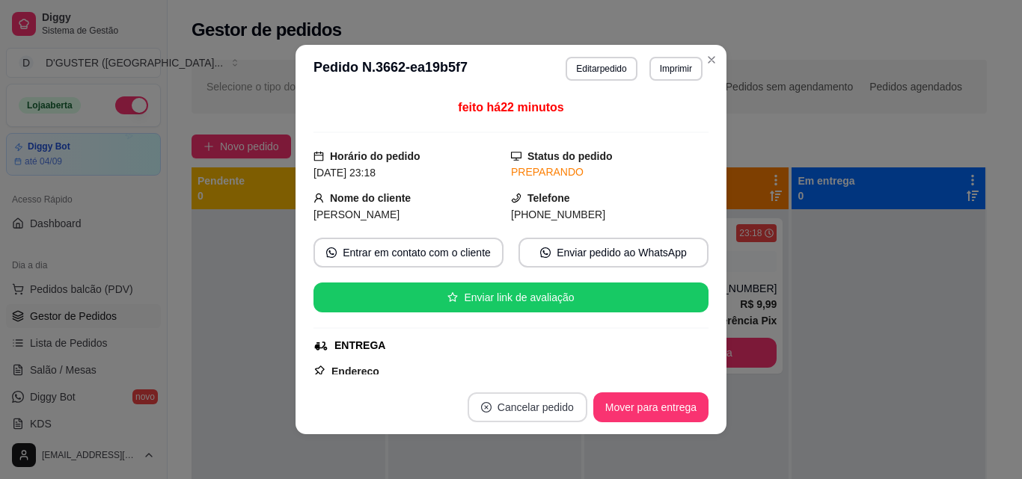
click at [518, 404] on button "Cancelar pedido" at bounding box center [527, 408] width 120 height 30
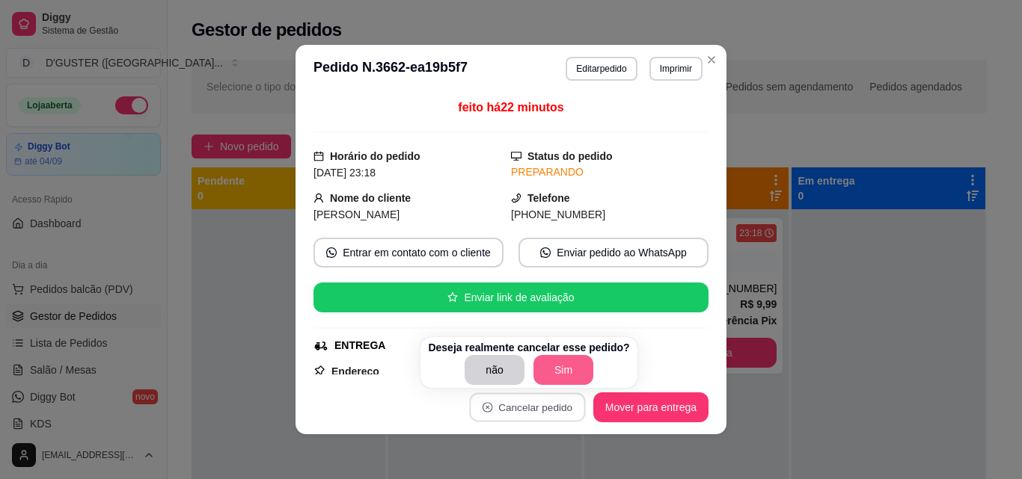
click at [559, 371] on button "Sim" at bounding box center [563, 370] width 60 height 30
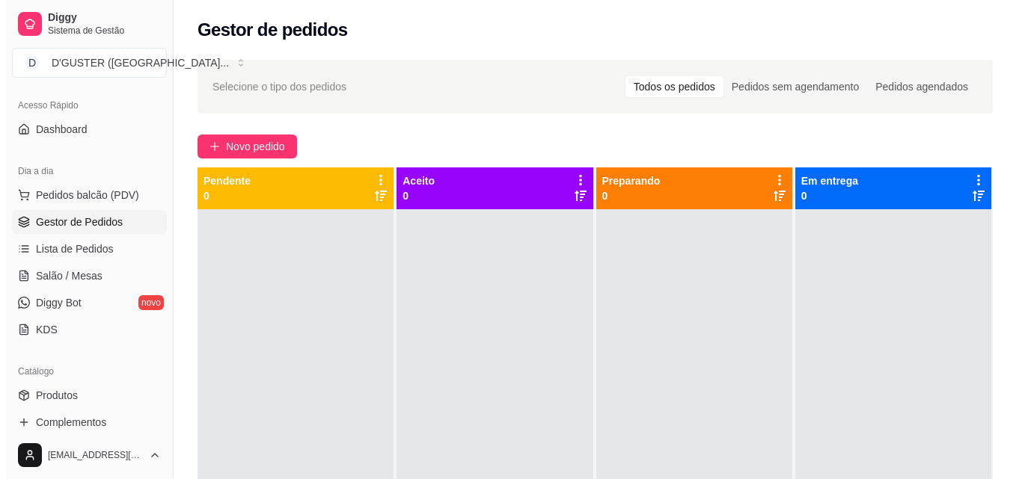
scroll to position [0, 0]
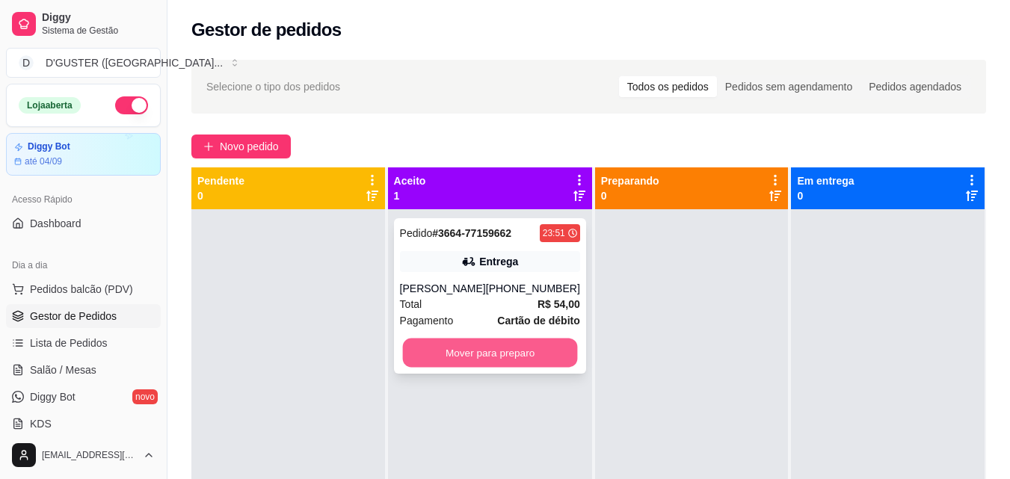
click at [487, 363] on button "Mover para preparo" at bounding box center [489, 353] width 175 height 29
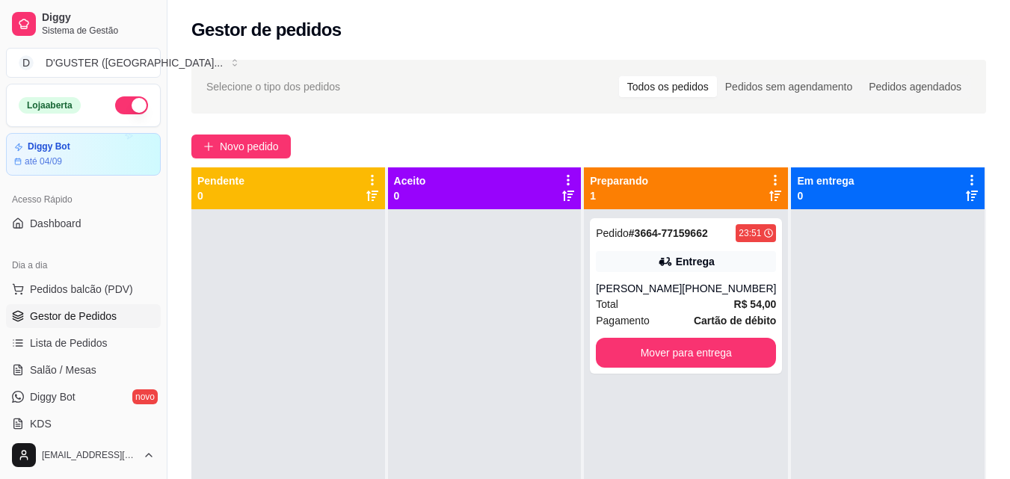
click at [115, 110] on button "button" at bounding box center [131, 105] width 33 height 18
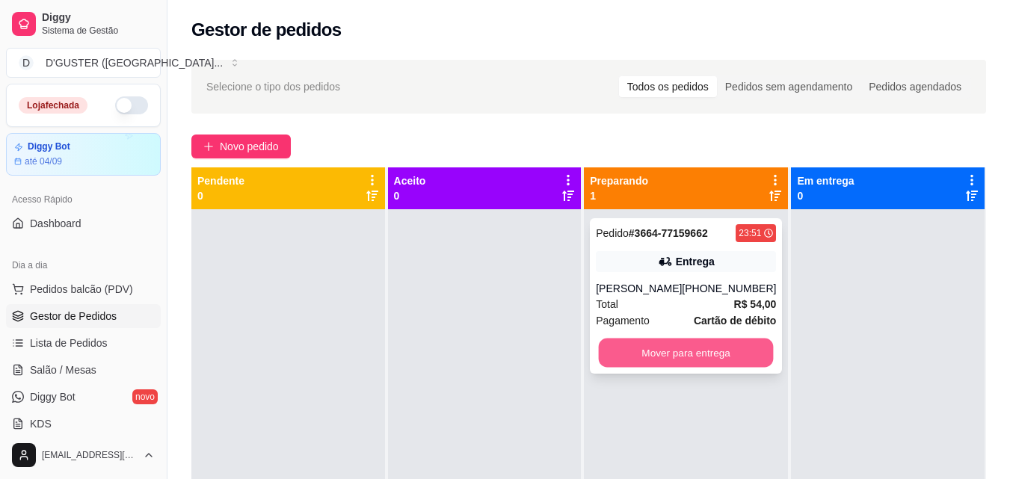
click at [645, 343] on button "Mover para entrega" at bounding box center [686, 353] width 175 height 29
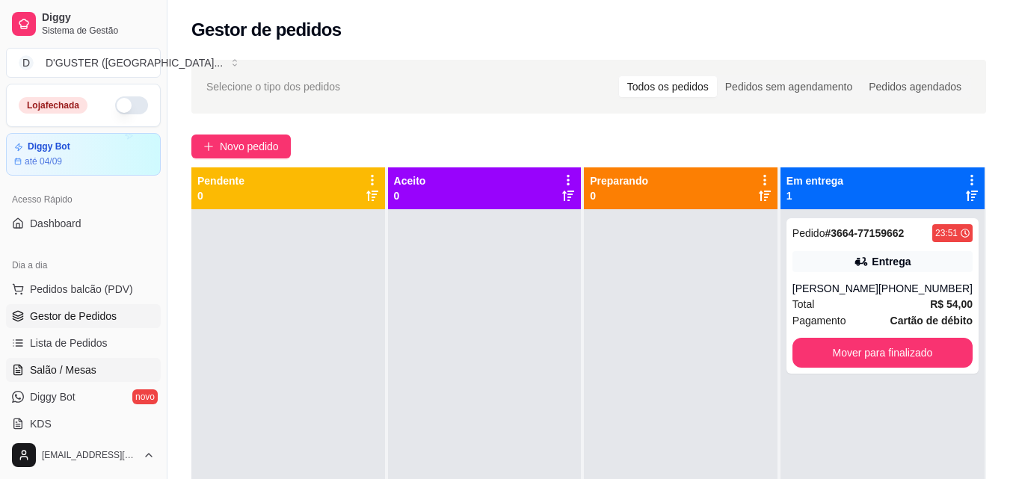
click at [76, 366] on span "Salão / Mesas" at bounding box center [63, 370] width 67 height 15
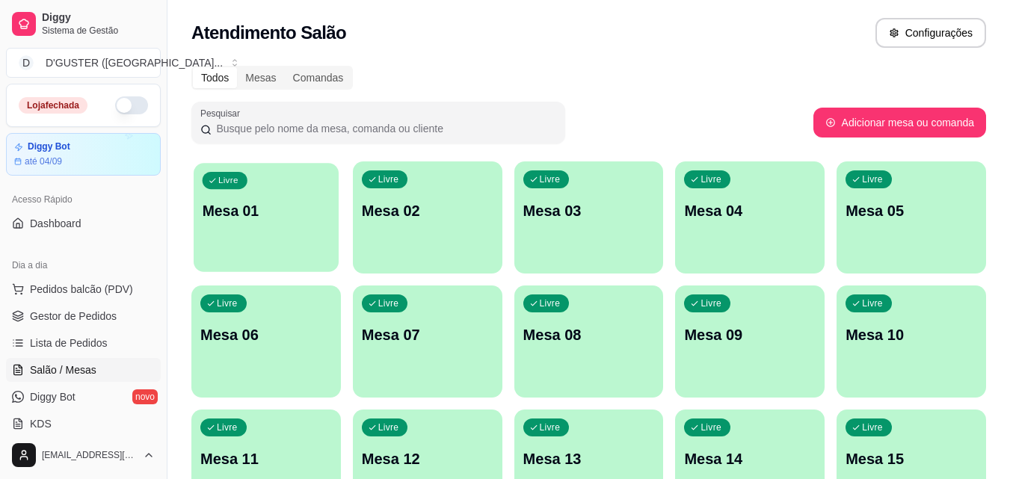
click at [257, 192] on div "Livre Mesa 01" at bounding box center [266, 208] width 145 height 91
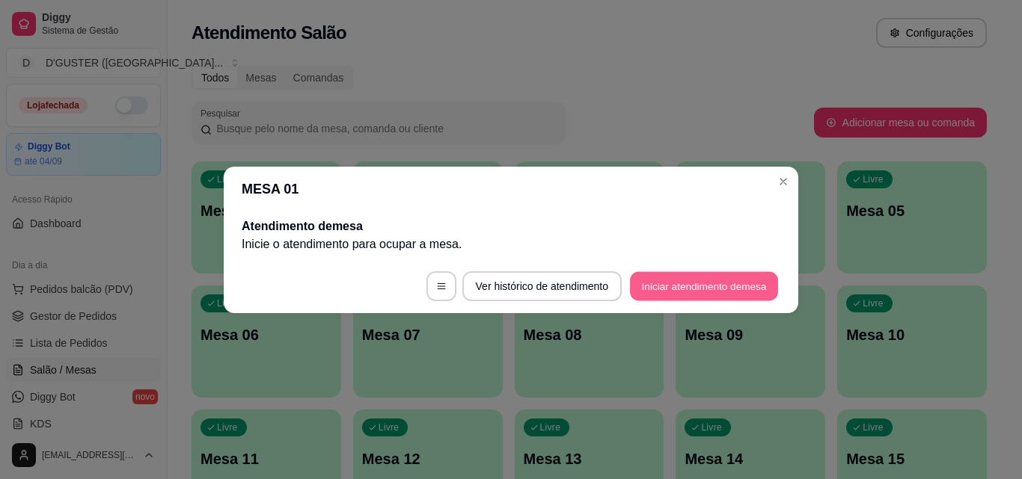
click at [675, 294] on button "Iniciar atendimento de mesa" at bounding box center [704, 285] width 148 height 29
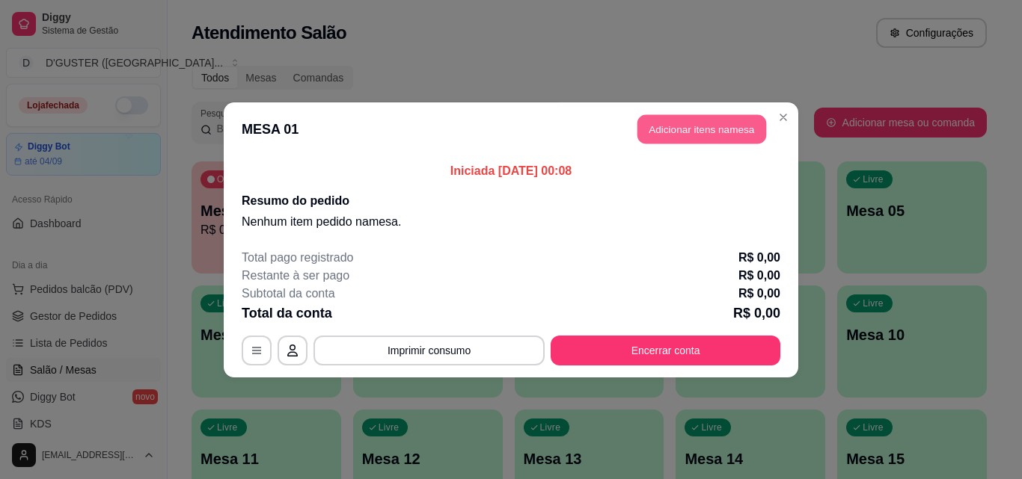
click at [699, 135] on button "Adicionar itens na mesa" at bounding box center [701, 128] width 129 height 29
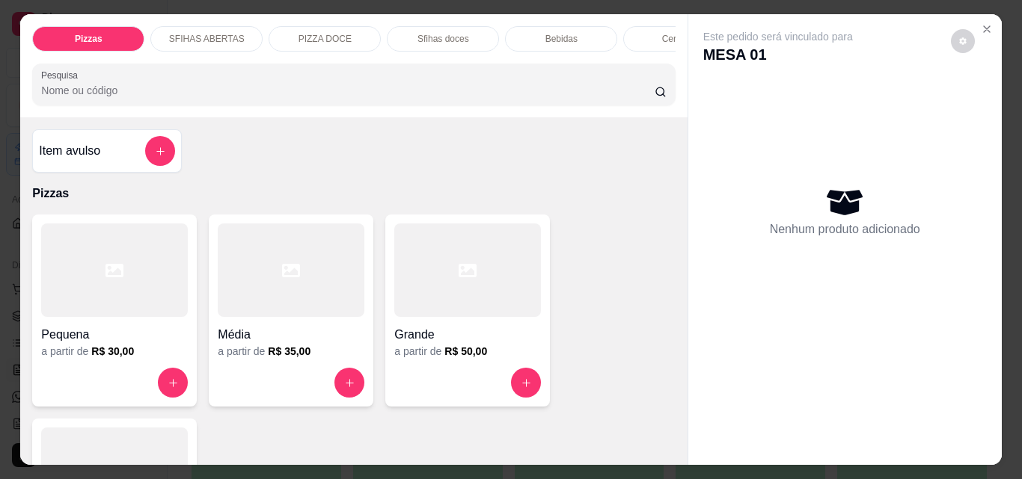
click at [95, 160] on h4 "Item avulso" at bounding box center [69, 151] width 61 height 18
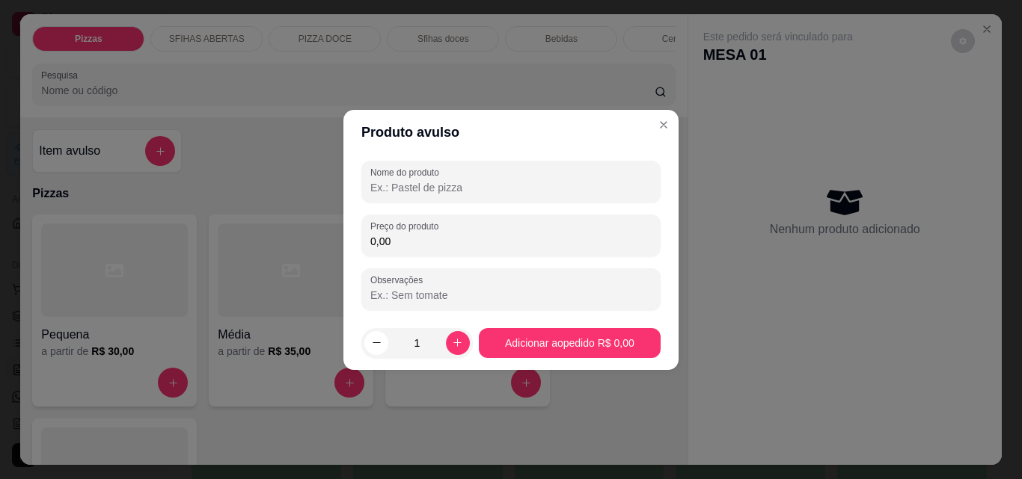
click at [406, 192] on input "Nome do produto" at bounding box center [510, 187] width 281 height 15
type input "b"
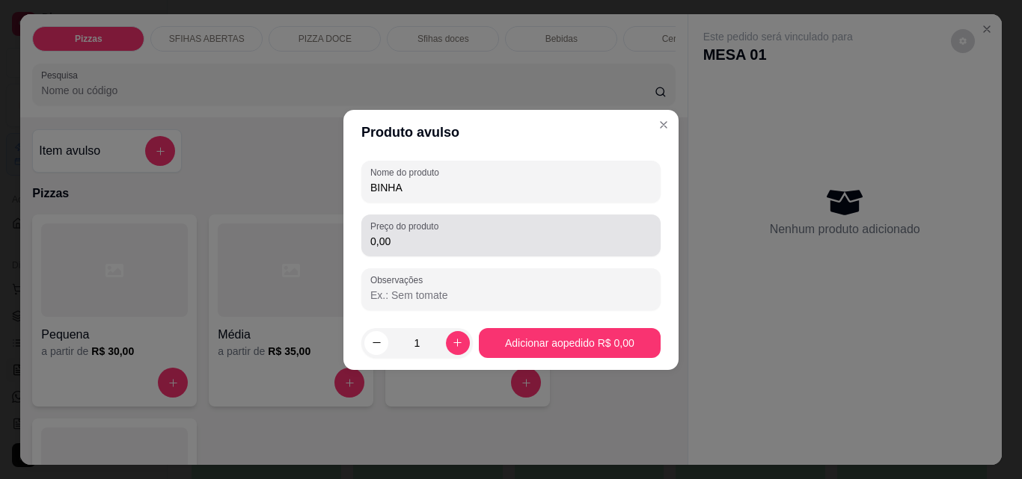
type input "BINHA"
click at [493, 245] on div "0,00" at bounding box center [510, 236] width 281 height 30
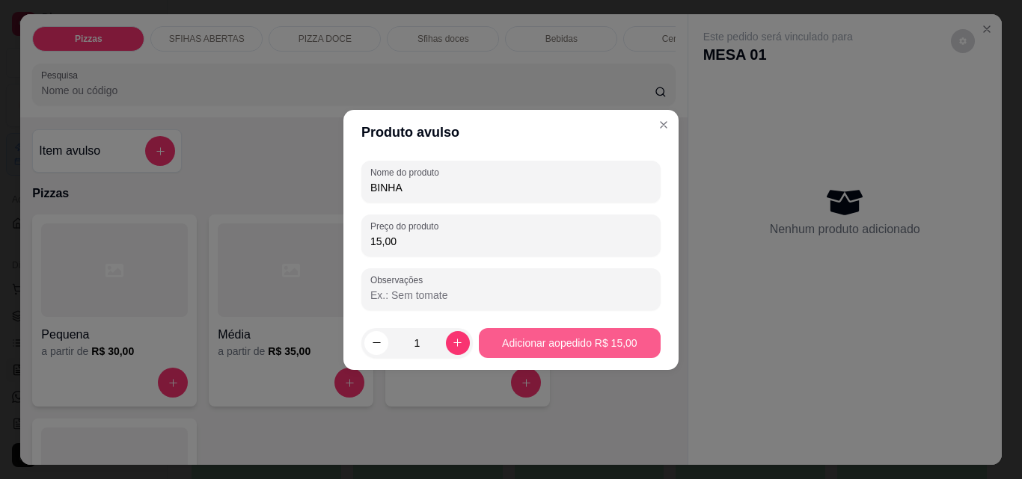
type input "15,00"
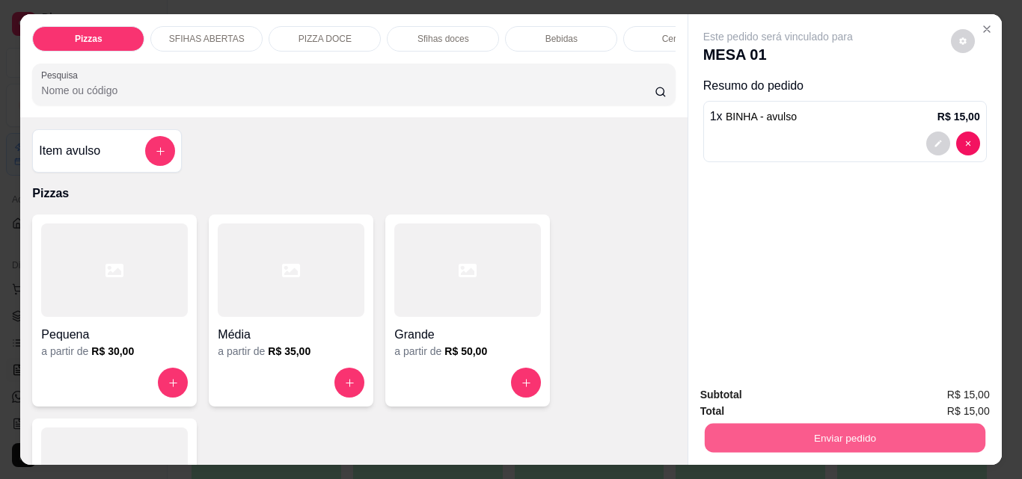
click at [825, 423] on button "Enviar pedido" at bounding box center [844, 437] width 280 height 29
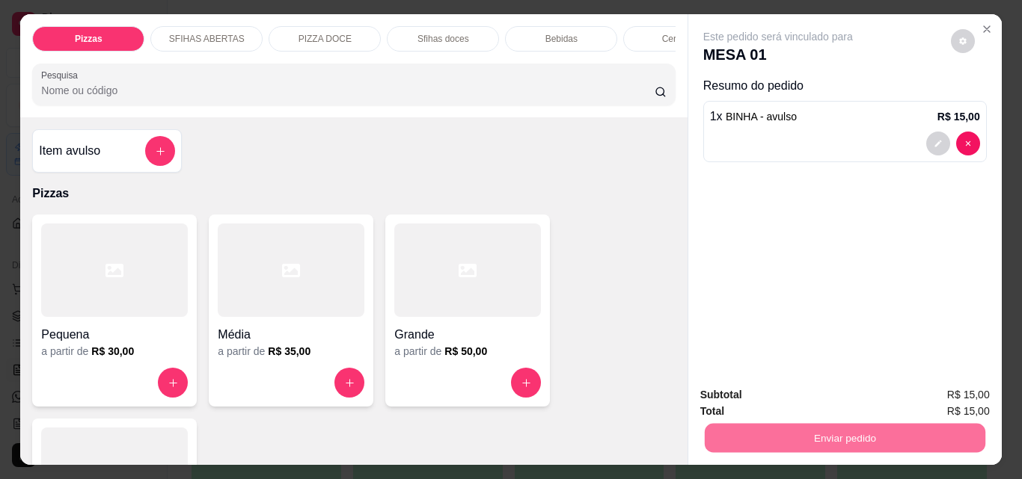
click at [811, 391] on button "Não registrar e enviar pedido" at bounding box center [795, 395] width 156 height 28
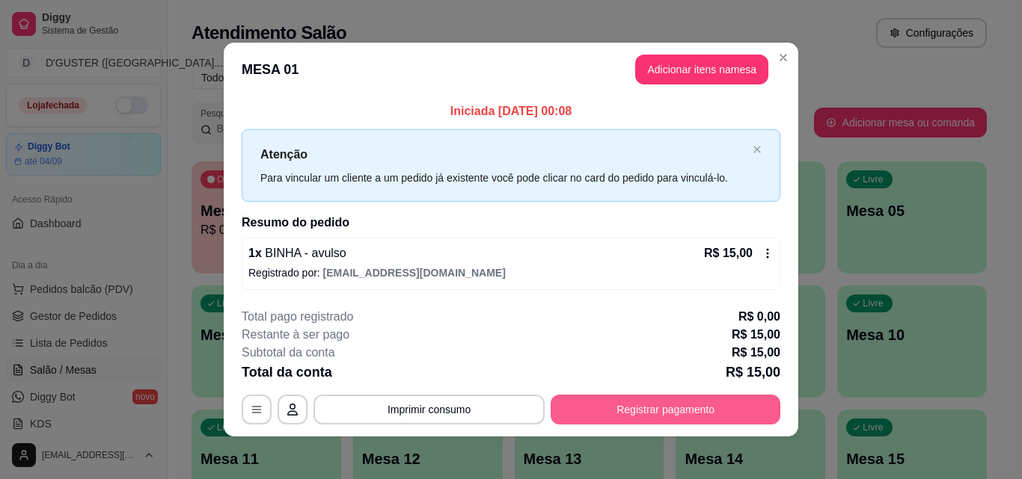
click at [690, 418] on button "Registrar pagamento" at bounding box center [665, 410] width 230 height 30
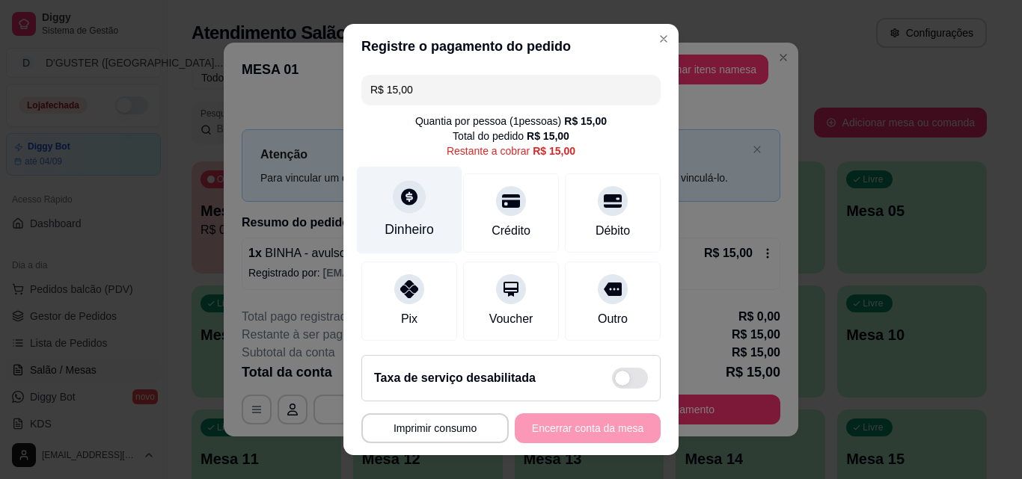
click at [414, 230] on div "Dinheiro" at bounding box center [408, 229] width 49 height 19
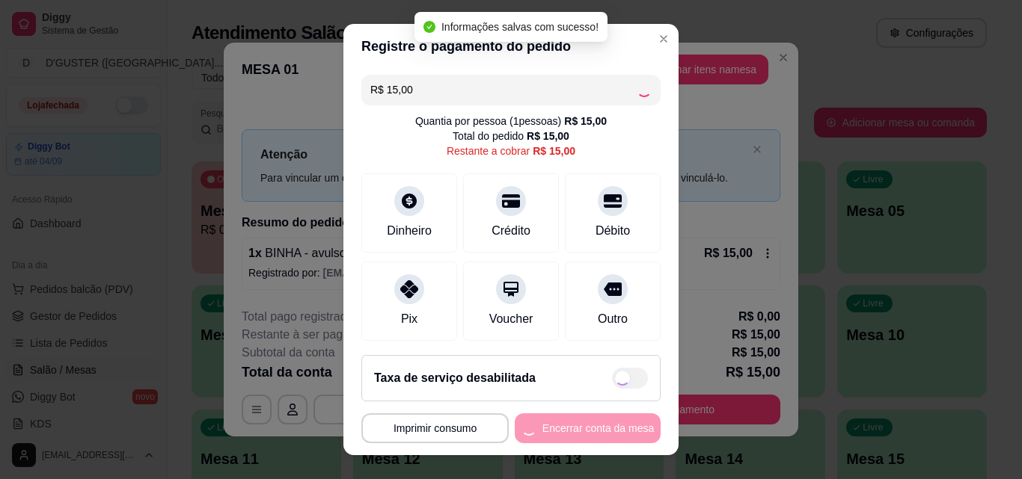
type input "R$ 0,00"
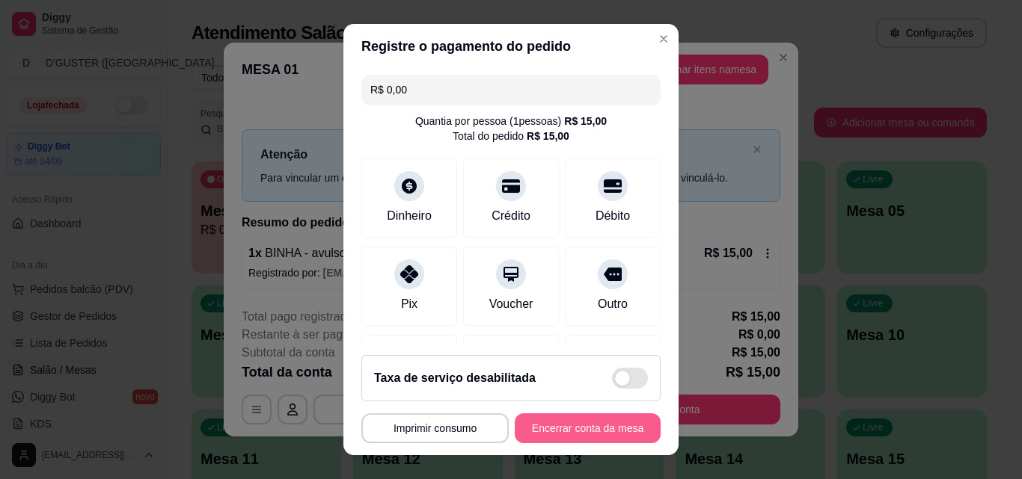
click at [599, 431] on button "Encerrar conta da mesa" at bounding box center [588, 429] width 146 height 30
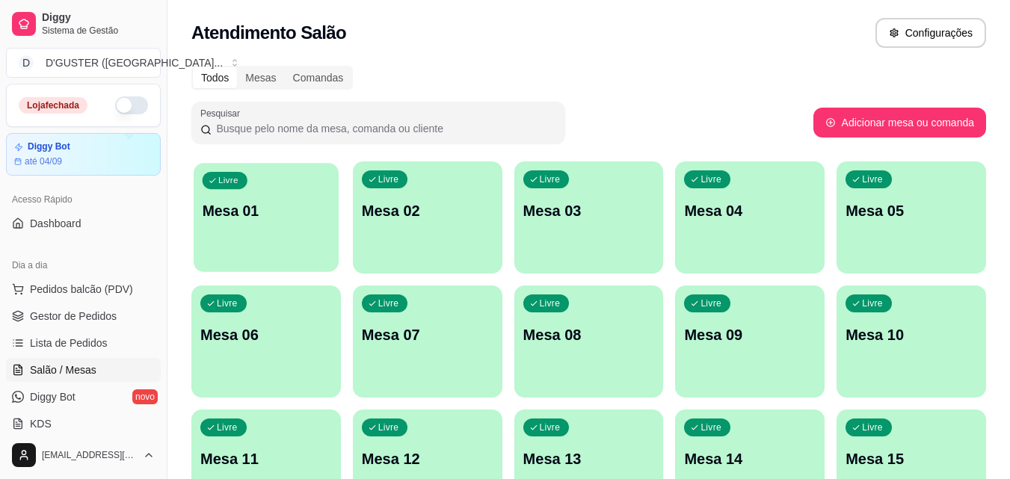
click at [218, 201] on p "Mesa 01" at bounding box center [267, 211] width 128 height 20
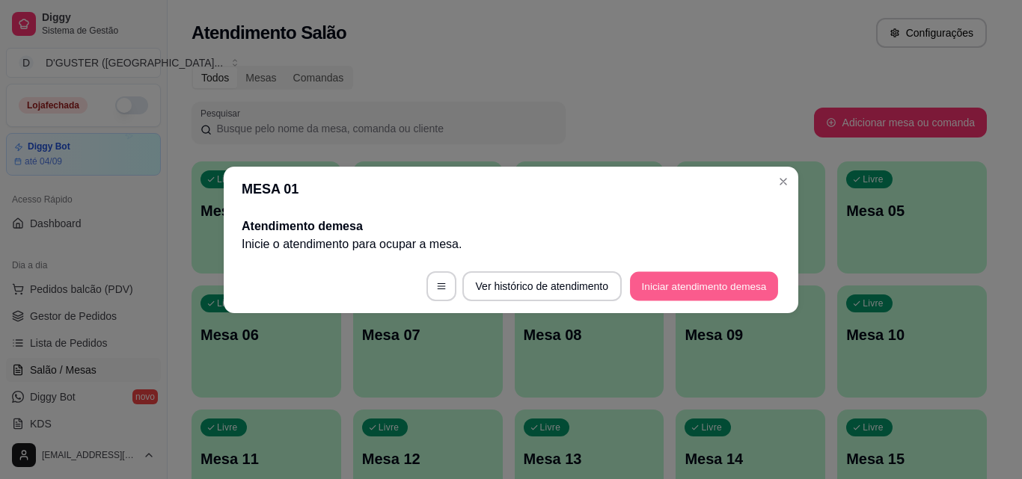
click at [735, 292] on button "Iniciar atendimento de mesa" at bounding box center [704, 285] width 148 height 29
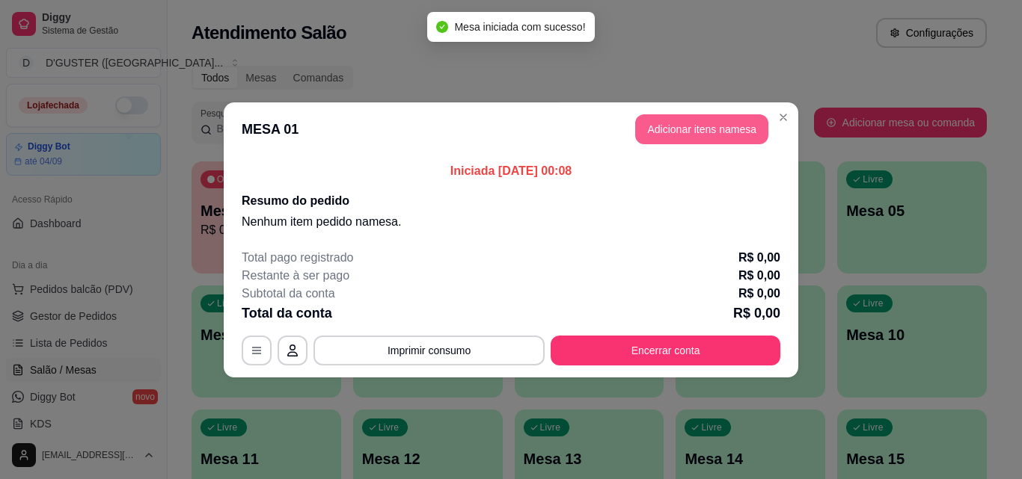
click at [683, 127] on button "Adicionar itens na mesa" at bounding box center [701, 129] width 133 height 30
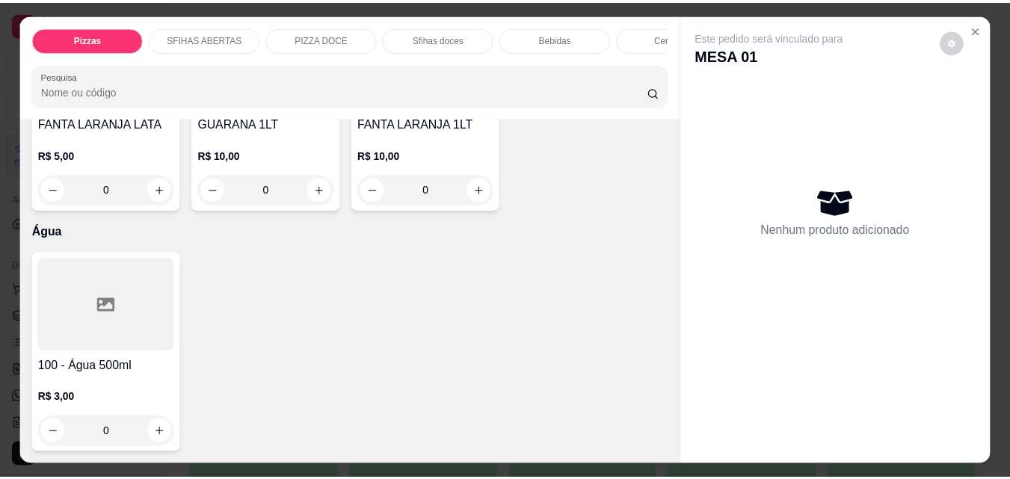
scroll to position [5235, 0]
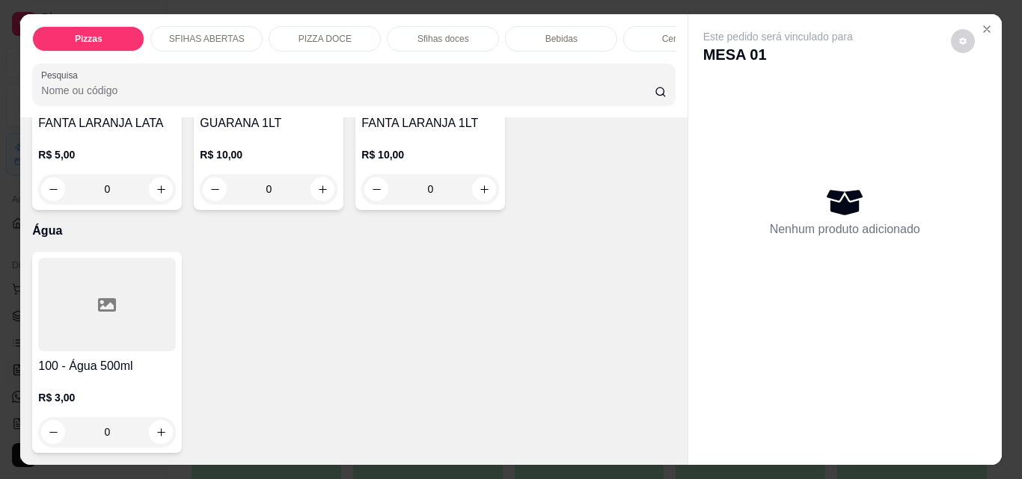
type input "1"
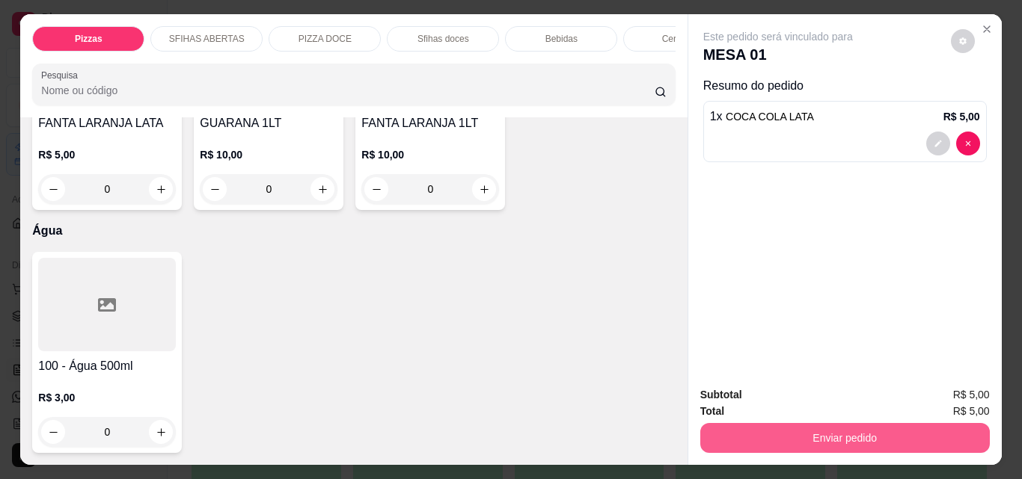
click at [850, 429] on button "Enviar pedido" at bounding box center [844, 438] width 289 height 30
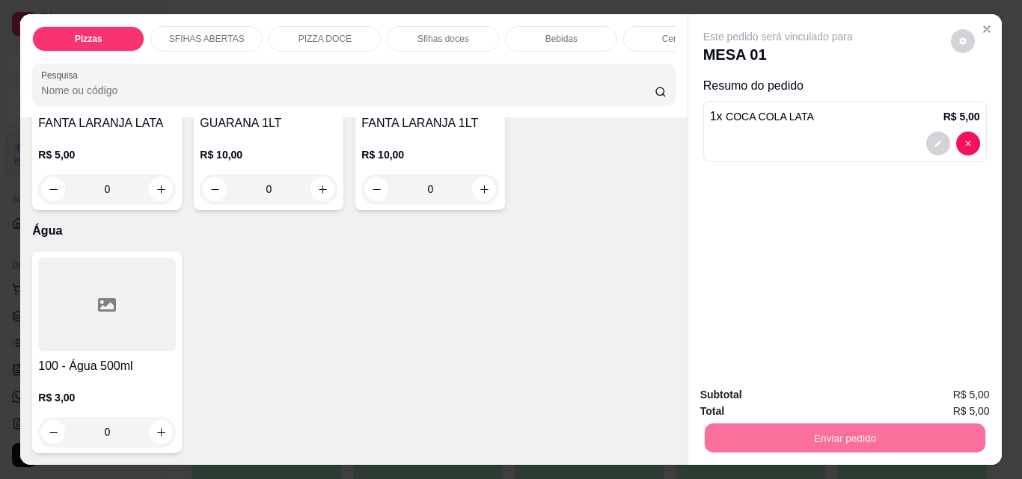
click at [782, 396] on button "Não registrar e enviar pedido" at bounding box center [795, 395] width 156 height 28
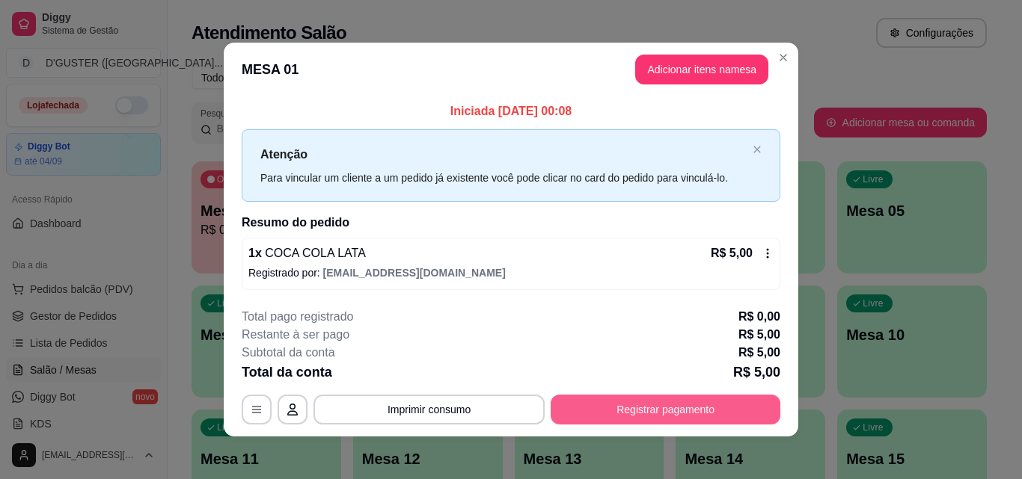
click at [673, 400] on button "Registrar pagamento" at bounding box center [665, 410] width 230 height 30
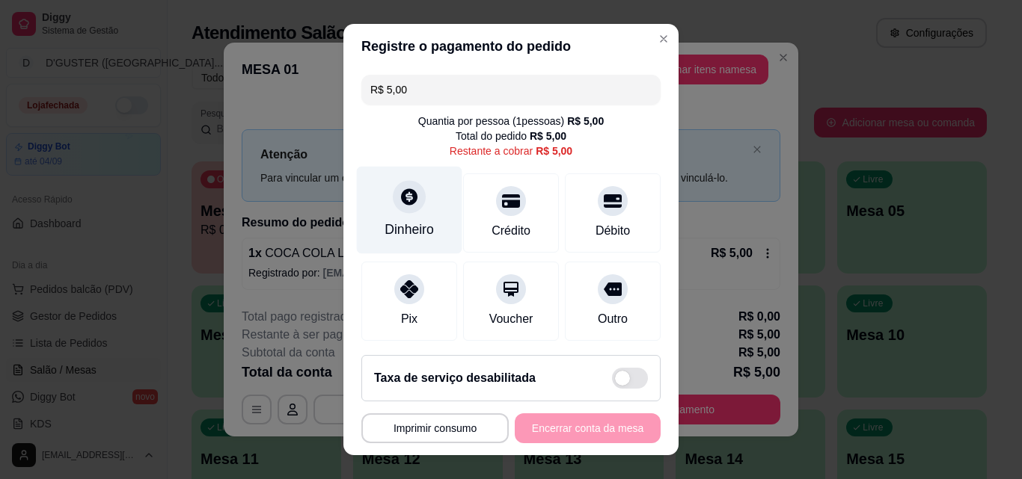
click at [406, 215] on div "Dinheiro" at bounding box center [409, 211] width 105 height 88
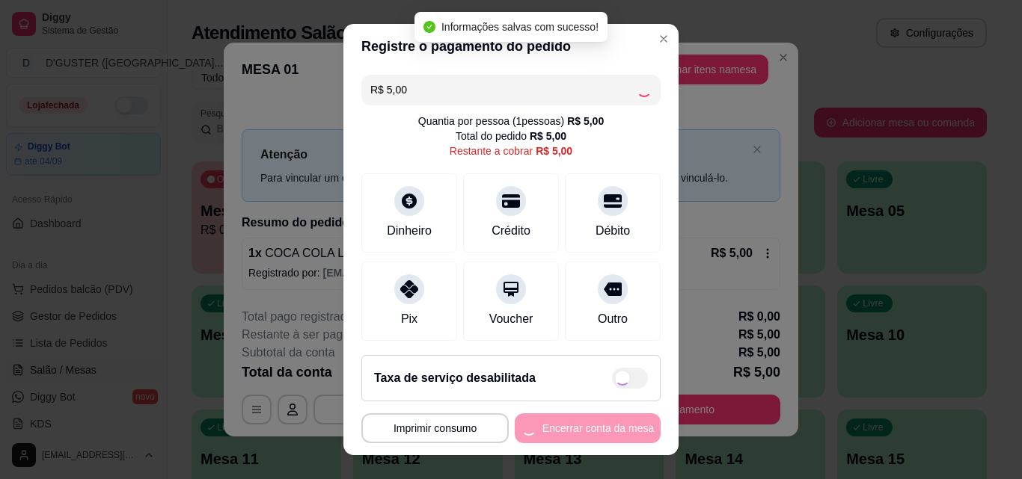
type input "R$ 0,00"
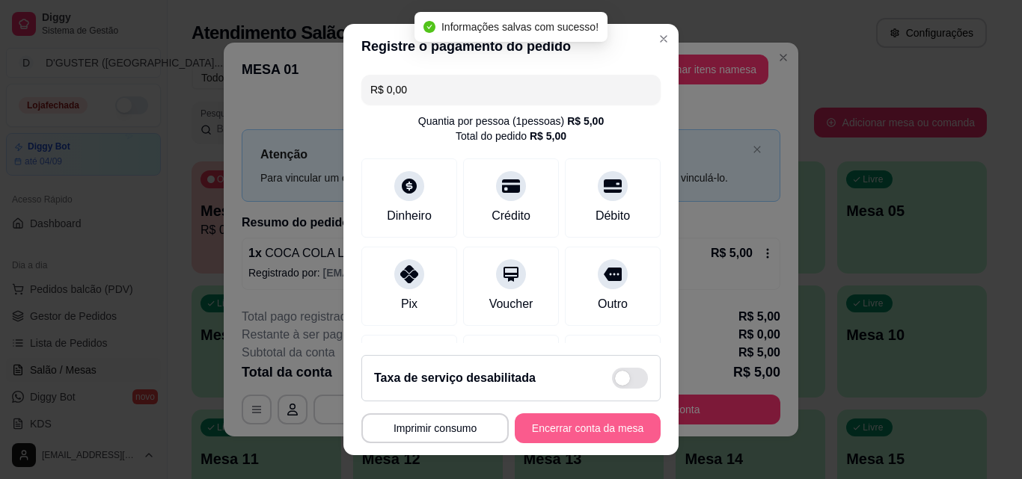
click at [529, 435] on button "Encerrar conta da mesa" at bounding box center [588, 429] width 146 height 30
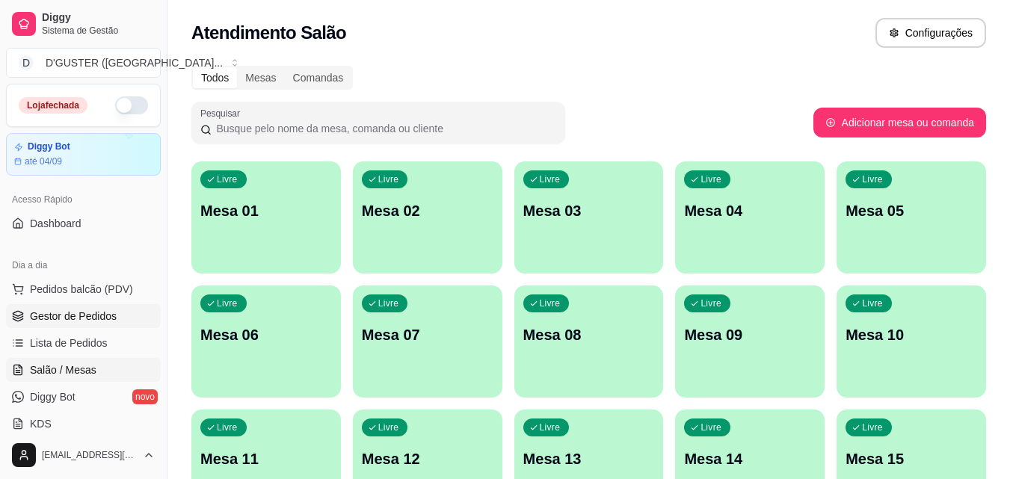
click at [94, 320] on span "Gestor de Pedidos" at bounding box center [73, 316] width 87 height 15
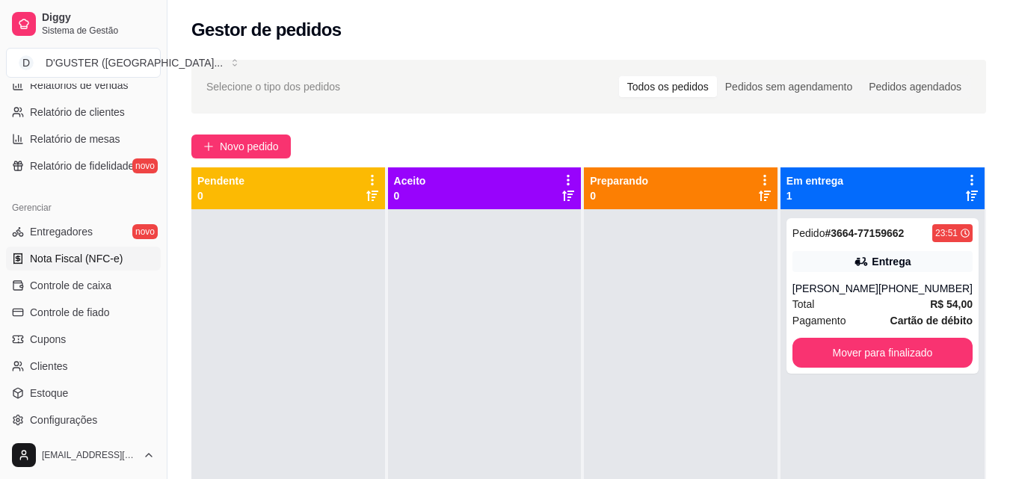
scroll to position [524, 0]
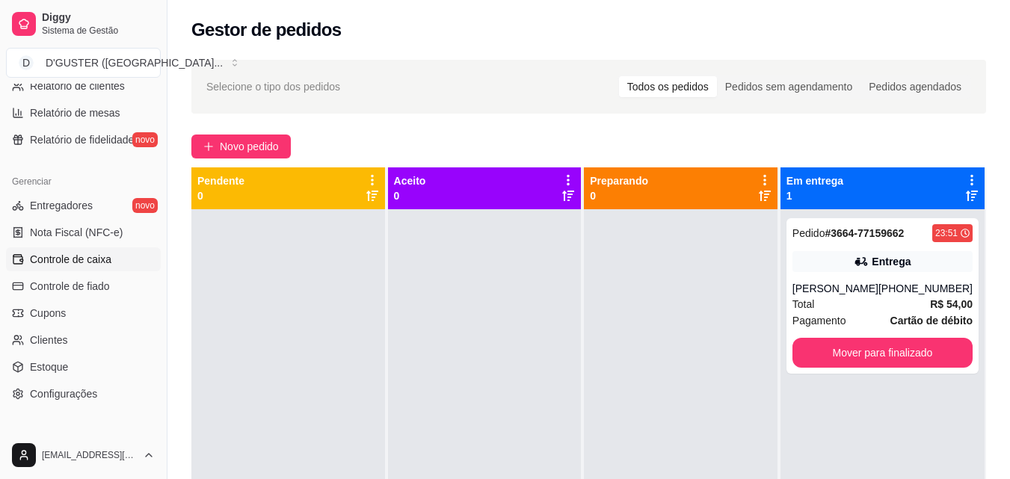
click at [85, 253] on span "Controle de caixa" at bounding box center [71, 259] width 82 height 15
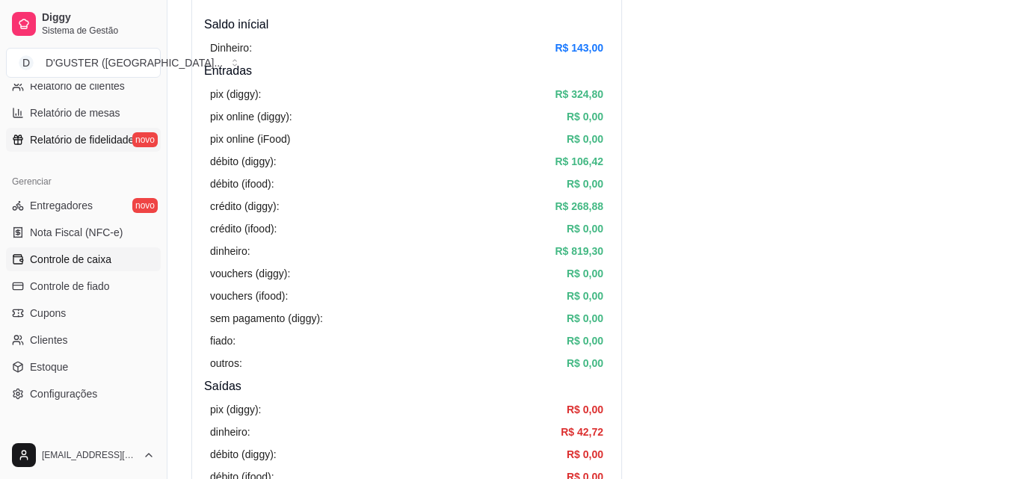
scroll to position [150, 0]
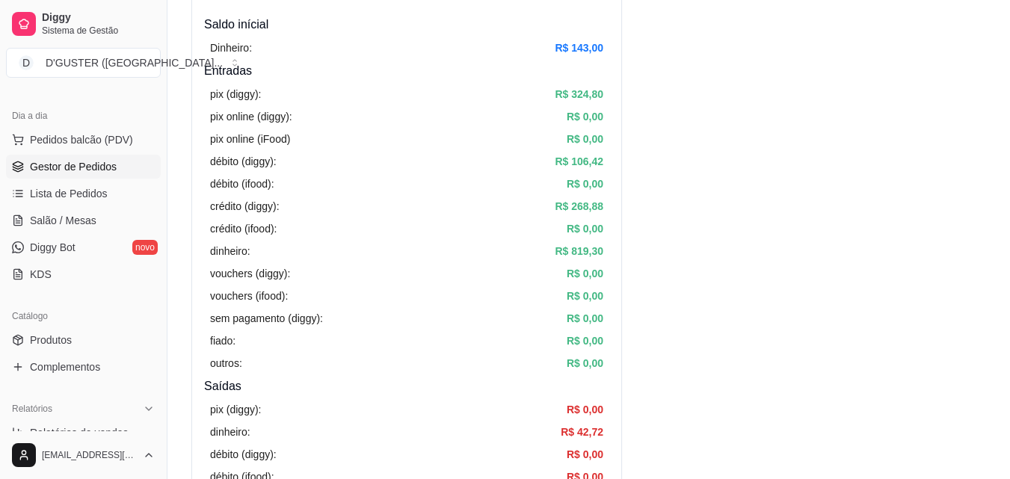
click at [107, 169] on span "Gestor de Pedidos" at bounding box center [73, 166] width 87 height 15
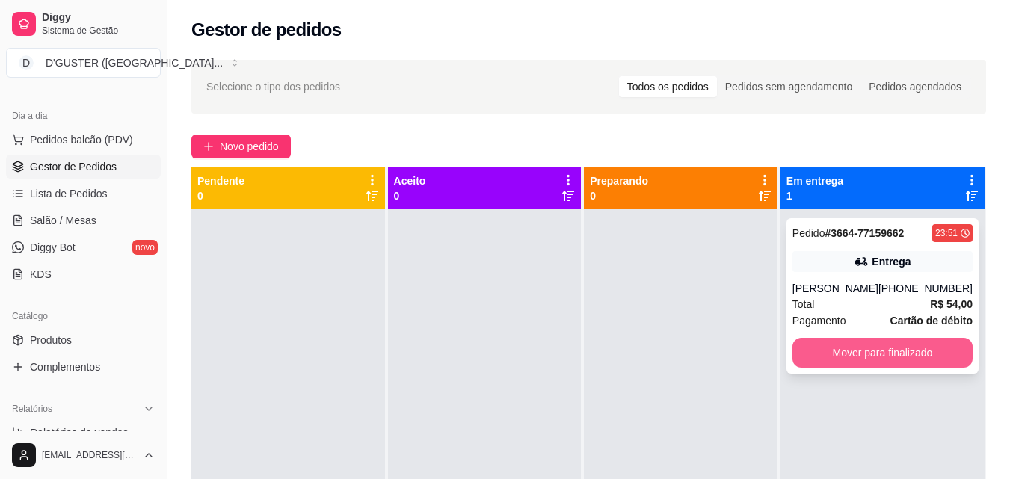
click at [889, 353] on button "Mover para finalizado" at bounding box center [883, 353] width 180 height 30
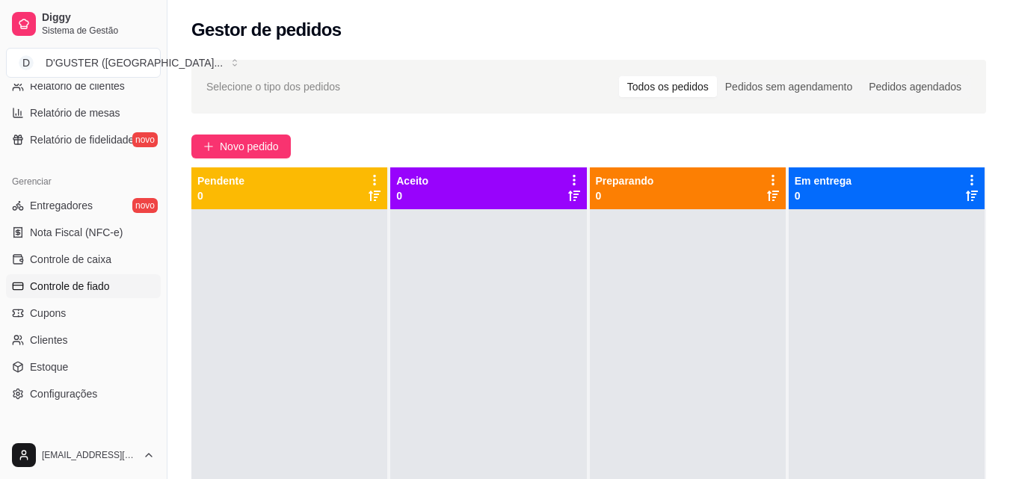
scroll to position [75, 0]
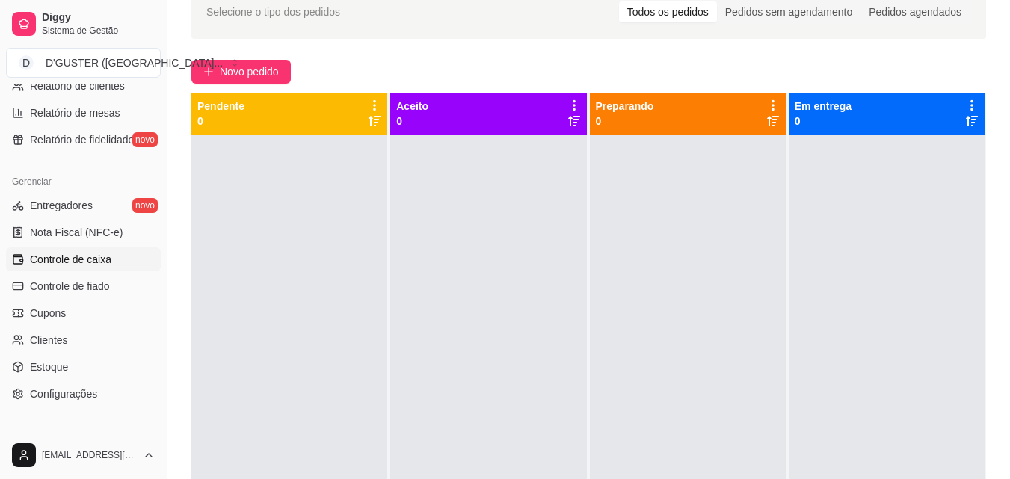
click at [95, 261] on span "Controle de caixa" at bounding box center [71, 259] width 82 height 15
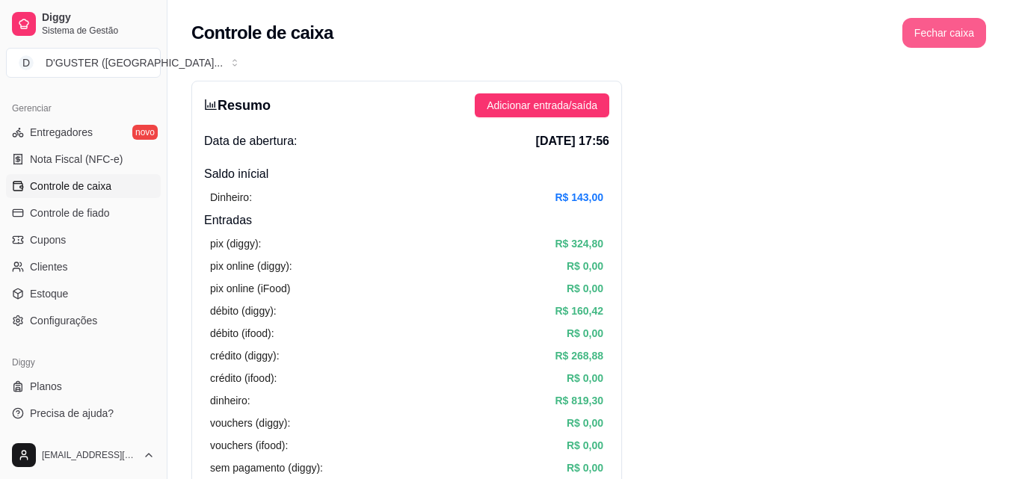
click at [954, 35] on button "Fechar caixa" at bounding box center [945, 33] width 84 height 30
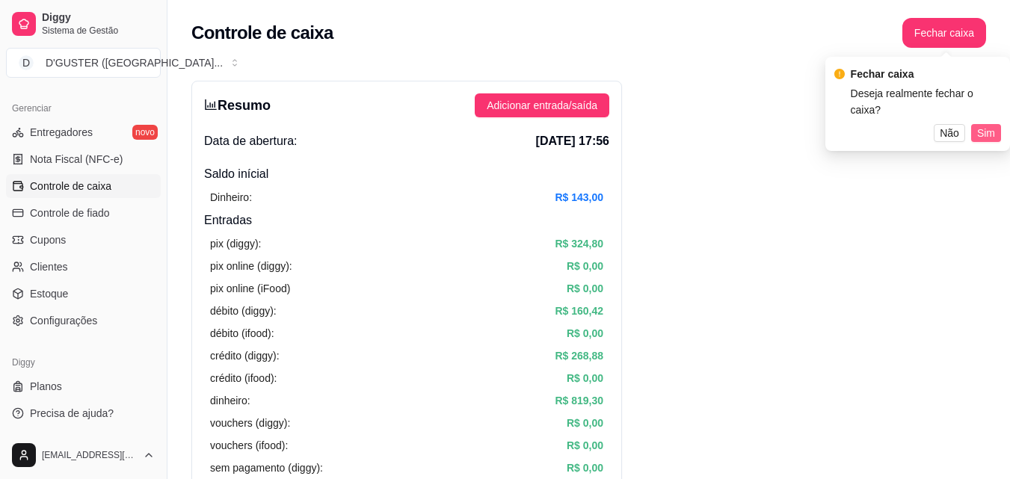
click at [982, 125] on span "Sim" at bounding box center [987, 133] width 18 height 16
